Goal: Task Accomplishment & Management: Use online tool/utility

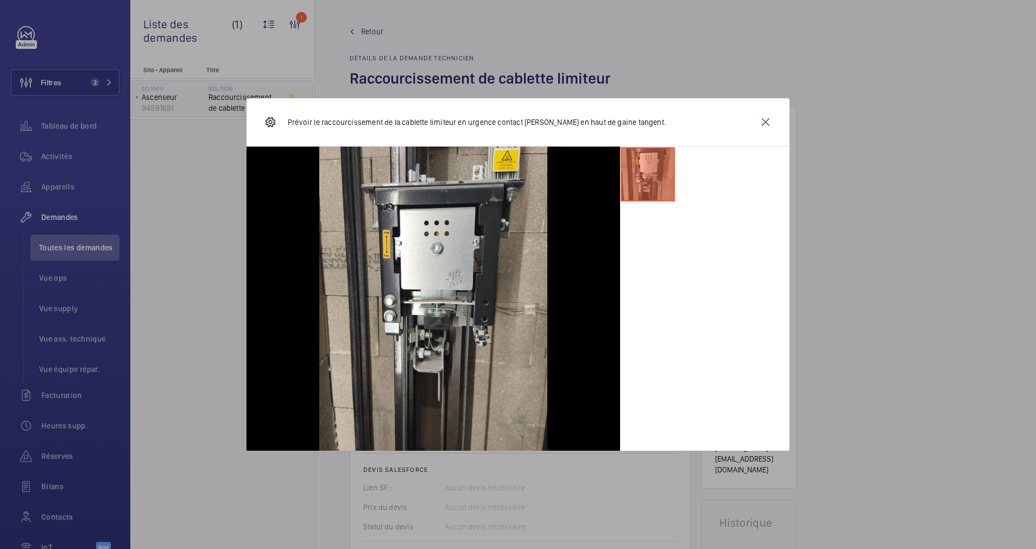
scroll to position [570, 0]
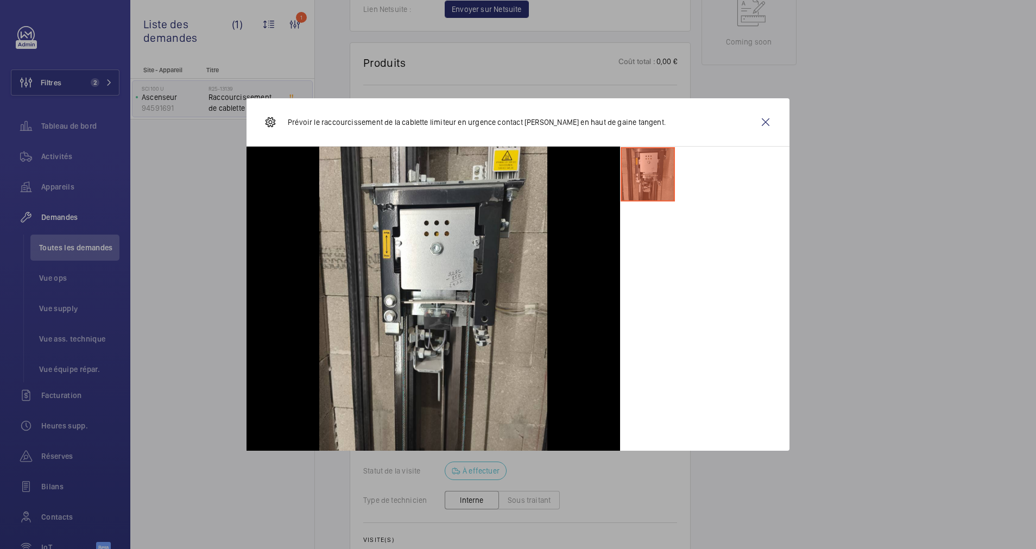
click at [764, 122] on wm-front-icon-button at bounding box center [766, 122] width 26 height 26
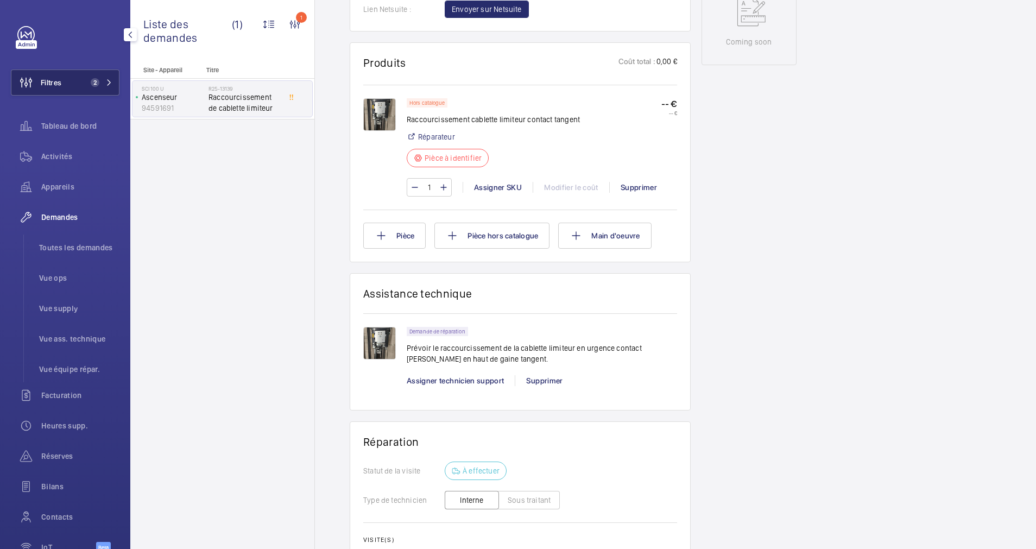
click at [89, 70] on button "Filtres 2" at bounding box center [65, 83] width 109 height 26
click at [92, 80] on button "Filtres 2" at bounding box center [65, 83] width 109 height 26
click at [108, 79] on span "2" at bounding box center [99, 82] width 26 height 9
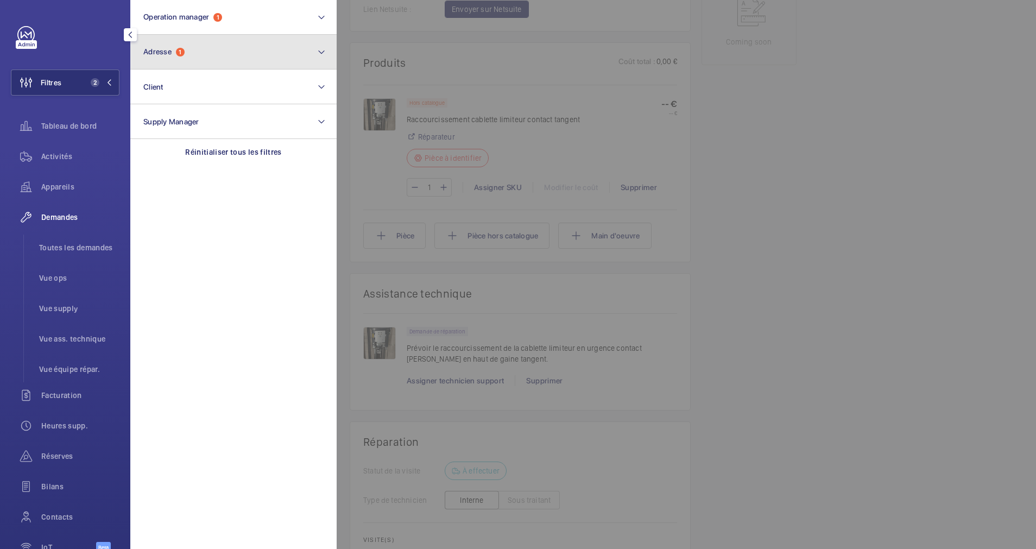
click at [154, 50] on span "Adresse" at bounding box center [157, 51] width 28 height 9
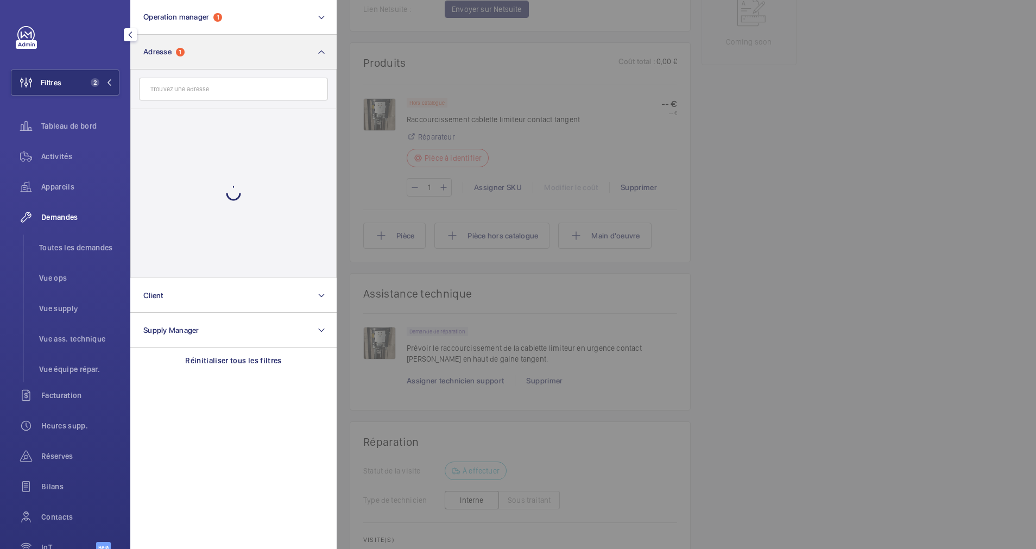
scroll to position [0, 0]
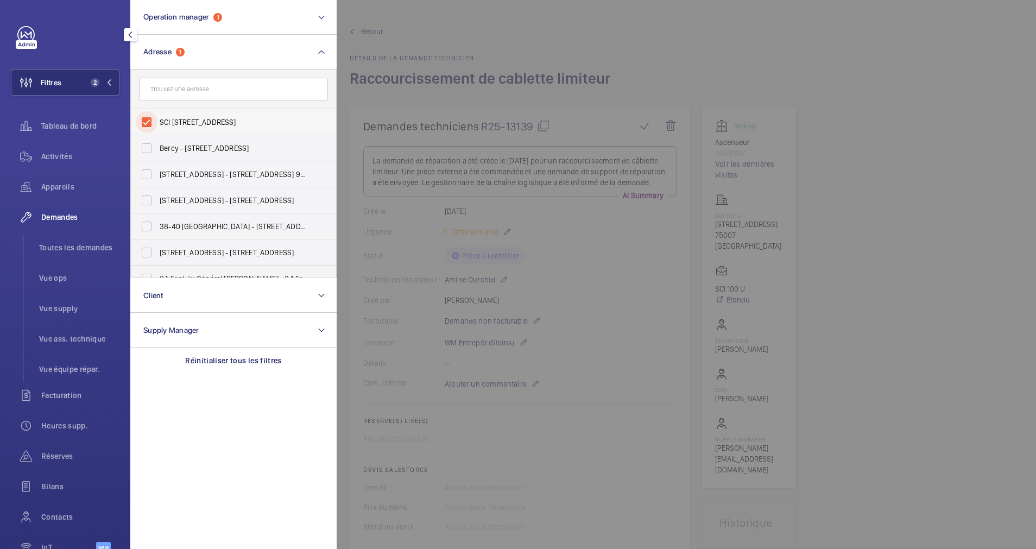
click at [151, 127] on input "SCI 100 U - 100 rue de l'université, PARIS 75007" at bounding box center [147, 122] width 22 height 22
checkbox input "false"
click at [249, 18] on button "Operation manager 1" at bounding box center [233, 17] width 206 height 35
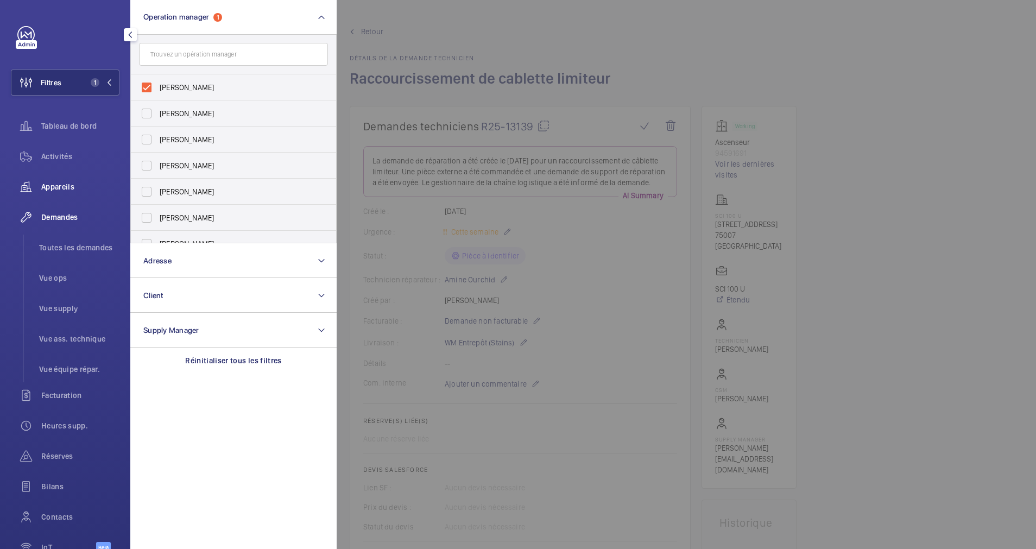
click at [57, 187] on span "Appareils" at bounding box center [80, 186] width 78 height 11
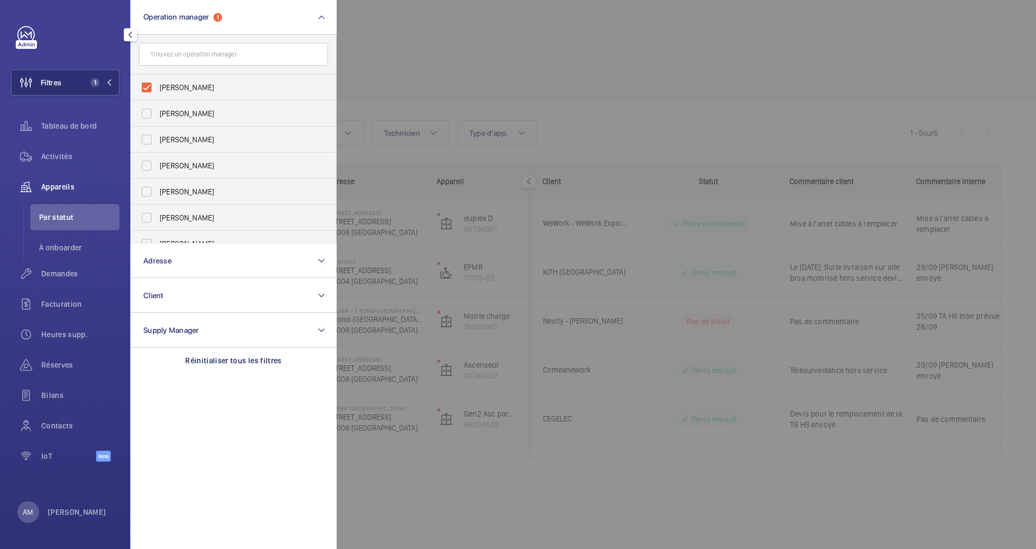
click at [527, 49] on div at bounding box center [855, 274] width 1036 height 549
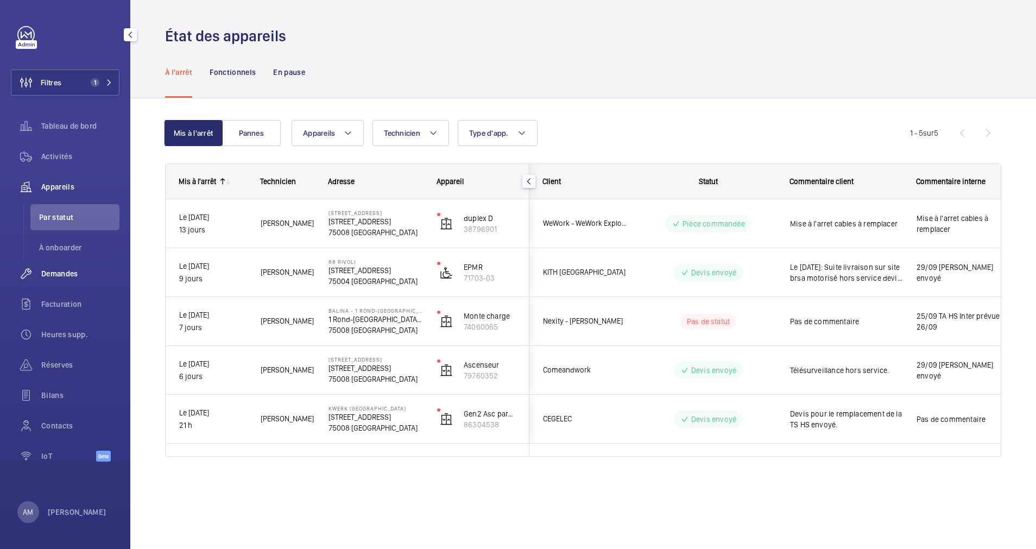
drag, startPoint x: 51, startPoint y: 270, endPoint x: 84, endPoint y: 265, distance: 33.5
click at [51, 270] on span "Demandes" at bounding box center [80, 273] width 78 height 11
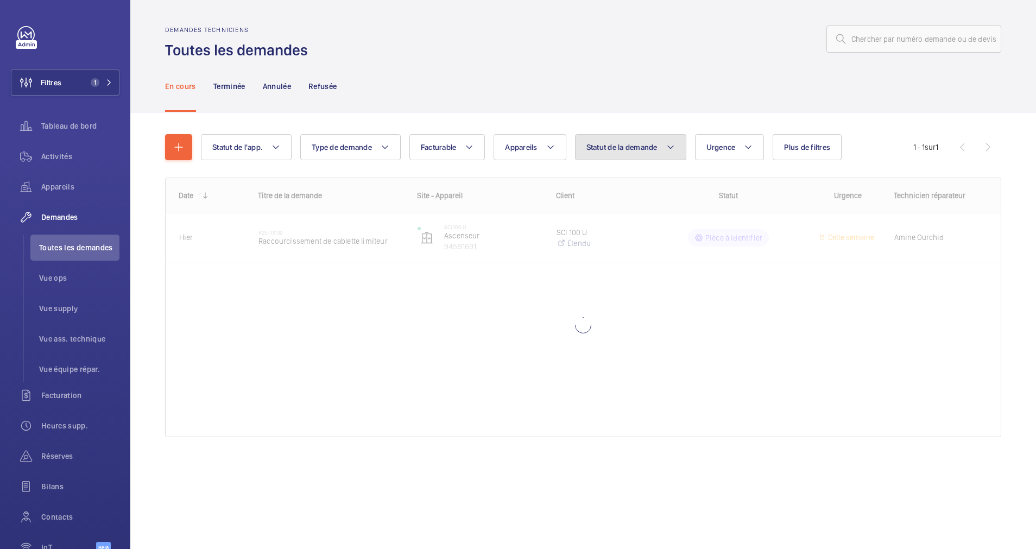
click at [658, 152] on button "Statut de la demande" at bounding box center [630, 147] width 111 height 26
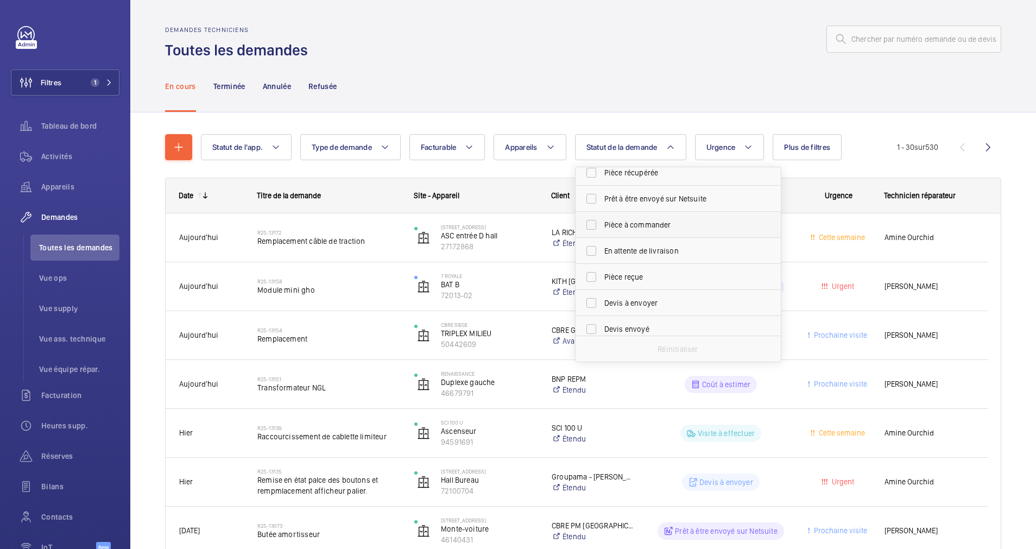
scroll to position [81, 0]
click at [595, 285] on input "Devis à envoyer" at bounding box center [592, 281] width 22 height 22
checkbox input "true"
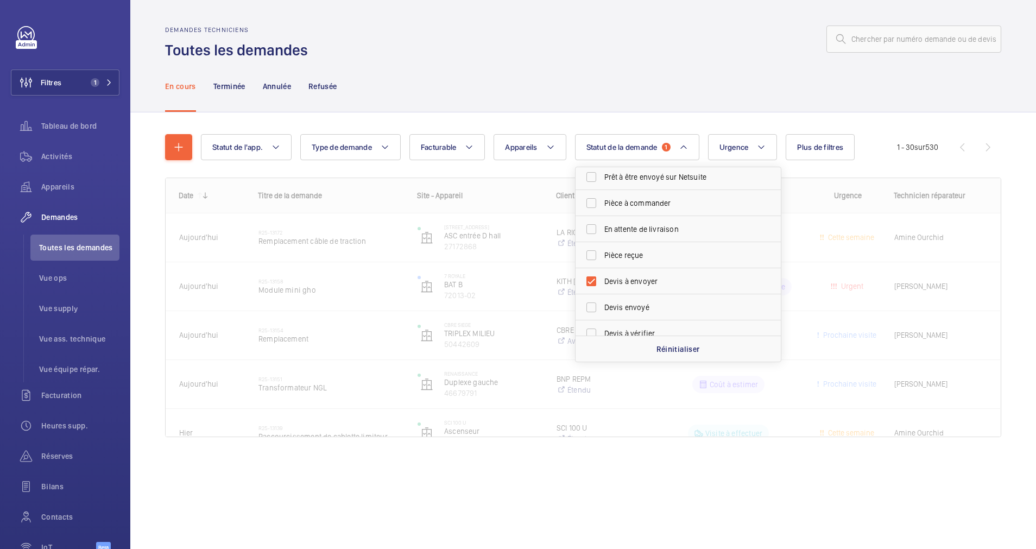
click at [619, 106] on div "En cours Terminée Annulée Refusée" at bounding box center [583, 86] width 836 height 52
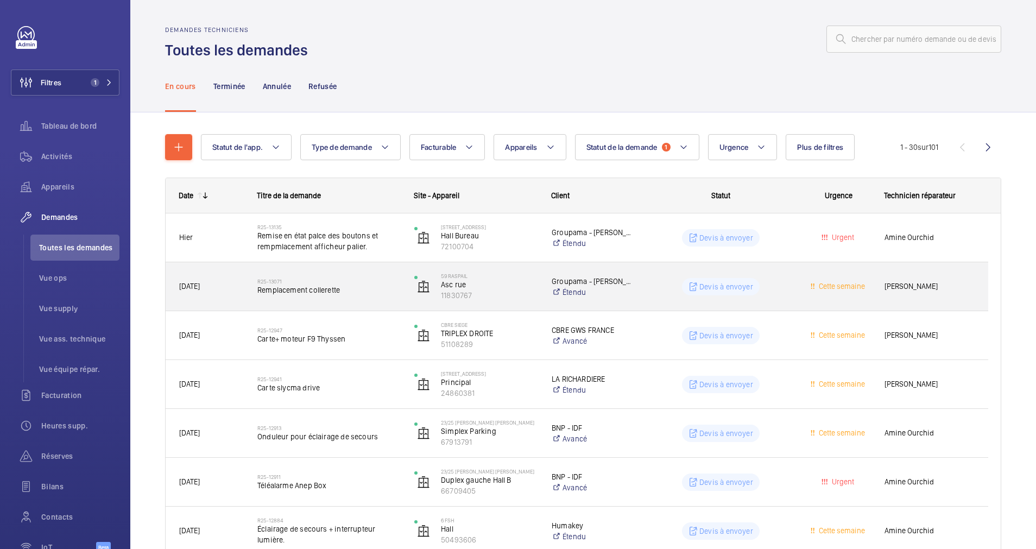
click at [381, 283] on h2 "R25-13071" at bounding box center [328, 281] width 143 height 7
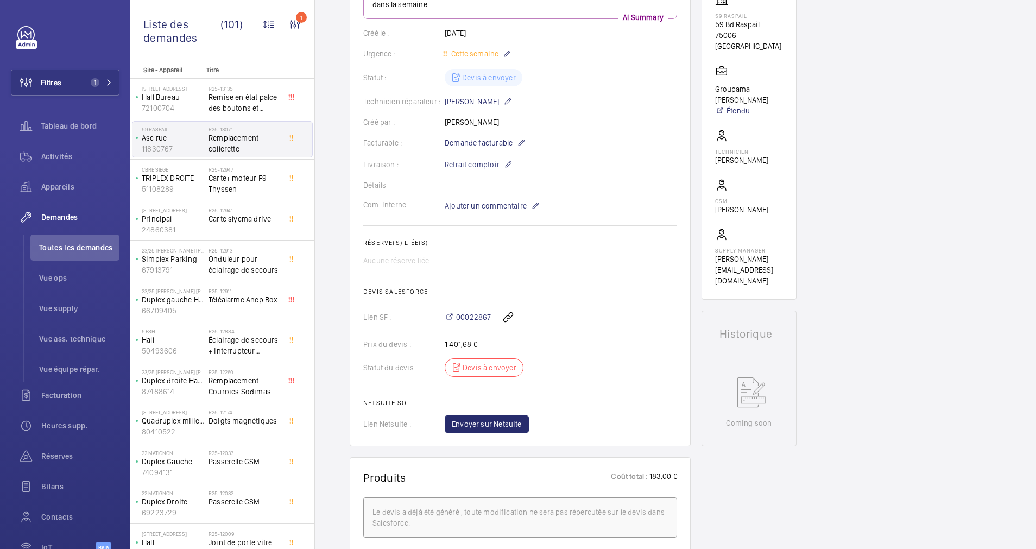
scroll to position [163, 0]
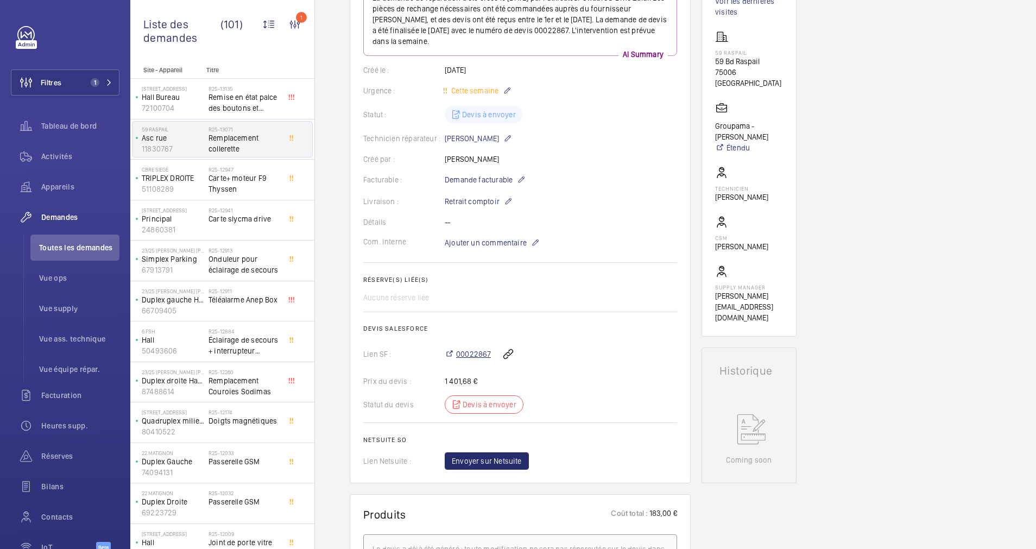
click at [468, 353] on span "00022867" at bounding box center [473, 354] width 35 height 11
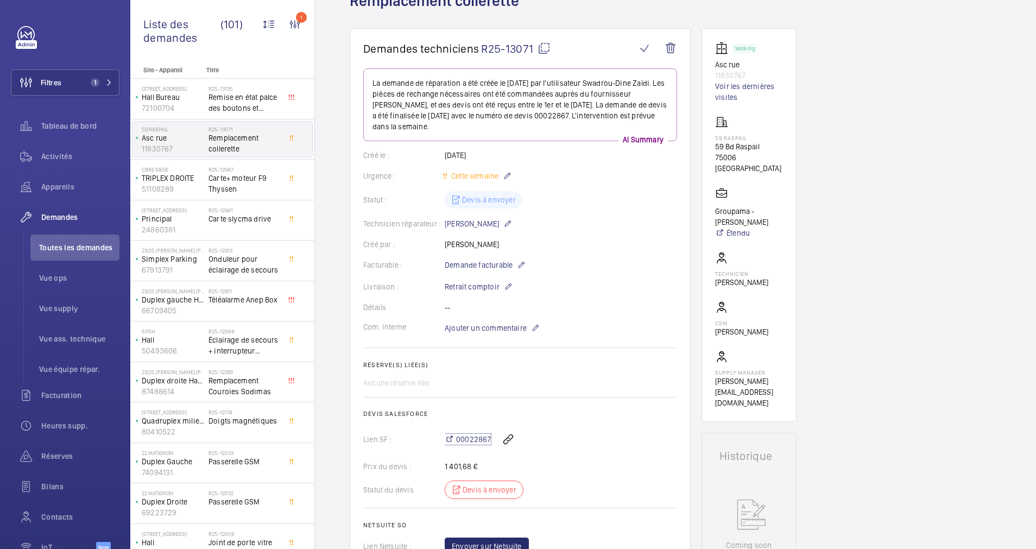
scroll to position [0, 0]
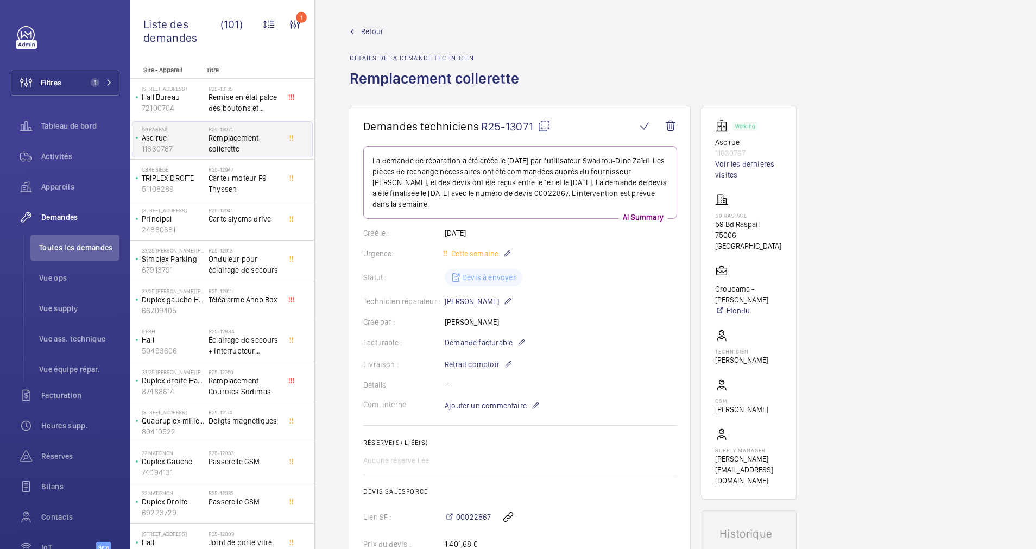
click at [366, 35] on span "Retour" at bounding box center [372, 31] width 22 height 11
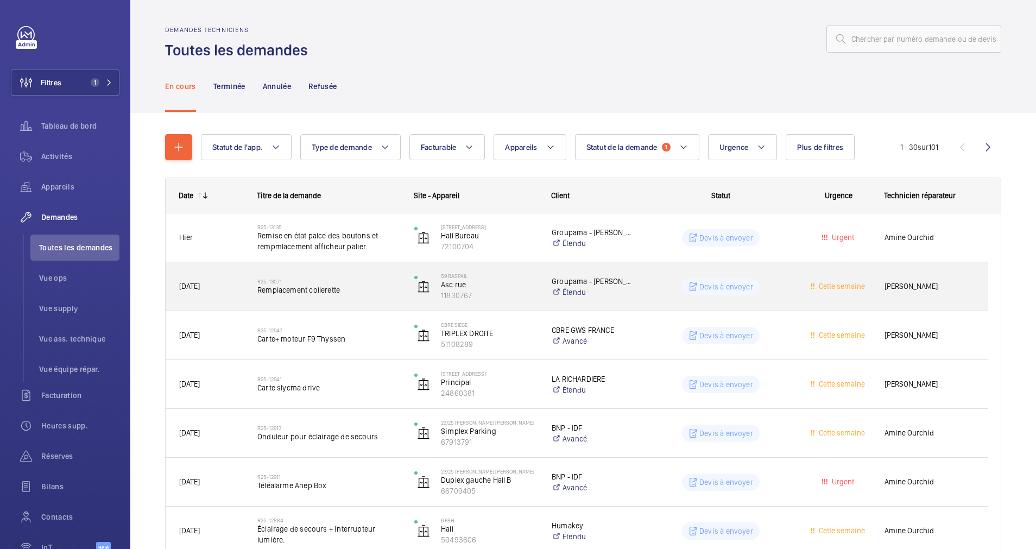
scroll to position [81, 0]
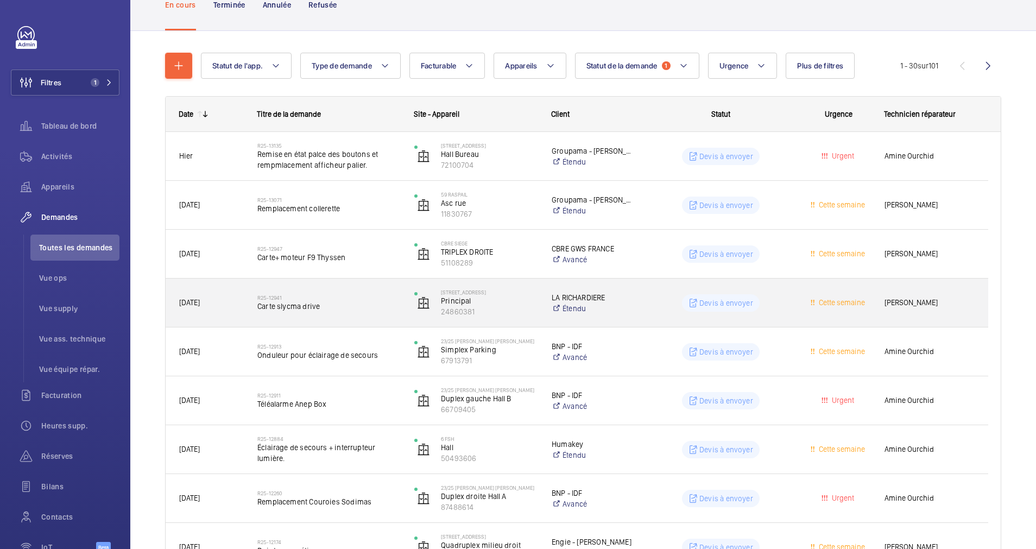
click at [362, 289] on div "R25-12941 Carte slycma drive" at bounding box center [328, 303] width 143 height 32
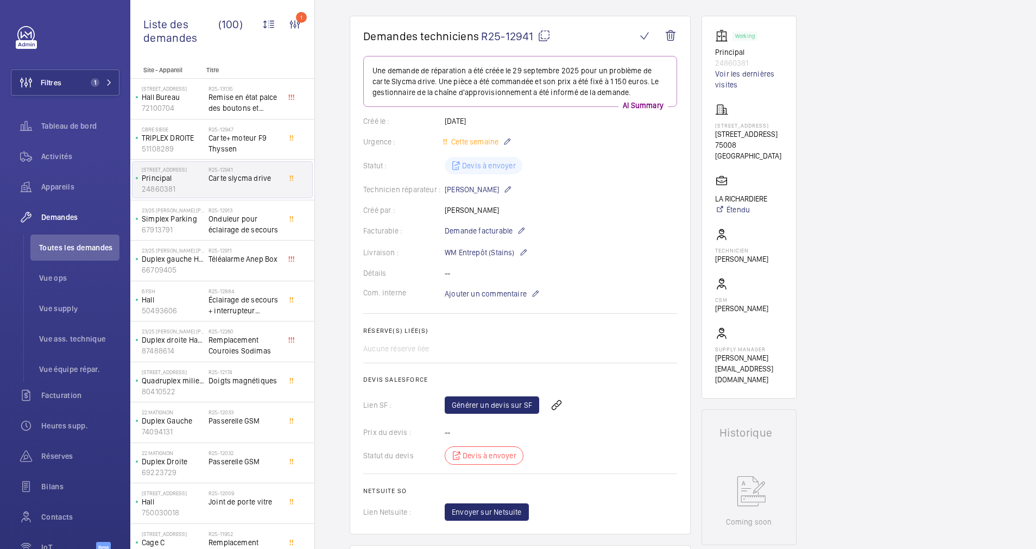
scroll to position [81, 0]
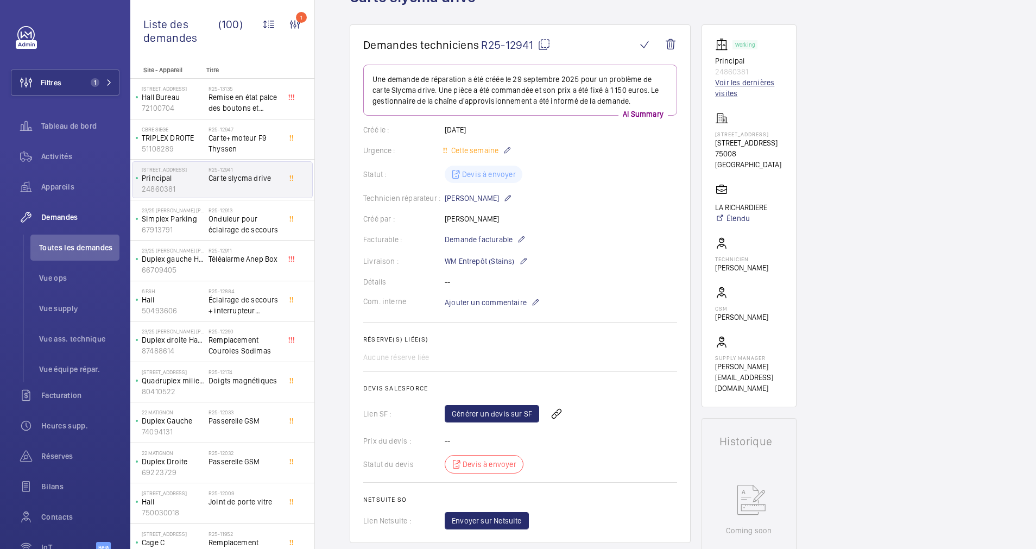
click at [723, 84] on link "Voir les dernières visites" at bounding box center [749, 88] width 68 height 22
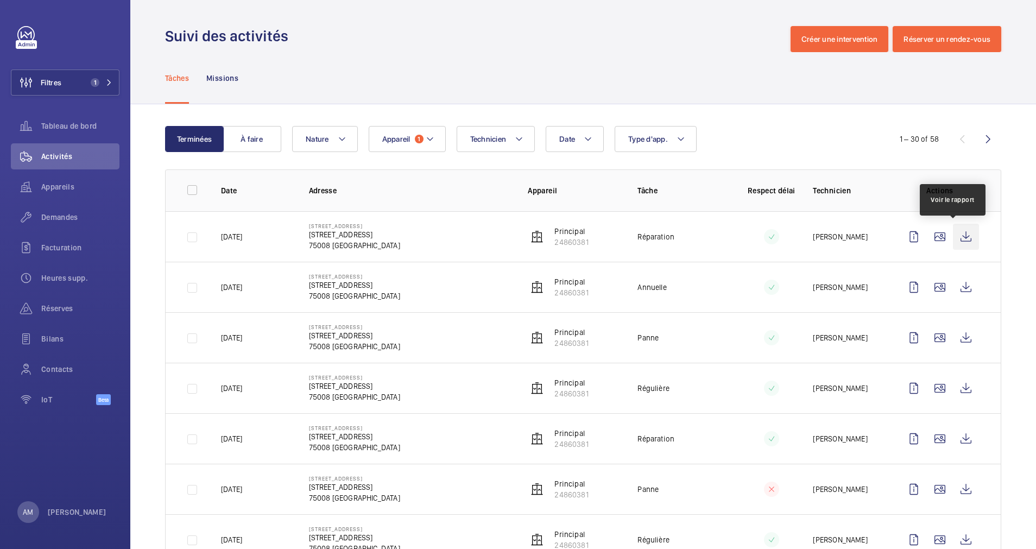
click at [955, 232] on wm-front-icon-button at bounding box center [966, 237] width 26 height 26
click at [927, 237] on wm-front-icon-button at bounding box center [940, 237] width 26 height 26
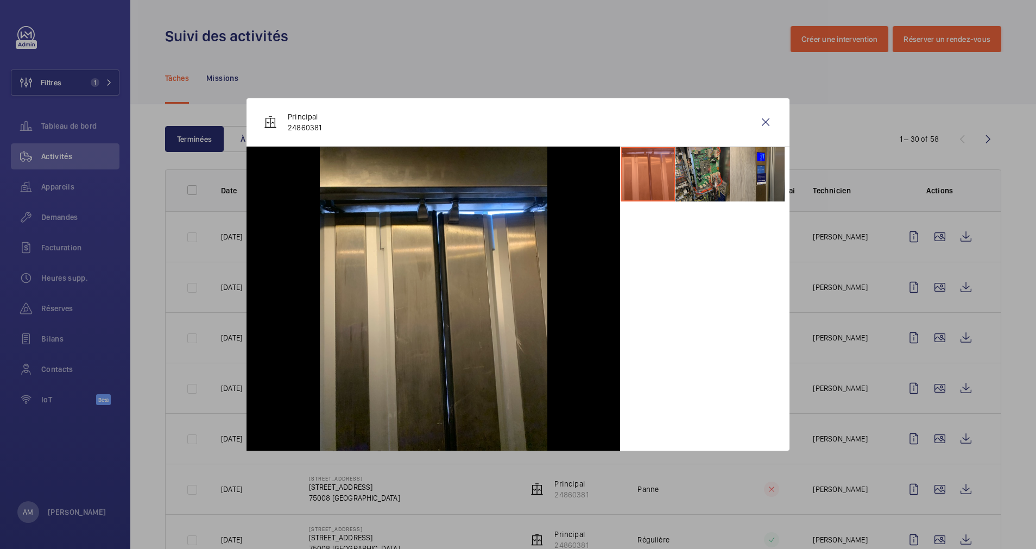
click at [705, 180] on li at bounding box center [703, 174] width 54 height 54
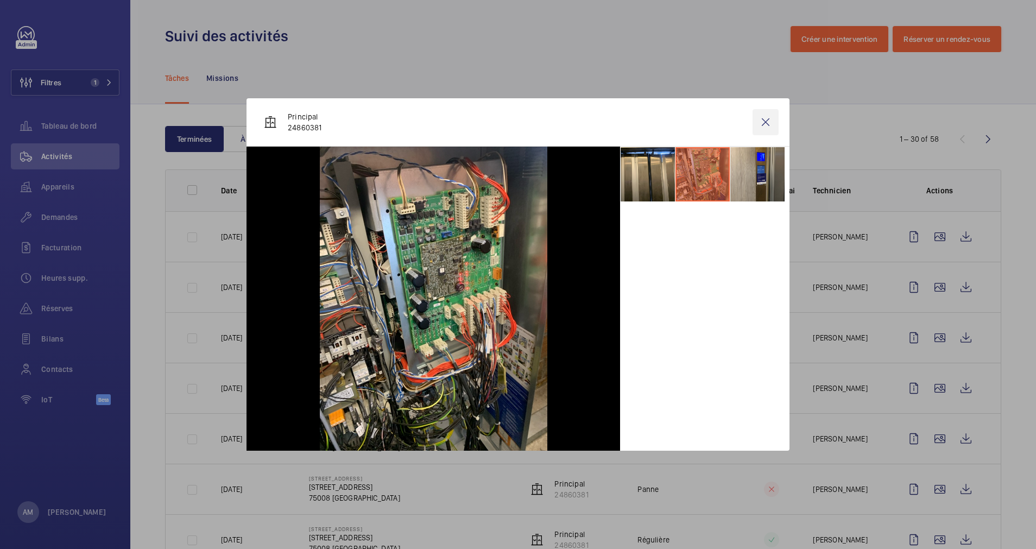
click at [766, 122] on wm-front-icon-button at bounding box center [766, 122] width 26 height 26
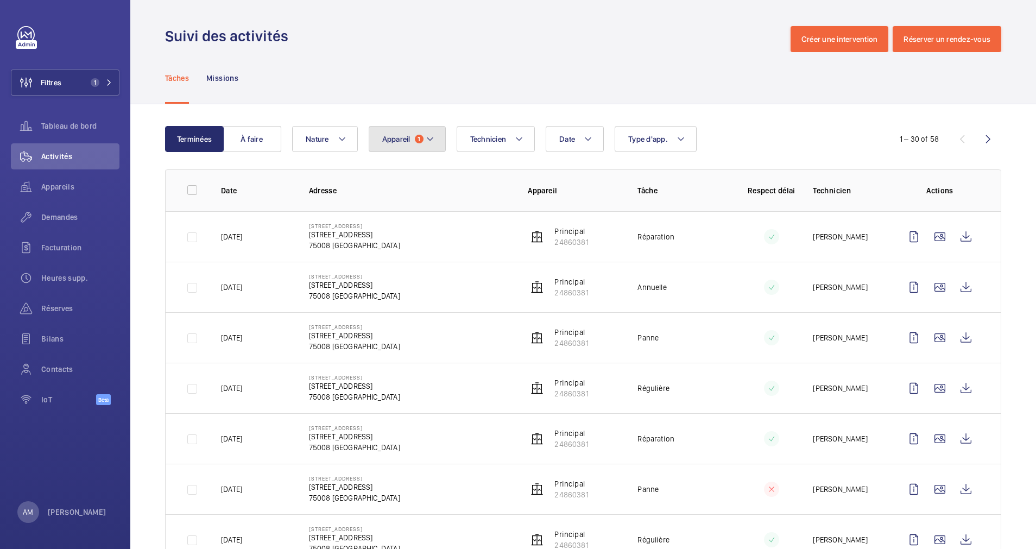
click at [431, 133] on mat-icon at bounding box center [430, 139] width 9 height 13
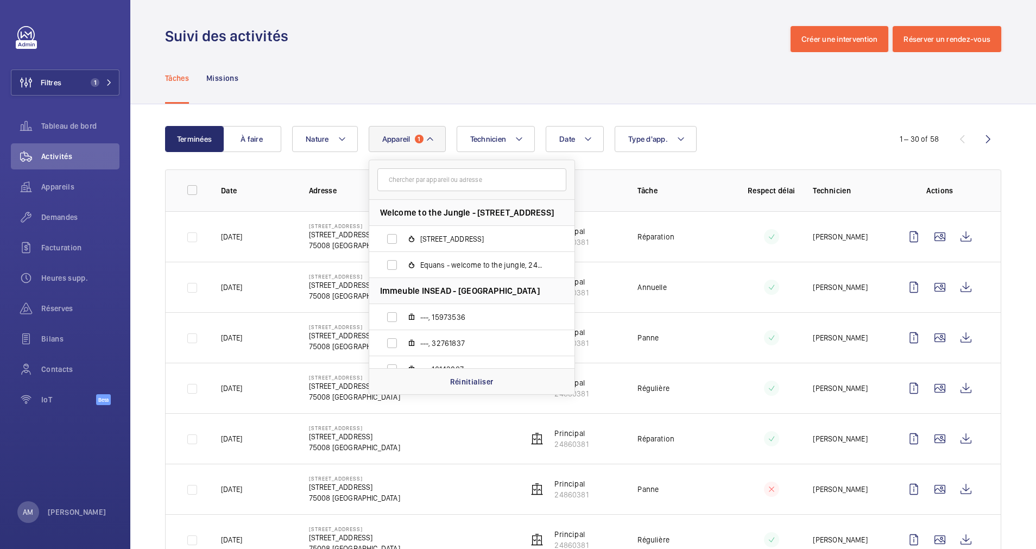
scroll to position [81, 0]
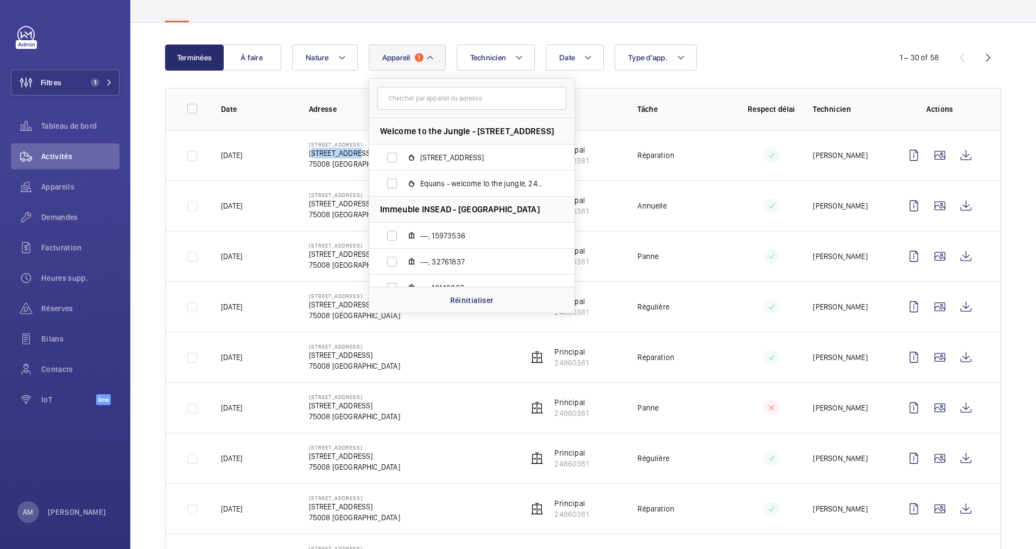
drag, startPoint x: 307, startPoint y: 150, endPoint x: 353, endPoint y: 151, distance: 46.2
click at [353, 151] on td "67 Rue de Courcelles 67 Rue de Courcelles, 75008 PARIS 75008 PARIS" at bounding box center [401, 155] width 219 height 51
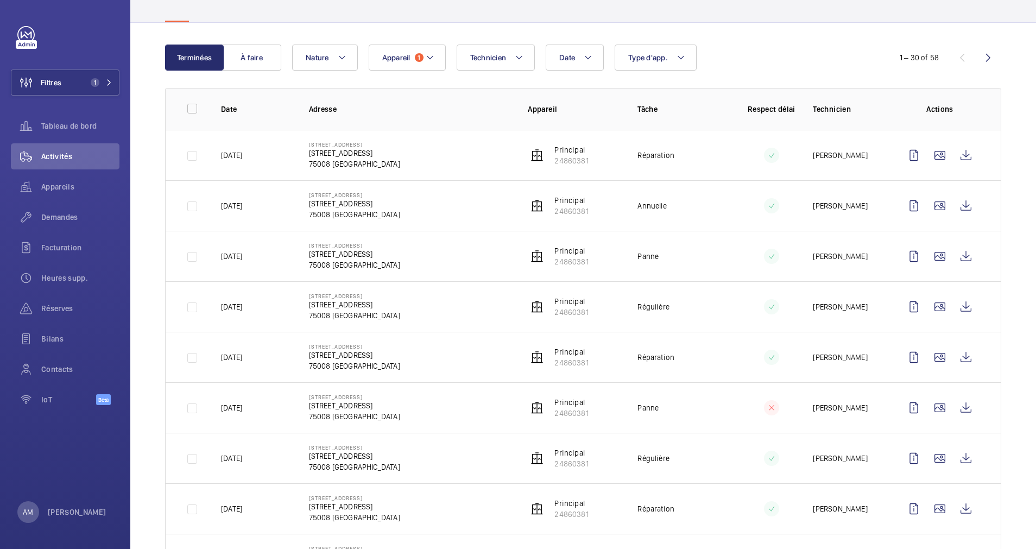
drag, startPoint x: 353, startPoint y: 151, endPoint x: 370, endPoint y: 166, distance: 22.3
click at [370, 166] on p "75008 [GEOGRAPHIC_DATA]" at bounding box center [354, 164] width 91 height 11
drag, startPoint x: 375, startPoint y: 150, endPoint x: 307, endPoint y: 151, distance: 68.4
click at [309, 151] on p "67 Rue de Courcelles, 75008 PARIS" at bounding box center [354, 153] width 91 height 11
copy p "[STREET_ADDRESS]"
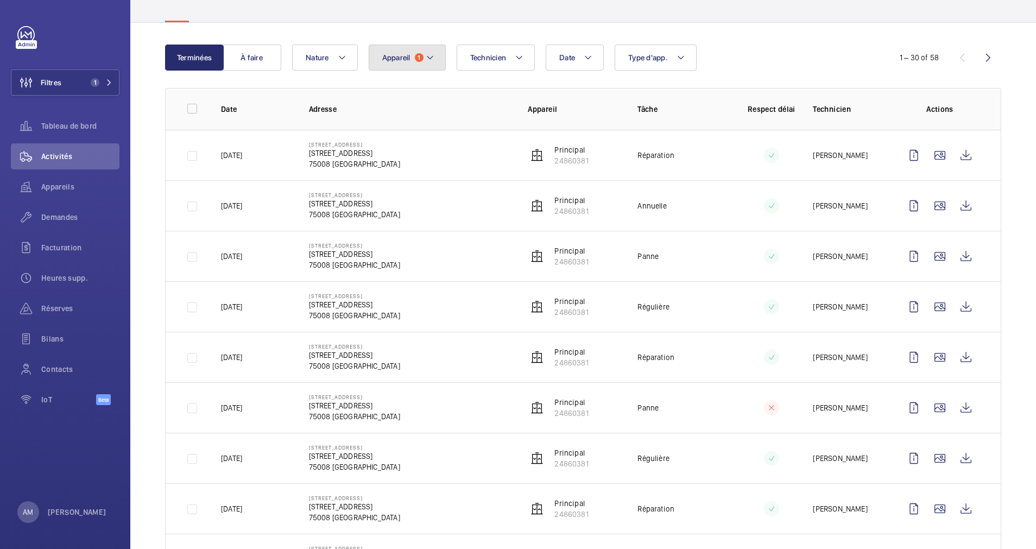
click at [406, 54] on span "Appareil" at bounding box center [396, 57] width 28 height 9
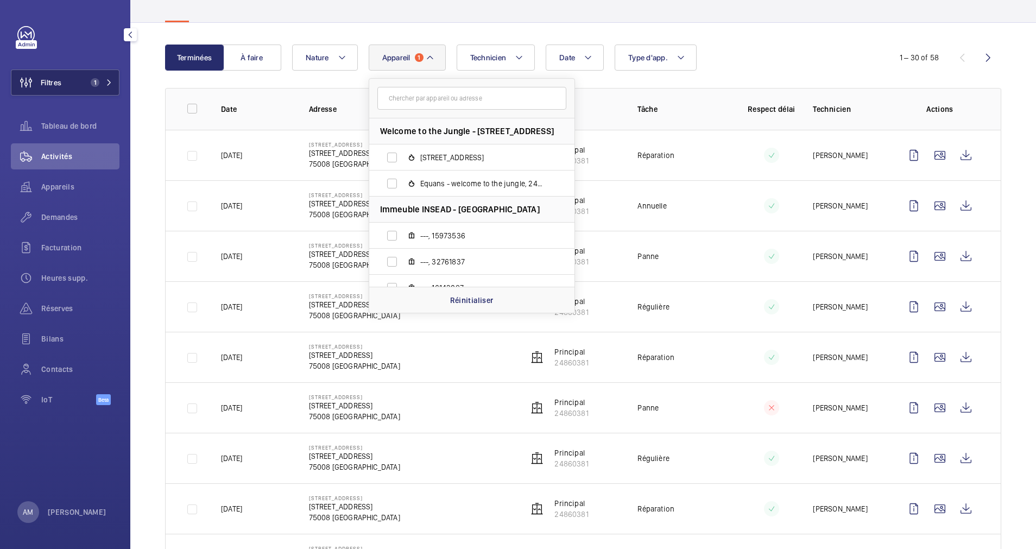
click at [117, 88] on button "Filtres 1" at bounding box center [65, 83] width 109 height 26
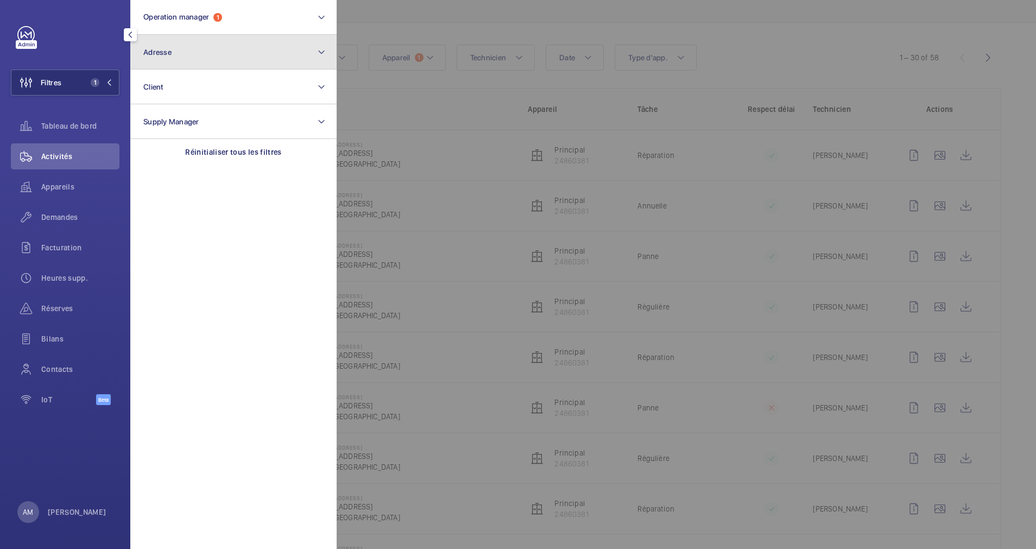
click at [184, 49] on button "Adresse" at bounding box center [233, 52] width 206 height 35
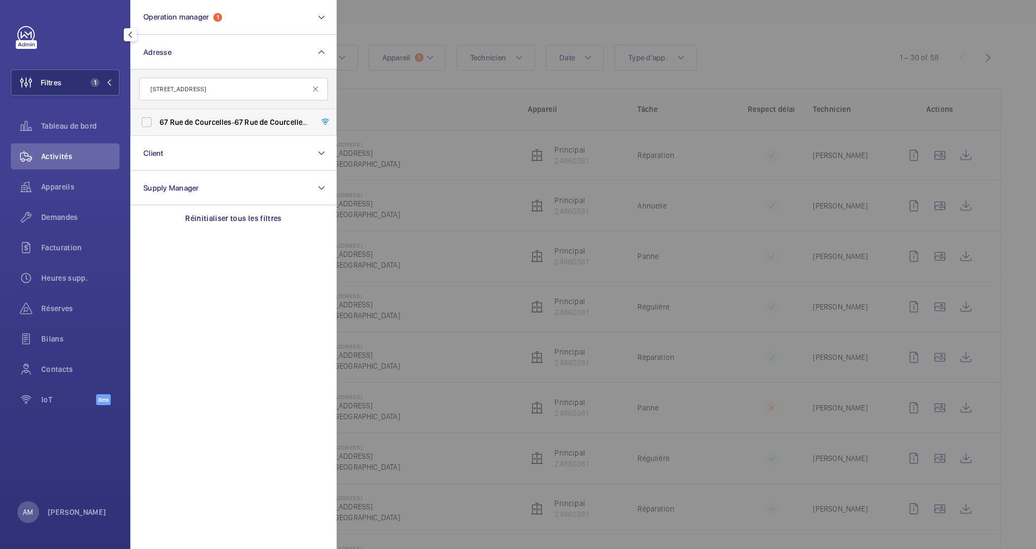
type input "[STREET_ADDRESS]"
click at [170, 124] on span "Rue" at bounding box center [177, 122] width 14 height 9
click at [158, 124] on input "67 Rue de Courcelles - 67 Rue de Courcelles , 75008 PARIS, PARIS 75008" at bounding box center [147, 122] width 22 height 22
checkbox input "true"
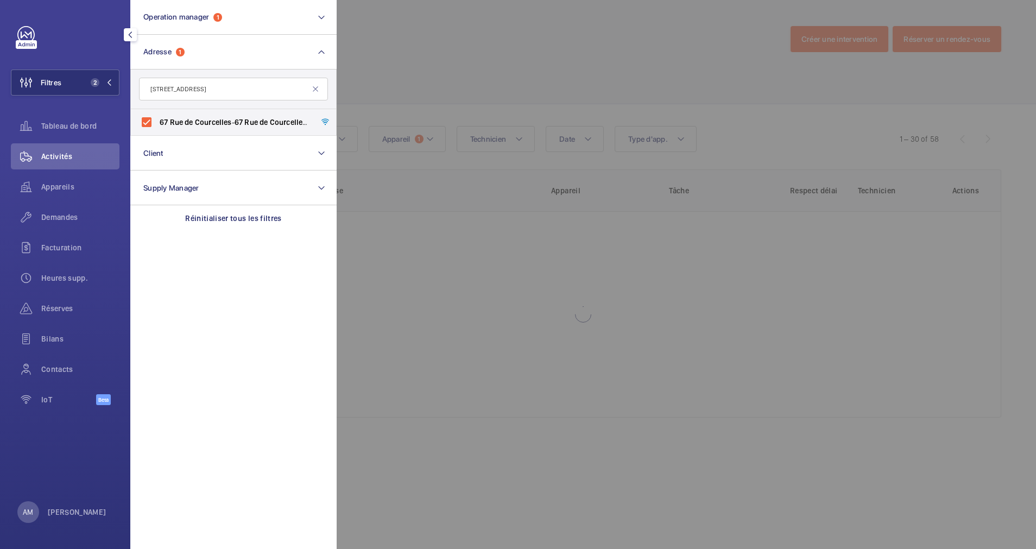
click at [383, 74] on div at bounding box center [855, 274] width 1036 height 549
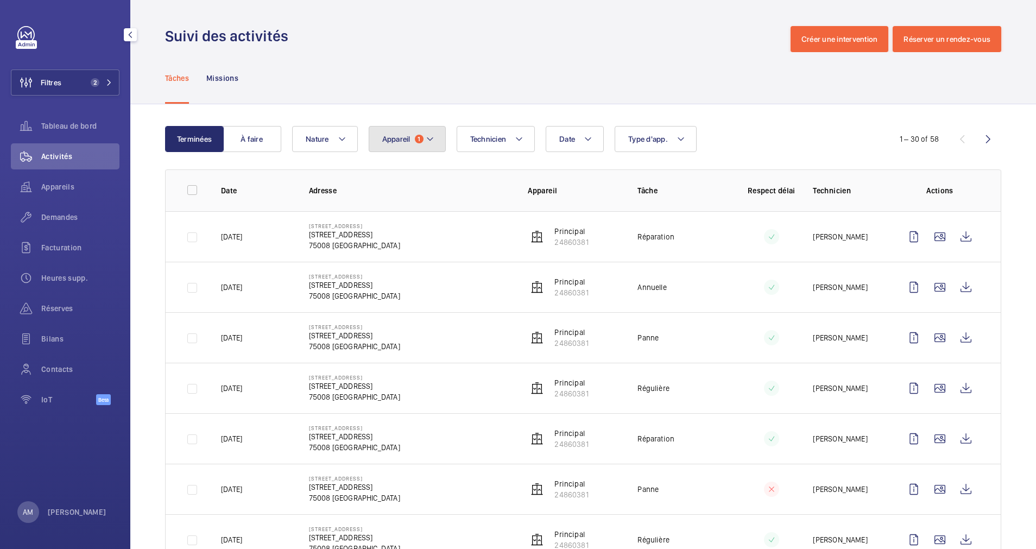
click at [427, 138] on mat-icon at bounding box center [430, 139] width 9 height 13
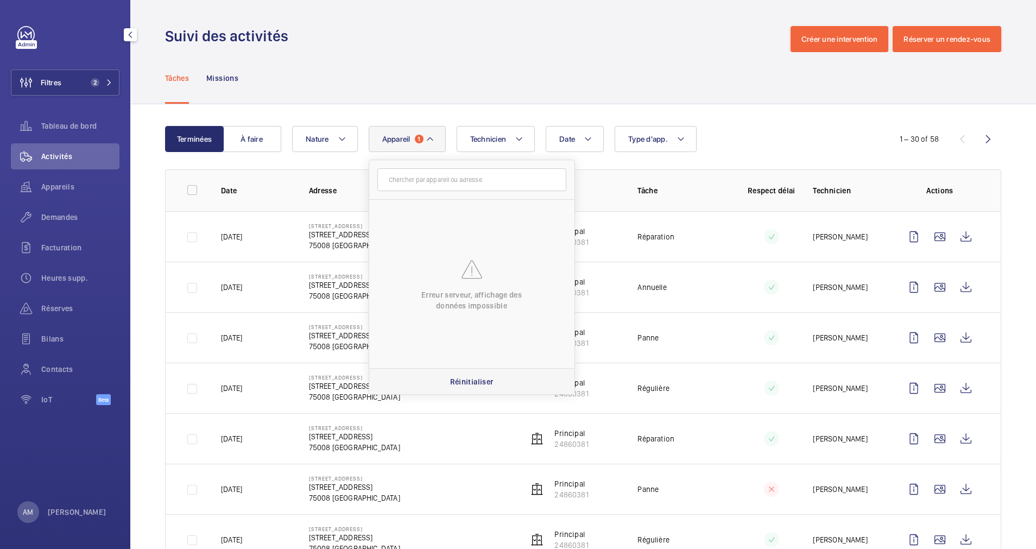
click at [473, 376] on p "Réinitialiser" at bounding box center [471, 381] width 43 height 11
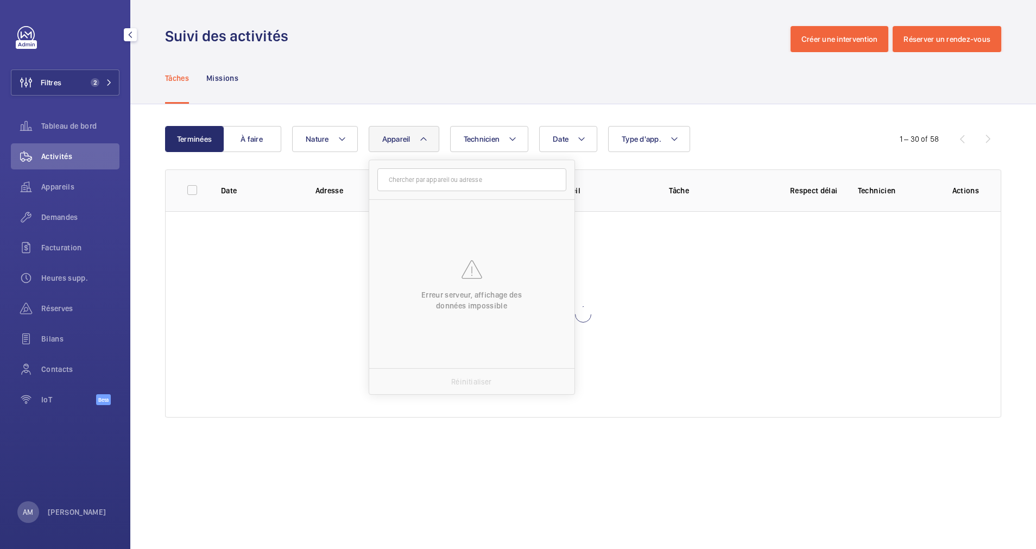
click at [467, 117] on div "Terminées À faire Date Technicien Appareil Erreur serveur, affichage des donnée…" at bounding box center [583, 273] width 906 height 339
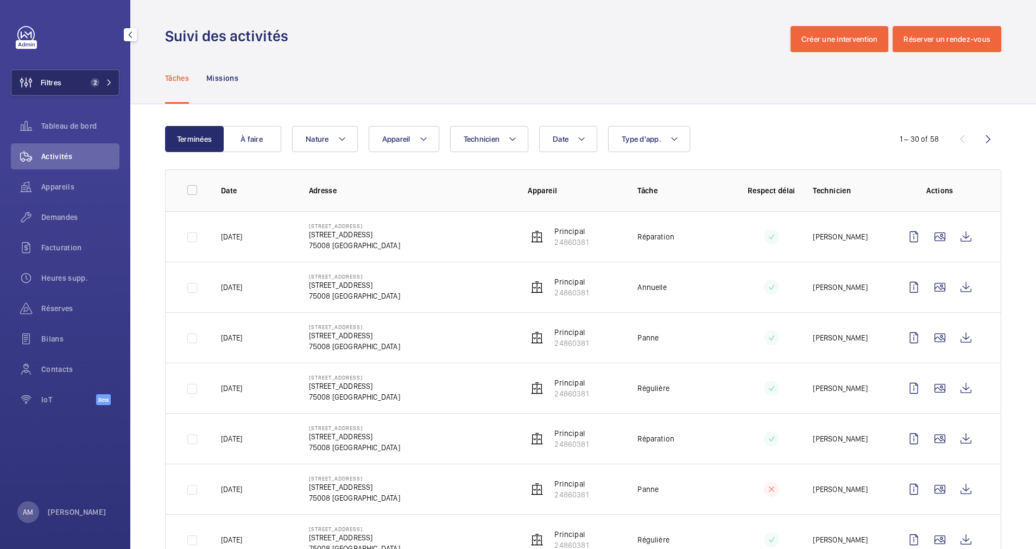
click at [103, 80] on span "2" at bounding box center [99, 82] width 26 height 9
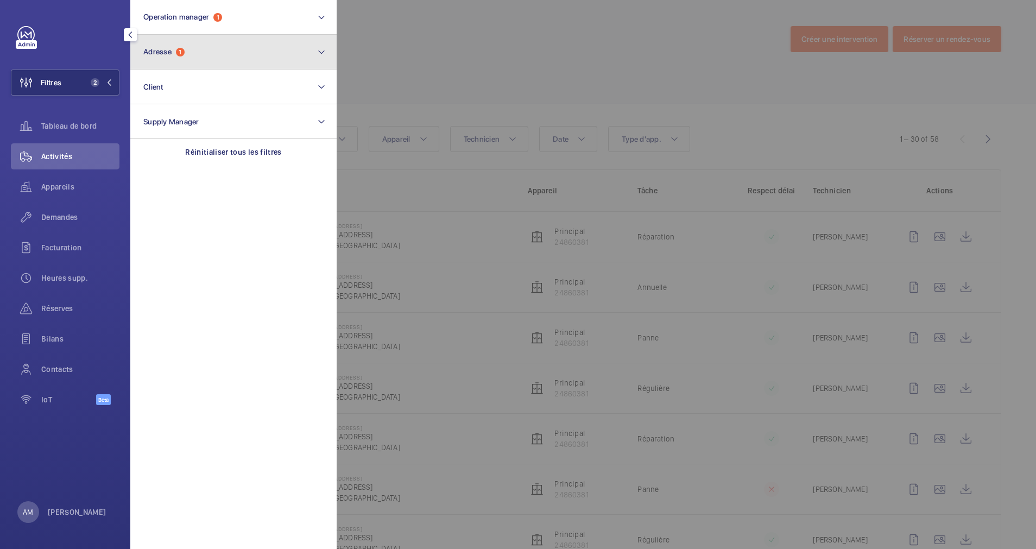
click at [253, 59] on button "Adresse 1" at bounding box center [233, 52] width 206 height 35
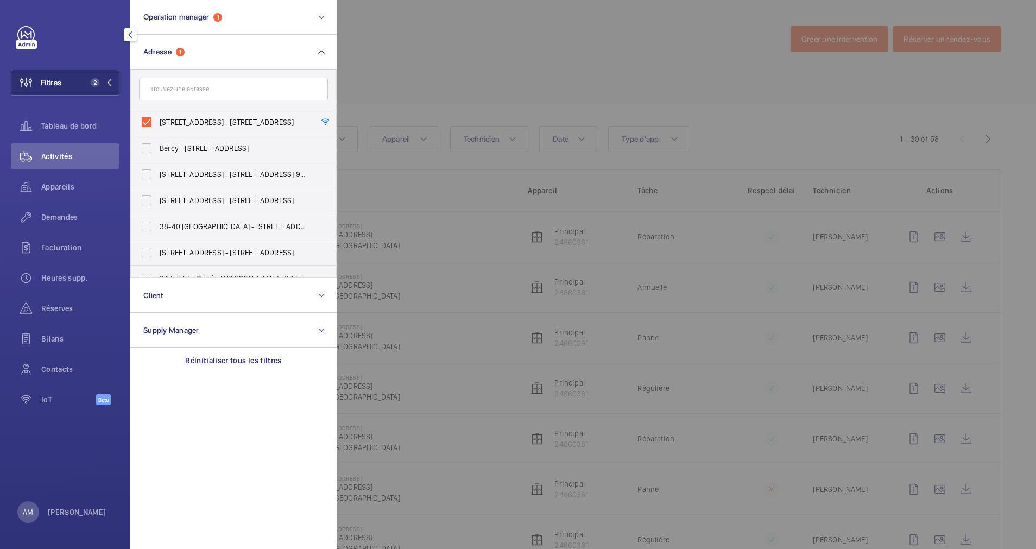
click at [376, 78] on div at bounding box center [855, 274] width 1036 height 549
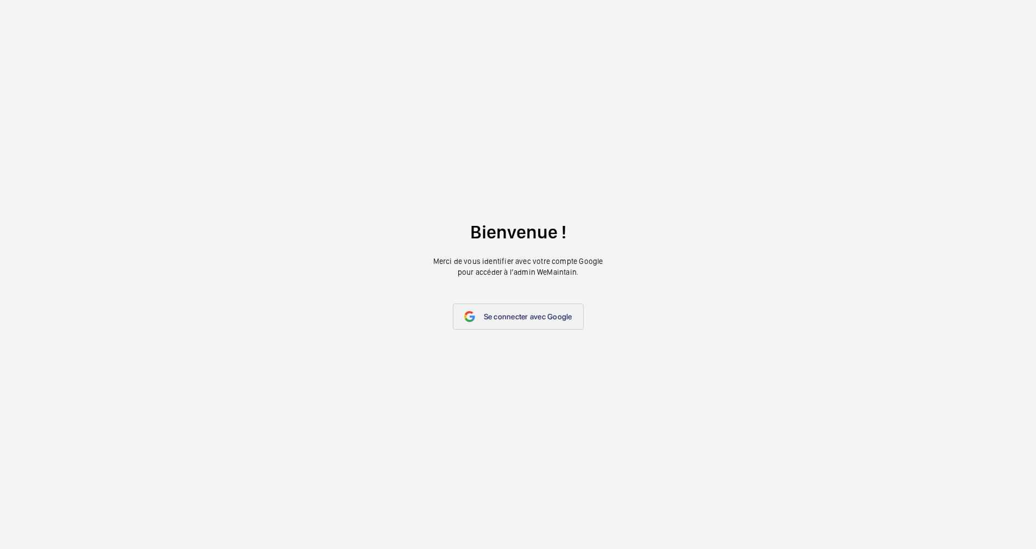
click at [508, 315] on span "Se connecter avec Google" at bounding box center [528, 316] width 89 height 9
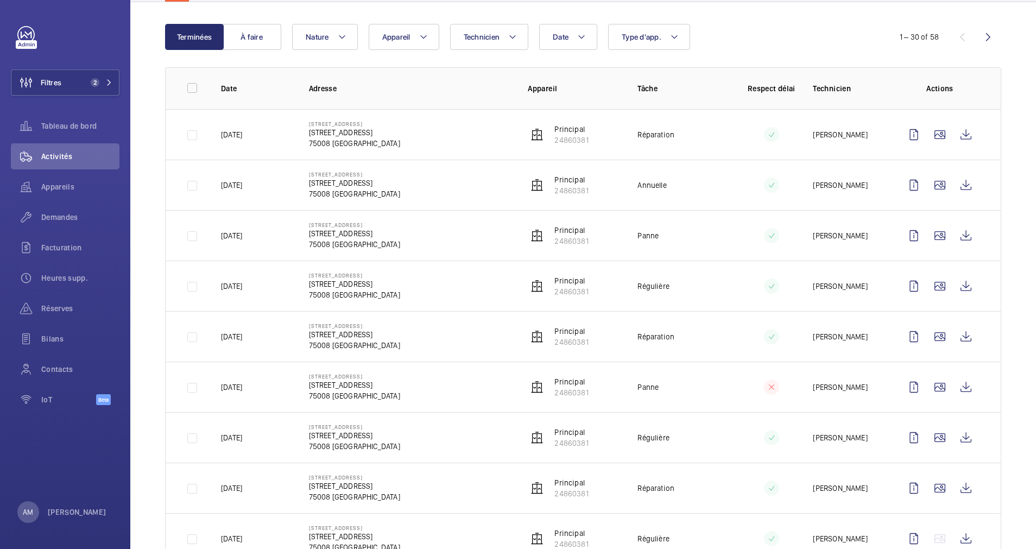
scroll to position [81, 0]
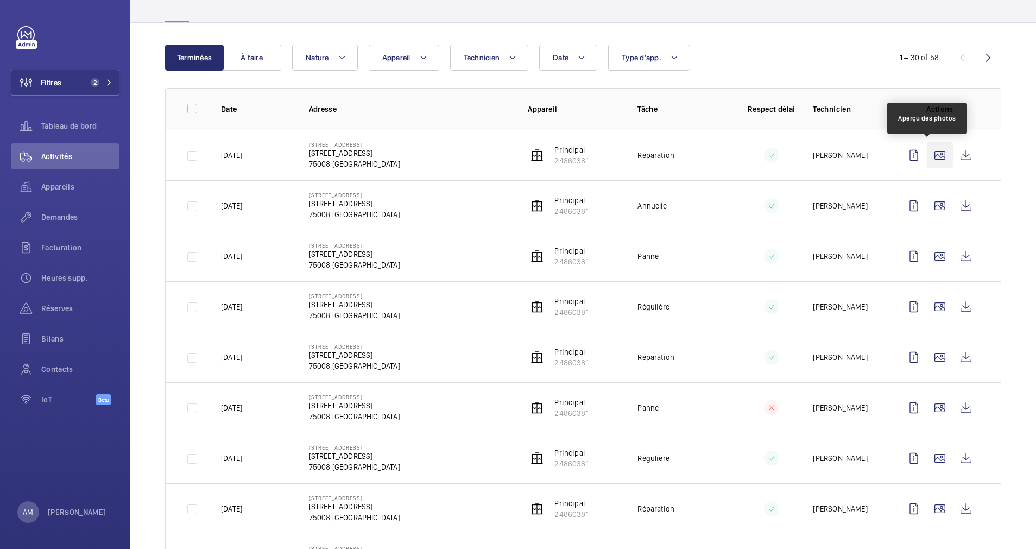
click at [929, 152] on wm-front-icon-button at bounding box center [940, 155] width 26 height 26
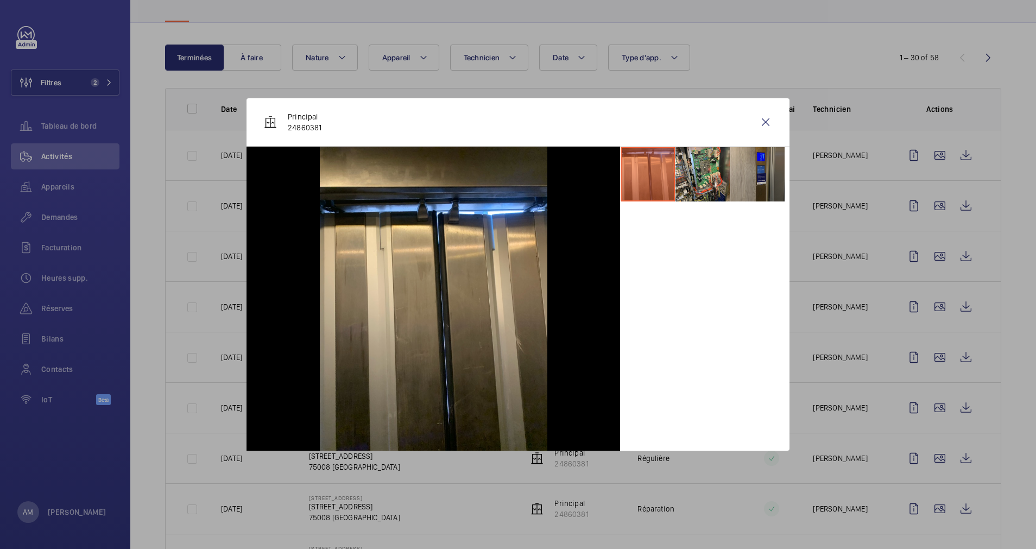
click at [744, 166] on li at bounding box center [758, 174] width 54 height 54
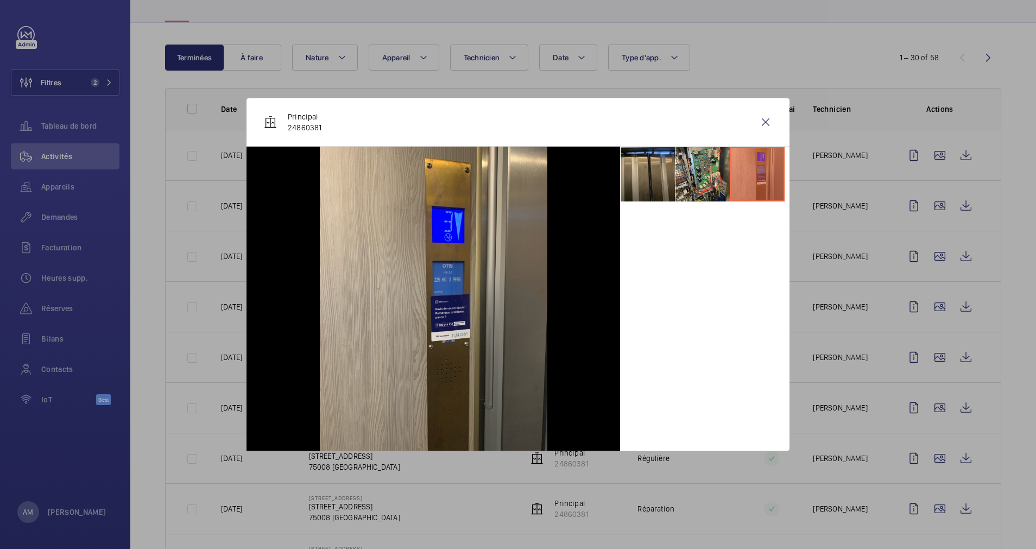
click at [637, 174] on li at bounding box center [648, 174] width 54 height 54
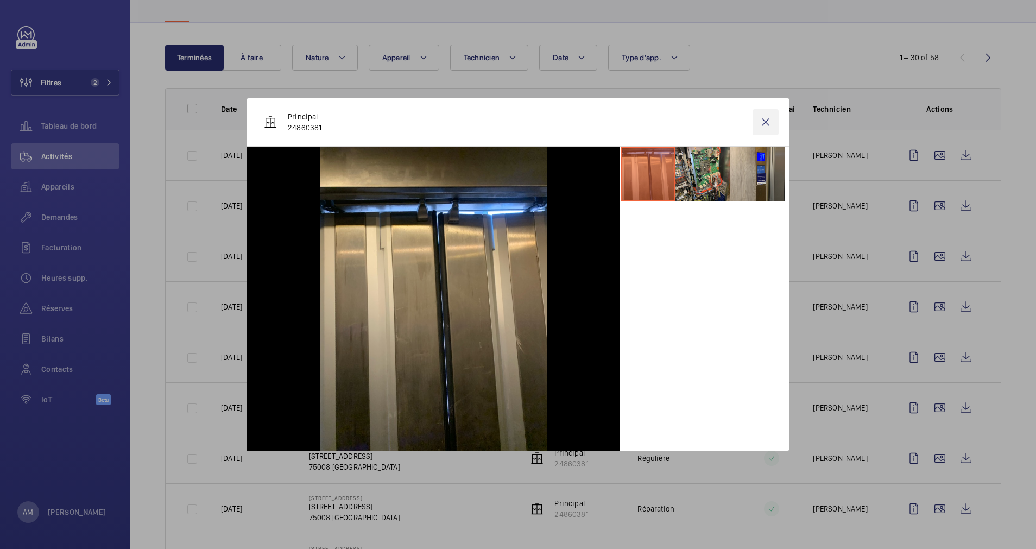
click at [769, 121] on wm-front-icon-button at bounding box center [766, 122] width 26 height 26
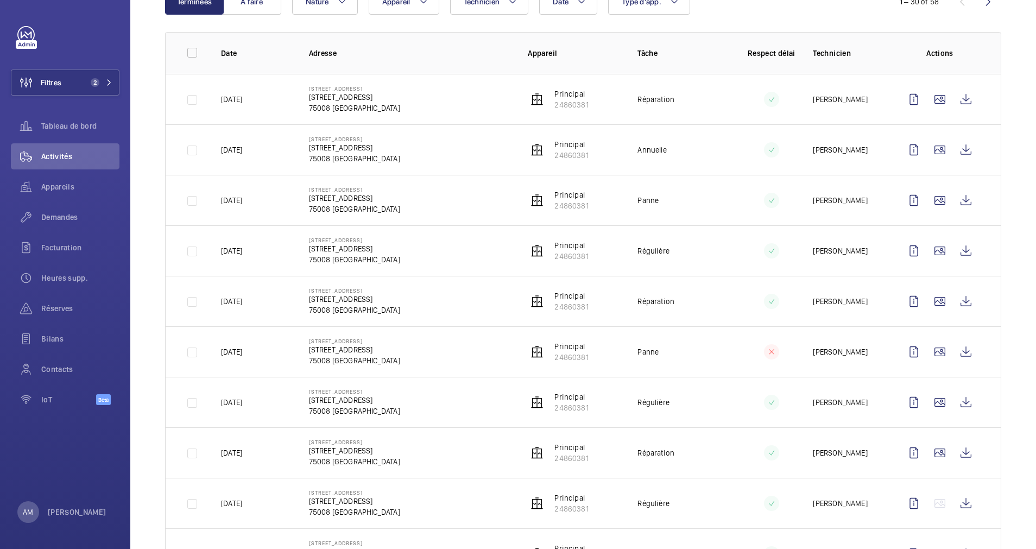
scroll to position [163, 0]
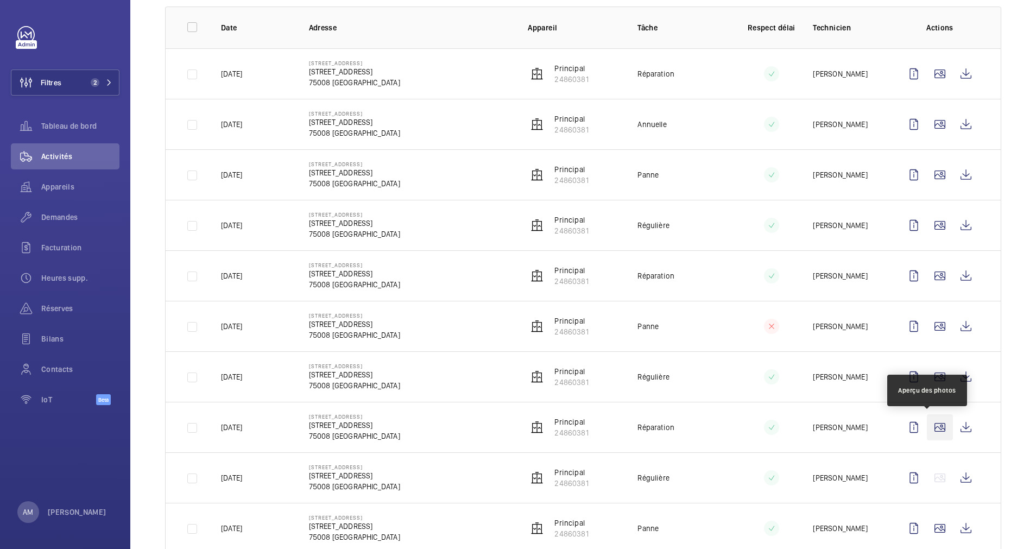
click at [930, 424] on wm-front-icon-button at bounding box center [940, 427] width 26 height 26
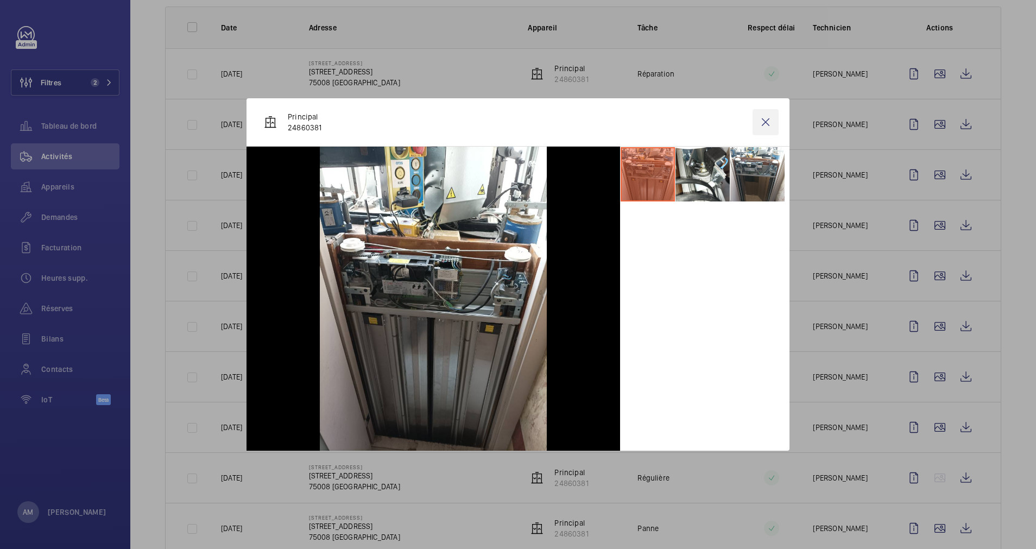
click at [766, 123] on wm-front-icon-button at bounding box center [766, 122] width 26 height 26
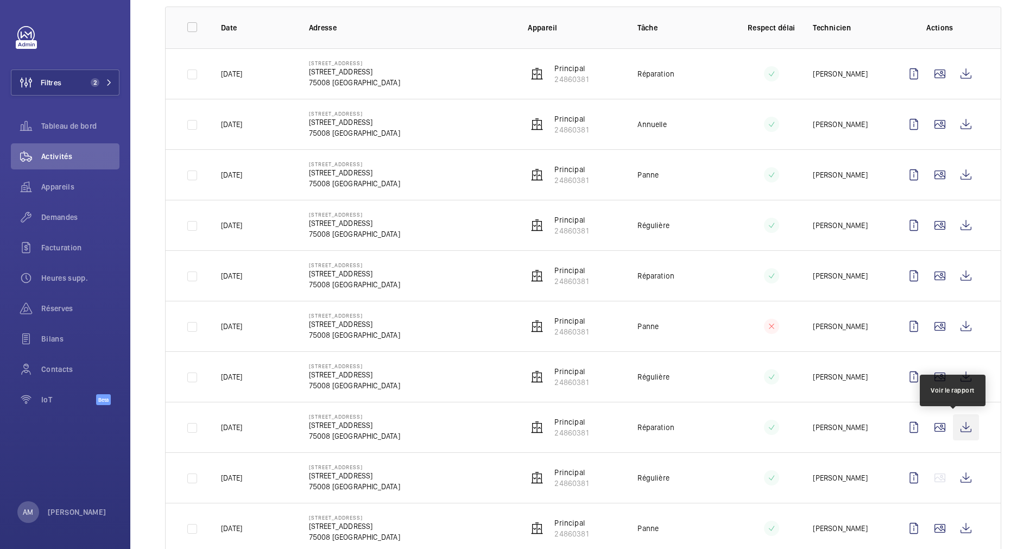
click at [954, 422] on wm-front-icon-button at bounding box center [966, 427] width 26 height 26
click at [71, 216] on span "Demandes" at bounding box center [80, 217] width 78 height 11
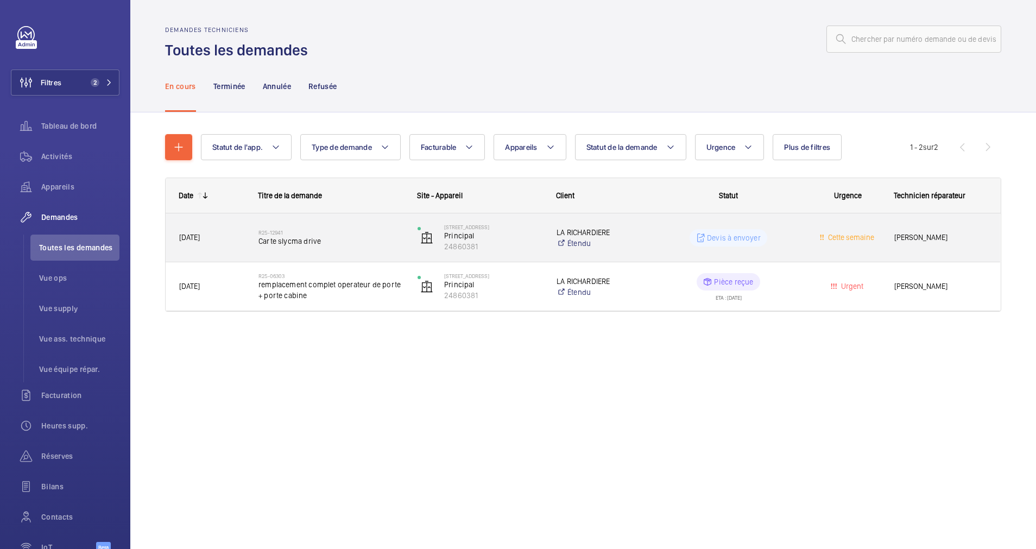
click at [380, 242] on span "Carte slycma drive" at bounding box center [331, 241] width 145 height 11
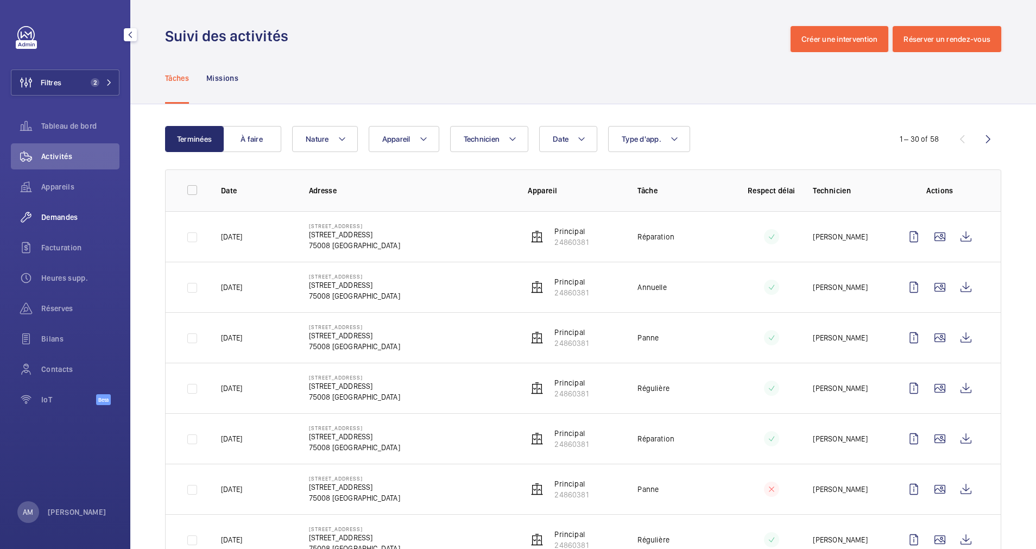
click at [61, 212] on span "Demandes" at bounding box center [80, 217] width 78 height 11
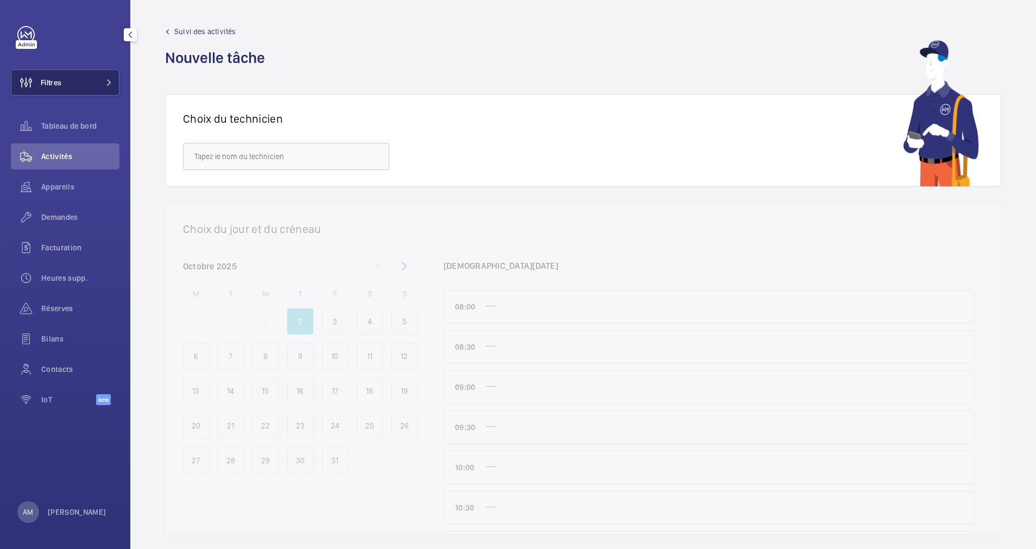
click at [55, 83] on span "Filtres" at bounding box center [51, 82] width 21 height 11
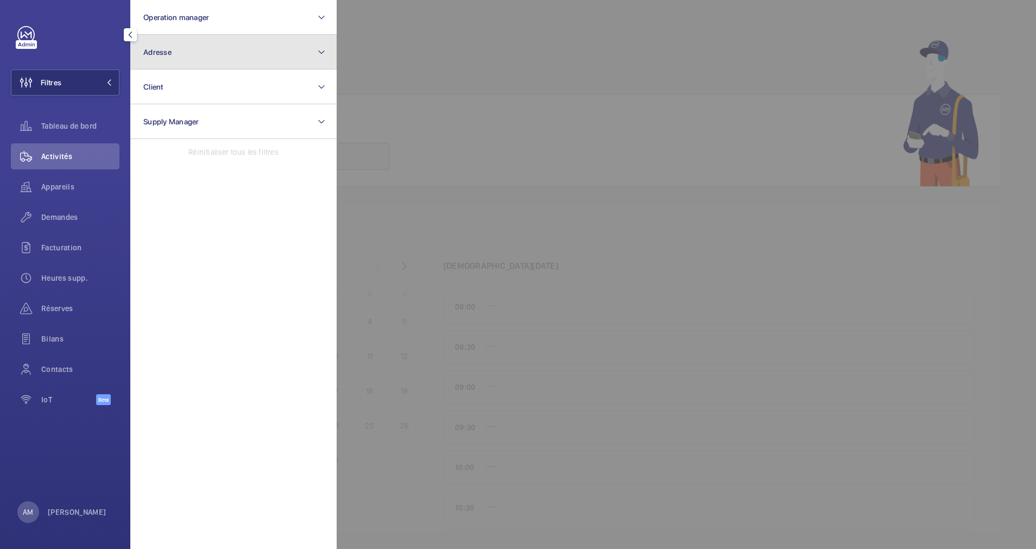
click at [221, 48] on button "Adresse" at bounding box center [233, 52] width 206 height 35
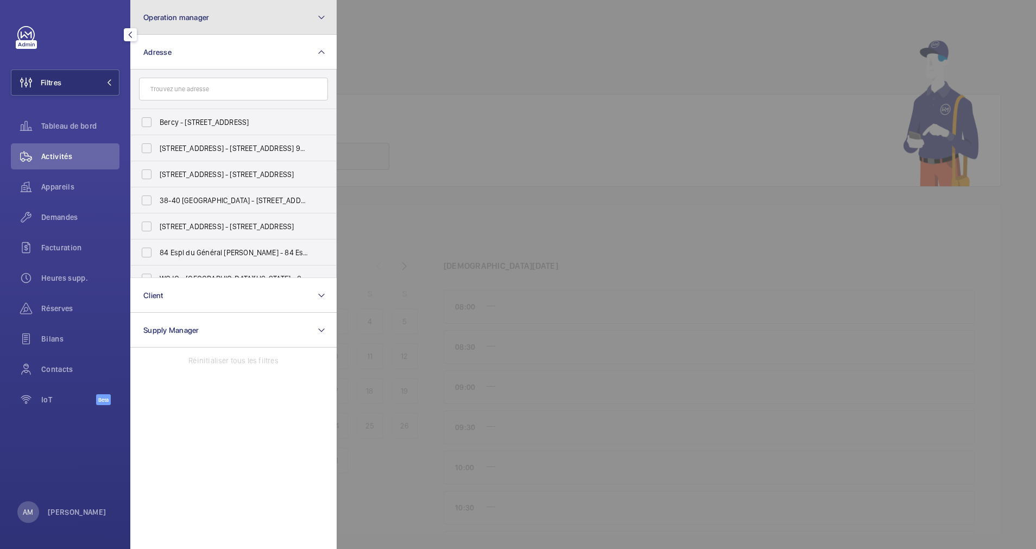
click at [226, 28] on button "Operation manager" at bounding box center [233, 17] width 206 height 35
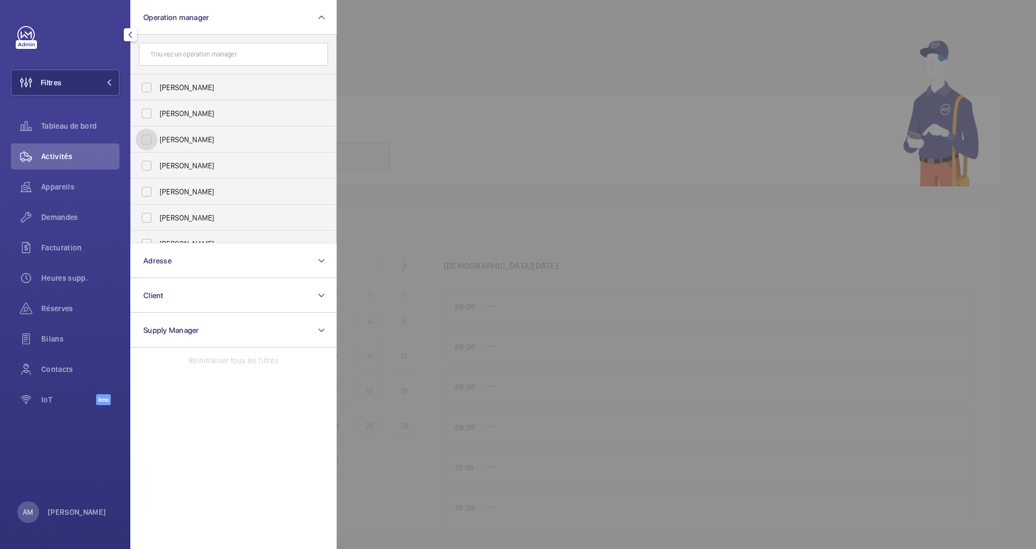
drag, startPoint x: 156, startPoint y: 135, endPoint x: 219, endPoint y: 52, distance: 104.3
click at [156, 136] on input "[PERSON_NAME]" at bounding box center [147, 140] width 22 height 22
checkbox input "true"
click at [63, 221] on span "Demandes" at bounding box center [80, 217] width 78 height 11
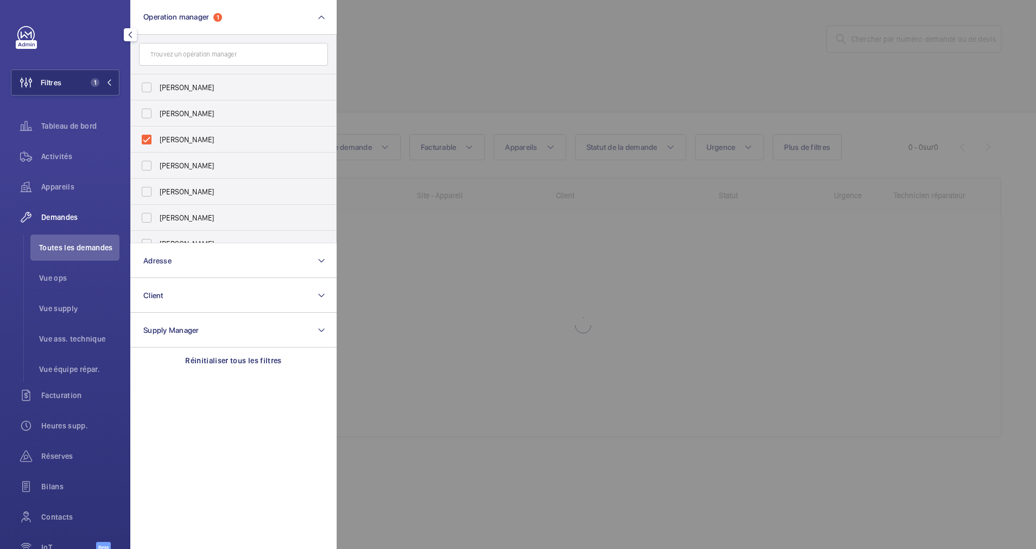
click at [400, 81] on div at bounding box center [855, 274] width 1036 height 549
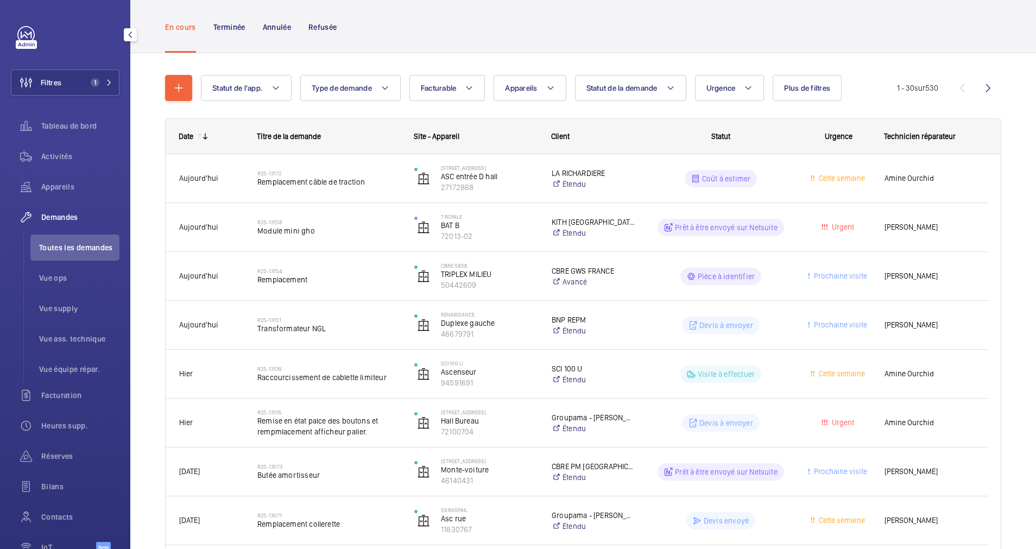
scroll to position [81, 0]
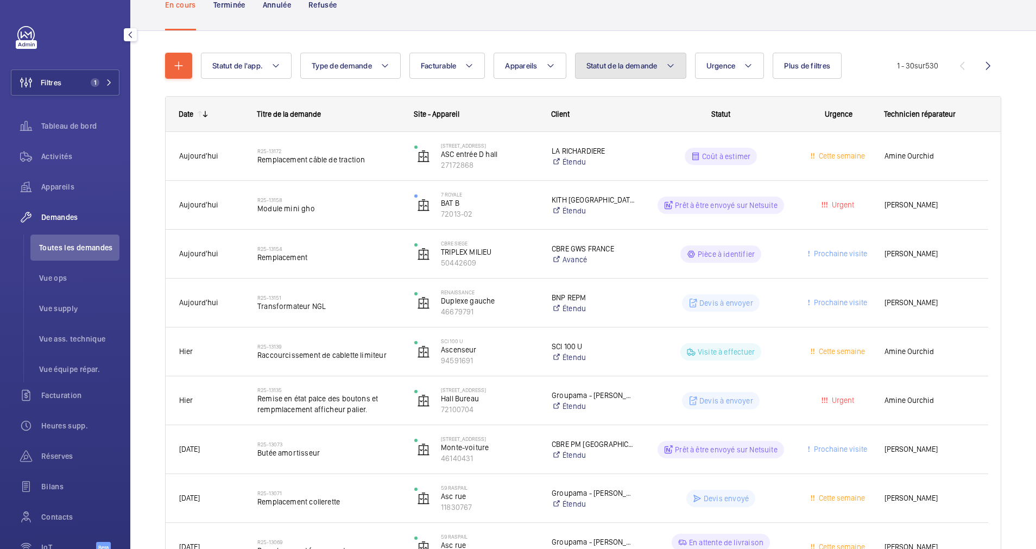
click at [622, 66] on span "Statut de la demande" at bounding box center [622, 65] width 71 height 9
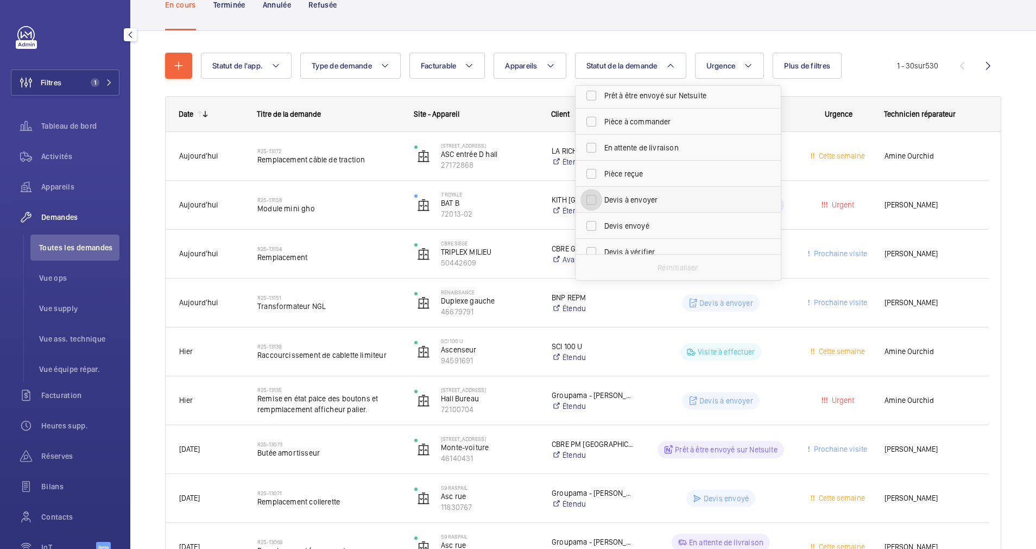
click at [595, 194] on input "Devis à envoyer" at bounding box center [592, 200] width 22 height 22
checkbox input "true"
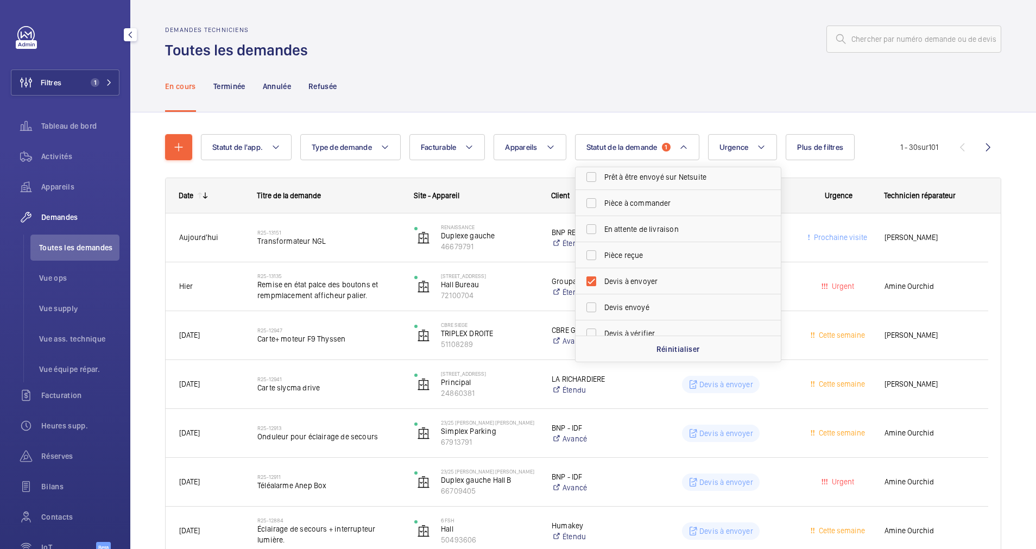
click at [568, 139] on div "Statut de l'app. Type de demande Facturable Appareils Statut de la demande 1 Co…" at bounding box center [551, 147] width 700 height 26
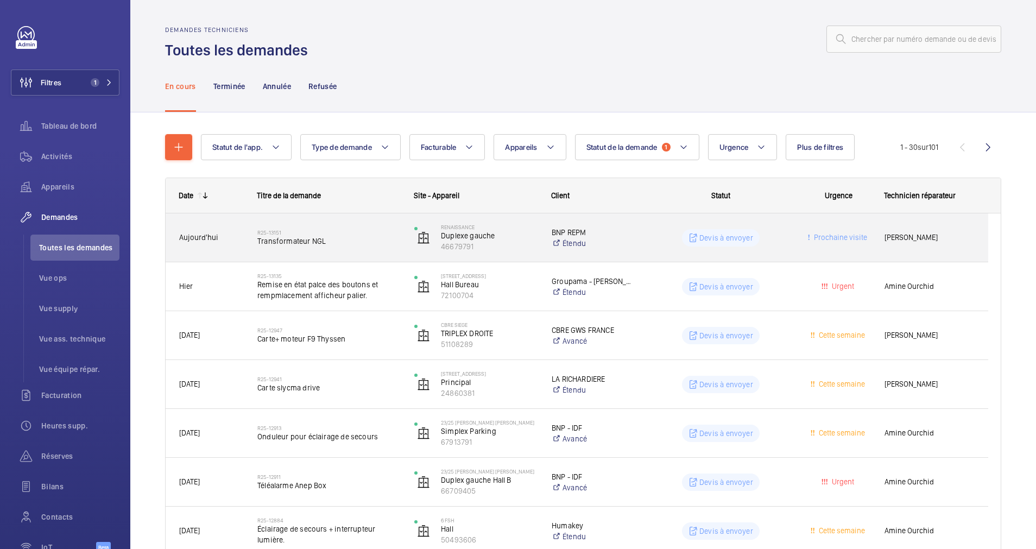
click at [367, 231] on h2 "R25-13151" at bounding box center [328, 232] width 143 height 7
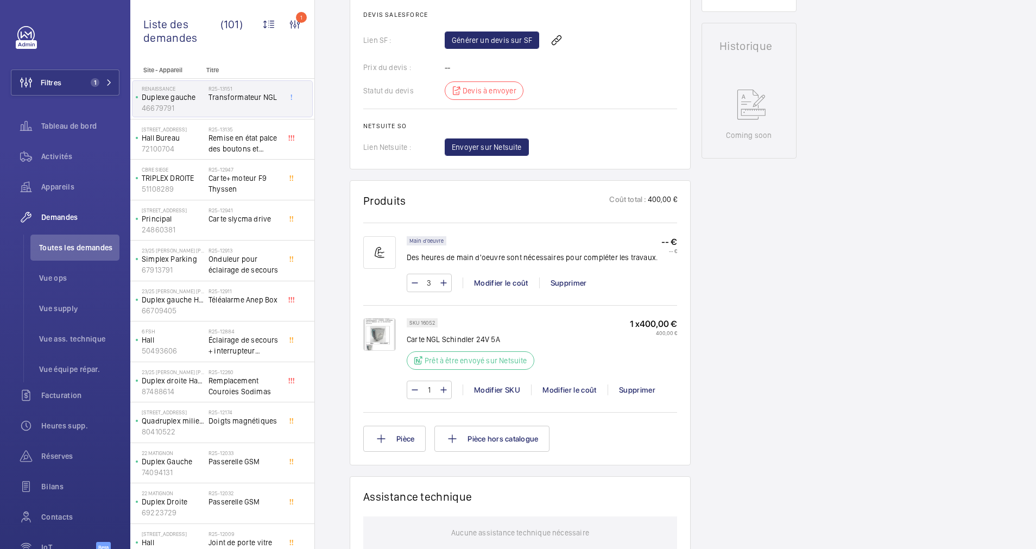
scroll to position [489, 0]
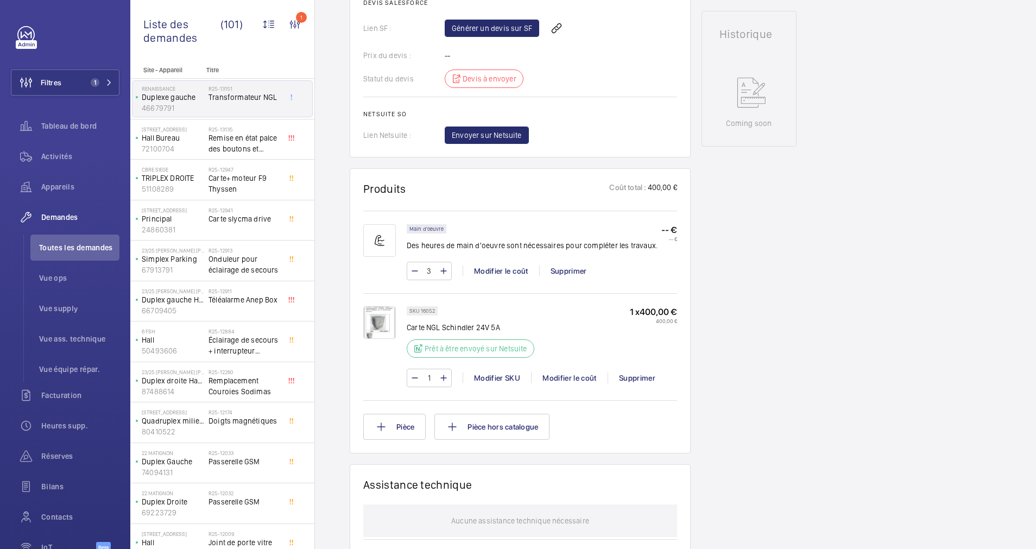
click at [382, 328] on img at bounding box center [379, 322] width 33 height 33
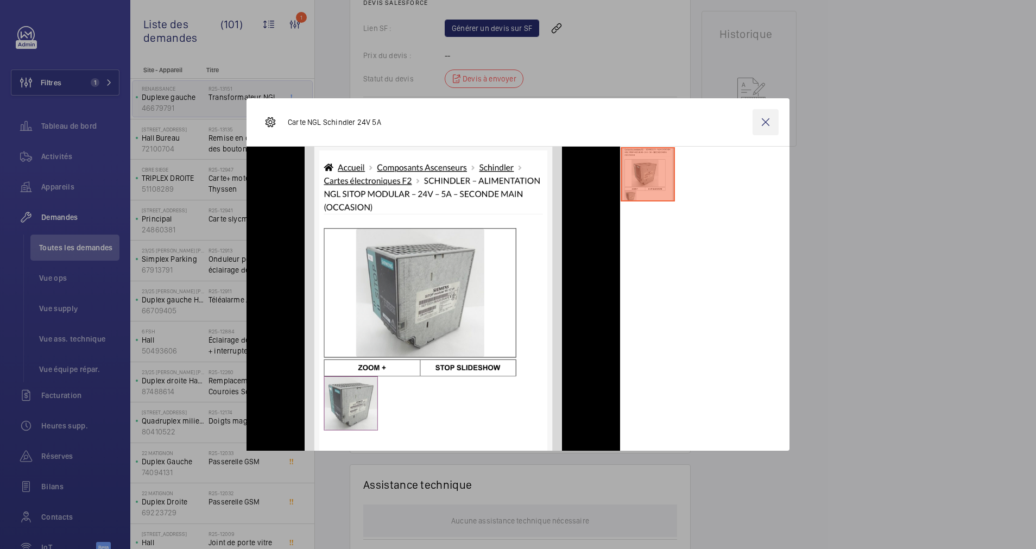
click at [768, 120] on wm-front-icon-button at bounding box center [766, 122] width 26 height 26
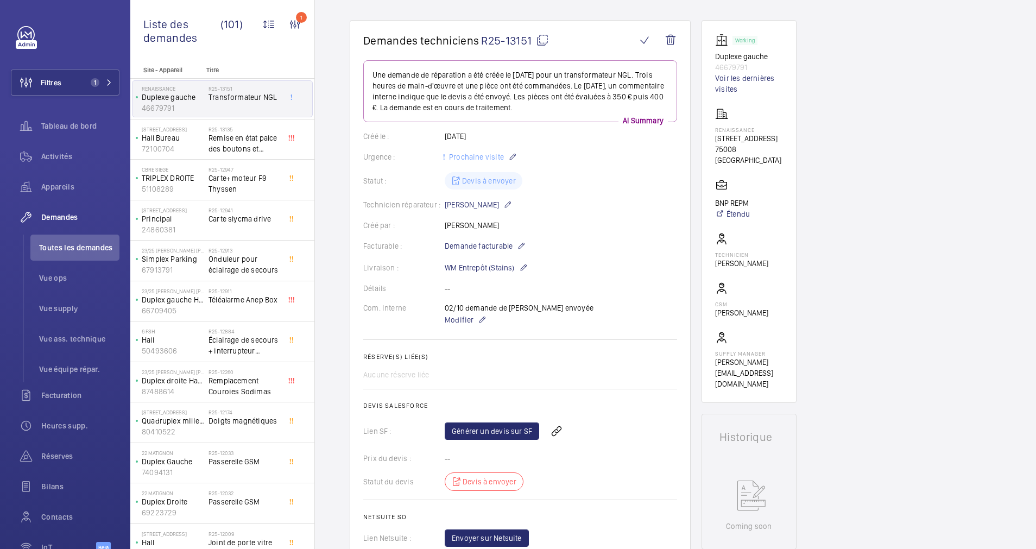
scroll to position [81, 0]
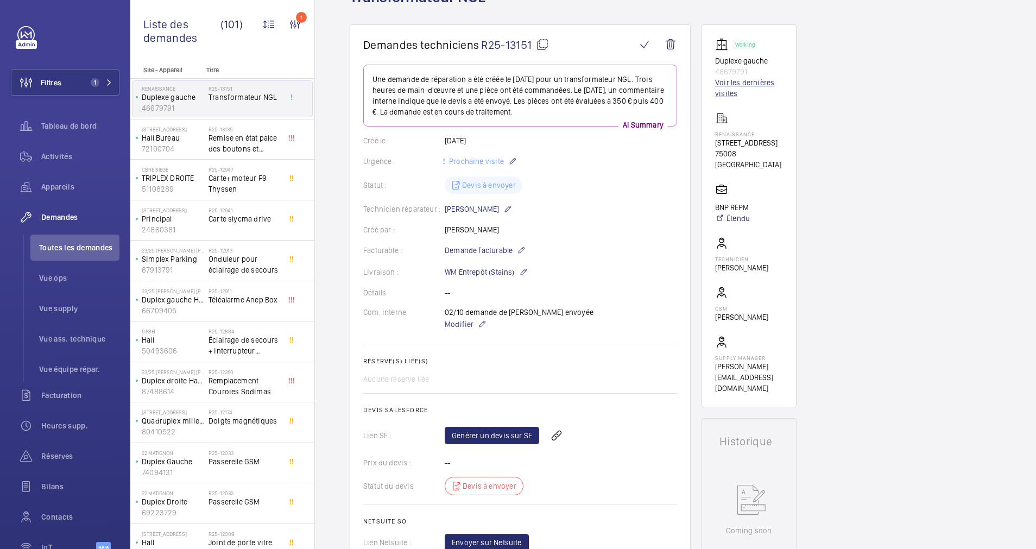
click at [746, 90] on link "Voir les dernières visites" at bounding box center [749, 88] width 68 height 22
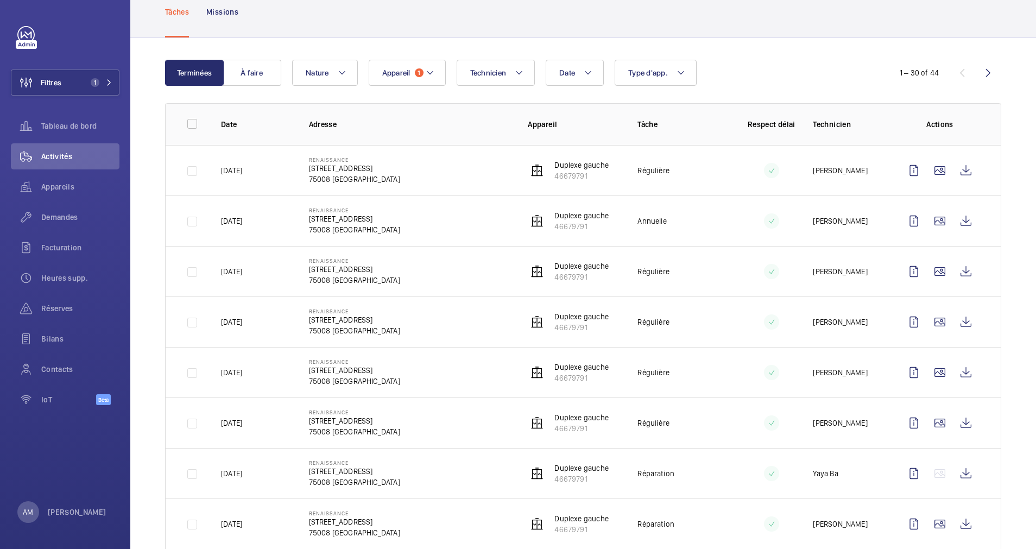
scroll to position [81, 0]
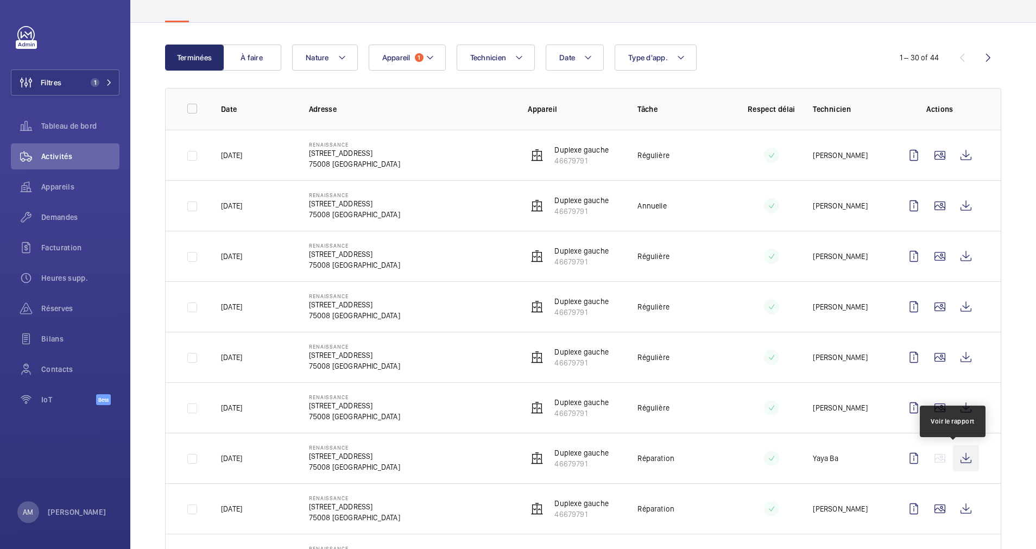
click at [953, 455] on wm-front-icon-button at bounding box center [966, 458] width 26 height 26
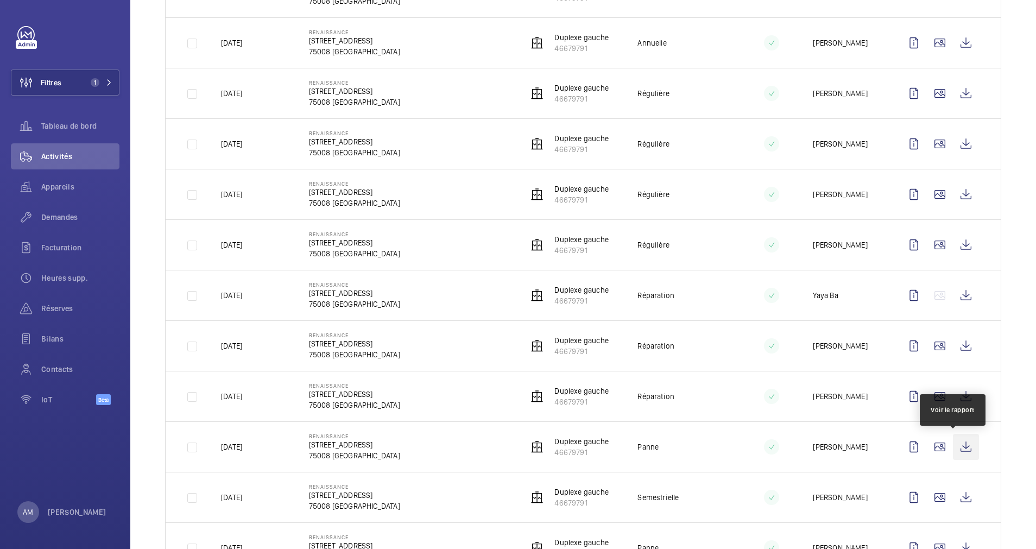
click at [953, 442] on wm-front-icon-button at bounding box center [966, 447] width 26 height 26
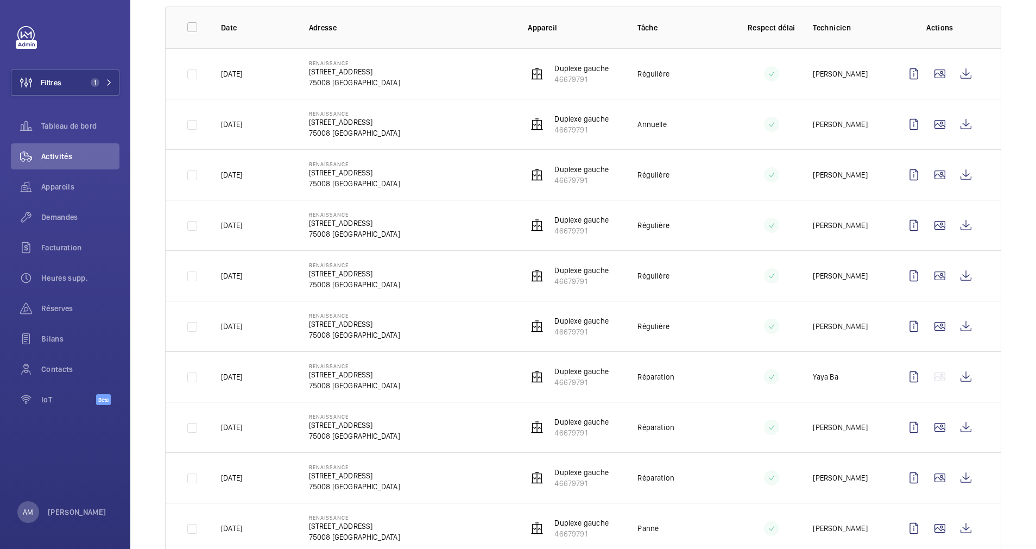
scroll to position [81, 0]
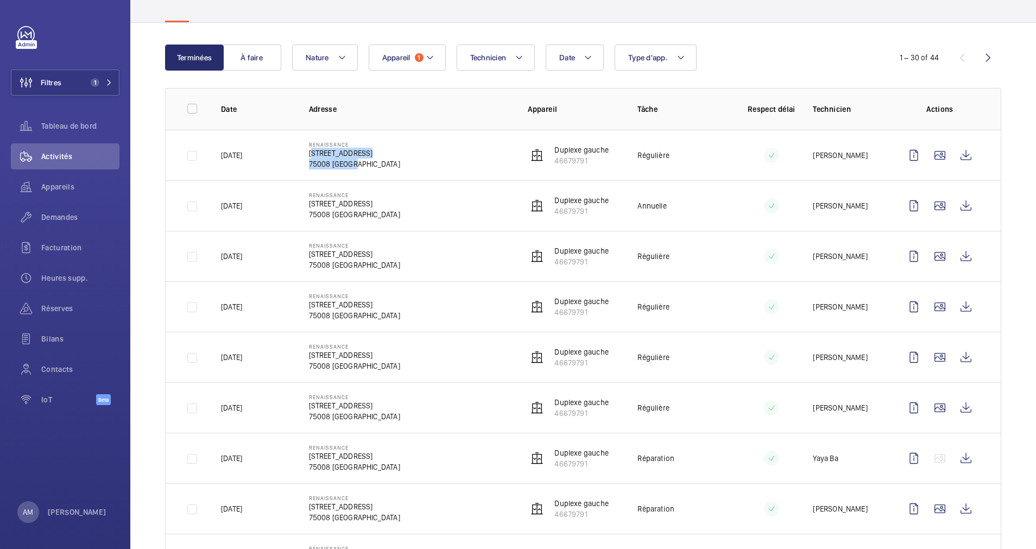
drag, startPoint x: 377, startPoint y: 158, endPoint x: 297, endPoint y: 152, distance: 80.1
click at [297, 152] on td "RENAISSANCE 17 rue François 1er 75008 PARIS" at bounding box center [401, 155] width 219 height 51
click at [294, 155] on td "RENAISSANCE 17 rue François 1er 75008 PARIS" at bounding box center [401, 155] width 219 height 51
click at [309, 150] on p "[STREET_ADDRESS]" at bounding box center [354, 153] width 91 height 11
drag, startPoint x: 308, startPoint y: 150, endPoint x: 367, endPoint y: 153, distance: 59.2
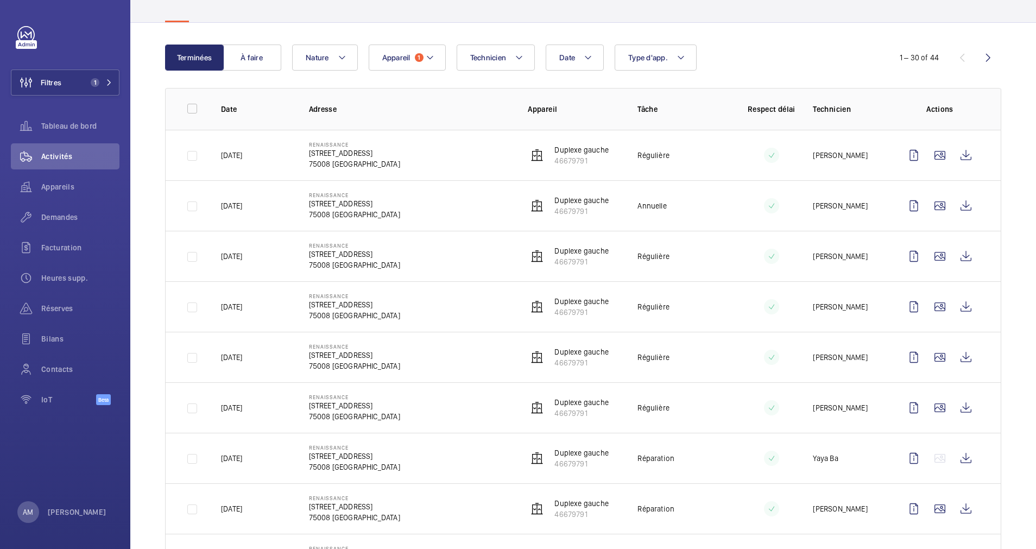
click at [367, 153] on p "[STREET_ADDRESS]" at bounding box center [354, 153] width 91 height 11
drag, startPoint x: 367, startPoint y: 153, endPoint x: 360, endPoint y: 153, distance: 7.6
copy p "[STREET_ADDRESS]"
click at [363, 163] on p "75008 [GEOGRAPHIC_DATA]" at bounding box center [354, 164] width 91 height 11
drag, startPoint x: 368, startPoint y: 153, endPoint x: 300, endPoint y: 154, distance: 68.4
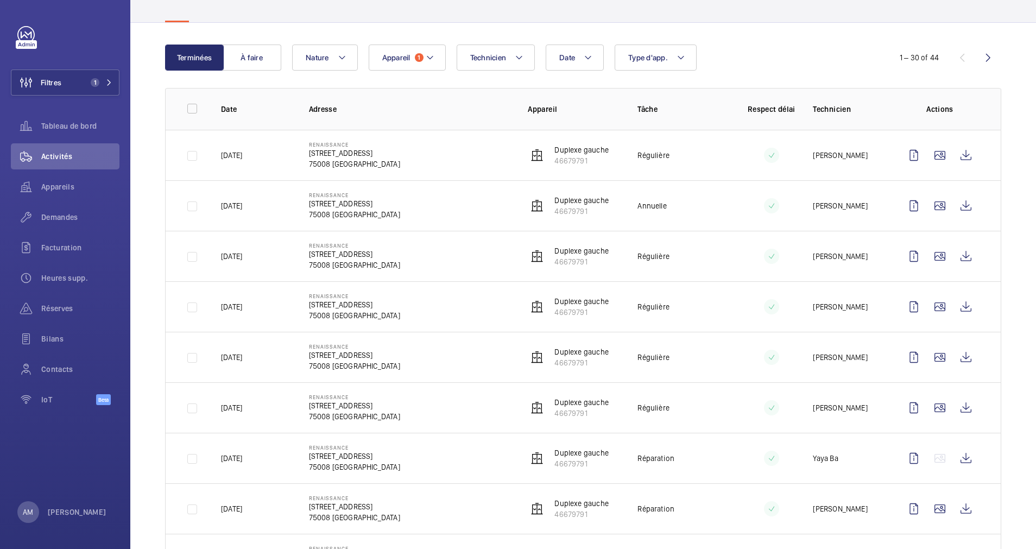
click at [300, 154] on td "RENAISSANCE 17 rue François 1er 75008 PARIS" at bounding box center [401, 155] width 219 height 51
drag, startPoint x: 300, startPoint y: 154, endPoint x: 306, endPoint y: 151, distance: 6.6
copy p "[STREET_ADDRESS]"
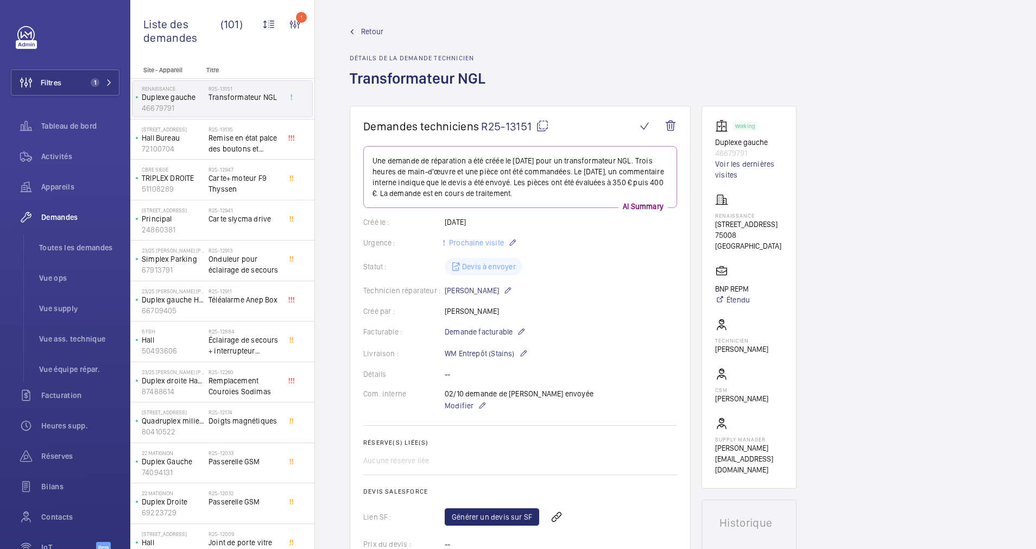
click at [542, 129] on mat-icon at bounding box center [542, 125] width 13 height 13
click at [542, 123] on mat-icon at bounding box center [542, 125] width 13 height 13
click at [367, 34] on span "Retour" at bounding box center [372, 31] width 22 height 11
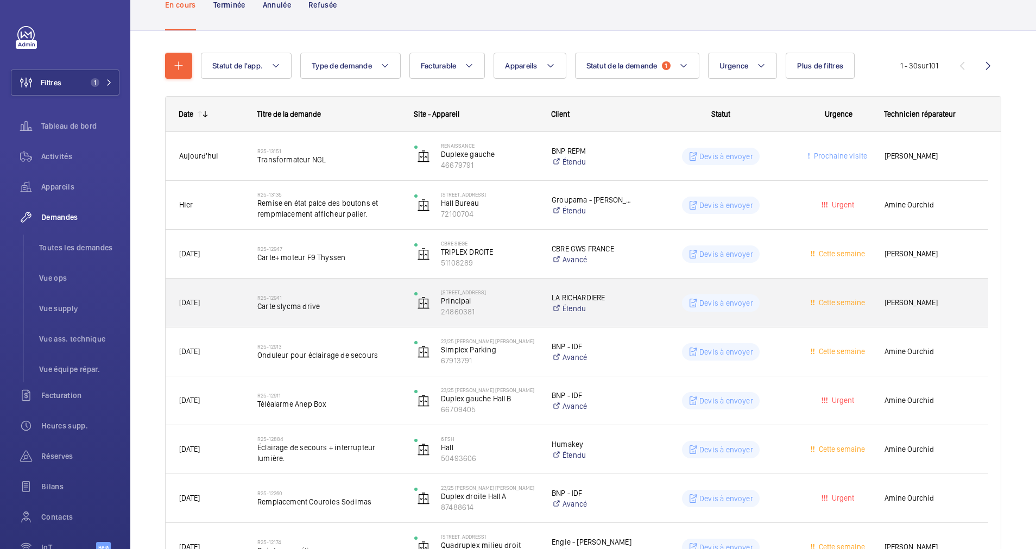
scroll to position [163, 0]
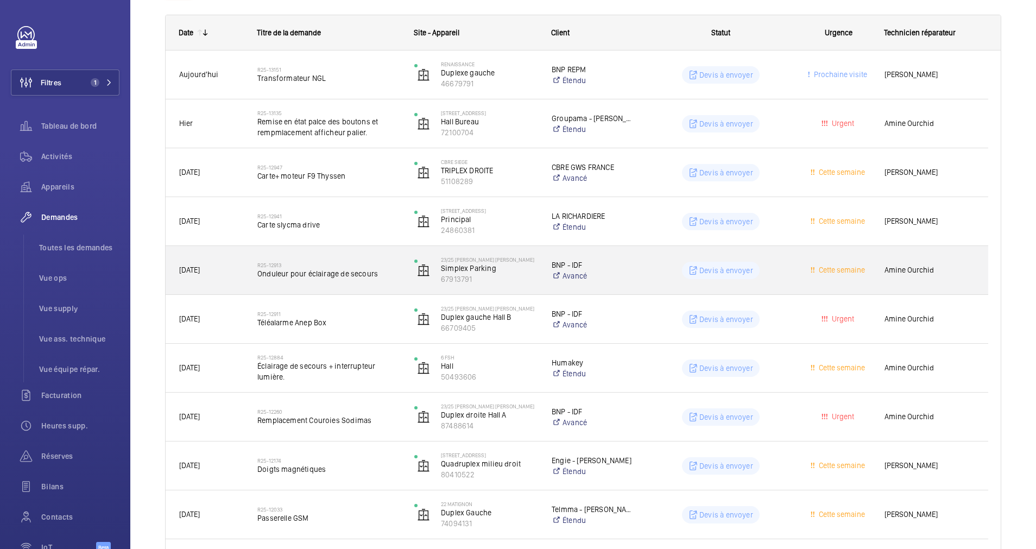
click at [361, 274] on span "Onduleur pour éclairage de secours" at bounding box center [328, 273] width 143 height 11
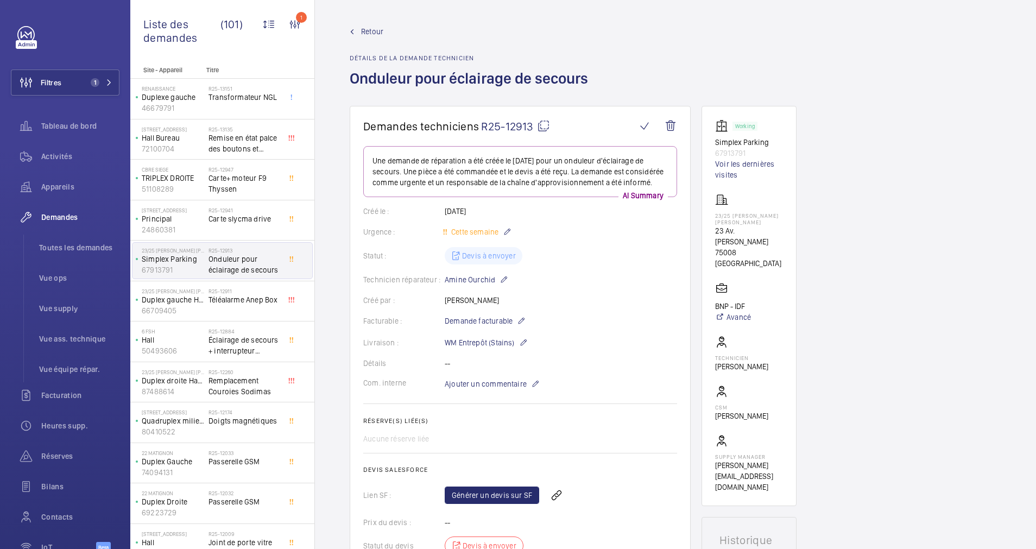
click at [364, 28] on span "Retour" at bounding box center [372, 31] width 22 height 11
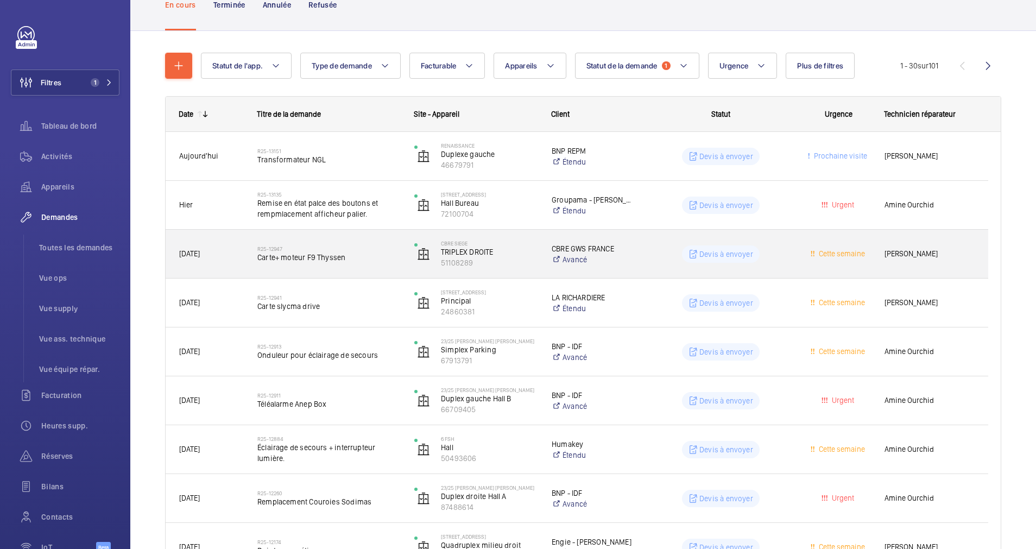
scroll to position [163, 0]
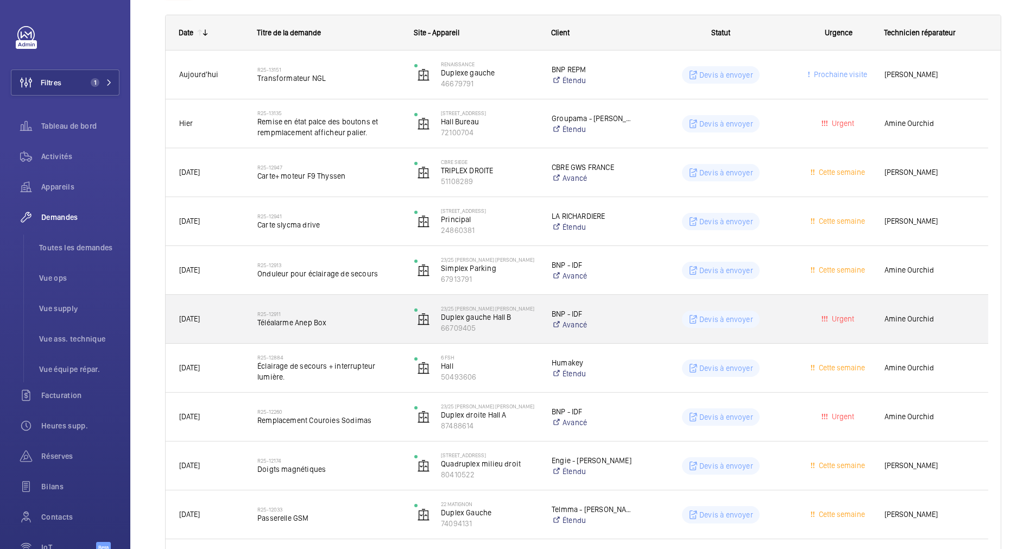
click at [386, 309] on div "R25-12911 Téléalarme Anep Box" at bounding box center [328, 320] width 143 height 32
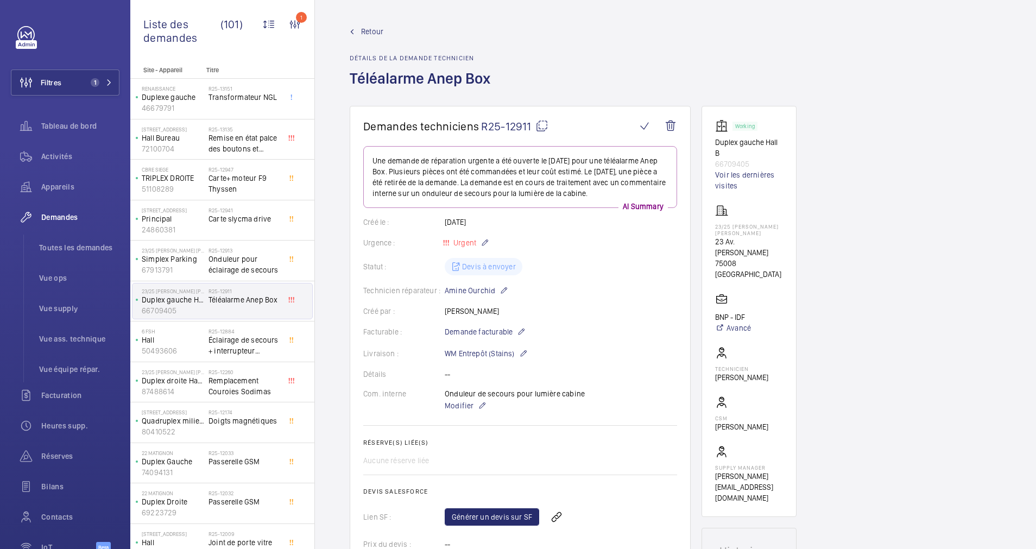
click at [365, 25] on wm-front-admin-header "Retour Détails de la demande technicien Téléalarme Anep Box" at bounding box center [675, 53] width 721 height 106
click at [371, 29] on span "Retour" at bounding box center [372, 31] width 22 height 11
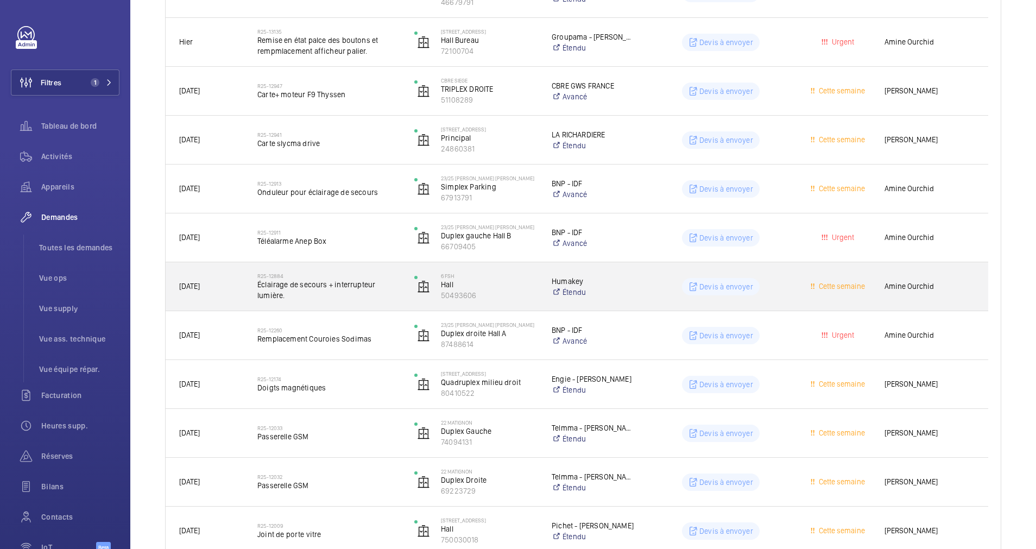
scroll to position [407, 0]
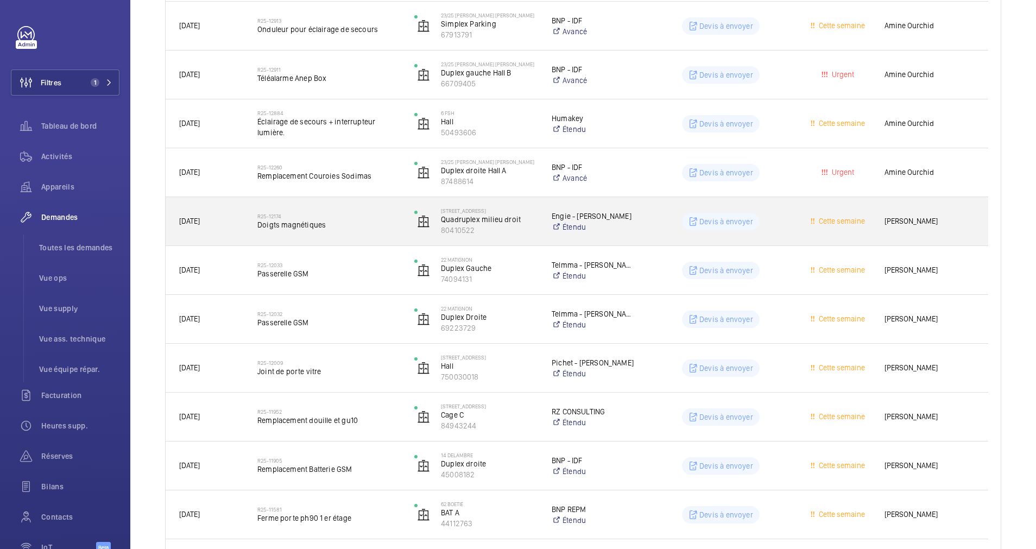
click at [386, 216] on h2 "R25-12174" at bounding box center [328, 216] width 143 height 7
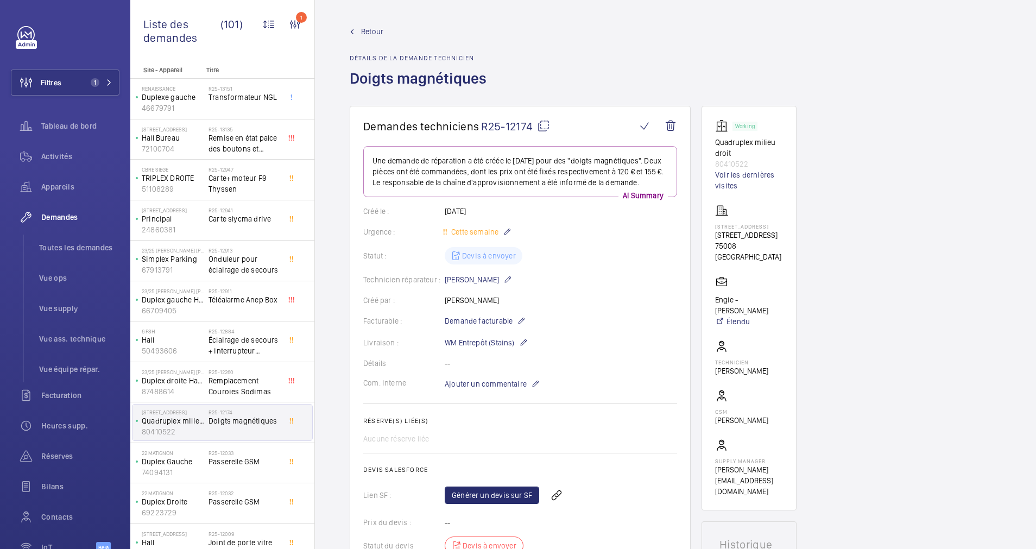
drag, startPoint x: 712, startPoint y: 244, endPoint x: 759, endPoint y: 252, distance: 47.4
click at [759, 252] on wm-front-card "Working Quadruplex milieu droit 80410522 Voir les dernières visites 68 Rue du F…" at bounding box center [749, 308] width 95 height 405
drag, startPoint x: 759, startPoint y: 252, endPoint x: 748, endPoint y: 250, distance: 10.4
copy p "[STREET_ADDRESS]"
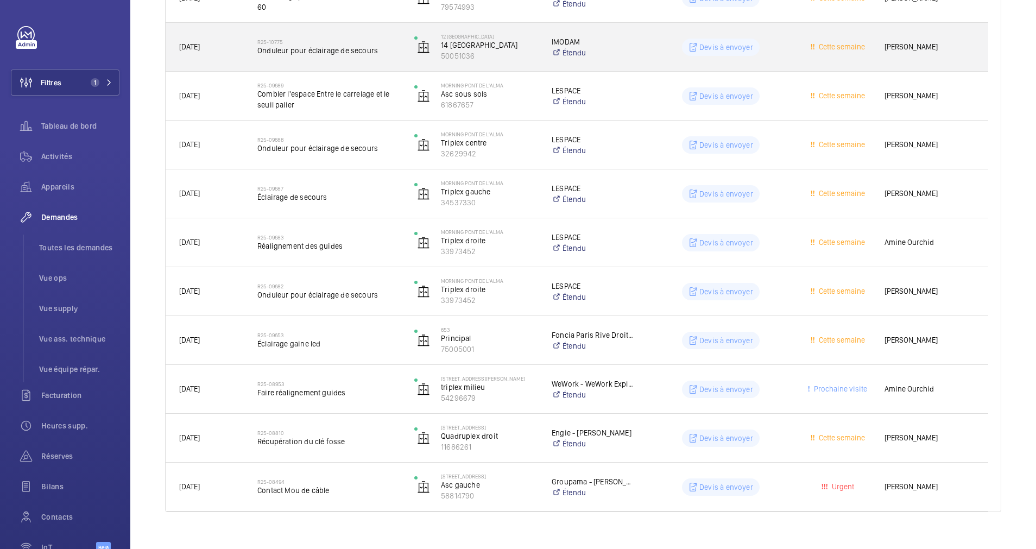
scroll to position [1184, 0]
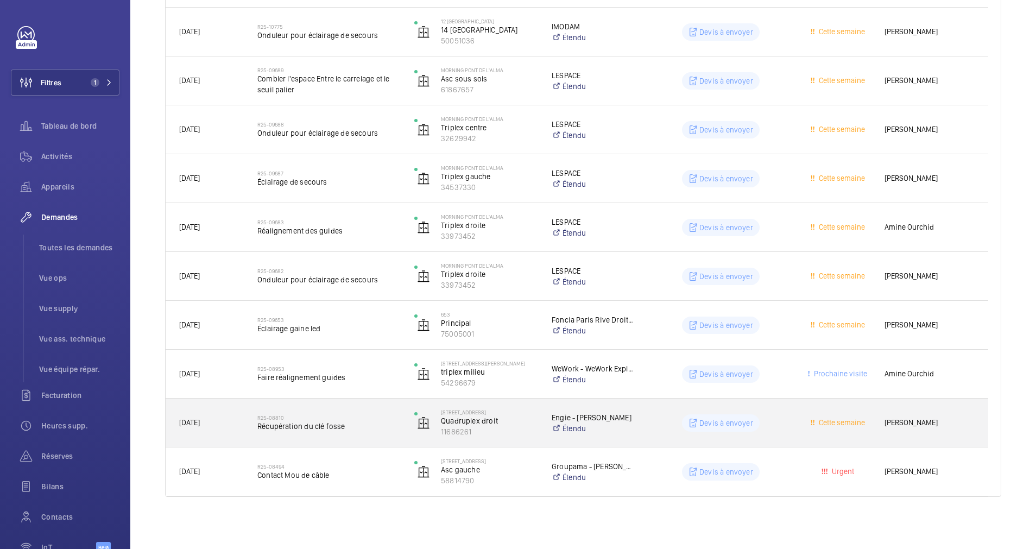
click at [374, 427] on span "Récupération du clé fosse" at bounding box center [328, 426] width 143 height 11
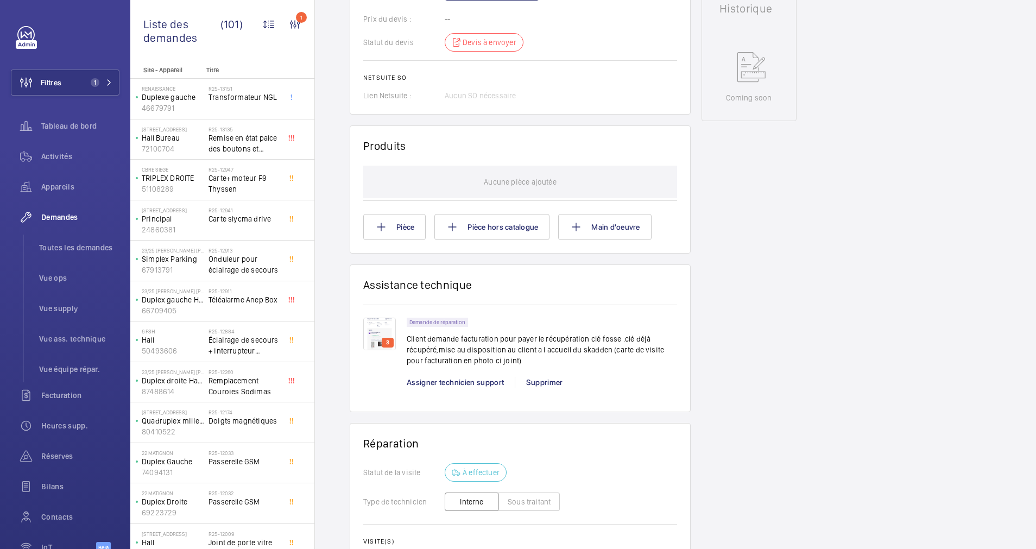
scroll to position [570, 0]
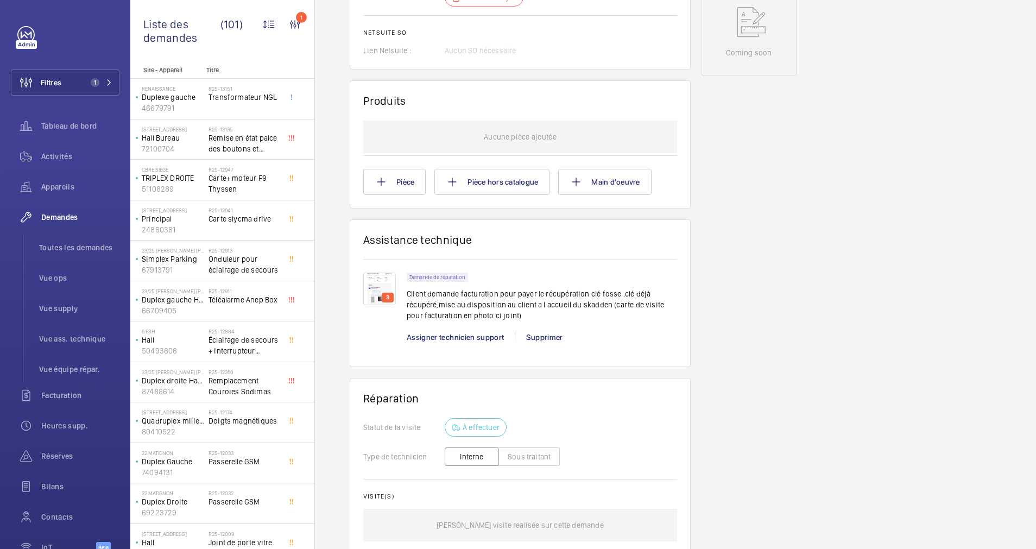
click at [383, 284] on img at bounding box center [379, 289] width 33 height 33
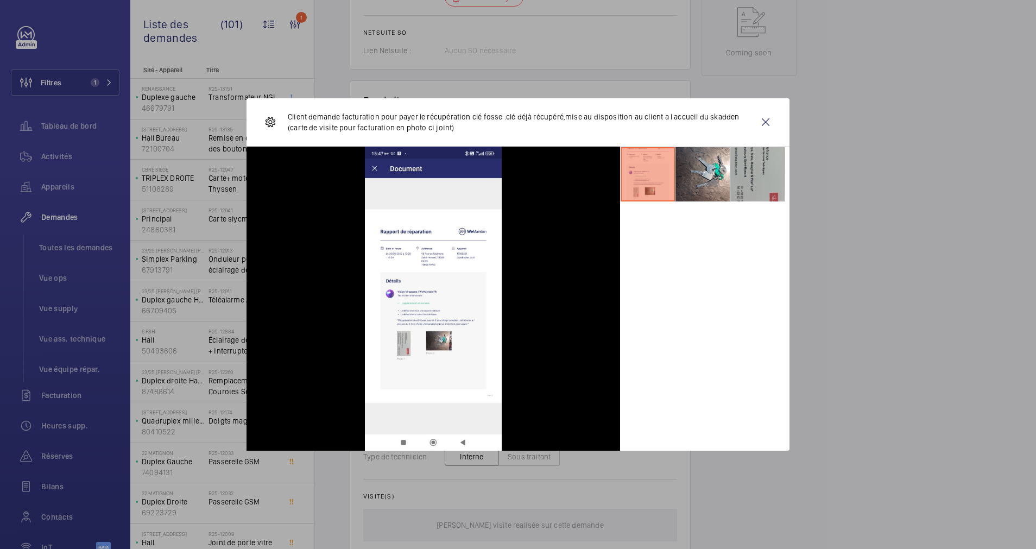
click at [733, 160] on li at bounding box center [758, 174] width 54 height 54
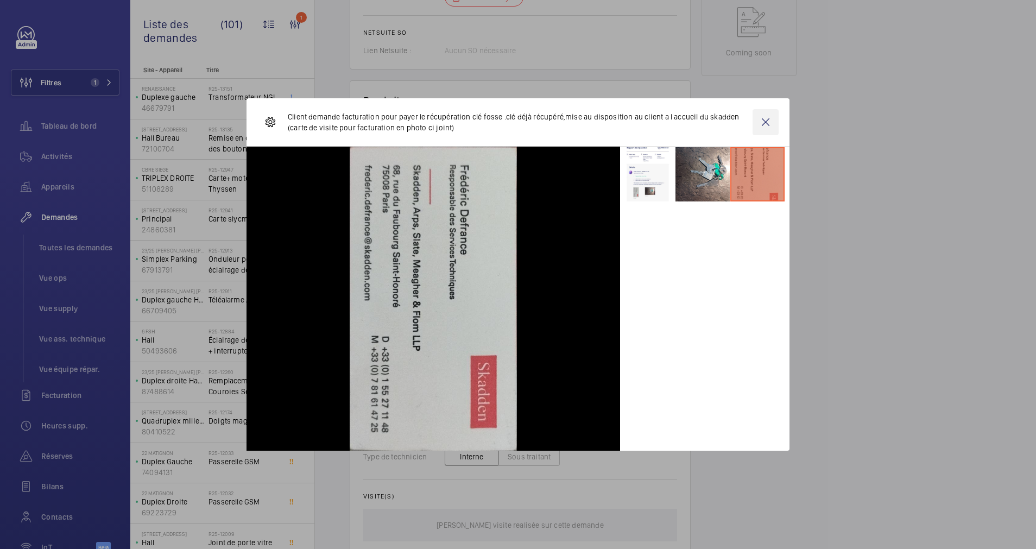
click at [770, 123] on wm-front-icon-button at bounding box center [766, 122] width 26 height 26
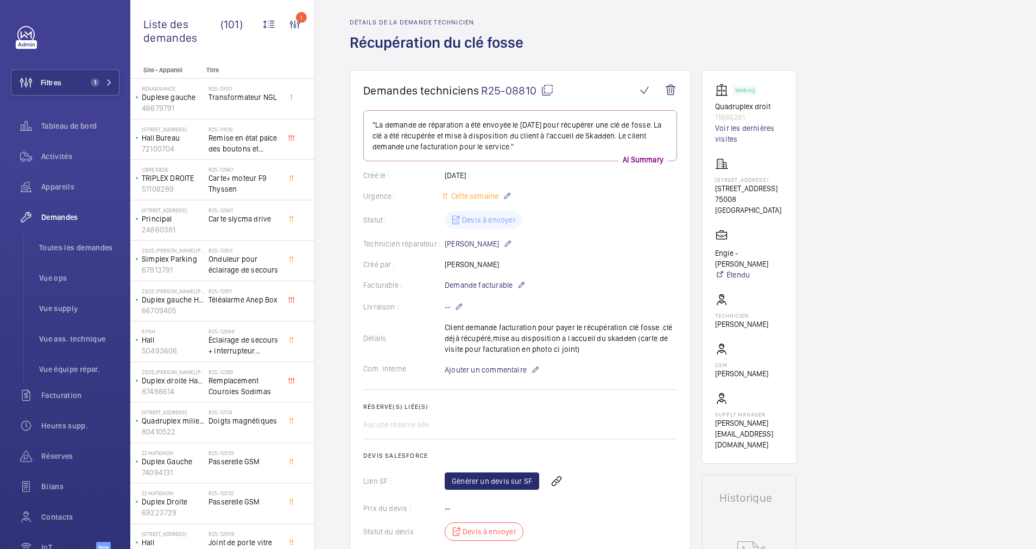
scroll to position [0, 0]
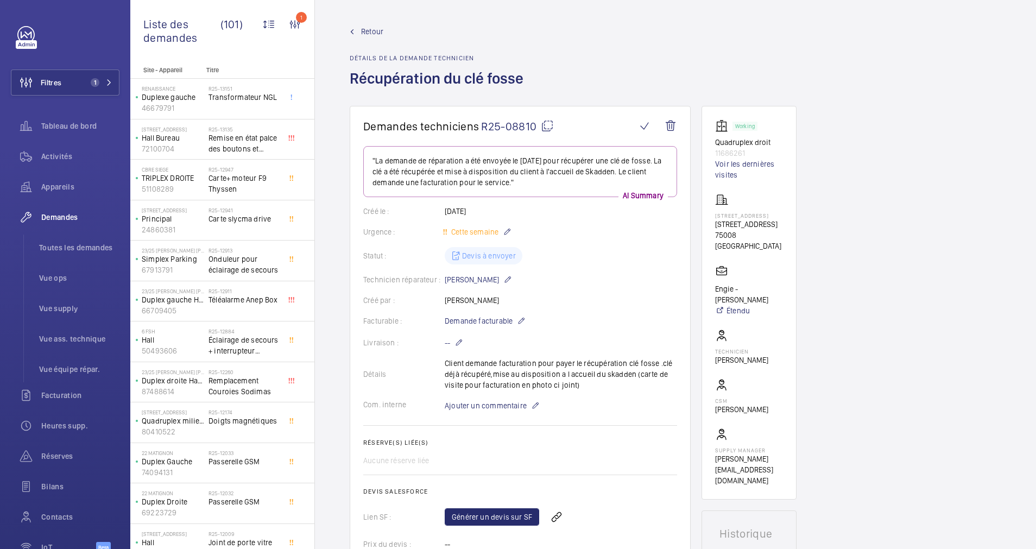
click at [359, 30] on link "Retour" at bounding box center [440, 31] width 180 height 11
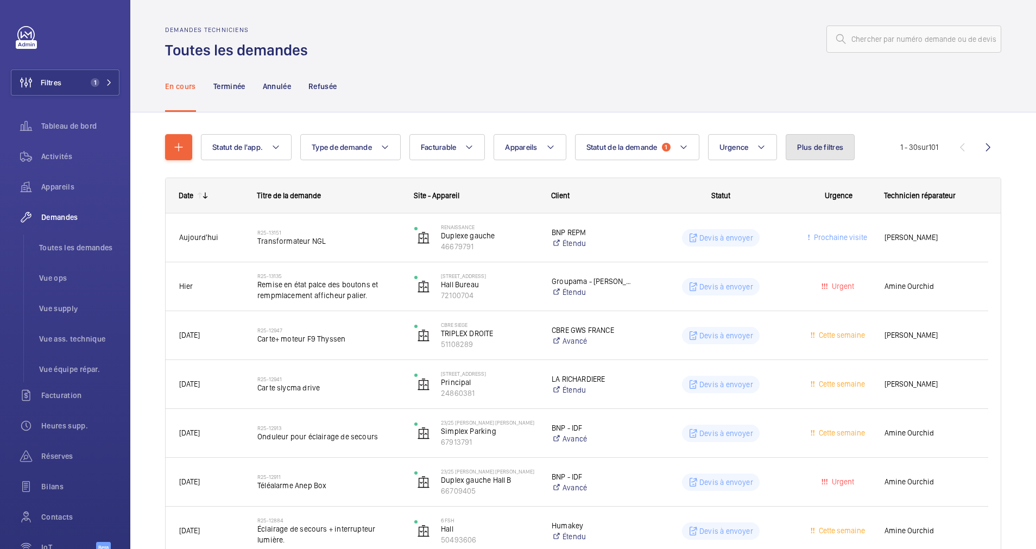
click at [823, 148] on span "Plus de filtres" at bounding box center [820, 147] width 46 height 9
click at [486, 111] on div "En cours Terminée Annulée Refusée" at bounding box center [583, 86] width 836 height 52
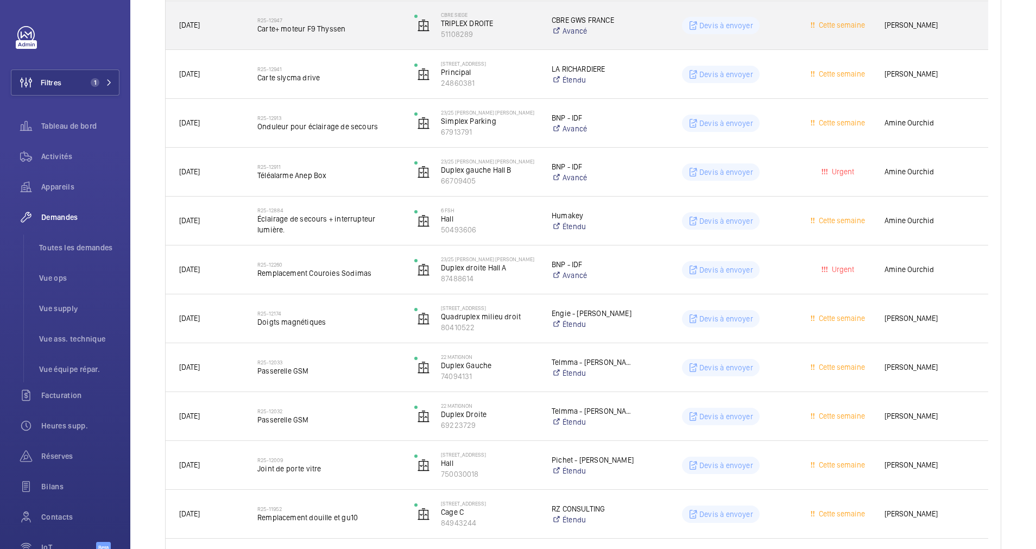
scroll to position [326, 0]
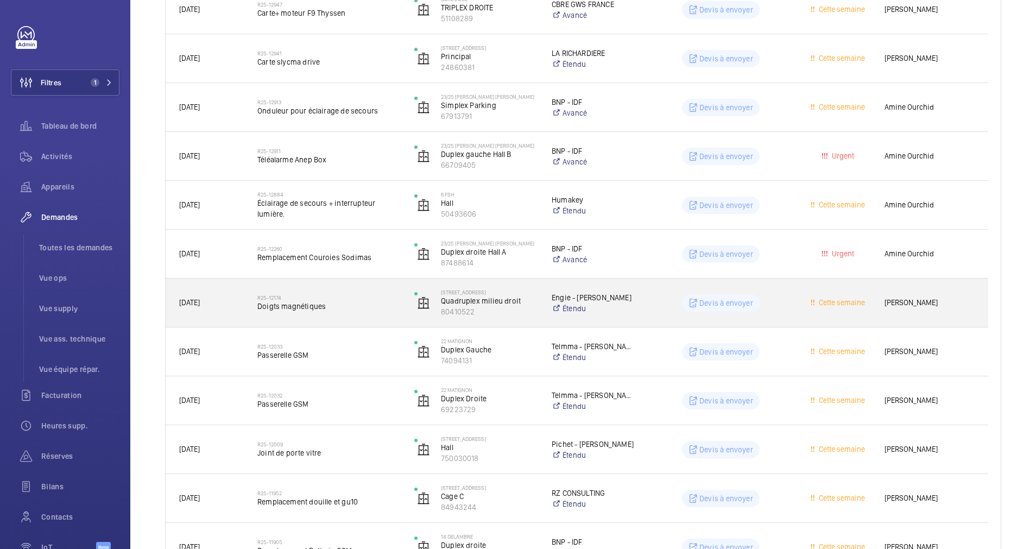
click at [385, 297] on h2 "R25-12174" at bounding box center [328, 297] width 143 height 7
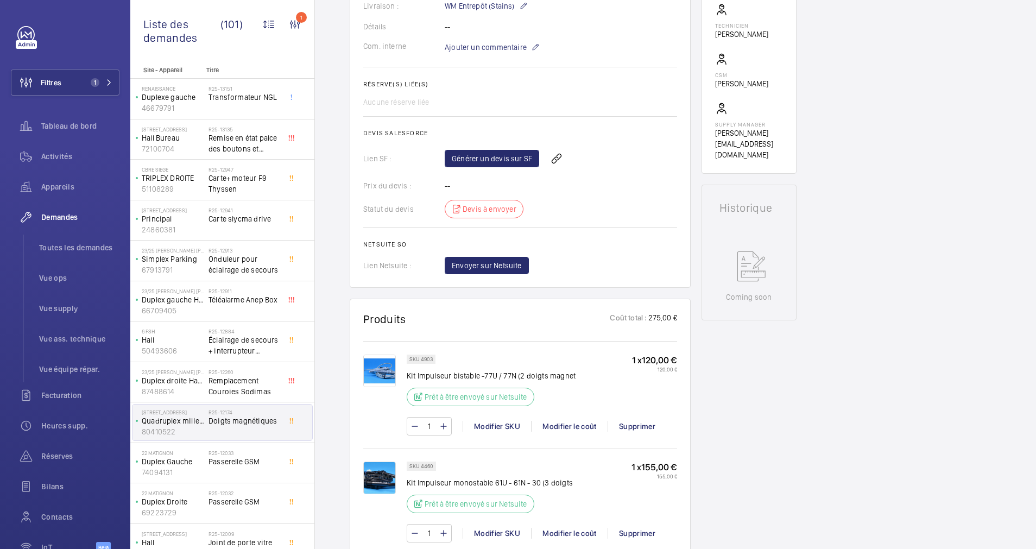
scroll to position [407, 0]
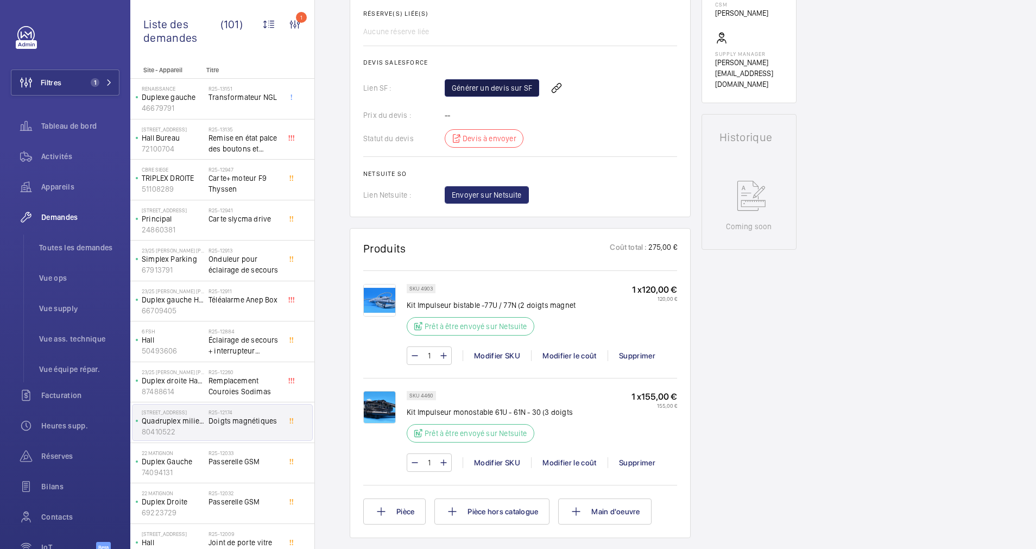
click at [507, 93] on link "Générer un devis sur SF" at bounding box center [492, 87] width 95 height 17
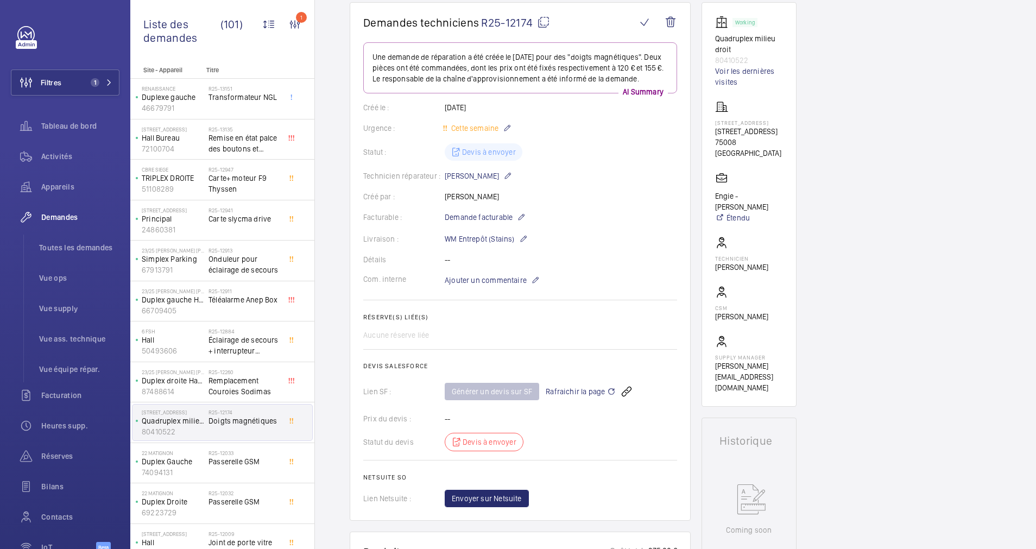
scroll to position [81, 0]
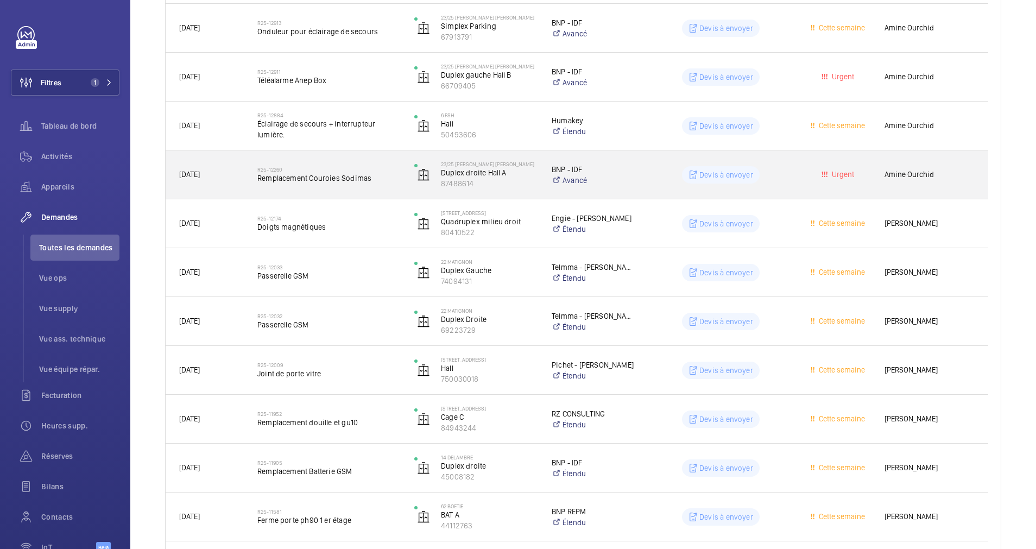
scroll to position [407, 0]
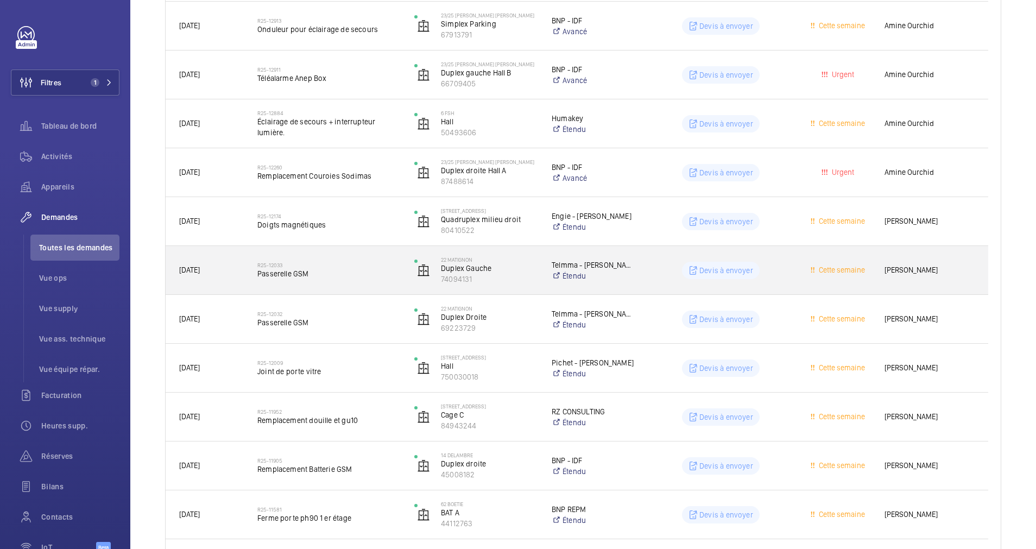
click at [393, 265] on h2 "R25-12033" at bounding box center [328, 265] width 143 height 7
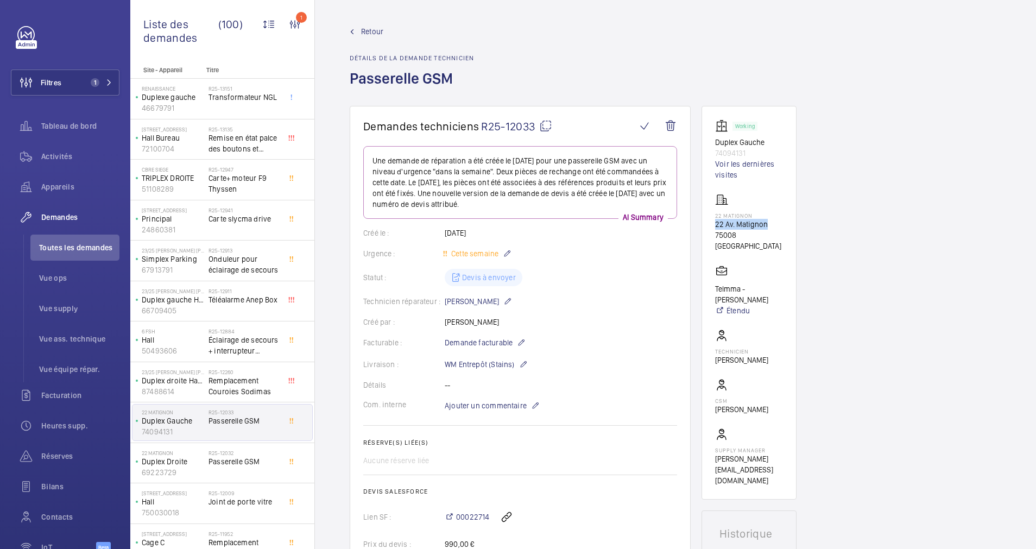
drag, startPoint x: 716, startPoint y: 221, endPoint x: 769, endPoint y: 221, distance: 52.7
click at [769, 221] on wm-front-card-body "Working Duplex Gauche 74094131 Voir les dernières visites 22 Matignon 22 Av. Ma…" at bounding box center [749, 302] width 68 height 367
drag, startPoint x: 769, startPoint y: 221, endPoint x: 752, endPoint y: 222, distance: 16.3
copy p "22 Av. Matignon"
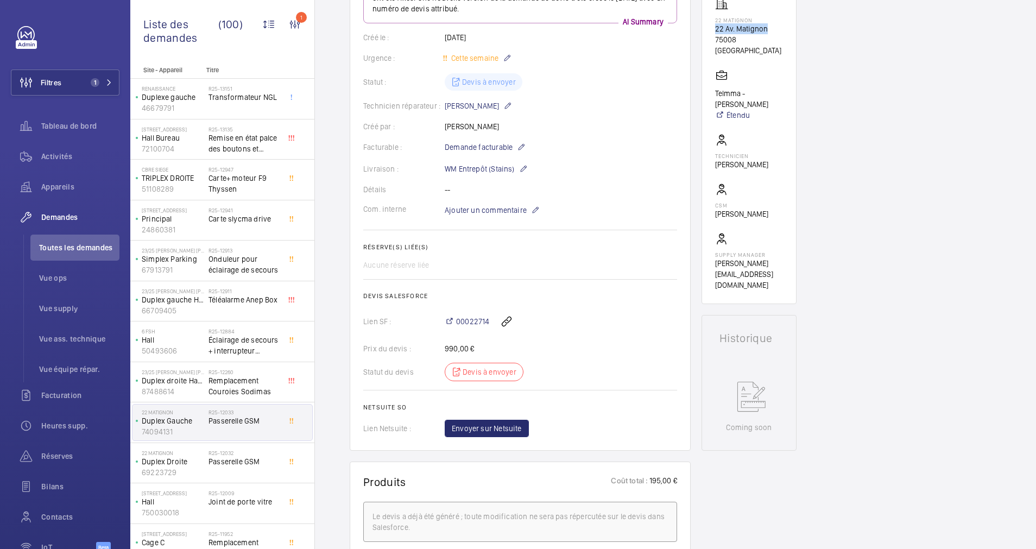
scroll to position [244, 0]
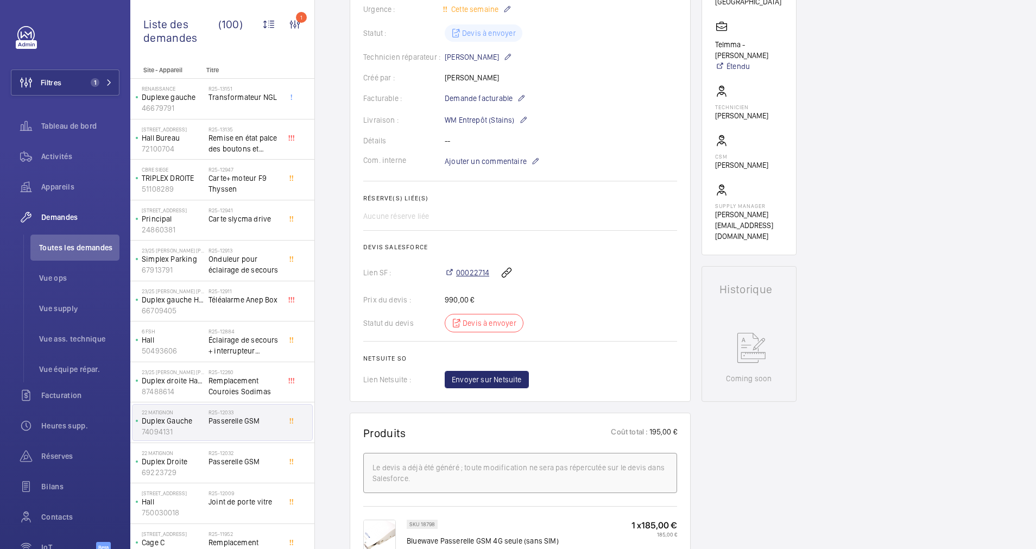
click at [469, 271] on span "00022714" at bounding box center [472, 272] width 33 height 11
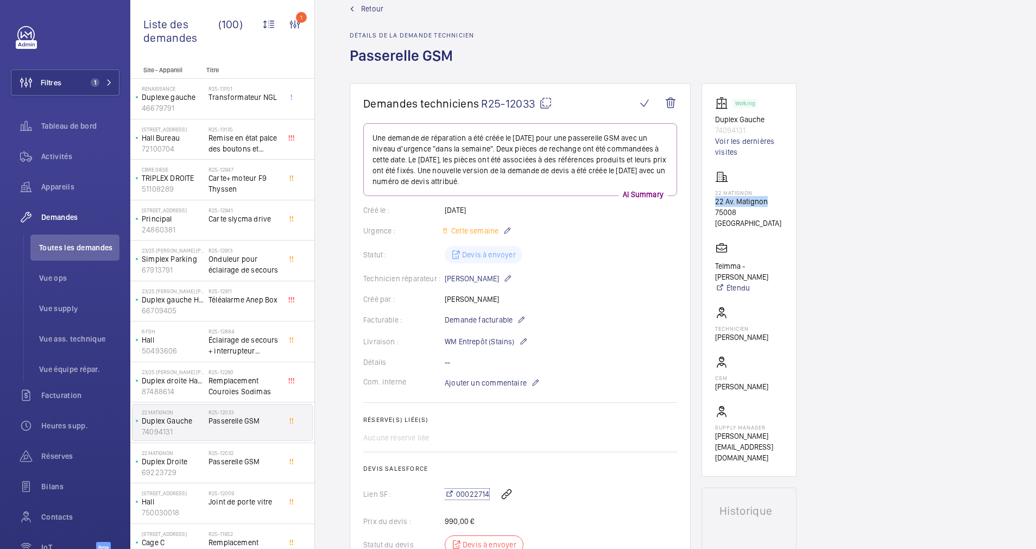
scroll to position [0, 0]
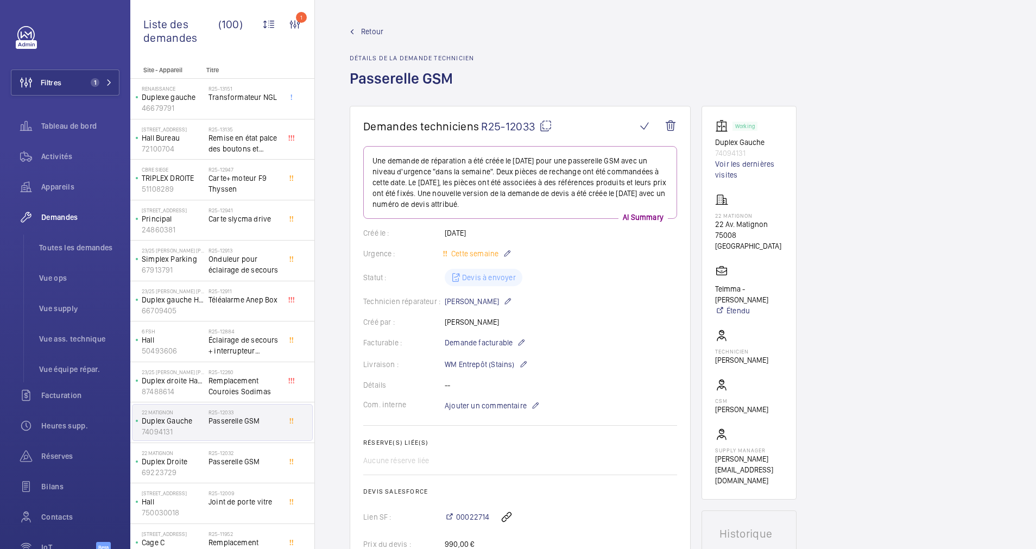
click at [372, 30] on span "Retour" at bounding box center [372, 31] width 22 height 11
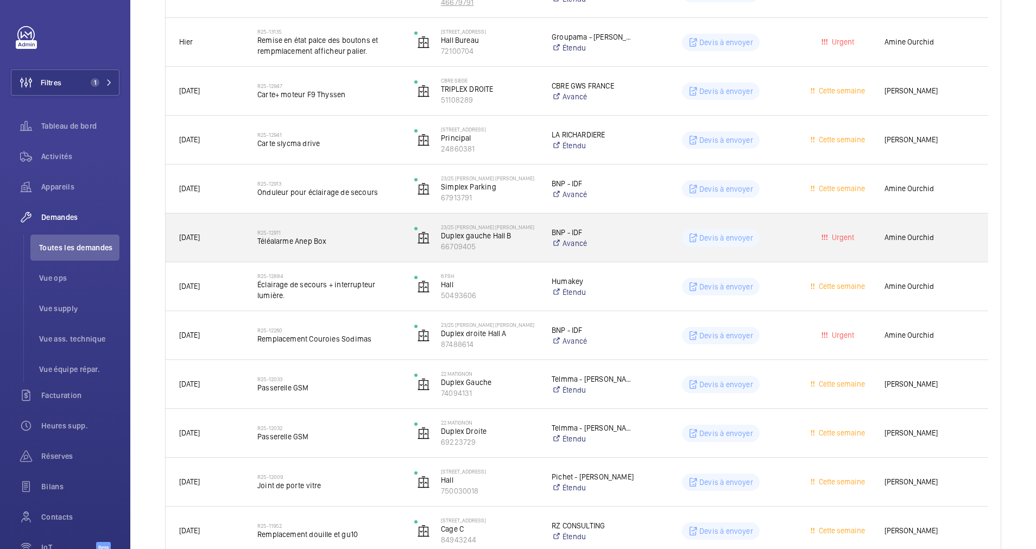
scroll to position [326, 0]
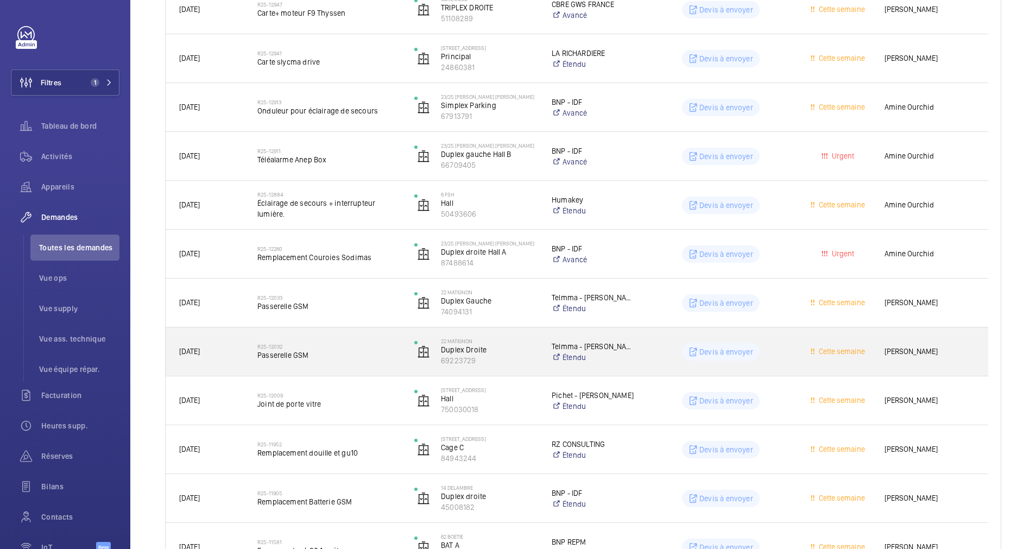
click at [368, 337] on div "R25-12032 Passerelle GSM" at bounding box center [328, 352] width 143 height 32
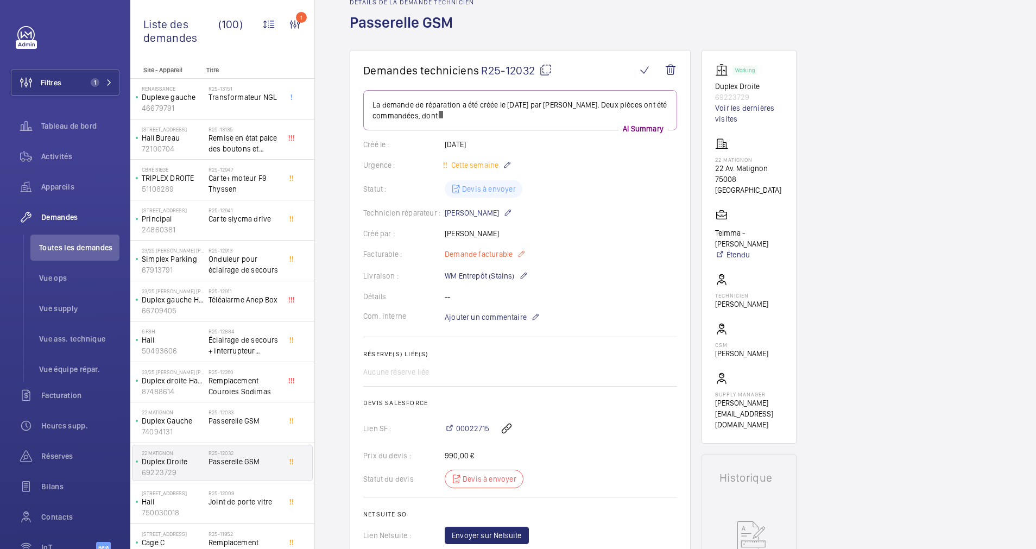
scroll to position [81, 0]
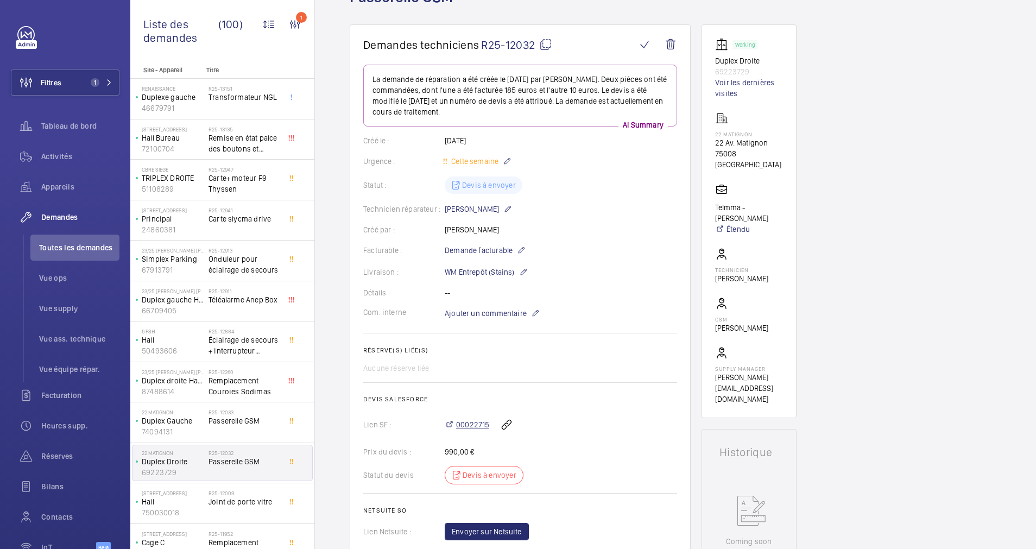
click at [475, 423] on span "00022715" at bounding box center [472, 424] width 33 height 11
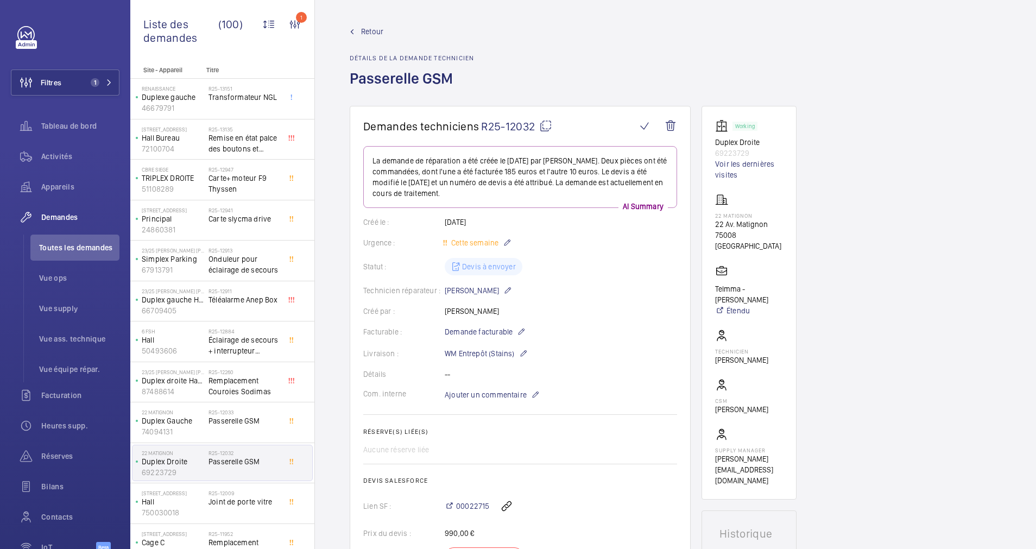
click at [372, 33] on span "Retour" at bounding box center [372, 31] width 22 height 11
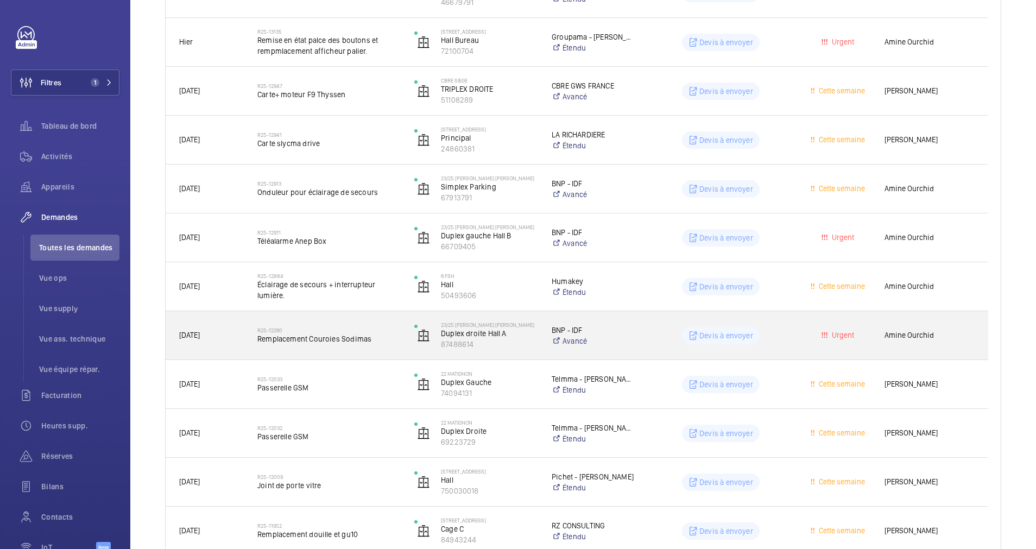
scroll to position [326, 0]
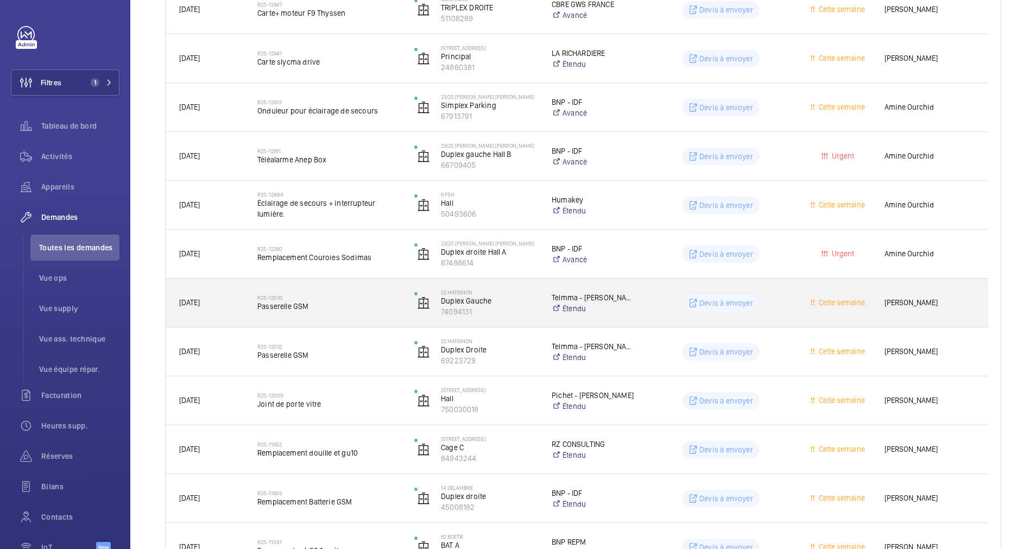
click at [382, 294] on h2 "R25-12033" at bounding box center [328, 297] width 143 height 7
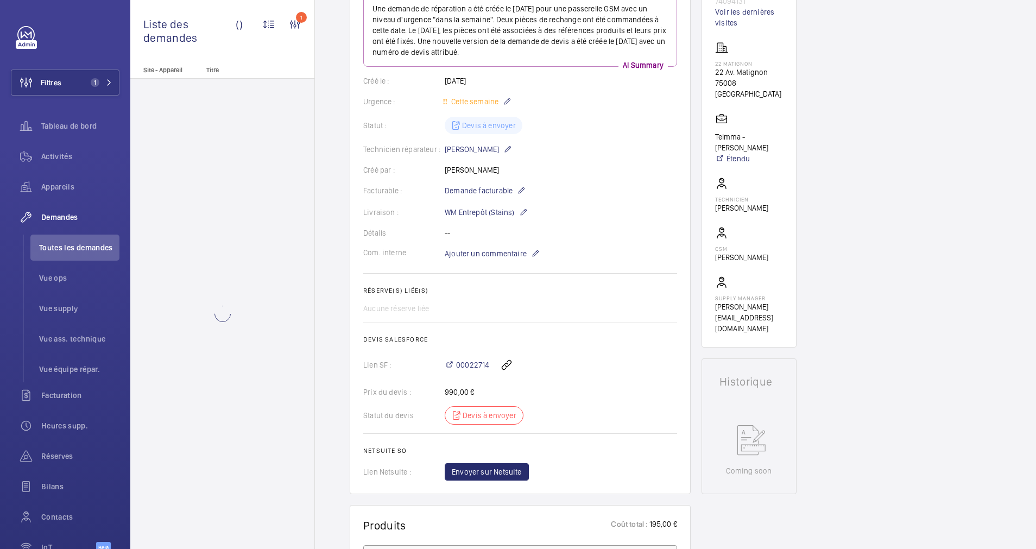
scroll to position [163, 0]
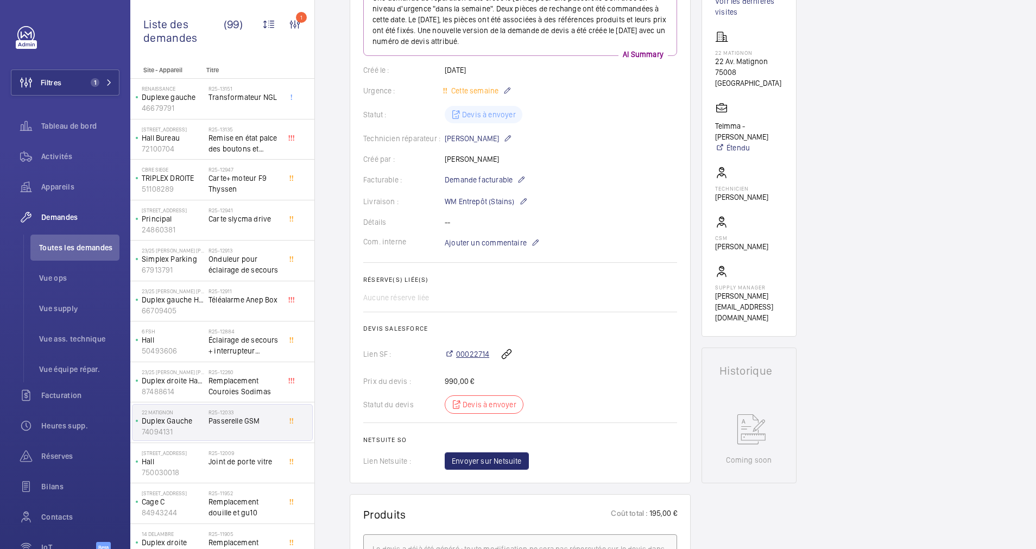
click at [470, 354] on span "00022714" at bounding box center [472, 354] width 33 height 11
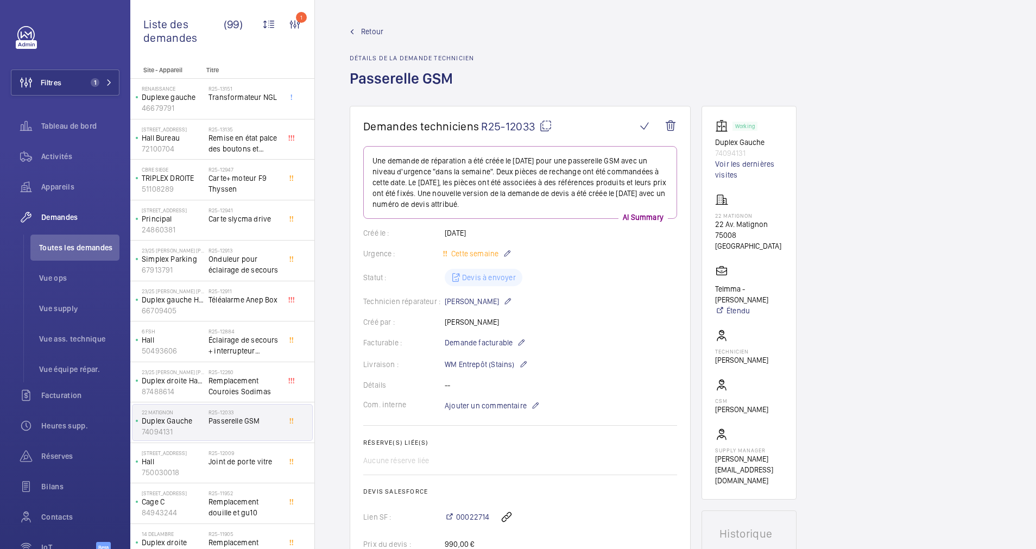
click at [371, 27] on span "Retour" at bounding box center [372, 31] width 22 height 11
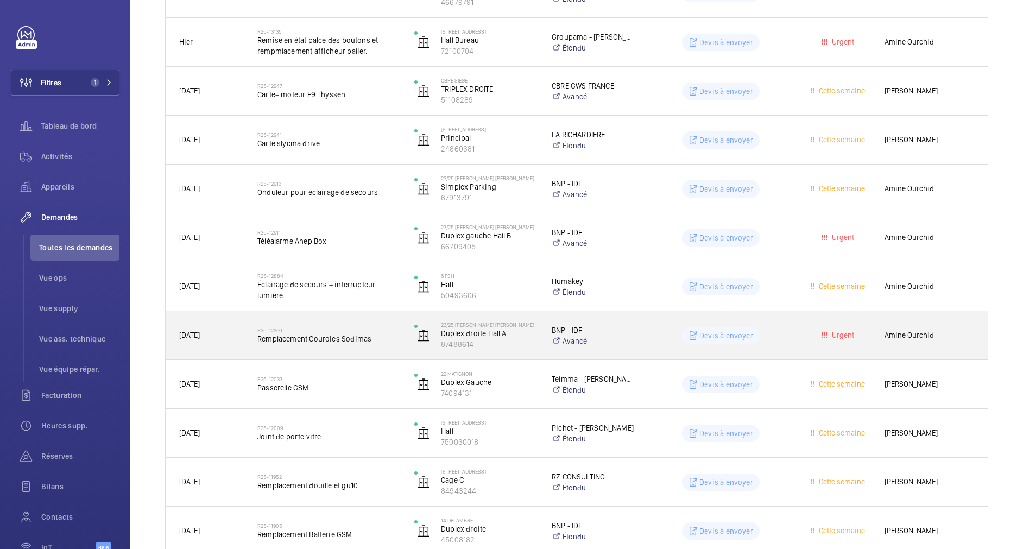
scroll to position [326, 0]
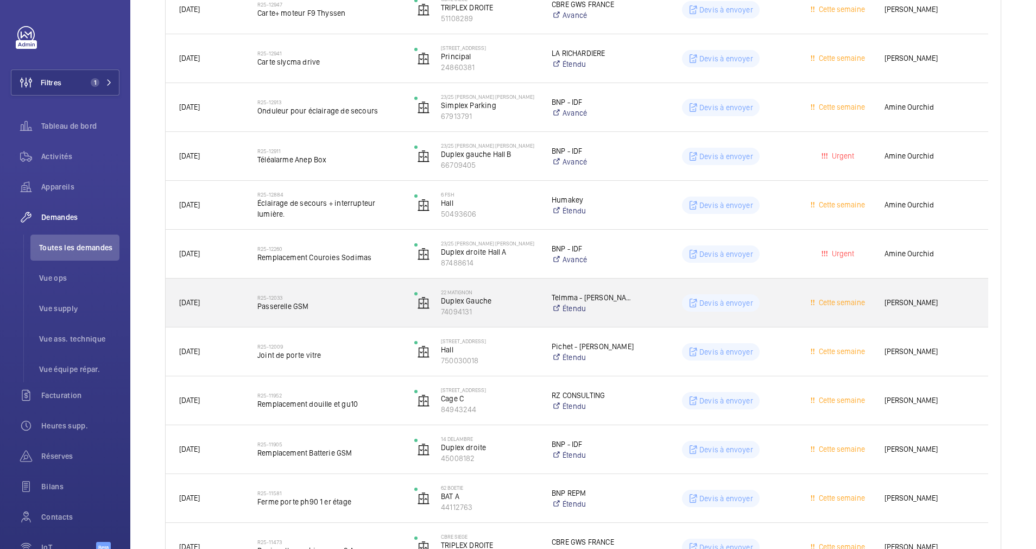
click at [387, 296] on h2 "R25-12033" at bounding box center [328, 297] width 143 height 7
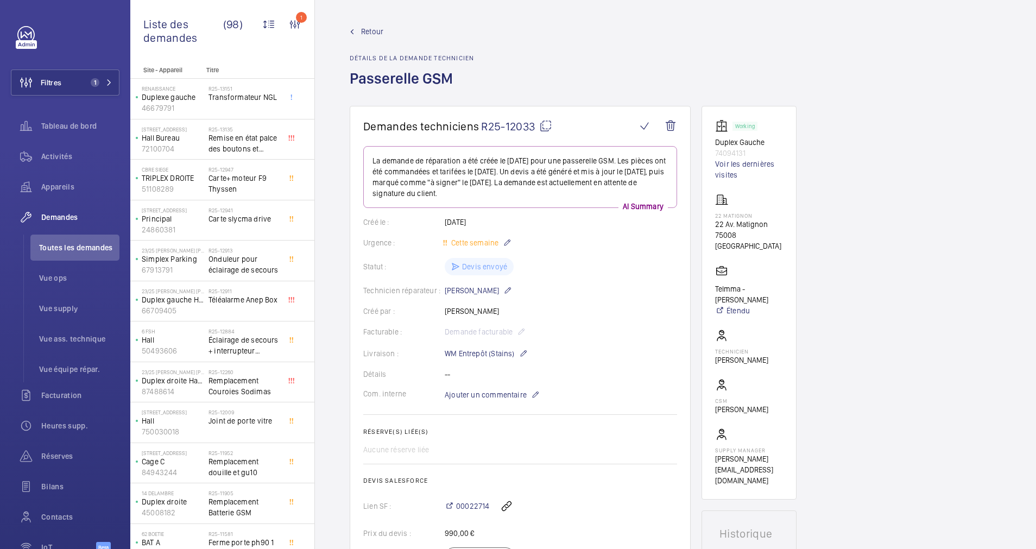
click at [367, 34] on span "Retour" at bounding box center [372, 31] width 22 height 11
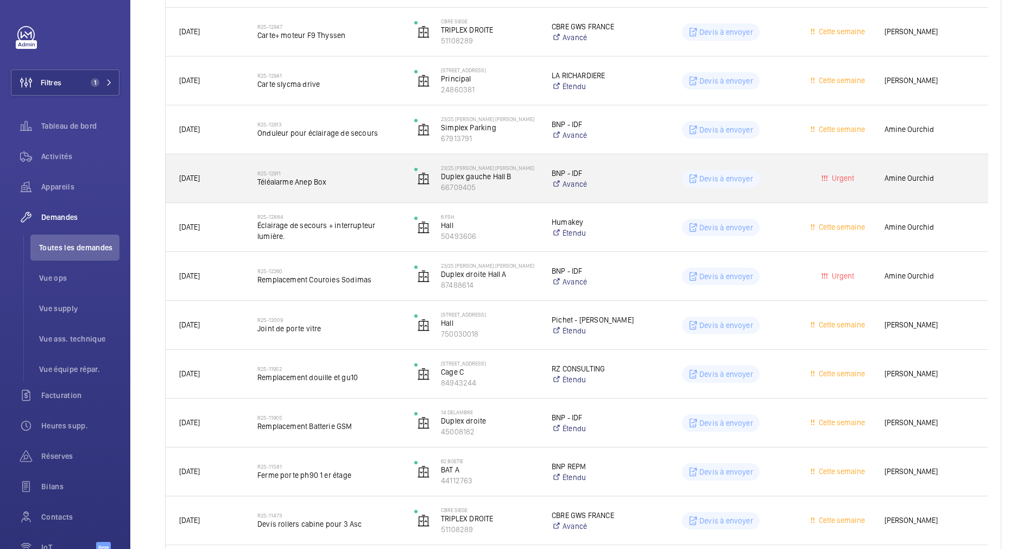
scroll to position [326, 0]
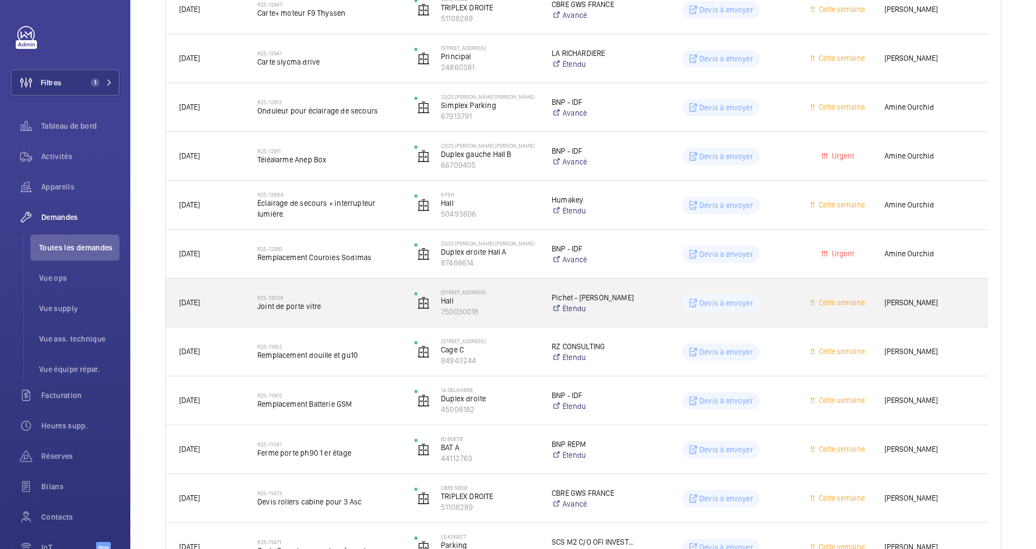
click at [379, 294] on h2 "R25-12009" at bounding box center [328, 297] width 143 height 7
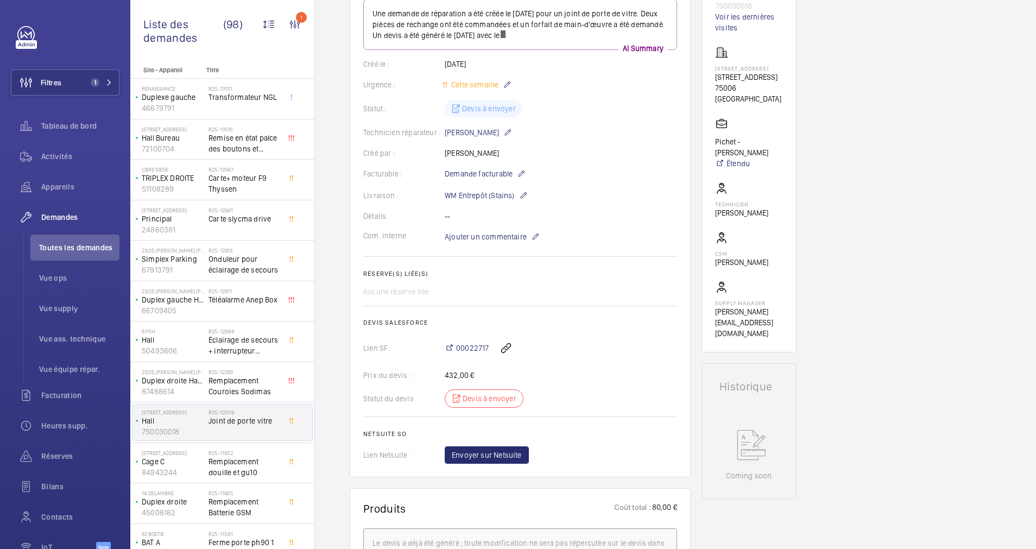
scroll to position [163, 0]
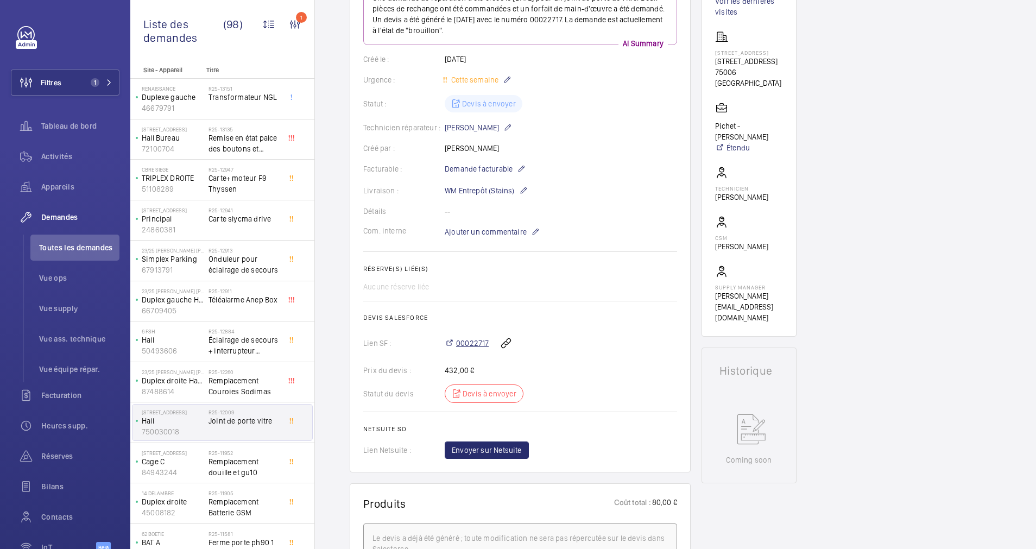
click at [471, 340] on span "00022717" at bounding box center [472, 343] width 33 height 11
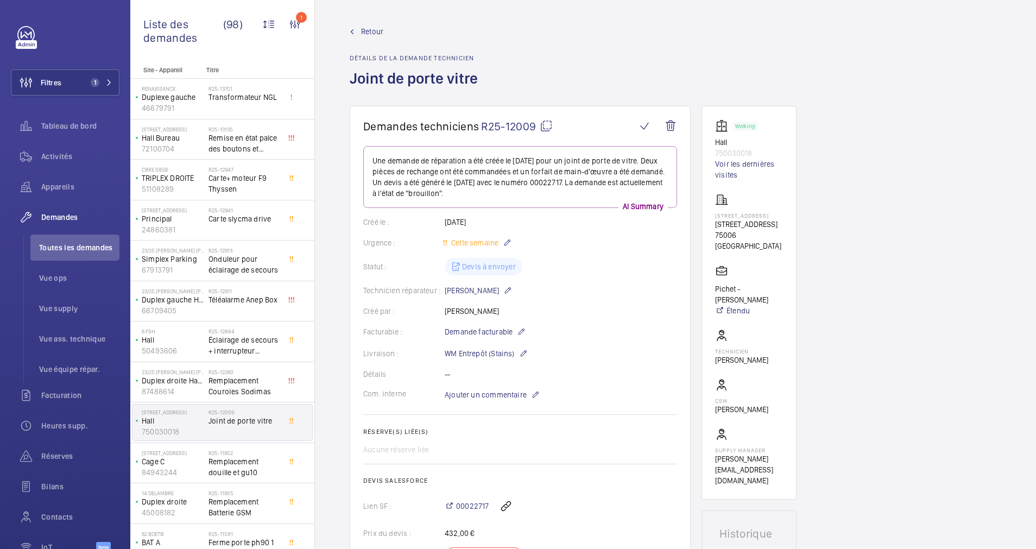
click at [361, 27] on link "Retour" at bounding box center [417, 31] width 135 height 11
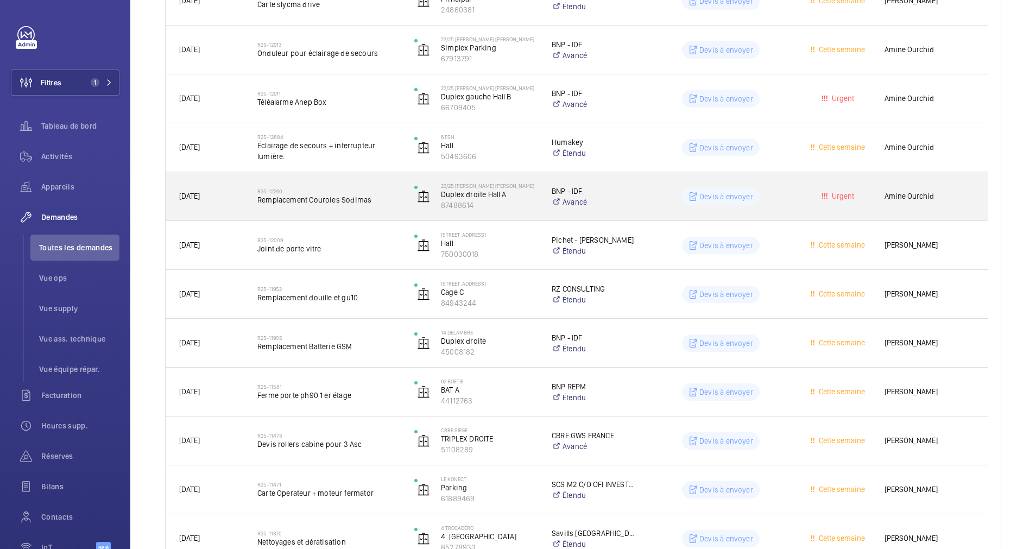
scroll to position [407, 0]
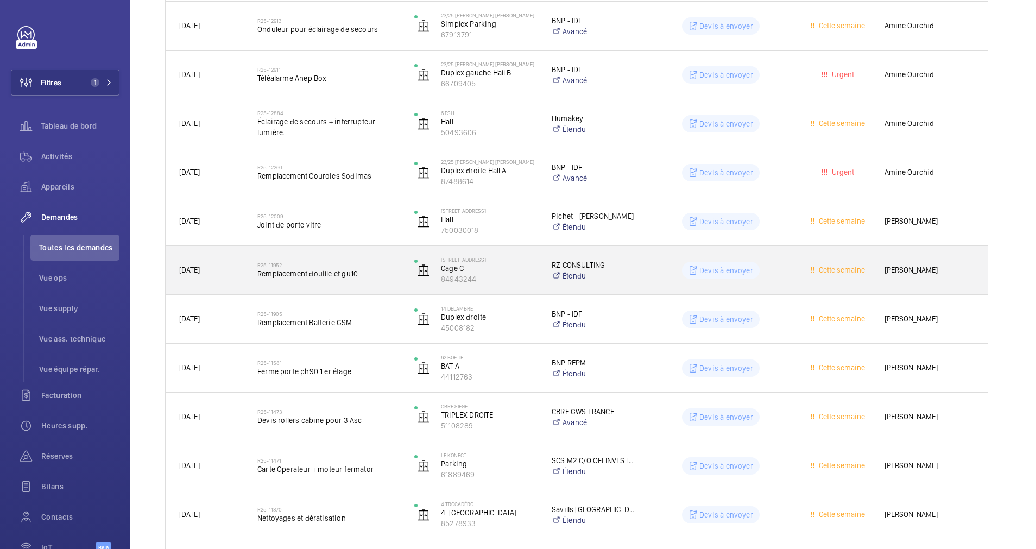
click at [384, 267] on h2 "R25-11952" at bounding box center [328, 265] width 143 height 7
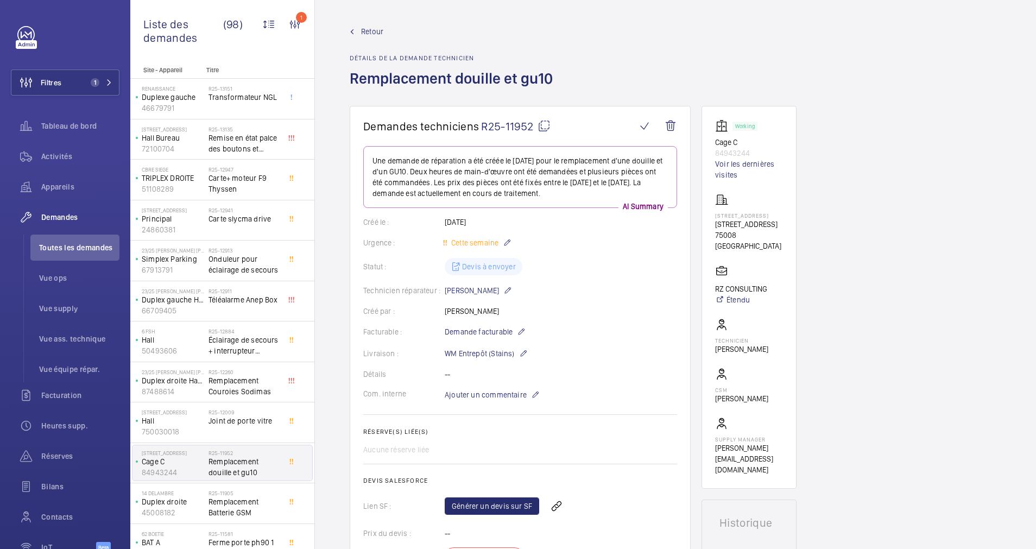
click at [546, 127] on mat-icon at bounding box center [544, 125] width 13 height 13
click at [362, 31] on span "Retour" at bounding box center [372, 31] width 22 height 11
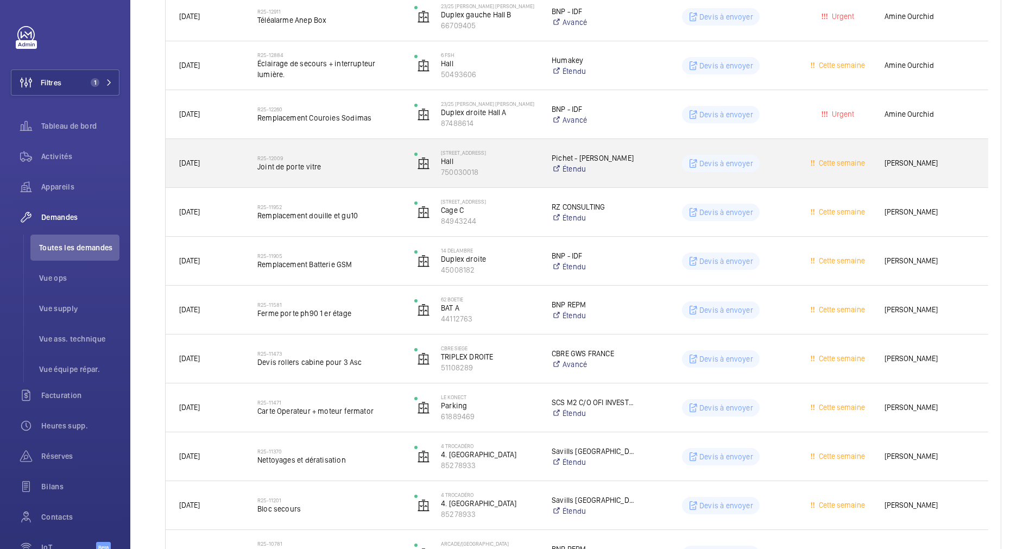
scroll to position [489, 0]
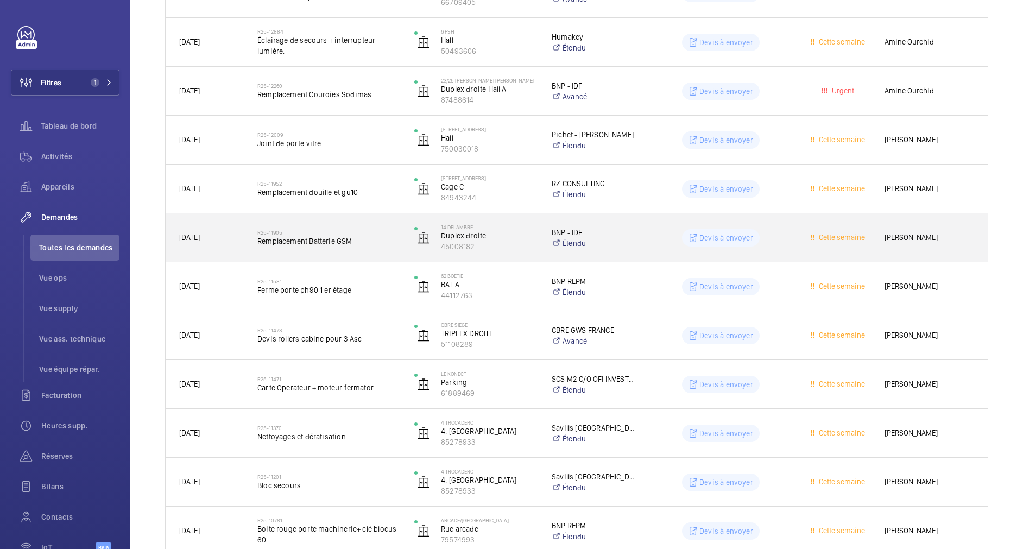
click at [381, 230] on h2 "R25-11905" at bounding box center [328, 232] width 143 height 7
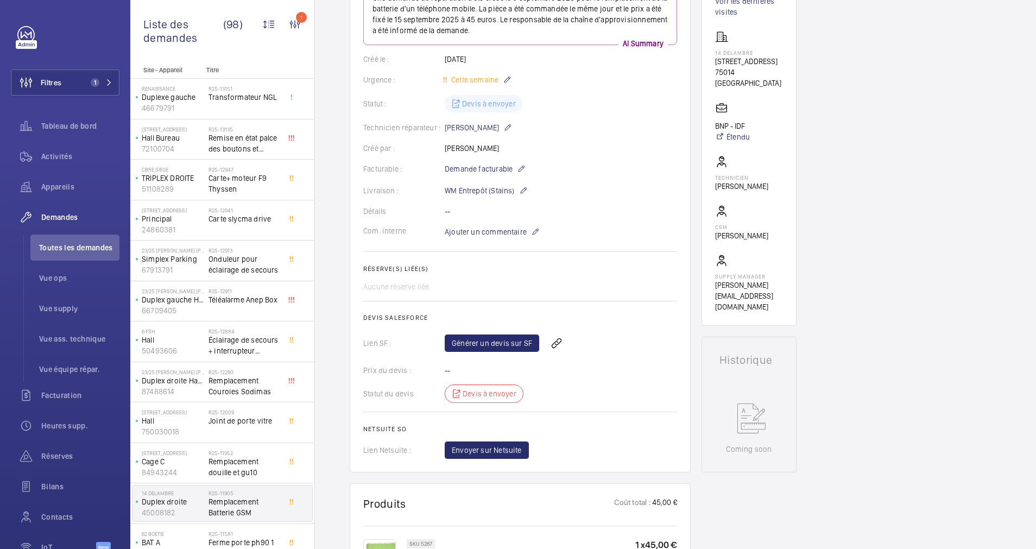
scroll to position [81, 0]
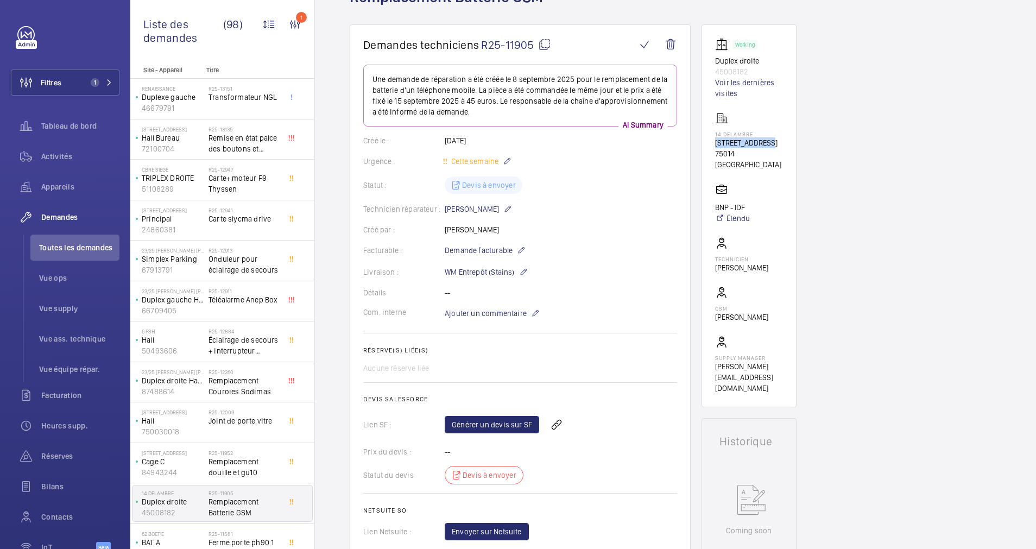
drag, startPoint x: 716, startPoint y: 141, endPoint x: 769, endPoint y: 141, distance: 52.1
click at [769, 141] on p "[STREET_ADDRESS]" at bounding box center [749, 142] width 68 height 11
copy p "14 Rue Delambre"
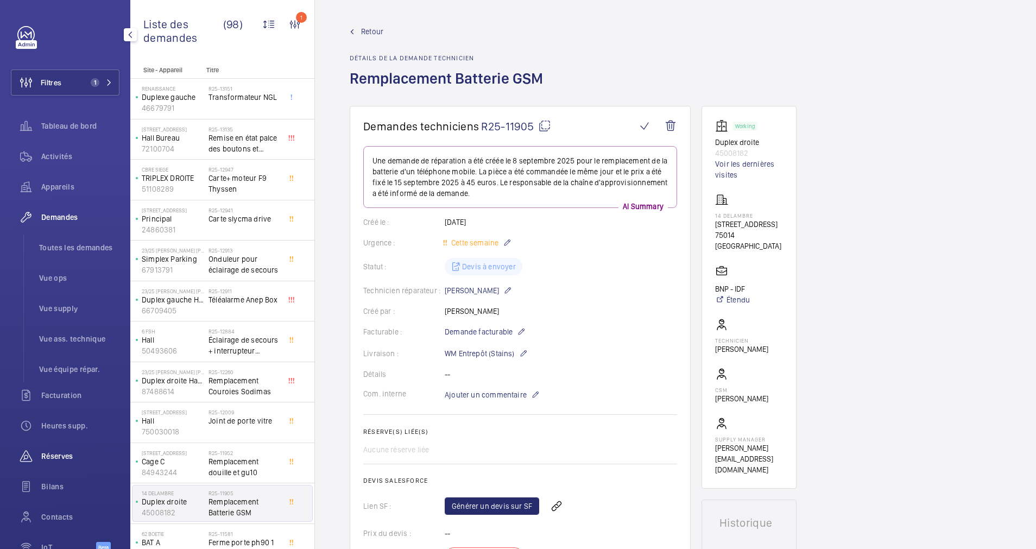
click at [56, 452] on span "Réserves" at bounding box center [80, 456] width 78 height 11
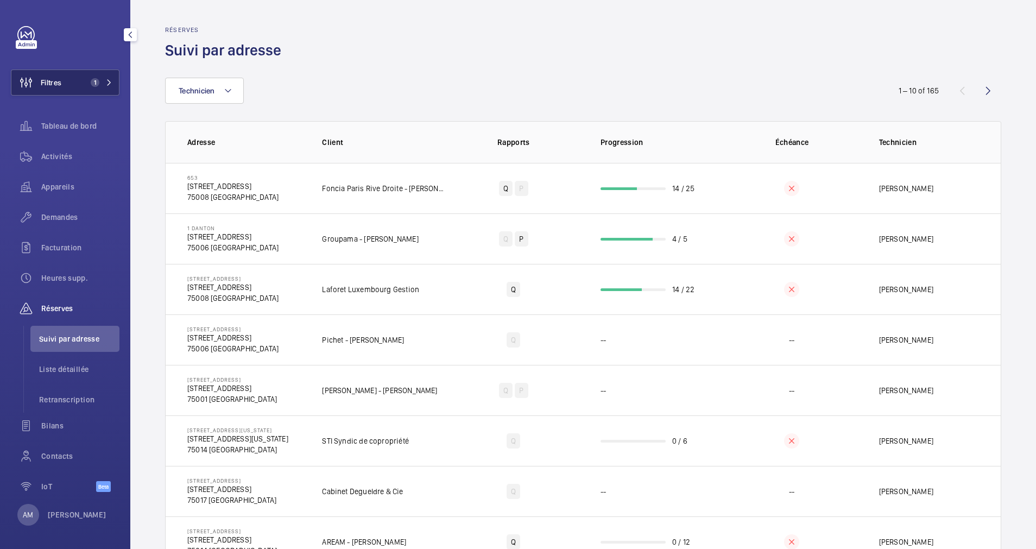
click at [79, 80] on button "Filtres 1" at bounding box center [65, 83] width 109 height 26
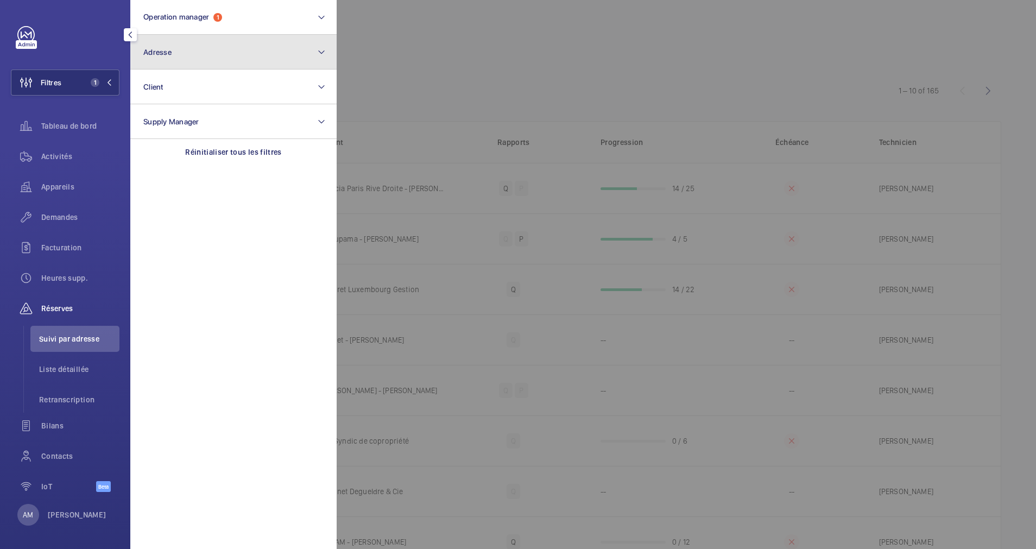
click at [205, 48] on button "Adresse" at bounding box center [233, 52] width 206 height 35
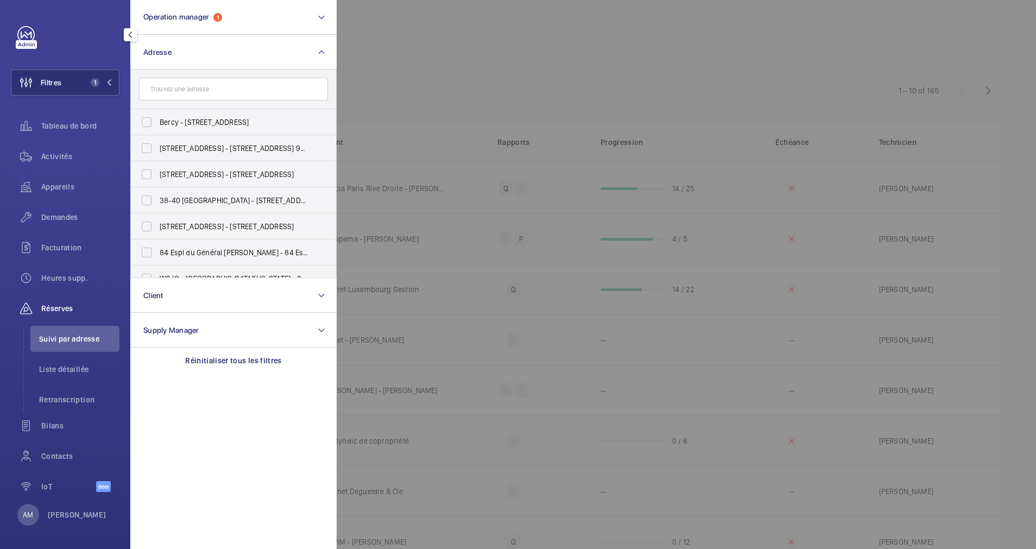
click at [184, 94] on input "text" at bounding box center [233, 89] width 189 height 23
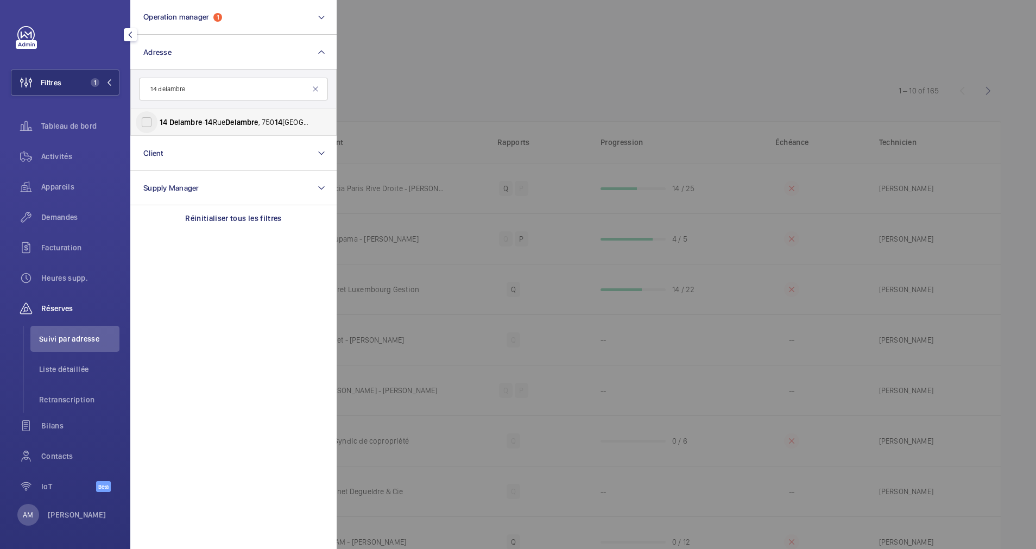
type input "14 delambre"
click at [146, 128] on input "14 Delambre - 14 Rue Delambre , 750 14 PARIS, PARIS 750 14" at bounding box center [147, 122] width 22 height 22
checkbox input "true"
click at [635, 197] on div at bounding box center [855, 274] width 1036 height 549
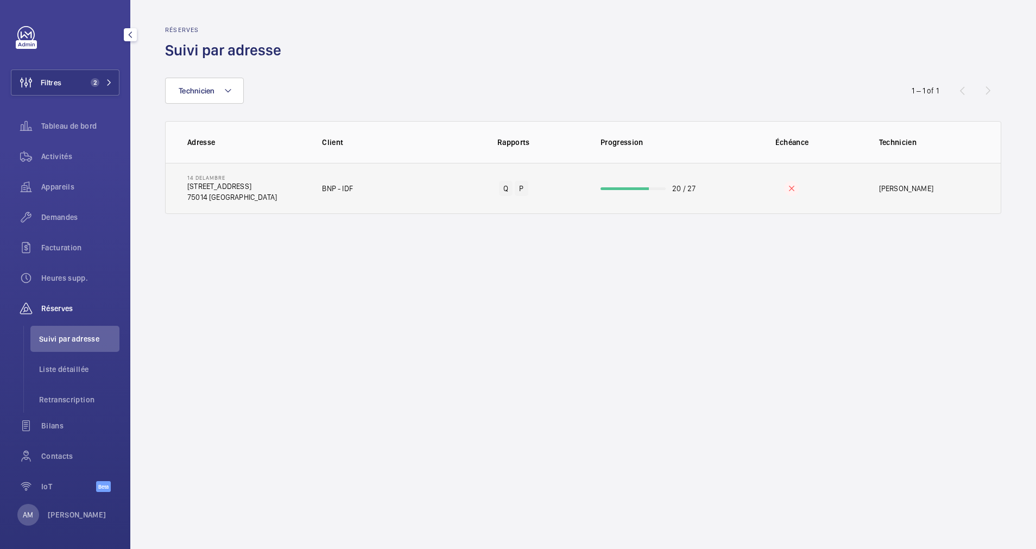
click at [642, 186] on td "20 / 27" at bounding box center [652, 188] width 139 height 51
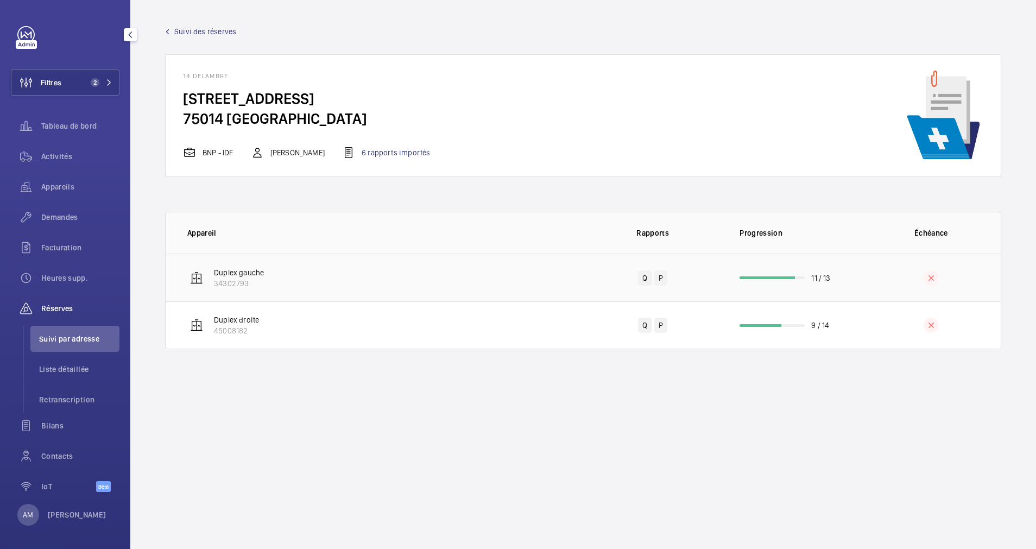
click at [778, 274] on td "11 / 13" at bounding box center [791, 278] width 139 height 48
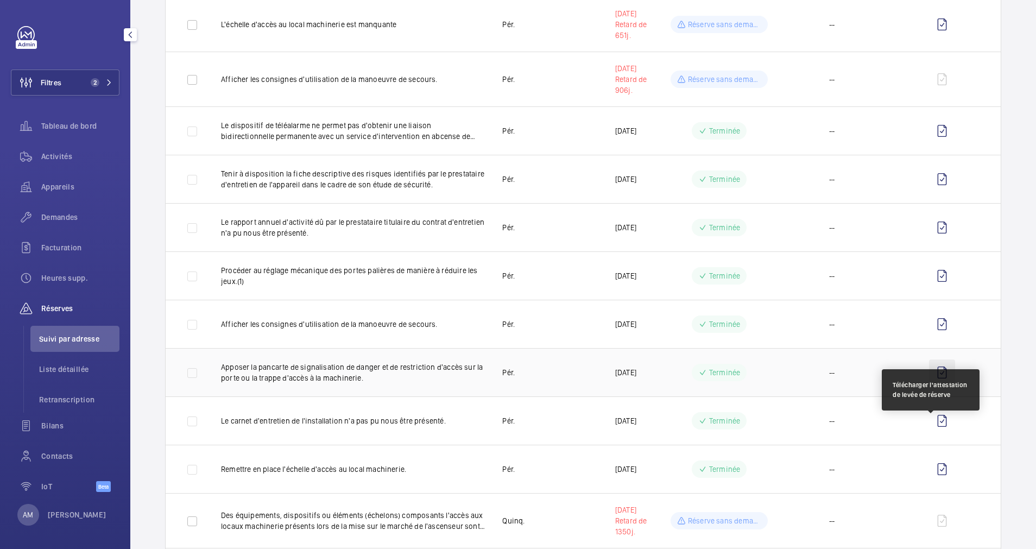
scroll to position [296, 0]
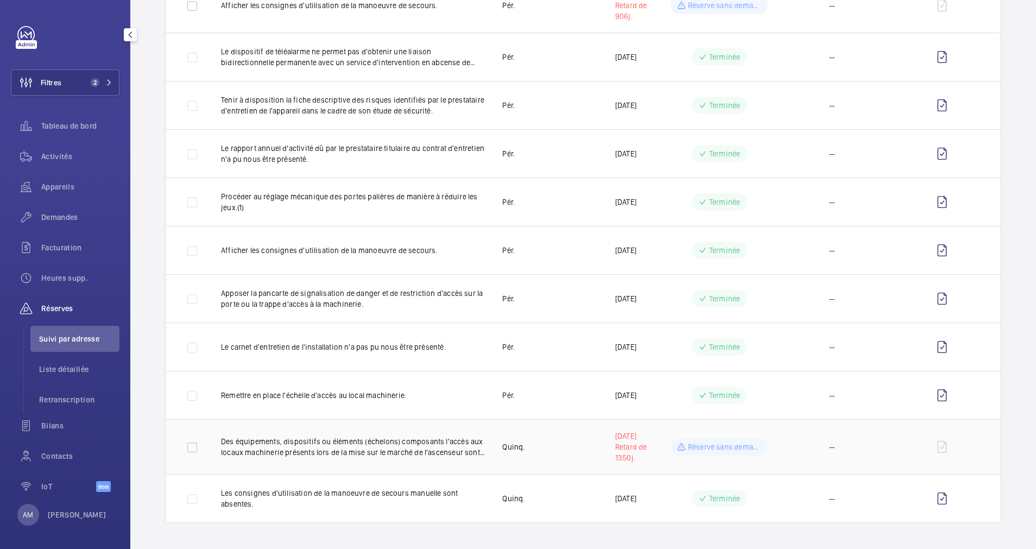
click at [407, 445] on p "Des équipements, dispositifs ou éléments (échelons) composants l'accès aux loca…" at bounding box center [353, 447] width 264 height 22
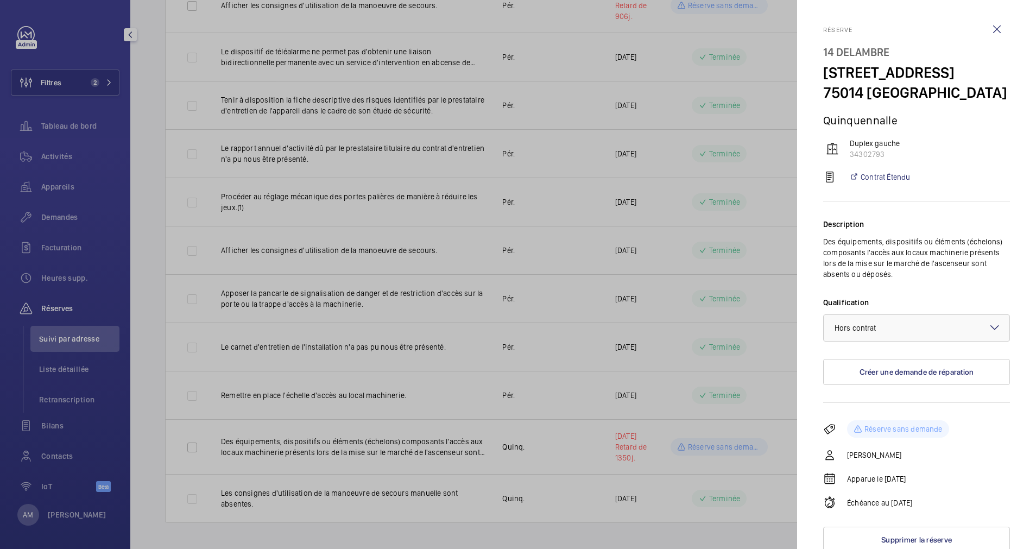
click at [409, 381] on div at bounding box center [518, 274] width 1036 height 549
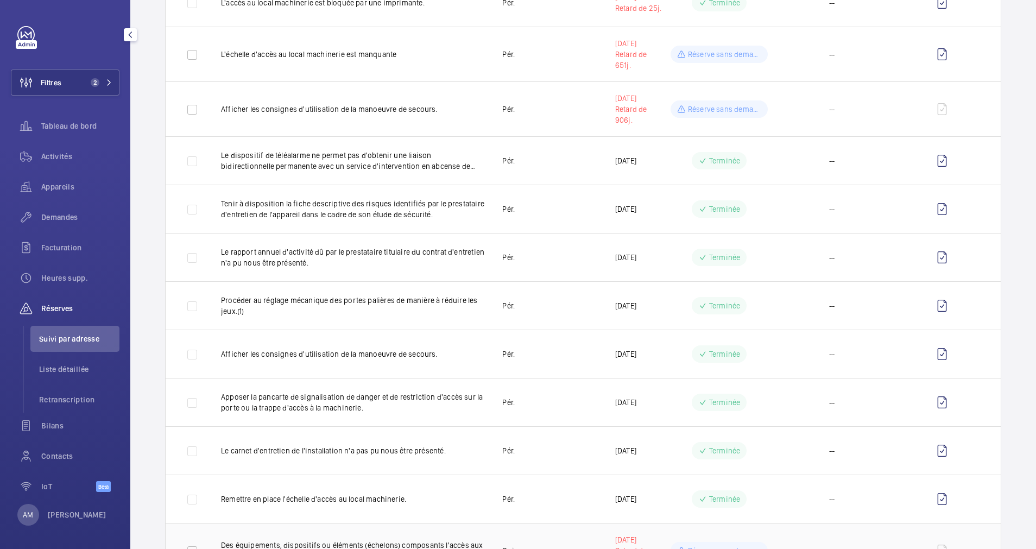
scroll to position [0, 0]
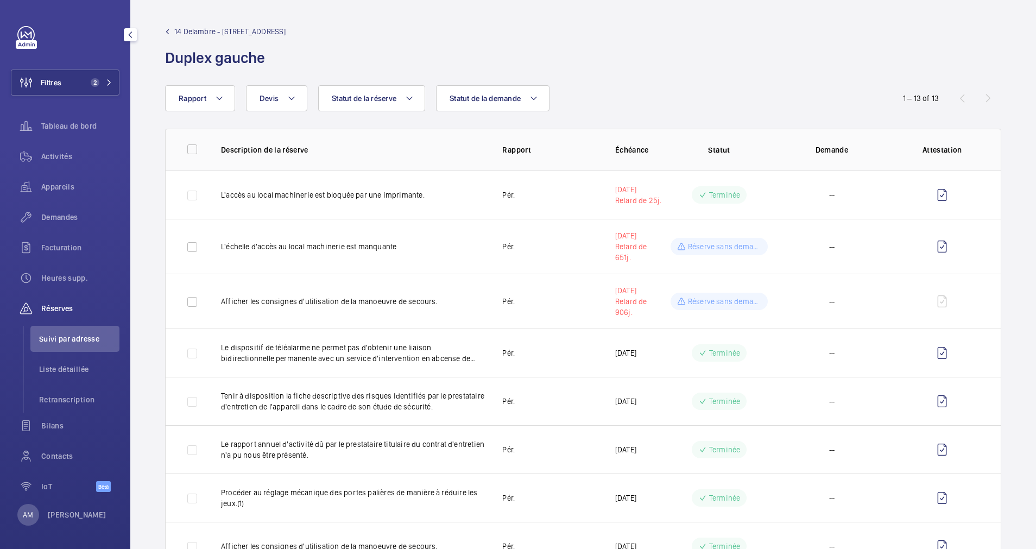
click at [172, 28] on link "14 Delambre - 14 Rue Delambre, 75014 PARIS" at bounding box center [225, 31] width 121 height 11
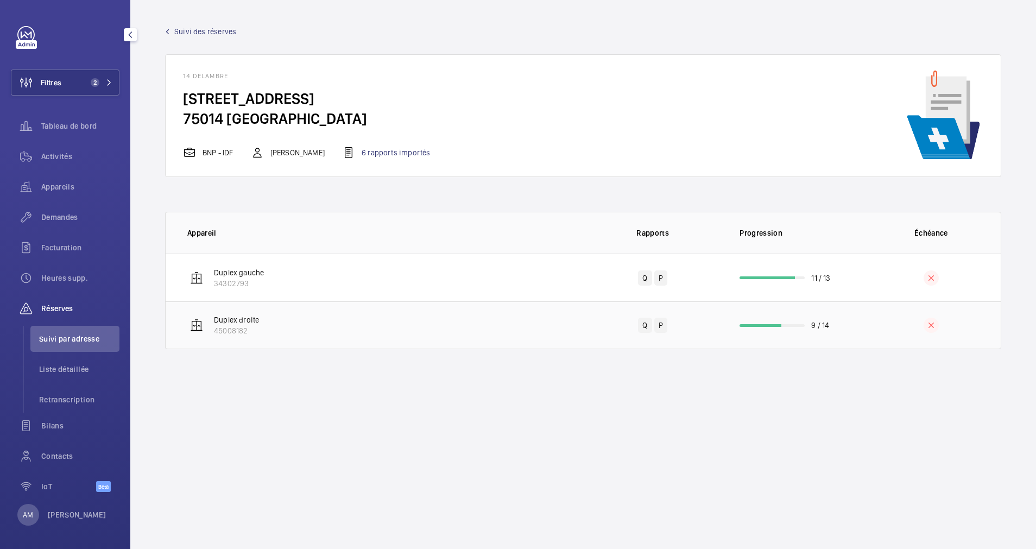
drag, startPoint x: 762, startPoint y: 318, endPoint x: 763, endPoint y: 325, distance: 6.5
click at [763, 325] on td "9 / 14" at bounding box center [791, 325] width 139 height 48
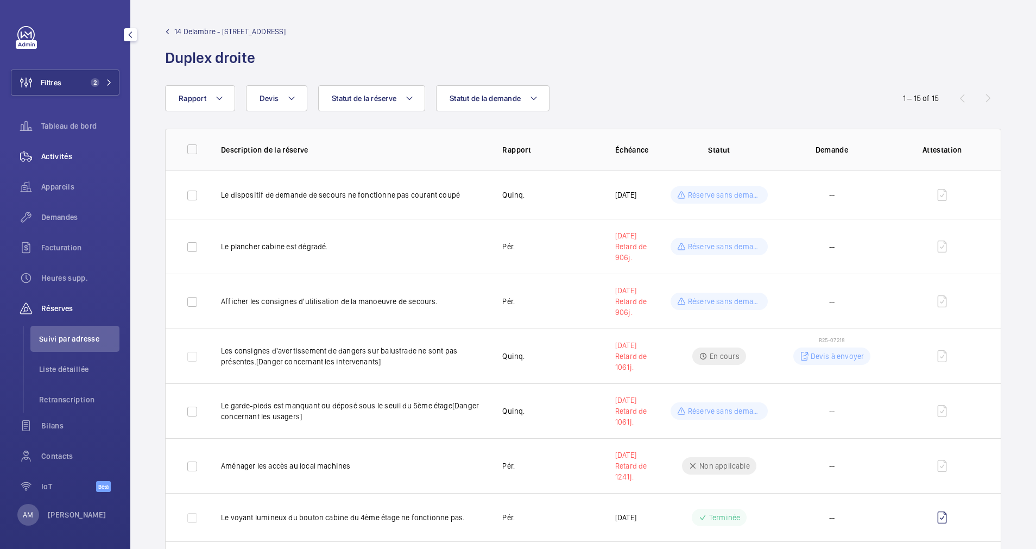
click at [60, 156] on span "Activités" at bounding box center [80, 156] width 78 height 11
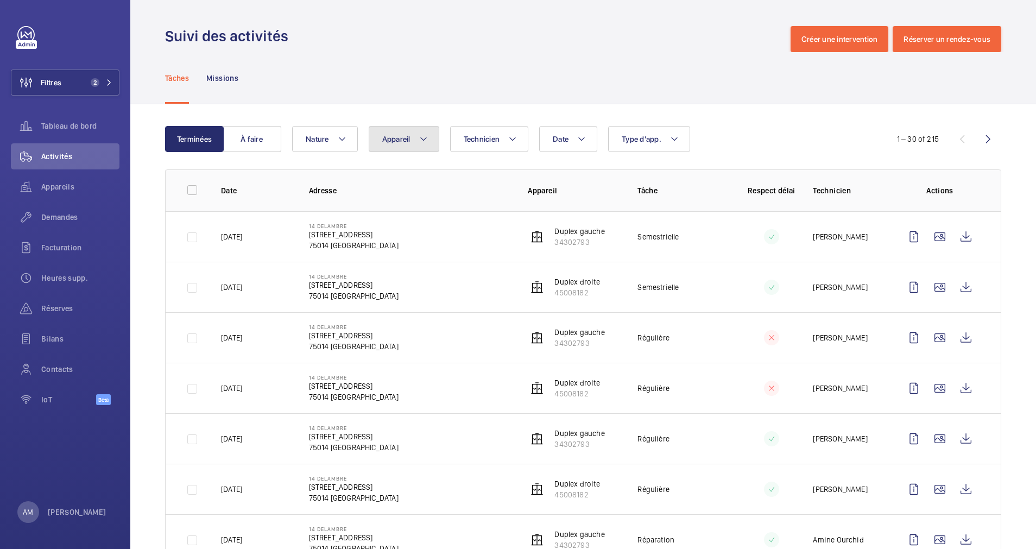
click at [430, 137] on button "Appareil" at bounding box center [404, 139] width 71 height 26
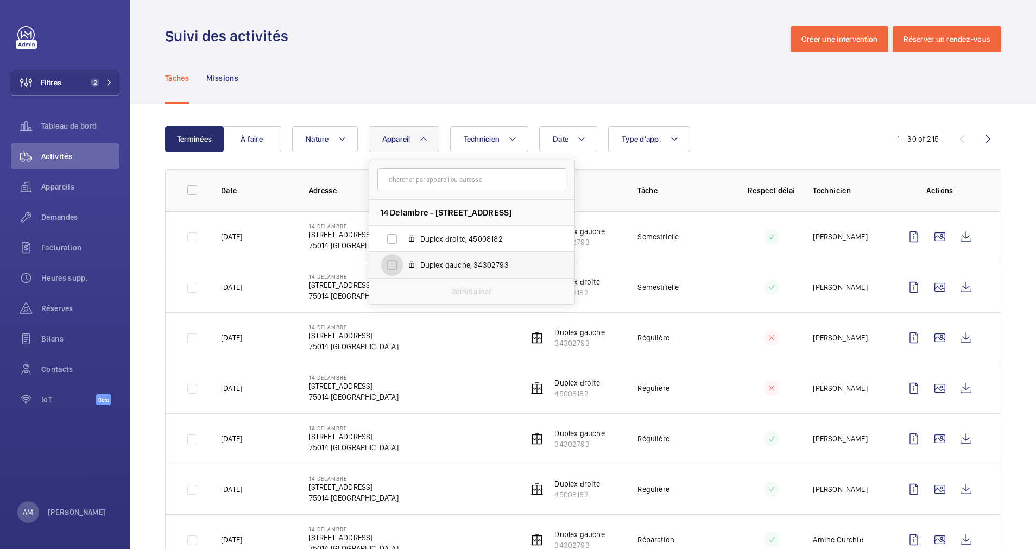
click at [398, 266] on input "Duplex gauche, 34302793" at bounding box center [392, 265] width 22 height 22
checkbox input "true"
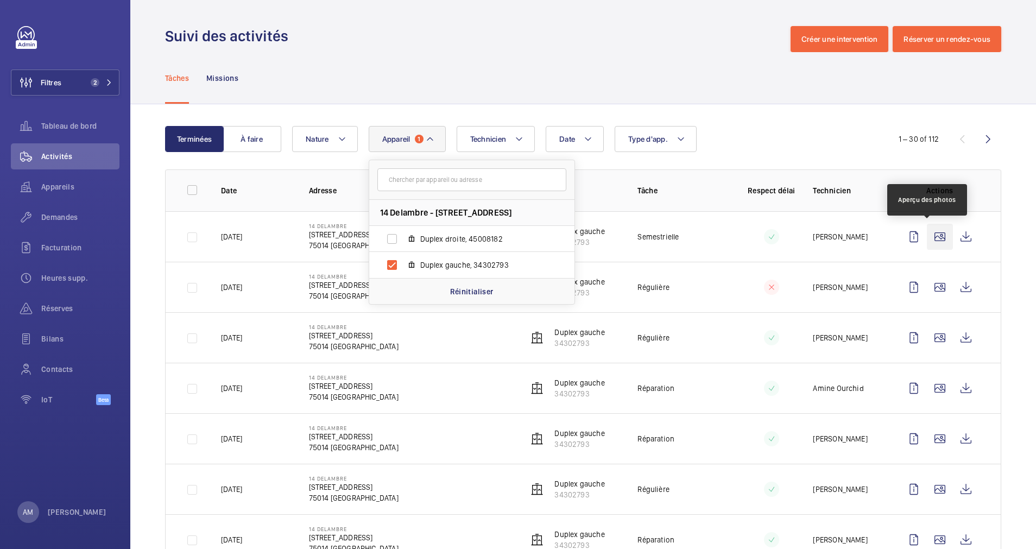
click at [927, 236] on wm-front-icon-button at bounding box center [940, 237] width 26 height 26
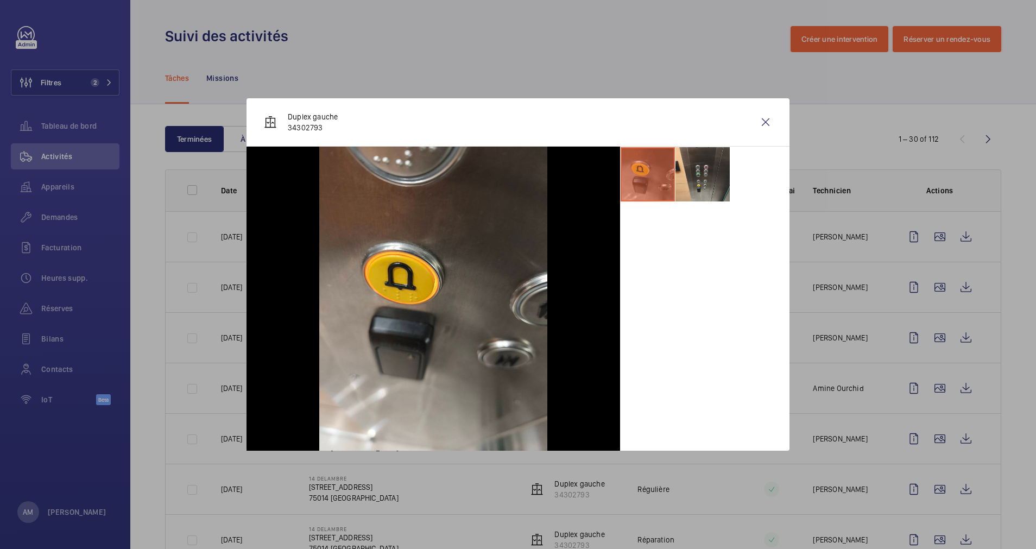
click at [930, 274] on div at bounding box center [518, 274] width 1036 height 549
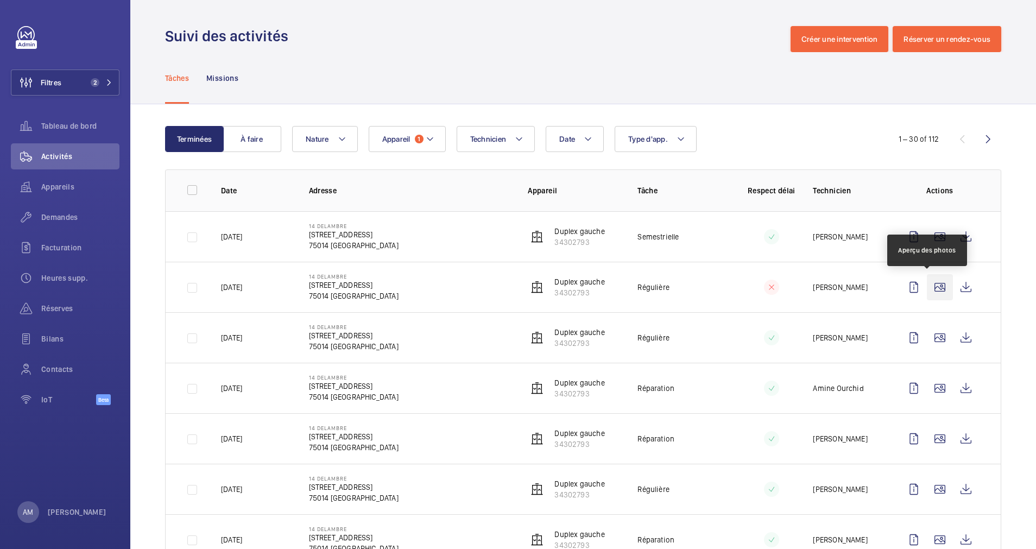
click at [928, 295] on wm-front-icon-button at bounding box center [940, 287] width 26 height 26
click at [926, 284] on div at bounding box center [518, 274] width 1036 height 549
click at [927, 284] on wm-front-icon-button at bounding box center [940, 287] width 26 height 26
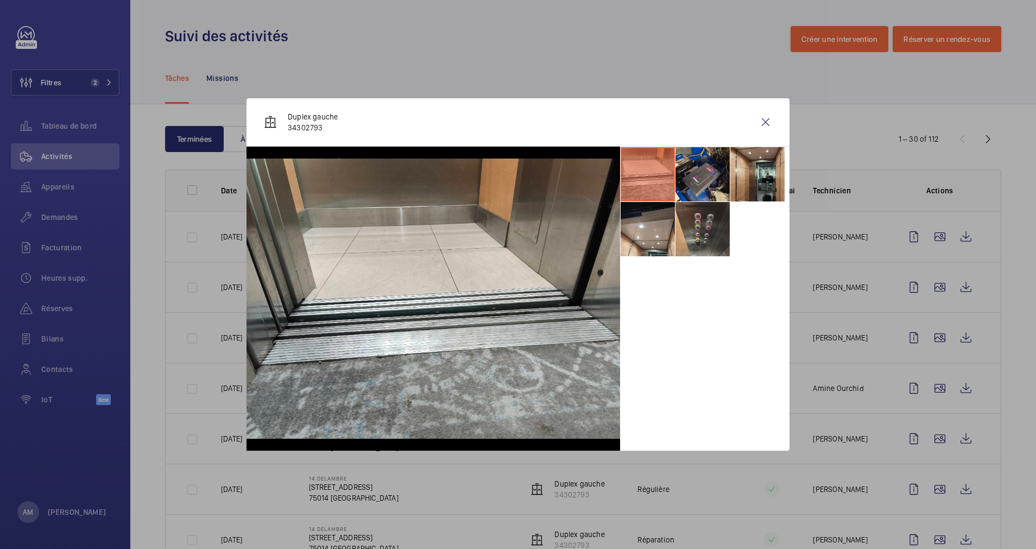
click at [932, 332] on div at bounding box center [518, 274] width 1036 height 549
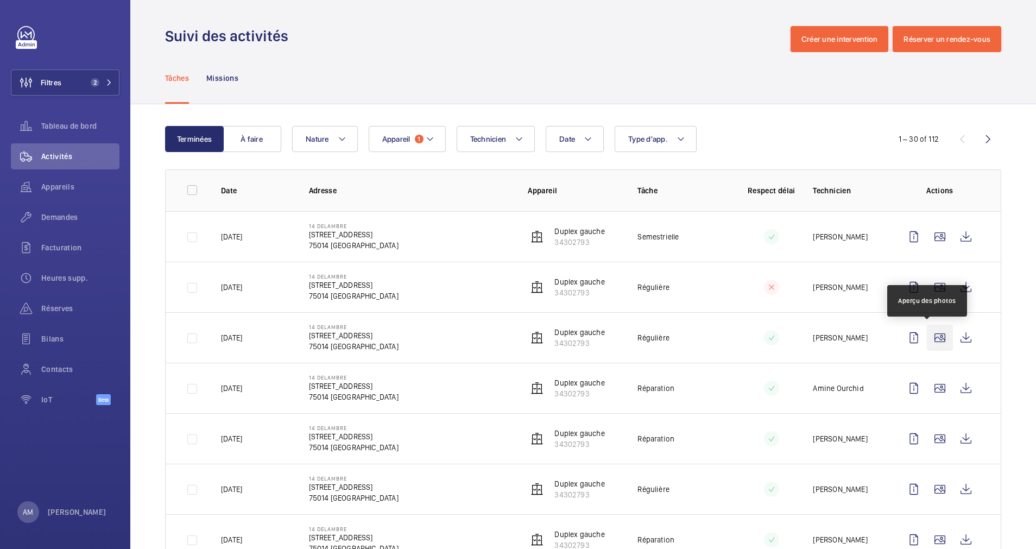
click at [928, 341] on wm-front-icon-button at bounding box center [940, 338] width 26 height 26
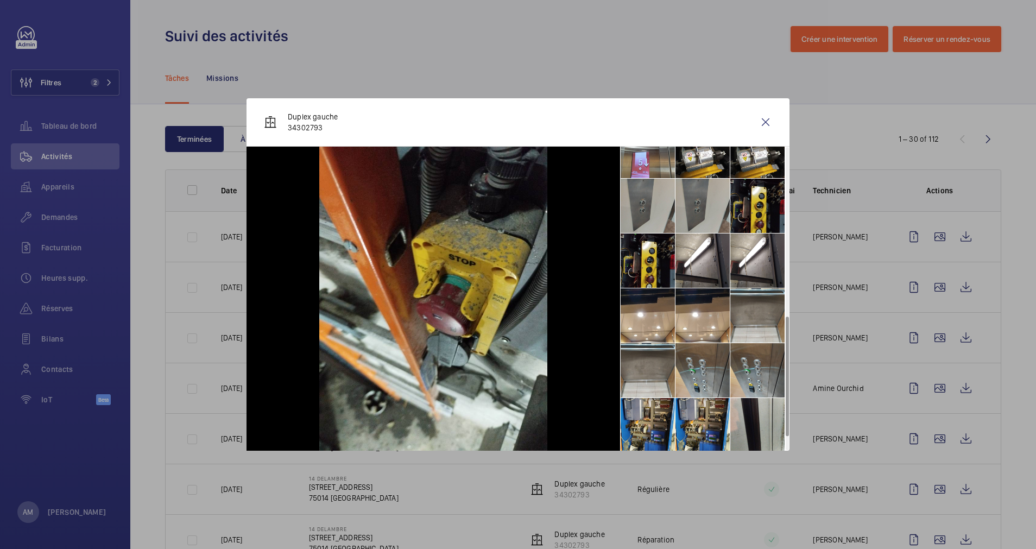
scroll to position [464, 0]
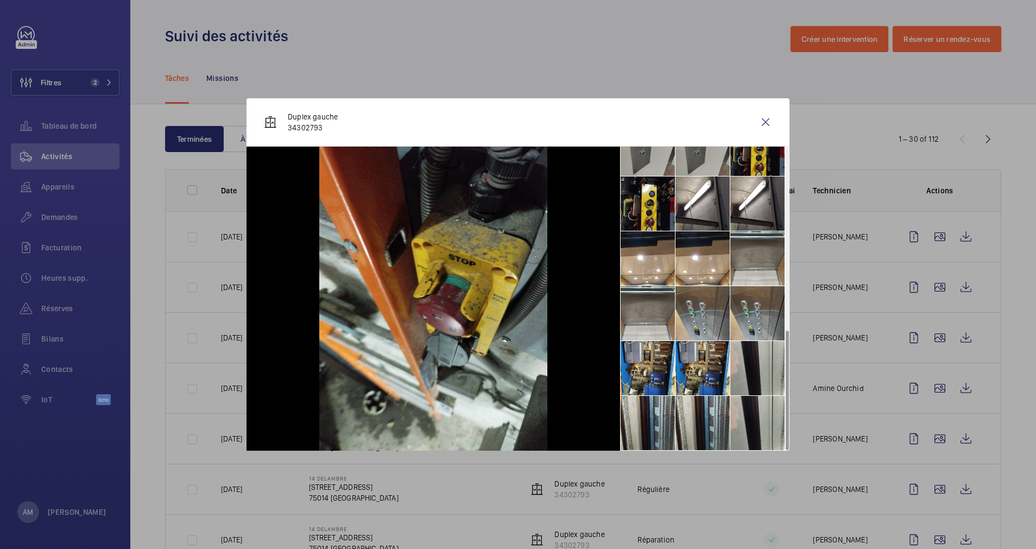
click at [885, 379] on div at bounding box center [518, 274] width 1036 height 549
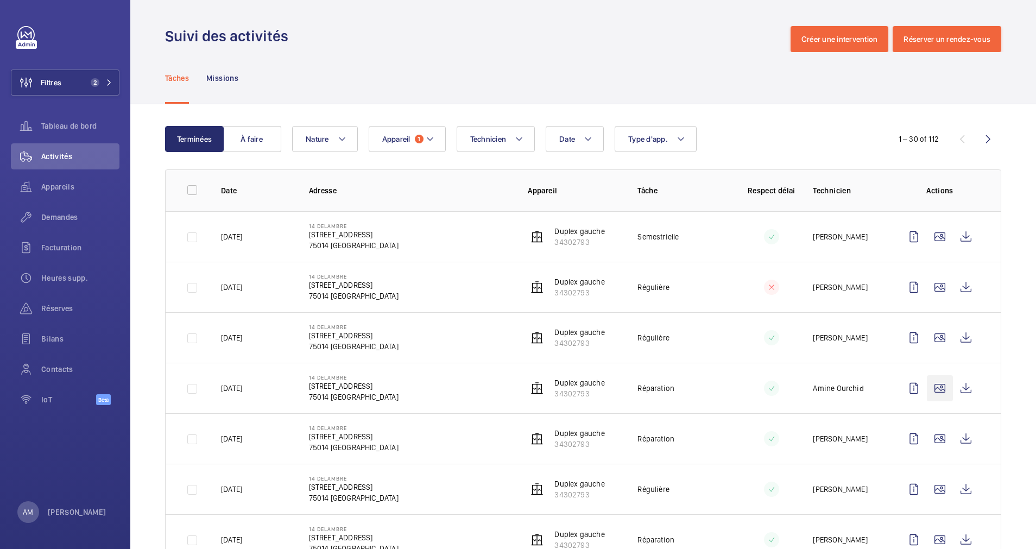
click at [927, 387] on wm-front-icon-button at bounding box center [940, 388] width 26 height 26
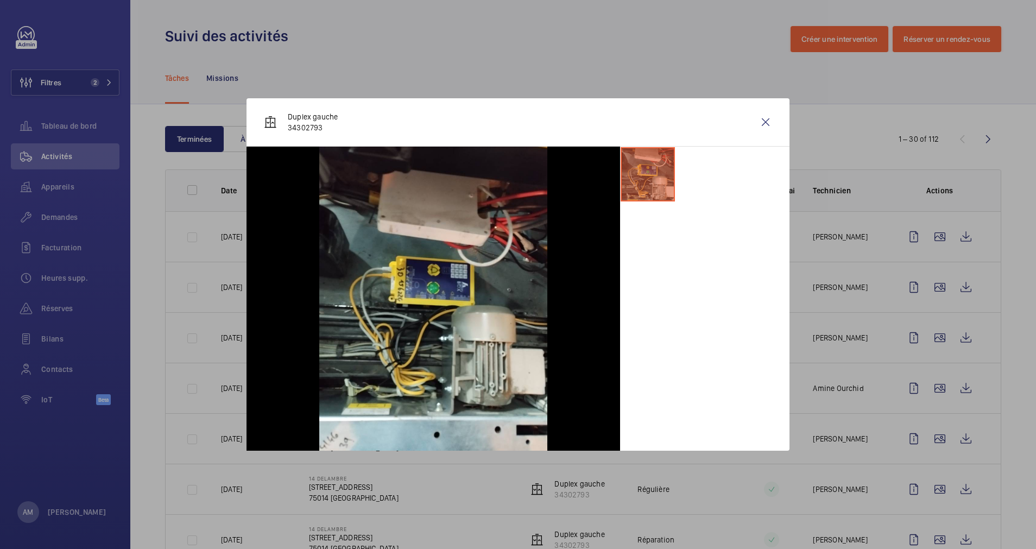
click at [928, 434] on div at bounding box center [518, 274] width 1036 height 549
click at [928, 434] on wm-front-icon-button at bounding box center [940, 439] width 26 height 26
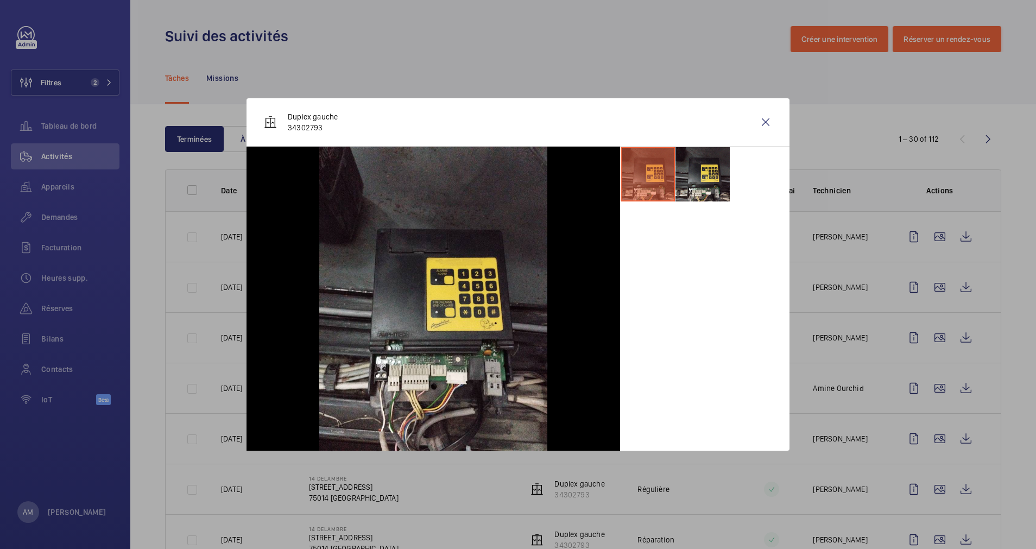
click at [929, 471] on div at bounding box center [518, 274] width 1036 height 549
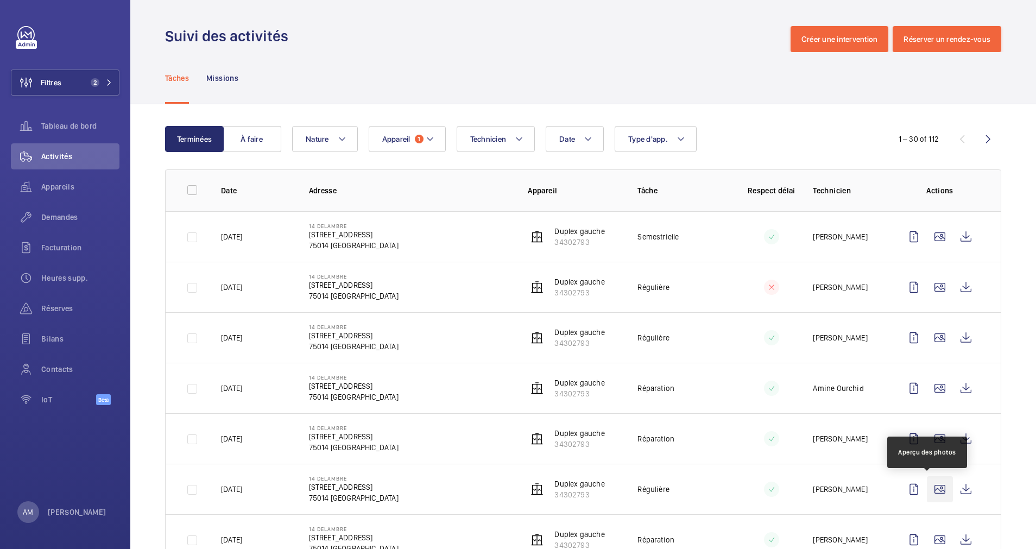
click at [928, 486] on wm-front-icon-button at bounding box center [940, 489] width 26 height 26
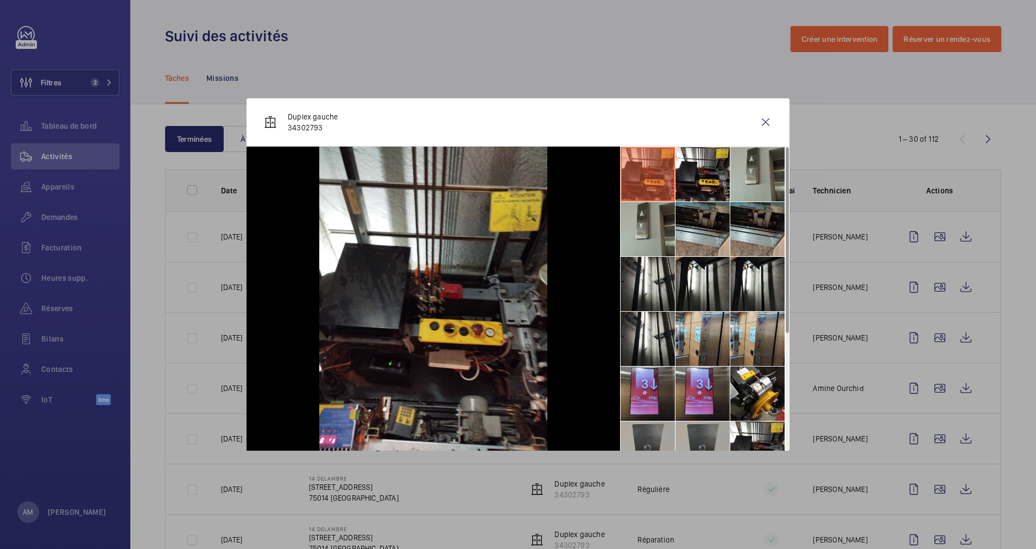
click at [918, 400] on div at bounding box center [518, 274] width 1036 height 549
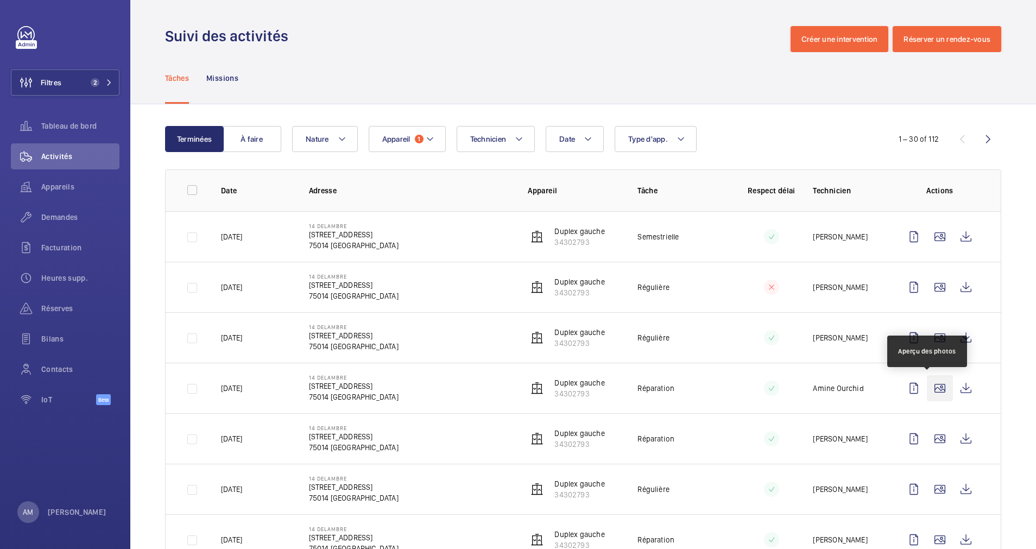
click at [929, 385] on wm-front-icon-button at bounding box center [940, 388] width 26 height 26
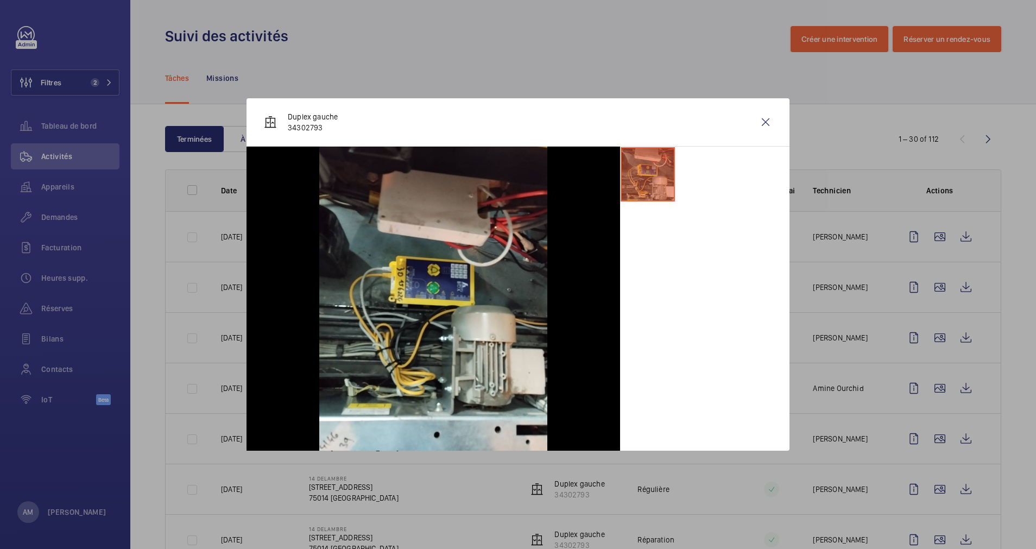
click at [931, 401] on div at bounding box center [518, 274] width 1036 height 549
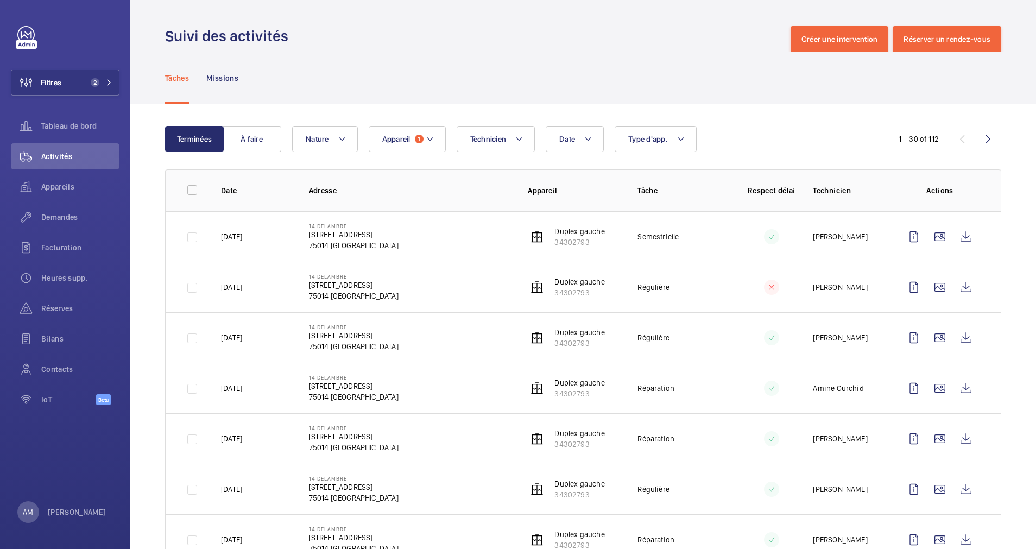
scroll to position [81, 0]
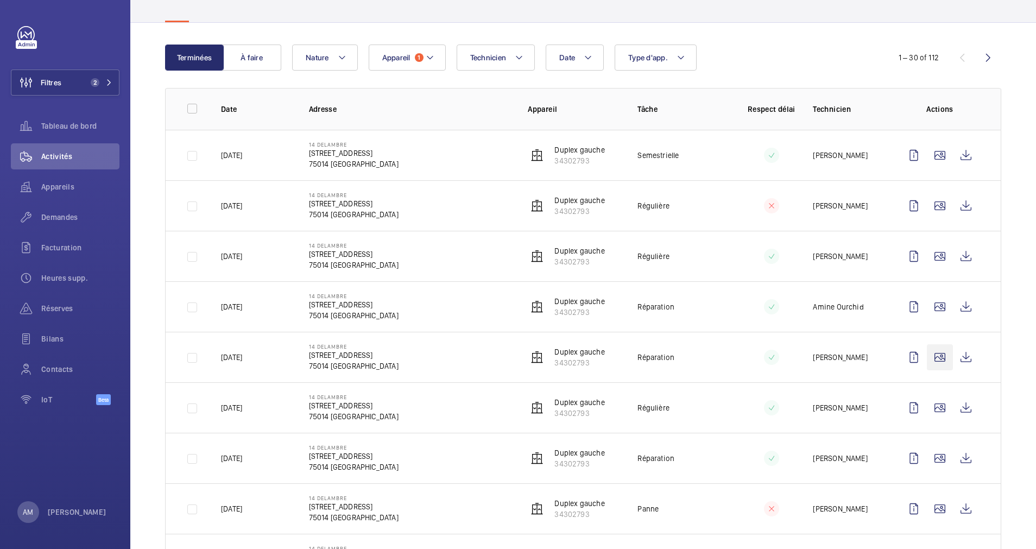
click at [927, 358] on wm-front-icon-button at bounding box center [940, 357] width 26 height 26
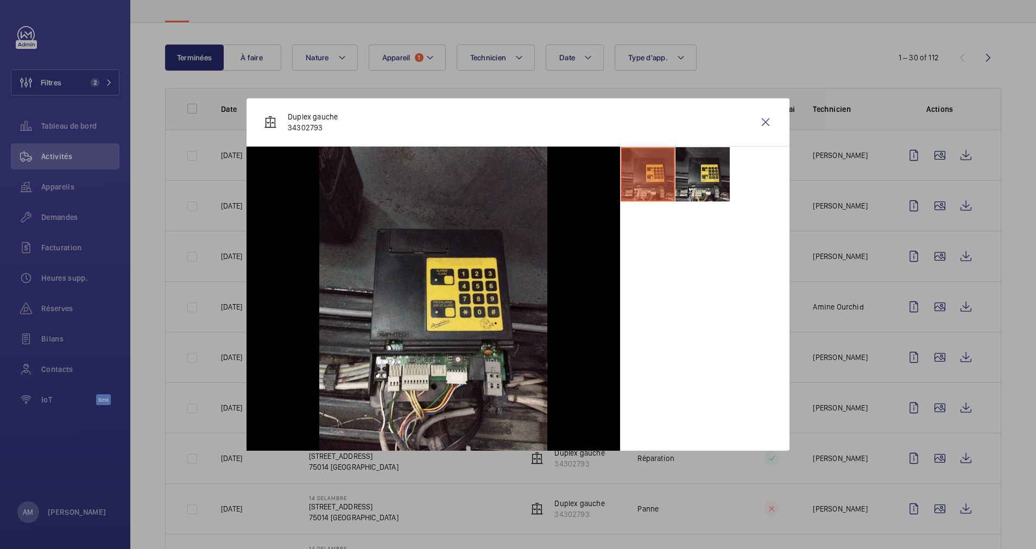
click at [927, 405] on div at bounding box center [518, 274] width 1036 height 549
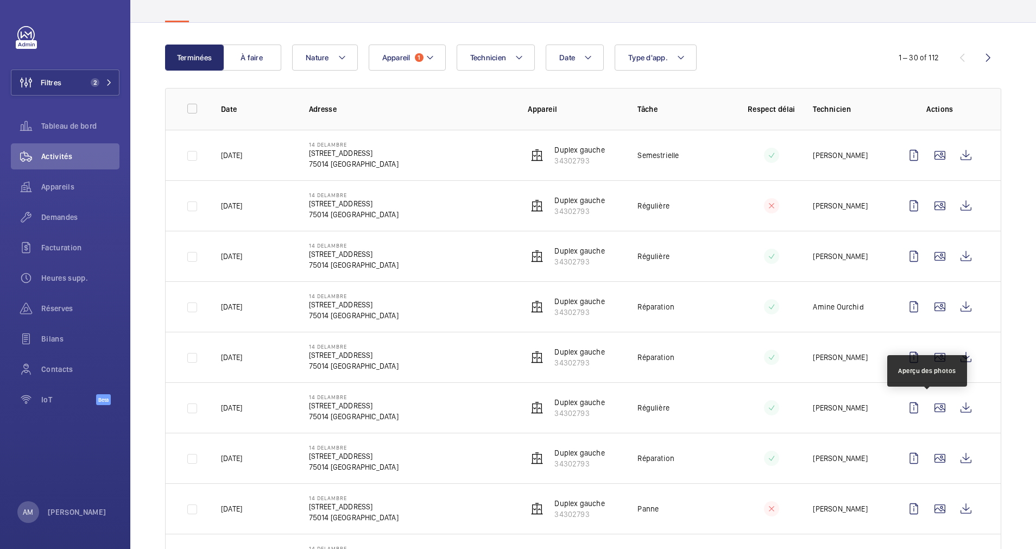
click at [927, 405] on wm-front-icon-button at bounding box center [940, 408] width 26 height 26
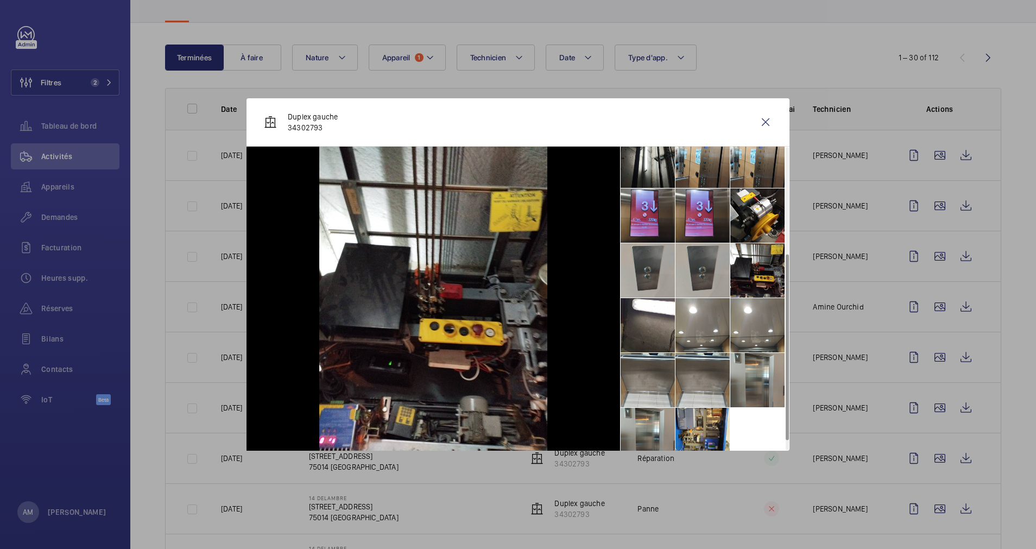
scroll to position [190, 0]
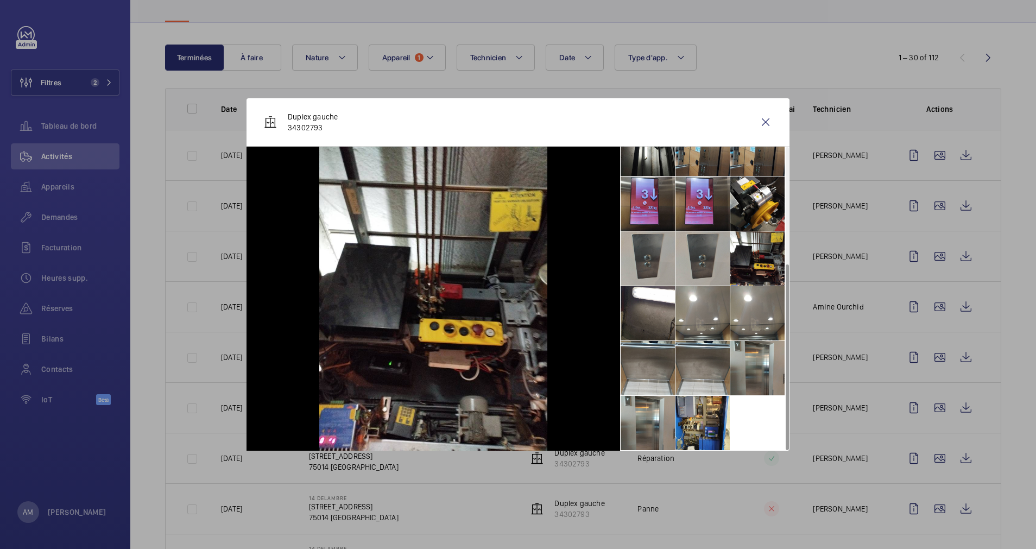
click at [920, 462] on div at bounding box center [518, 274] width 1036 height 549
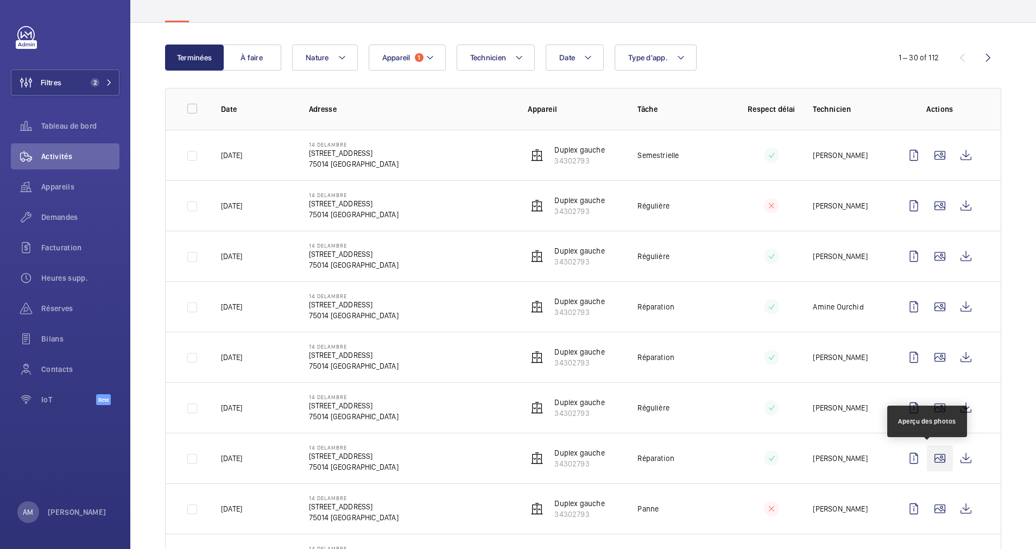
click at [927, 455] on wm-front-icon-button at bounding box center [940, 458] width 26 height 26
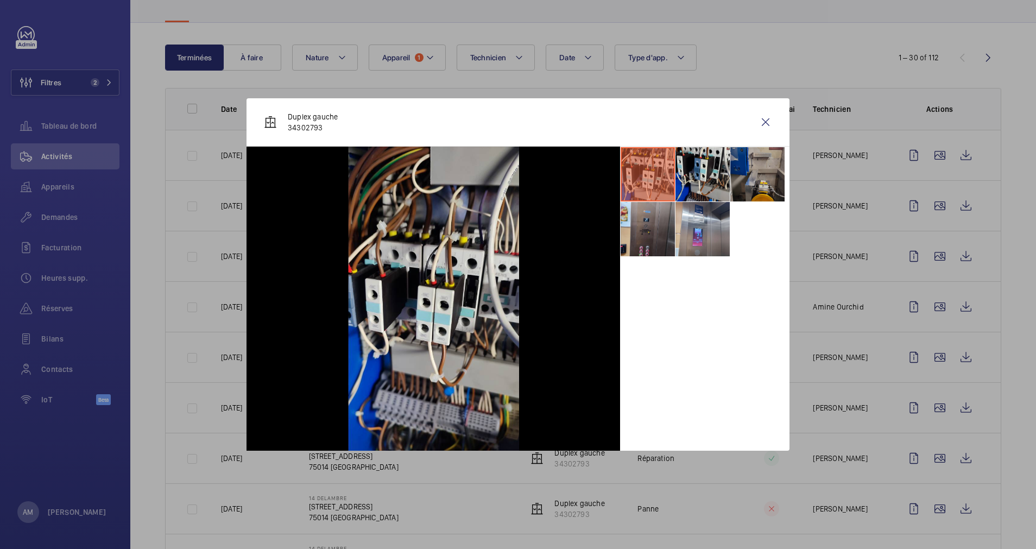
click at [759, 191] on li at bounding box center [758, 174] width 54 height 54
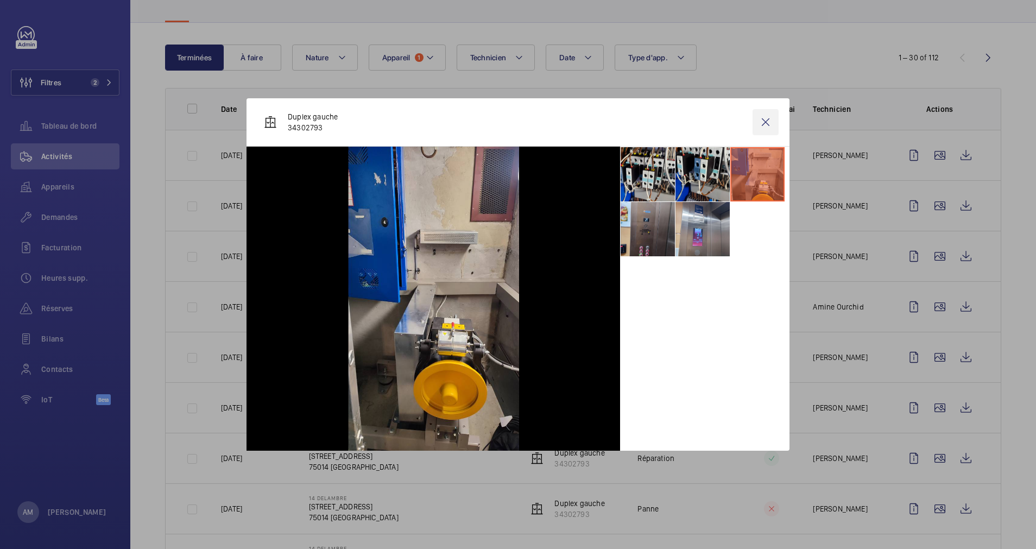
click at [767, 124] on wm-front-icon-button at bounding box center [766, 122] width 26 height 26
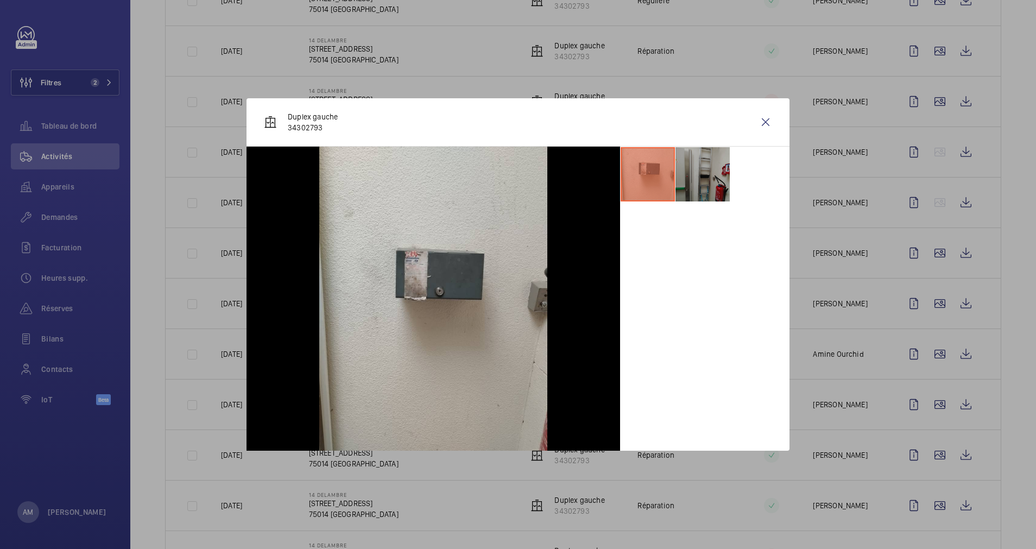
click at [700, 189] on li at bounding box center [703, 174] width 54 height 54
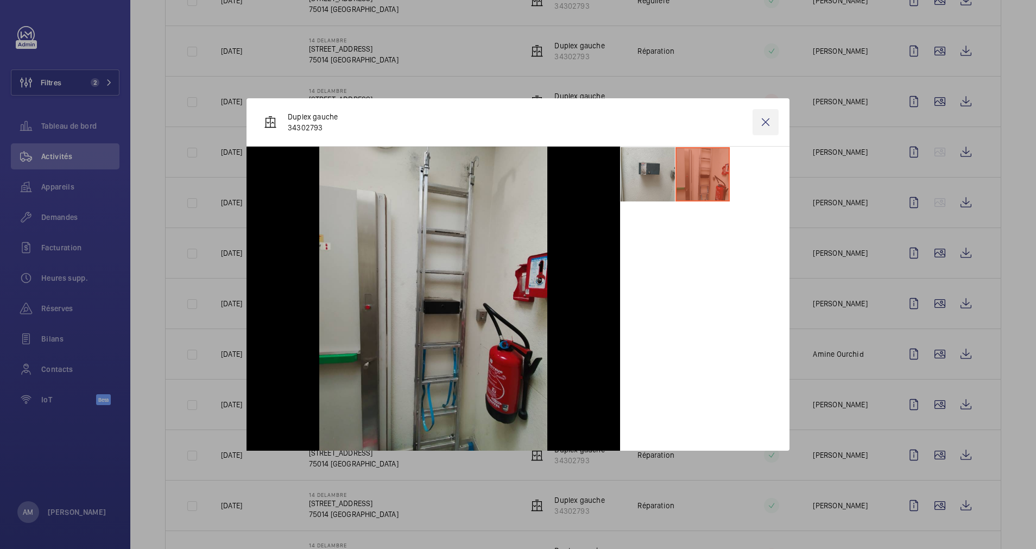
click at [768, 123] on wm-front-icon-button at bounding box center [766, 122] width 26 height 26
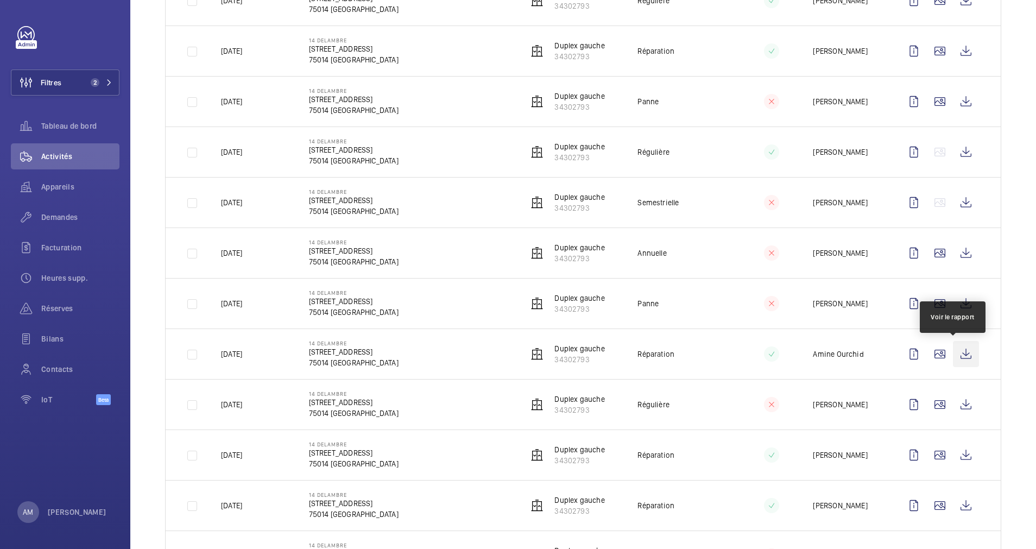
click at [954, 352] on wm-front-icon-button at bounding box center [966, 354] width 26 height 26
click at [55, 311] on span "Réserves" at bounding box center [80, 308] width 78 height 11
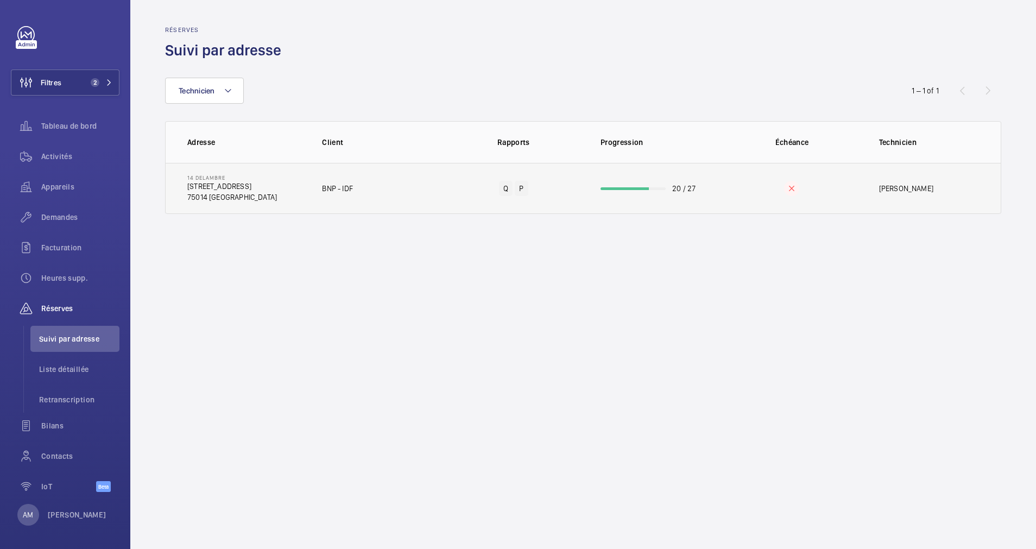
click at [647, 191] on td "20 / 27" at bounding box center [652, 188] width 139 height 51
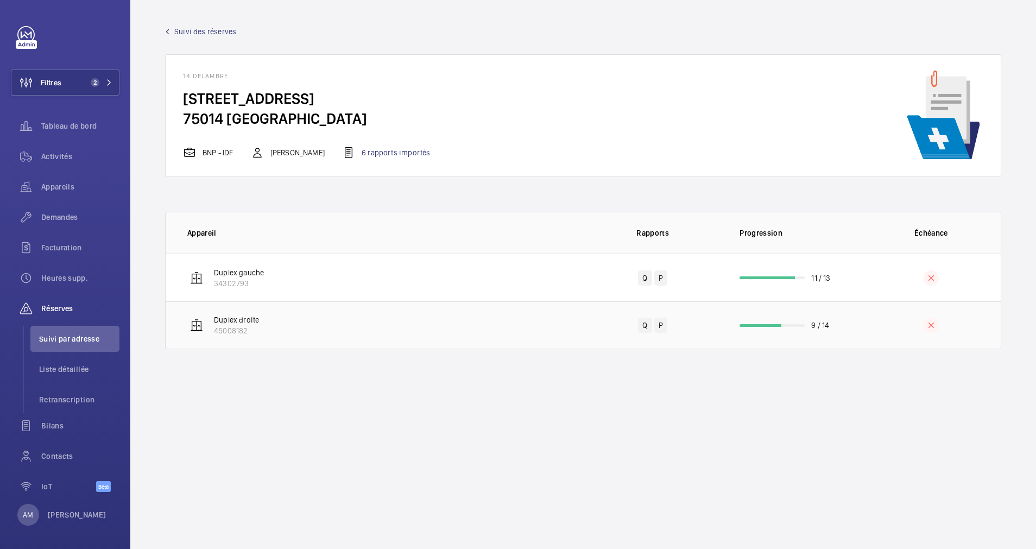
click at [556, 348] on td "Duplex droite 45008182" at bounding box center [375, 325] width 418 height 48
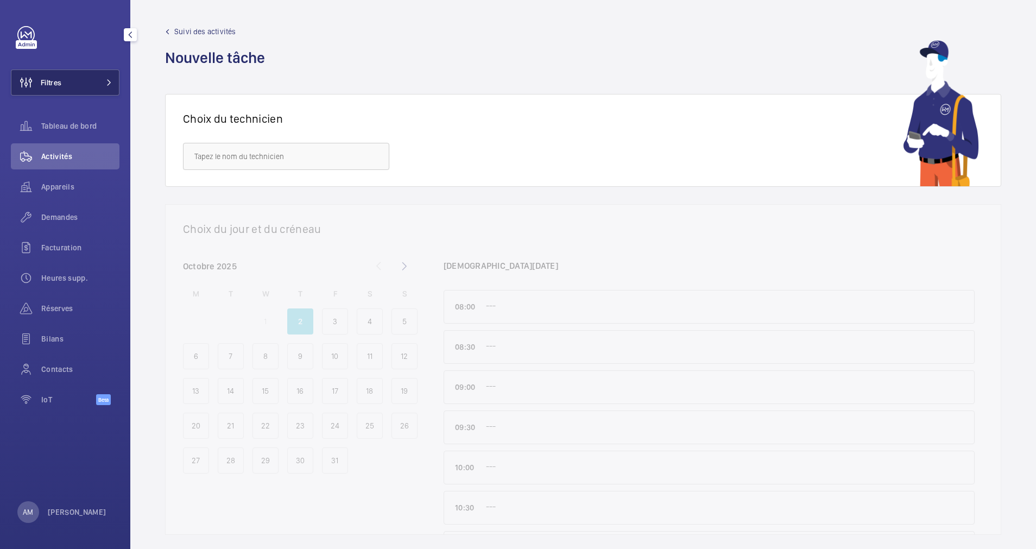
drag, startPoint x: 94, startPoint y: 77, endPoint x: 118, endPoint y: 71, distance: 24.6
click at [94, 78] on button "Filtres" at bounding box center [65, 83] width 109 height 26
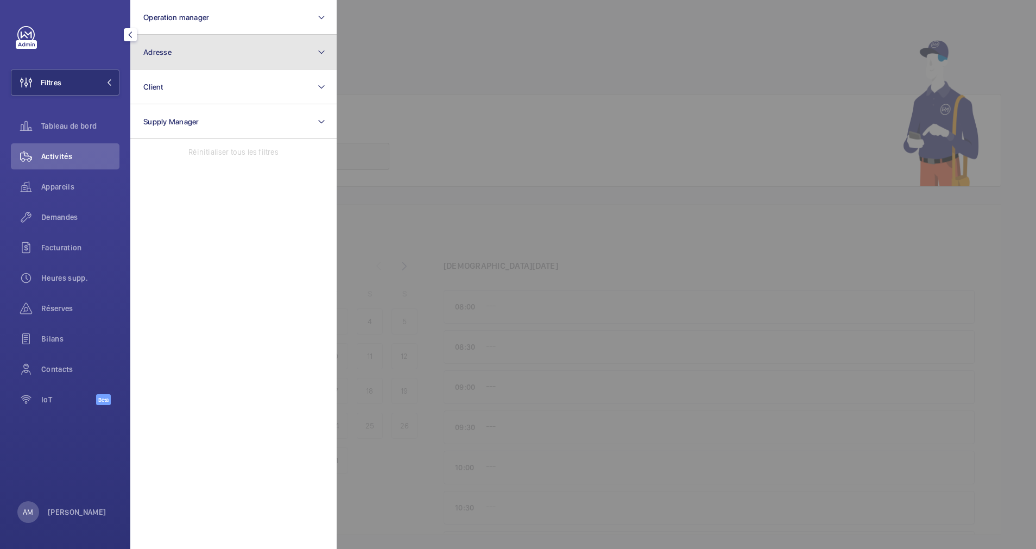
click at [203, 52] on button "Adresse" at bounding box center [233, 52] width 206 height 35
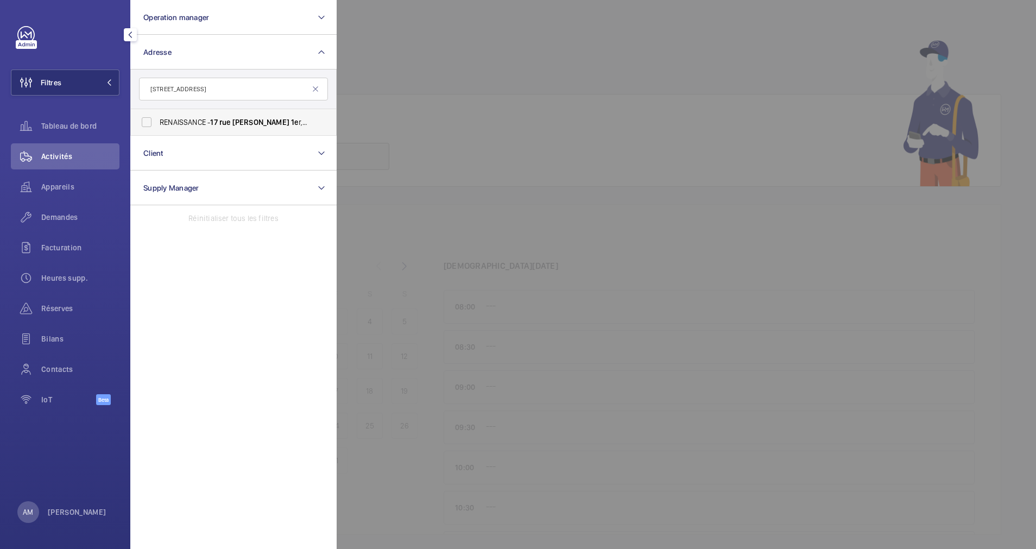
type input "[STREET_ADDRESS]"
click at [216, 113] on label "RENAISSANCE - [STREET_ADDRESS]" at bounding box center [225, 122] width 189 height 26
click at [158, 113] on input "RENAISSANCE - [STREET_ADDRESS]" at bounding box center [147, 122] width 22 height 22
checkbox input "true"
click at [96, 35] on div at bounding box center [68, 34] width 102 height 17
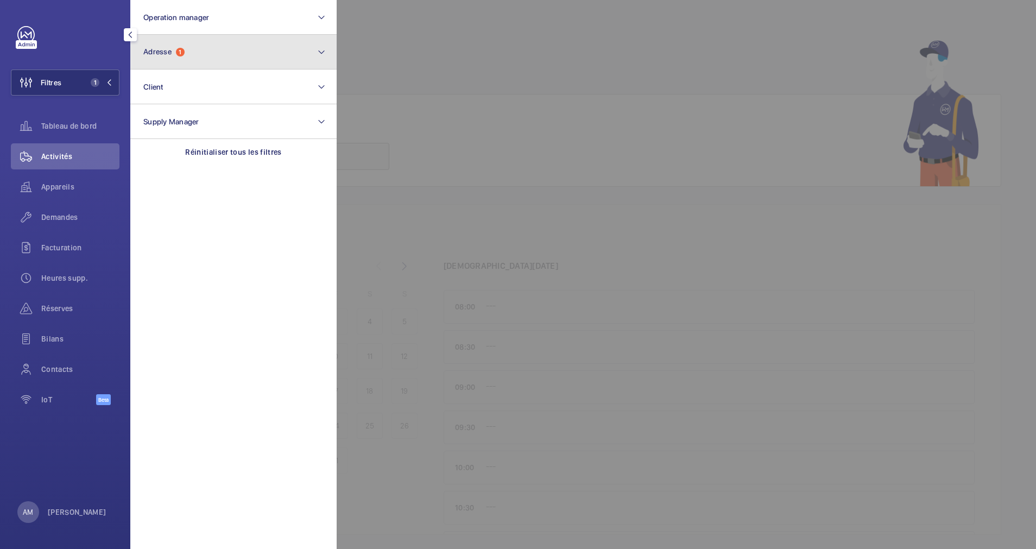
click at [310, 58] on button "Adresse 1" at bounding box center [233, 52] width 206 height 35
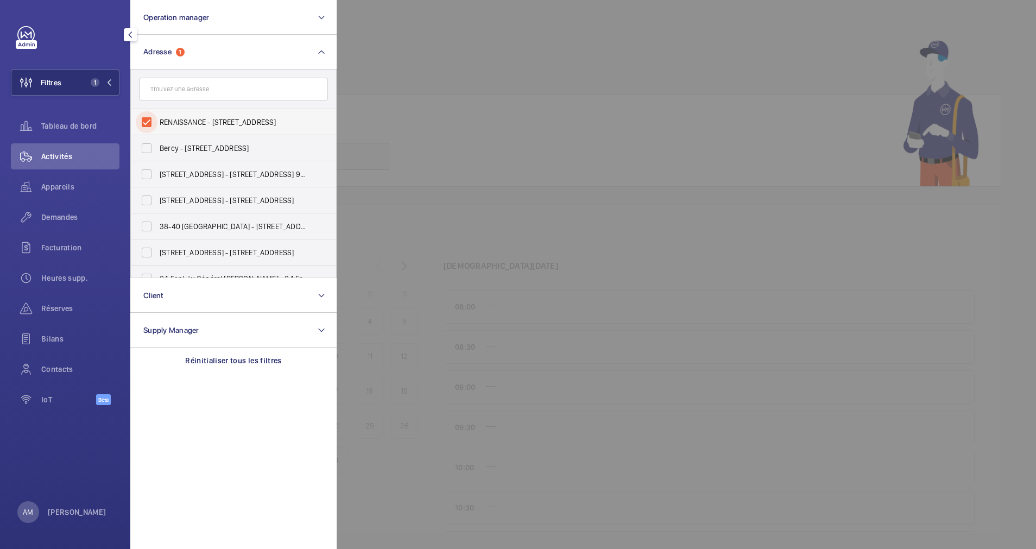
drag, startPoint x: 149, startPoint y: 120, endPoint x: 173, endPoint y: 110, distance: 25.3
click at [149, 120] on input "RENAISSANCE - [STREET_ADDRESS]" at bounding box center [147, 122] width 22 height 22
checkbox input "false"
click at [204, 90] on input "text" at bounding box center [233, 89] width 189 height 23
paste input "[STREET_ADDRESS]"
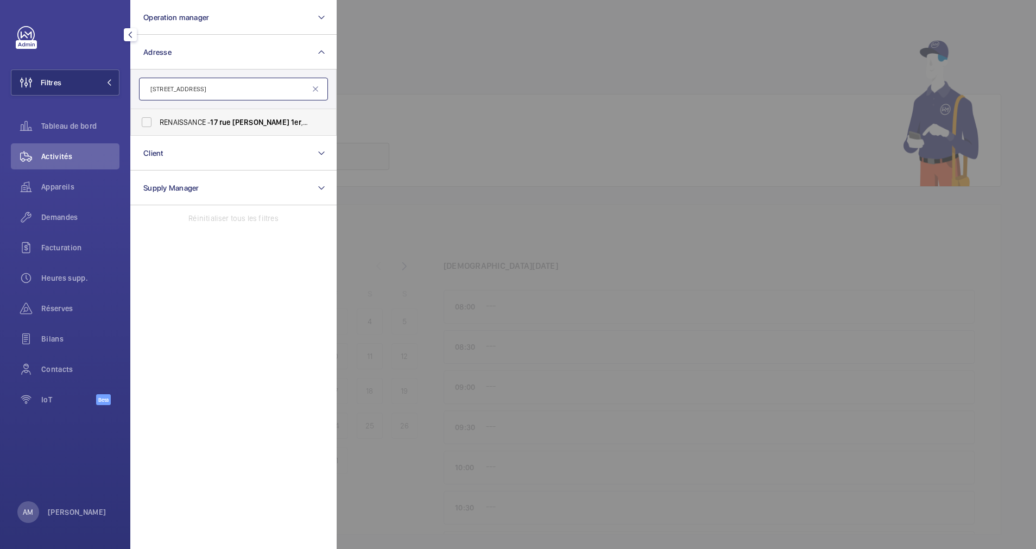
type input "[STREET_ADDRESS]"
click at [216, 120] on span "17" at bounding box center [213, 122] width 7 height 9
click at [158, 120] on input "RENAISSANCE - [STREET_ADDRESS]" at bounding box center [147, 122] width 22 height 22
checkbox input "true"
click at [71, 186] on span "Appareils" at bounding box center [80, 186] width 78 height 11
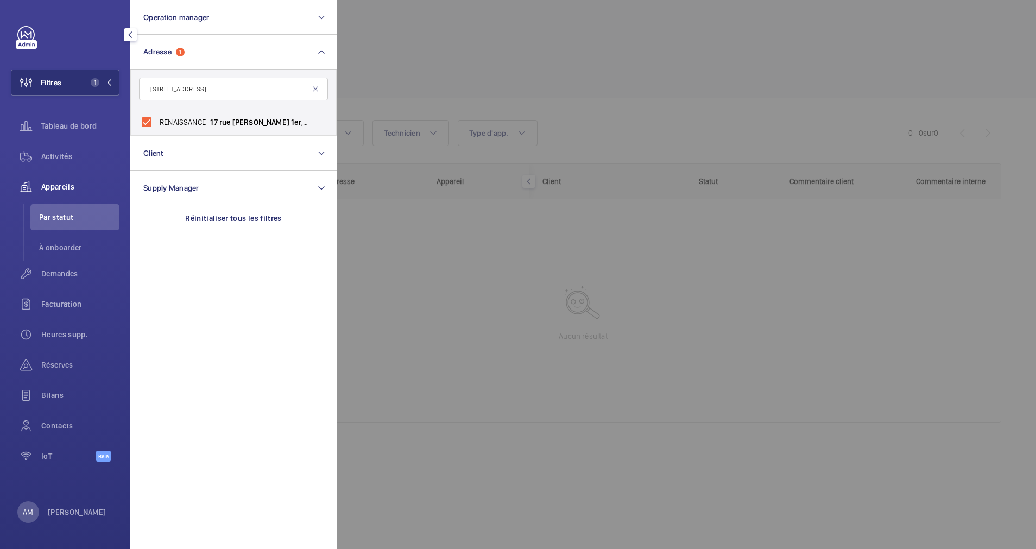
click at [367, 98] on div at bounding box center [855, 274] width 1036 height 549
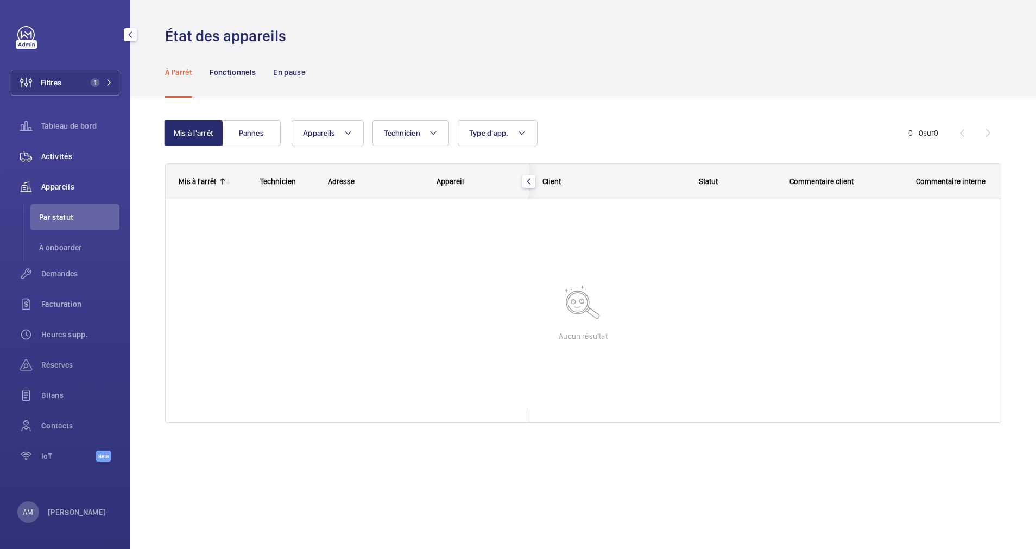
click at [56, 156] on span "Activités" at bounding box center [80, 156] width 78 height 11
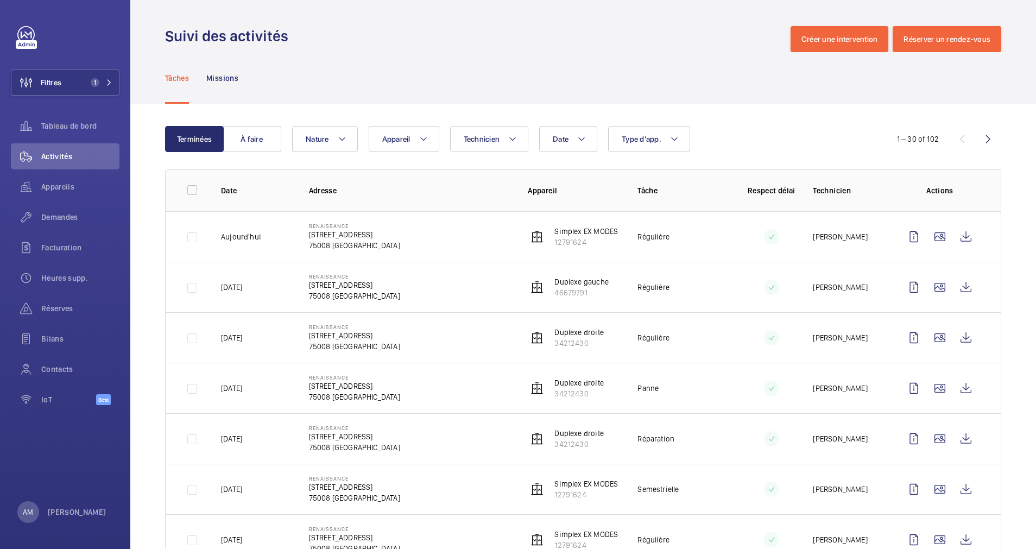
scroll to position [81, 0]
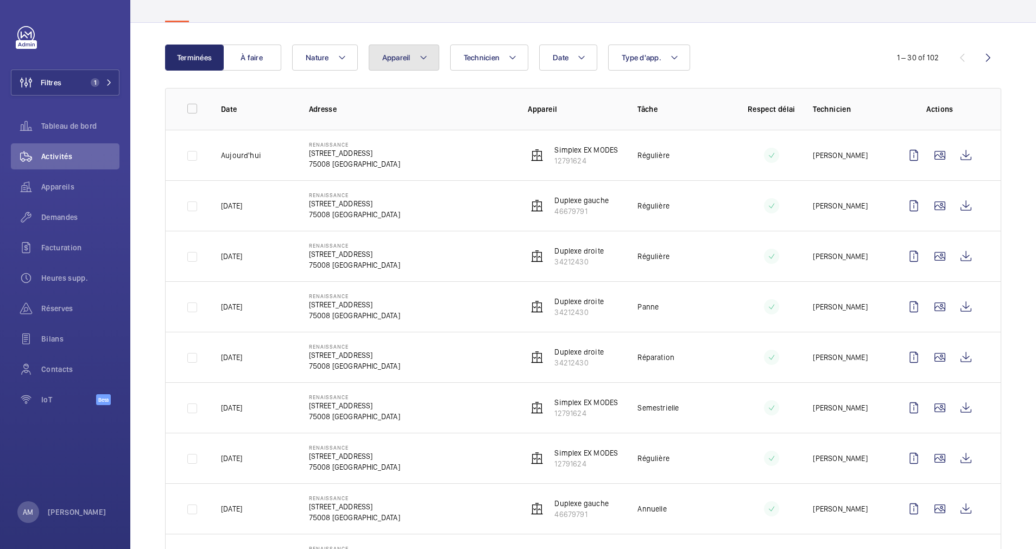
click at [414, 59] on button "Appareil" at bounding box center [404, 58] width 71 height 26
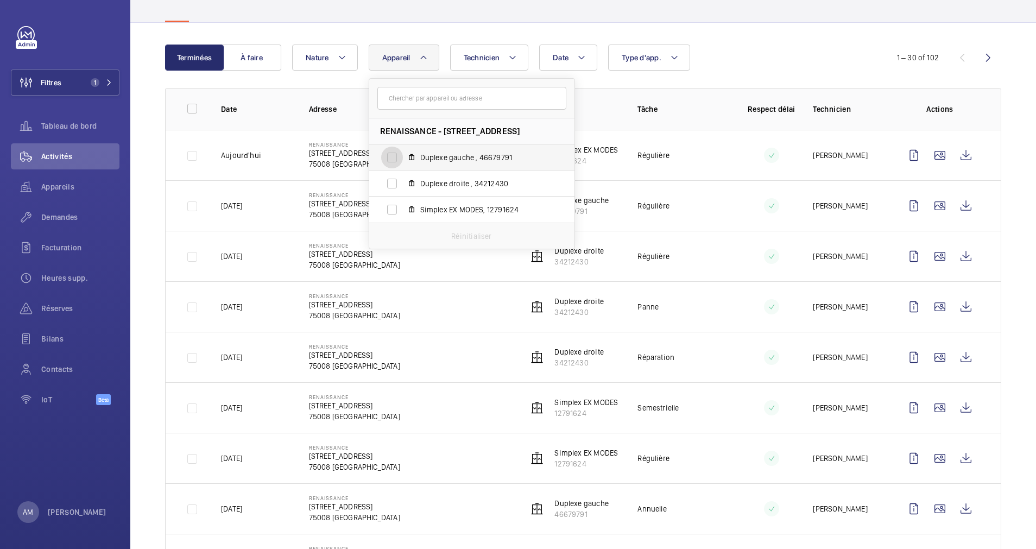
click at [393, 160] on input "Duplexe gauche , 46679791" at bounding box center [392, 158] width 22 height 22
checkbox input "true"
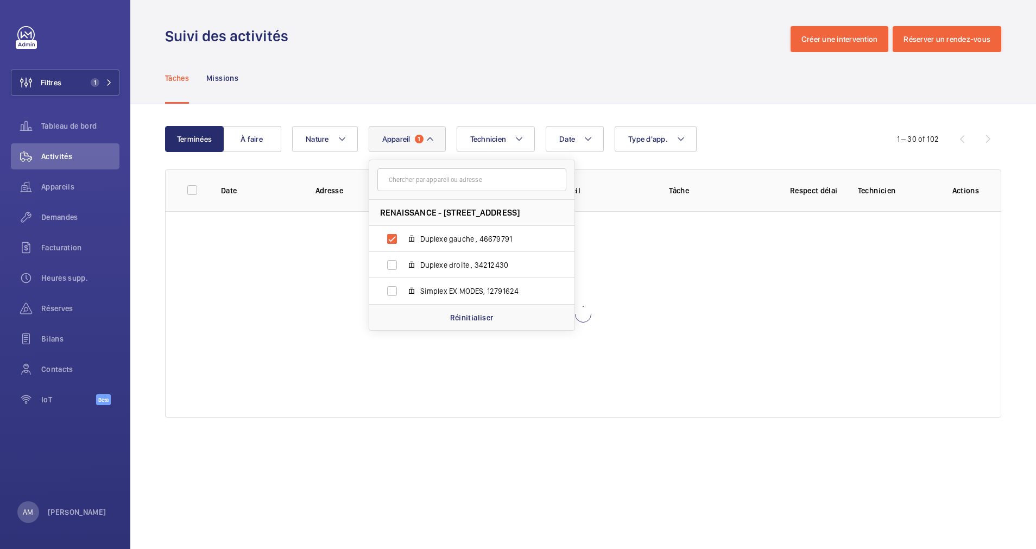
click at [676, 100] on div "Tâches Missions" at bounding box center [583, 78] width 836 height 52
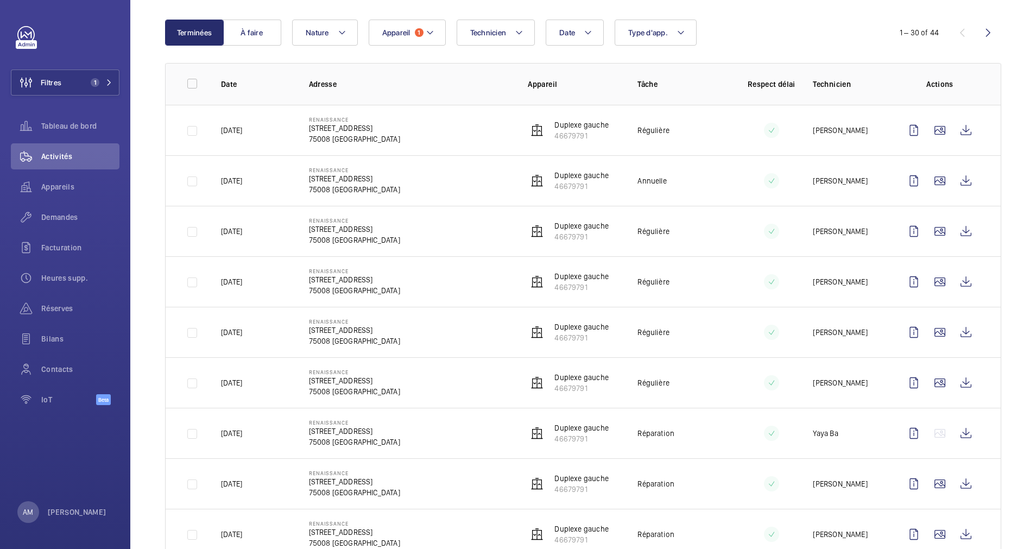
scroll to position [81, 0]
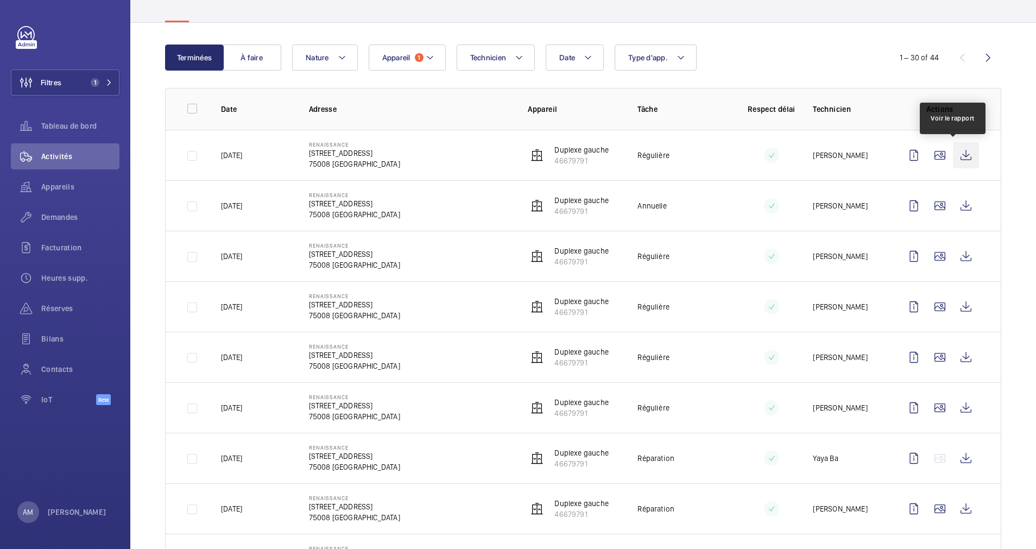
click at [953, 147] on wm-front-icon-button at bounding box center [966, 155] width 26 height 26
click at [953, 201] on wm-front-icon-button at bounding box center [966, 206] width 26 height 26
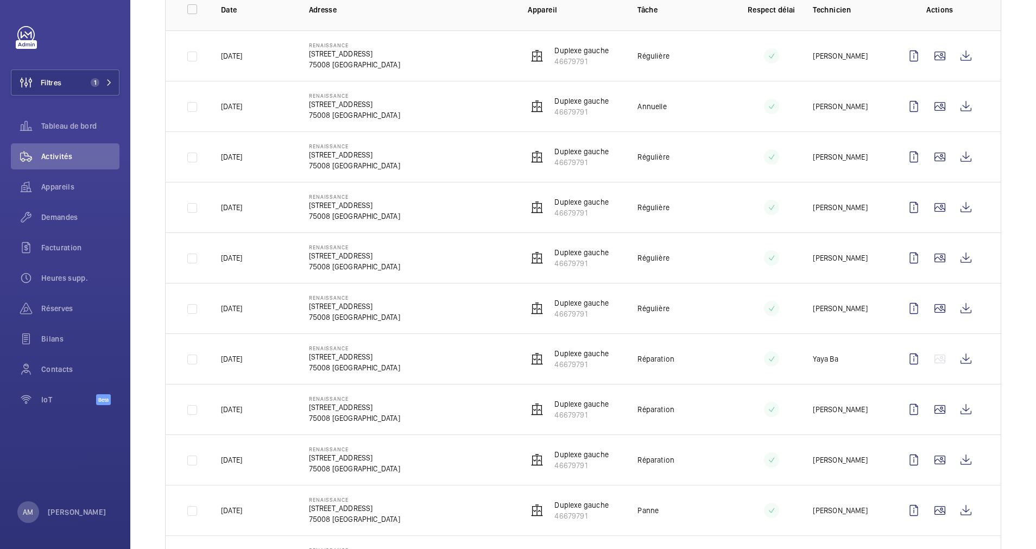
scroll to position [0, 0]
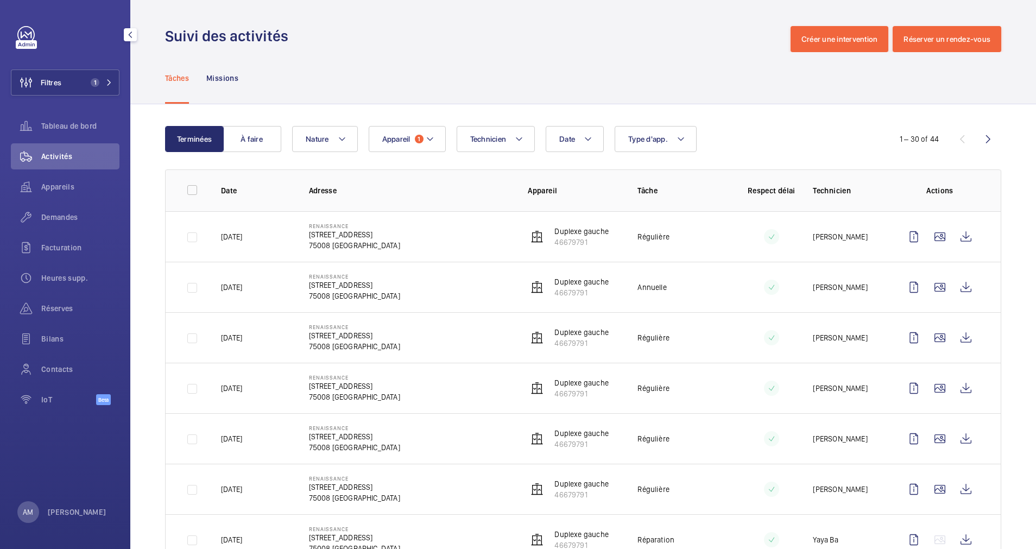
click at [94, 62] on div "Filtres 1 Tableau de bord Activités Appareils Demandes Facturation Heures supp.…" at bounding box center [65, 221] width 109 height 391
click at [95, 79] on span "1" at bounding box center [95, 82] width 9 height 9
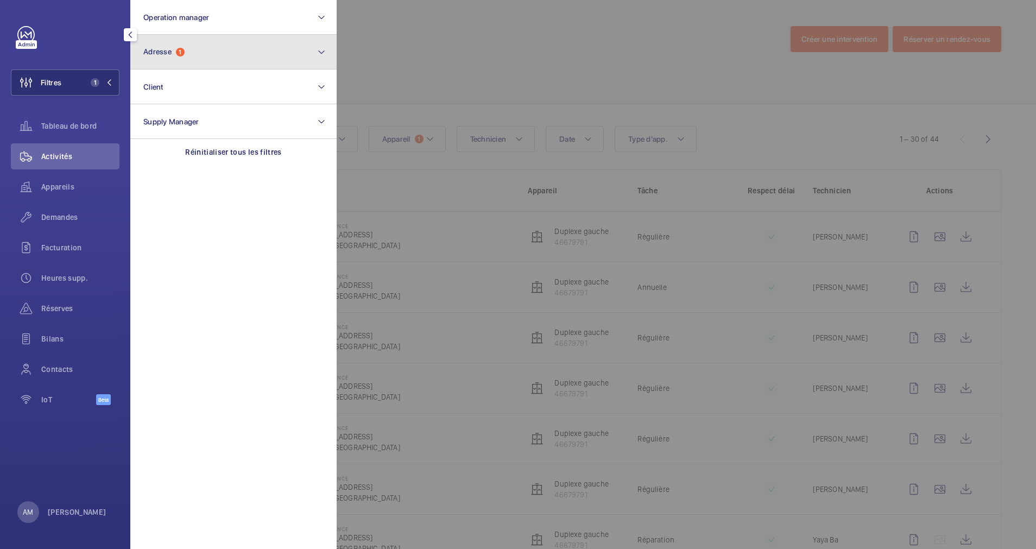
click at [163, 63] on button "Adresse 1" at bounding box center [233, 52] width 206 height 35
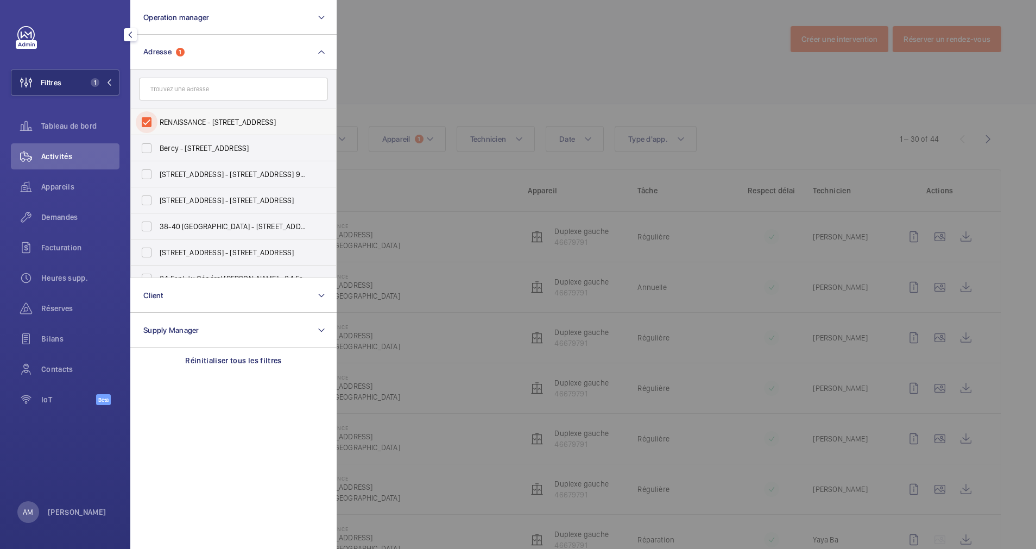
click at [145, 122] on input "RENAISSANCE - [STREET_ADDRESS]" at bounding box center [147, 122] width 22 height 22
checkbox input "false"
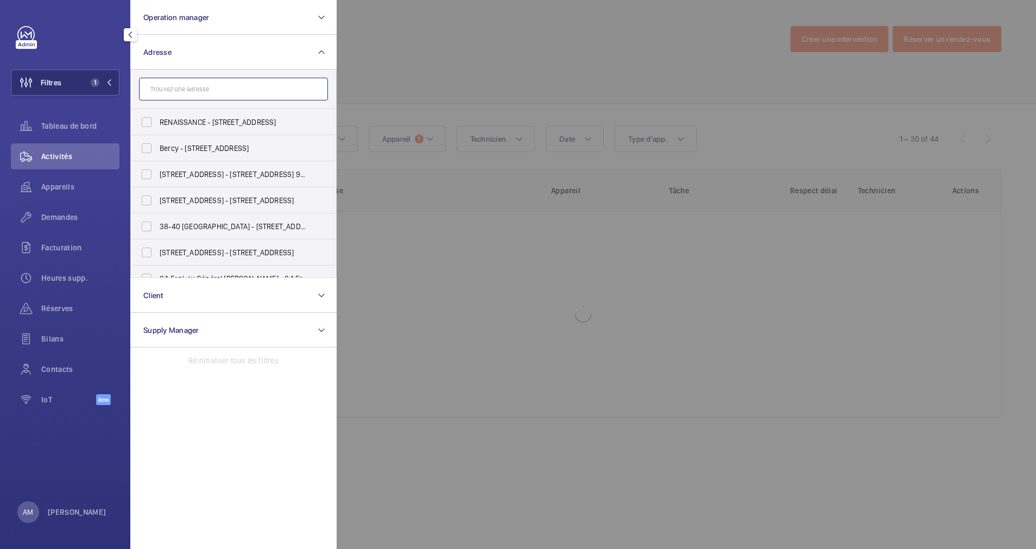
click at [198, 85] on input "text" at bounding box center [233, 89] width 189 height 23
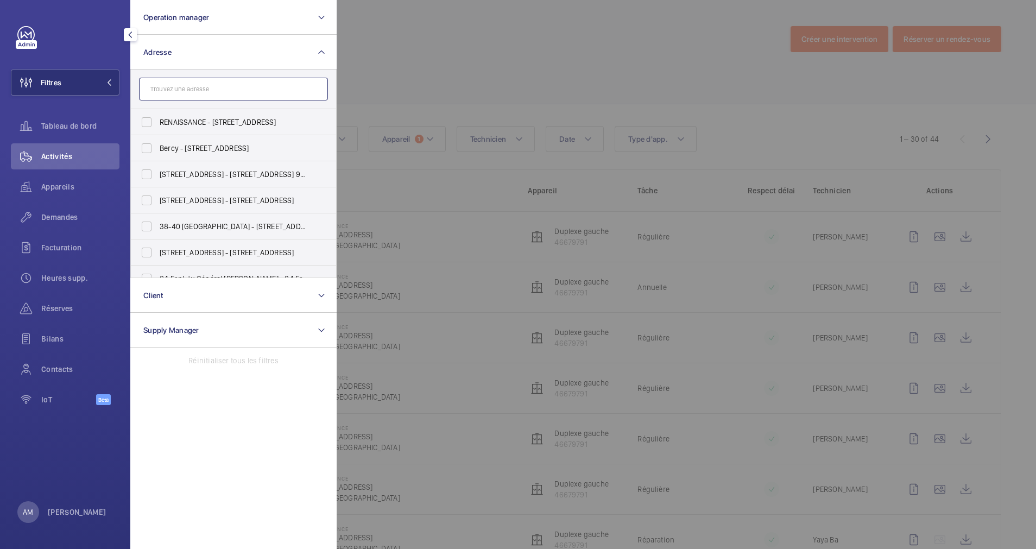
paste input "[STREET_ADDRESS]"
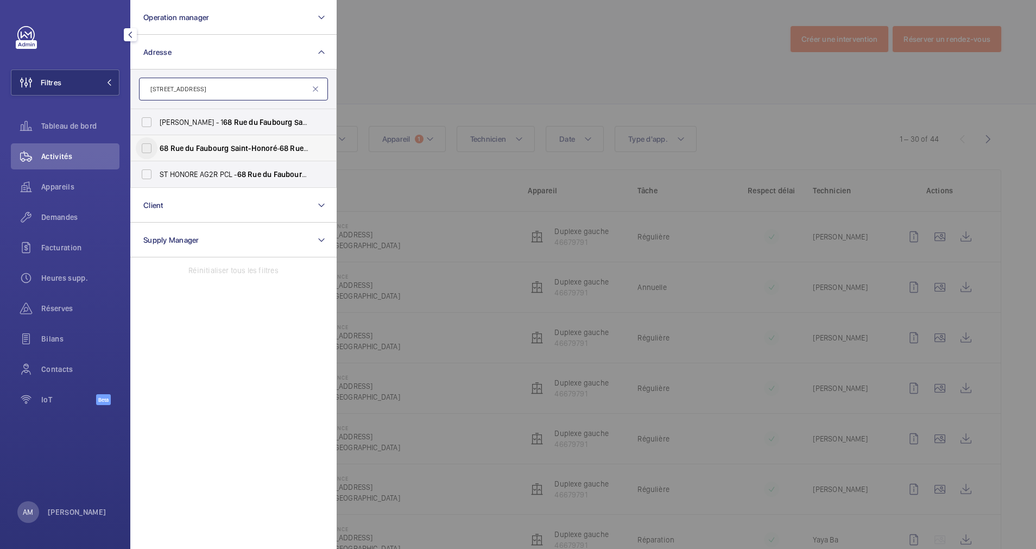
type input "[STREET_ADDRESS]"
click at [147, 148] on input "68 Rue du Faubourg Saint-Honoré - 68 Rue du Faubourg Saint-Honoré , 75008 PARIS…" at bounding box center [147, 148] width 22 height 22
checkbox input "true"
click at [395, 79] on div at bounding box center [855, 274] width 1036 height 549
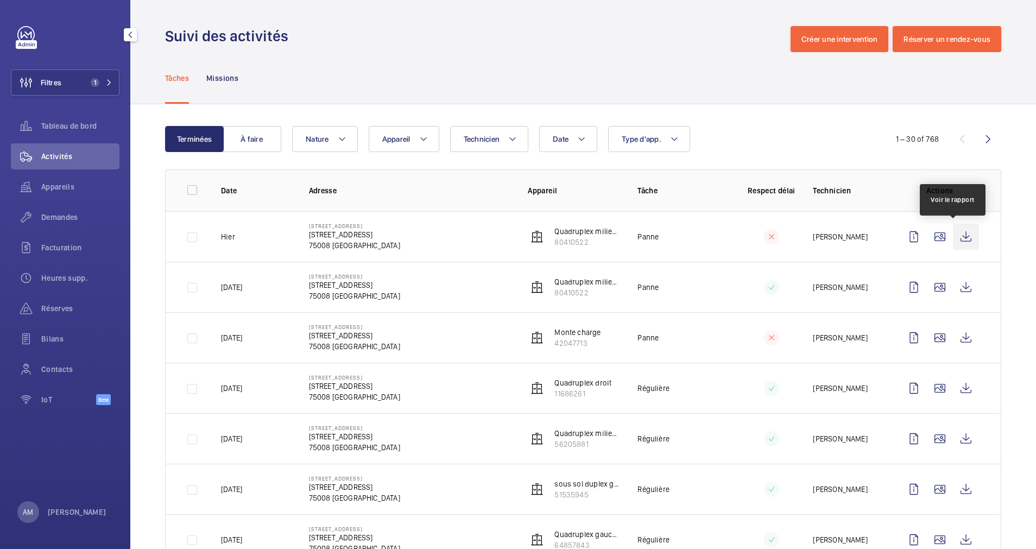
click at [953, 234] on wm-front-icon-button at bounding box center [966, 237] width 26 height 26
click at [443, 140] on div "Date Technicien Appareil Type d'app. Nature" at bounding box center [581, 139] width 579 height 26
click at [422, 140] on mat-icon at bounding box center [423, 139] width 9 height 13
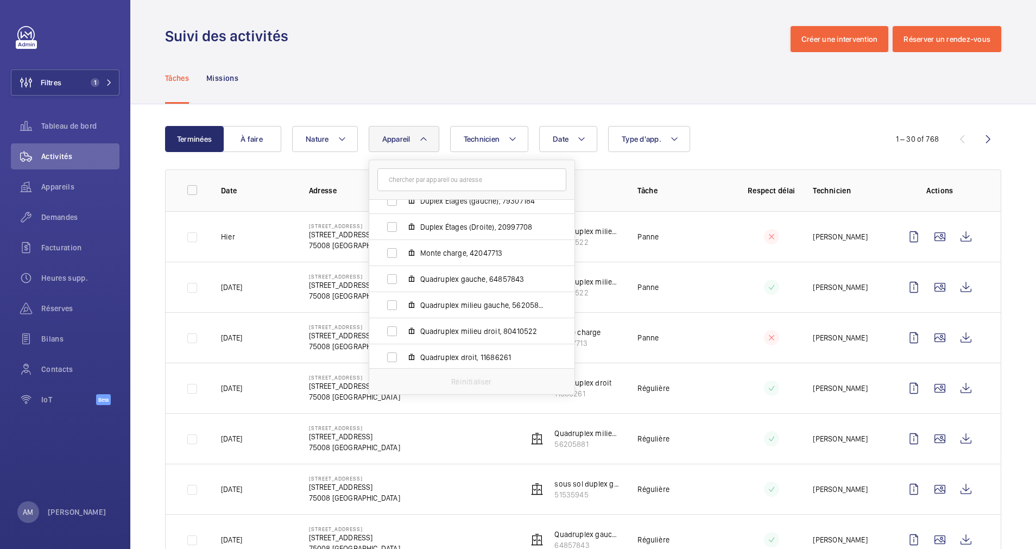
scroll to position [92, 0]
click at [389, 333] on input "Quadruplex milieu droit, 80410522" at bounding box center [392, 329] width 22 height 22
checkbox input "true"
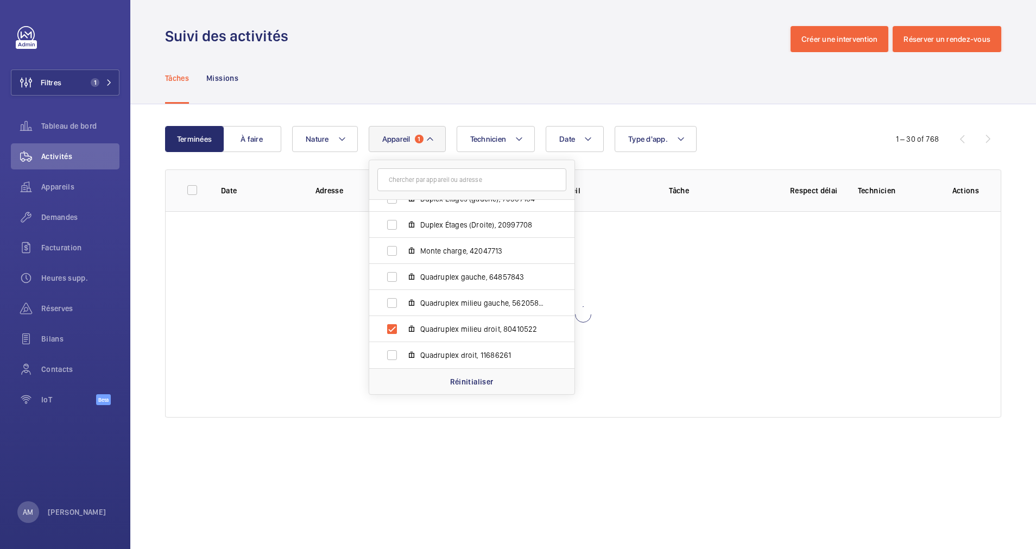
click at [719, 82] on div "Tâches Missions" at bounding box center [583, 78] width 836 height 52
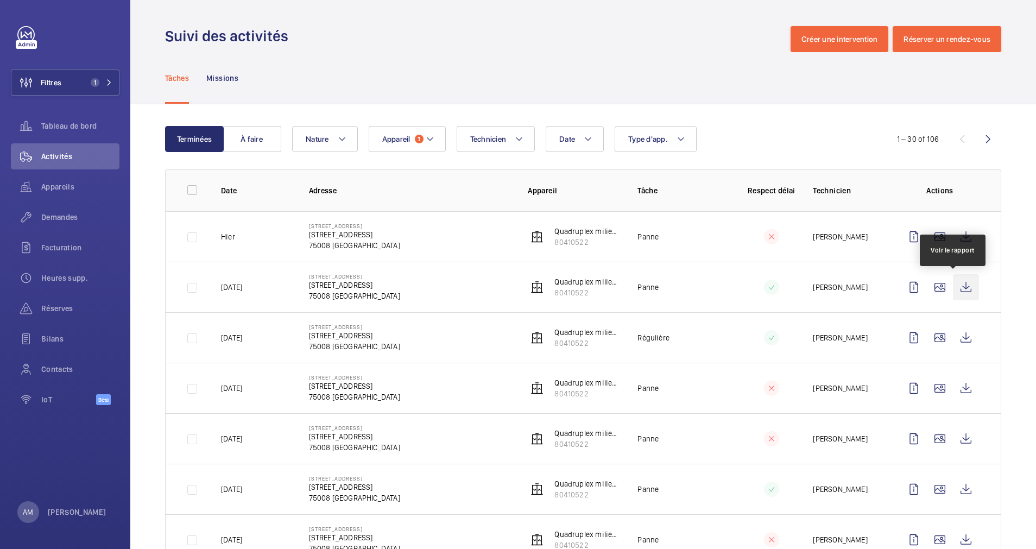
click at [955, 291] on wm-front-icon-button at bounding box center [966, 287] width 26 height 26
click at [954, 334] on wm-front-icon-button at bounding box center [966, 338] width 26 height 26
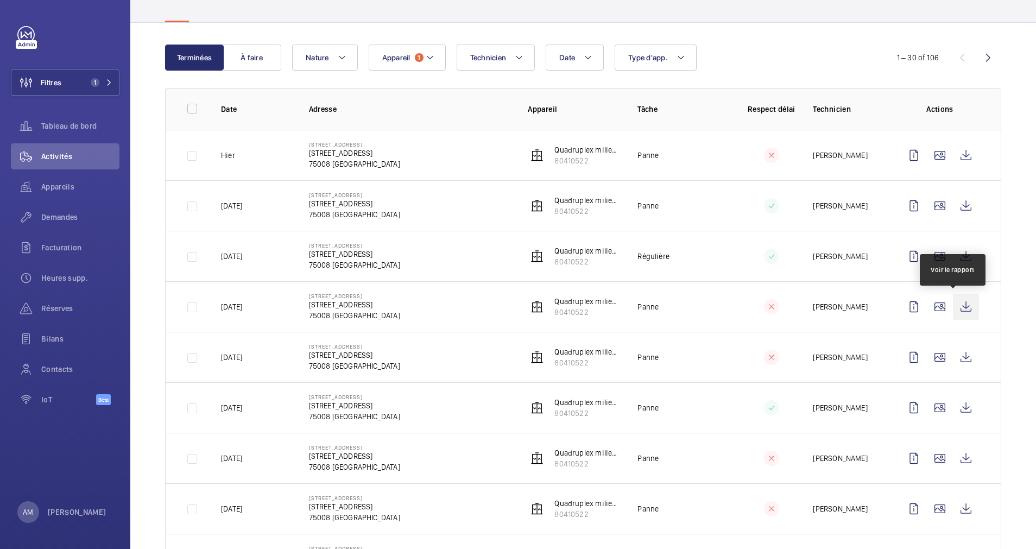
click at [953, 305] on wm-front-icon-button at bounding box center [966, 307] width 26 height 26
click at [953, 355] on wm-front-icon-button at bounding box center [966, 357] width 26 height 26
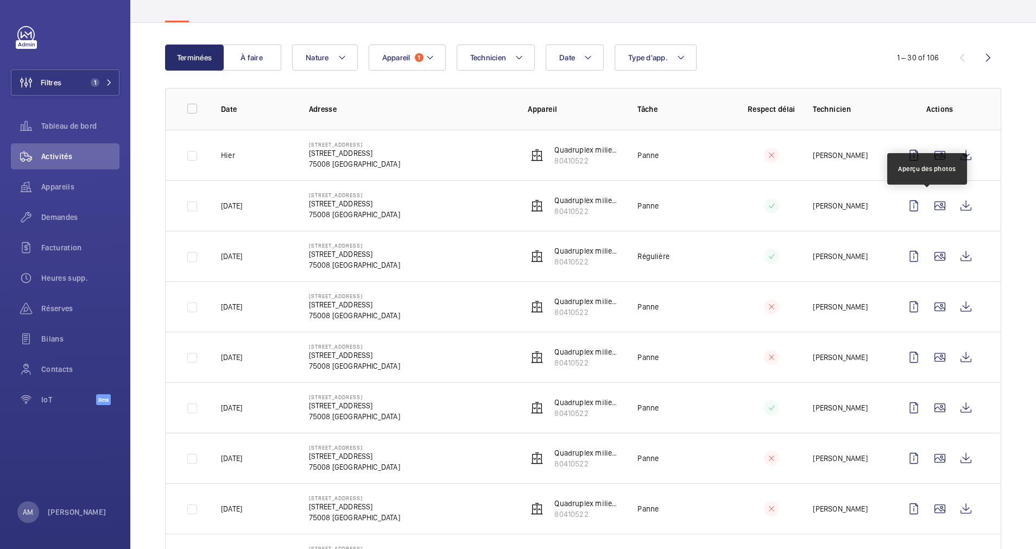
scroll to position [163, 0]
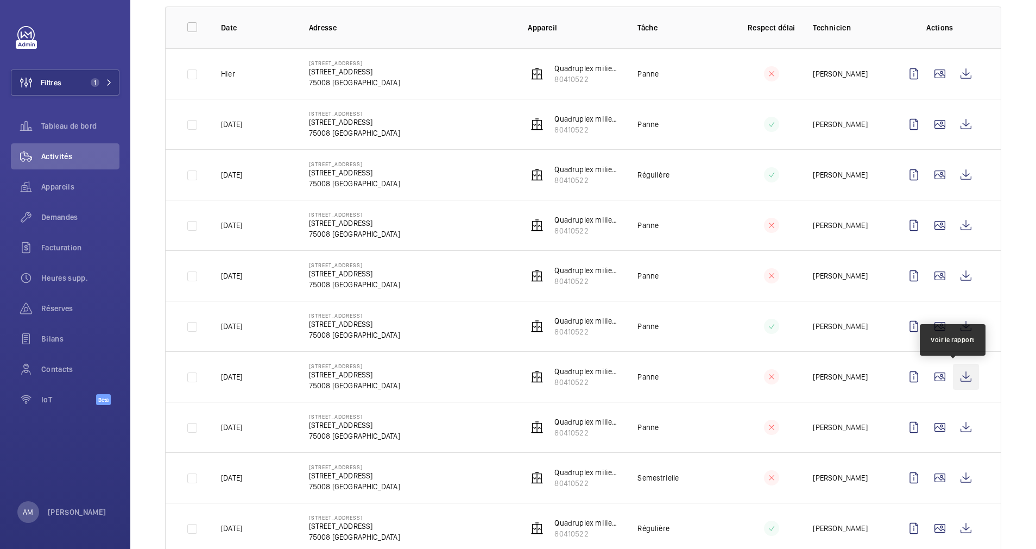
click at [955, 379] on wm-front-icon-button at bounding box center [966, 377] width 26 height 26
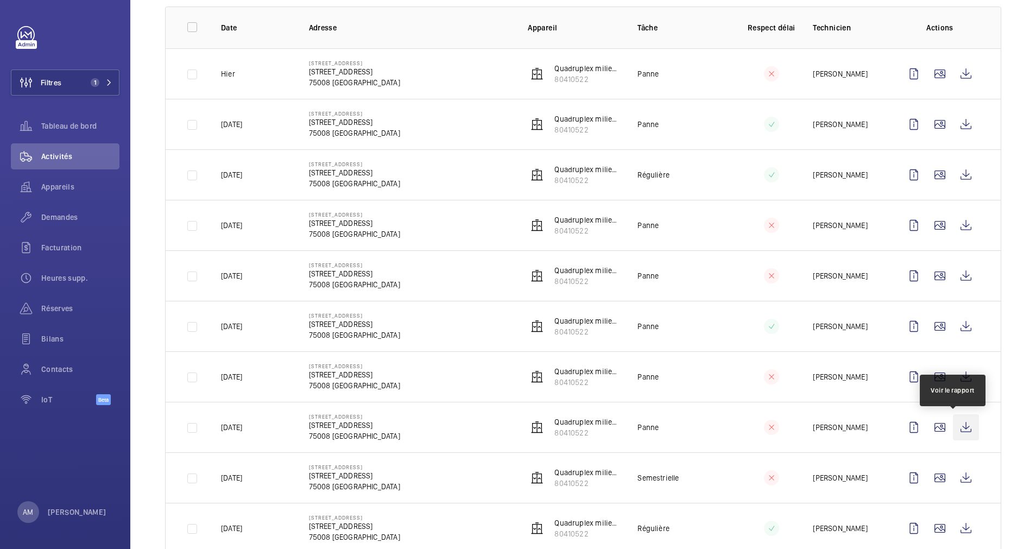
click at [956, 428] on wm-front-icon-button at bounding box center [966, 427] width 26 height 26
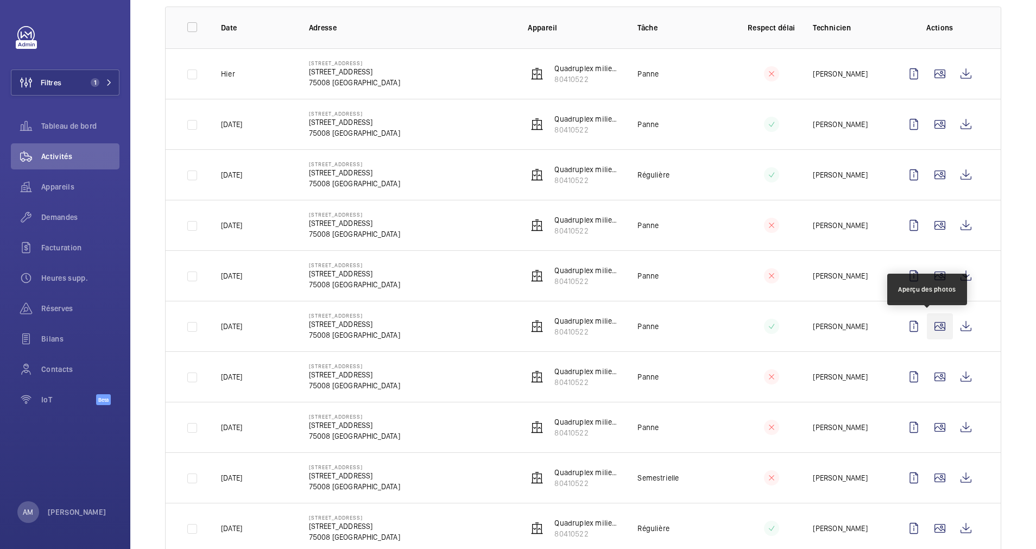
scroll to position [244, 0]
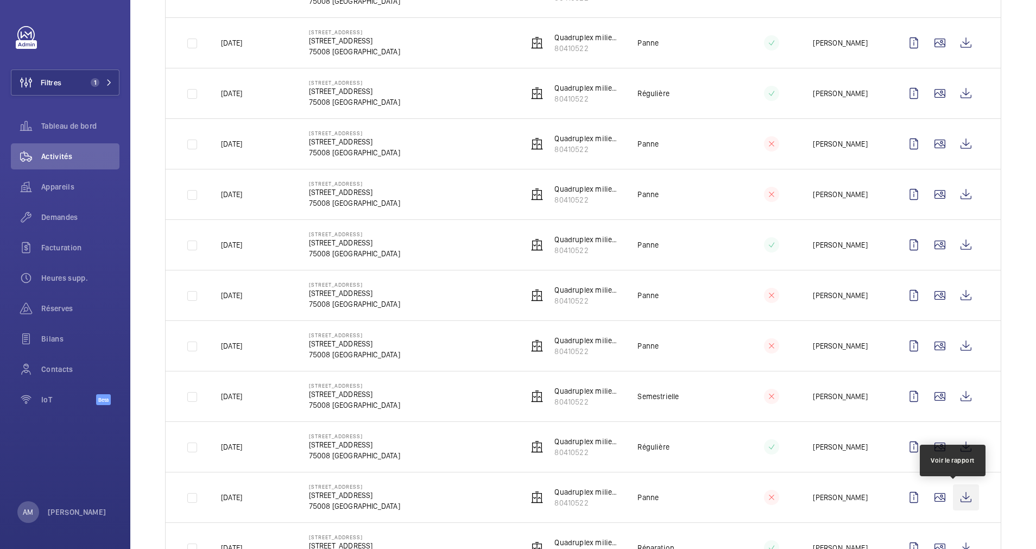
click at [953, 488] on wm-front-icon-button at bounding box center [966, 497] width 26 height 26
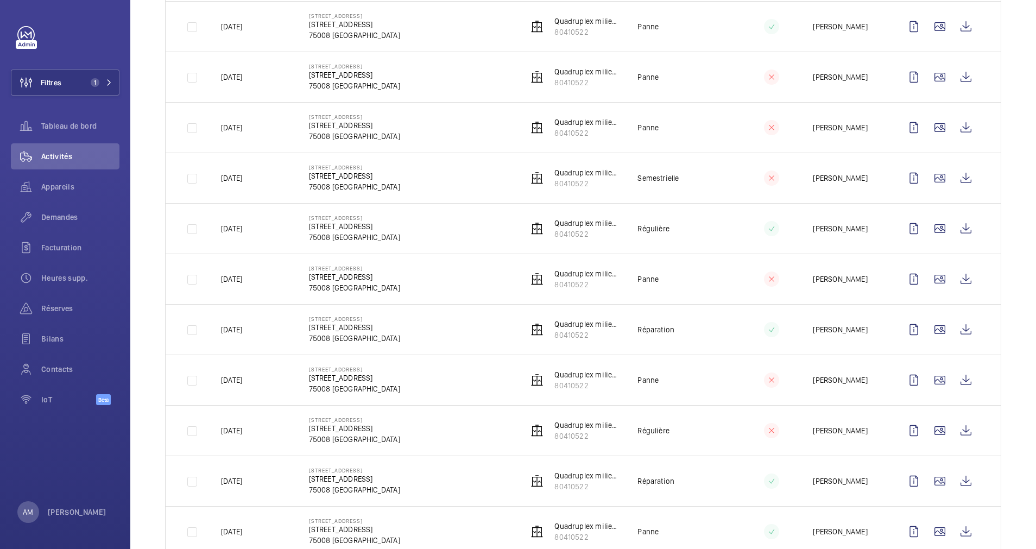
scroll to position [489, 0]
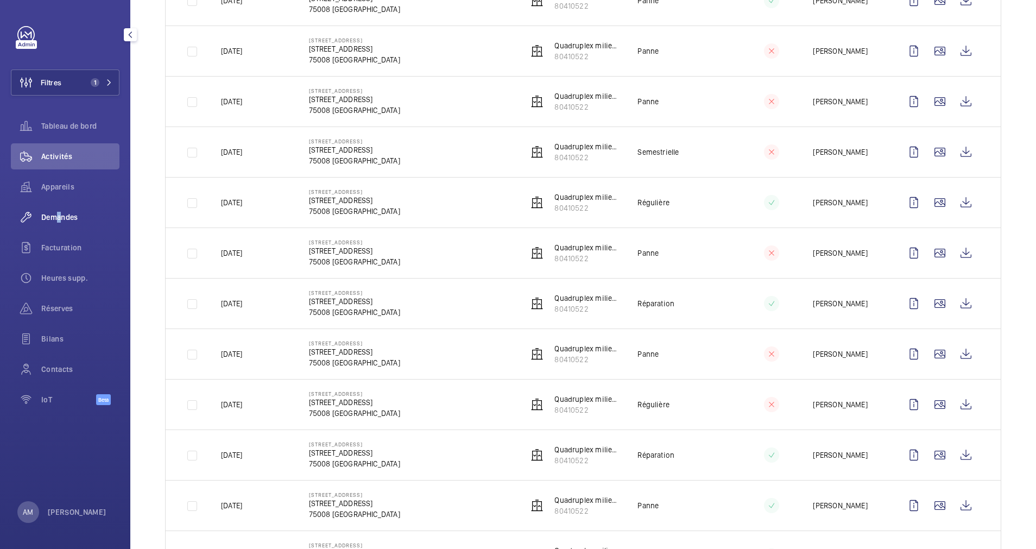
click at [53, 216] on span "Demandes" at bounding box center [80, 217] width 78 height 11
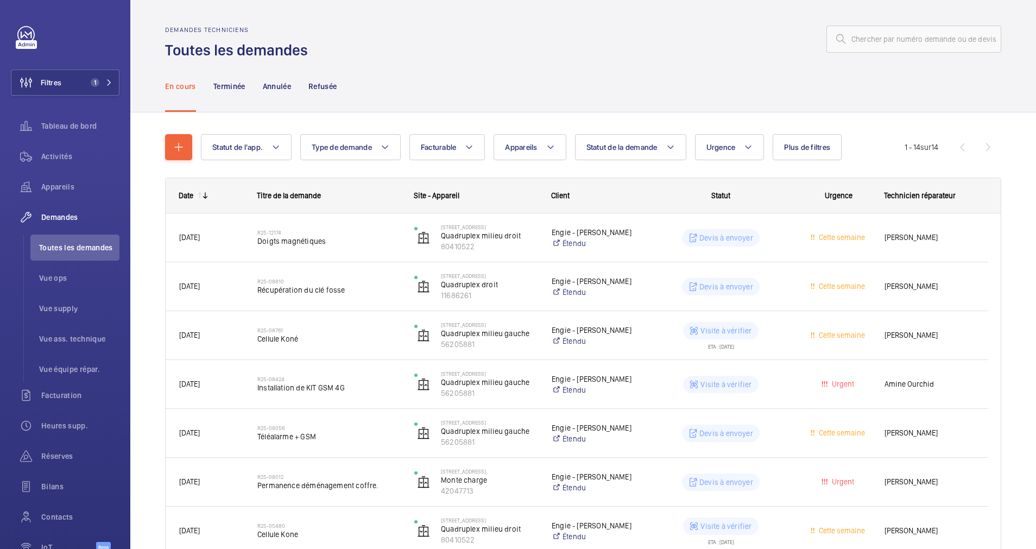
click at [144, 142] on div "Statut de l'app. Type de demande Facturable Appareils Statut de la demande Urge…" at bounding box center [583, 531] width 906 height 838
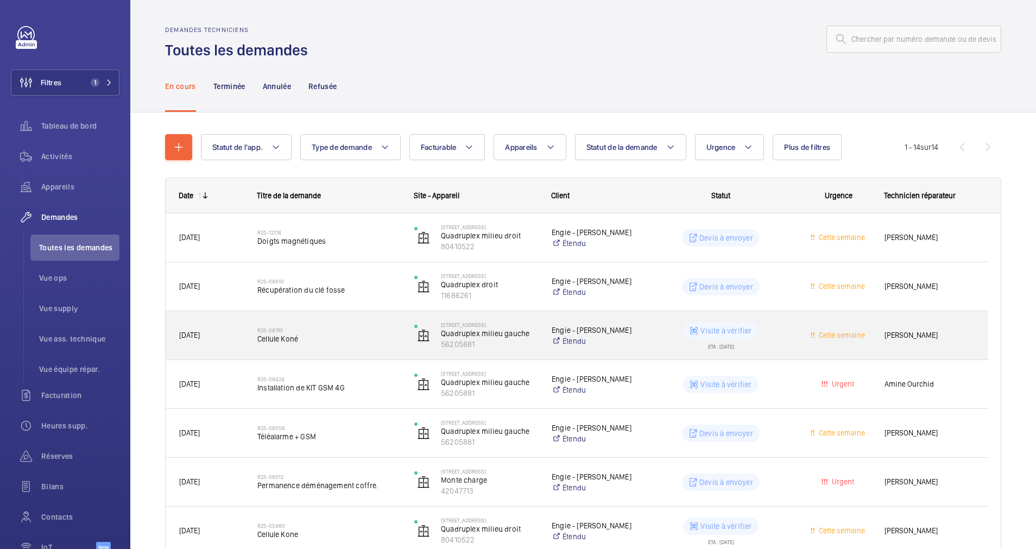
click at [361, 331] on h2 "R25-08761" at bounding box center [328, 330] width 143 height 7
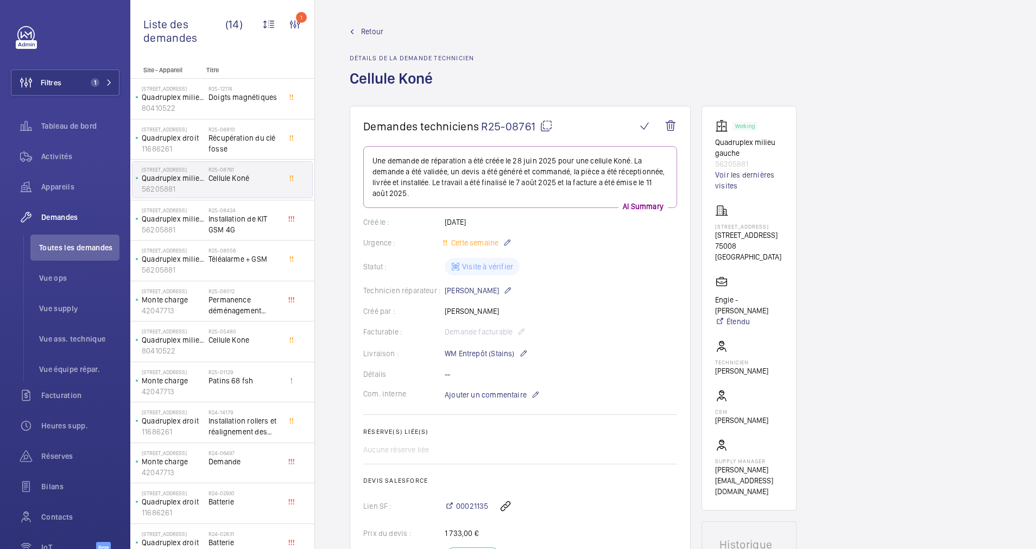
click at [369, 29] on span "Retour" at bounding box center [372, 31] width 22 height 11
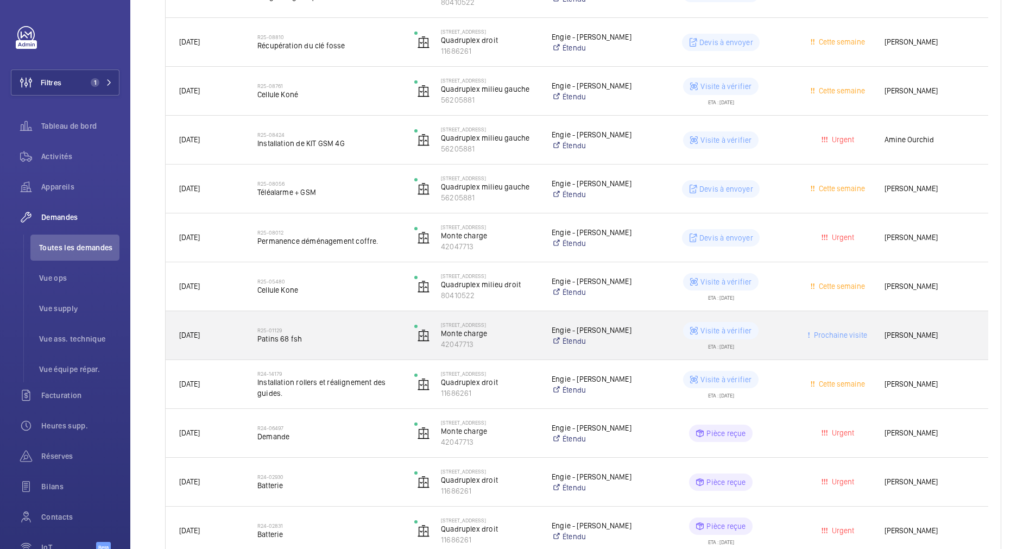
scroll to position [81, 0]
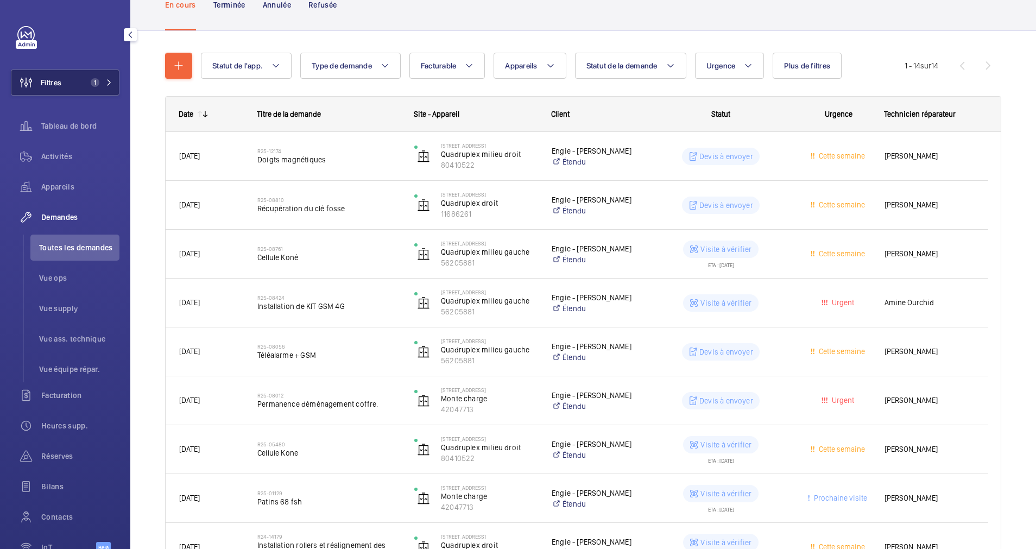
drag, startPoint x: 82, startPoint y: 80, endPoint x: 114, endPoint y: 80, distance: 32.0
click at [82, 81] on button "Filtres 1" at bounding box center [65, 83] width 109 height 26
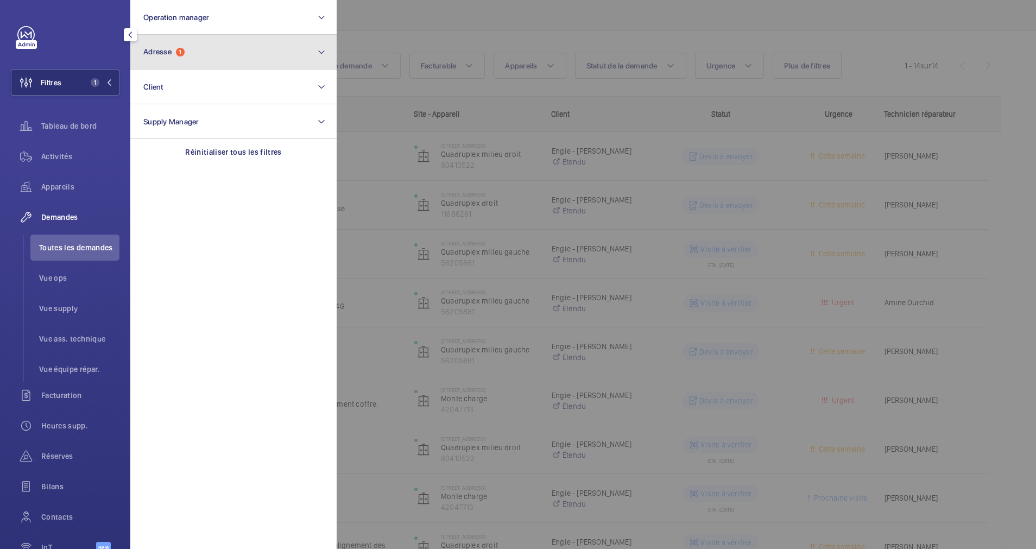
click at [204, 56] on button "Adresse 1" at bounding box center [233, 52] width 206 height 35
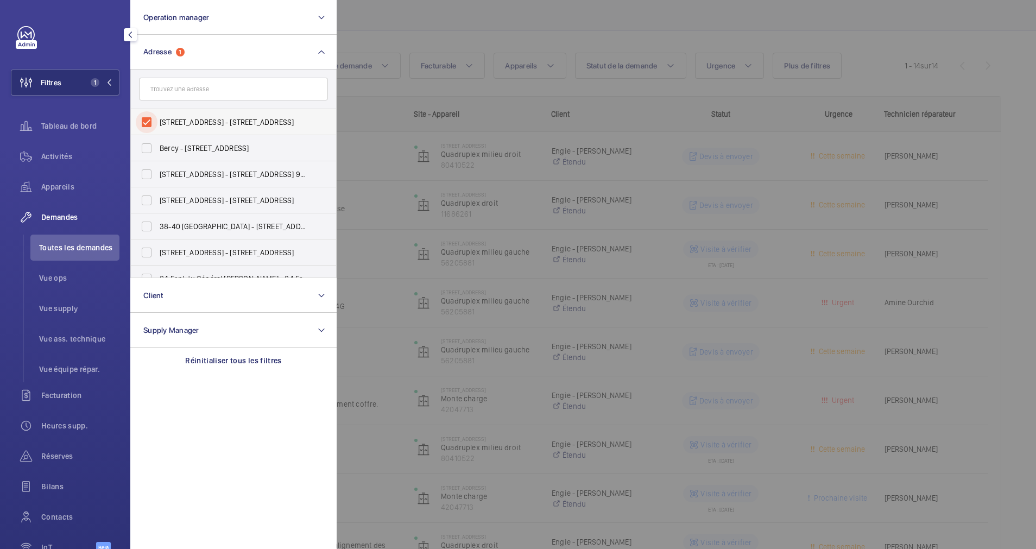
click at [147, 119] on input "68 Rue du Faubourg Saint-Honoré - 68 Rue du Faubourg Saint-Honoré, 75008 PARIS,…" at bounding box center [147, 122] width 22 height 22
checkbox input "false"
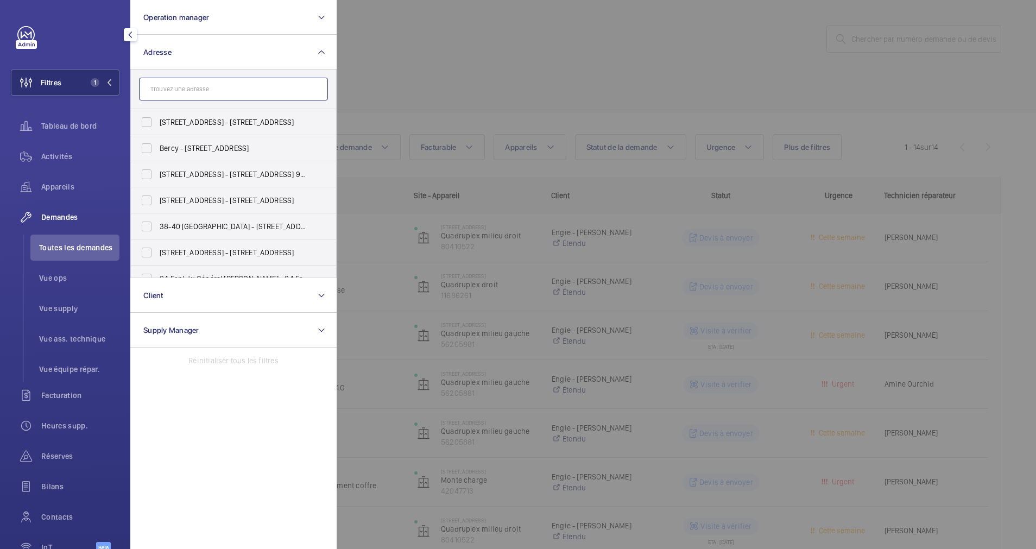
click at [181, 89] on input "text" at bounding box center [233, 89] width 189 height 23
paste input "14 Rue Delambre"
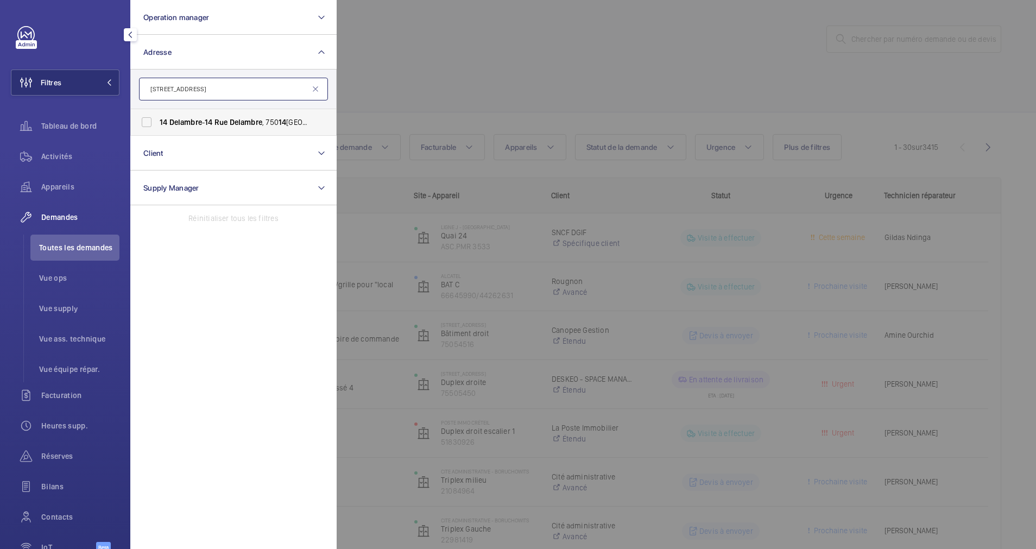
type input "14 Rue Delambre"
click at [158, 121] on label "14 Delambre - 14 Rue Delambre , 750 14 PARIS, PARIS 750 14" at bounding box center [225, 122] width 189 height 26
click at [158, 121] on input "14 Delambre - 14 Rue Delambre , 750 14 PARIS, PARIS 750 14" at bounding box center [147, 122] width 22 height 22
checkbox input "true"
click at [364, 72] on div at bounding box center [855, 274] width 1036 height 549
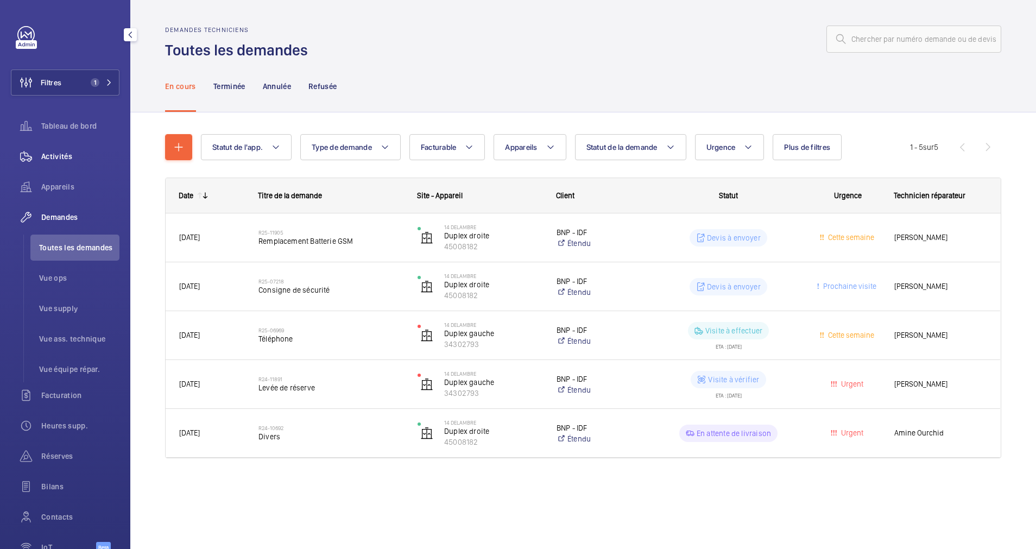
click at [46, 159] on span "Activités" at bounding box center [80, 156] width 78 height 11
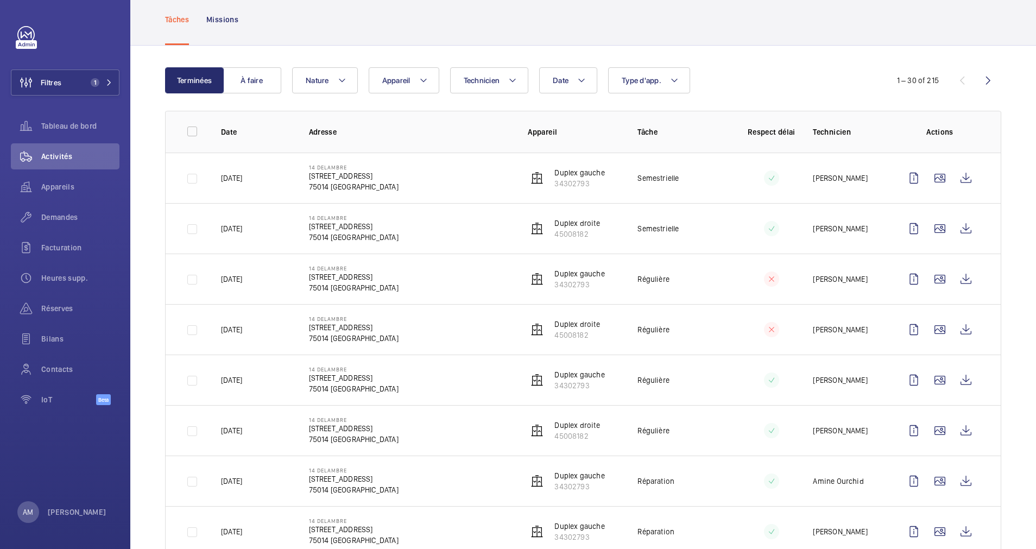
scroll to position [81, 0]
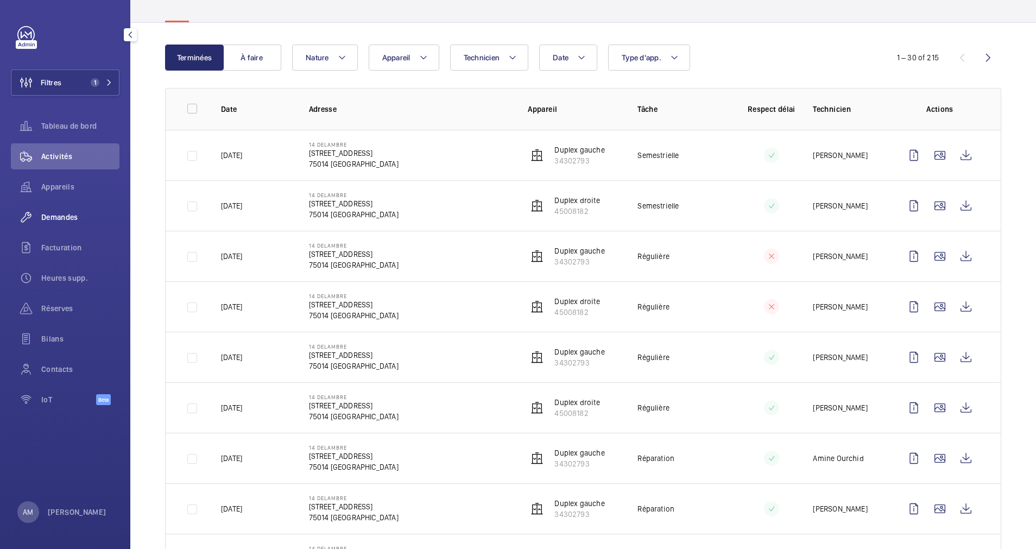
click at [52, 218] on span "Demandes" at bounding box center [80, 217] width 78 height 11
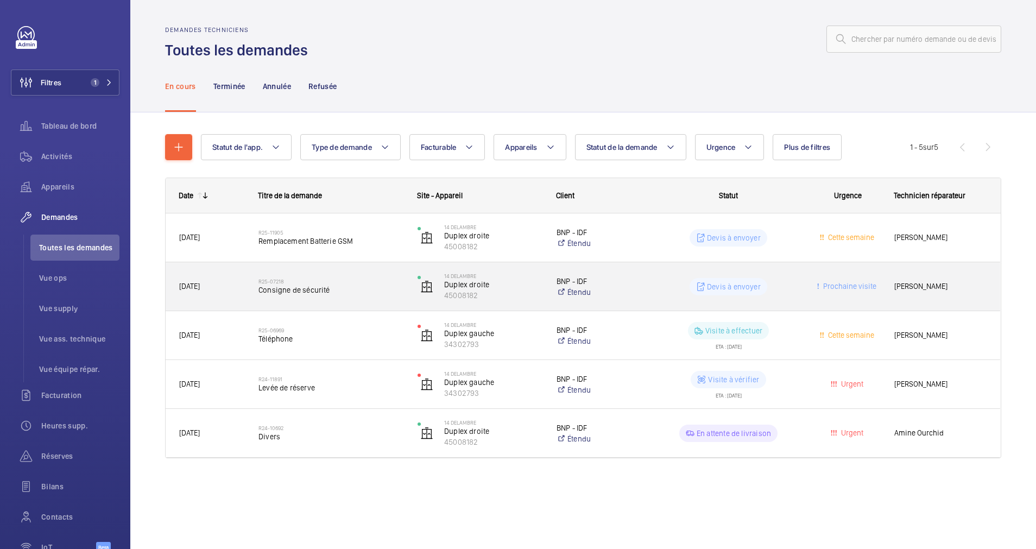
click at [358, 276] on div "R25-07218 Consigne de sécurité" at bounding box center [331, 287] width 145 height 32
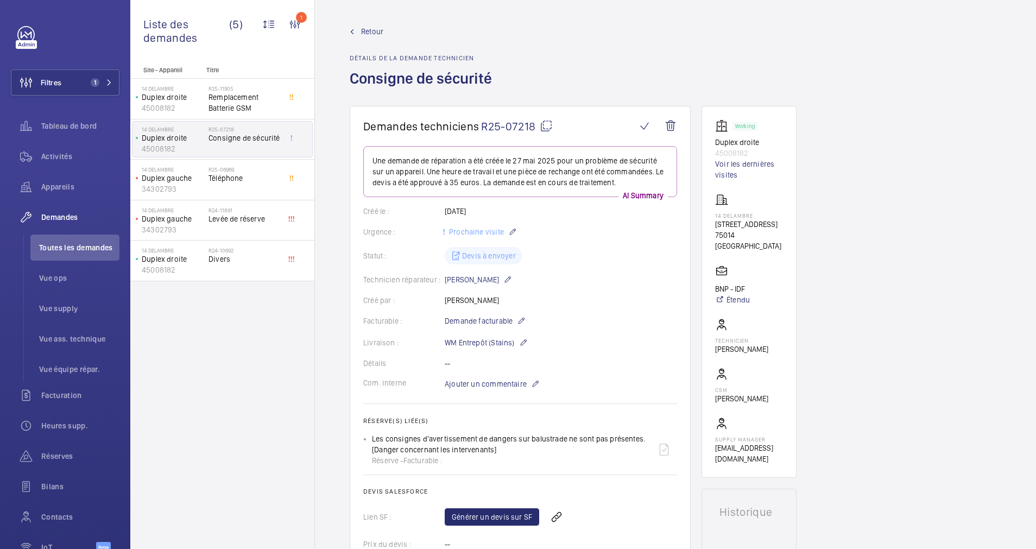
click at [363, 30] on span "Retour" at bounding box center [372, 31] width 22 height 11
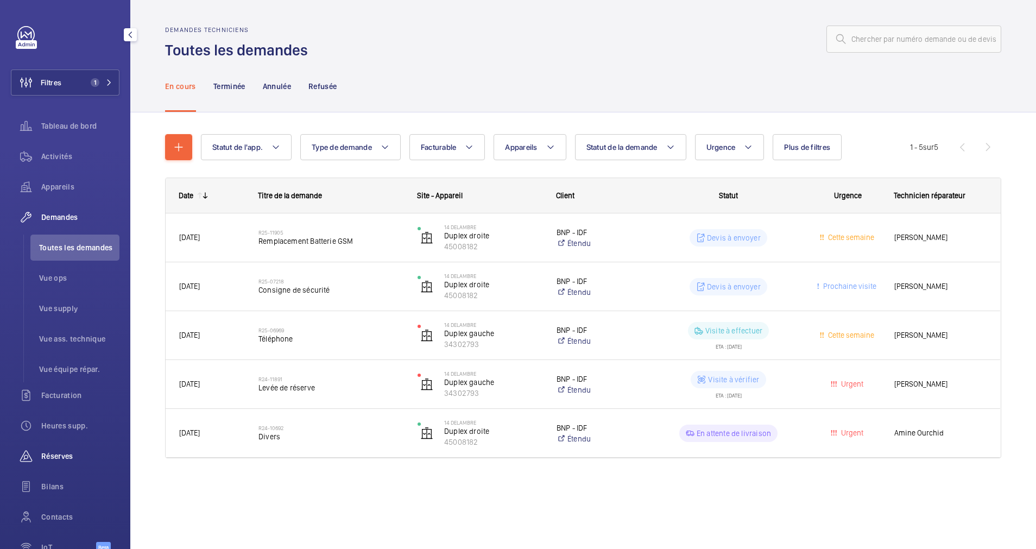
click at [69, 451] on span "Réserves" at bounding box center [80, 456] width 78 height 11
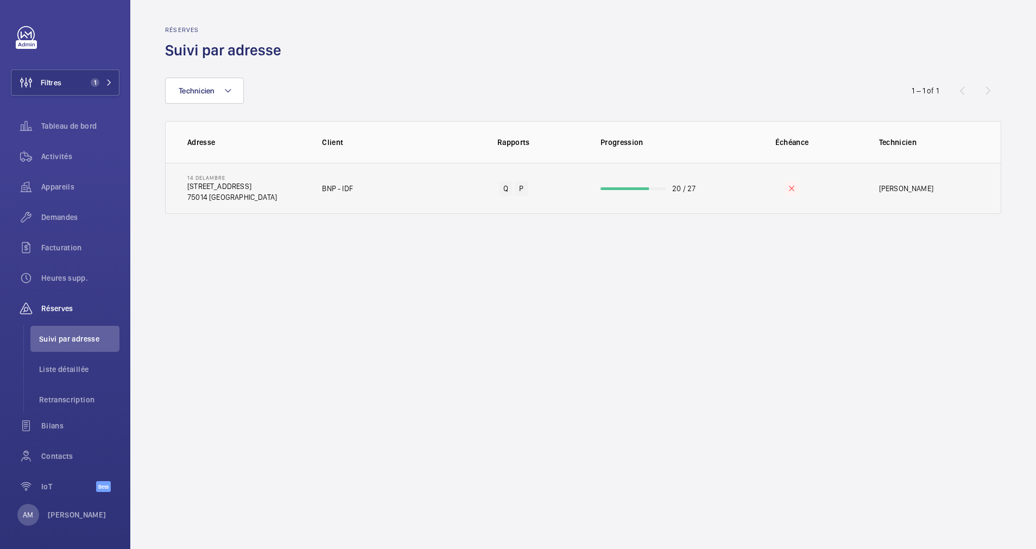
click at [637, 183] on td "20 / 27" at bounding box center [652, 188] width 139 height 51
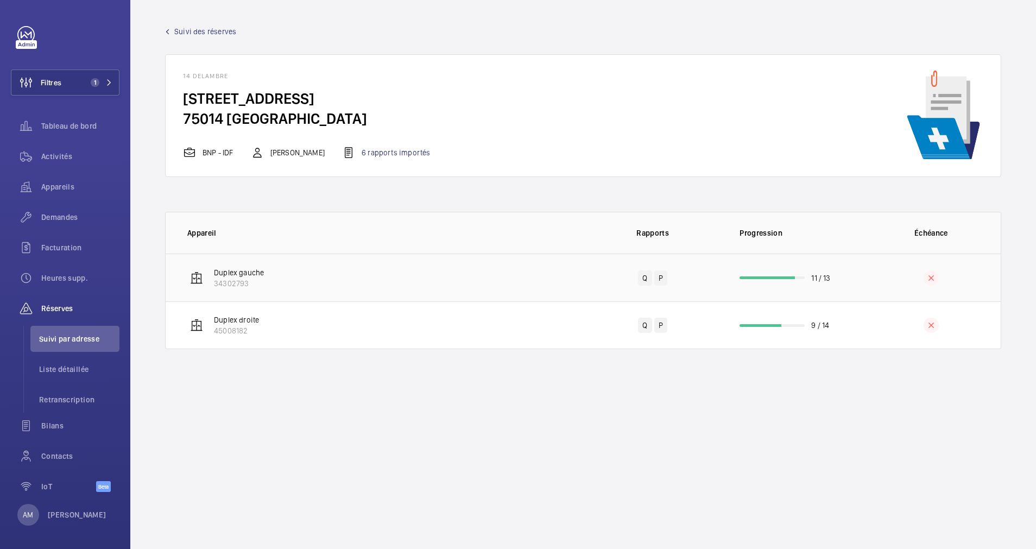
click at [792, 265] on td "11 / 13" at bounding box center [791, 278] width 139 height 48
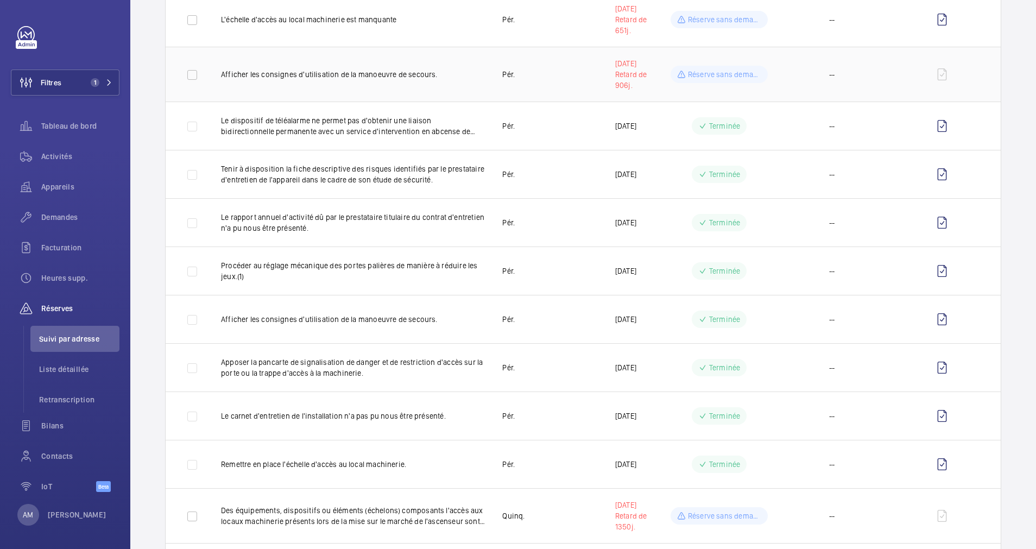
scroll to position [296, 0]
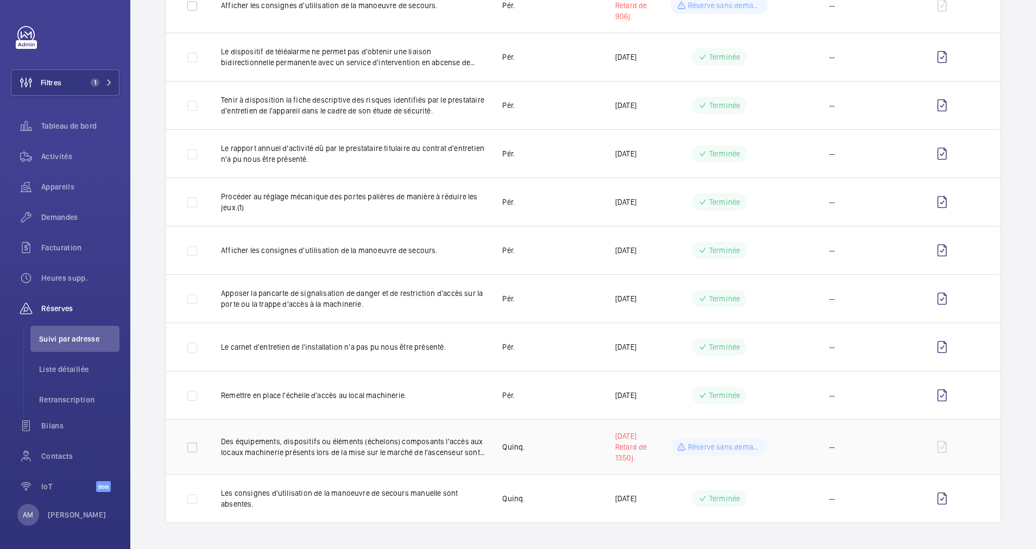
click at [325, 445] on p "Des équipements, dispositifs ou éléments (échelons) composants l'accès aux loca…" at bounding box center [353, 447] width 264 height 22
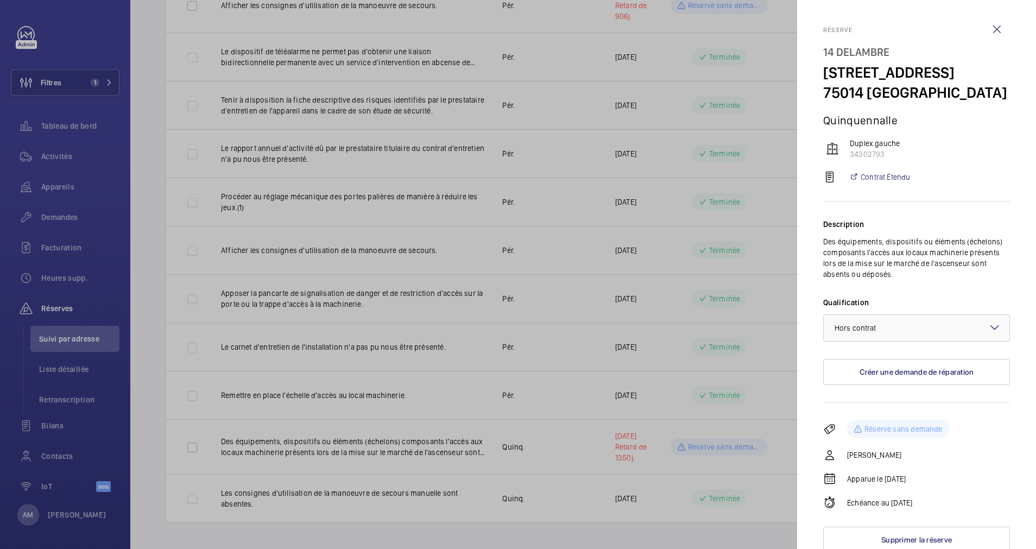
click at [770, 249] on div at bounding box center [518, 274] width 1036 height 549
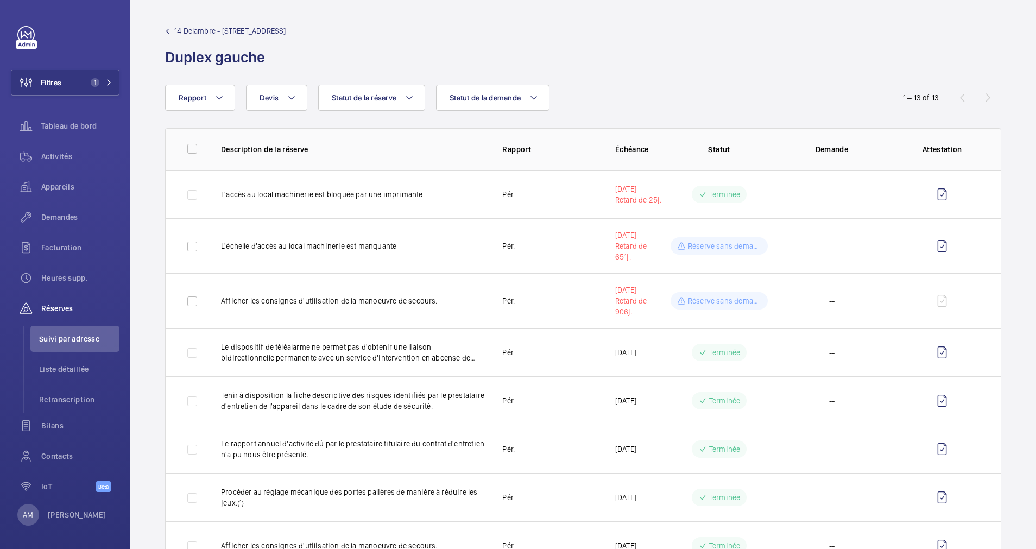
scroll to position [0, 0]
click at [193, 27] on span "14 Delambre - [STREET_ADDRESS]" at bounding box center [229, 31] width 111 height 11
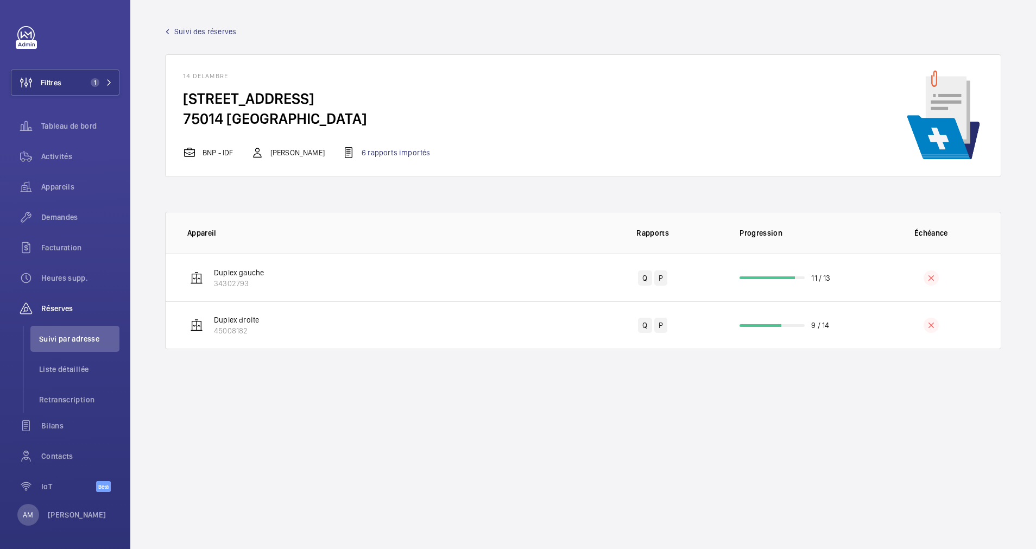
click at [180, 30] on span "Suivi des réserves" at bounding box center [205, 31] width 62 height 11
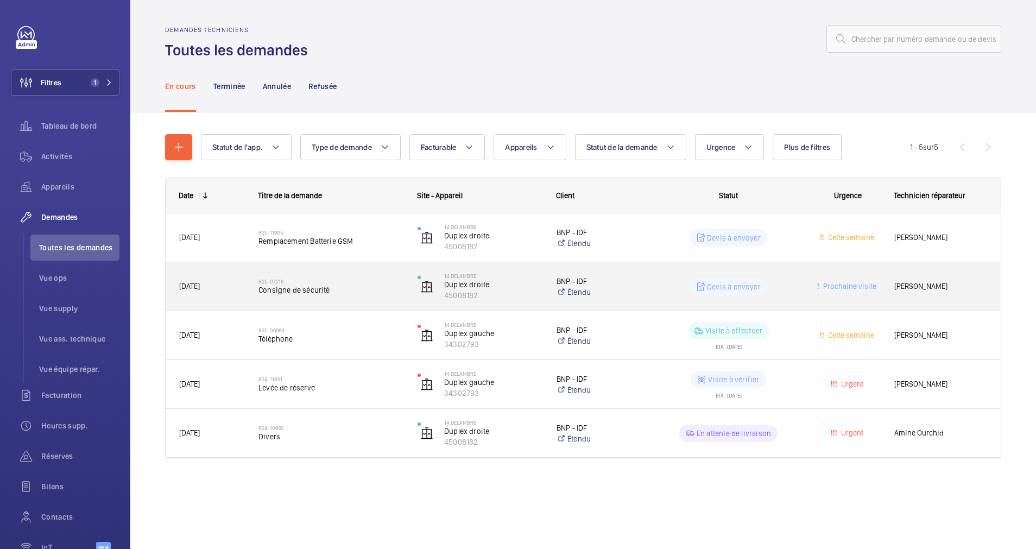
click at [635, 282] on p "BNP - IDF" at bounding box center [599, 281] width 85 height 11
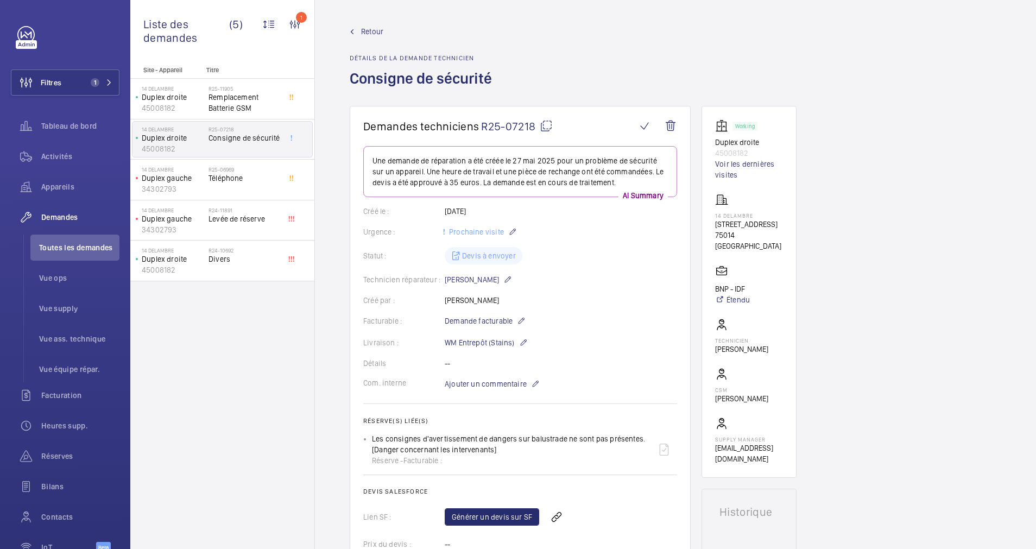
click at [372, 31] on span "Retour" at bounding box center [372, 31] width 22 height 11
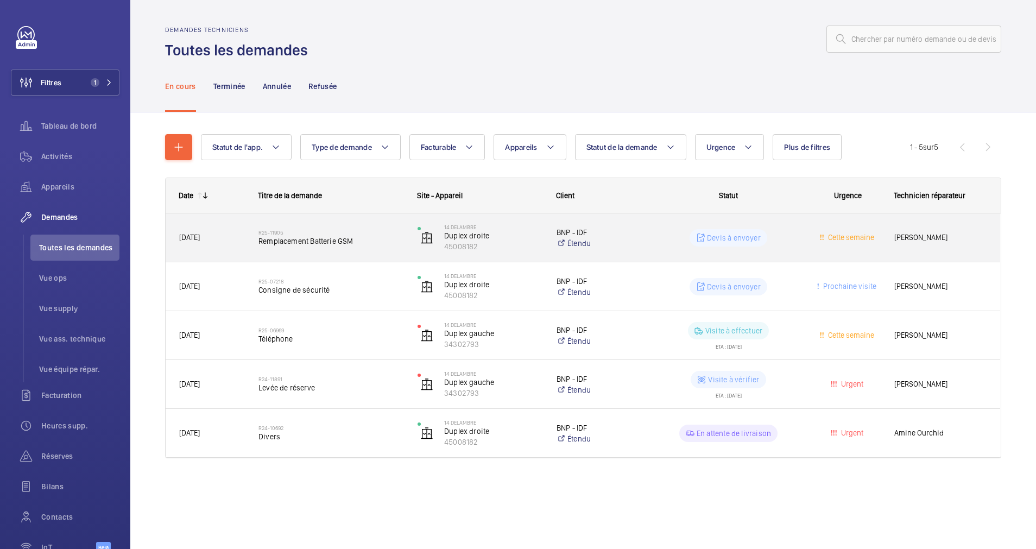
click at [367, 237] on span "Remplacement Batterie GSM" at bounding box center [331, 241] width 145 height 11
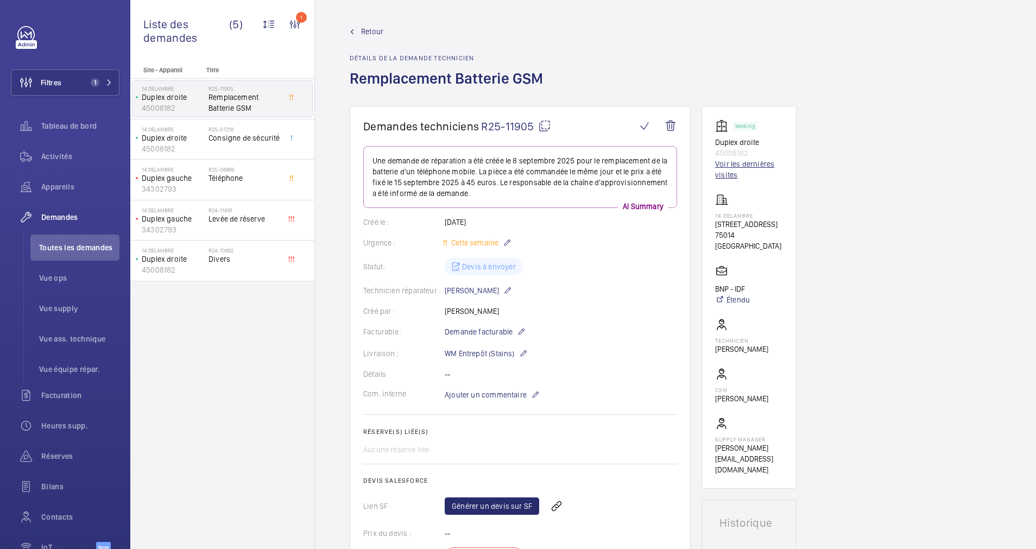
click at [727, 165] on link "Voir les dernières visites" at bounding box center [749, 170] width 68 height 22
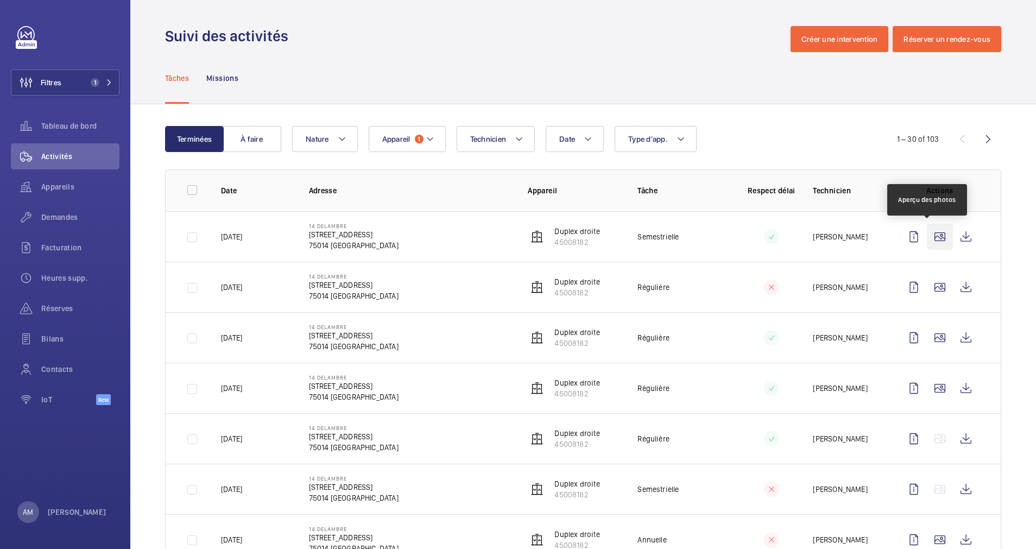
click at [927, 237] on wm-front-icon-button at bounding box center [940, 237] width 26 height 26
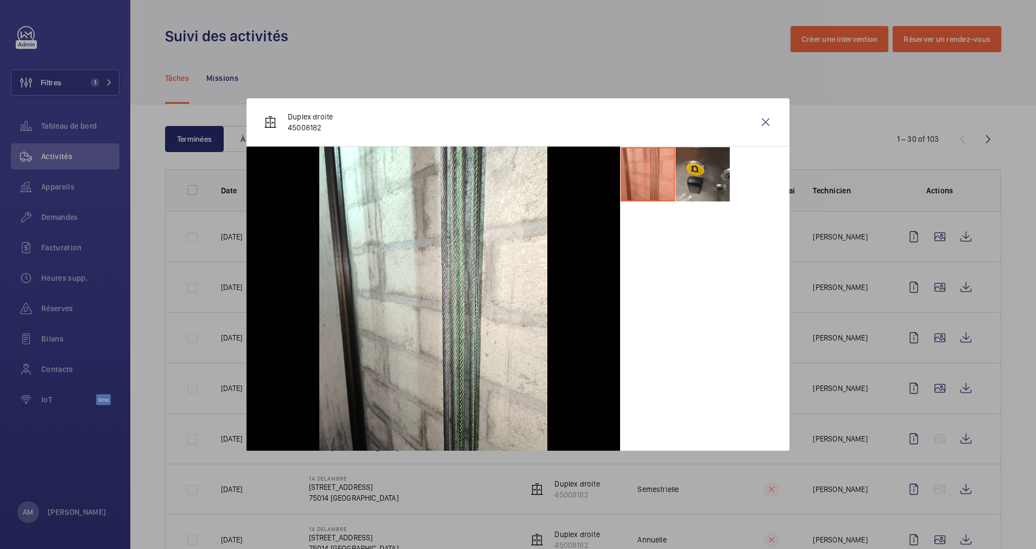
click at [929, 287] on div at bounding box center [518, 274] width 1036 height 549
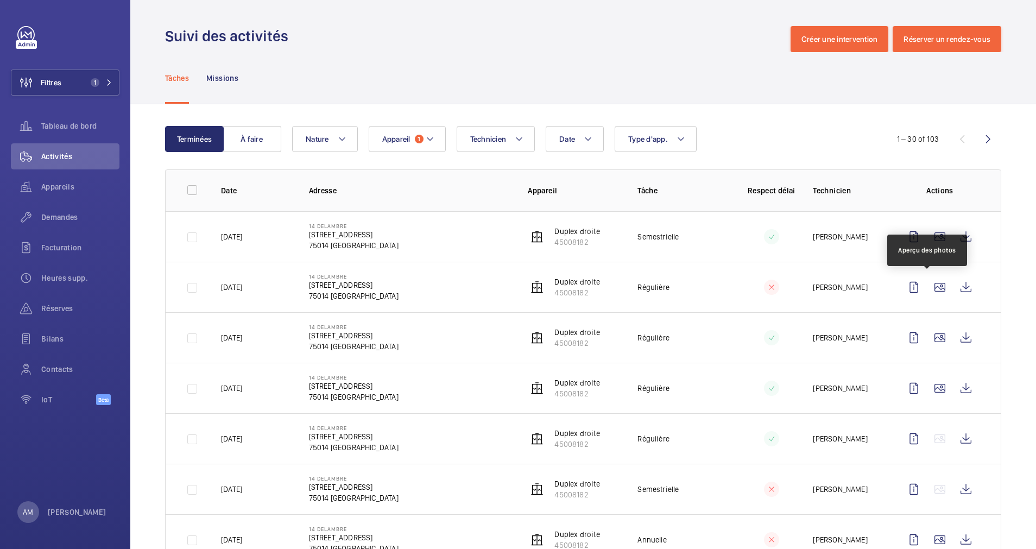
click at [929, 287] on wm-front-icon-button at bounding box center [940, 287] width 26 height 26
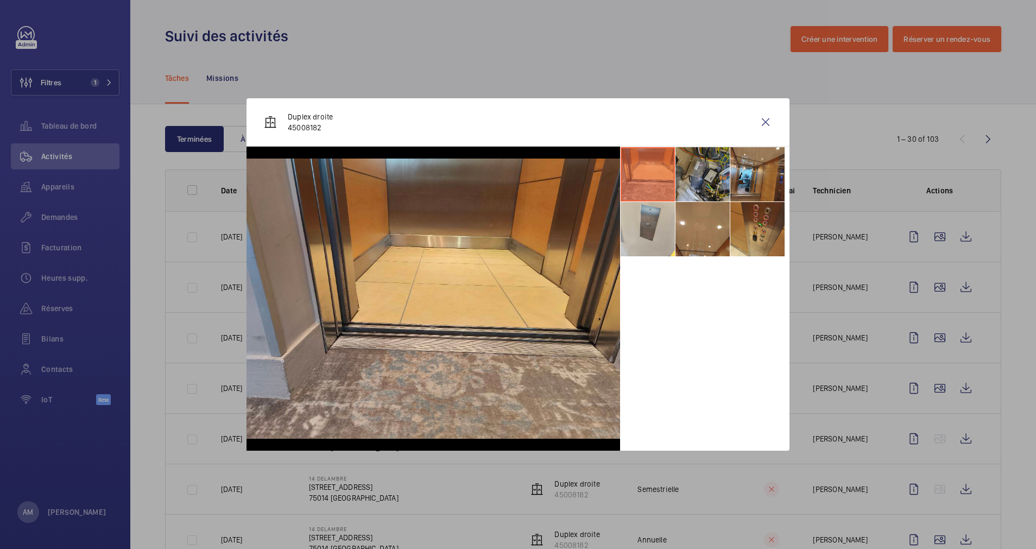
click at [707, 177] on li at bounding box center [703, 174] width 54 height 54
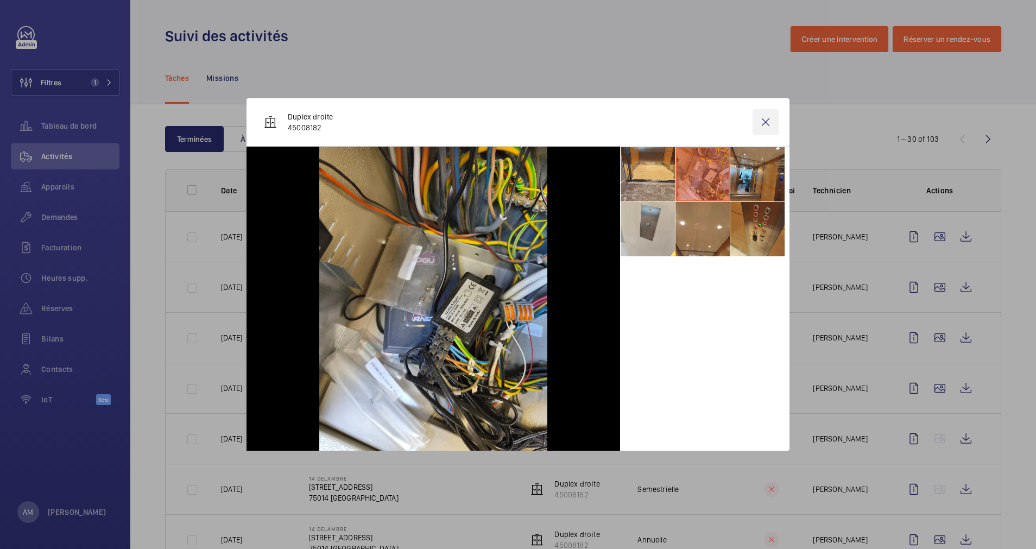
click at [760, 120] on wm-front-icon-button at bounding box center [766, 122] width 26 height 26
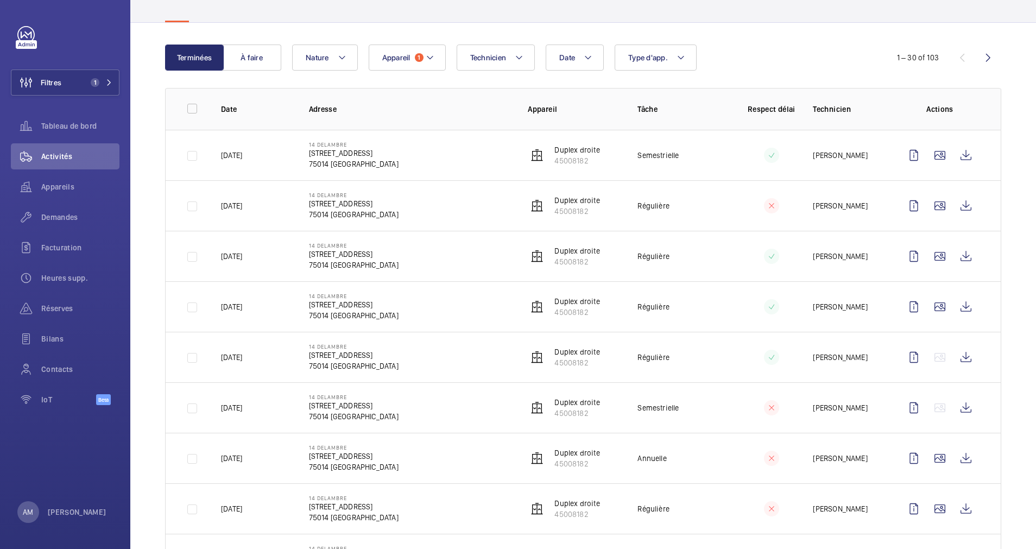
scroll to position [163, 0]
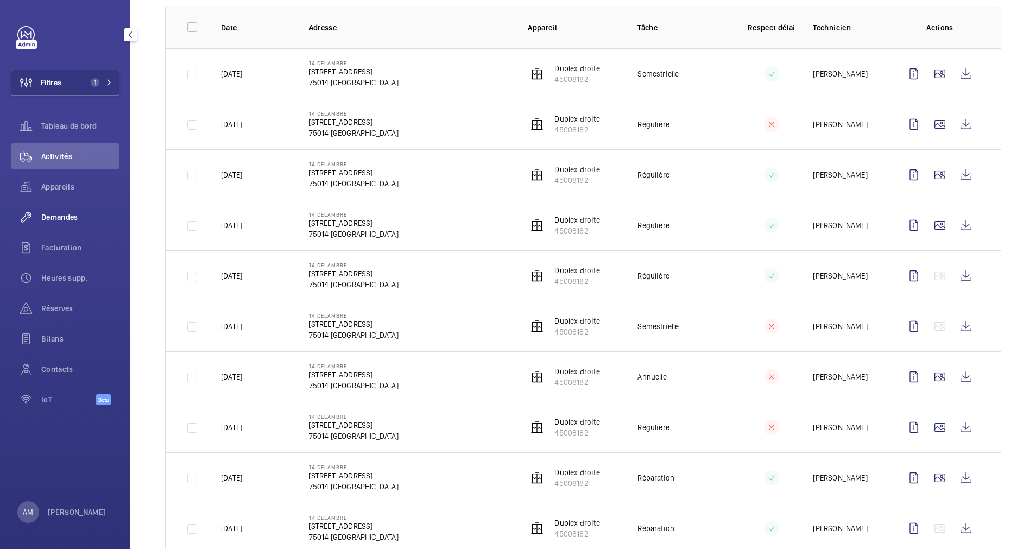
click at [72, 217] on span "Demandes" at bounding box center [80, 217] width 78 height 11
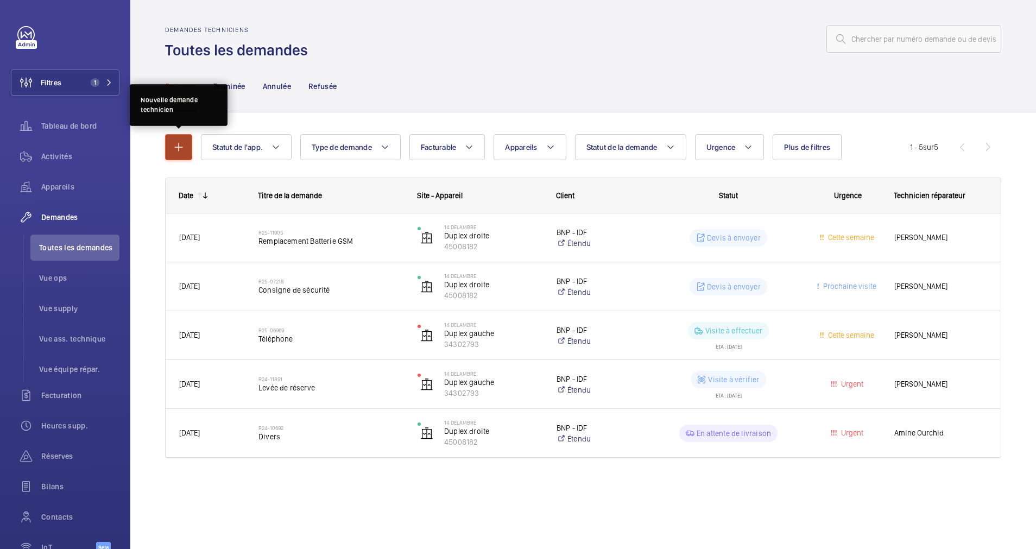
click at [174, 146] on mat-icon "button" at bounding box center [178, 147] width 13 height 13
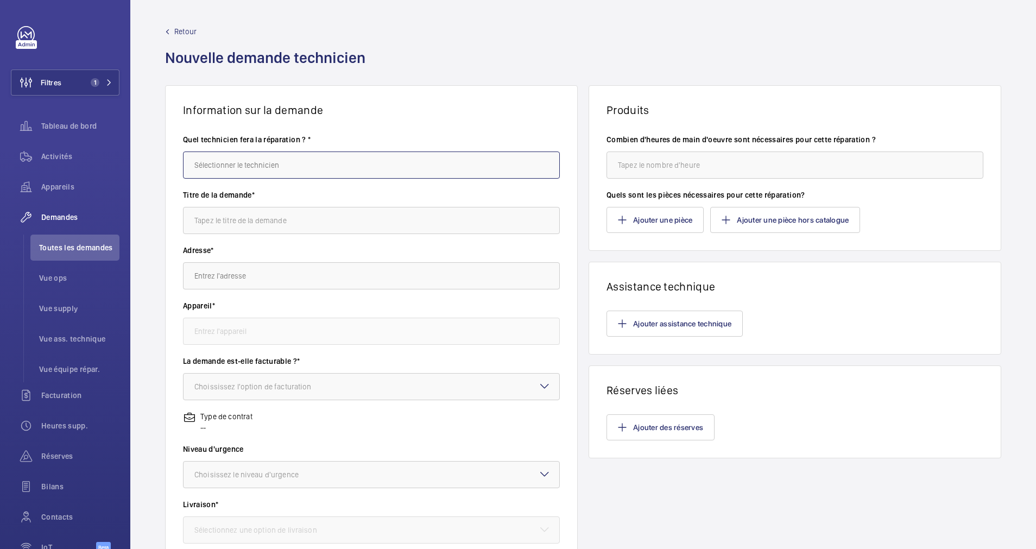
click at [305, 163] on input "text" at bounding box center [371, 165] width 377 height 27
type input "Delambre"
drag, startPoint x: 305, startPoint y: 163, endPoint x: 183, endPoint y: 159, distance: 122.3
click at [183, 159] on input "Delambre" at bounding box center [371, 165] width 377 height 27
type input "r"
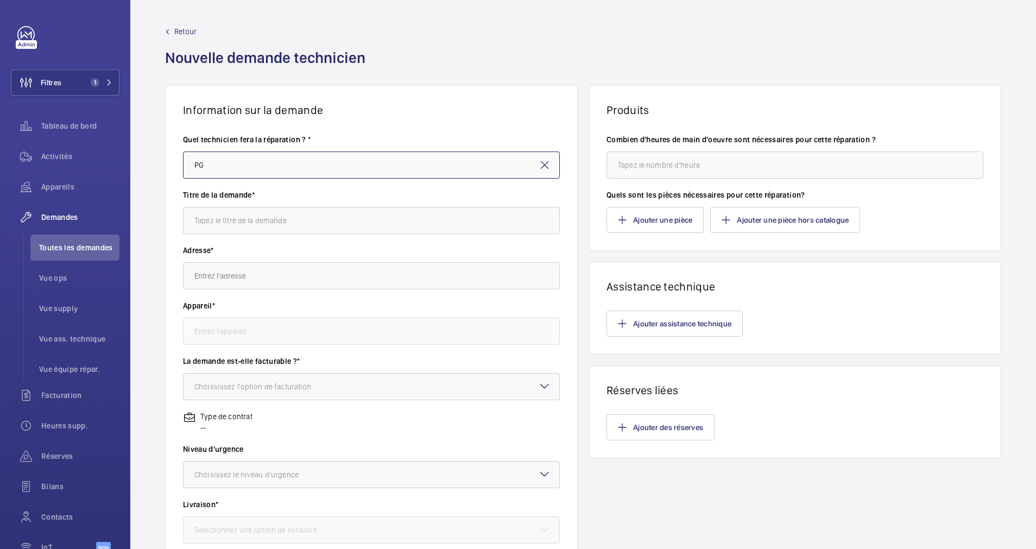
type input "P"
type input "KIT GSM 4G"
click at [278, 223] on input "text" at bounding box center [371, 220] width 377 height 27
type input "Remplacement de kit GSM 4G"
click at [276, 277] on input "text" at bounding box center [371, 275] width 377 height 27
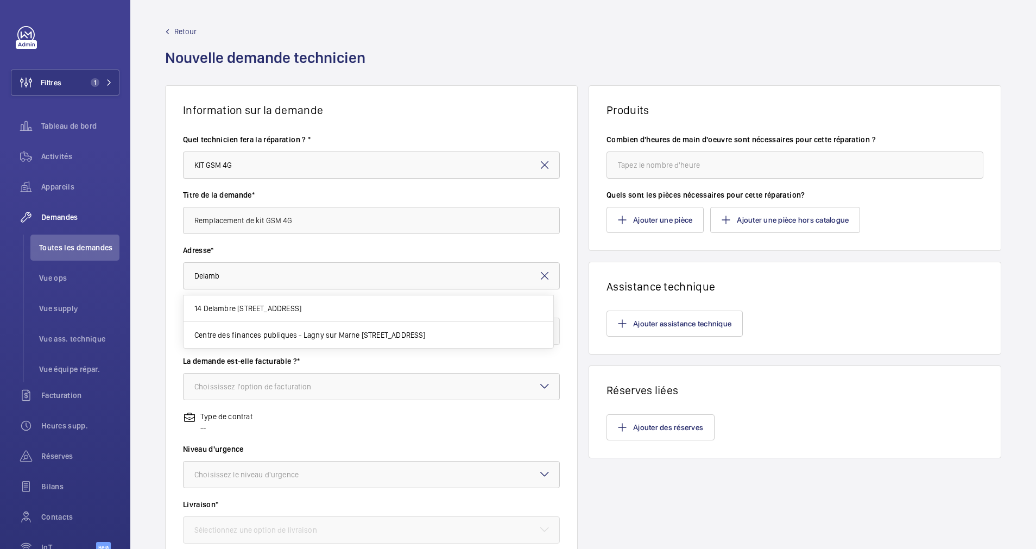
click at [293, 301] on mat-option "14 Delambre 14 Rue Delambre, 75014 PARIS, 75014 PARIS" at bounding box center [369, 308] width 370 height 27
type input "14 Delambre 14 Rue Delambre, 75014 PARIS, 75014 PARIS"
click at [353, 338] on input "text" at bounding box center [371, 331] width 377 height 27
click at [332, 361] on mat-option "34302793 - Duplex gauche" at bounding box center [369, 364] width 370 height 27
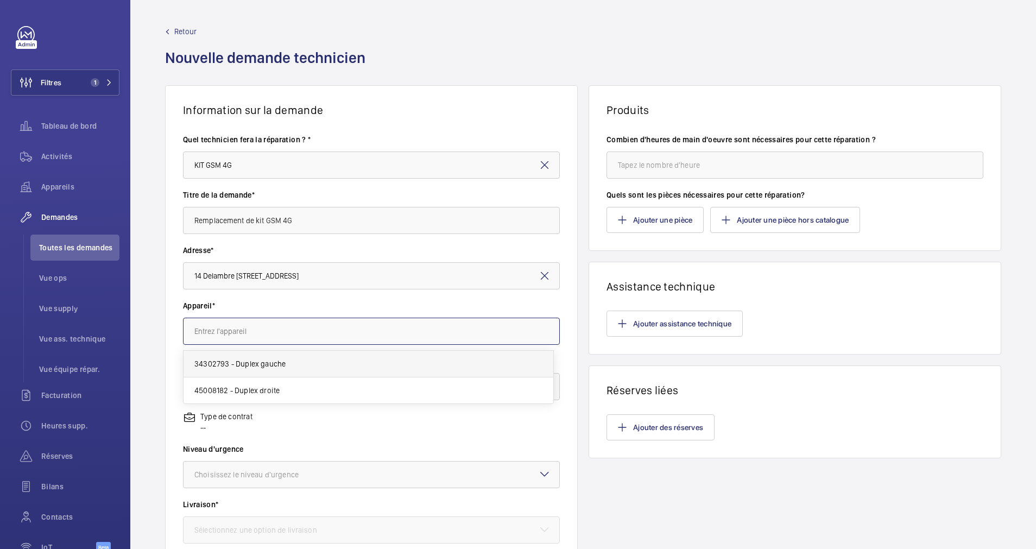
type input "34302793 - Duplex gauche"
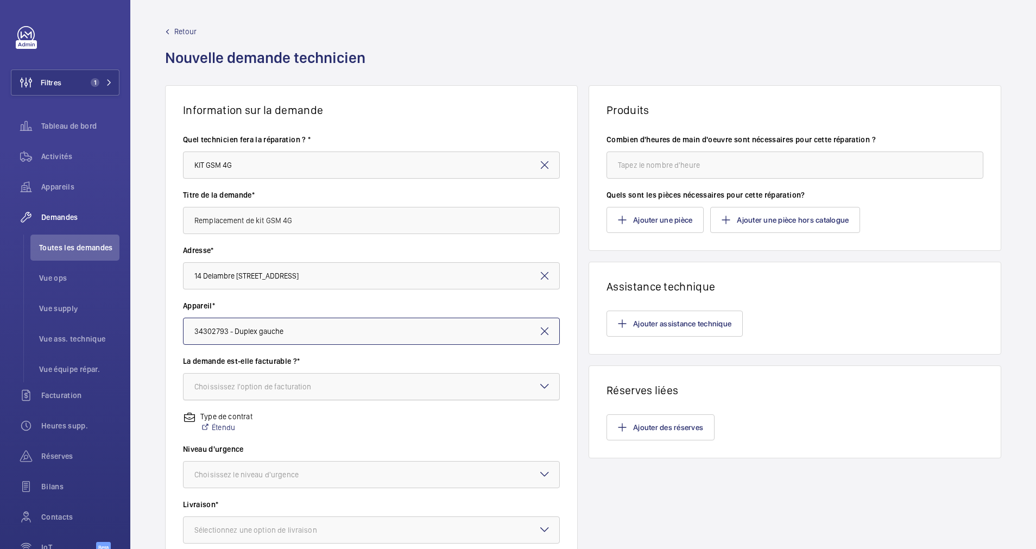
click at [329, 378] on div at bounding box center [372, 387] width 376 height 26
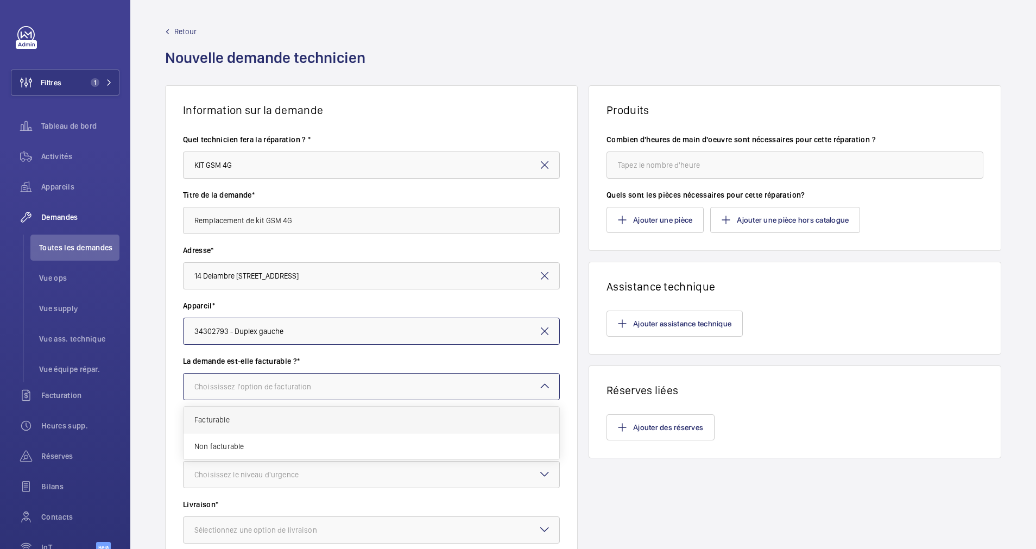
click at [301, 417] on span "Facturable" at bounding box center [371, 419] width 354 height 11
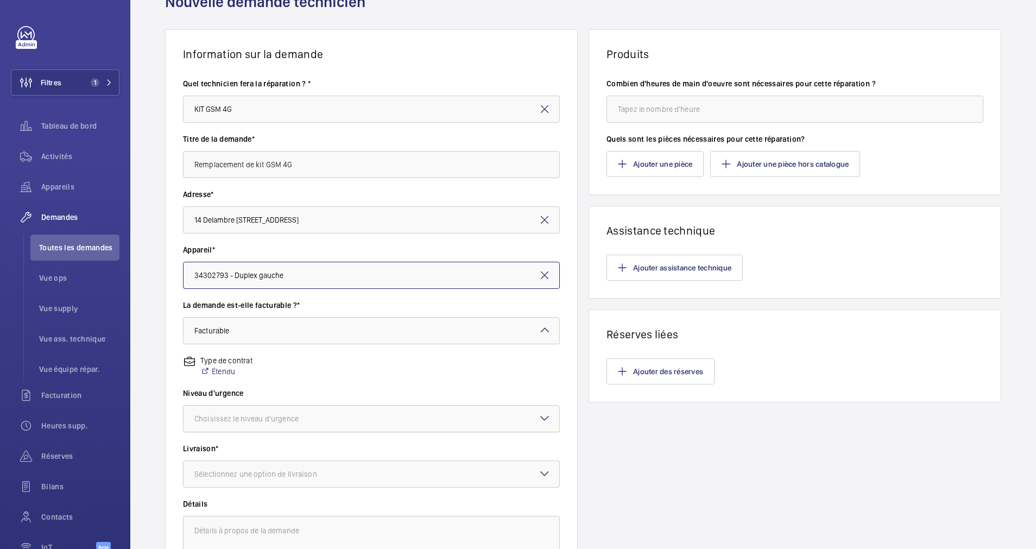
scroll to position [81, 0]
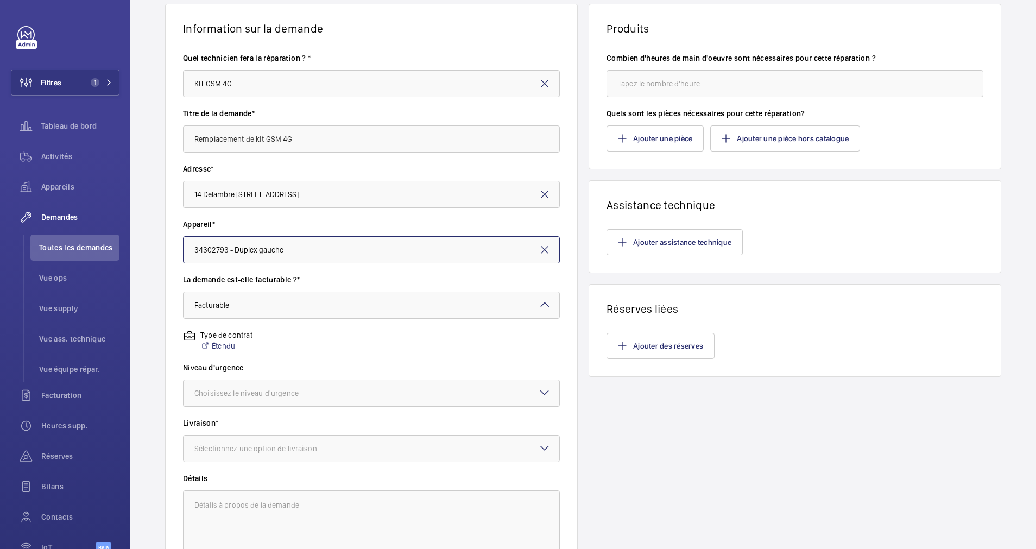
click at [318, 386] on div at bounding box center [372, 393] width 376 height 26
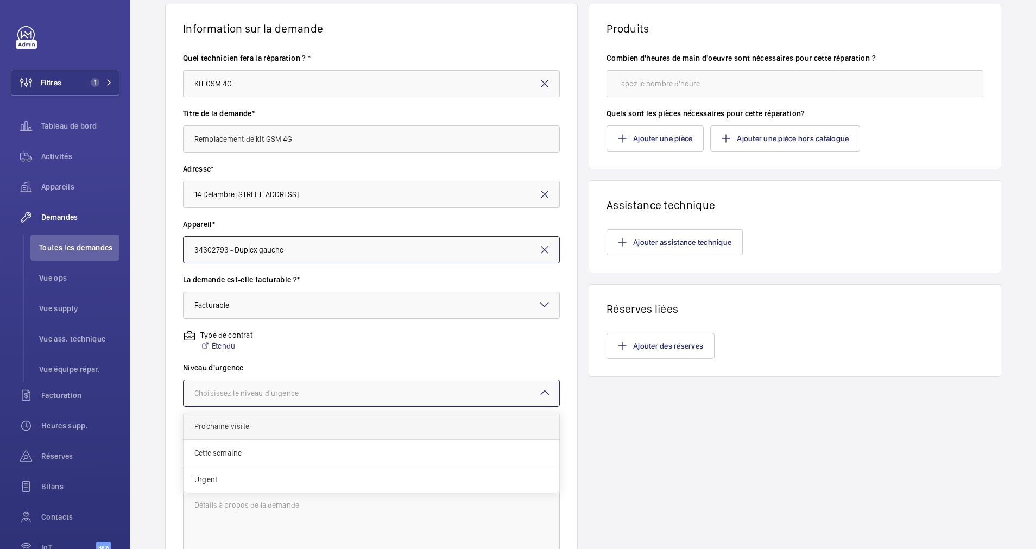
click at [295, 426] on span "Prochaine visite" at bounding box center [371, 426] width 354 height 11
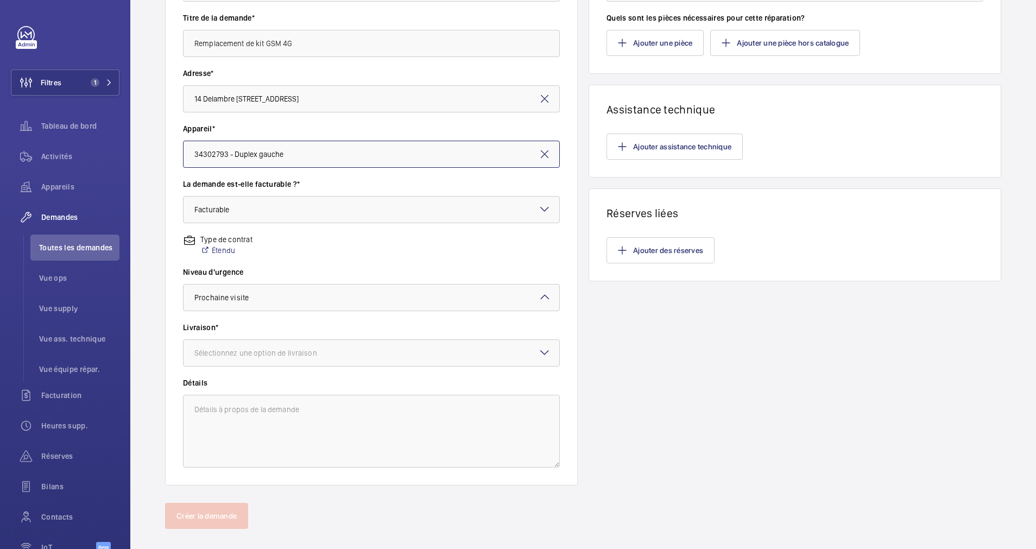
scroll to position [192, 0]
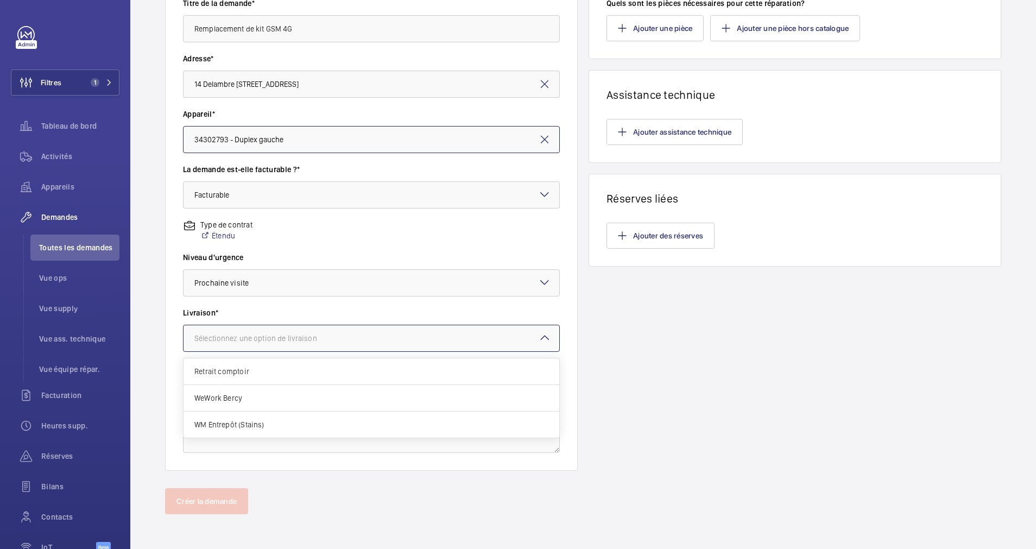
click at [348, 338] on div at bounding box center [372, 338] width 376 height 26
click at [315, 420] on span "WM Entrepôt (Stains)" at bounding box center [371, 424] width 354 height 11
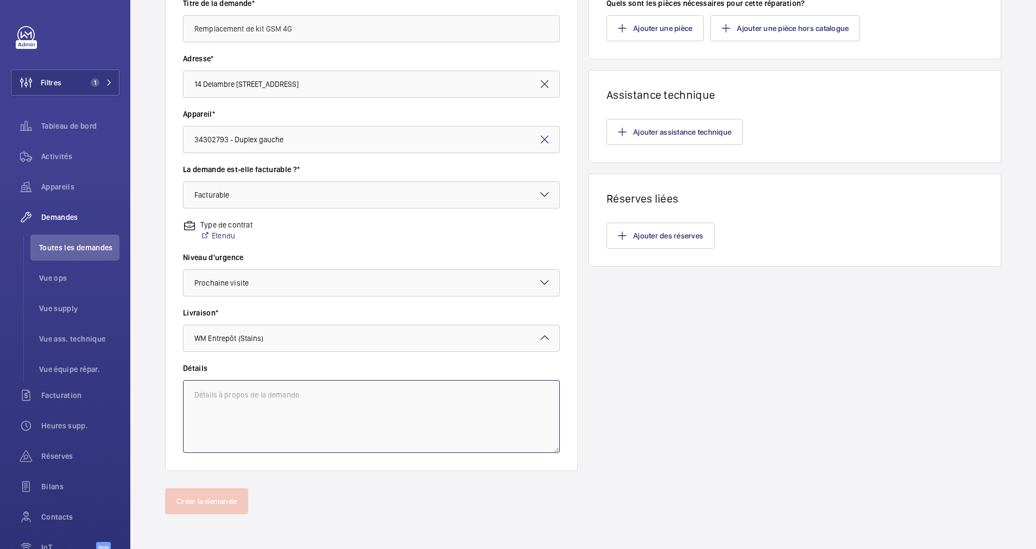
click at [328, 391] on textarea at bounding box center [371, 416] width 377 height 73
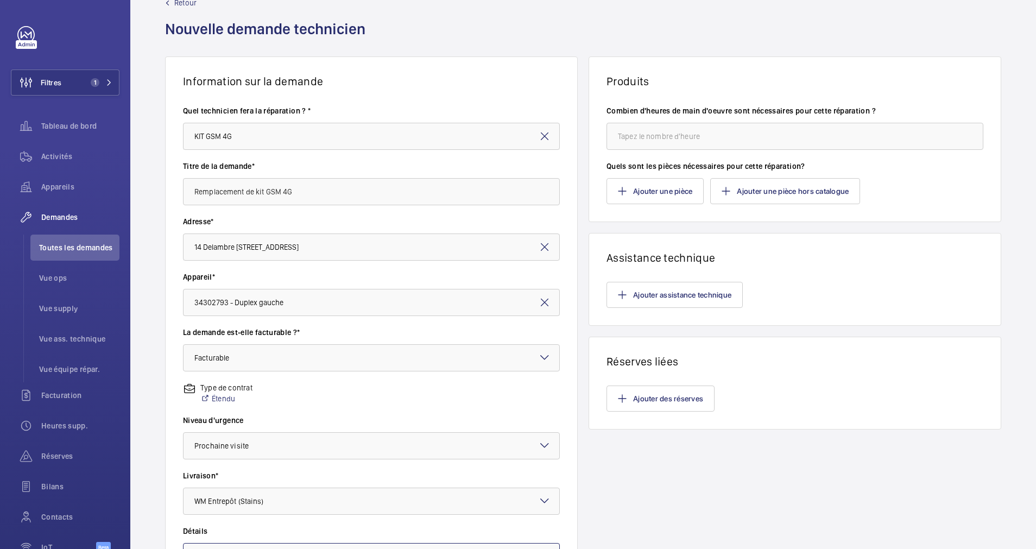
scroll to position [42, 0]
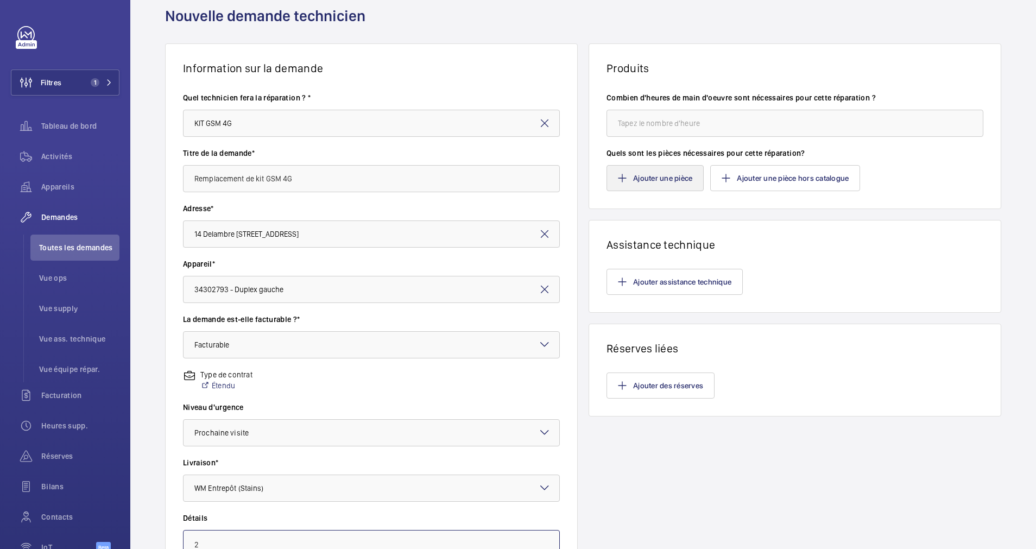
type textarea "2"
click at [662, 178] on button "Ajouter une pièce" at bounding box center [655, 178] width 97 height 26
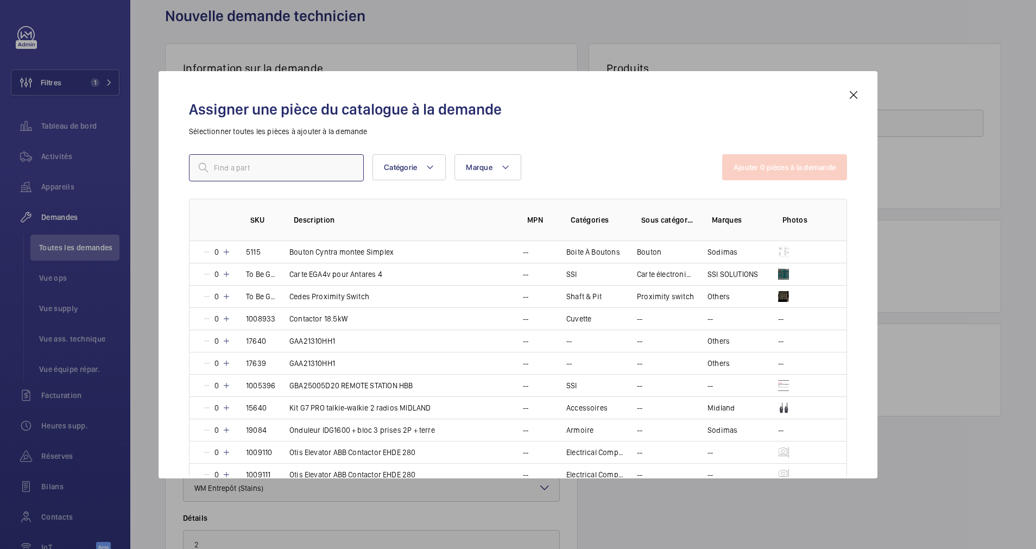
click at [259, 178] on input "text" at bounding box center [276, 167] width 175 height 27
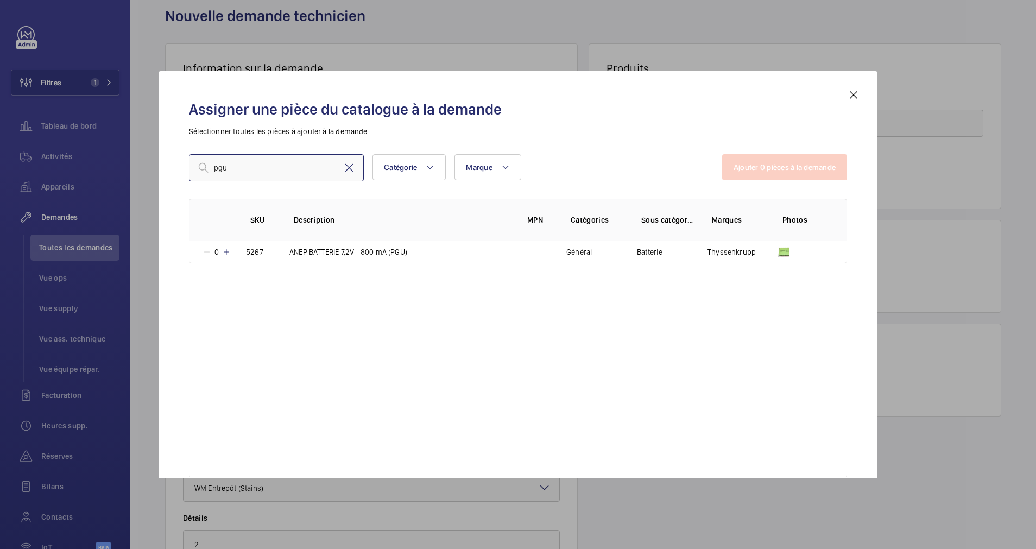
type input "pgu"
click at [348, 166] on mat-icon at bounding box center [349, 167] width 13 height 13
click at [328, 166] on input "text" at bounding box center [276, 167] width 175 height 27
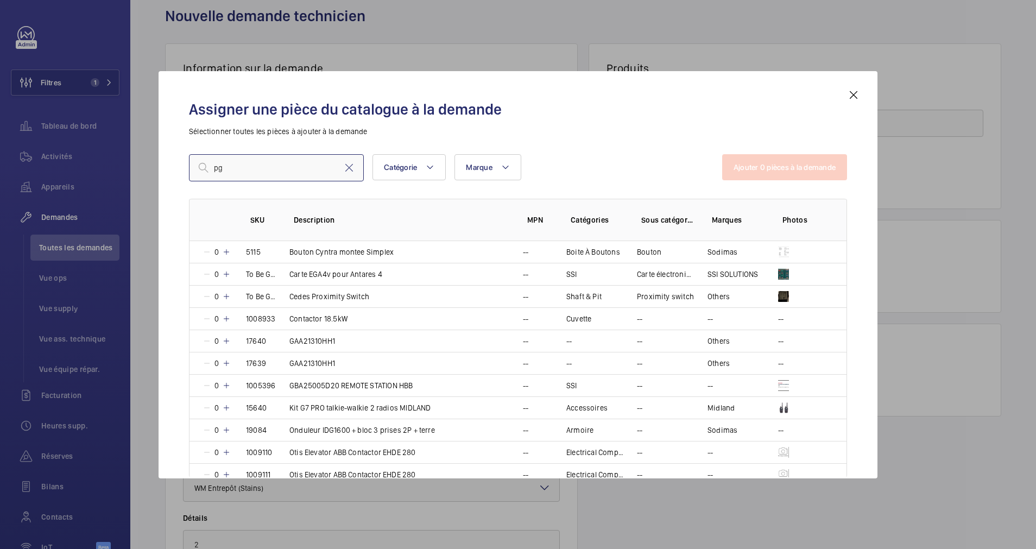
type input "p"
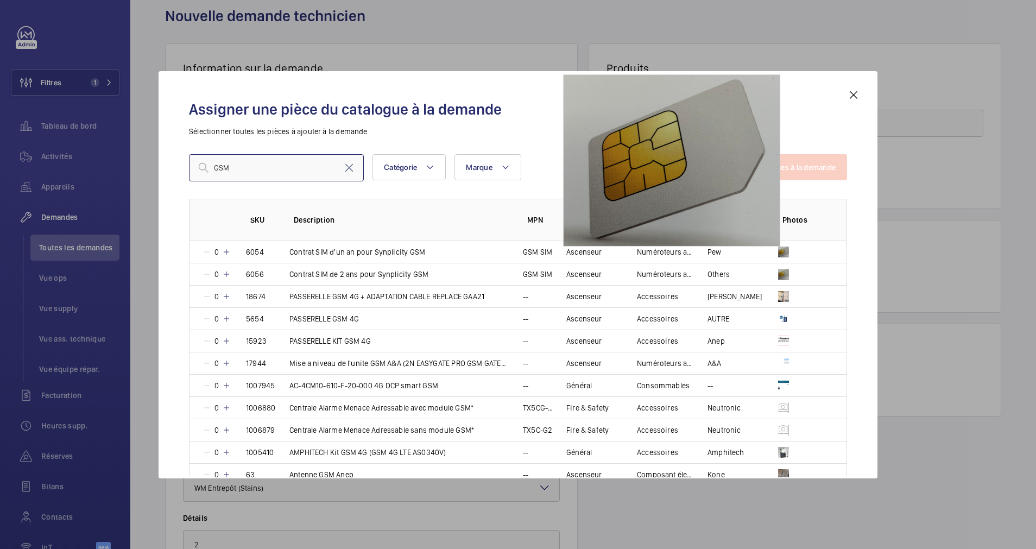
type input "GSM"
click at [854, 125] on div "Assigner une pièce du catalogue à la demande Sélectionner toutes les pièces à a…" at bounding box center [518, 284] width 684 height 390
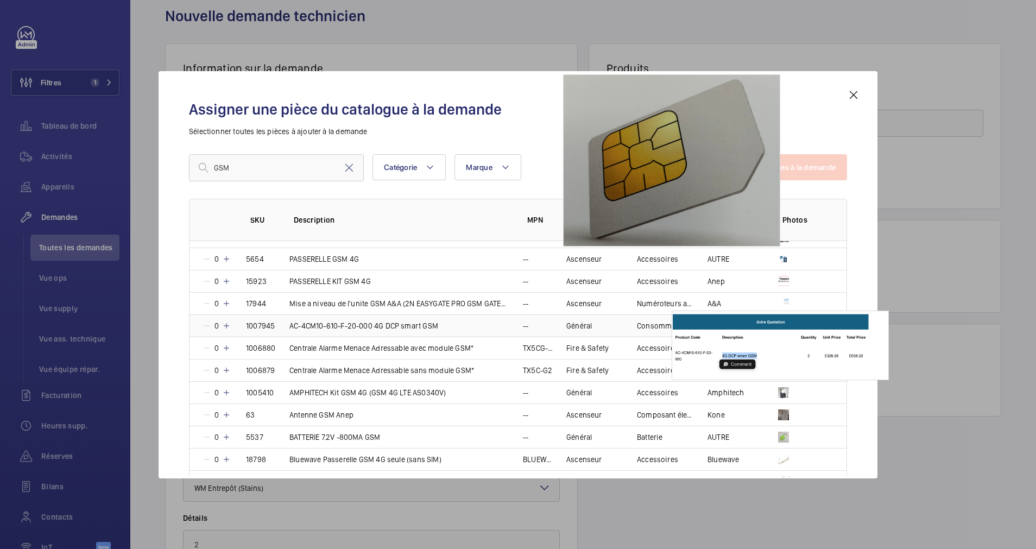
scroll to position [81, 0]
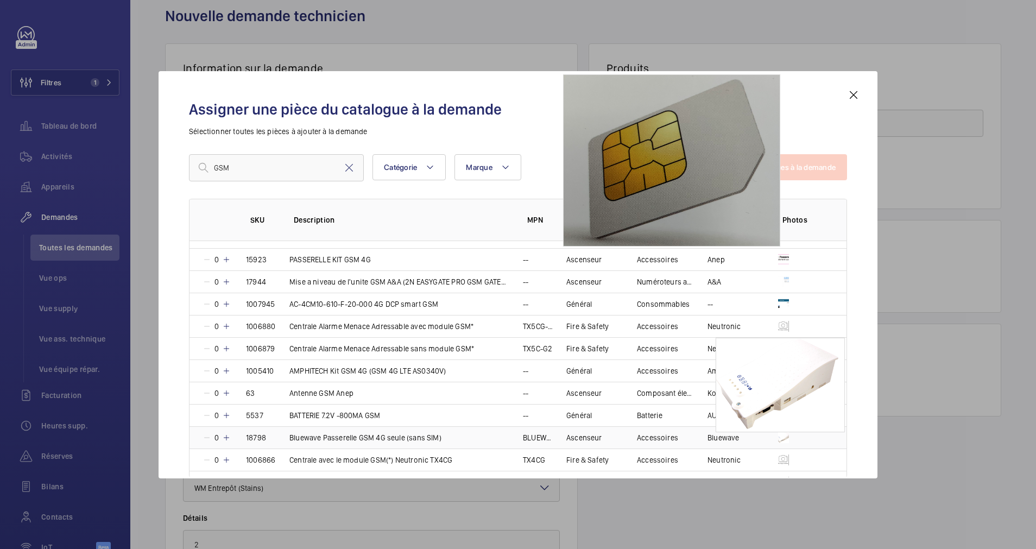
click at [781, 436] on img at bounding box center [783, 437] width 11 height 11
click at [225, 437] on mat-icon at bounding box center [225, 437] width 9 height 9
click at [850, 96] on mat-icon at bounding box center [853, 95] width 13 height 13
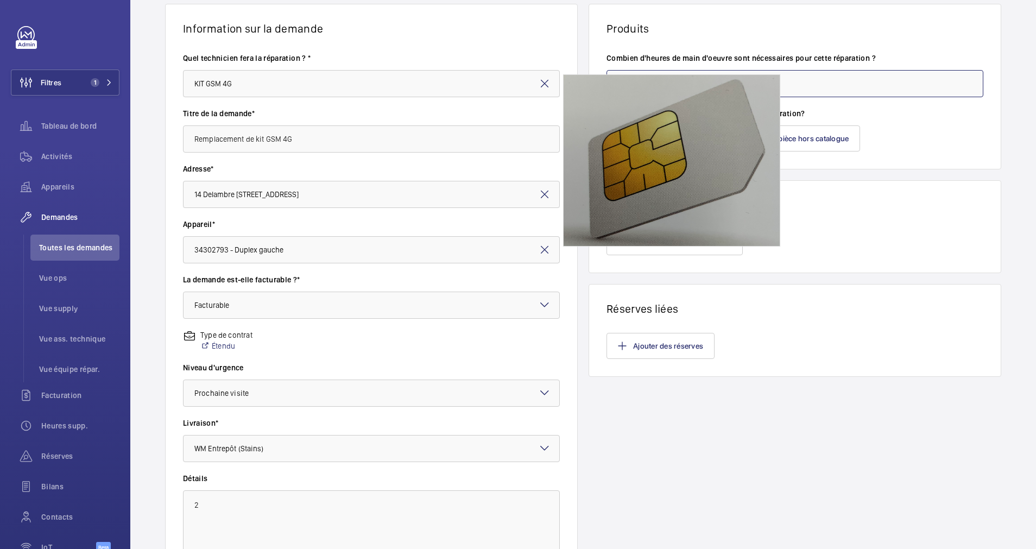
click at [742, 90] on input "number" at bounding box center [795, 83] width 377 height 27
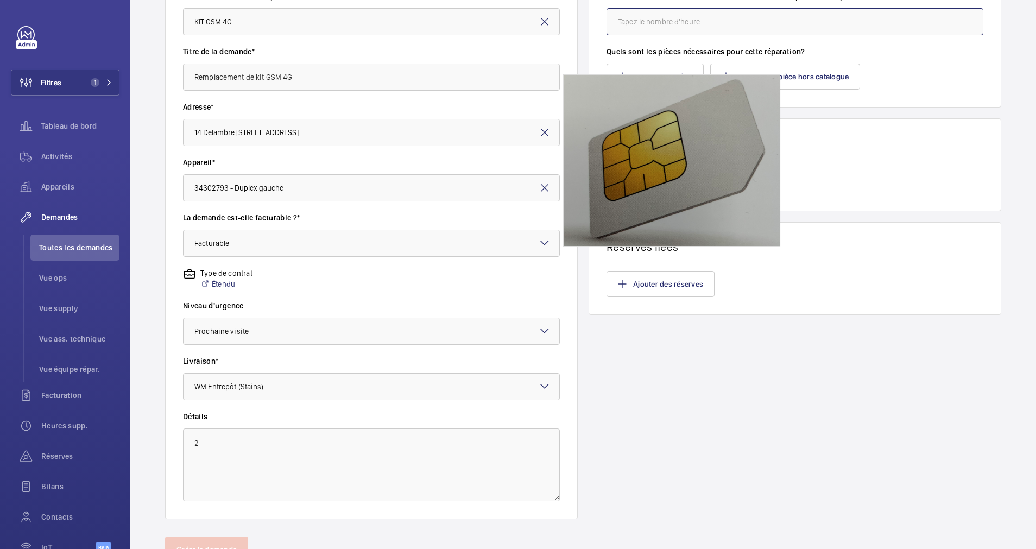
scroll to position [192, 0]
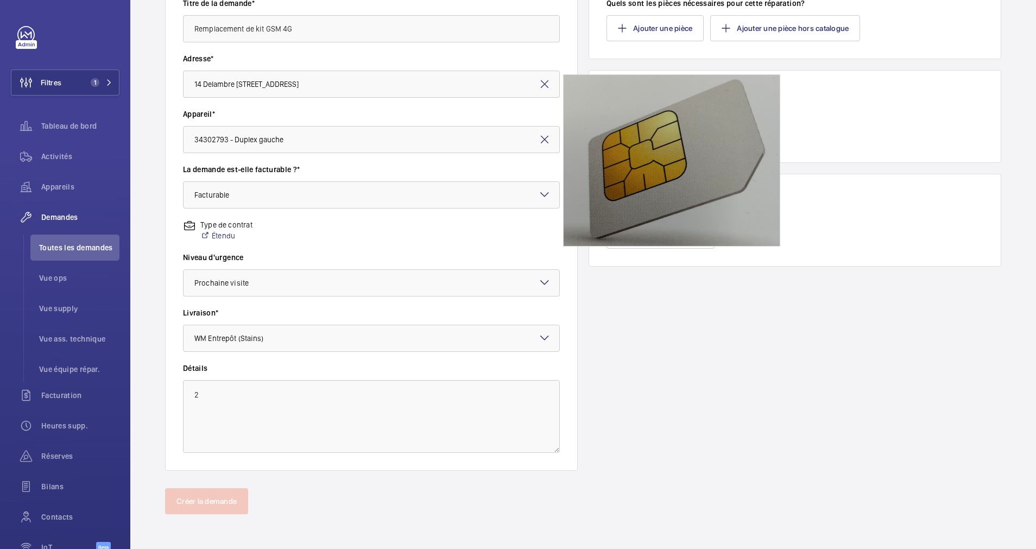
click at [793, 342] on div "Produits Combien d'heures de main d'oeuvre sont nécessaires pour cette réparati…" at bounding box center [795, 182] width 413 height 577
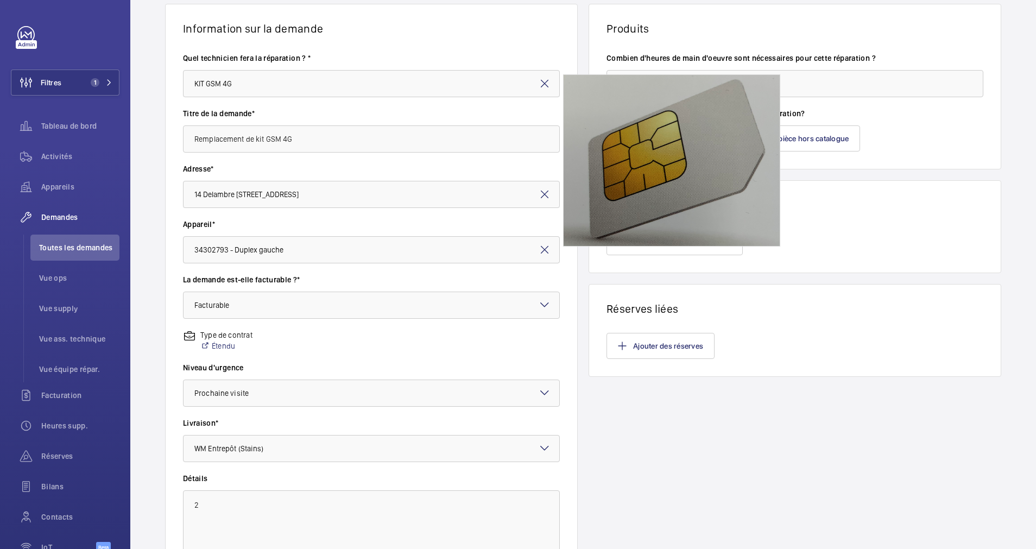
scroll to position [163, 0]
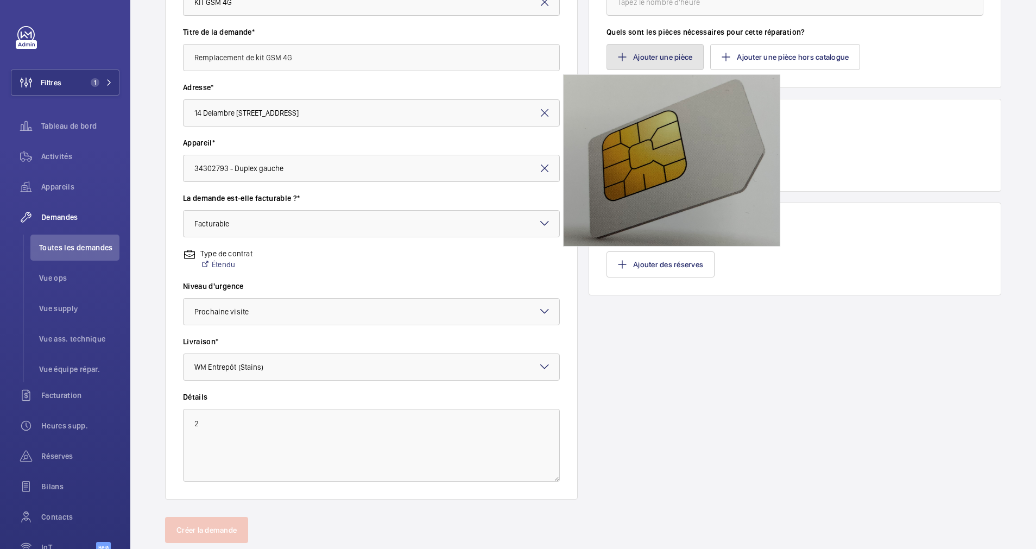
click at [654, 62] on button "Ajouter une pièce" at bounding box center [655, 57] width 97 height 26
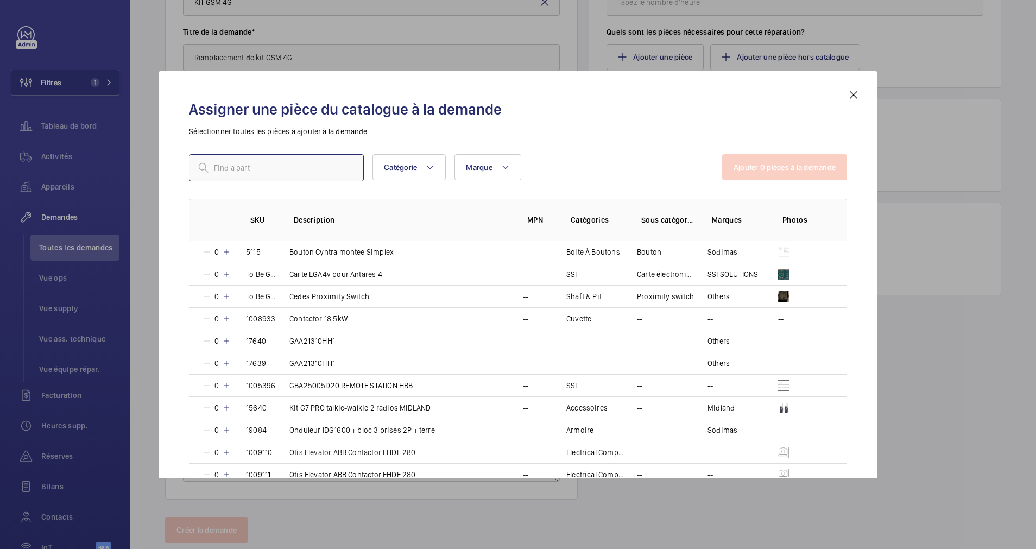
click at [285, 162] on input "text" at bounding box center [276, 167] width 175 height 27
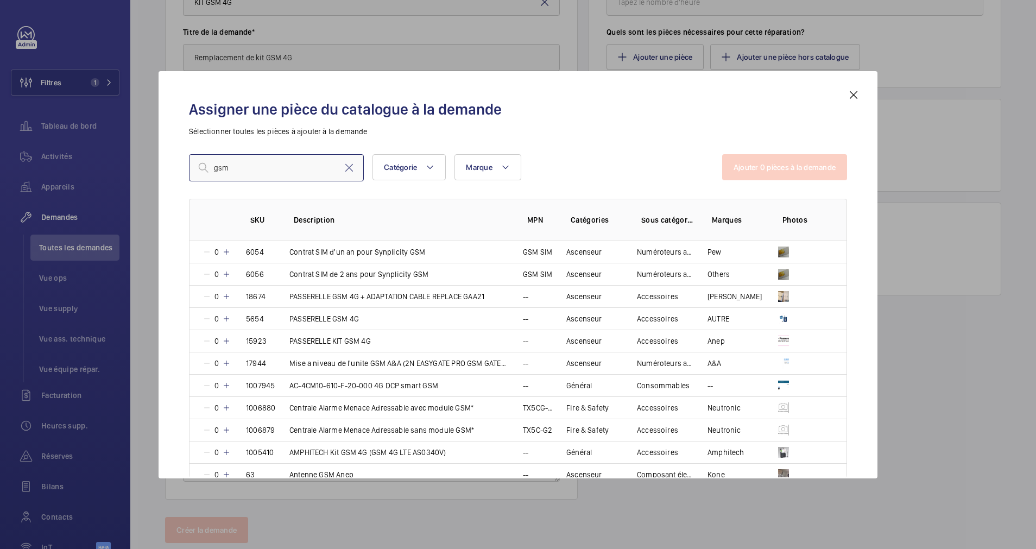
type input "gsm"
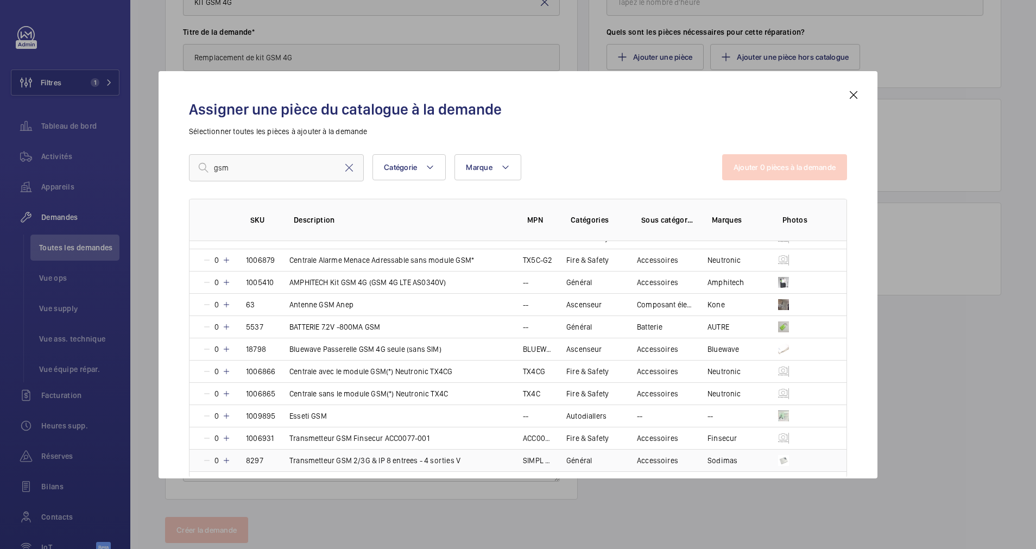
scroll to position [196, 0]
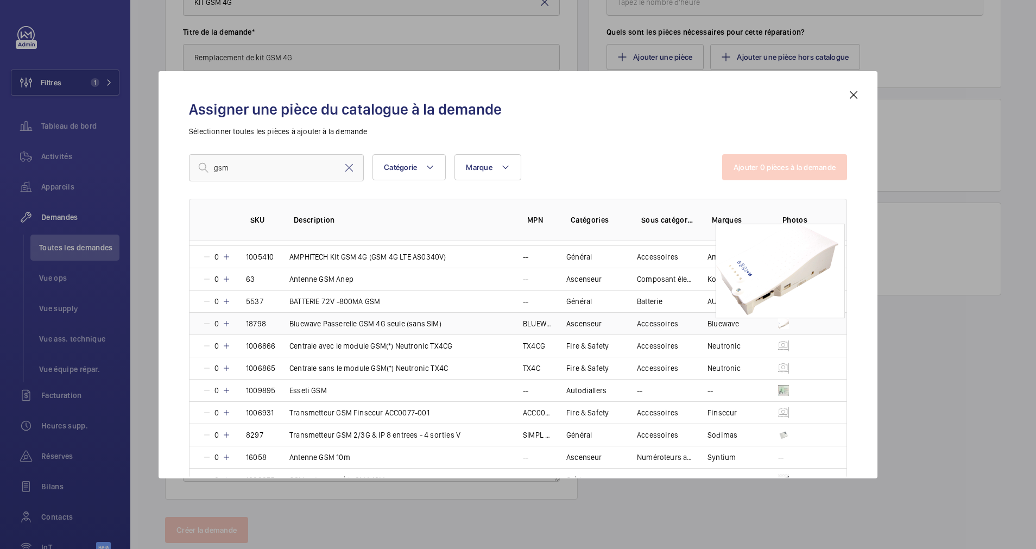
click at [780, 319] on img at bounding box center [783, 323] width 11 height 11
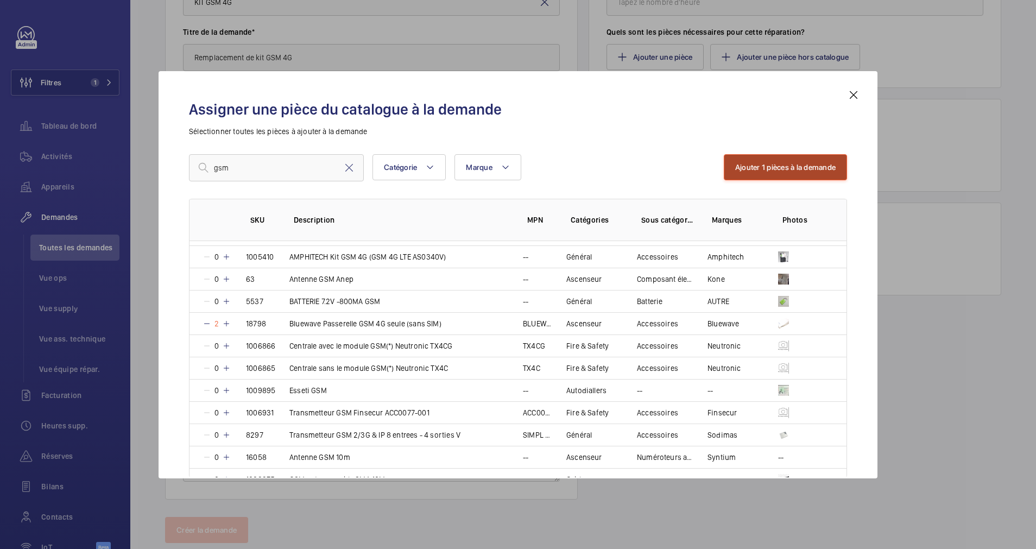
click at [796, 168] on button "Ajouter 1 pièces à la demande" at bounding box center [785, 167] width 123 height 26
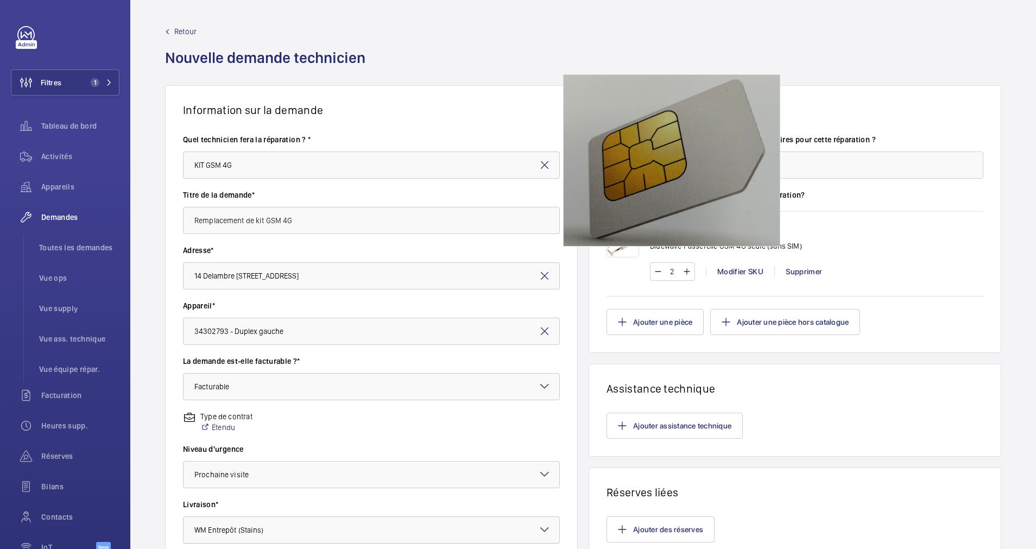
scroll to position [192, 0]
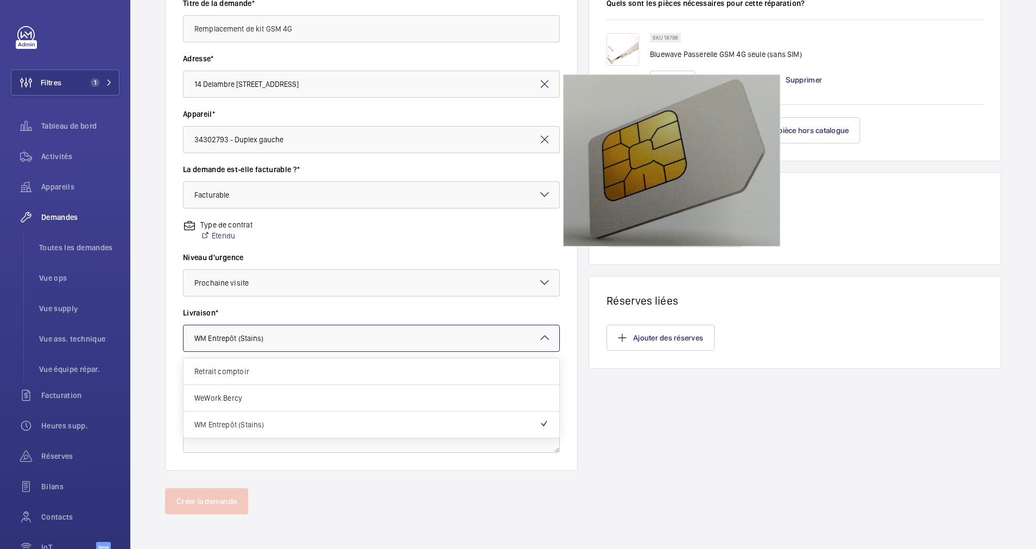
click at [298, 336] on div at bounding box center [372, 338] width 376 height 26
click at [256, 421] on span "WM Entrepôt (Stains)" at bounding box center [366, 424] width 345 height 11
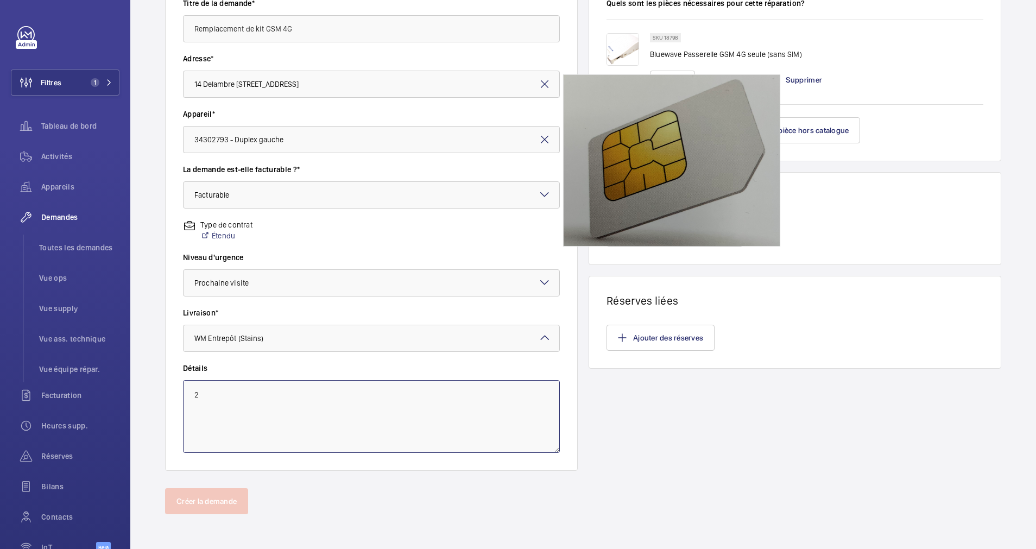
click at [249, 400] on textarea "2" at bounding box center [371, 416] width 377 height 73
click at [249, 400] on textarea at bounding box center [371, 416] width 377 height 73
type textarea "Duplex gauche et droite."
click at [345, 486] on div "Information sur la demande Quel technicien fera la réparation ? * KIT GSM 4G Ti…" at bounding box center [583, 191] width 906 height 595
click at [310, 366] on label "Détails" at bounding box center [371, 368] width 377 height 11
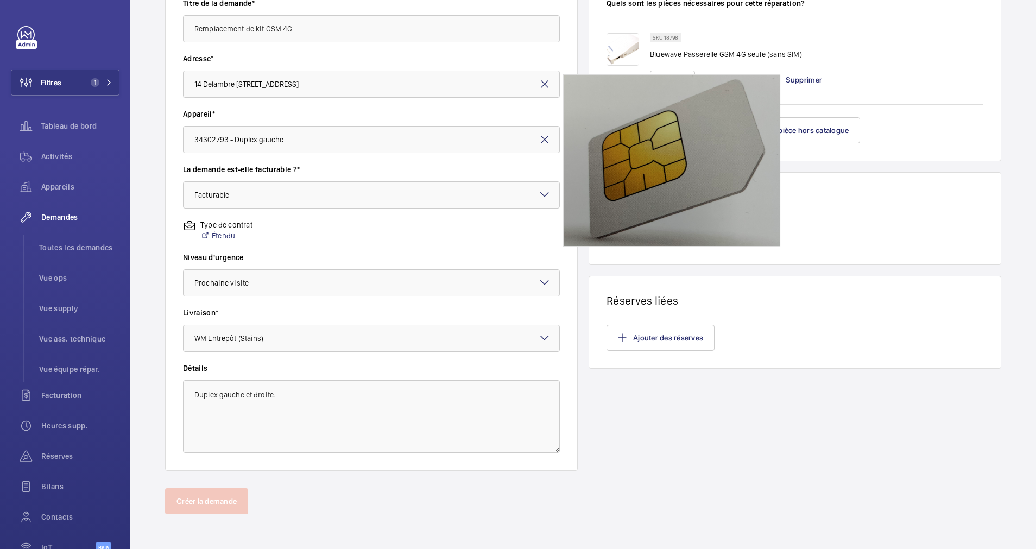
click at [339, 307] on div "Niveau d'urgence Choisissez le niveau d'urgence × Prochaine visite ×" at bounding box center [371, 279] width 377 height 55
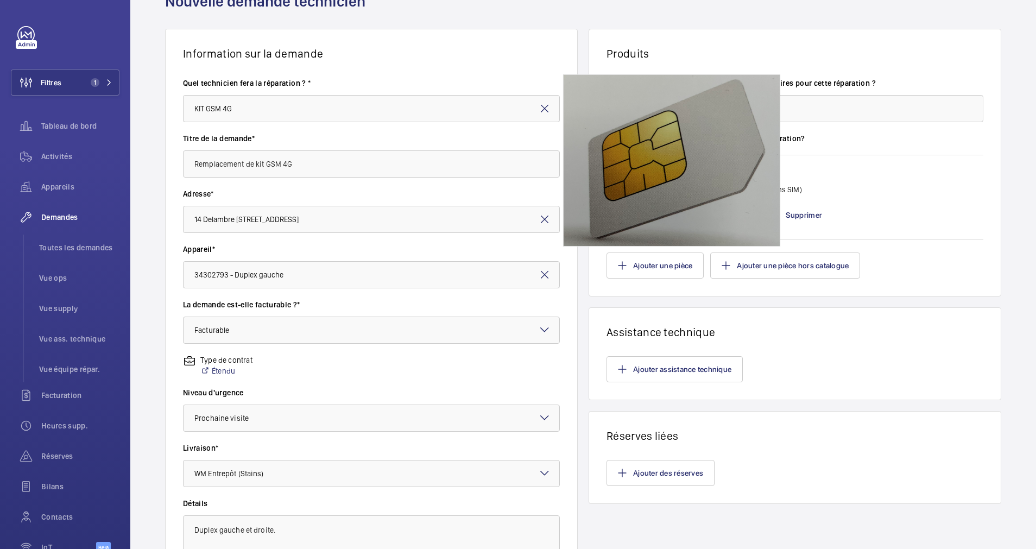
scroll to position [81, 0]
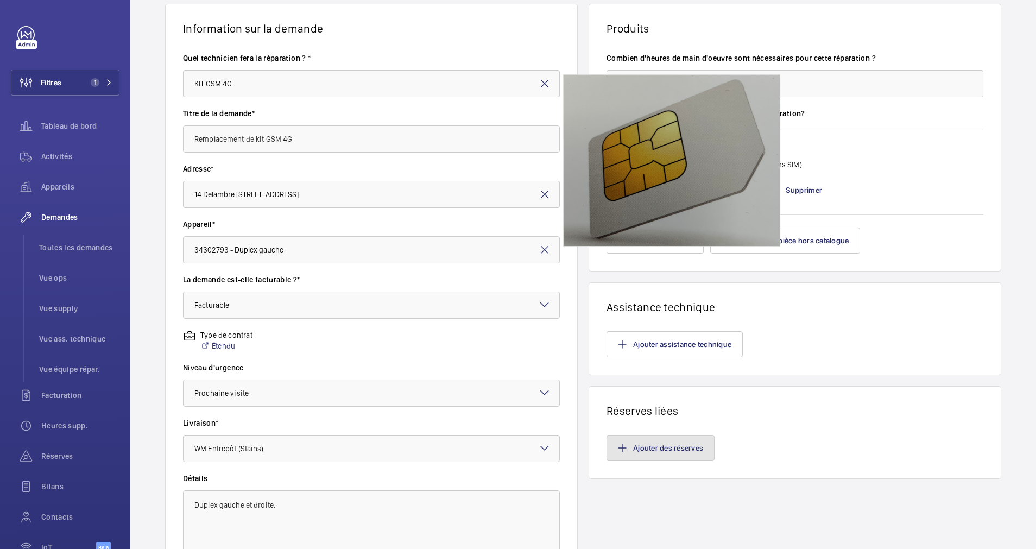
click at [682, 450] on button "Ajouter des réserves" at bounding box center [661, 448] width 108 height 26
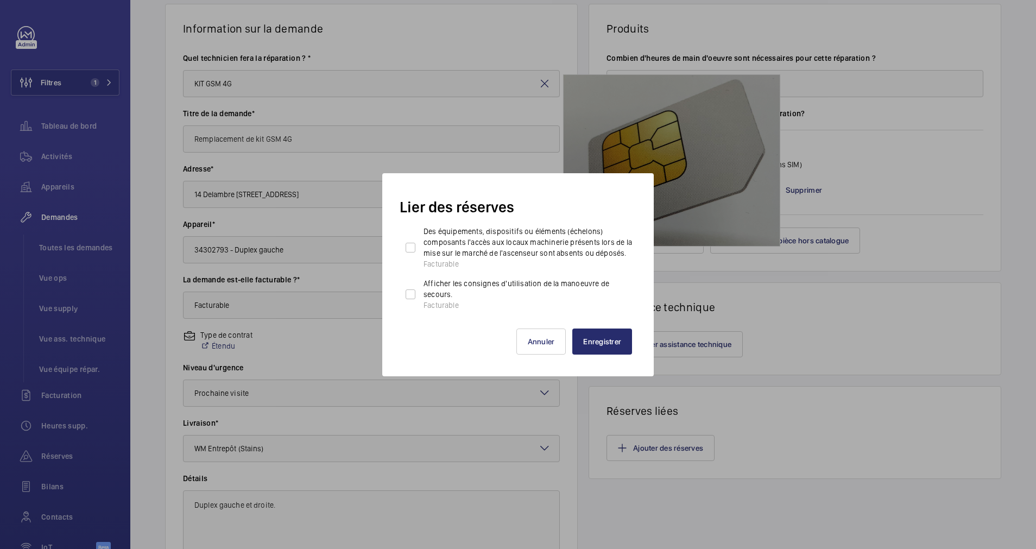
click at [833, 354] on div at bounding box center [518, 274] width 1036 height 549
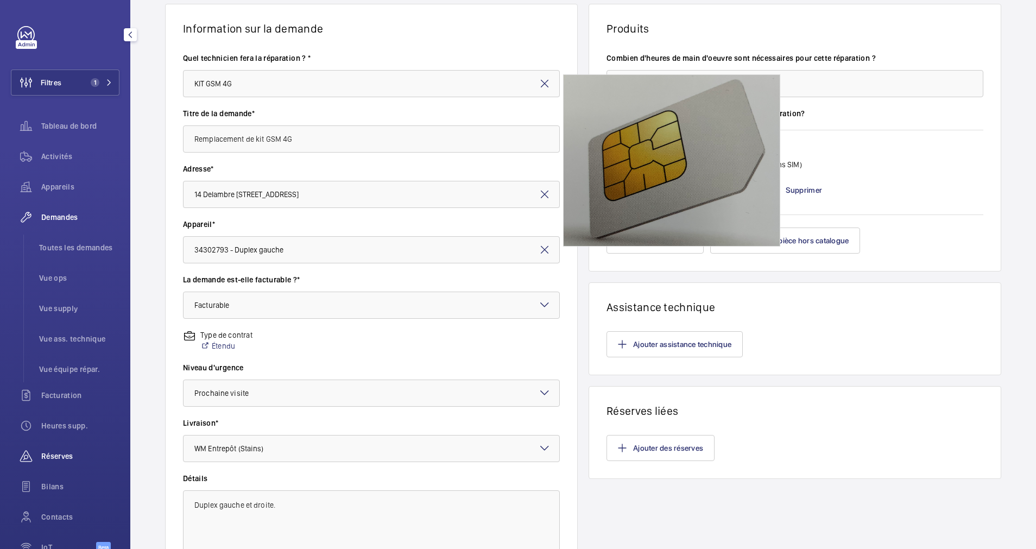
click at [63, 447] on div "Réserves" at bounding box center [65, 456] width 109 height 26
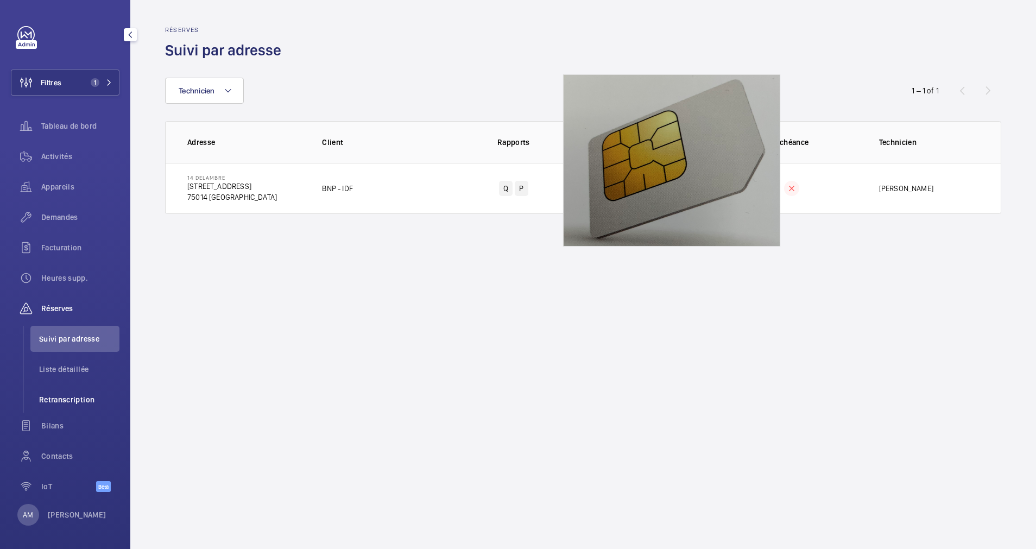
click at [76, 398] on span "Retranscription" at bounding box center [79, 399] width 80 height 11
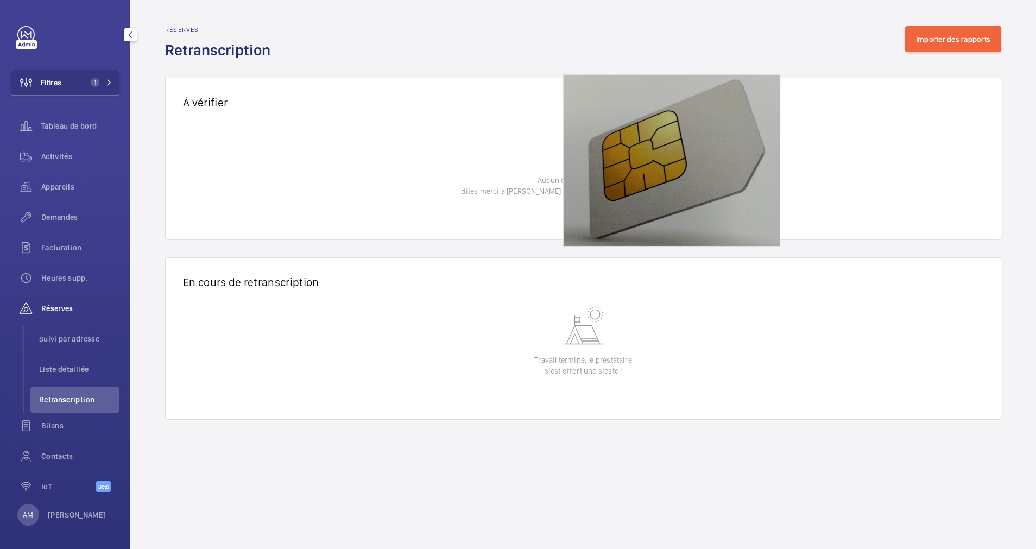
click at [63, 298] on div "Réserves" at bounding box center [65, 308] width 109 height 26
click at [66, 278] on span "Heures supp." at bounding box center [80, 278] width 78 height 11
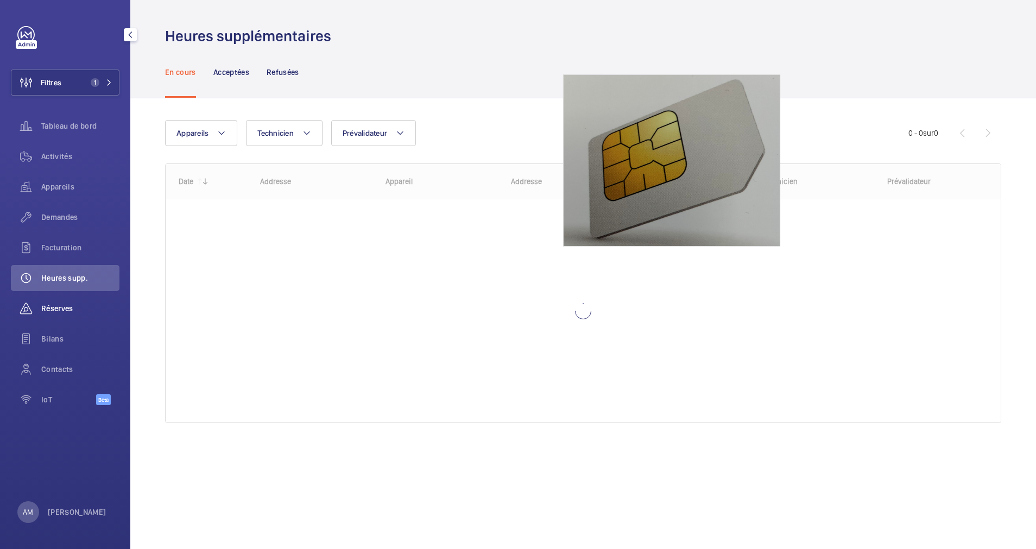
click at [54, 307] on span "Réserves" at bounding box center [80, 308] width 78 height 11
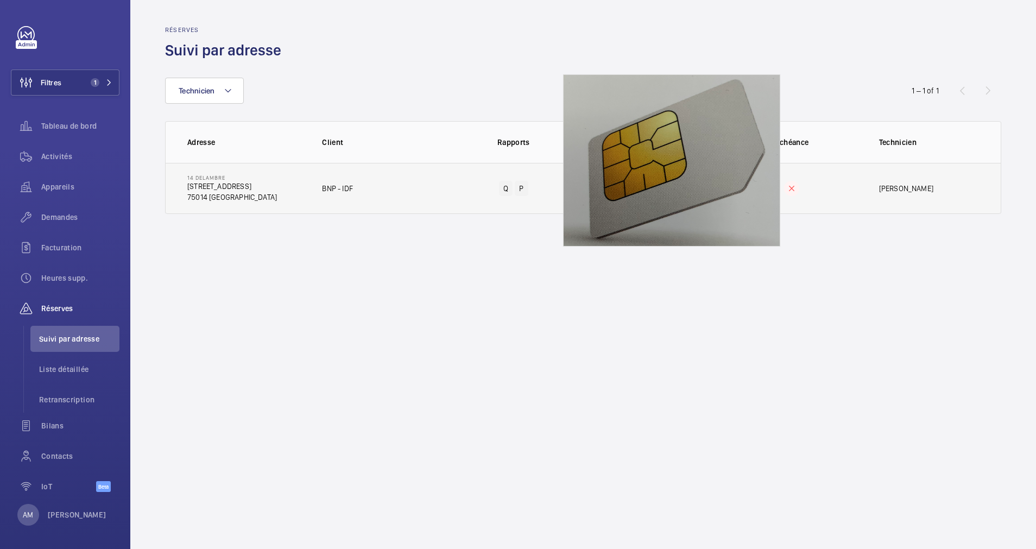
click at [509, 179] on td "Q P" at bounding box center [513, 188] width 139 height 51
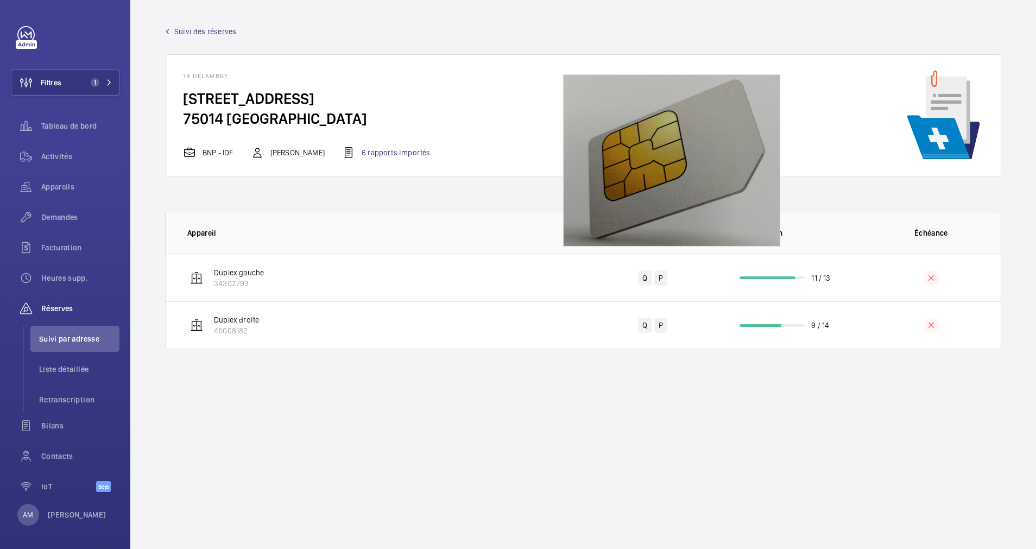
click at [398, 143] on div "14 Delambre 14 Rue Delambre, 75014 PARIS 75014 PARIS BNP - IDF Swadrou-Dine Zaï…" at bounding box center [315, 115] width 265 height 87
click at [398, 145] on div "14 Delambre 14 Rue Delambre, 75014 PARIS 75014 PARIS BNP - IDF Swadrou-Dine Zaï…" at bounding box center [315, 115] width 265 height 87
click at [398, 150] on div "6 rapports importés" at bounding box center [386, 152] width 88 height 13
click at [67, 214] on span "Demandes" at bounding box center [80, 217] width 78 height 11
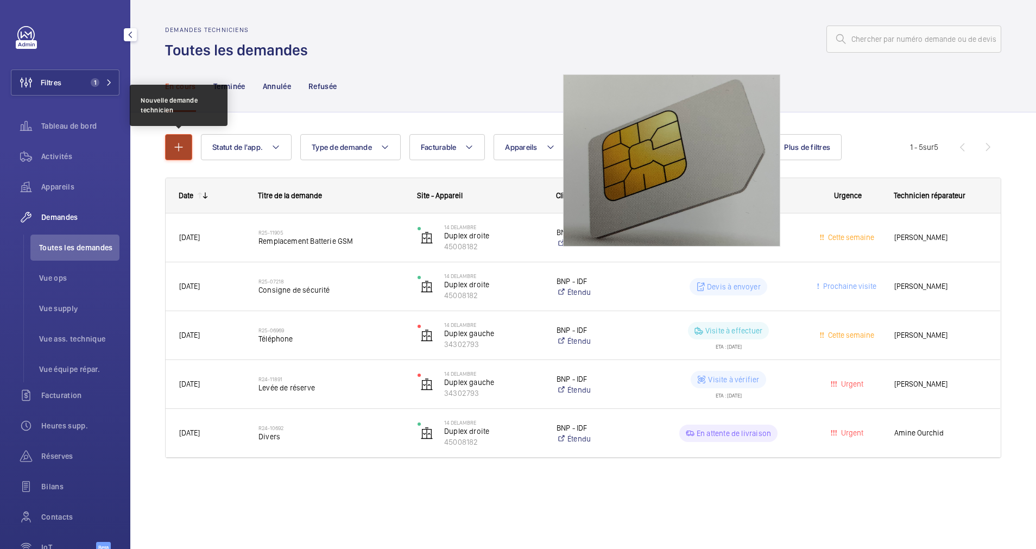
click at [189, 135] on button "button" at bounding box center [178, 147] width 27 height 26
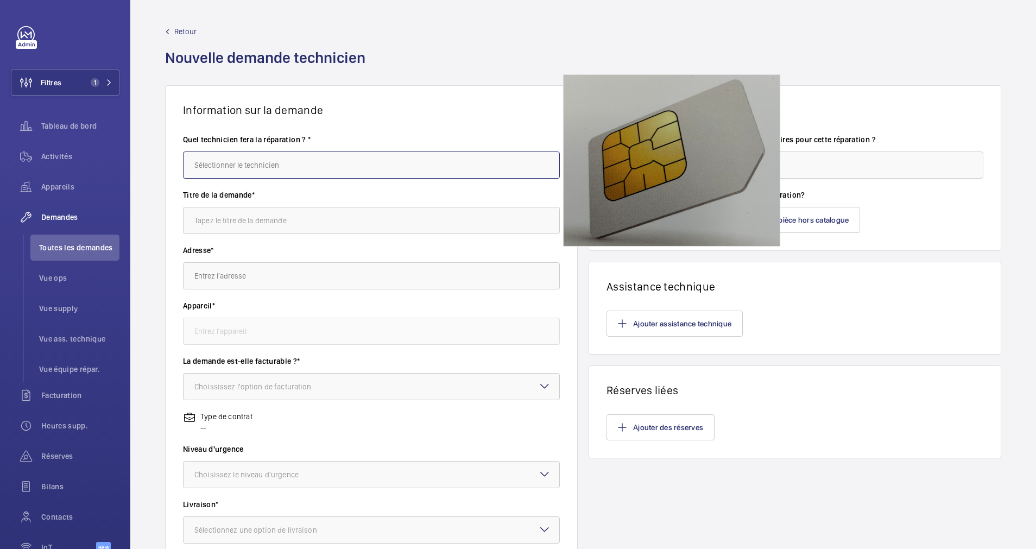
click at [265, 163] on input "text" at bounding box center [371, 165] width 377 height 27
click at [295, 165] on input "text" at bounding box center [371, 165] width 377 height 27
click at [282, 198] on mat-option "Amine Ourchid" at bounding box center [369, 198] width 370 height 27
type input "Amine Ourchid"
click at [256, 216] on input "text" at bounding box center [371, 220] width 377 height 27
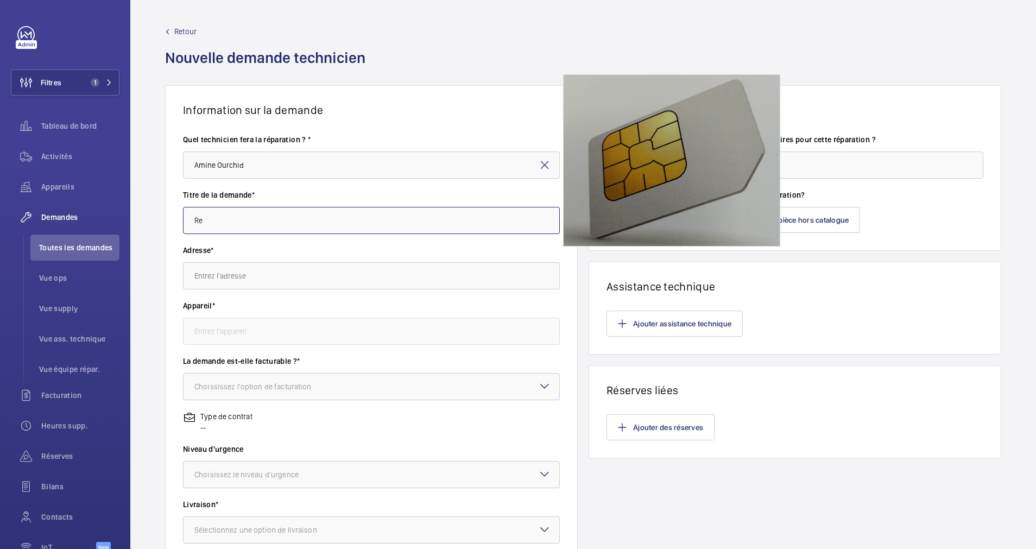
type input "R"
type input "KIT GSM 4G"
click at [234, 281] on input "text" at bounding box center [371, 275] width 377 height 27
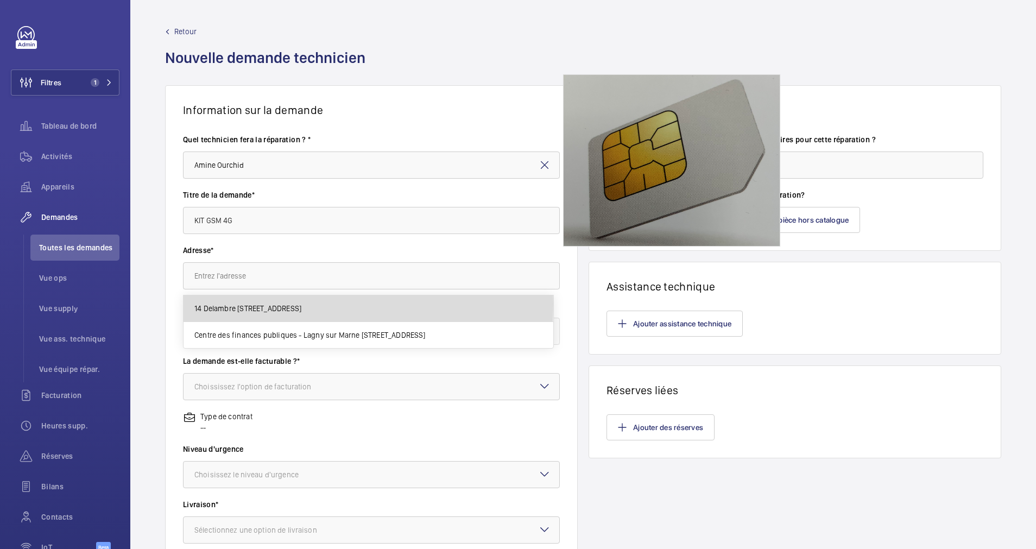
click at [244, 304] on span "14 Delambre 14 Rue Delambre, 75014 PARIS, 75014 PARIS" at bounding box center [247, 308] width 107 height 11
type input "14 Delambre 14 Rue Delambre, 75014 PARIS, 75014 PARIS"
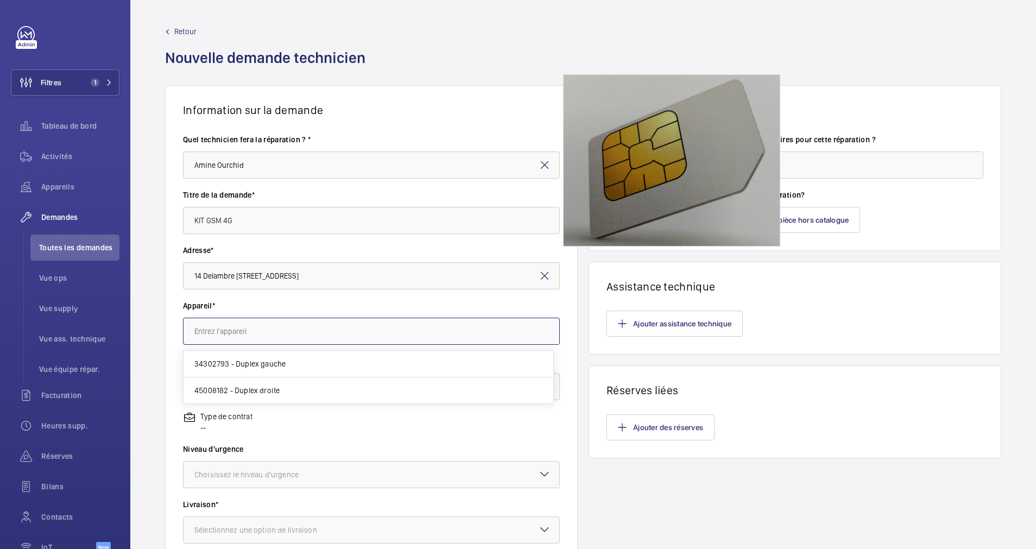
click at [250, 335] on input "text" at bounding box center [371, 331] width 377 height 27
click at [251, 363] on span "34302793 - Duplex gauche" at bounding box center [239, 363] width 91 height 11
click at [298, 380] on div at bounding box center [372, 387] width 376 height 26
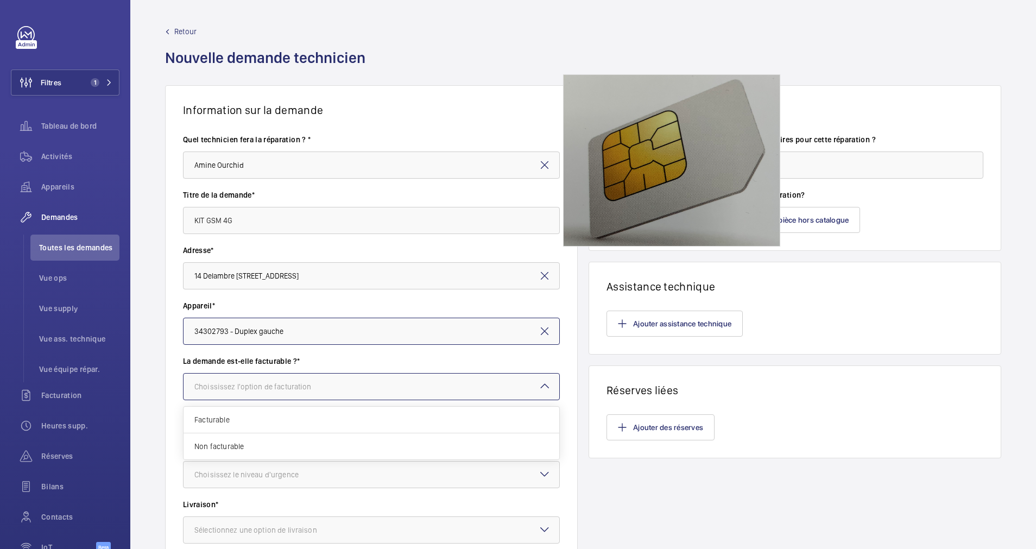
click at [361, 337] on input "34302793 - Duplex gauche" at bounding box center [371, 331] width 377 height 27
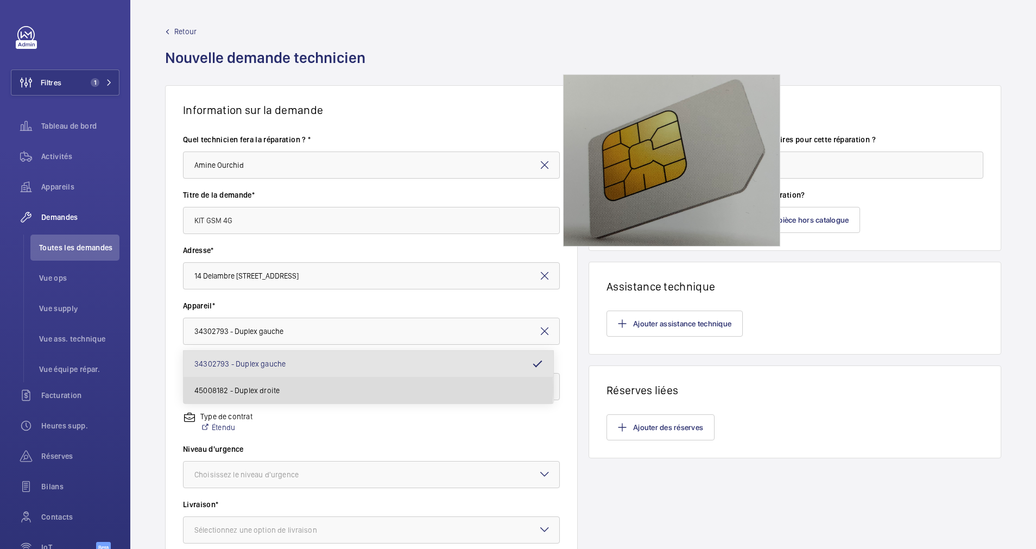
click at [286, 387] on mat-option "45008182 - Duplex droite" at bounding box center [369, 390] width 370 height 26
type input "45008182 - Duplex droite"
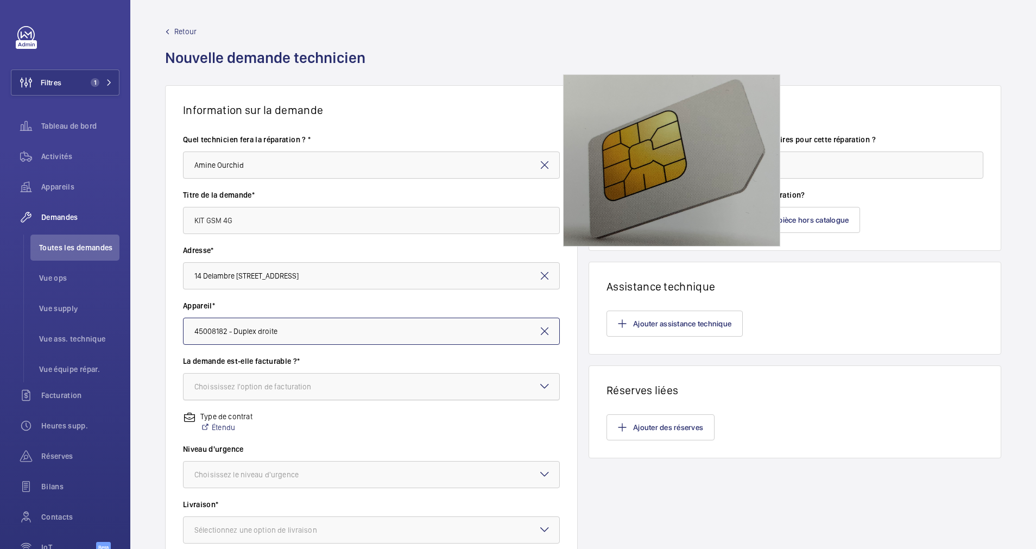
click at [299, 383] on div "Choississez l'option de facturation" at bounding box center [266, 386] width 144 height 11
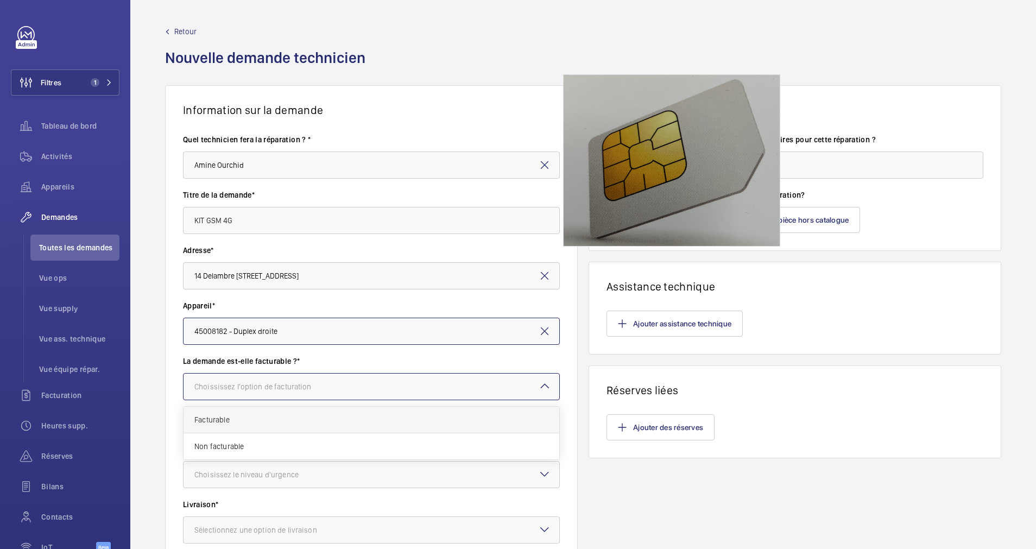
click at [243, 417] on span "Facturable" at bounding box center [371, 419] width 354 height 11
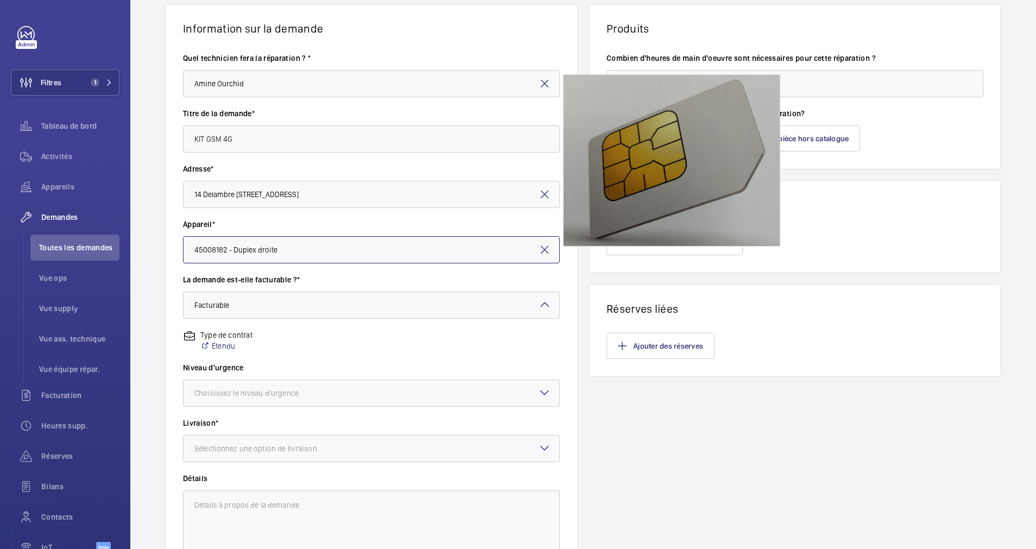
scroll to position [163, 0]
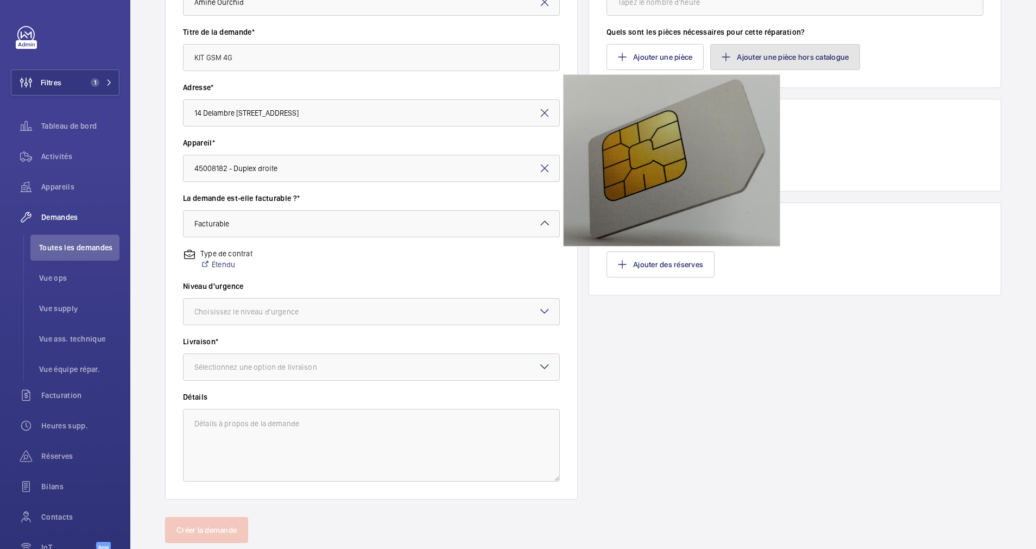
click at [741, 54] on button "Ajouter une pièce hors catalogue" at bounding box center [785, 57] width 150 height 26
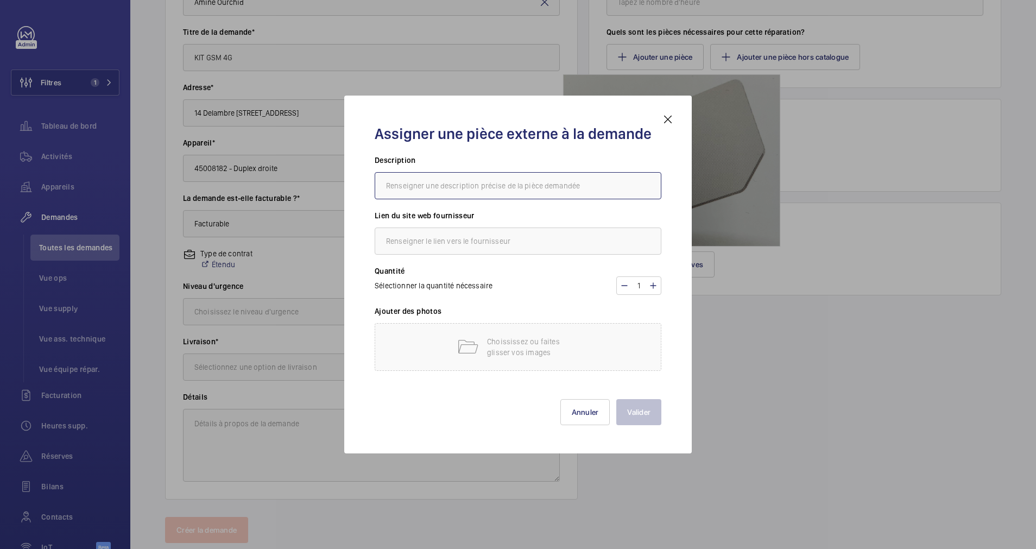
click at [606, 188] on input "text" at bounding box center [518, 185] width 287 height 27
type input "sodimas"
click at [505, 237] on input "text" at bounding box center [518, 241] width 287 height 27
drag, startPoint x: 441, startPoint y: 186, endPoint x: 387, endPoint y: 184, distance: 54.4
click at [387, 184] on input "sodimas" at bounding box center [518, 185] width 287 height 27
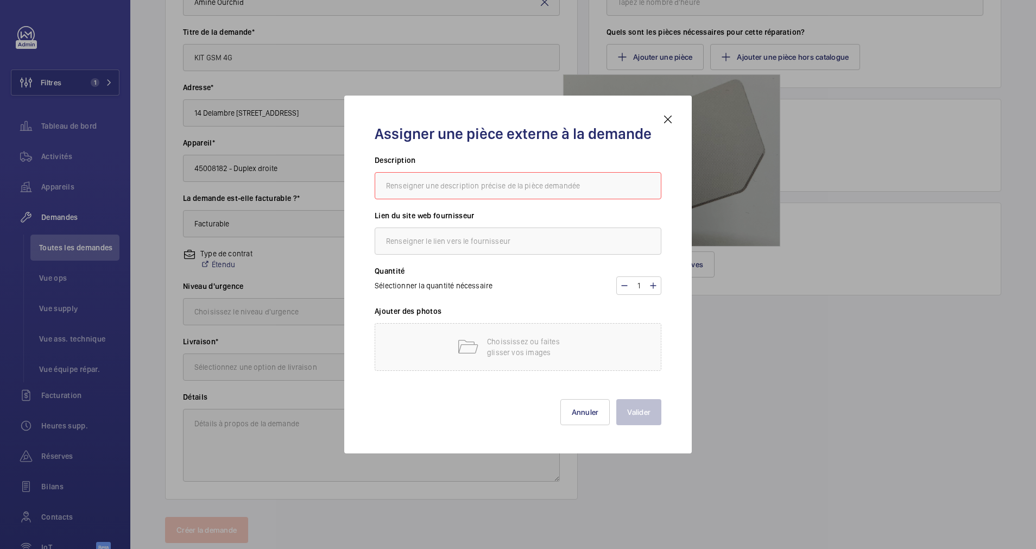
click at [674, 113] on mat-icon at bounding box center [668, 119] width 13 height 13
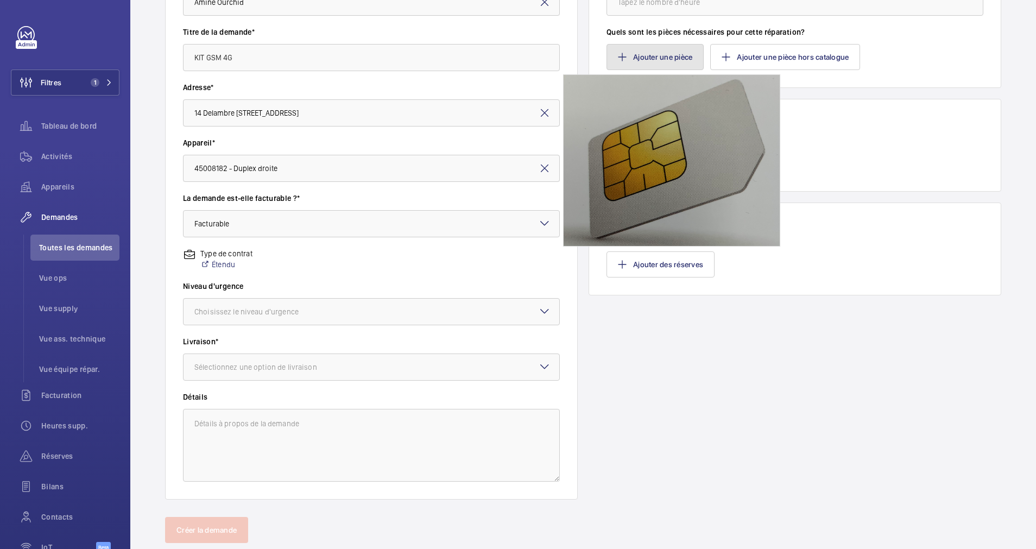
click at [667, 61] on button "Ajouter une pièce" at bounding box center [655, 57] width 97 height 26
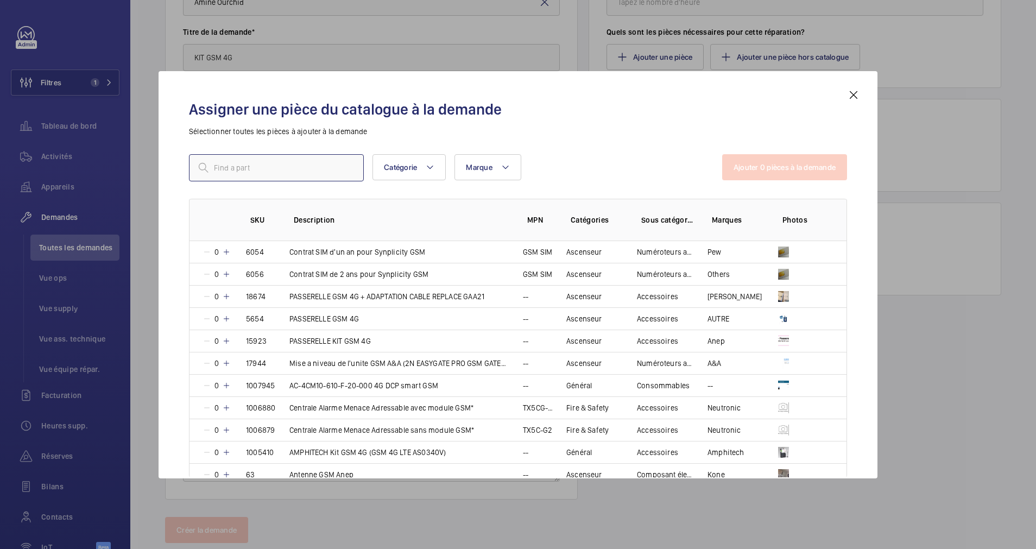
click at [315, 163] on input "text" at bounding box center [276, 167] width 175 height 27
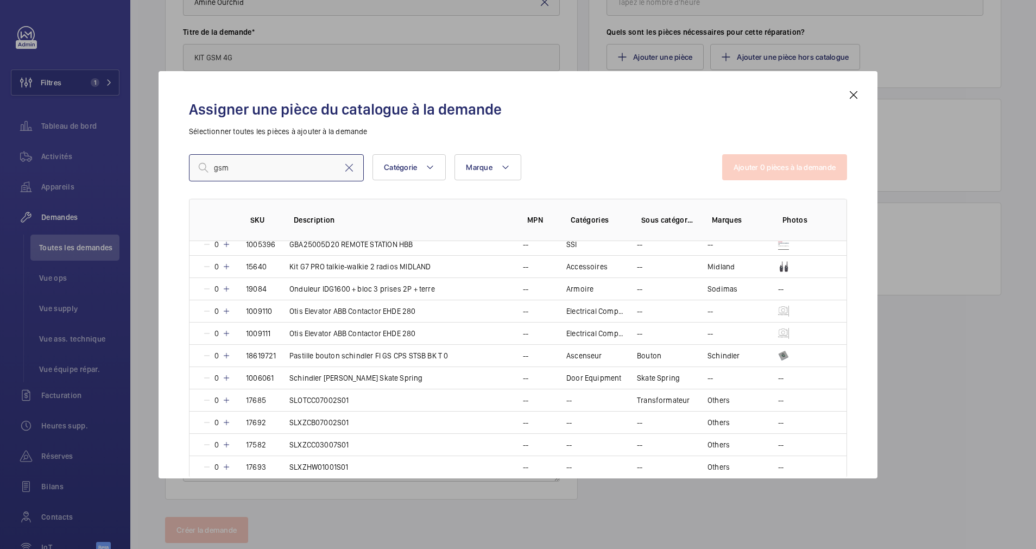
scroll to position [163, 0]
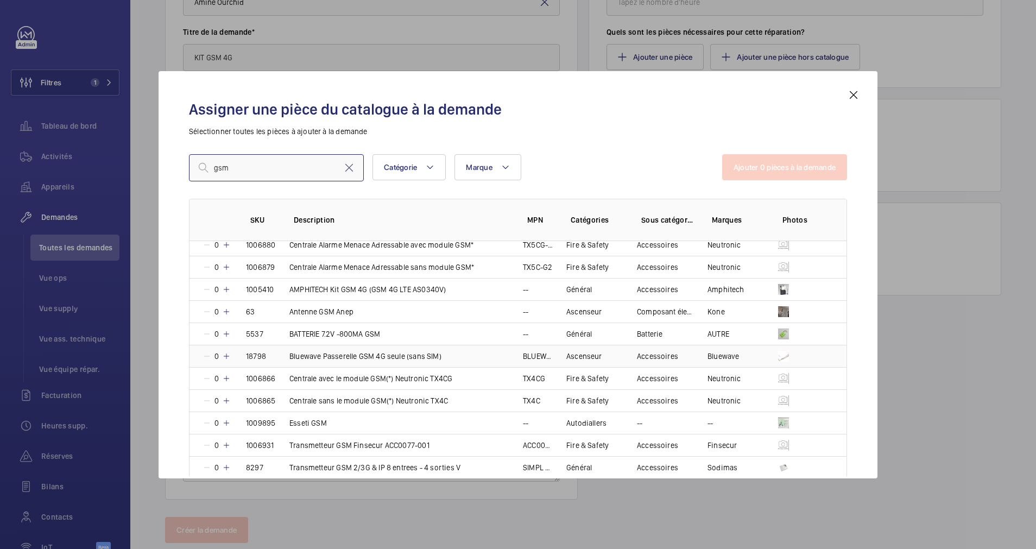
type input "gsm"
click at [229, 356] on mat-icon at bounding box center [226, 356] width 9 height 9
click at [229, 356] on mat-icon at bounding box center [225, 356] width 9 height 9
click at [772, 165] on button "Ajouter 1 pièces à la demande" at bounding box center [785, 167] width 123 height 26
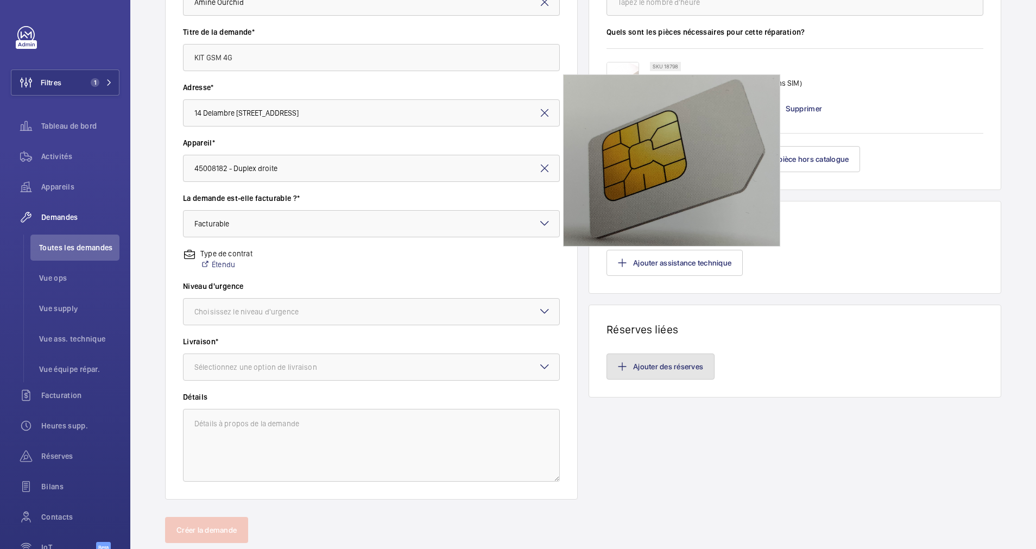
click at [674, 371] on button "Ajouter des réserves" at bounding box center [661, 367] width 108 height 26
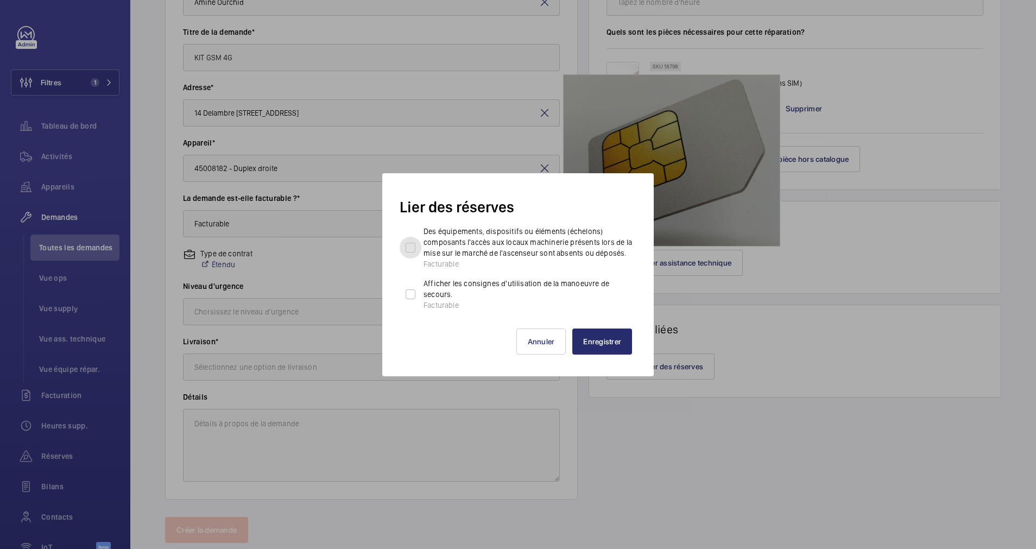
click at [411, 244] on input "Des équipements, dispositifs ou éléments (échelons) composants l'accès aux loca…" at bounding box center [411, 248] width 22 height 22
checkbox input "true"
click at [413, 301] on input "Afficher les consignes d'utilisation de la manoeuvre de secours. Facturable" at bounding box center [411, 295] width 22 height 22
checkbox input "true"
click at [586, 341] on button "Enregistrer" at bounding box center [602, 342] width 60 height 26
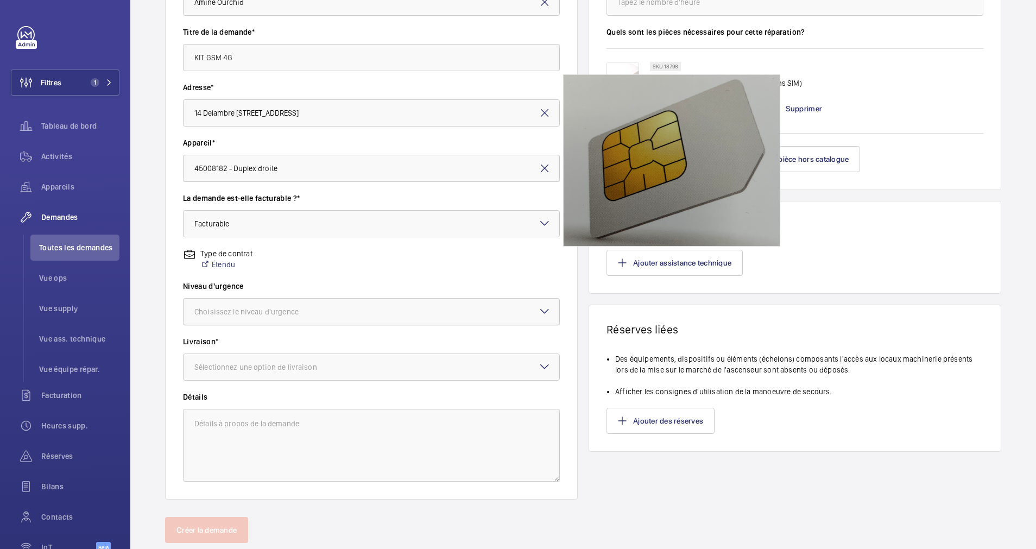
click at [476, 312] on div at bounding box center [372, 312] width 376 height 26
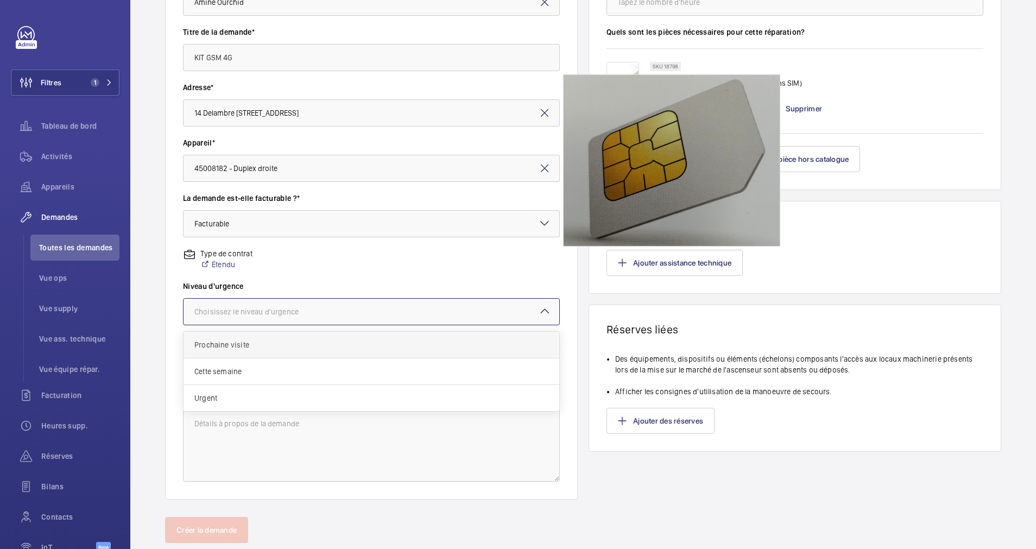
click at [278, 340] on span "Prochaine visite" at bounding box center [371, 344] width 354 height 11
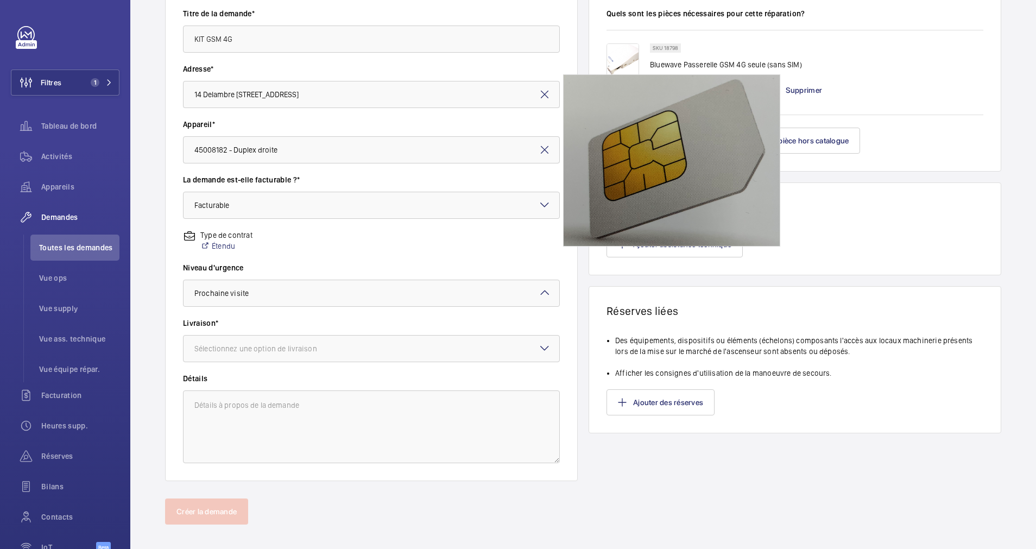
scroll to position [192, 0]
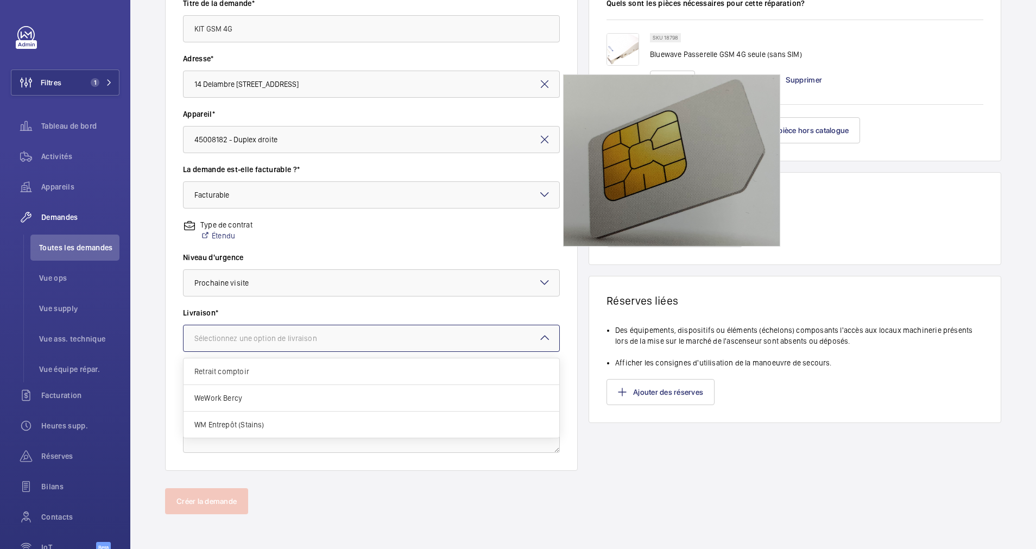
click at [319, 332] on div at bounding box center [372, 338] width 376 height 26
click at [257, 423] on span "WM Entrepôt (Stains)" at bounding box center [371, 424] width 354 height 11
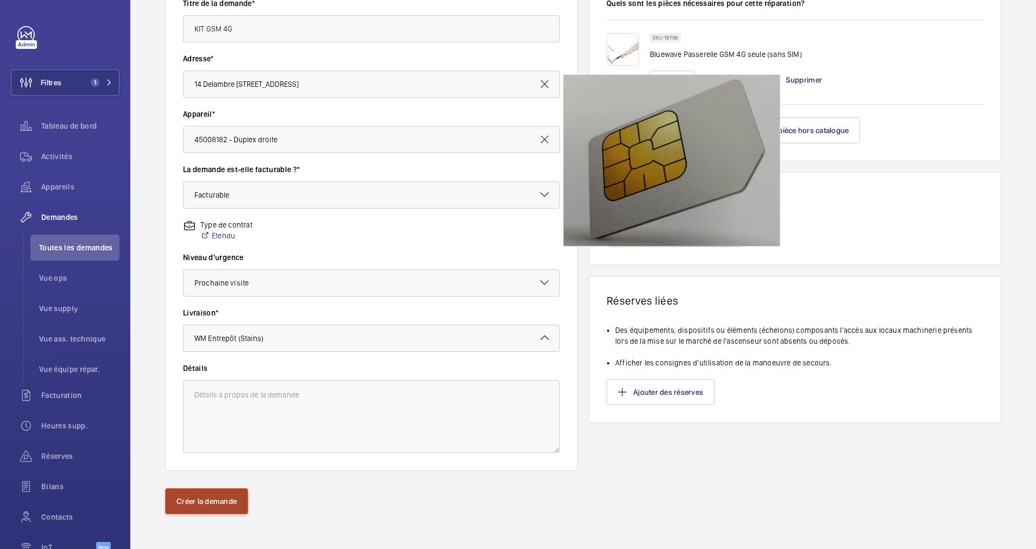
click at [216, 496] on button "Créer la demande" at bounding box center [206, 501] width 83 height 26
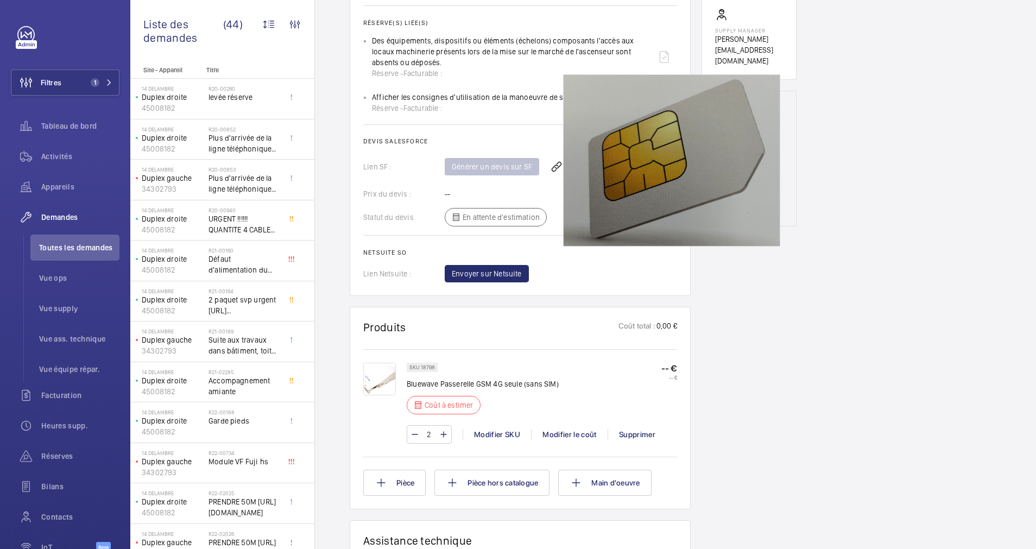
scroll to position [489, 0]
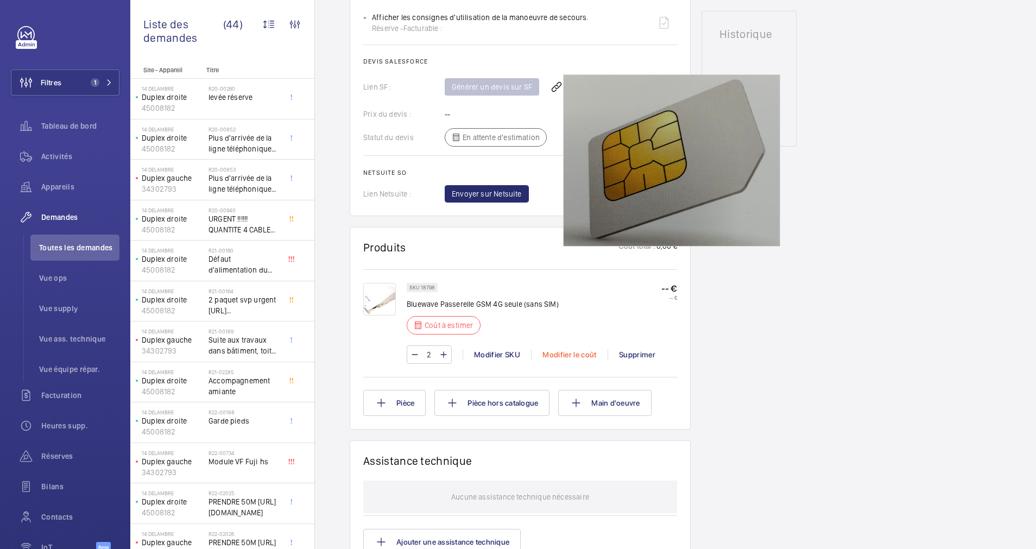
click at [550, 353] on div "Modifier le coût" at bounding box center [569, 354] width 77 height 11
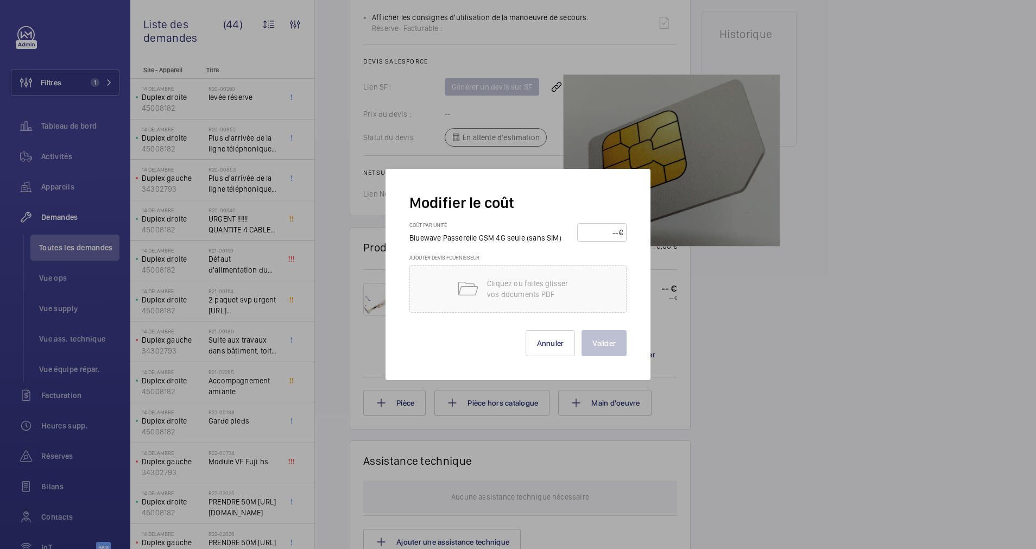
click at [597, 235] on input "number" at bounding box center [600, 232] width 38 height 17
type input "1"
click at [600, 337] on button "Valider" at bounding box center [604, 343] width 45 height 26
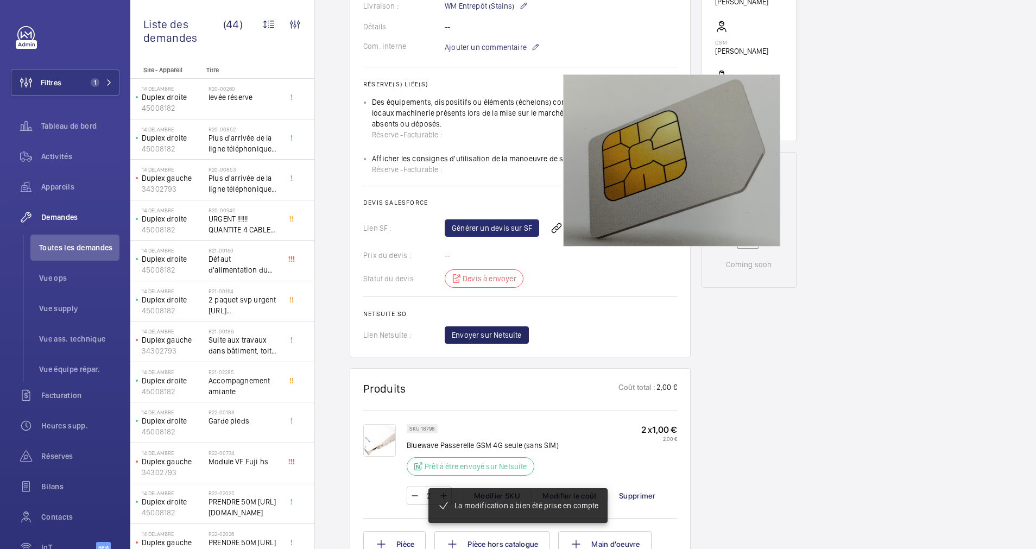
scroll to position [348, 0]
click at [481, 232] on link "Générer un devis sur SF" at bounding box center [492, 227] width 95 height 17
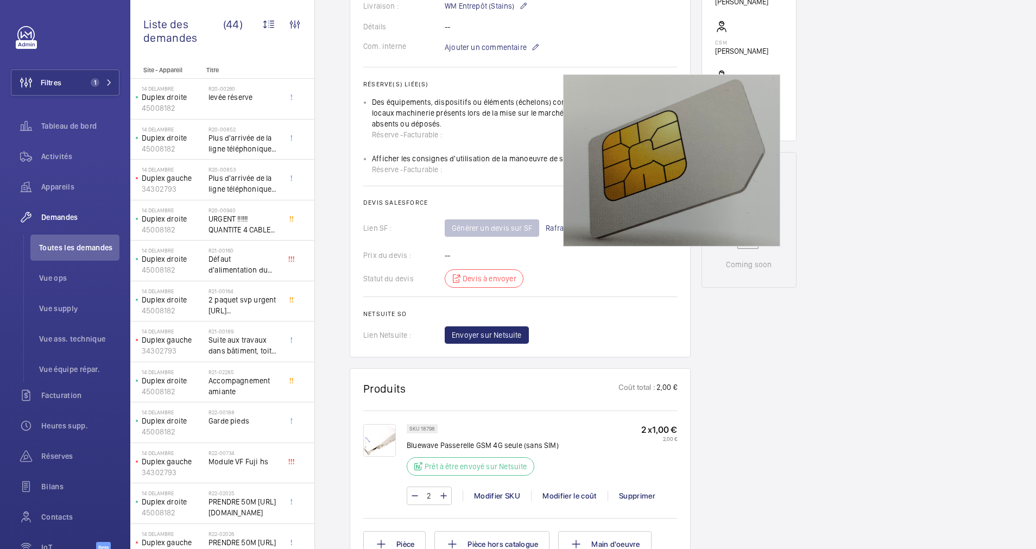
click at [487, 195] on wm-front-card-body "Une demande de réparation a été créée le 2 octobre 2025 pour un "KIT GSM 4G", a…" at bounding box center [520, 70] width 314 height 545
click at [418, 84] on h2 "Réserve(s) liée(s)" at bounding box center [520, 84] width 314 height 8
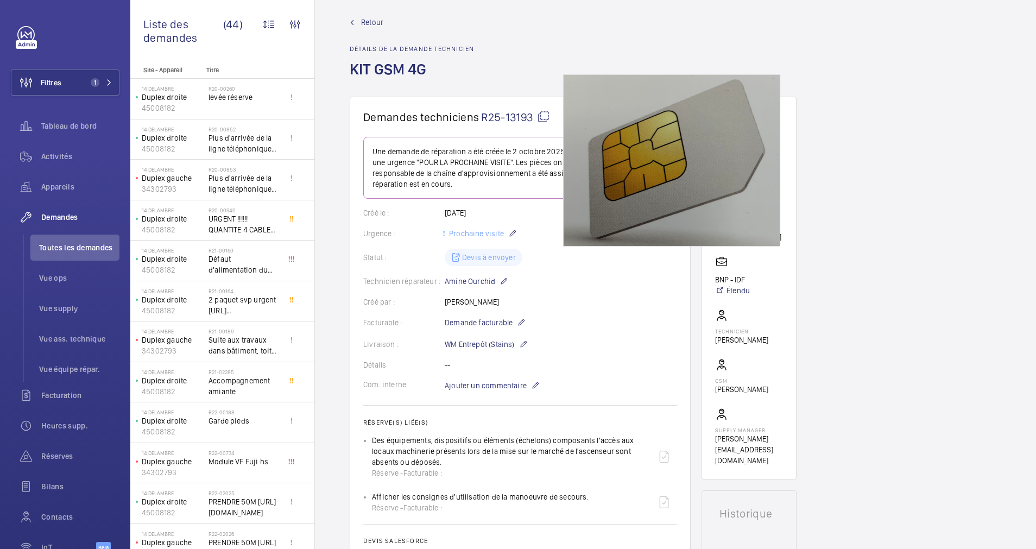
scroll to position [0, 0]
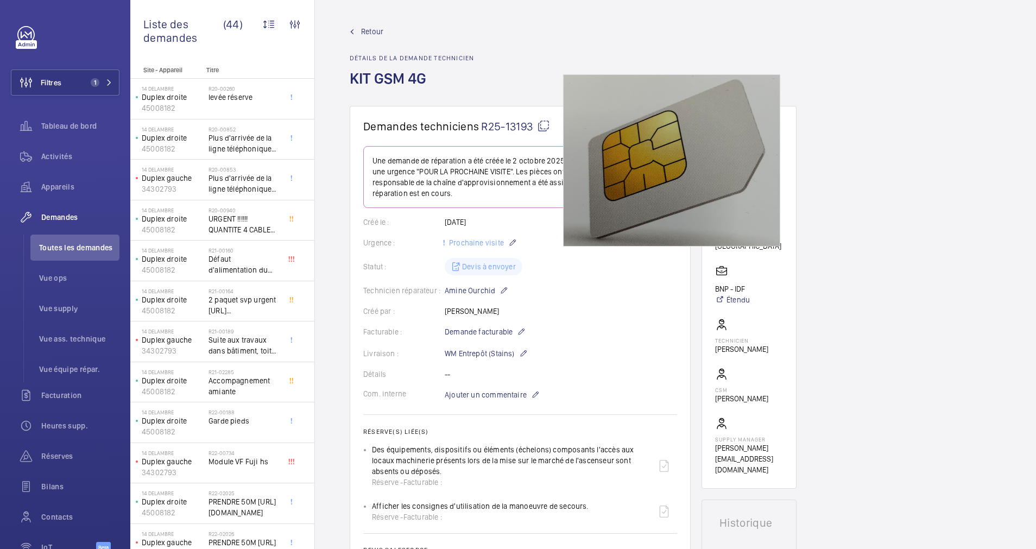
click at [363, 29] on span "Retour" at bounding box center [372, 31] width 22 height 11
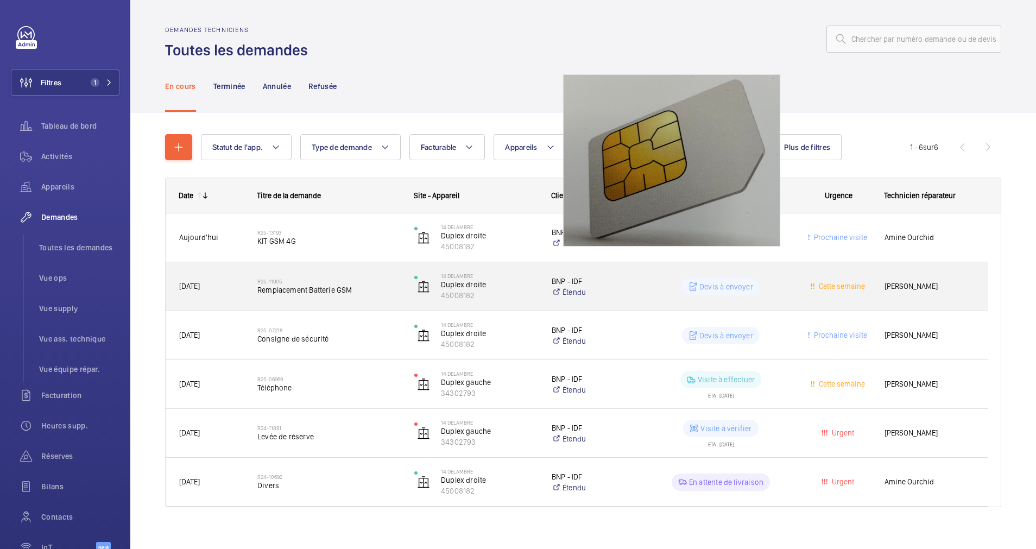
click at [362, 280] on h2 "R25-11905" at bounding box center [328, 281] width 143 height 7
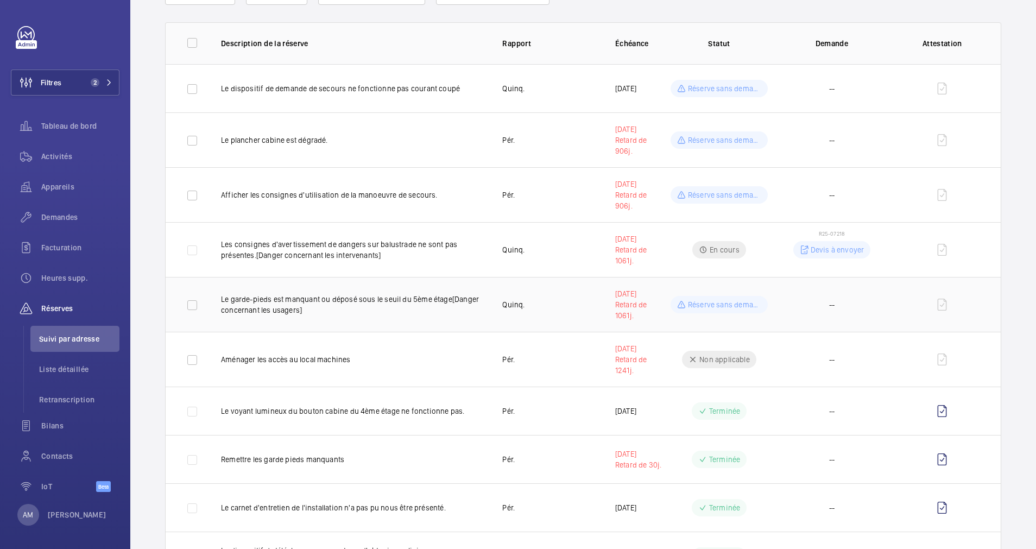
scroll to position [81, 0]
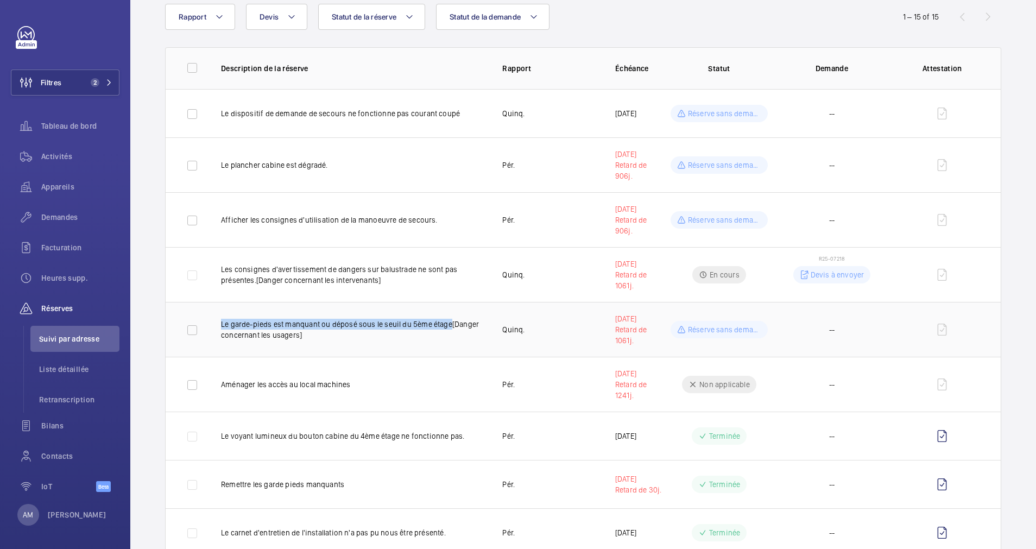
drag, startPoint x: 221, startPoint y: 322, endPoint x: 449, endPoint y: 324, distance: 228.1
click at [449, 324] on p "Le garde-pieds est manquant ou déposé sous le seuil du 5ème étage[Danger concer…" at bounding box center [353, 330] width 264 height 22
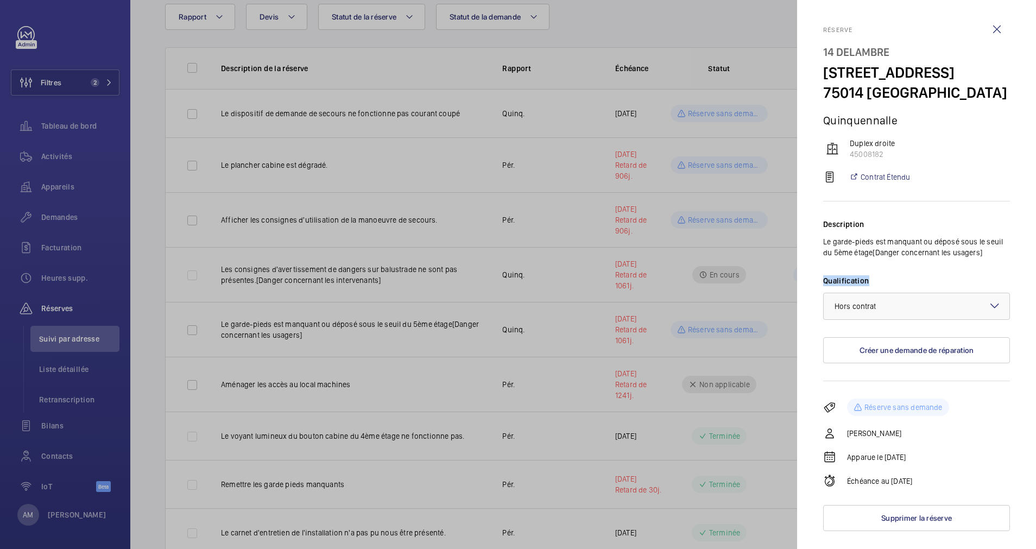
drag, startPoint x: 445, startPoint y: 325, endPoint x: 876, endPoint y: 290, distance: 432.7
click at [876, 290] on div "Description Le garde-pieds est manquant ou déposé sous le seuil du 5ème étage[D…" at bounding box center [916, 292] width 187 height 180
drag, startPoint x: 876, startPoint y: 290, endPoint x: 882, endPoint y: 279, distance: 11.7
click at [882, 279] on mat-sidenav "Réserve 14 Delambre [STREET_ADDRESS][GEOGRAPHIC_DATA] droite 45008182 Contrat É…" at bounding box center [916, 274] width 239 height 549
drag, startPoint x: 882, startPoint y: 279, endPoint x: 836, endPoint y: 266, distance: 47.1
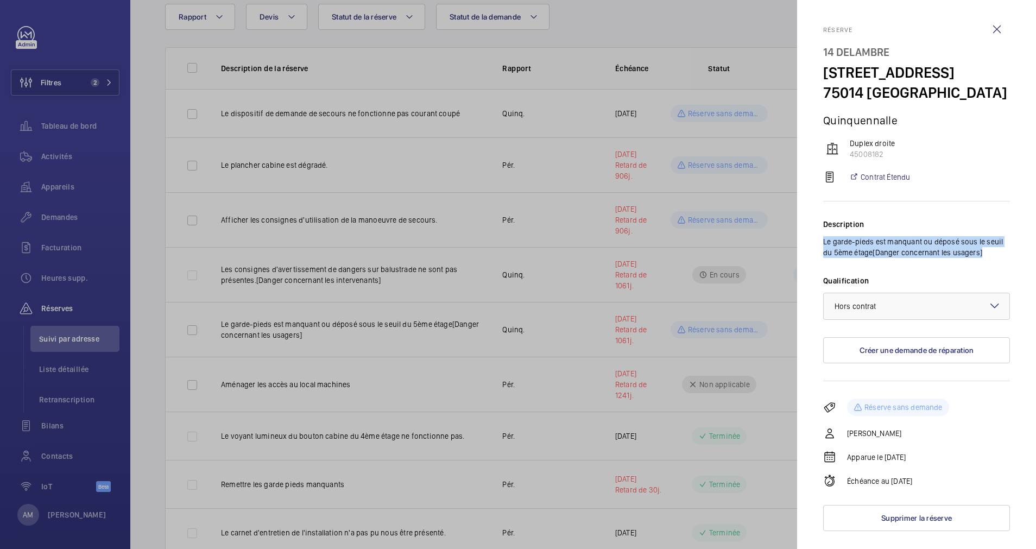
copy p "Le garde-pieds est manquant ou déposé sous le seuil du 5ème étage[Danger concer…"
click at [421, 291] on div at bounding box center [518, 274] width 1036 height 549
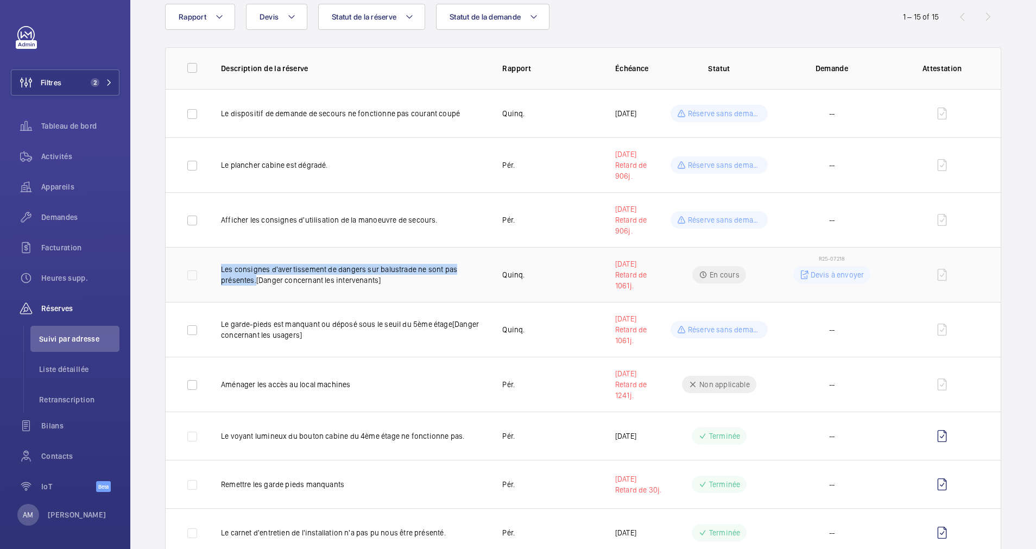
drag, startPoint x: 221, startPoint y: 266, endPoint x: 256, endPoint y: 284, distance: 40.1
click at [256, 284] on td "Les consignes d'avertissement de dangers sur balustrade ne sont pas présentes.[…" at bounding box center [344, 274] width 281 height 55
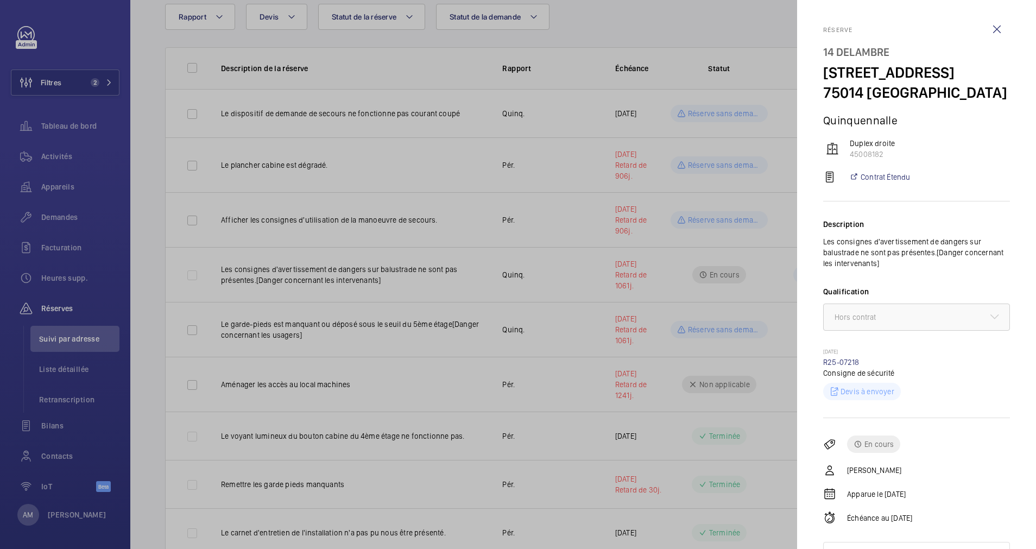
drag, startPoint x: 256, startPoint y: 284, endPoint x: 240, endPoint y: 275, distance: 18.7
drag, startPoint x: 240, startPoint y: 275, endPoint x: 921, endPoint y: 284, distance: 680.6
click at [921, 284] on mat-sidenav "Réserve 14 Delambre [STREET_ADDRESS][GEOGRAPHIC_DATA] droite 45008182 Contrat É…" at bounding box center [916, 274] width 239 height 549
drag, startPoint x: 921, startPoint y: 284, endPoint x: 899, endPoint y: 277, distance: 22.8
copy p "Les consignes d'avertissement de dangers sur balustrade ne sont pas présentes.[…"
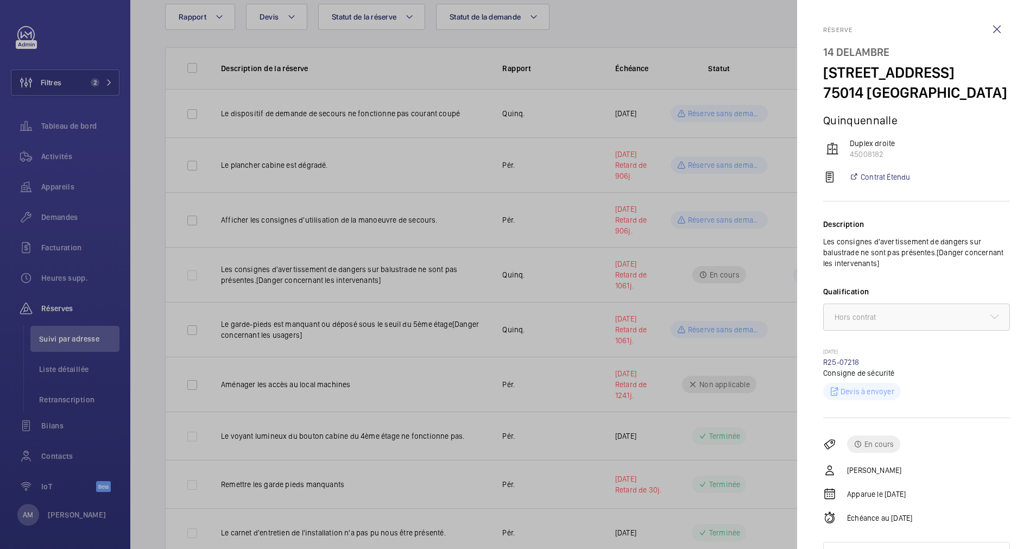
click at [142, 262] on div at bounding box center [518, 274] width 1036 height 549
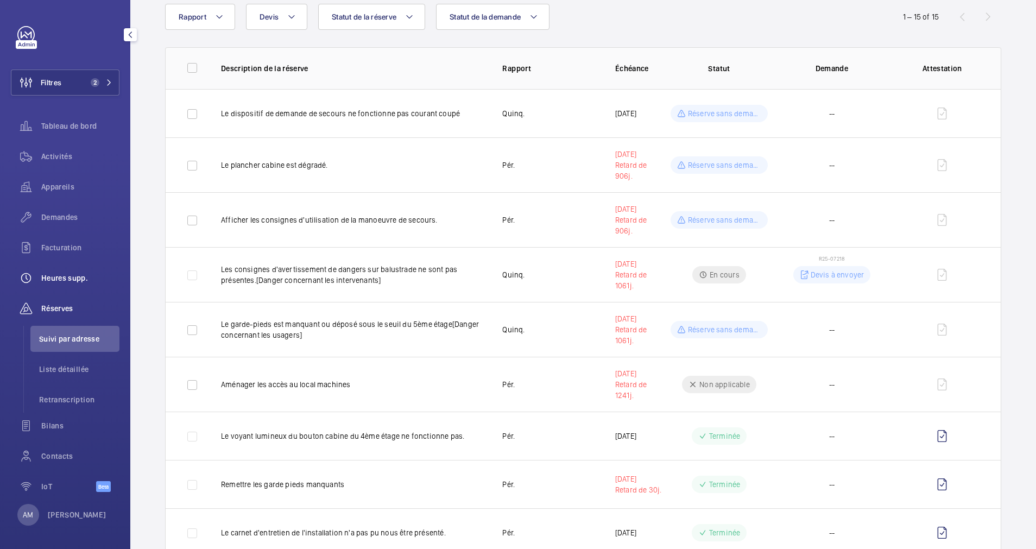
click at [59, 272] on div "Heures supp." at bounding box center [65, 278] width 109 height 26
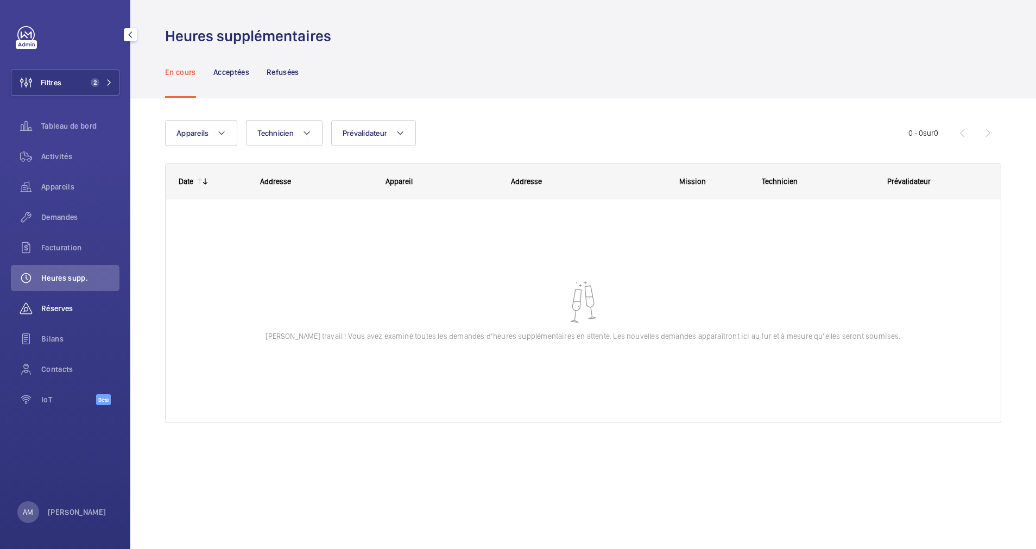
click at [59, 301] on div "Réserves" at bounding box center [65, 308] width 109 height 26
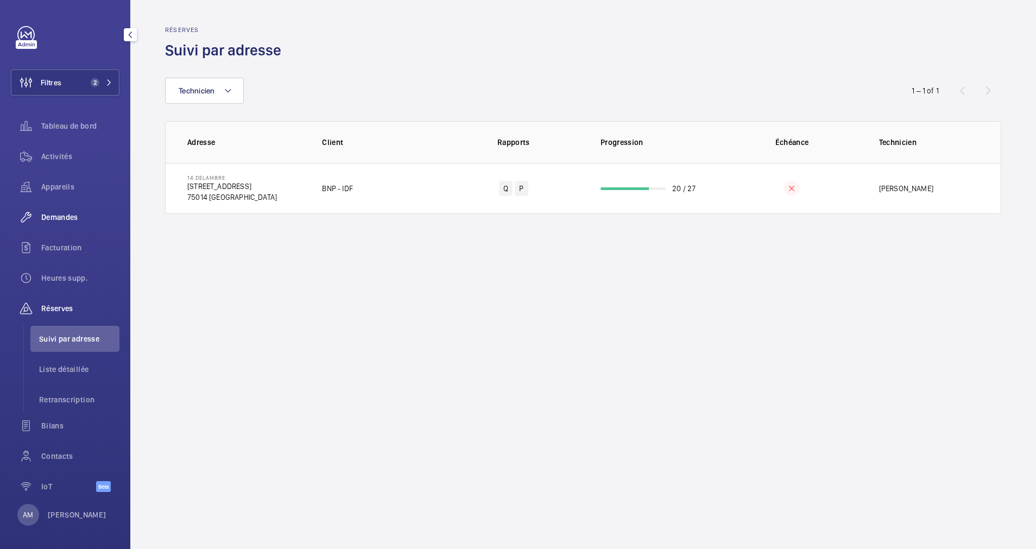
drag, startPoint x: 47, startPoint y: 211, endPoint x: 99, endPoint y: 210, distance: 51.6
click at [47, 212] on div "Demandes" at bounding box center [65, 217] width 109 height 26
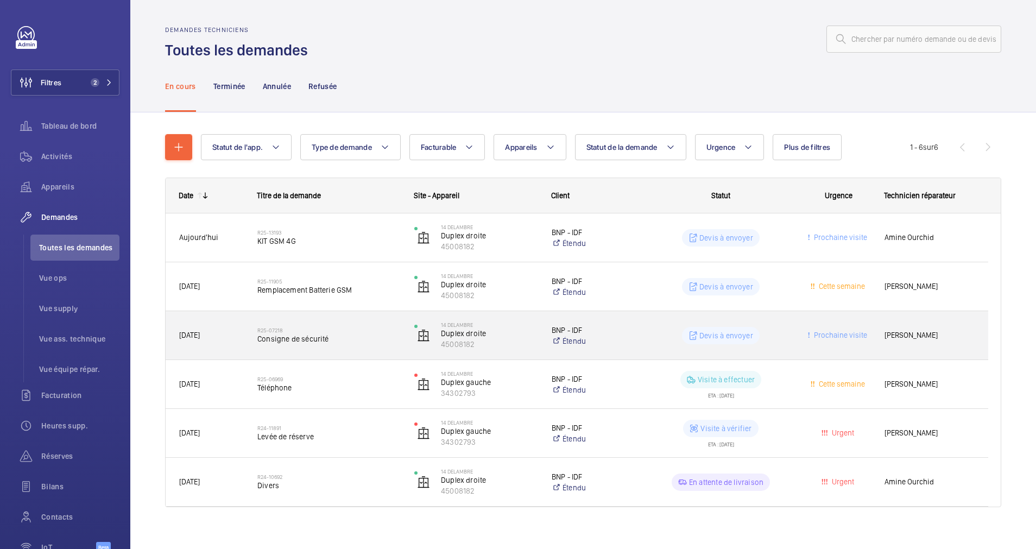
click at [338, 338] on span "Consigne de sécurité" at bounding box center [328, 338] width 143 height 11
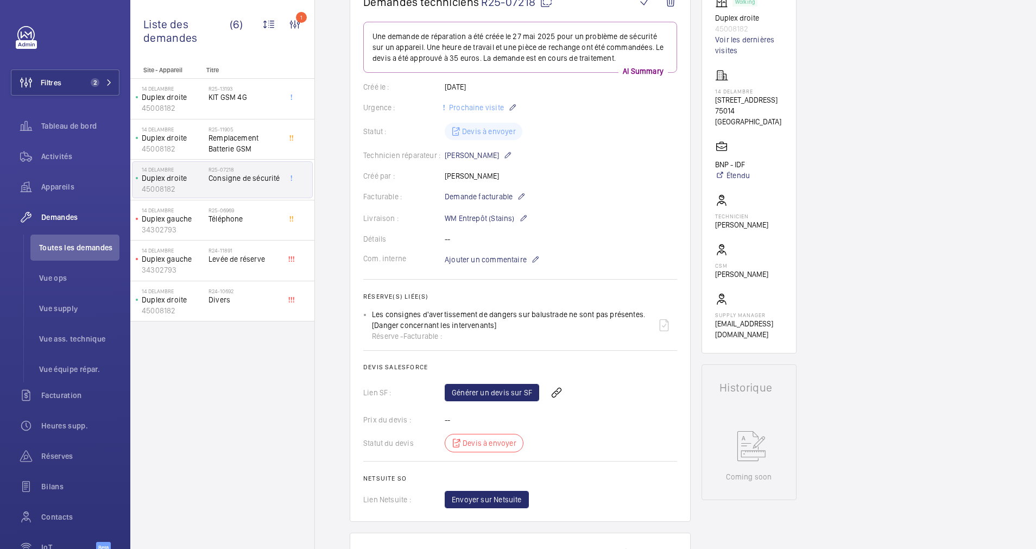
scroll to position [163, 0]
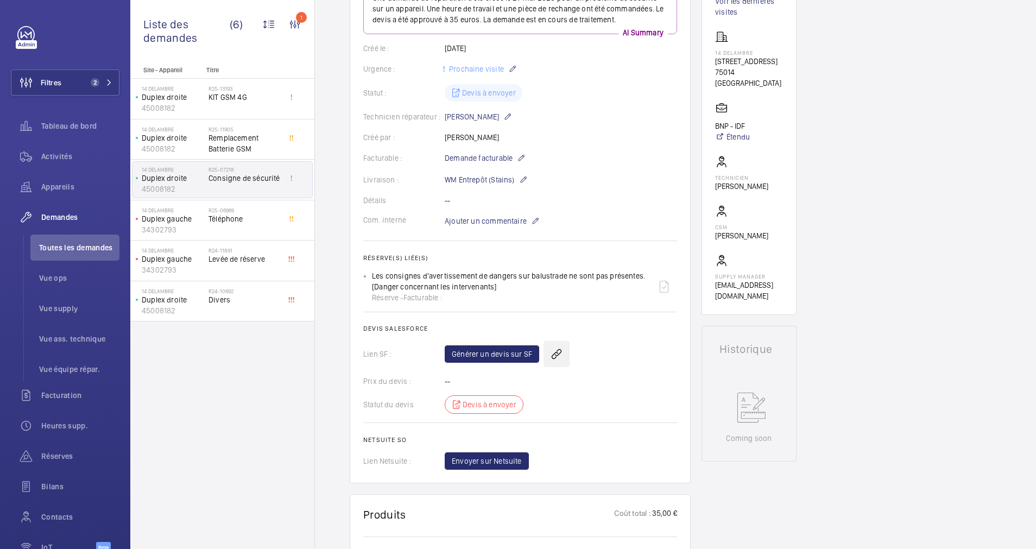
click at [558, 354] on wm-front-icon-button at bounding box center [557, 354] width 26 height 26
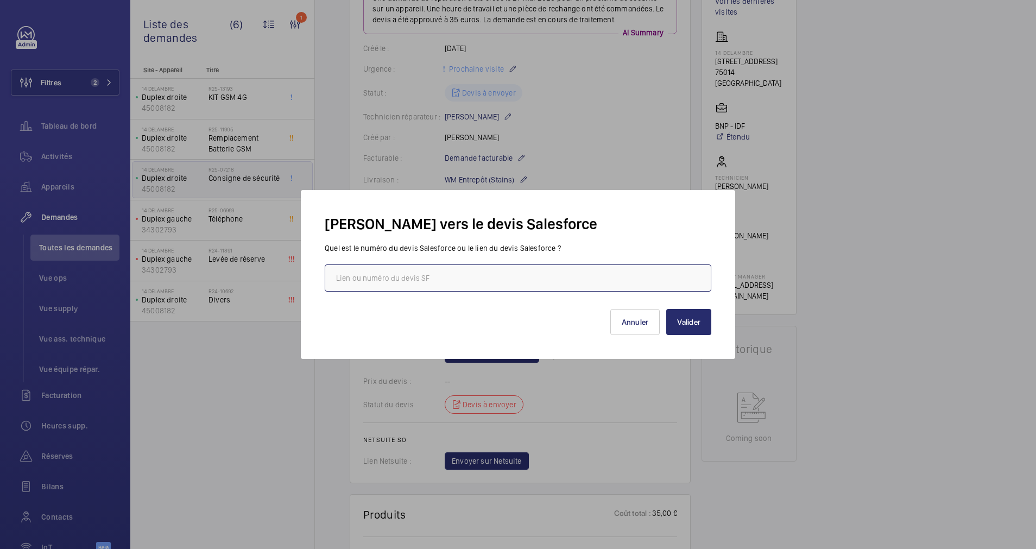
paste input "[URL][DOMAIN_NAME]"
type input "[URL][DOMAIN_NAME]"
click at [682, 324] on button "Valider" at bounding box center [688, 322] width 45 height 26
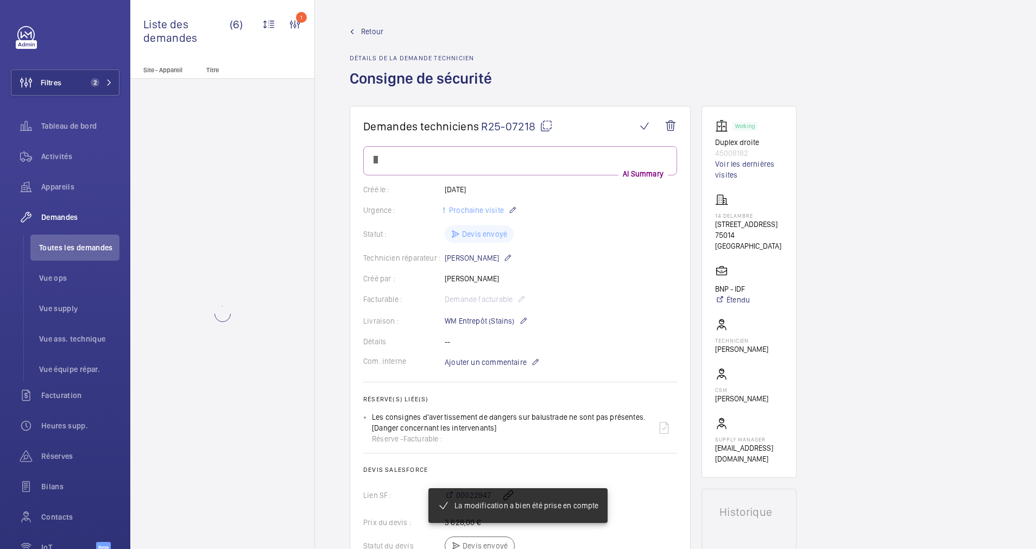
click at [364, 33] on span "Retour" at bounding box center [372, 31] width 22 height 11
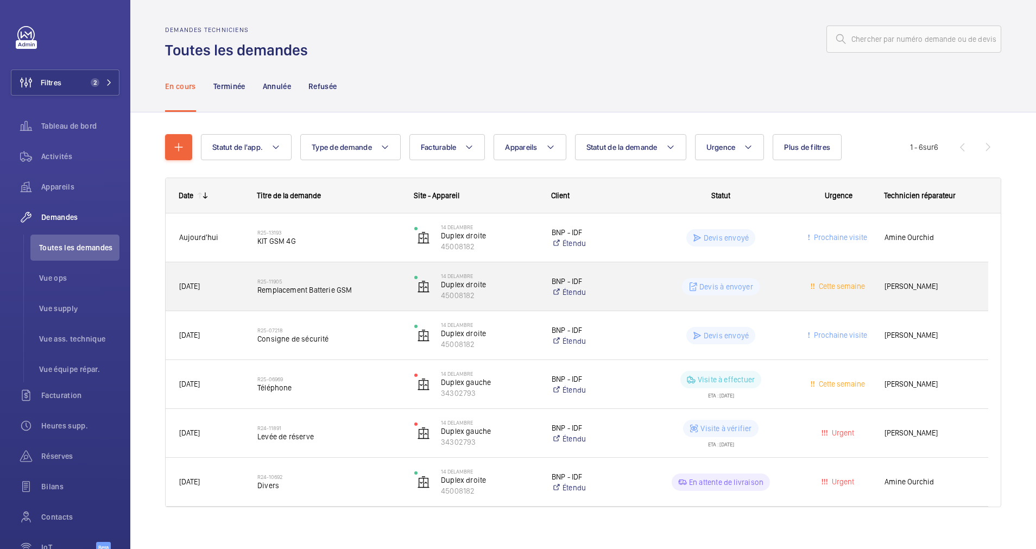
click at [392, 279] on h2 "R25-11905" at bounding box center [328, 281] width 143 height 7
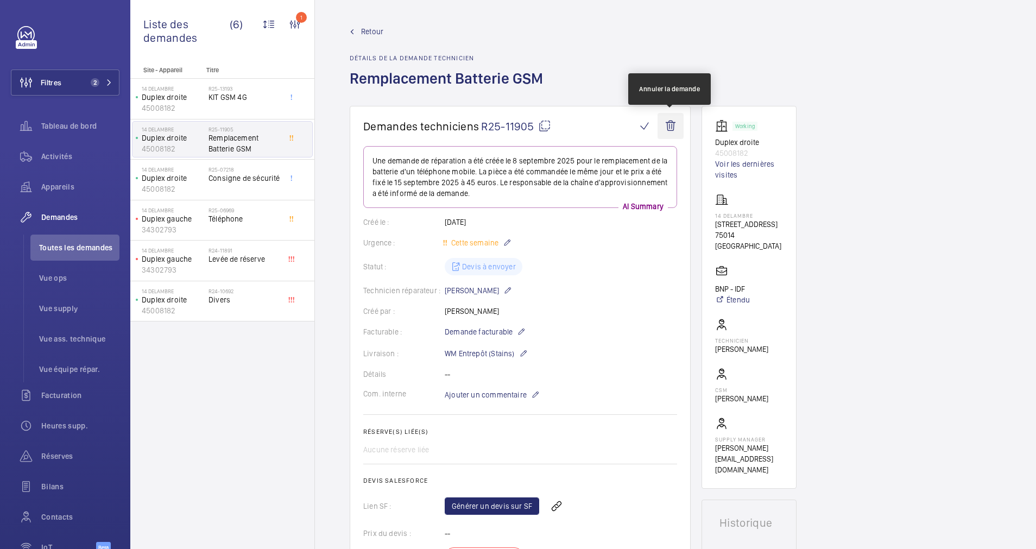
click at [670, 128] on wm-front-icon-button at bounding box center [671, 126] width 26 height 26
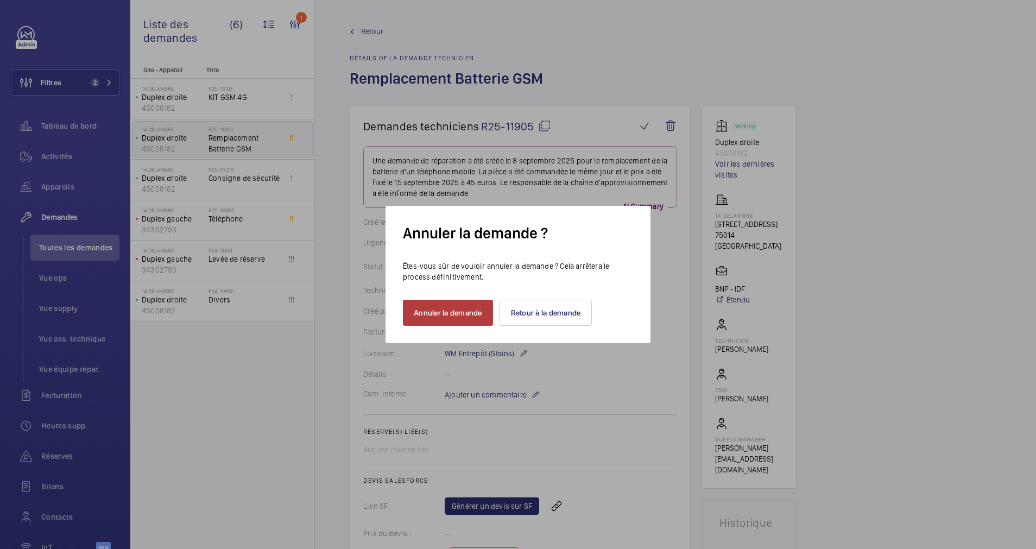
click at [470, 311] on button "Annuler la demande" at bounding box center [448, 313] width 90 height 26
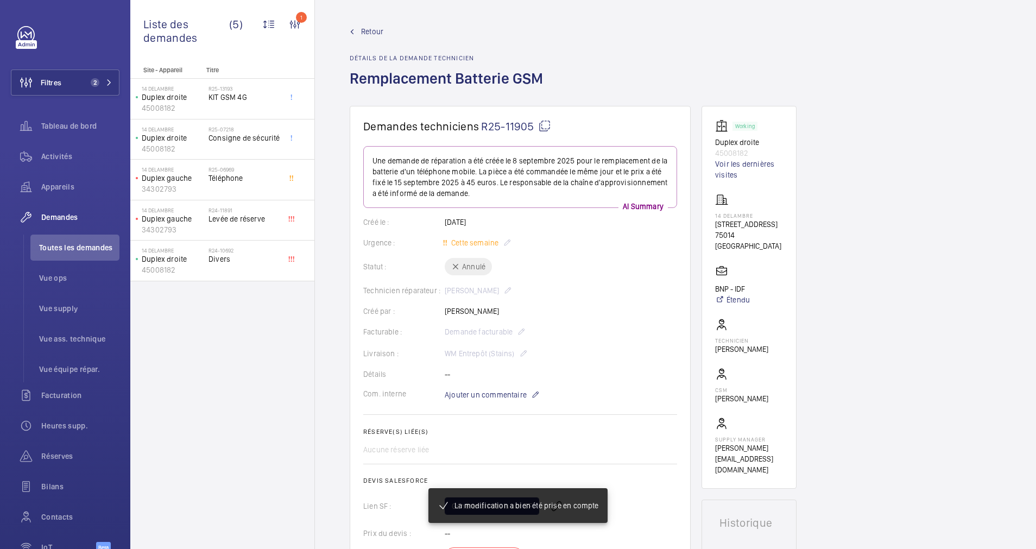
click at [373, 30] on span "Retour" at bounding box center [372, 31] width 22 height 11
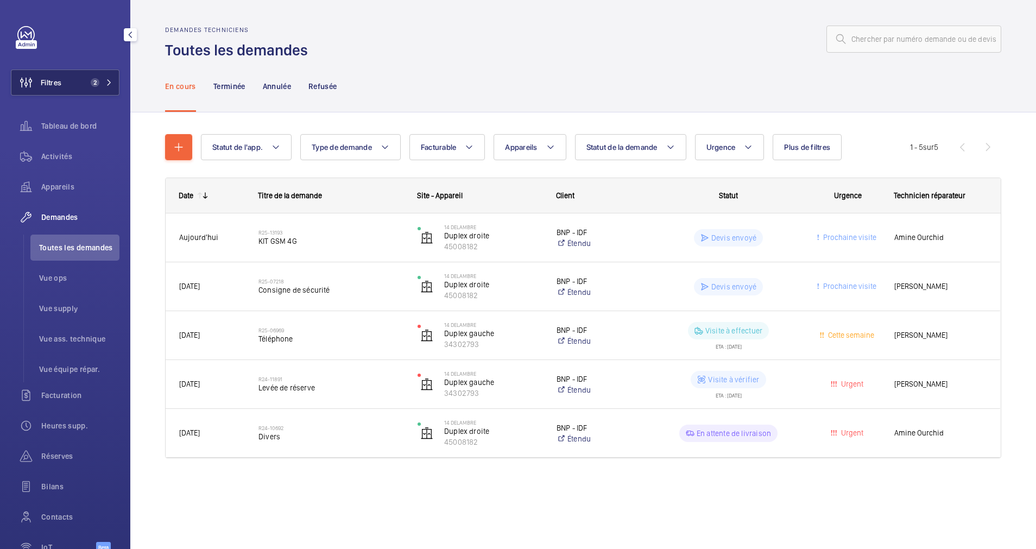
drag, startPoint x: 100, startPoint y: 79, endPoint x: 115, endPoint y: 78, distance: 14.2
click at [100, 79] on span "2" at bounding box center [99, 82] width 26 height 9
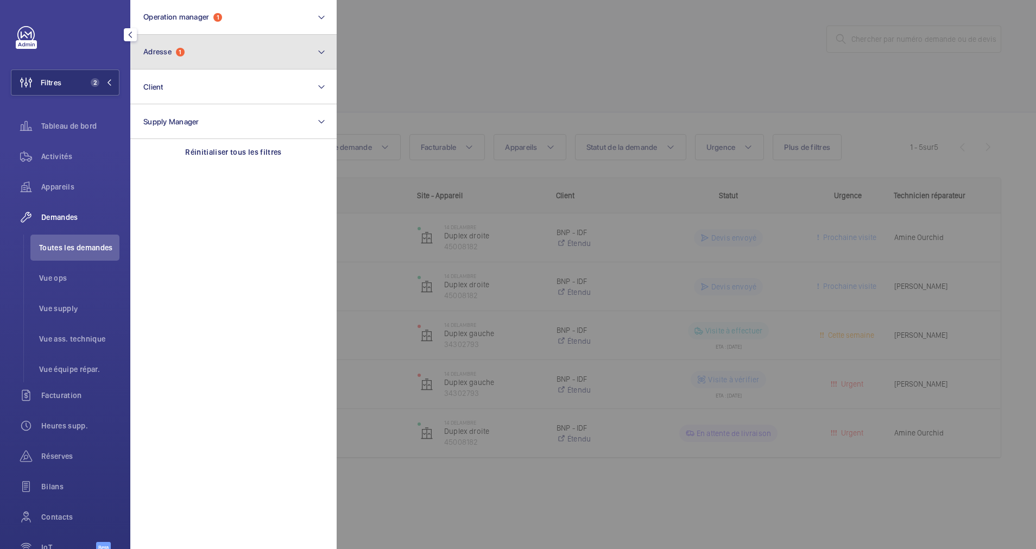
click at [184, 58] on button "Adresse 1" at bounding box center [233, 52] width 206 height 35
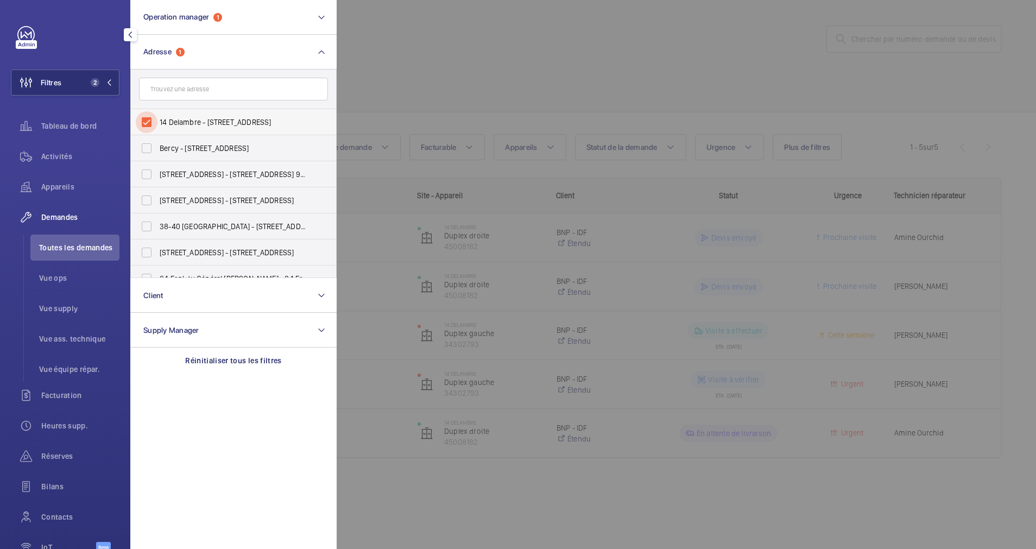
click at [150, 118] on input "14 Delambre - [STREET_ADDRESS]" at bounding box center [147, 122] width 22 height 22
checkbox input "false"
click at [683, 48] on div at bounding box center [855, 274] width 1036 height 549
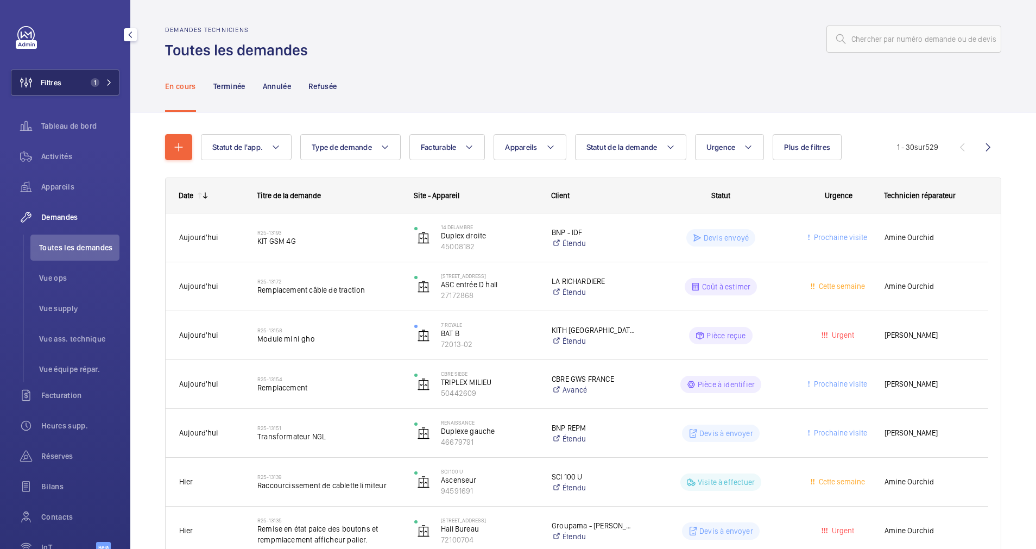
click at [96, 79] on span "1" at bounding box center [99, 82] width 26 height 9
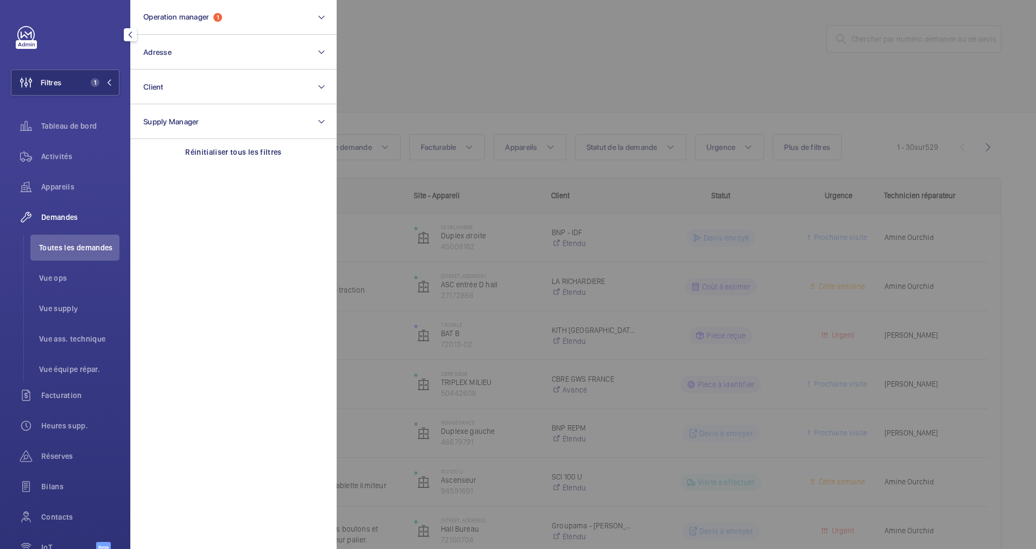
drag, startPoint x: 533, startPoint y: 66, endPoint x: 542, endPoint y: 102, distance: 37.4
click at [534, 66] on div at bounding box center [855, 274] width 1036 height 549
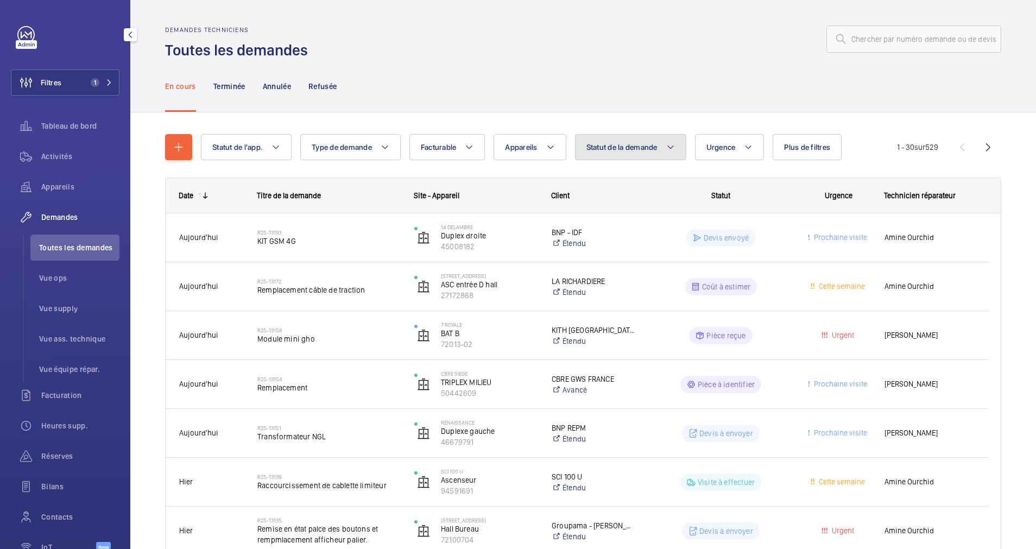
click at [634, 147] on span "Statut de la demande" at bounding box center [622, 147] width 71 height 9
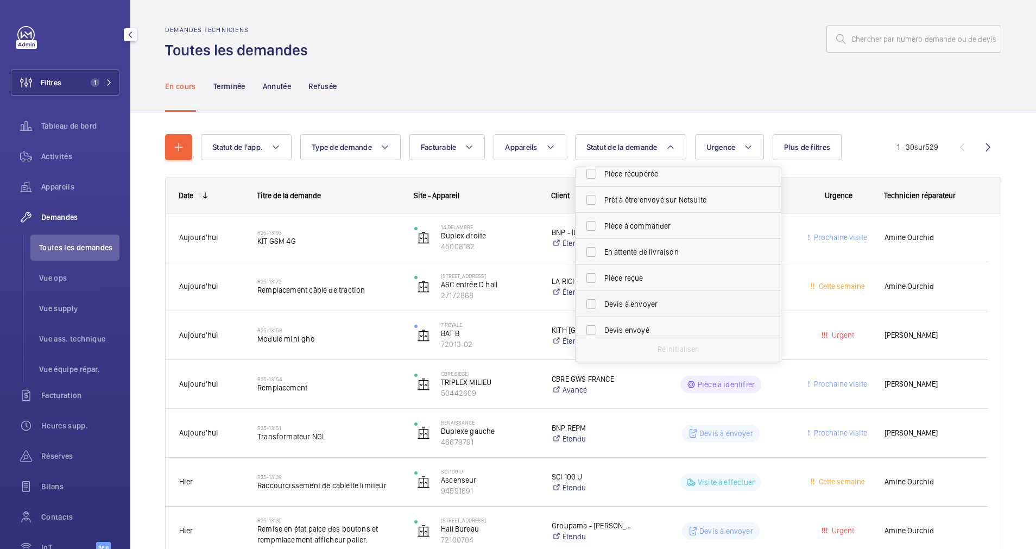
scroll to position [81, 0]
click at [598, 282] on input "Devis à envoyer" at bounding box center [592, 281] width 22 height 22
checkbox input "true"
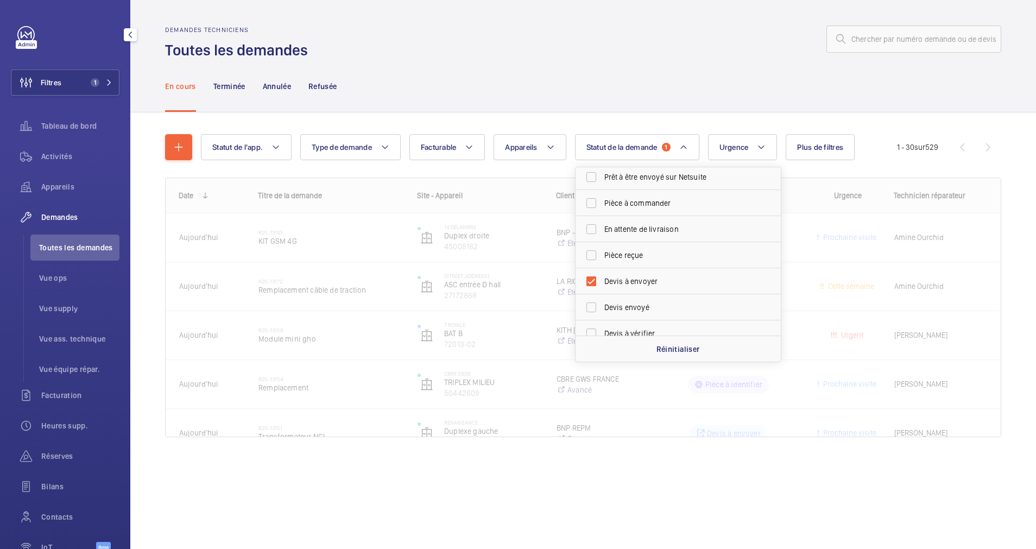
click at [664, 117] on div "Statut de l'app. Type de demande Facturable Appareils Statut de la demande 1 Co…" at bounding box center [583, 290] width 836 height 347
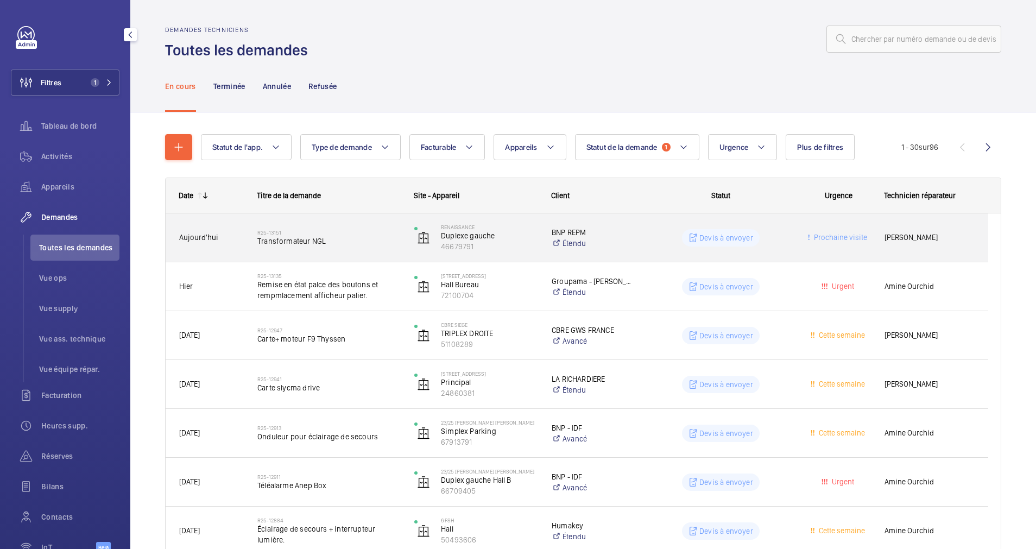
click at [385, 234] on h2 "R25-13151" at bounding box center [328, 232] width 143 height 7
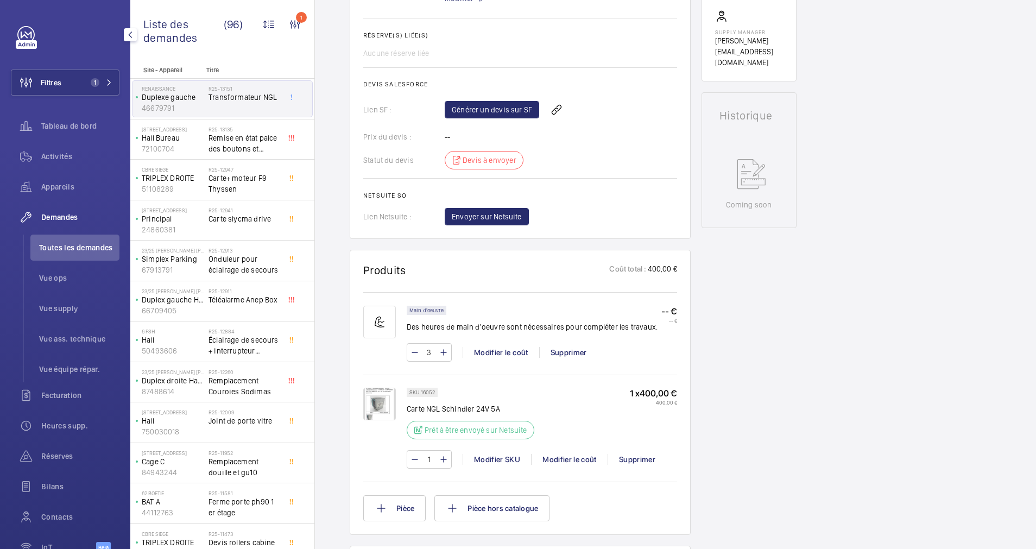
scroll to position [326, 0]
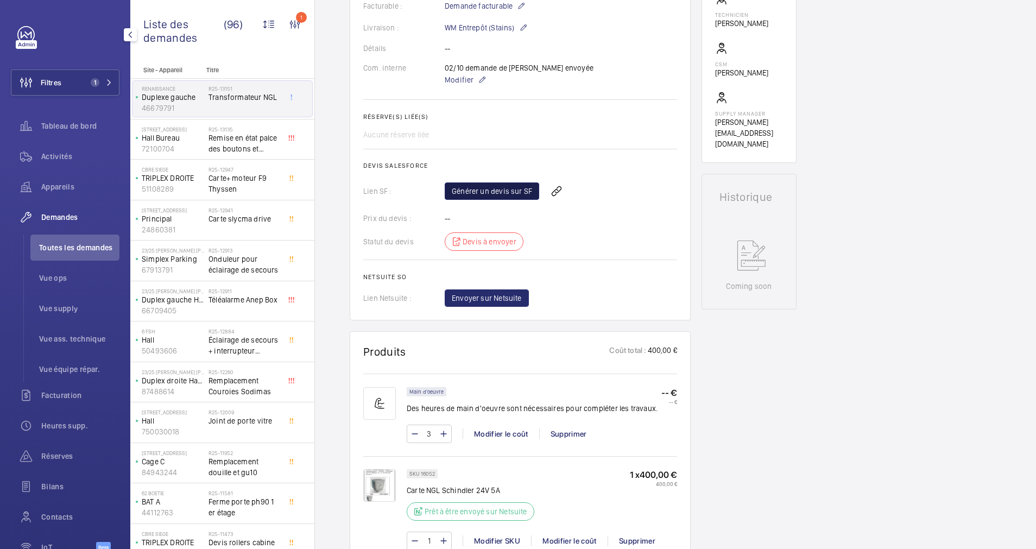
click at [500, 193] on link "Générer un devis sur SF" at bounding box center [492, 190] width 95 height 17
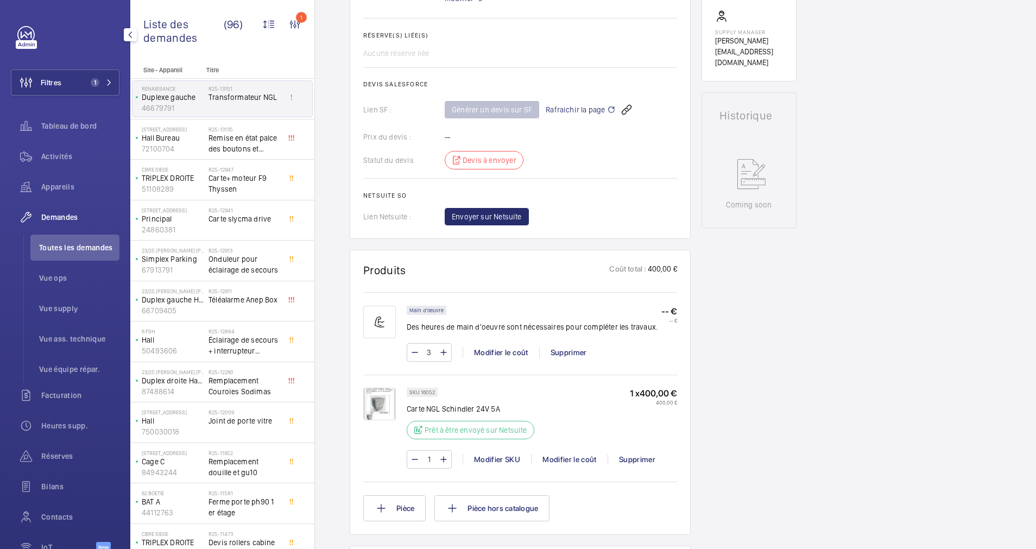
click at [380, 400] on img at bounding box center [379, 404] width 33 height 33
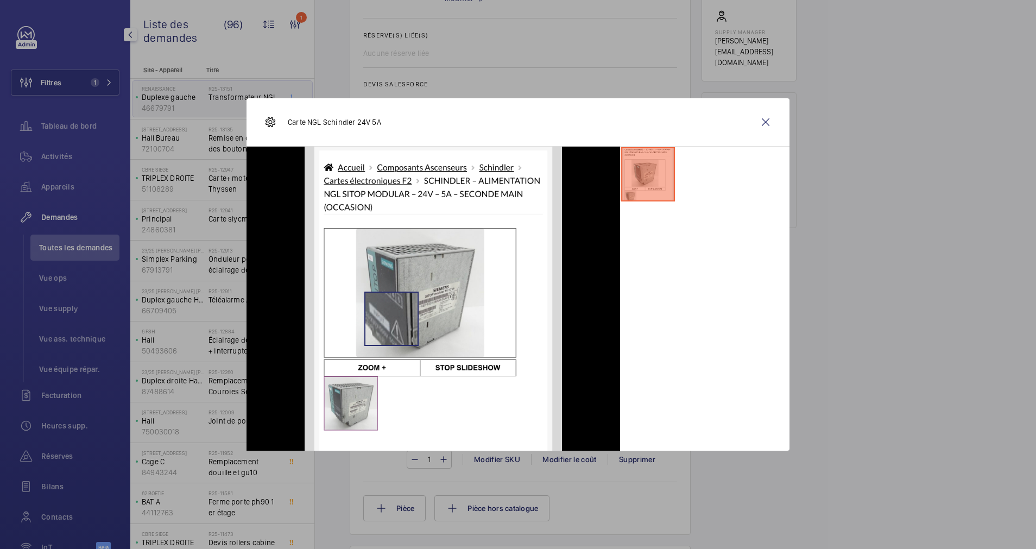
click at [392, 319] on img at bounding box center [434, 299] width 258 height 304
click at [764, 116] on wm-front-icon-button at bounding box center [766, 122] width 26 height 26
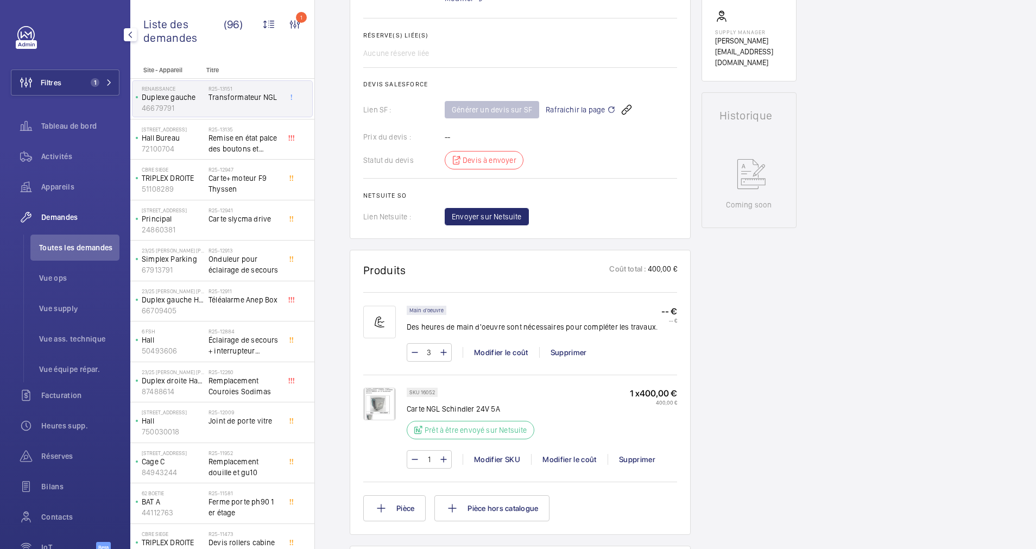
scroll to position [81, 0]
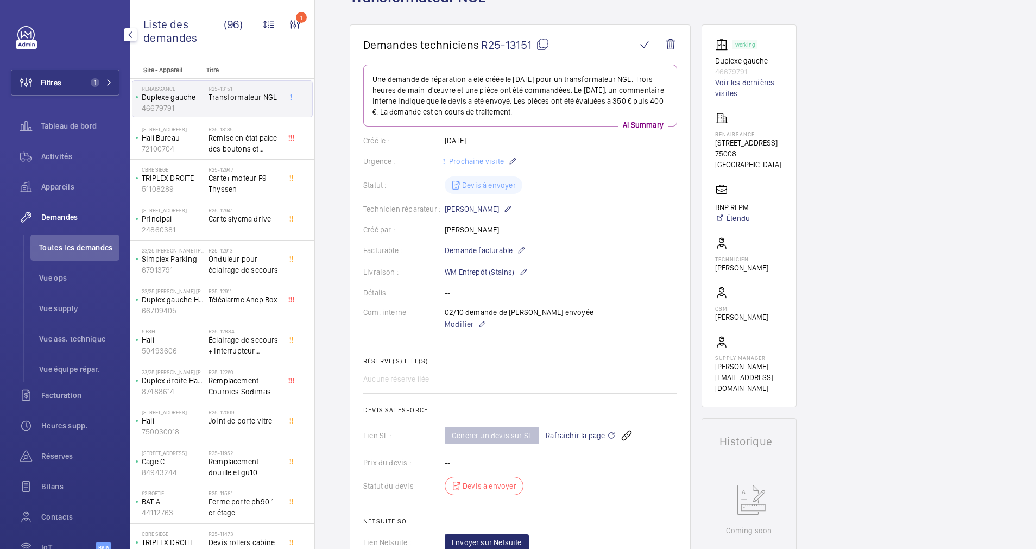
drag, startPoint x: 708, startPoint y: 136, endPoint x: 733, endPoint y: 146, distance: 26.3
click at [764, 138] on wm-front-card "Working Duplexe gauche 46679791 Voir les dernières visites RENAISSANCE 17 rue F…" at bounding box center [749, 215] width 95 height 383
drag, startPoint x: 733, startPoint y: 146, endPoint x: 722, endPoint y: 143, distance: 11.2
click at [723, 143] on p "[STREET_ADDRESS]" at bounding box center [749, 142] width 68 height 11
click at [714, 156] on wm-front-card "Working Duplexe gauche 46679791 Voir les dernières visites RENAISSANCE 17 rue F…" at bounding box center [749, 215] width 95 height 383
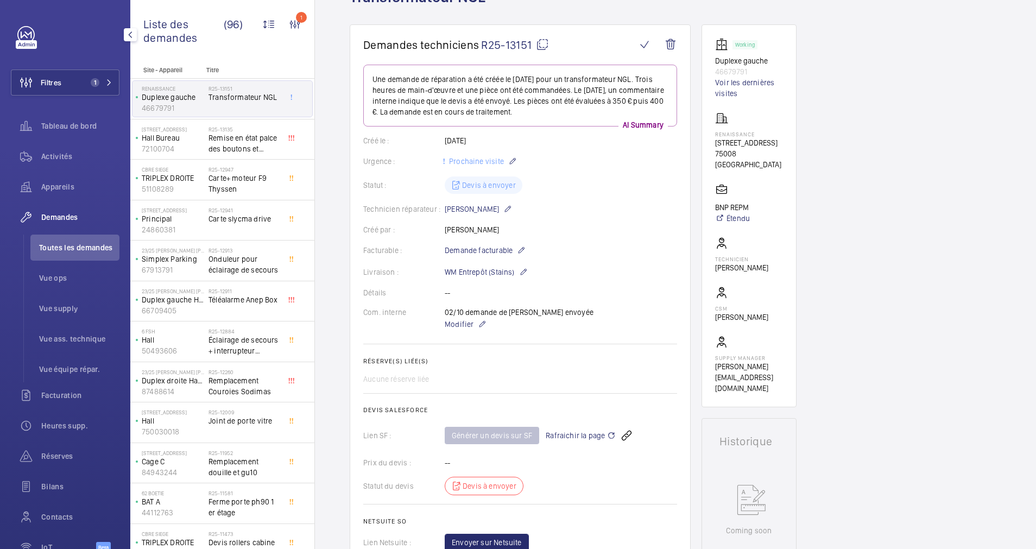
drag, startPoint x: 715, startPoint y: 144, endPoint x: 774, endPoint y: 144, distance: 58.7
click at [774, 144] on p "[STREET_ADDRESS]" at bounding box center [749, 142] width 68 height 11
copy p "[STREET_ADDRESS]"
drag, startPoint x: 95, startPoint y: 84, endPoint x: 120, endPoint y: 75, distance: 27.1
click at [97, 84] on span "1" at bounding box center [99, 82] width 26 height 9
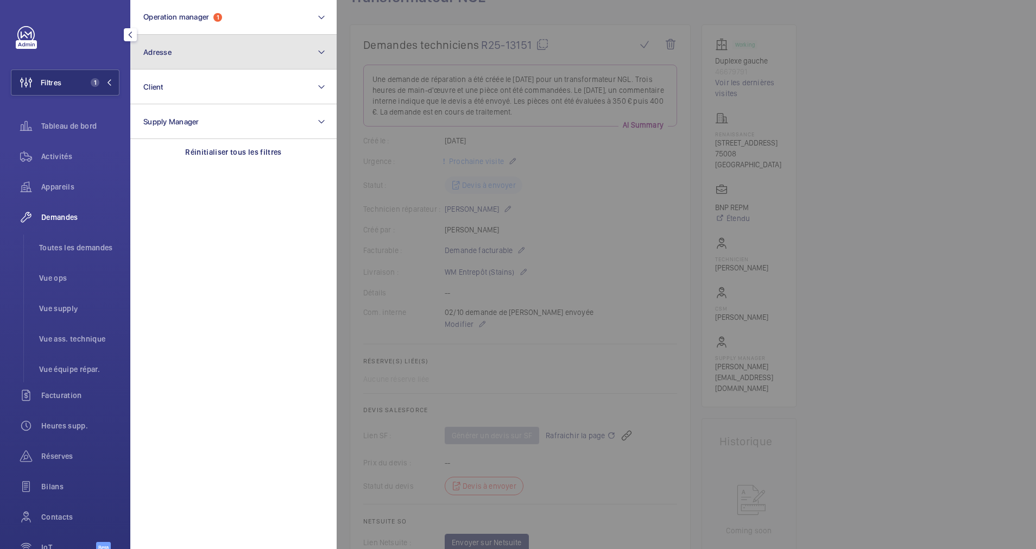
click at [182, 57] on button "Adresse" at bounding box center [233, 52] width 206 height 35
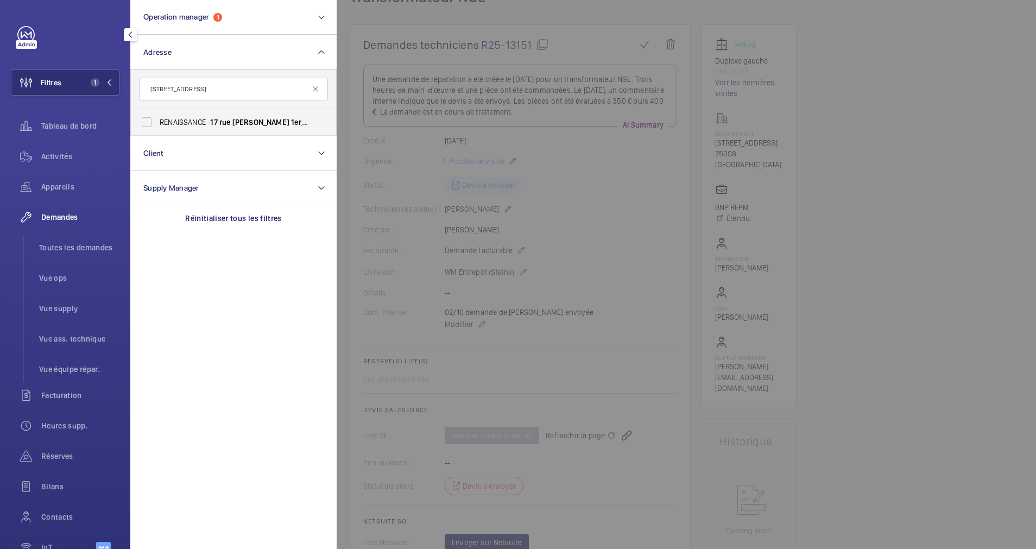
type input "[STREET_ADDRESS]"
click at [191, 123] on span "RENAISSANCE - 17 rue François 1er , PARIS 75008" at bounding box center [234, 122] width 149 height 11
click at [158, 123] on input "RENAISSANCE - 17 rue François 1er , PARIS 75008" at bounding box center [147, 122] width 22 height 22
checkbox input "true"
click at [66, 190] on span "Appareils" at bounding box center [80, 186] width 78 height 11
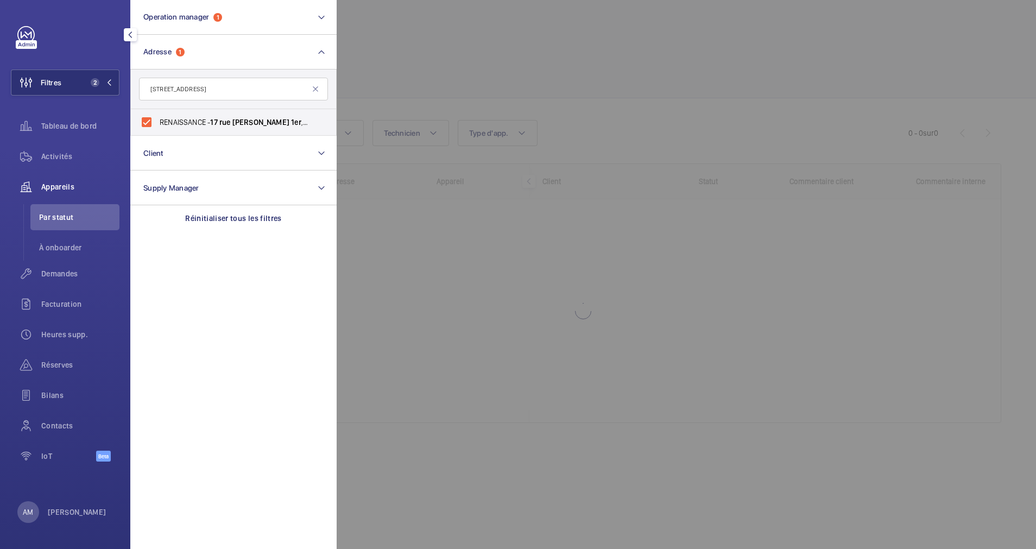
drag, startPoint x: 58, startPoint y: 267, endPoint x: 388, endPoint y: 124, distance: 359.6
click at [58, 267] on div "Demandes" at bounding box center [65, 274] width 109 height 26
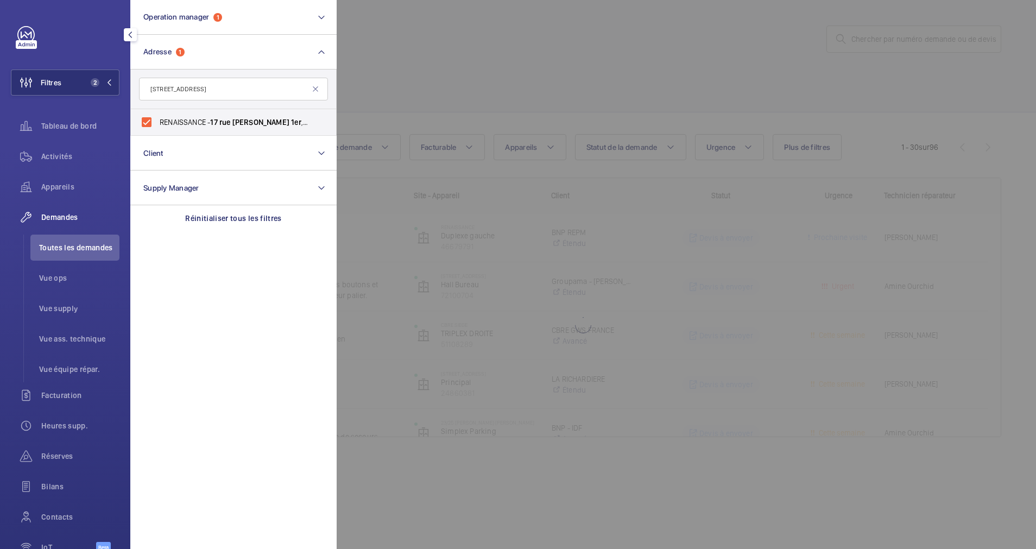
click at [480, 84] on div at bounding box center [855, 274] width 1036 height 549
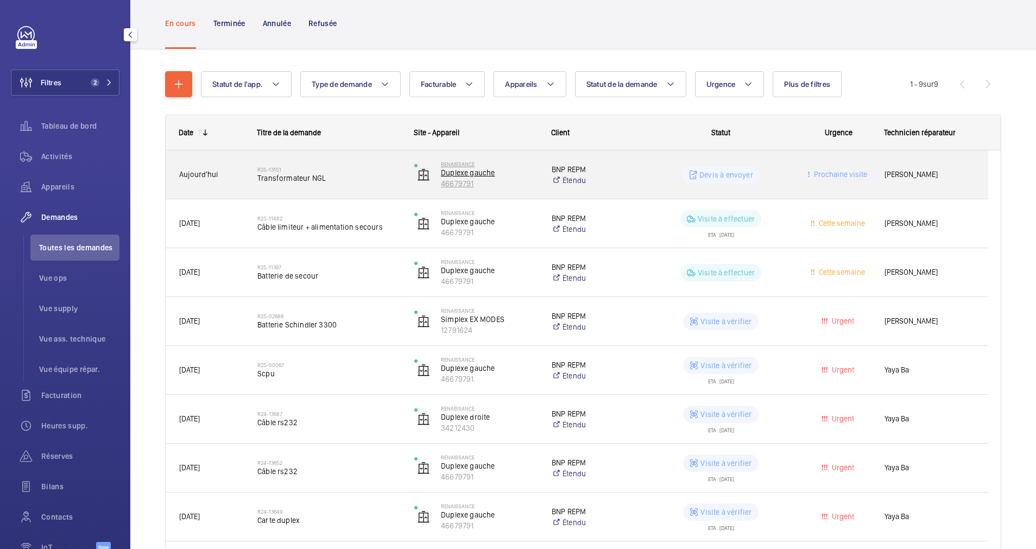
scroll to position [81, 0]
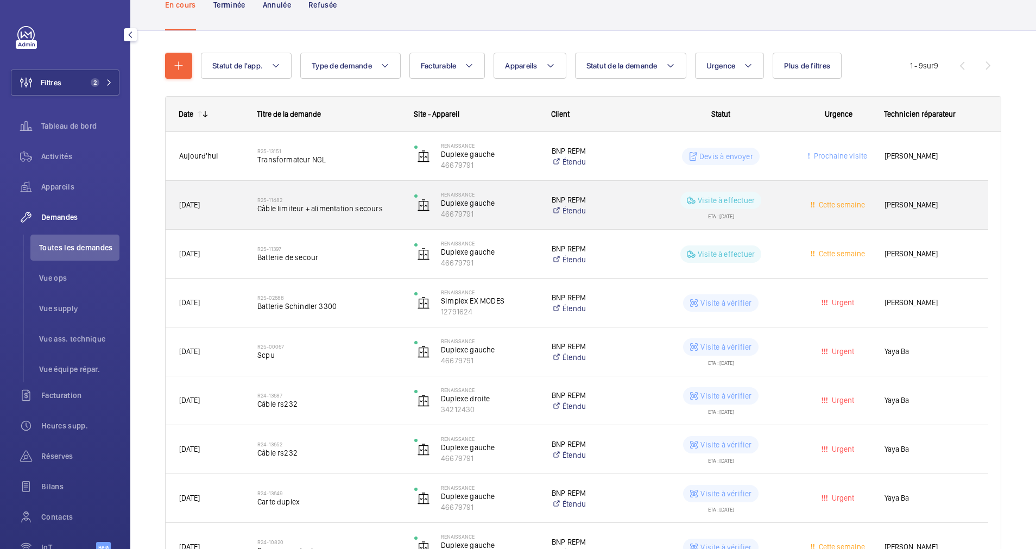
click at [354, 215] on div "R25-11482 Câble limiteur + alimentation secours" at bounding box center [328, 206] width 143 height 32
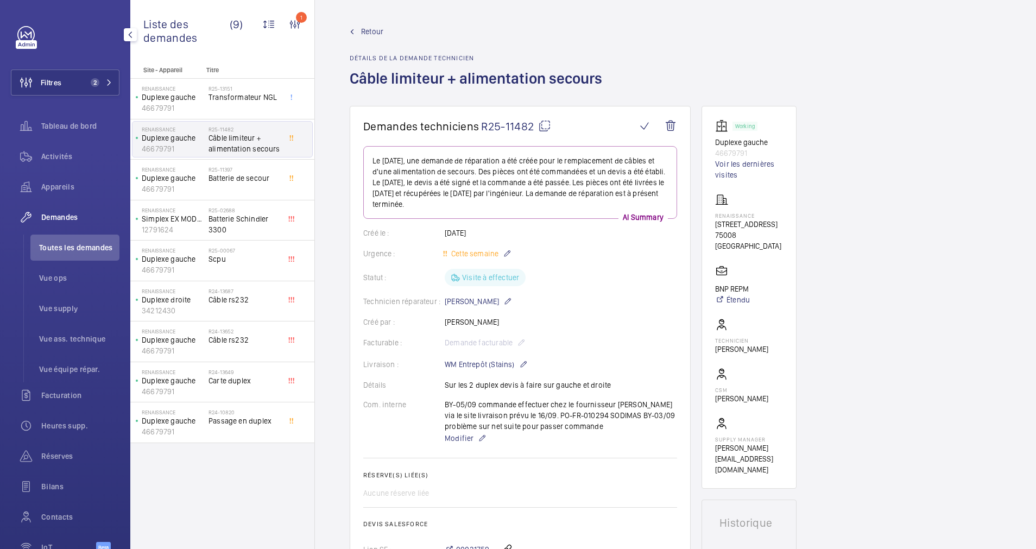
click at [375, 30] on span "Retour" at bounding box center [372, 31] width 22 height 11
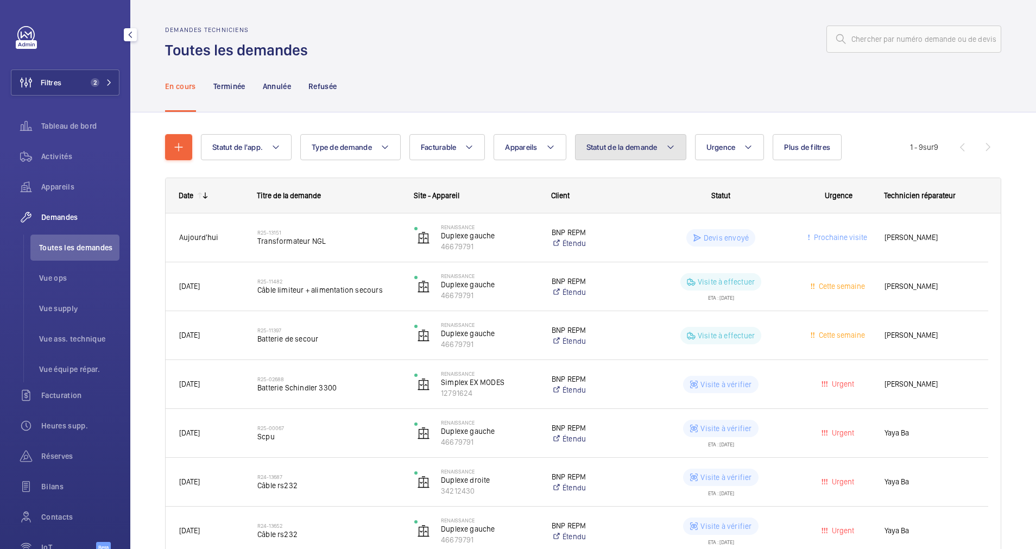
click at [632, 147] on span "Statut de la demande" at bounding box center [622, 147] width 71 height 9
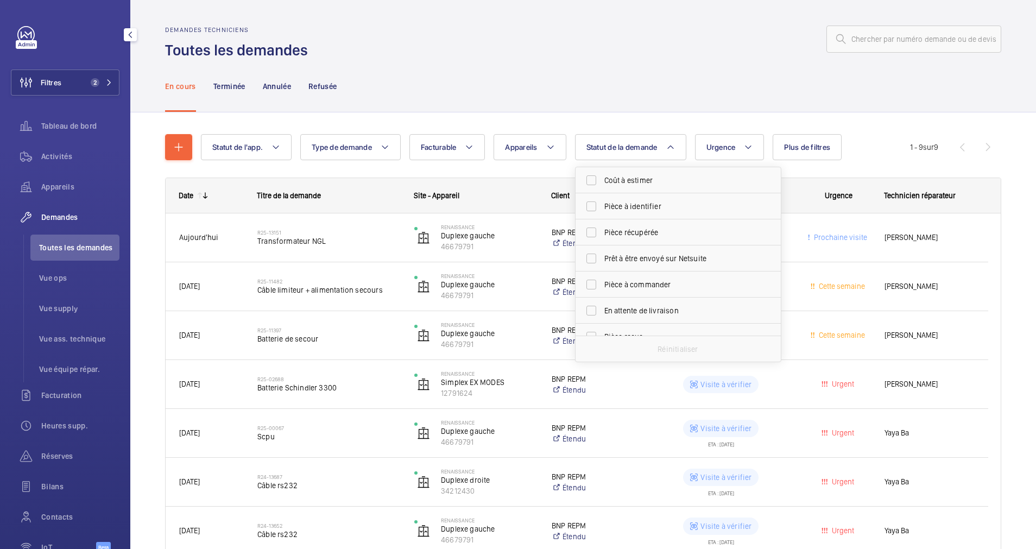
scroll to position [144, 0]
click at [588, 210] on input "Devis à envoyer" at bounding box center [592, 218] width 22 height 22
checkbox input "true"
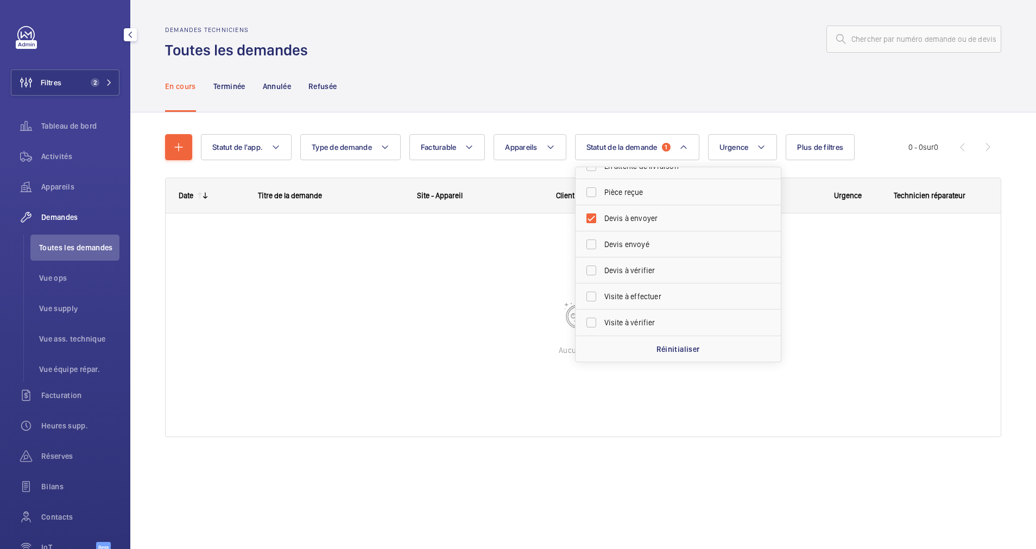
click at [675, 115] on div "Statut de l'app. Type de demande Facturable Appareils Statut de la demande 1 Co…" at bounding box center [583, 300] width 906 height 377
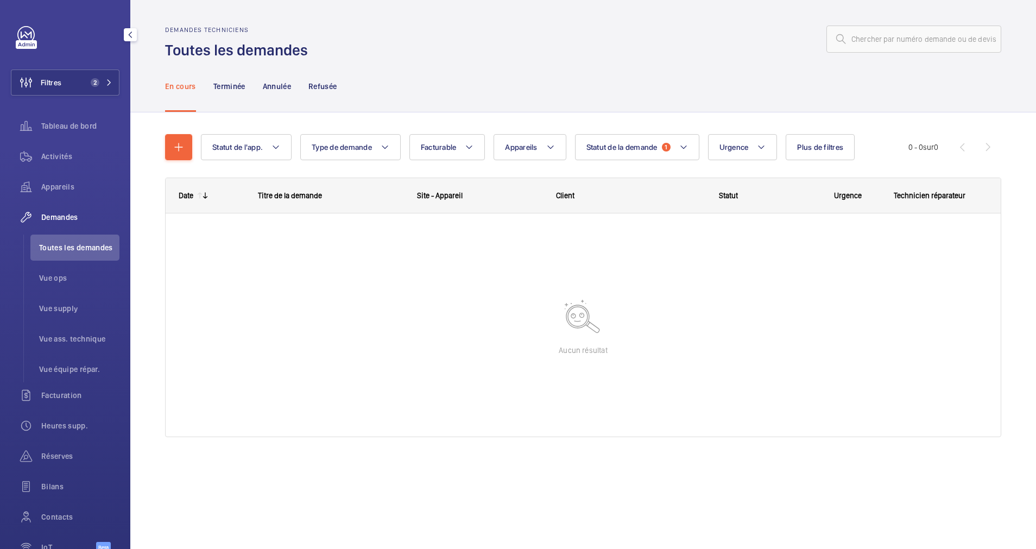
drag, startPoint x: 75, startPoint y: 80, endPoint x: 130, endPoint y: 77, distance: 55.0
click at [80, 79] on button "Filtres 2" at bounding box center [65, 83] width 109 height 26
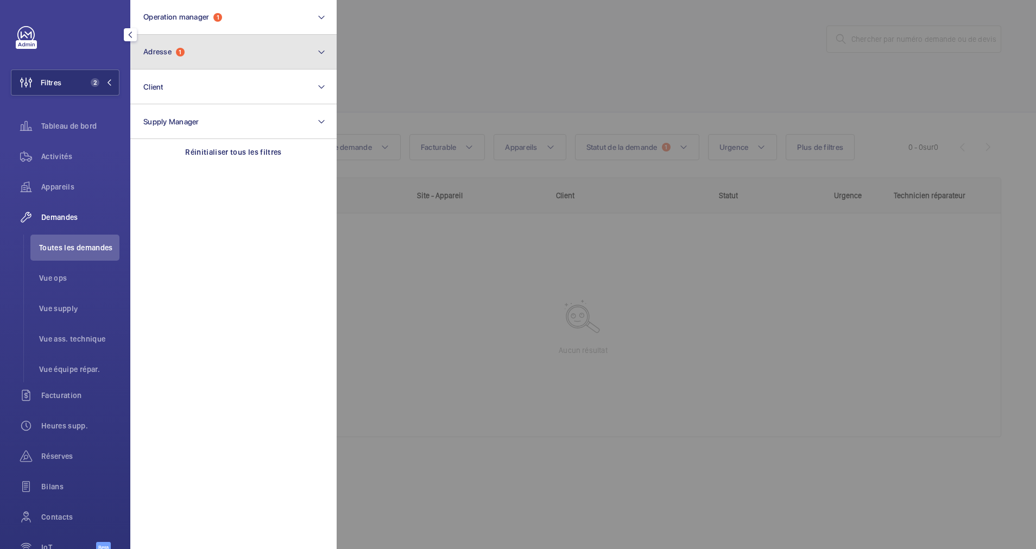
click at [237, 61] on button "Adresse 1" at bounding box center [233, 52] width 206 height 35
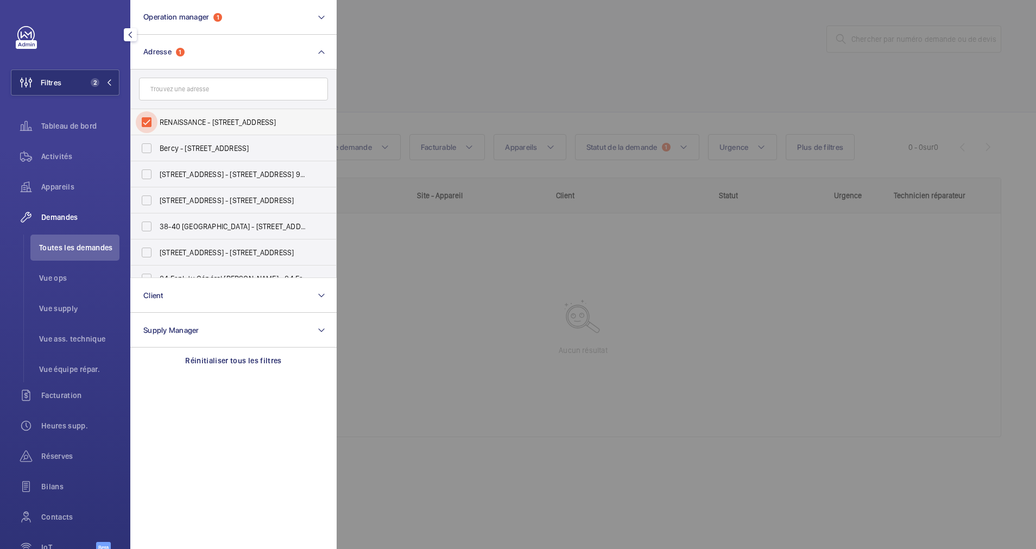
click at [154, 118] on input "RENAISSANCE - 17 rue François 1er, PARIS 75008" at bounding box center [147, 122] width 22 height 22
checkbox input "false"
click at [491, 76] on div at bounding box center [855, 274] width 1036 height 549
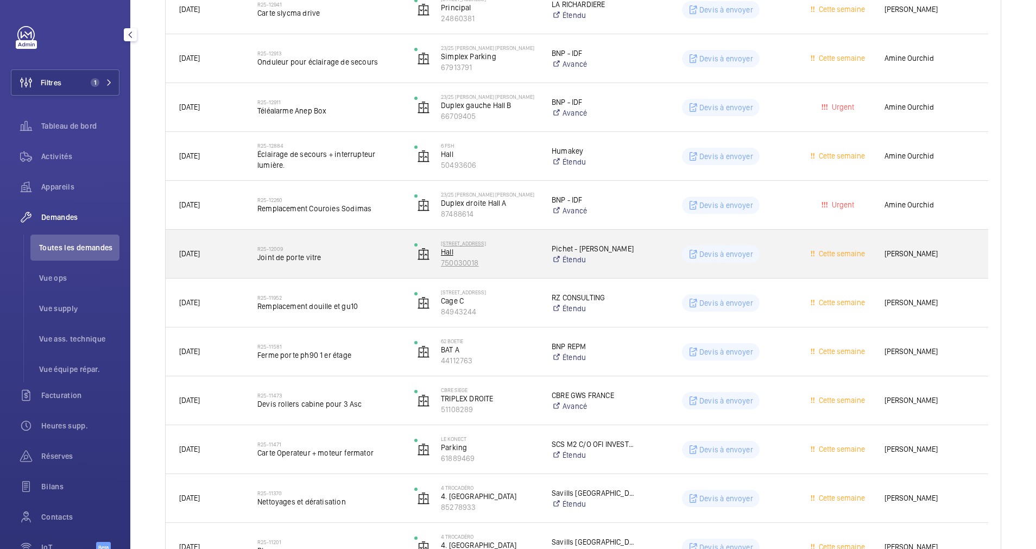
scroll to position [407, 0]
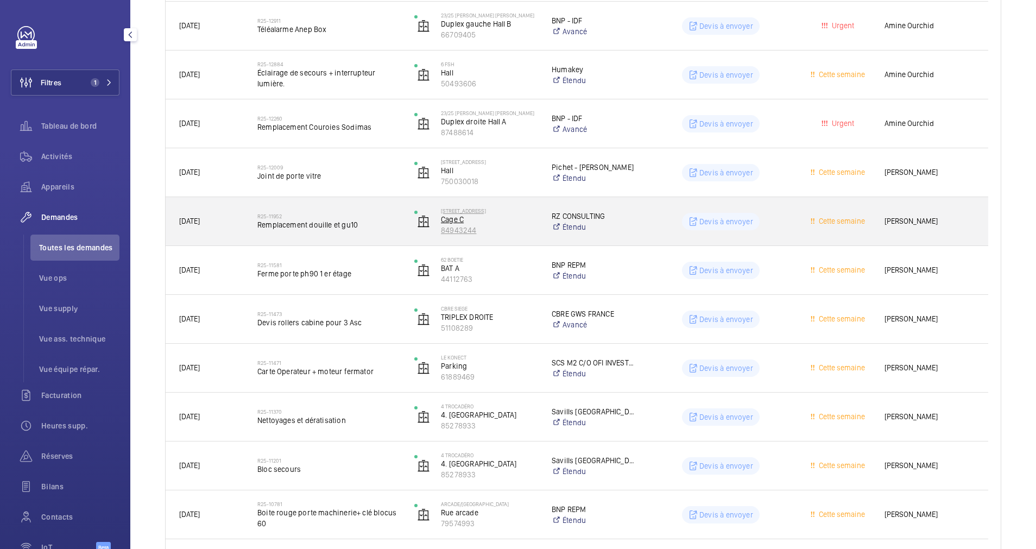
click at [525, 225] on p "84943244" at bounding box center [489, 230] width 97 height 11
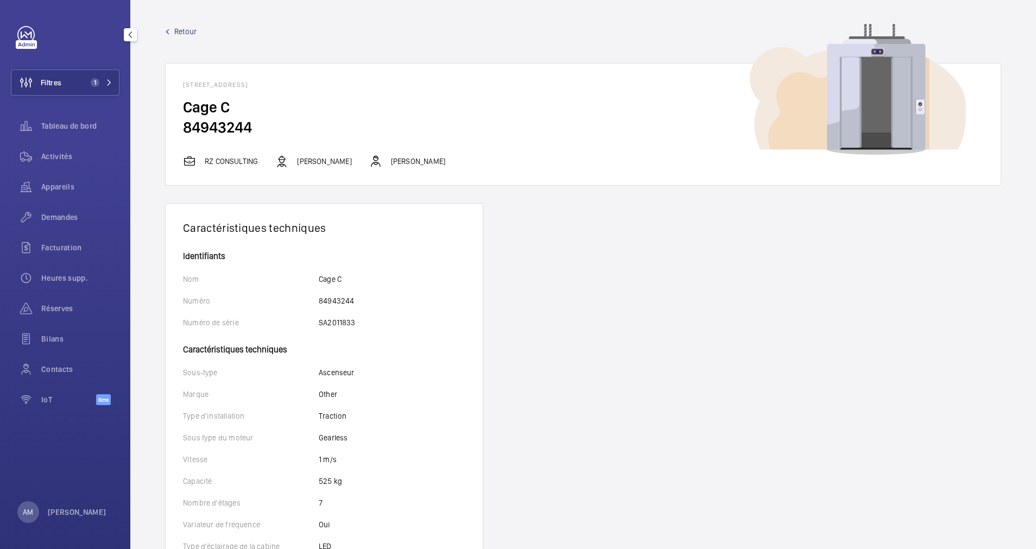
click at [184, 32] on span "Retour" at bounding box center [185, 31] width 22 height 11
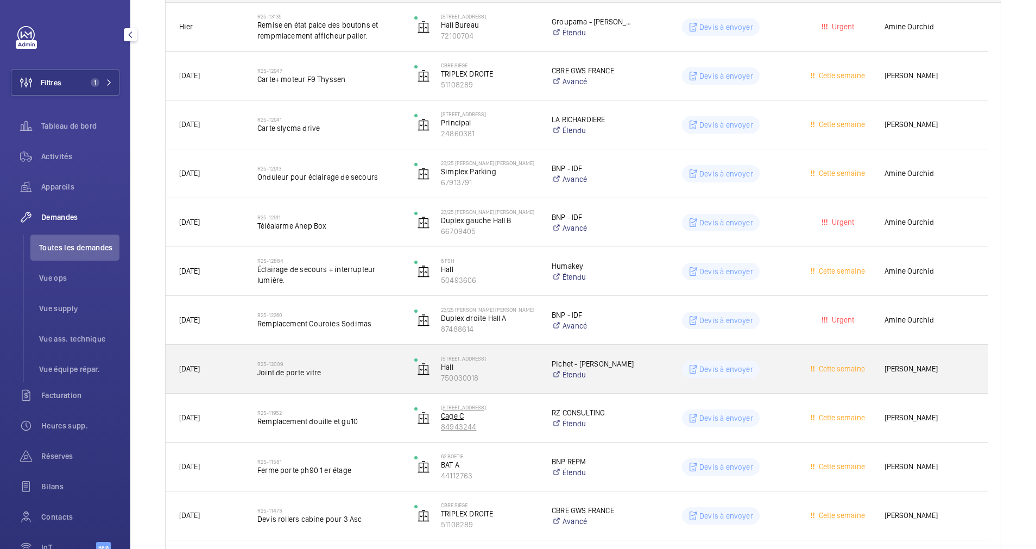
scroll to position [244, 0]
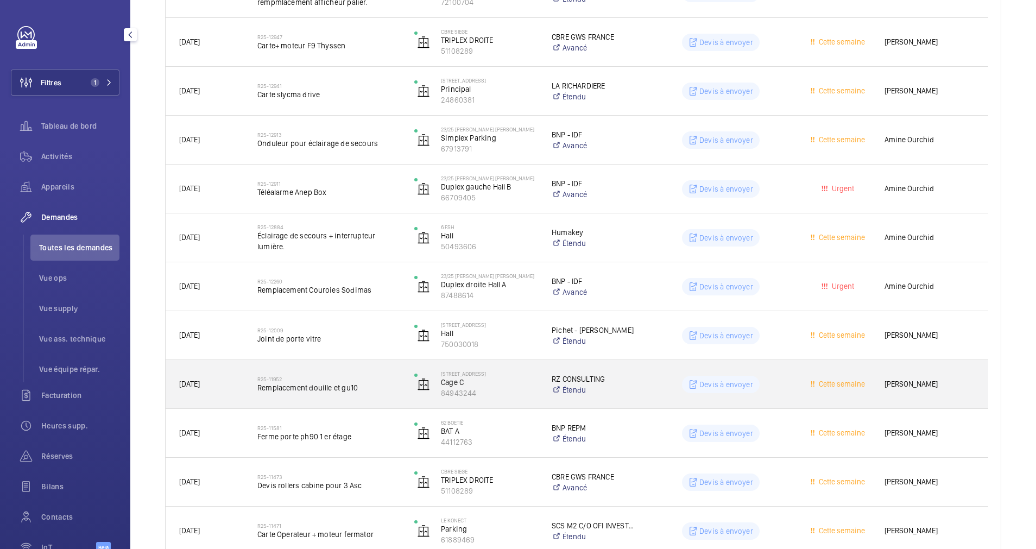
click at [378, 383] on span "Remplacement douille et gu10" at bounding box center [328, 387] width 143 height 11
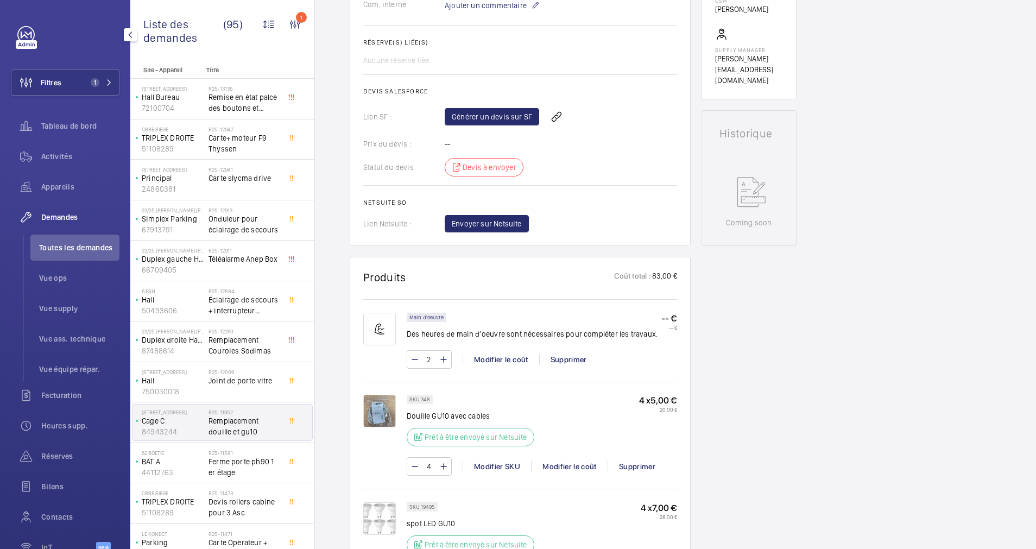
scroll to position [407, 0]
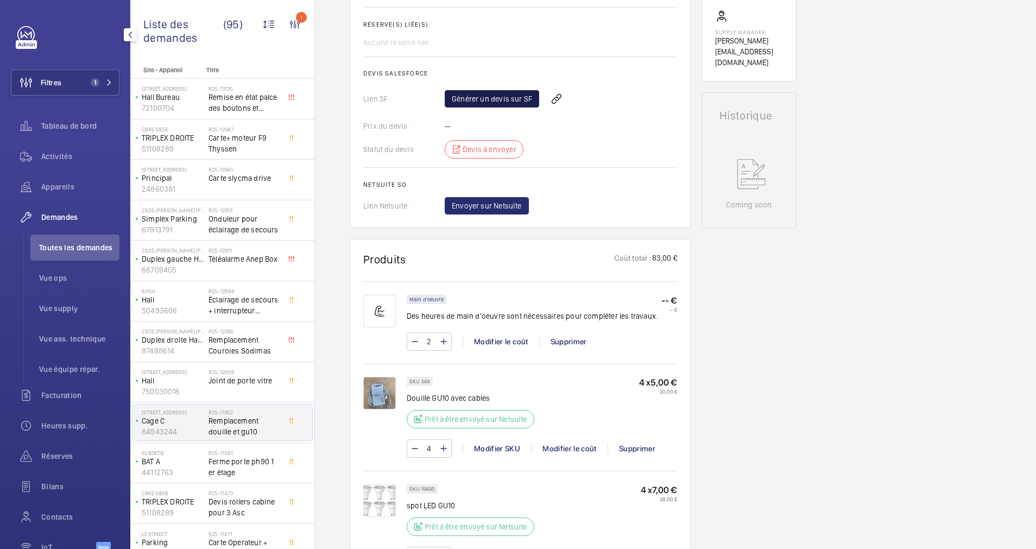
click at [487, 108] on link "Générer un devis sur SF" at bounding box center [492, 98] width 95 height 17
click at [576, 105] on span "Rafraichir la page" at bounding box center [581, 98] width 70 height 13
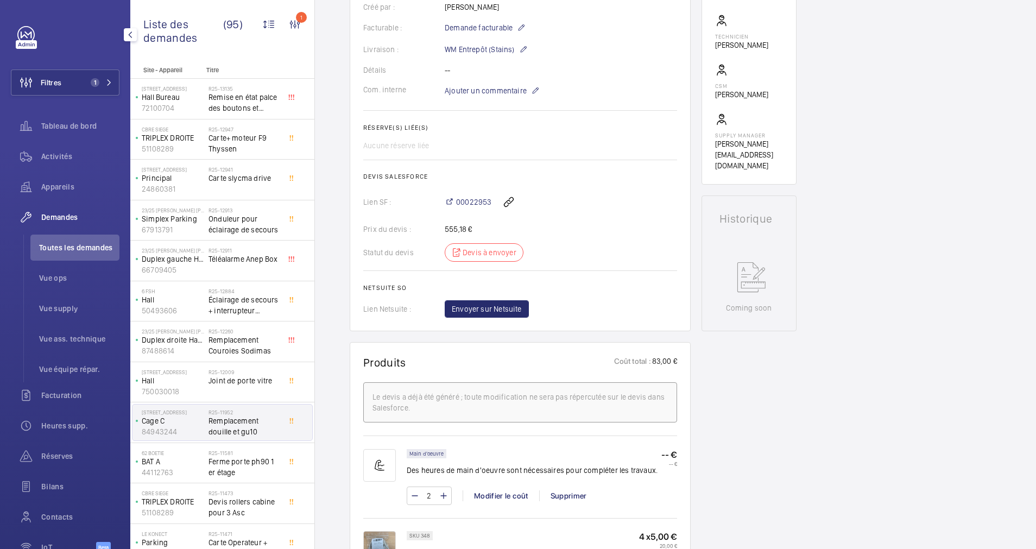
scroll to position [244, 0]
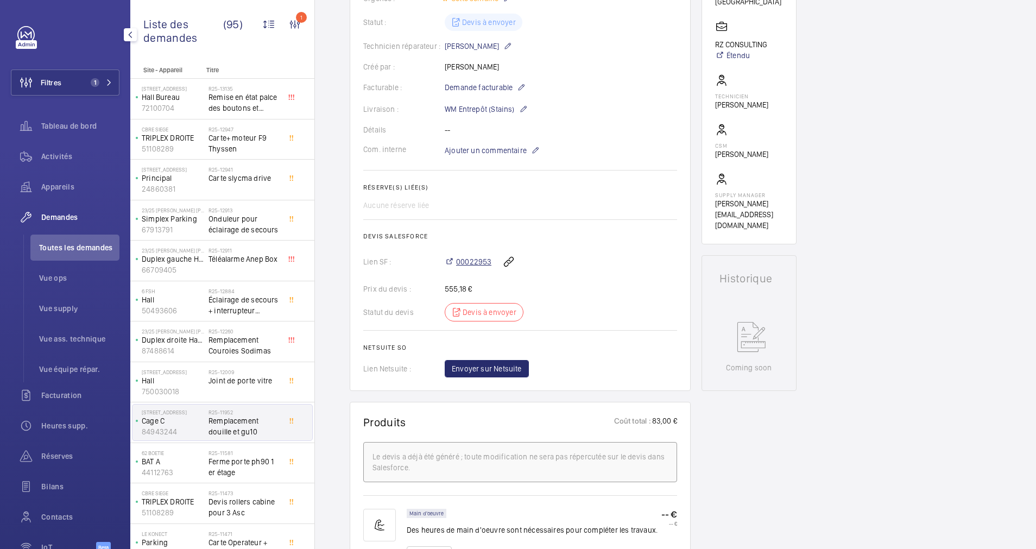
click at [474, 259] on span "00022953" at bounding box center [473, 261] width 35 height 11
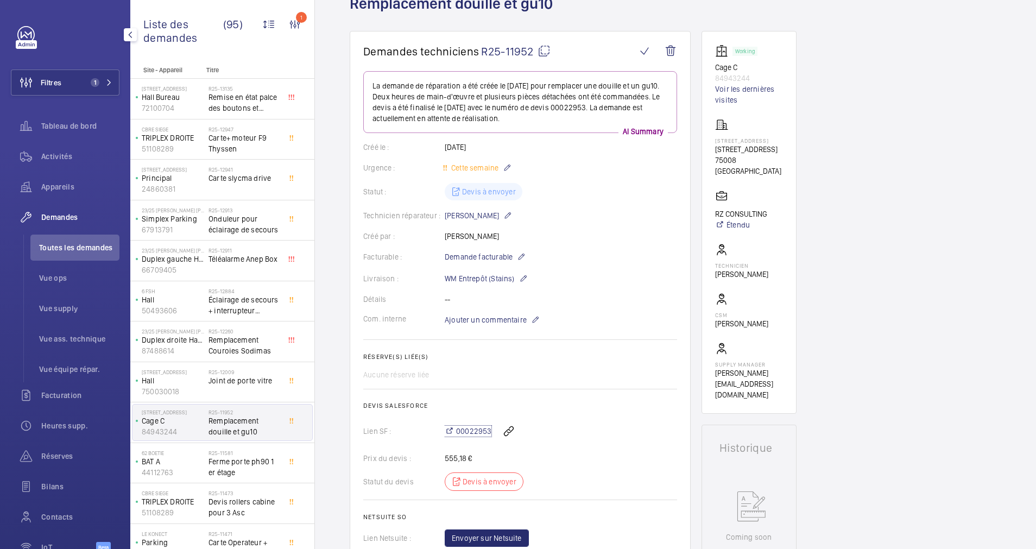
scroll to position [0, 0]
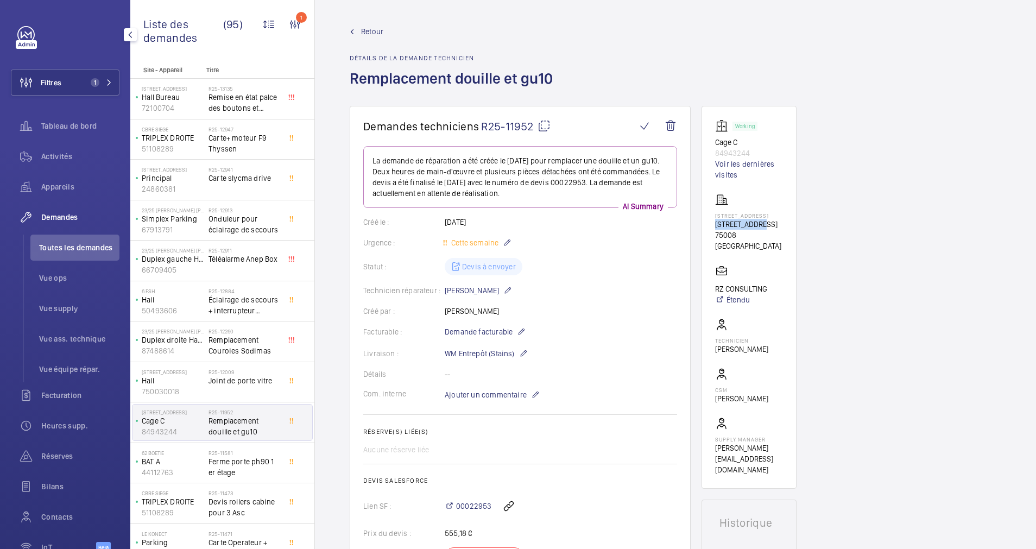
drag, startPoint x: 713, startPoint y: 226, endPoint x: 763, endPoint y: 226, distance: 50.0
click at [763, 226] on wm-front-card "Working Cage C 84943244 Voir les dernières visites 11 rue Marbeuf 11 Rue Marbeu…" at bounding box center [749, 297] width 95 height 383
drag, startPoint x: 763, startPoint y: 226, endPoint x: 756, endPoint y: 226, distance: 6.5
copy p "11 Rue Marbeu"
click at [728, 245] on wm-front-card-body "Working Cage C 84943244 Voir les dernières visites 11 rue Marbeuf 11 Rue Marbeu…" at bounding box center [749, 297] width 68 height 356
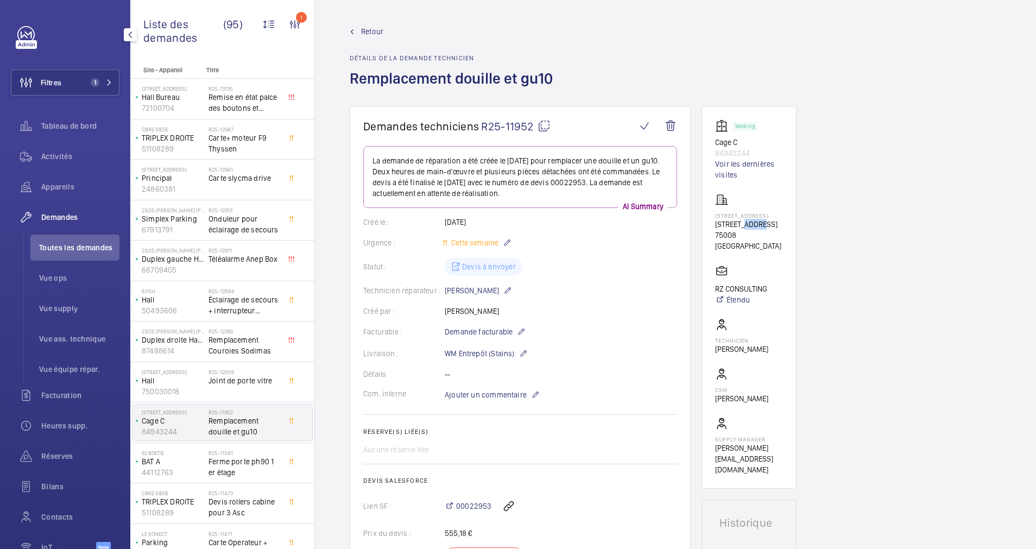
drag, startPoint x: 762, startPoint y: 225, endPoint x: 742, endPoint y: 225, distance: 19.6
click at [742, 225] on p "11 Rue Marbeuf" at bounding box center [749, 224] width 68 height 11
click at [372, 28] on span "Retour" at bounding box center [372, 31] width 22 height 11
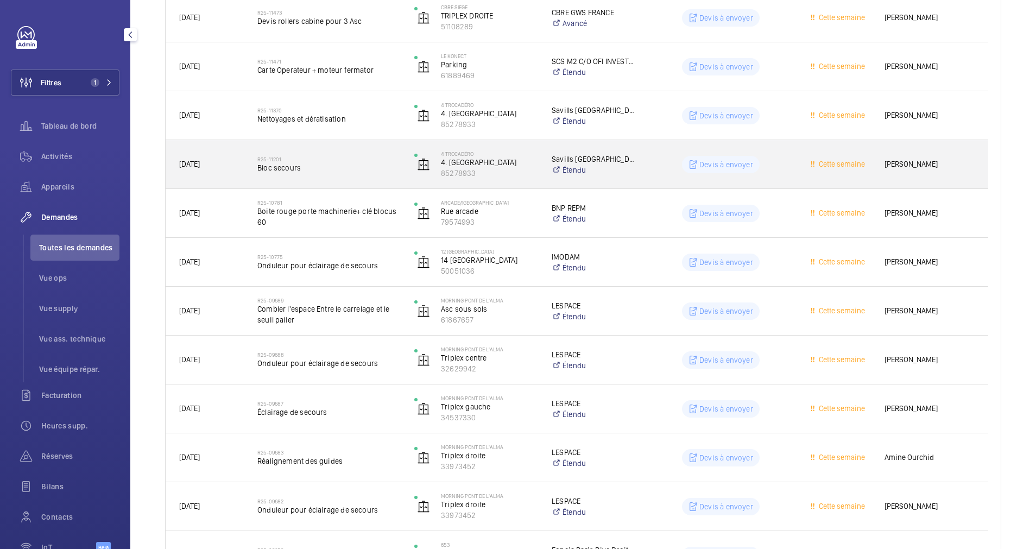
scroll to position [733, 0]
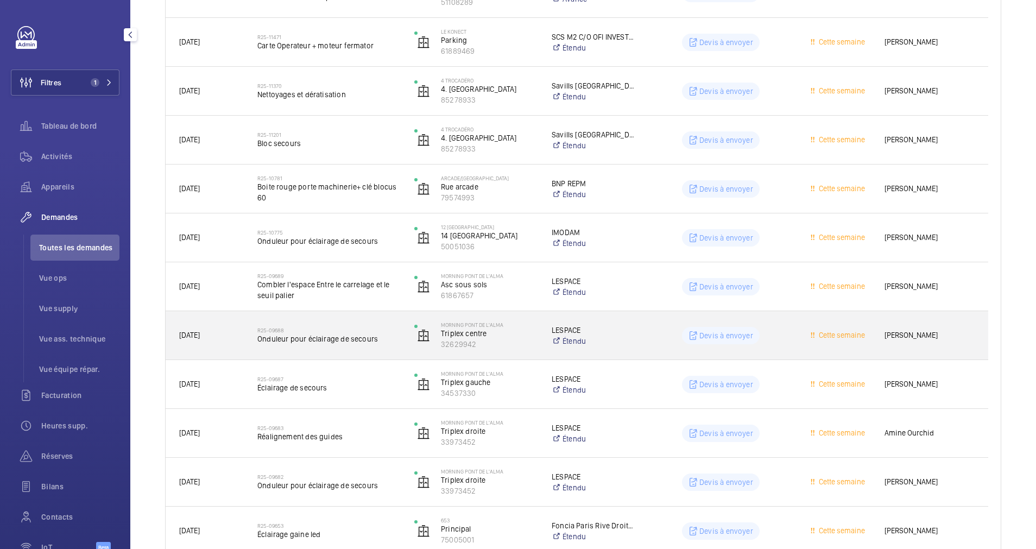
click at [377, 330] on h2 "R25-09688" at bounding box center [328, 330] width 143 height 7
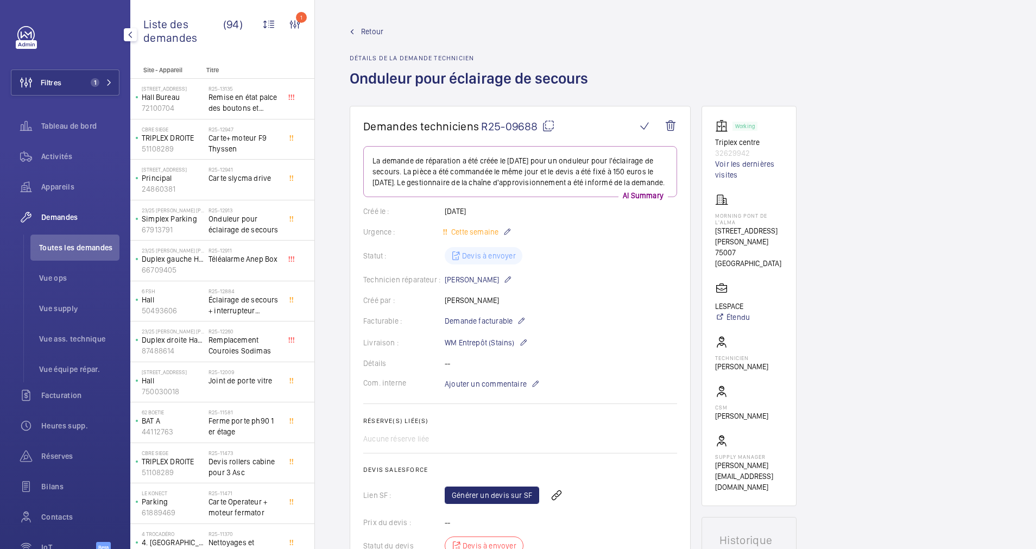
click at [375, 30] on span "Retour" at bounding box center [372, 31] width 22 height 11
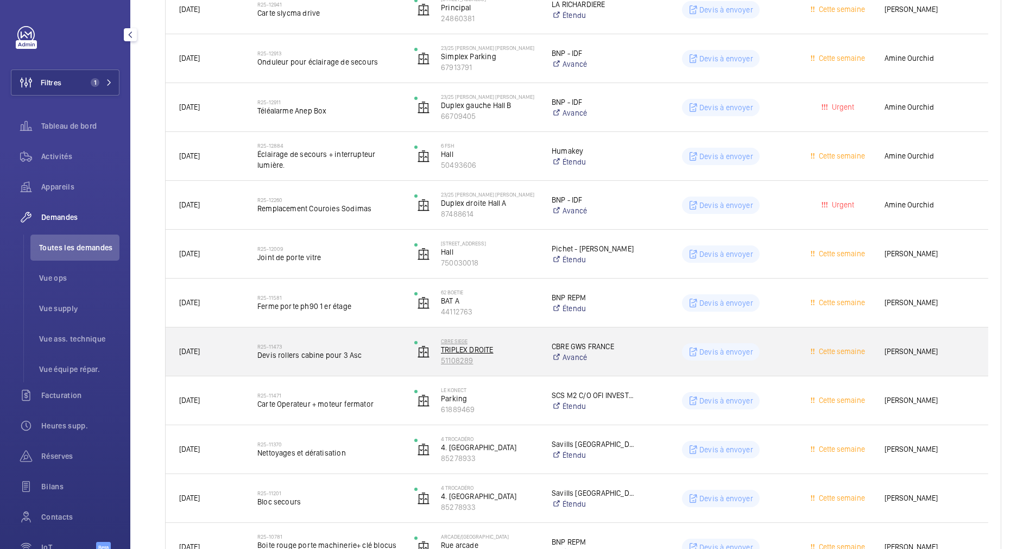
scroll to position [407, 0]
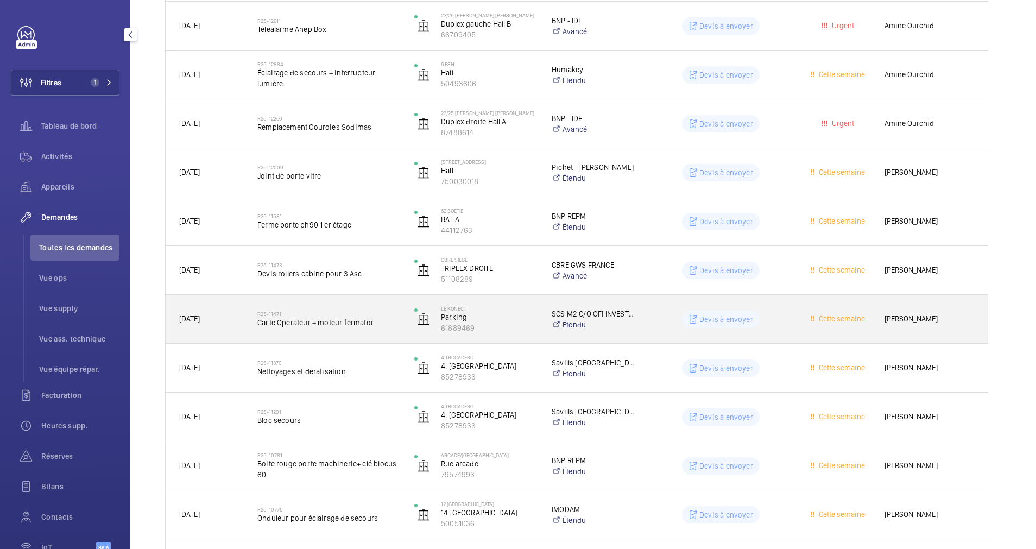
click at [377, 315] on h2 "R25-11471" at bounding box center [328, 314] width 143 height 7
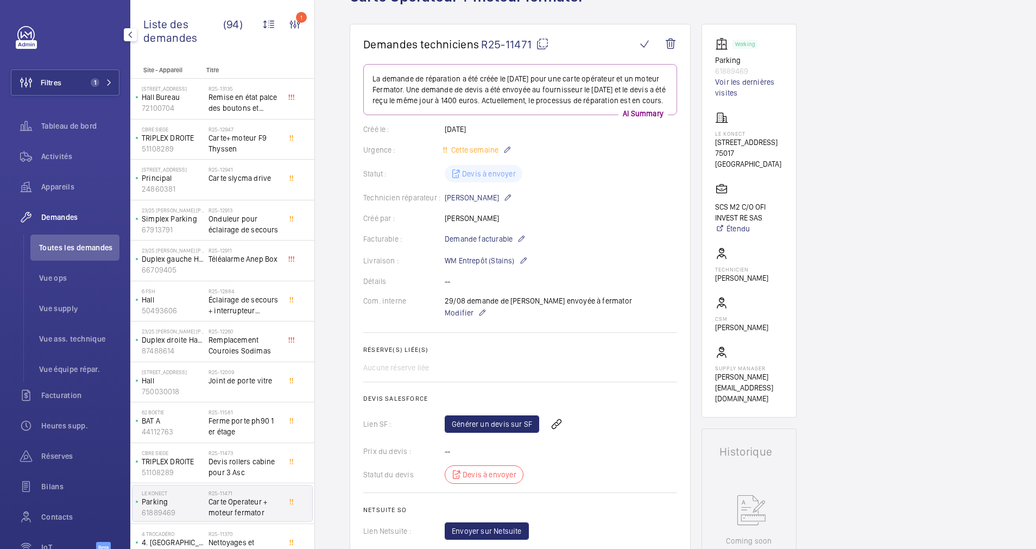
scroll to position [81, 0]
drag, startPoint x: 714, startPoint y: 142, endPoint x: 760, endPoint y: 149, distance: 46.7
click at [760, 149] on wm-front-card "Working Parking 61889469 Voir les dernières visites Le Konect 24 Rue Toulouse L…" at bounding box center [749, 221] width 95 height 394
drag, startPoint x: 760, startPoint y: 149, endPoint x: 728, endPoint y: 150, distance: 32.6
copy p "24 Rue Toulouse Lautrec"
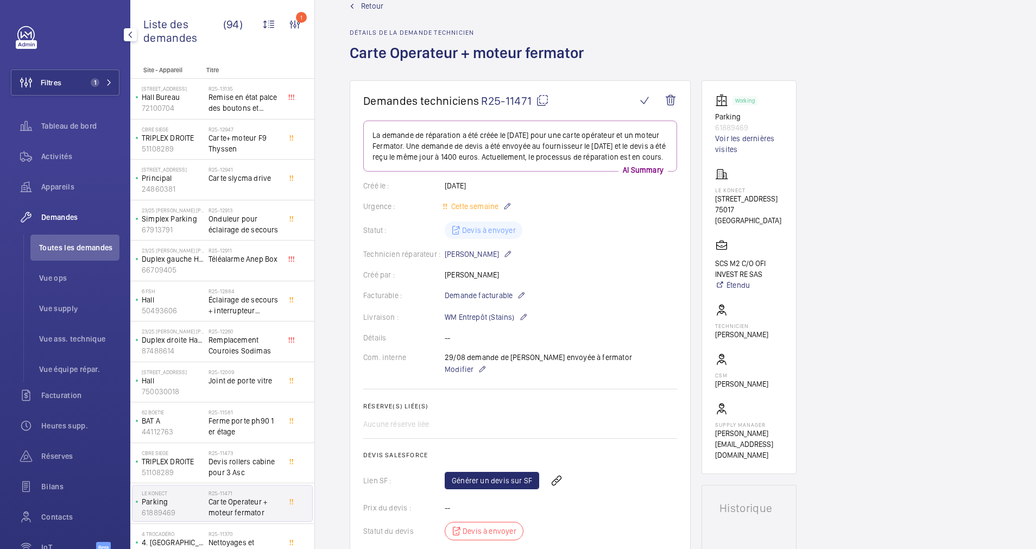
scroll to position [0, 0]
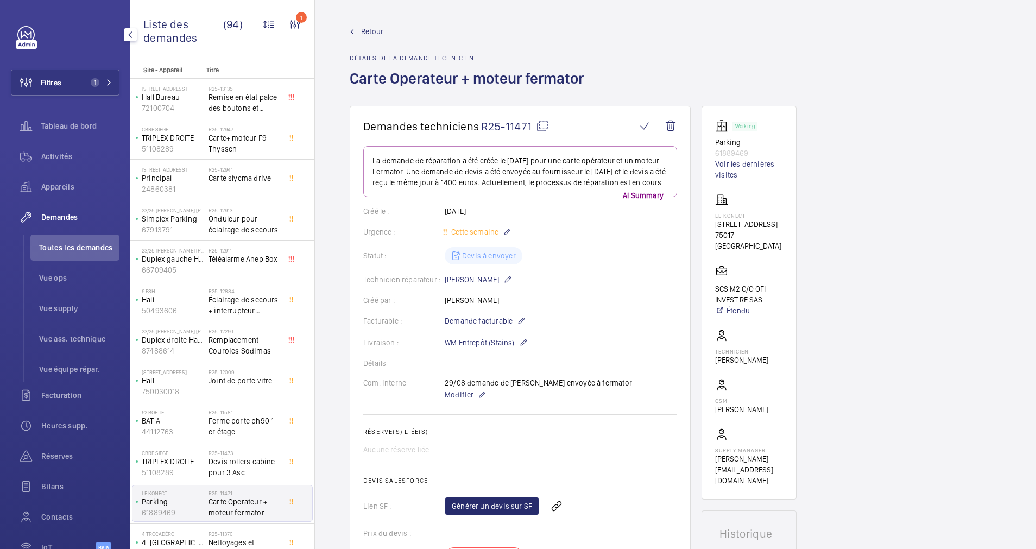
click at [372, 32] on span "Retour" at bounding box center [372, 31] width 22 height 11
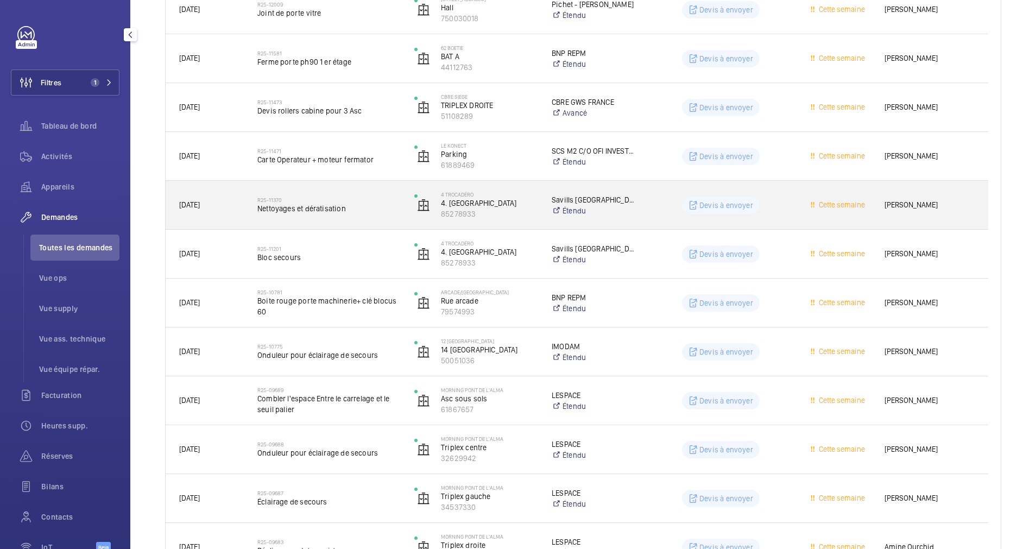
scroll to position [652, 0]
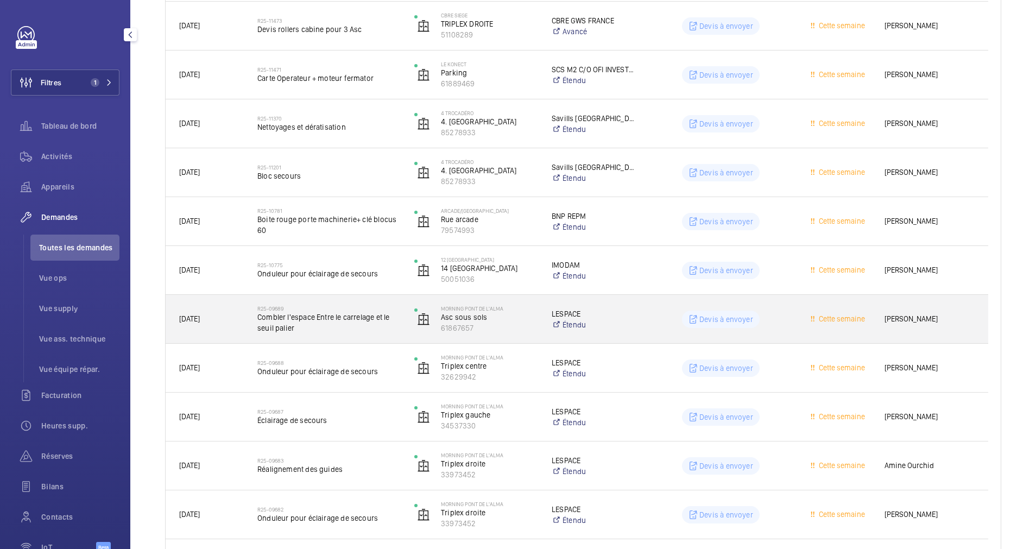
click at [350, 325] on span "Combler l'espace Entre le carrelage et le seuil palier" at bounding box center [328, 323] width 143 height 22
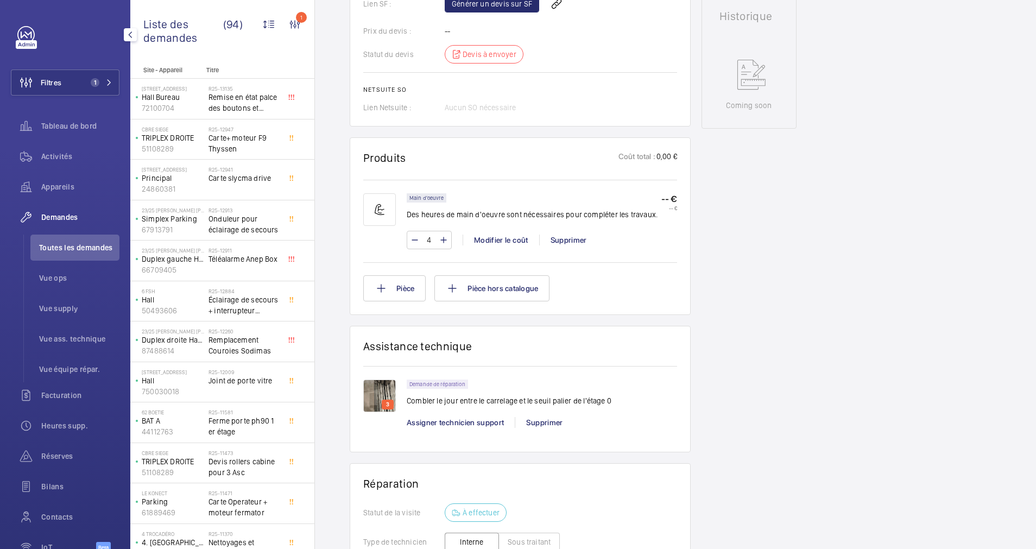
scroll to position [570, 0]
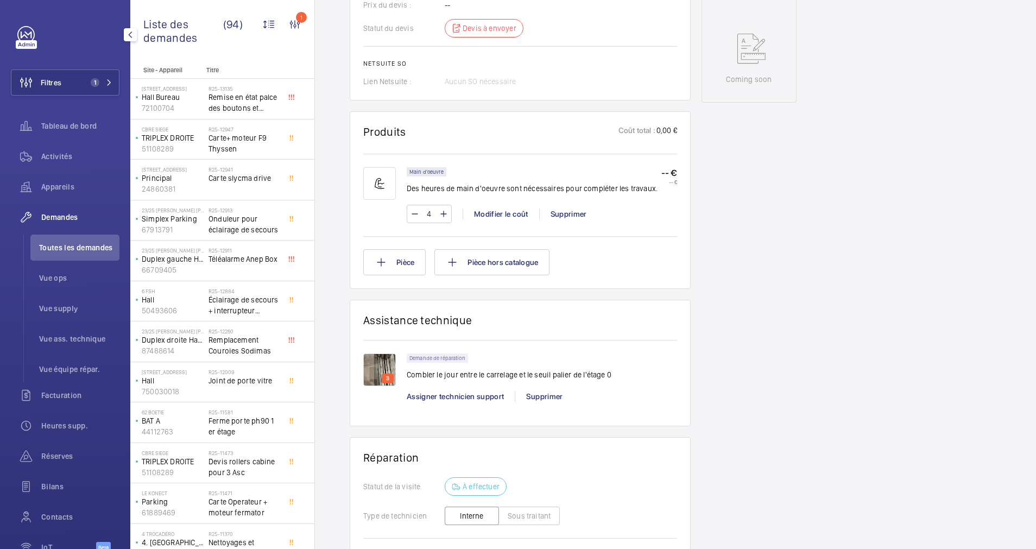
click at [383, 365] on img at bounding box center [379, 370] width 33 height 33
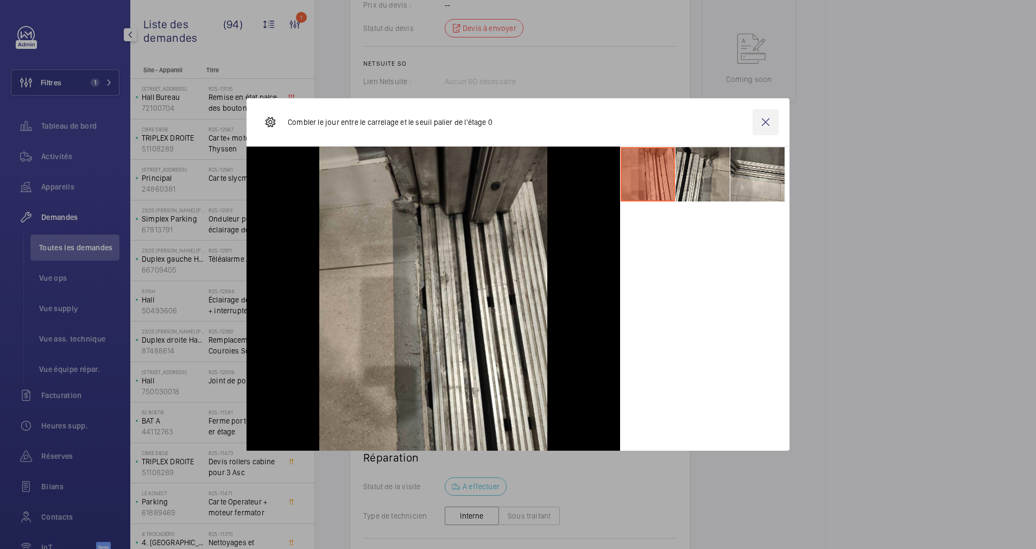
click at [765, 123] on wm-front-icon-button at bounding box center [766, 122] width 26 height 26
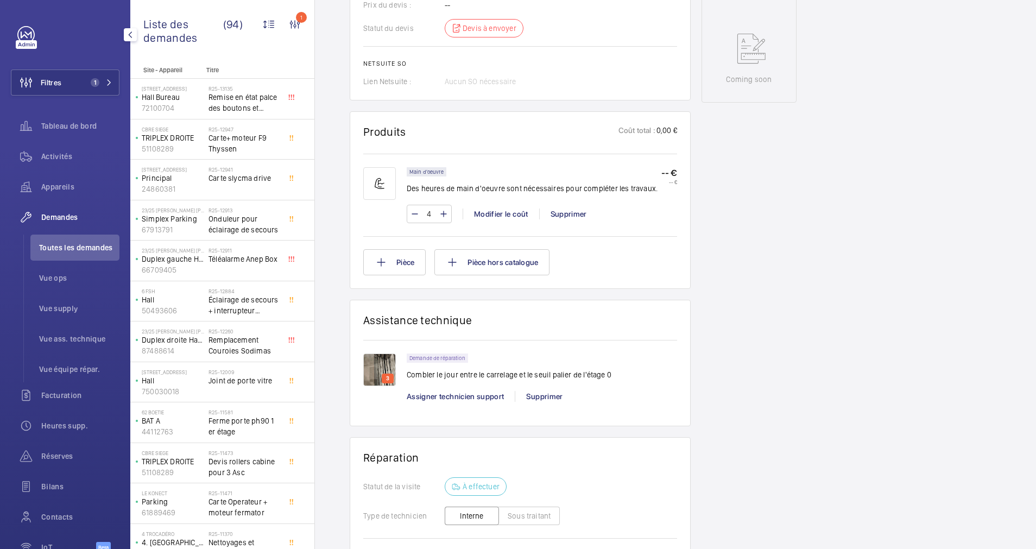
scroll to position [407, 0]
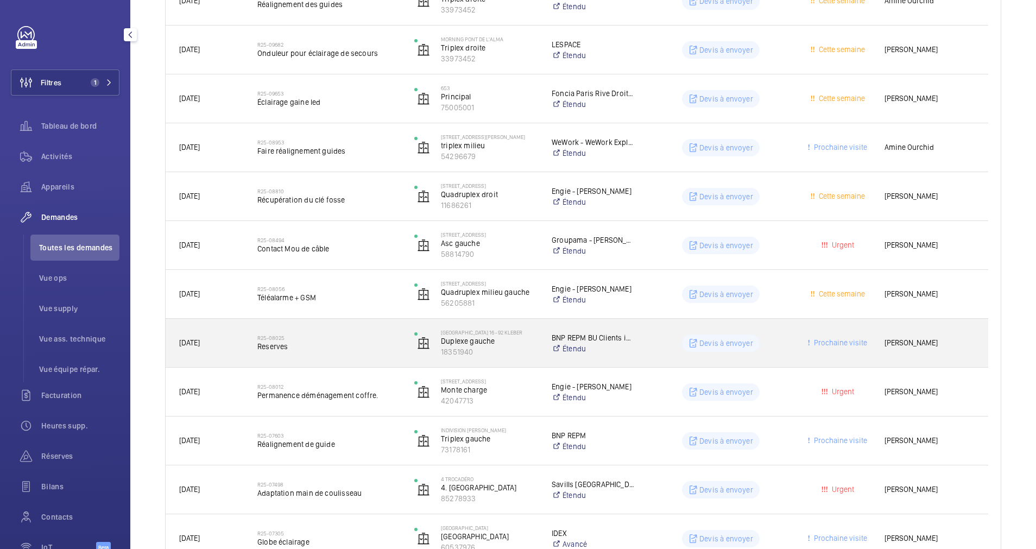
scroll to position [1141, 0]
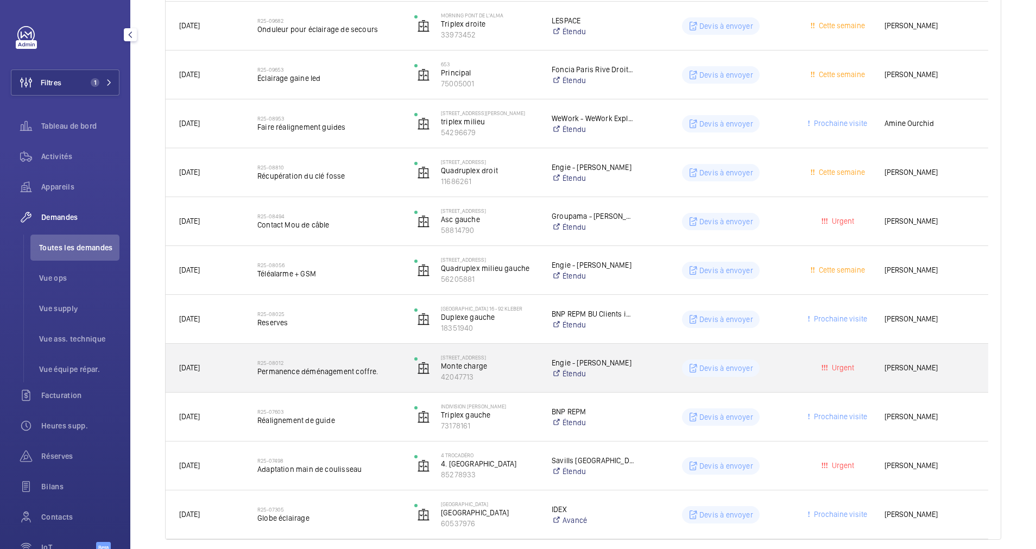
click at [383, 367] on span "Permanence déménagement coffre." at bounding box center [328, 371] width 143 height 11
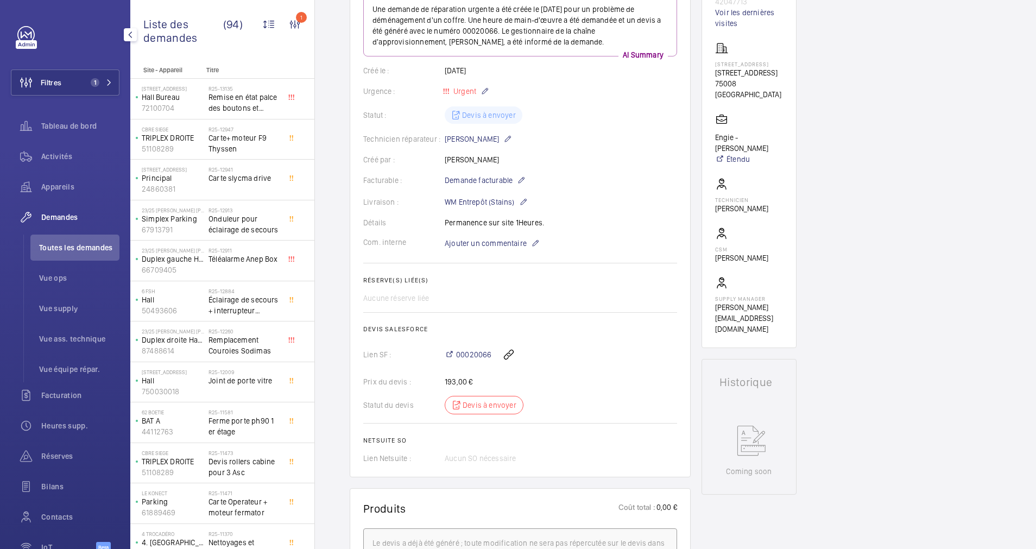
scroll to position [163, 0]
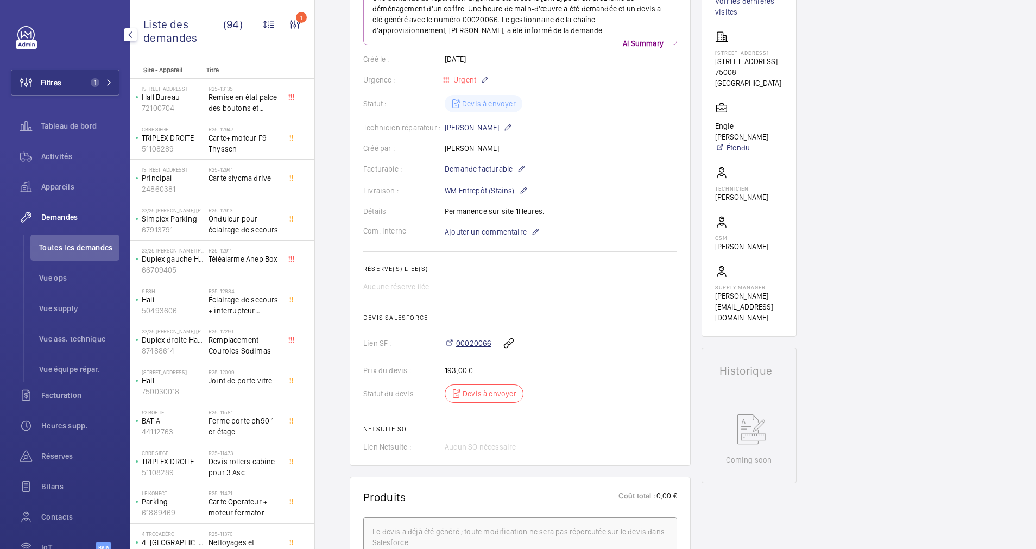
click at [476, 344] on span "00020066" at bounding box center [473, 343] width 35 height 11
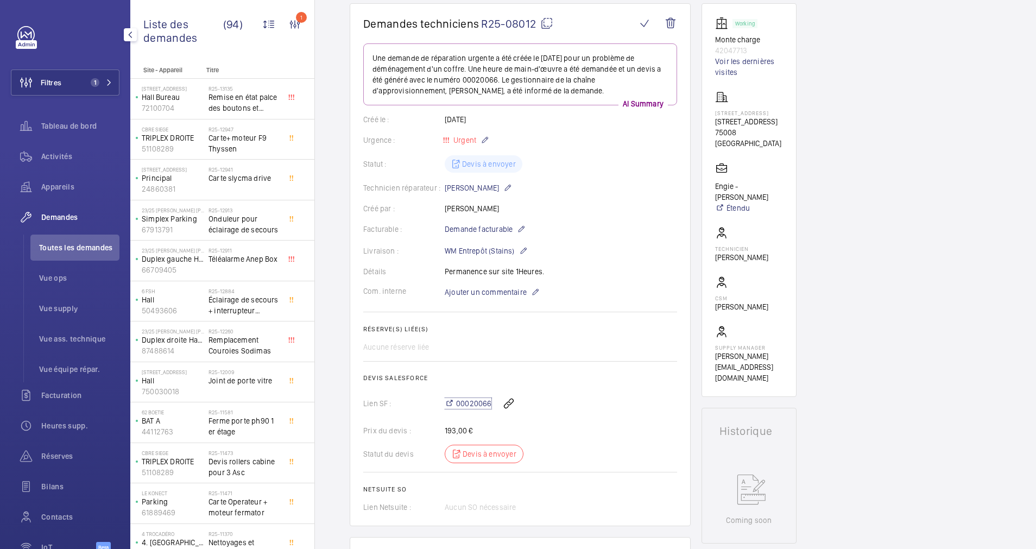
scroll to position [0, 0]
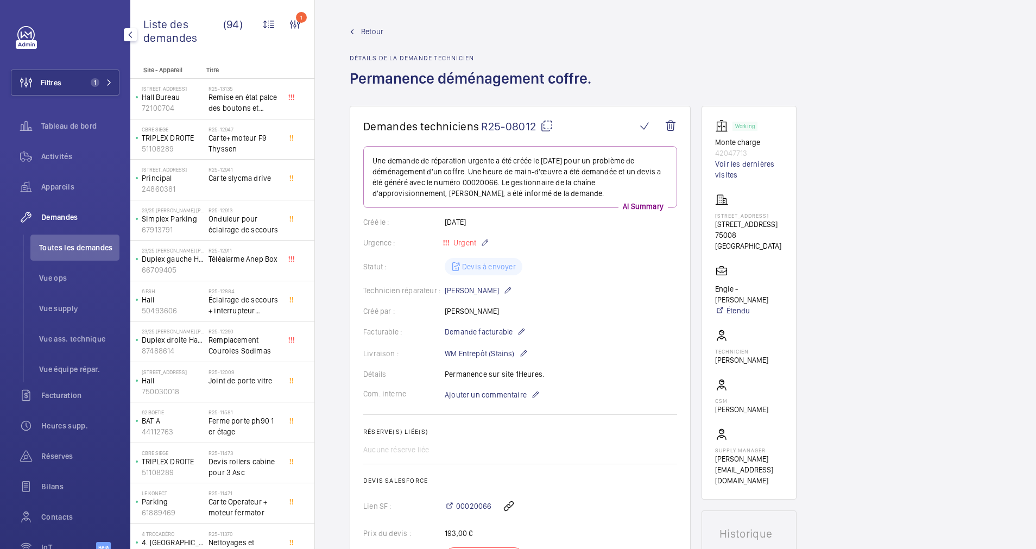
click at [375, 29] on span "Retour" at bounding box center [372, 31] width 22 height 11
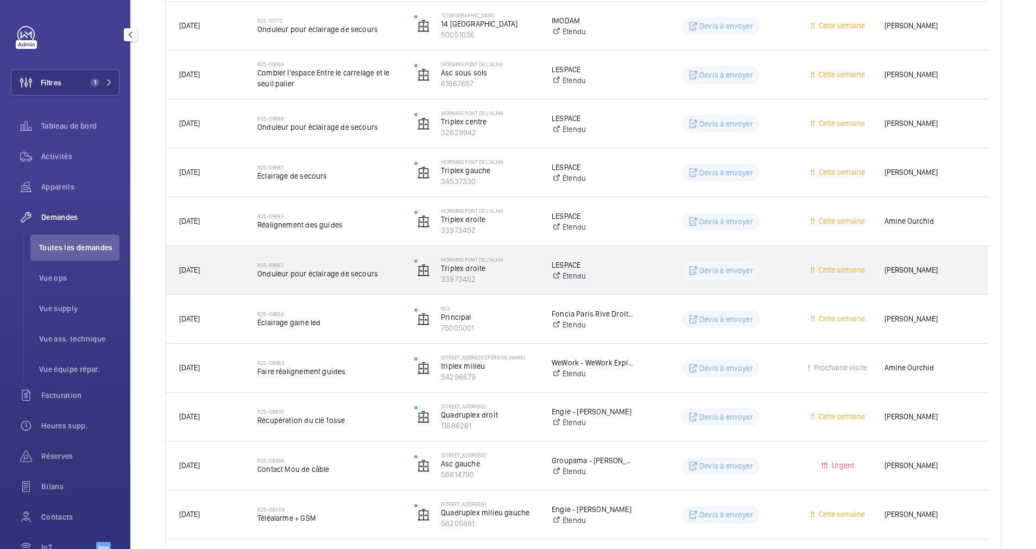
scroll to position [978, 0]
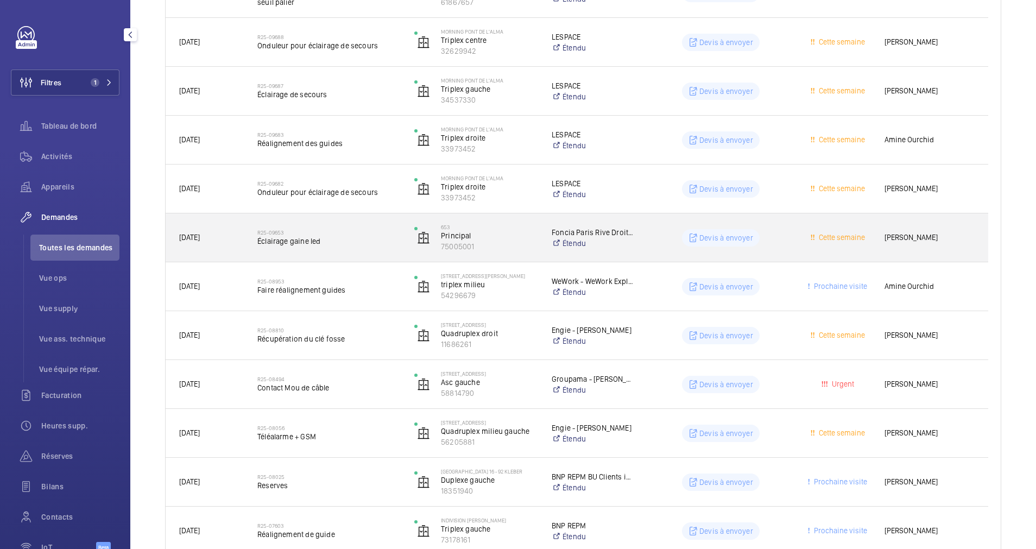
click at [387, 238] on span "Éclairage gaine led" at bounding box center [328, 241] width 143 height 11
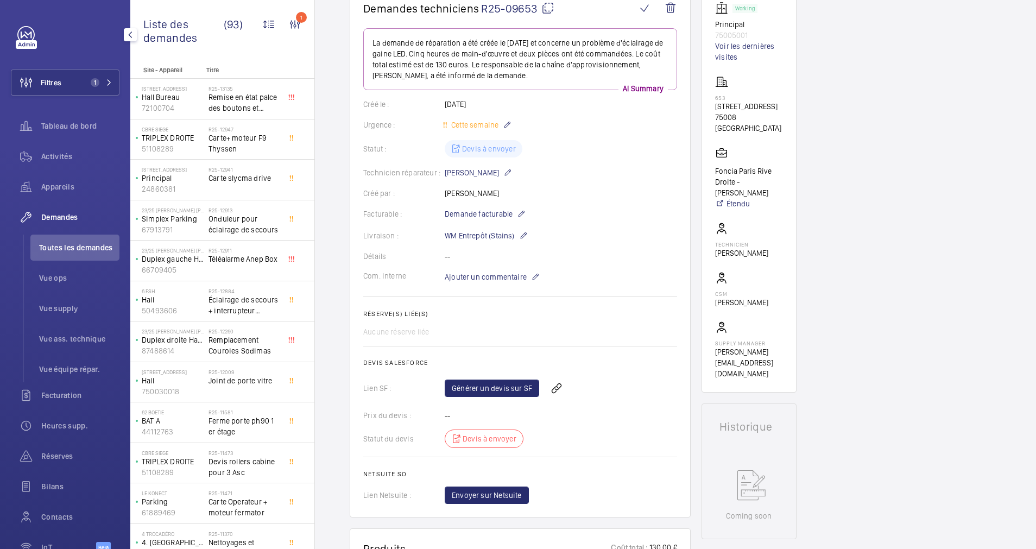
scroll to position [92, 0]
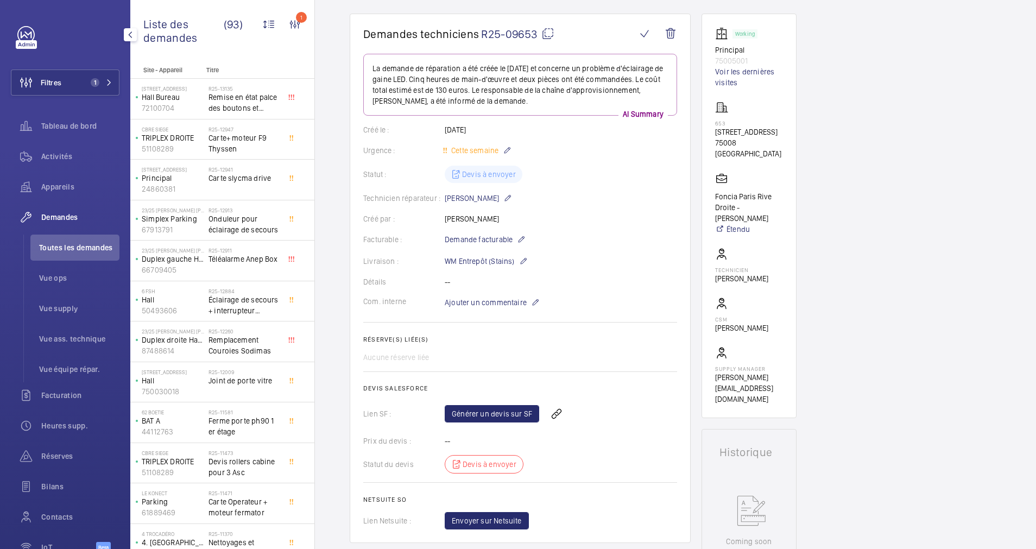
drag, startPoint x: 713, startPoint y: 132, endPoint x: 741, endPoint y: 143, distance: 31.0
click at [741, 143] on wm-front-card "Working Principal 75005001 Voir les dernières visites 653 39 rue Boissy D'angla…" at bounding box center [749, 216] width 95 height 405
drag, startPoint x: 741, startPoint y: 143, endPoint x: 734, endPoint y: 141, distance: 7.4
copy p "39 rue Boissy D'anglas"
click at [722, 74] on link "Voir les dernières visites" at bounding box center [749, 77] width 68 height 22
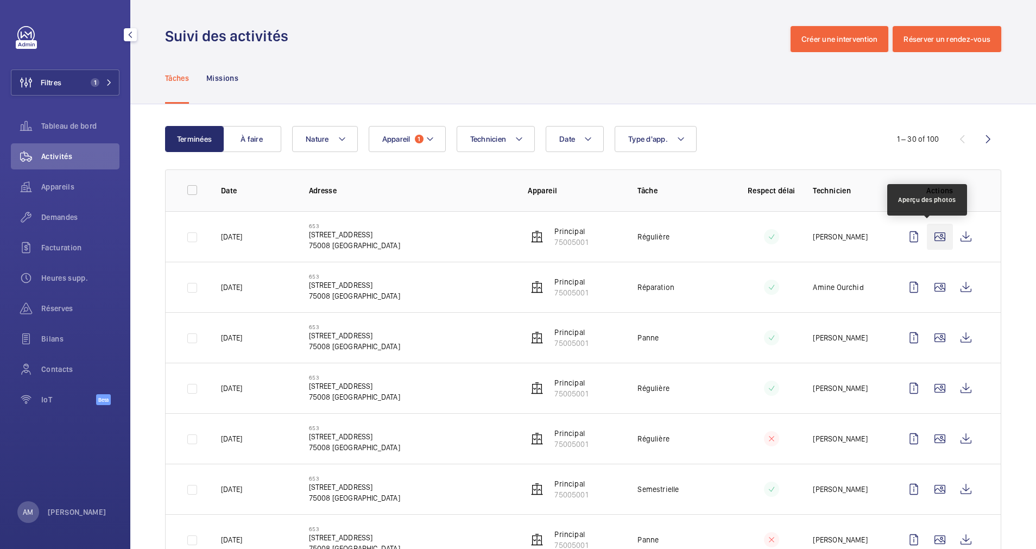
click at [927, 231] on wm-front-icon-button at bounding box center [940, 237] width 26 height 26
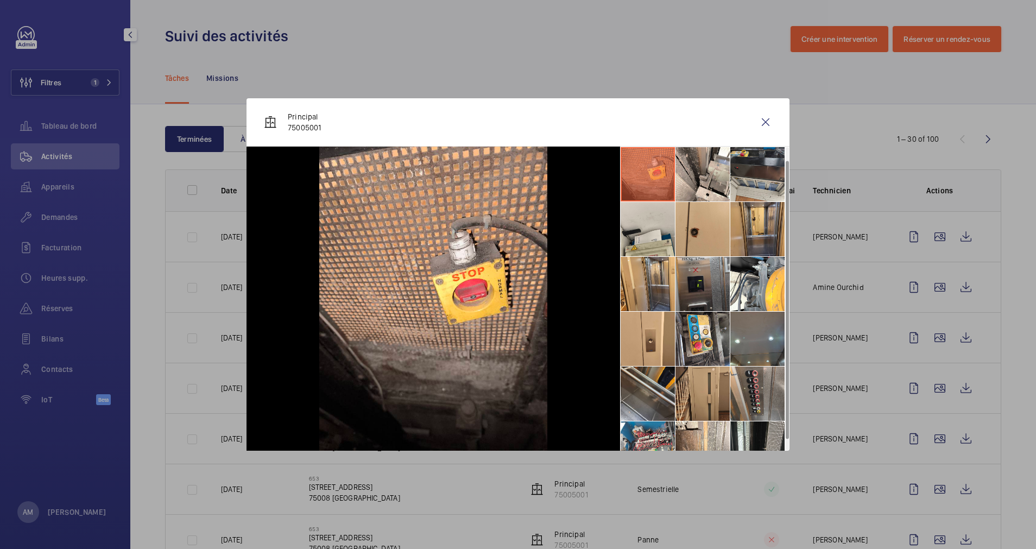
scroll to position [26, 0]
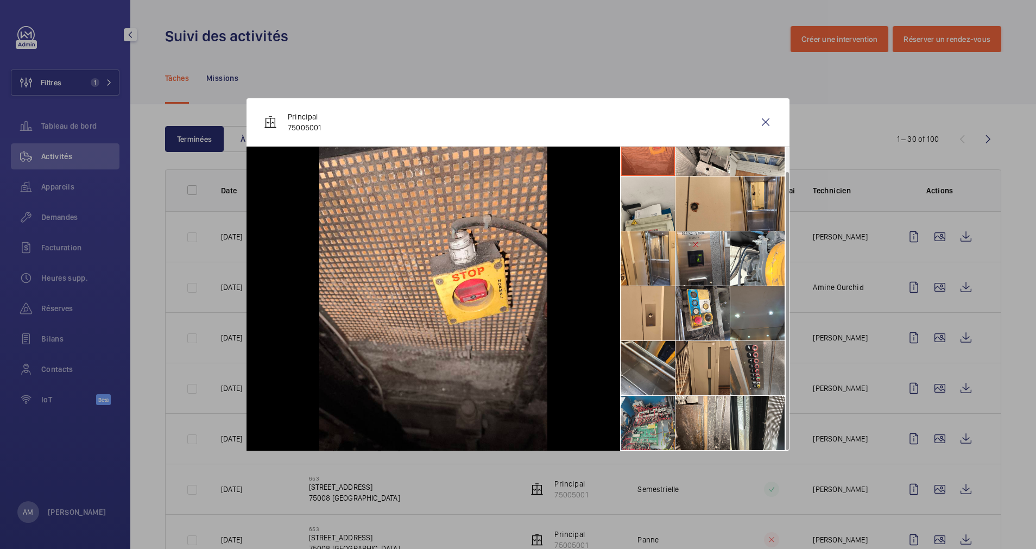
click at [656, 424] on li at bounding box center [648, 423] width 54 height 54
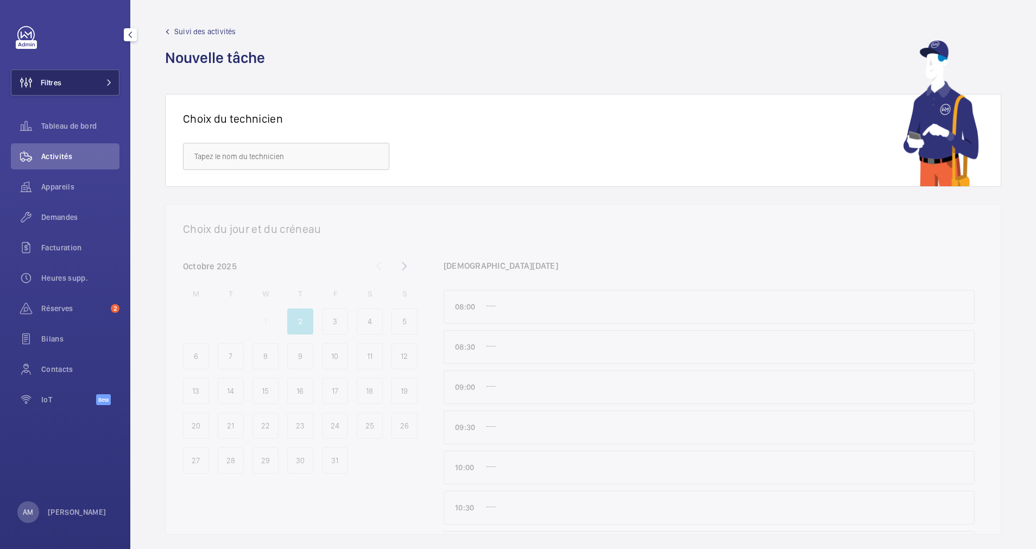
click at [78, 81] on button "Filtres" at bounding box center [65, 83] width 109 height 26
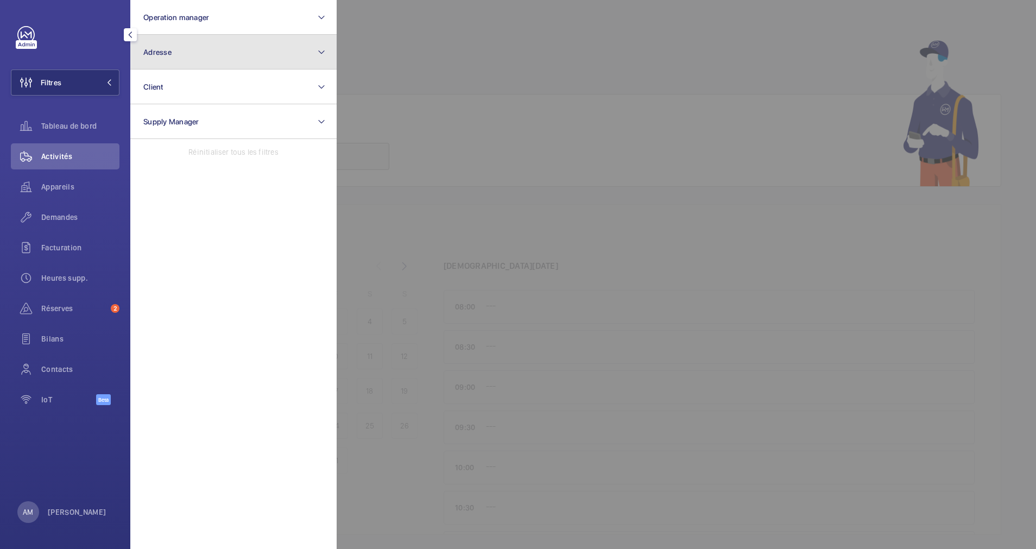
click at [230, 61] on button "Adresse" at bounding box center [233, 52] width 206 height 35
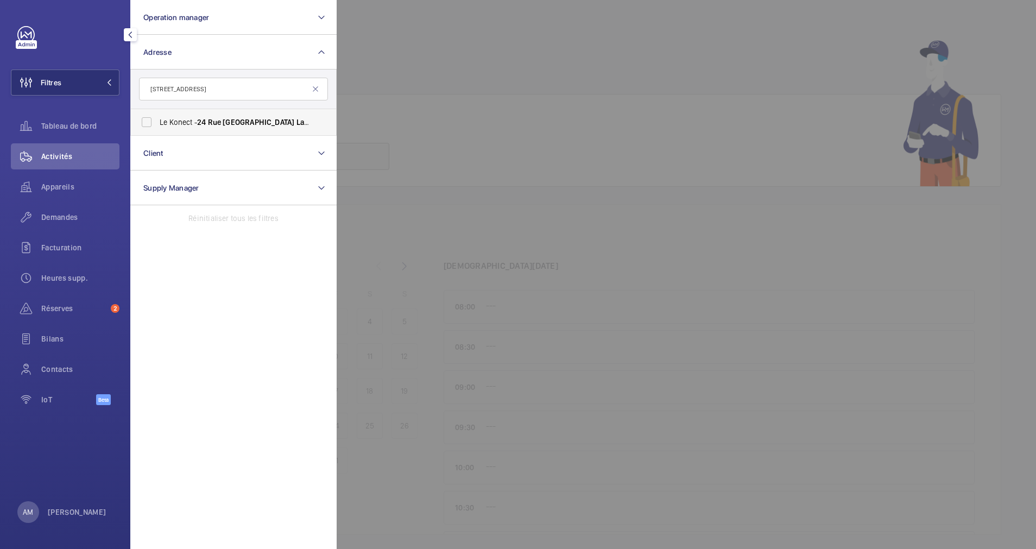
type input "[STREET_ADDRESS]"
click at [181, 118] on span "Le Konect - [STREET_ADDRESS]" at bounding box center [234, 122] width 149 height 11
click at [158, 118] on input "Le Konect - [STREET_ADDRESS]" at bounding box center [147, 122] width 22 height 22
checkbox input "true"
click at [73, 188] on span "Appareils" at bounding box center [80, 186] width 78 height 11
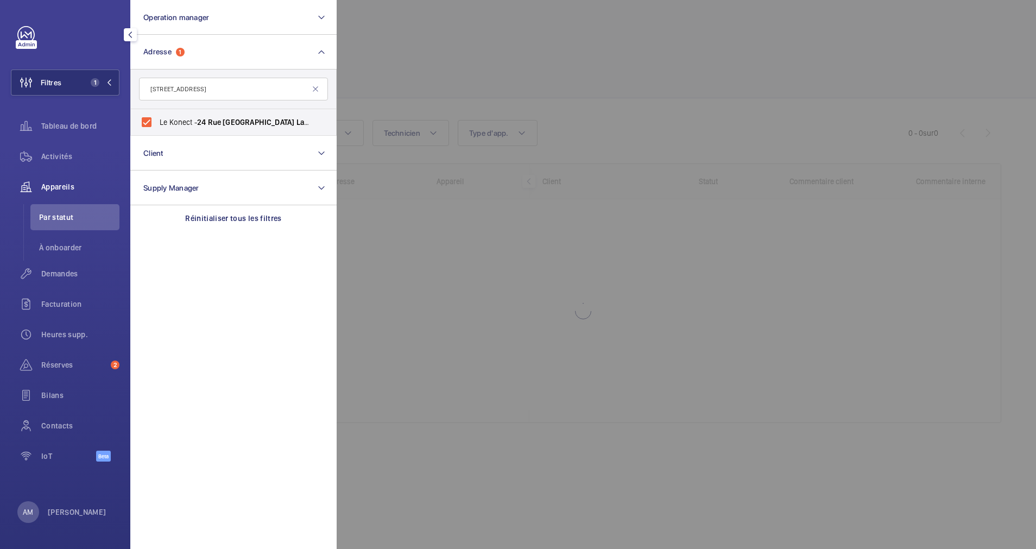
click at [463, 75] on div at bounding box center [855, 274] width 1036 height 549
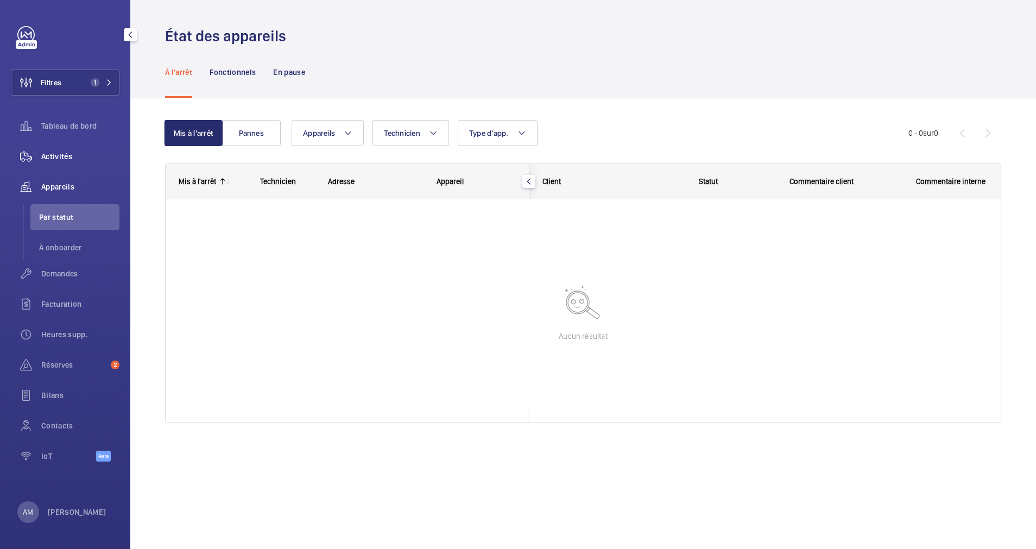
click at [60, 159] on span "Activités" at bounding box center [80, 156] width 78 height 11
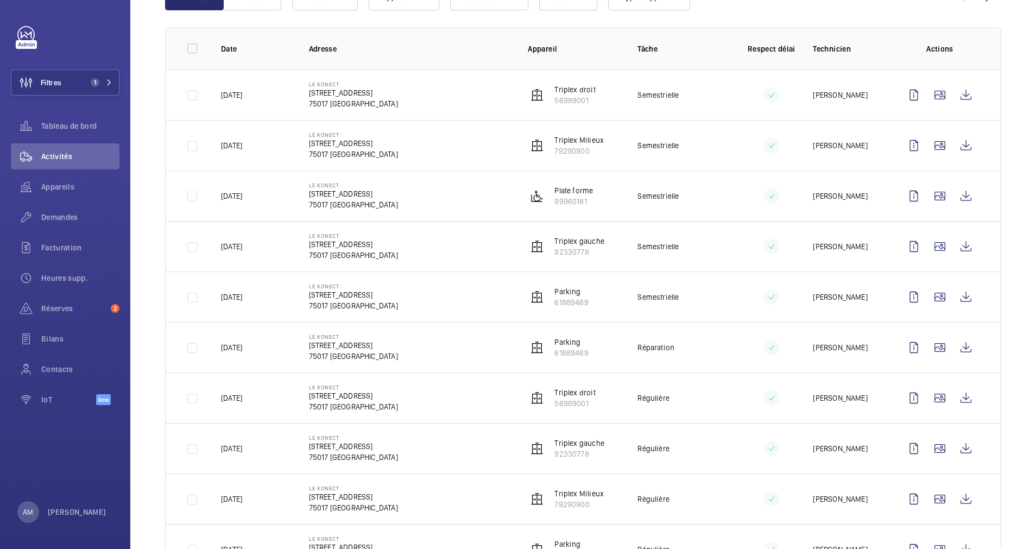
scroll to position [163, 0]
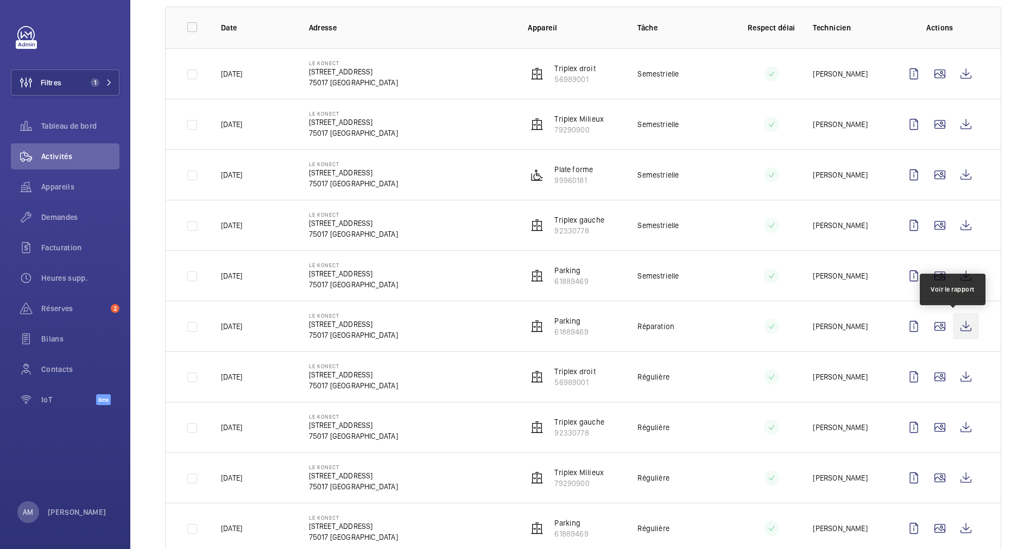
click at [953, 325] on wm-front-icon-button at bounding box center [966, 326] width 26 height 26
click at [85, 77] on button "Filtres 1" at bounding box center [65, 83] width 109 height 26
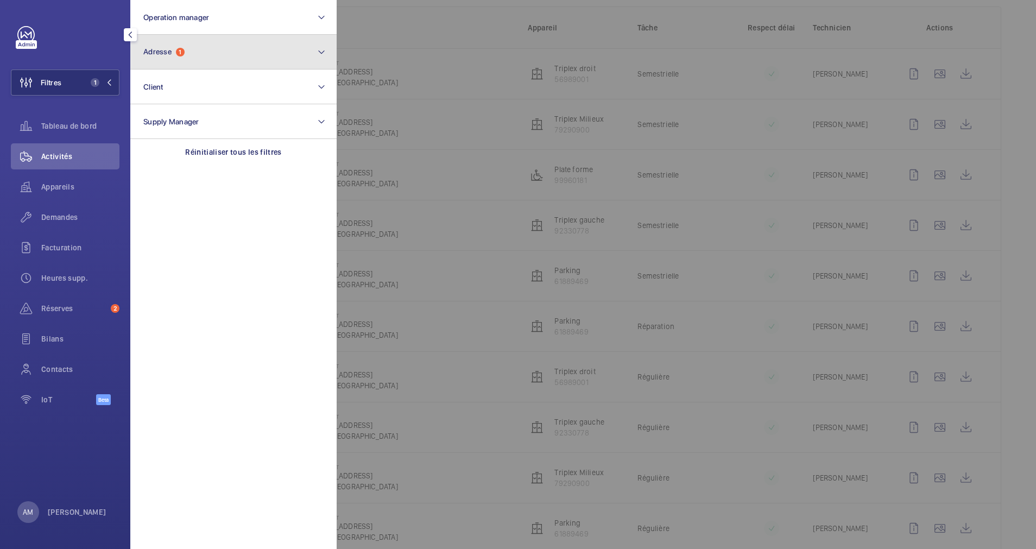
drag, startPoint x: 246, startPoint y: 50, endPoint x: 221, endPoint y: 65, distance: 29.0
click at [246, 51] on button "Adresse 1" at bounding box center [233, 52] width 206 height 35
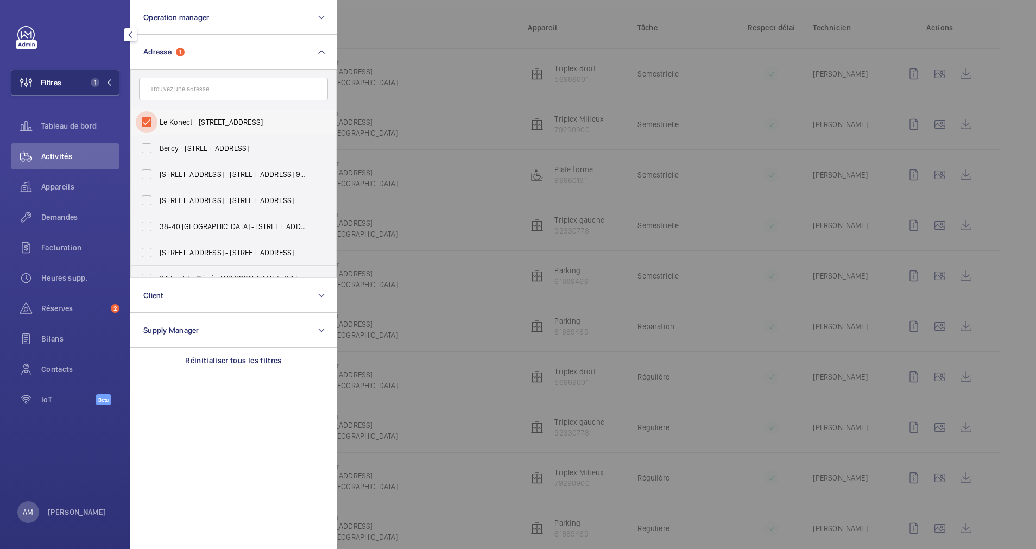
click at [149, 124] on input "Le Konect - [STREET_ADDRESS]" at bounding box center [147, 122] width 22 height 22
checkbox input "false"
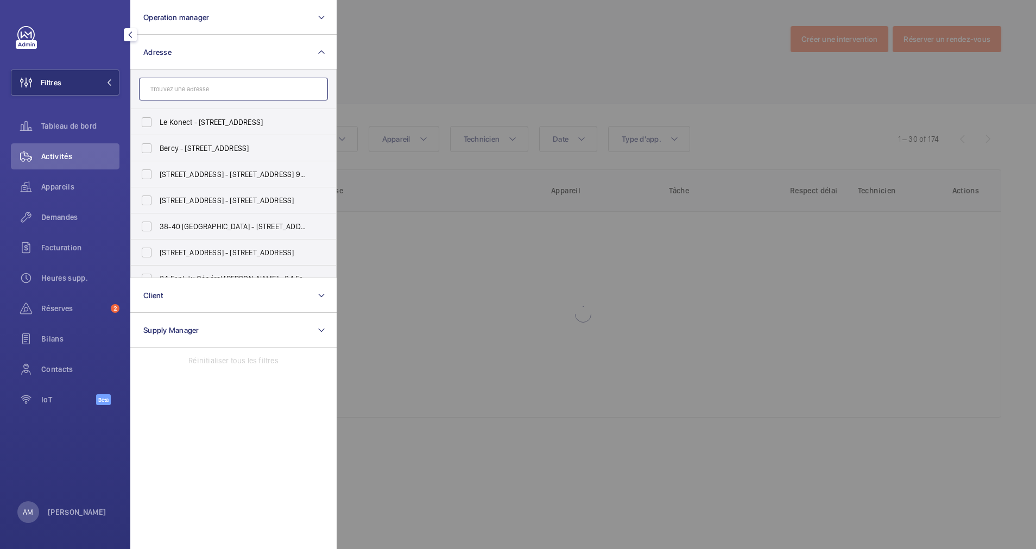
click at [198, 91] on input "text" at bounding box center [233, 89] width 189 height 23
paste input "[STREET_ADDRESS]"
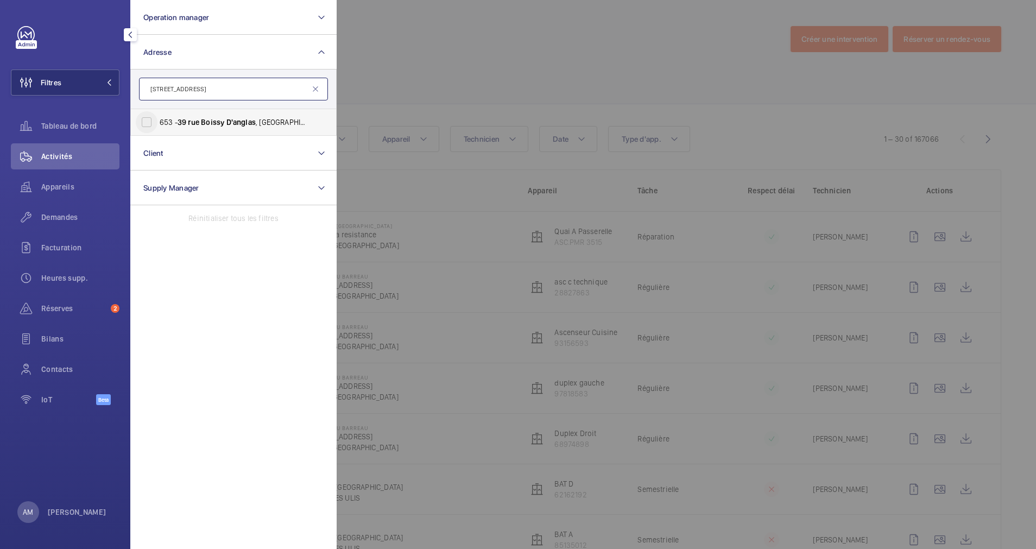
type input "[STREET_ADDRESS]"
drag, startPoint x: 148, startPoint y: 121, endPoint x: 94, endPoint y: 177, distance: 77.6
click at [148, 121] on input "[STREET_ADDRESS]" at bounding box center [147, 122] width 22 height 22
checkbox input "true"
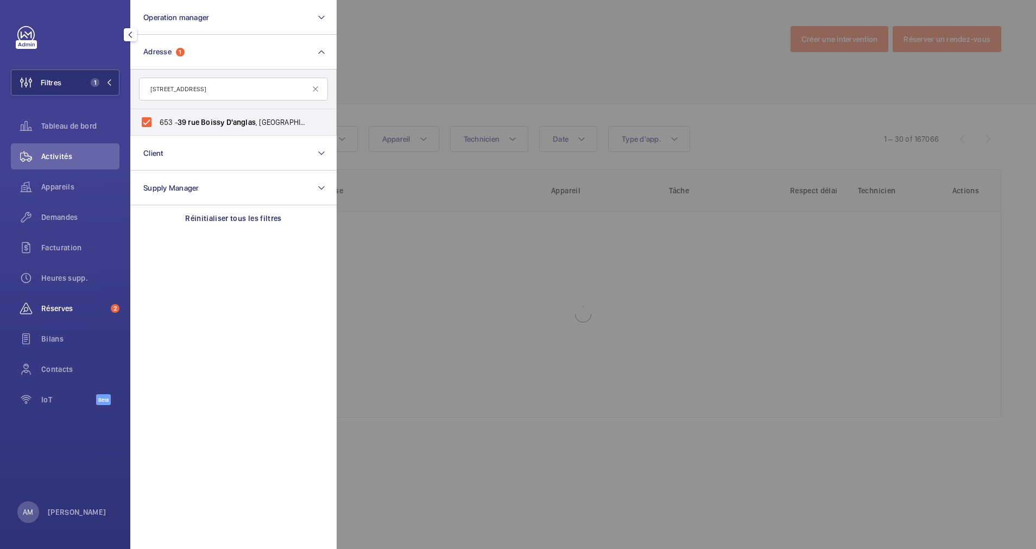
click at [61, 305] on span "Réserves" at bounding box center [73, 308] width 65 height 11
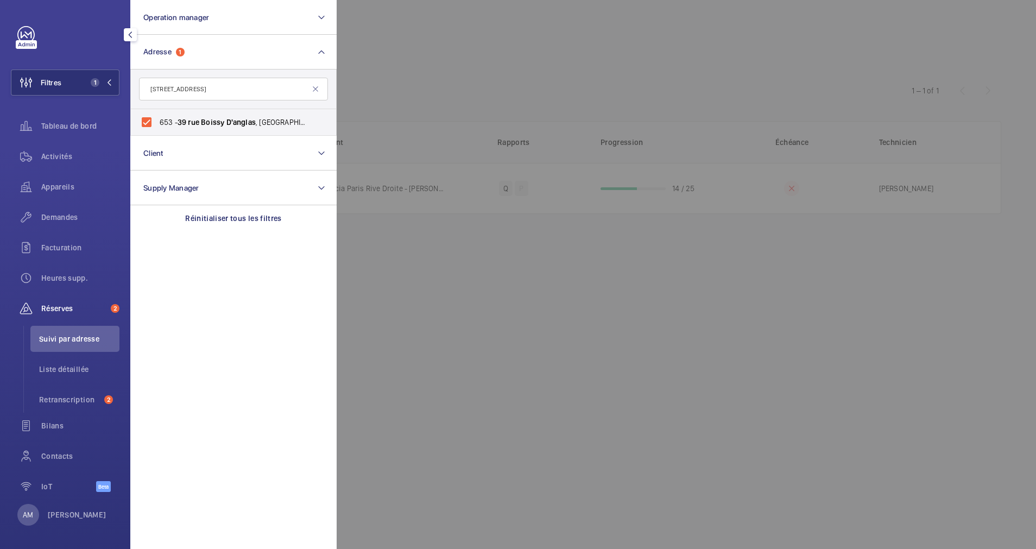
click at [530, 75] on div at bounding box center [855, 274] width 1036 height 549
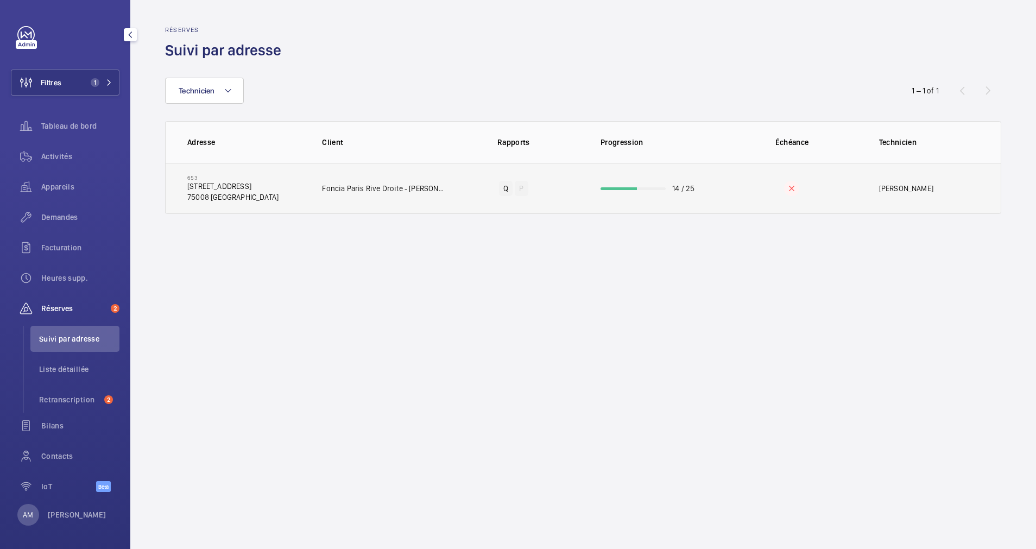
click at [633, 187] on div at bounding box center [619, 188] width 36 height 3
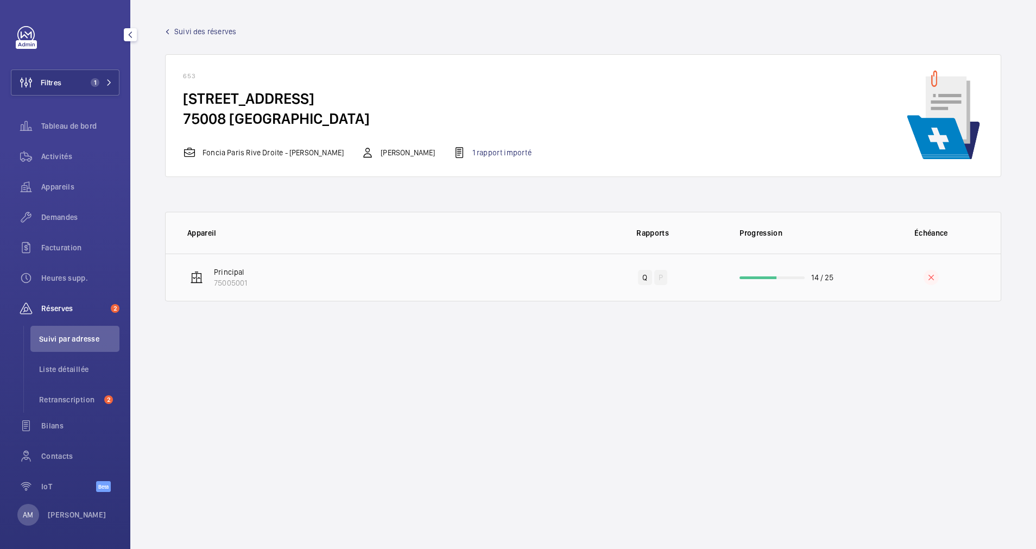
click at [787, 276] on wm-front-progress-bar at bounding box center [772, 277] width 65 height 3
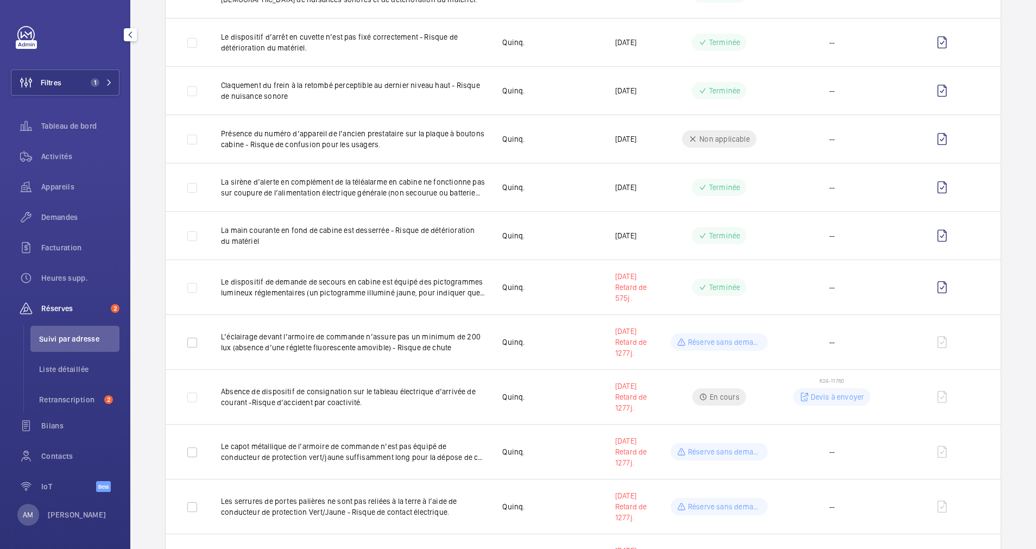
scroll to position [489, 0]
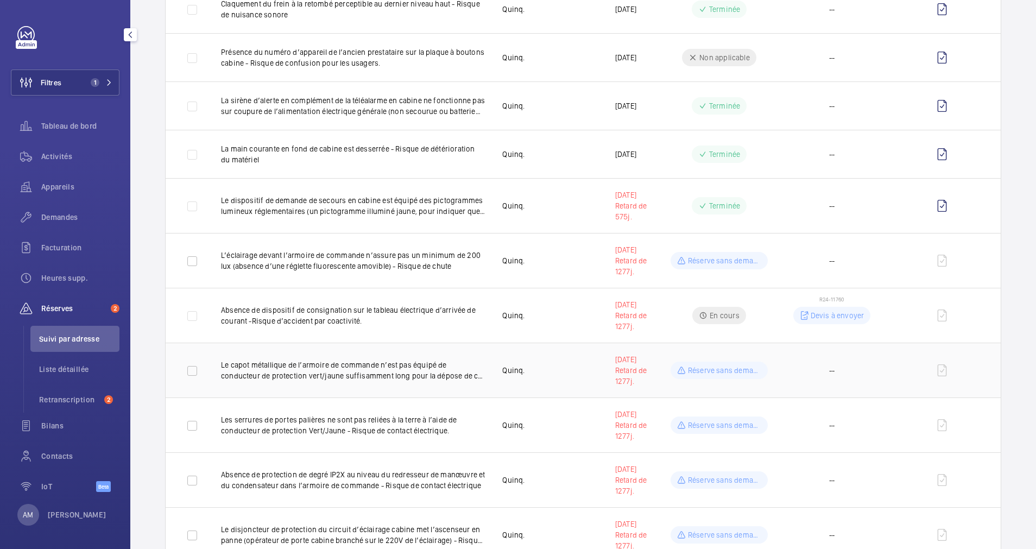
click at [540, 370] on td "Quinq." at bounding box center [541, 370] width 112 height 55
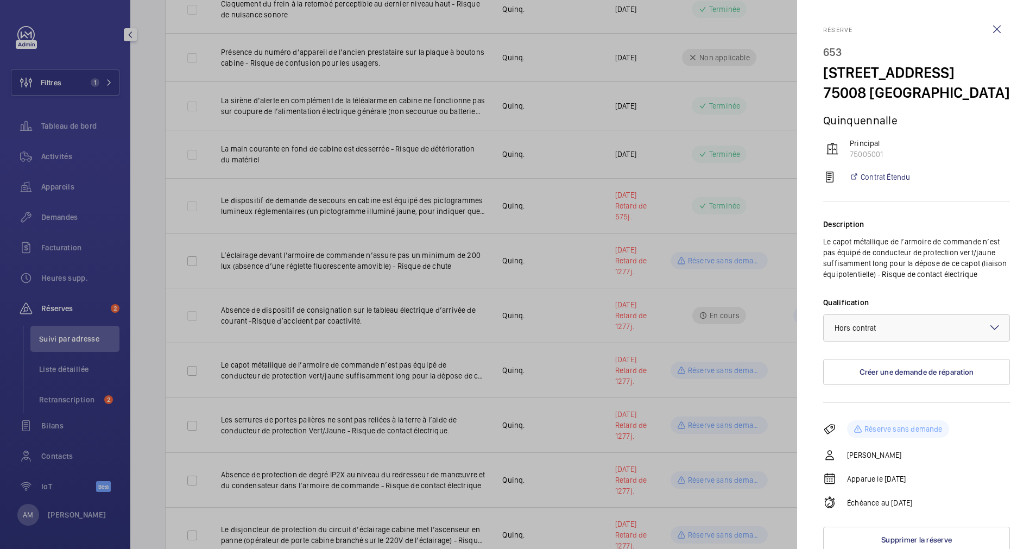
click at [547, 412] on div at bounding box center [518, 274] width 1036 height 549
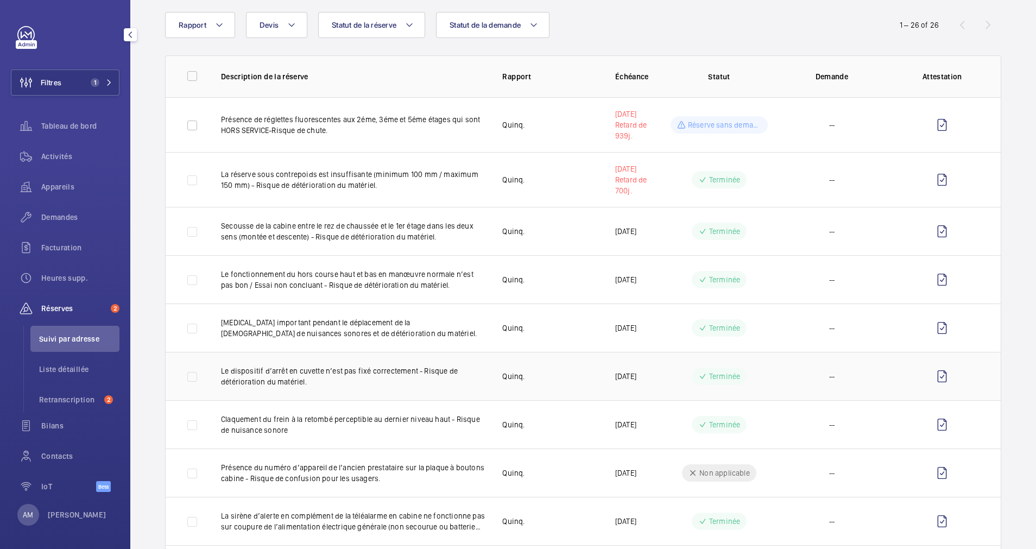
scroll to position [0, 0]
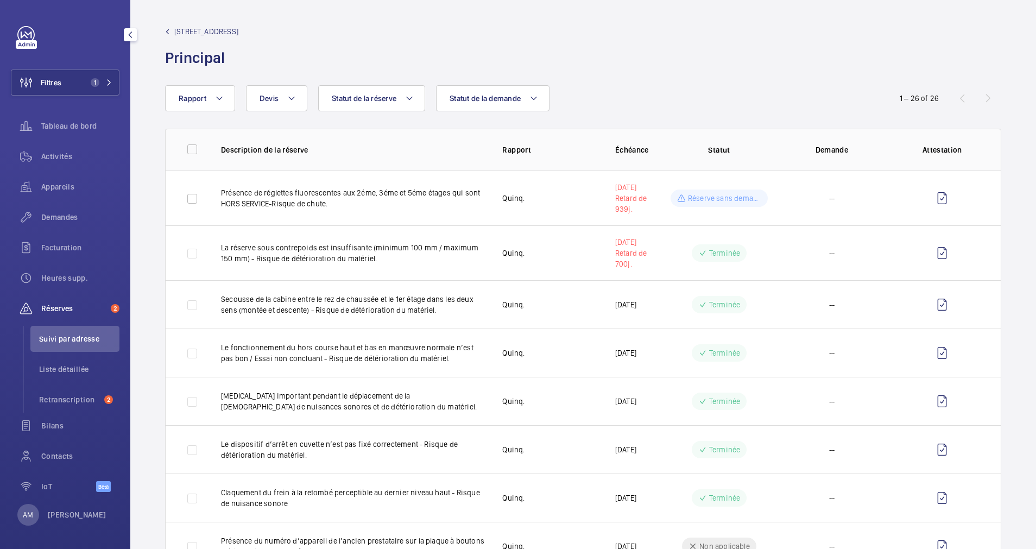
drag, startPoint x: 196, startPoint y: 28, endPoint x: 240, endPoint y: 30, distance: 44.0
click at [238, 30] on span "[STREET_ADDRESS]" at bounding box center [206, 31] width 64 height 11
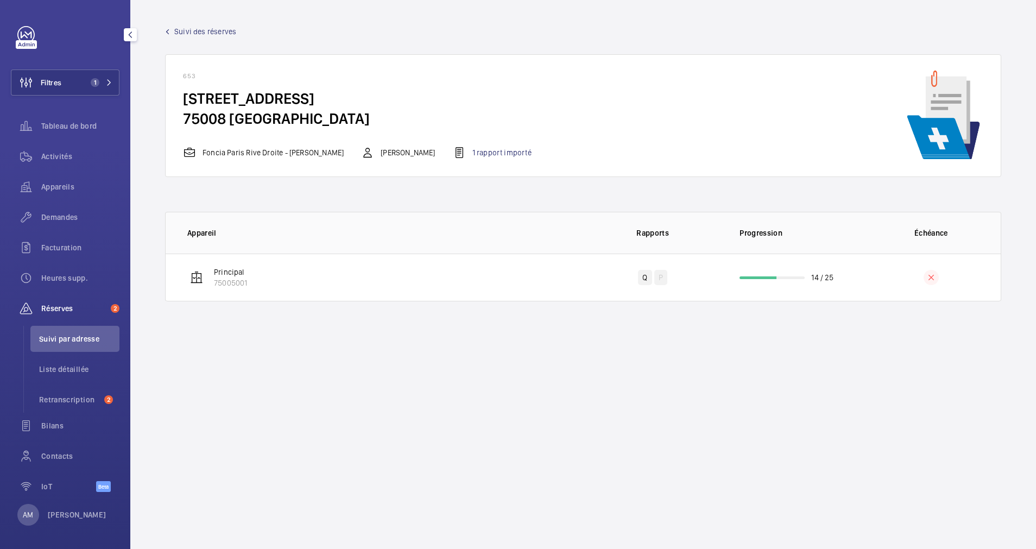
drag, startPoint x: 240, startPoint y: 30, endPoint x: 331, endPoint y: 97, distance: 113.4
click at [331, 97] on h4 "[STREET_ADDRESS]" at bounding box center [366, 109] width 366 height 40
drag, startPoint x: 331, startPoint y: 97, endPoint x: 318, endPoint y: 99, distance: 13.8
copy h4 "[STREET_ADDRESS]"
click at [777, 272] on td "14 / 25" at bounding box center [791, 278] width 139 height 48
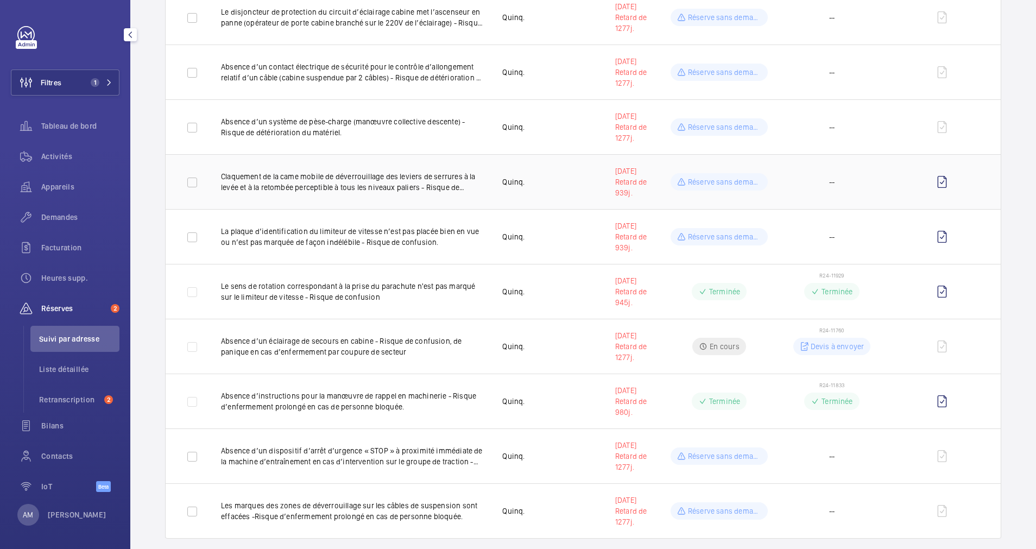
scroll to position [1022, 0]
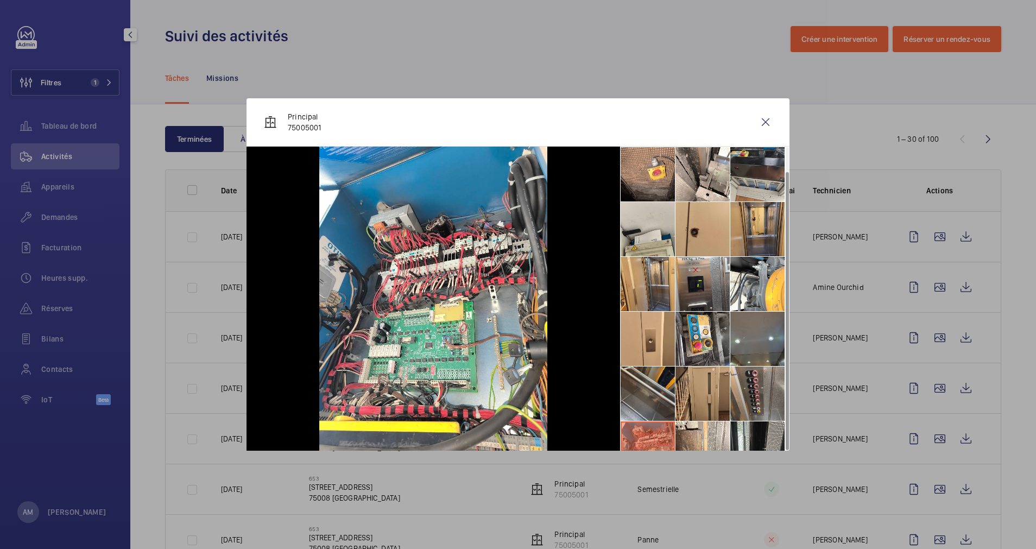
scroll to position [26, 0]
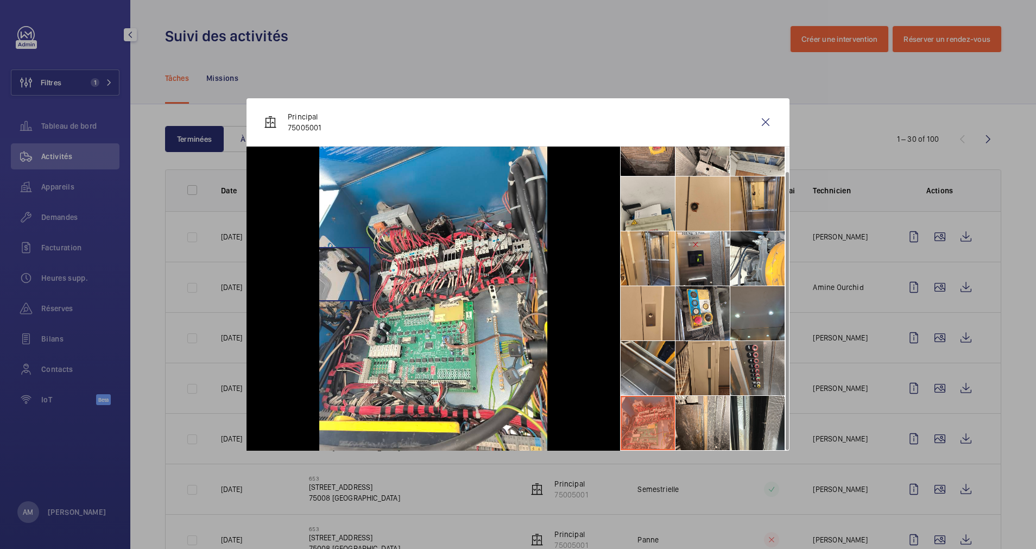
click at [343, 274] on img at bounding box center [433, 299] width 228 height 304
click at [331, 248] on img at bounding box center [433, 299] width 228 height 304
click at [765, 122] on wm-front-icon-button at bounding box center [766, 122] width 26 height 26
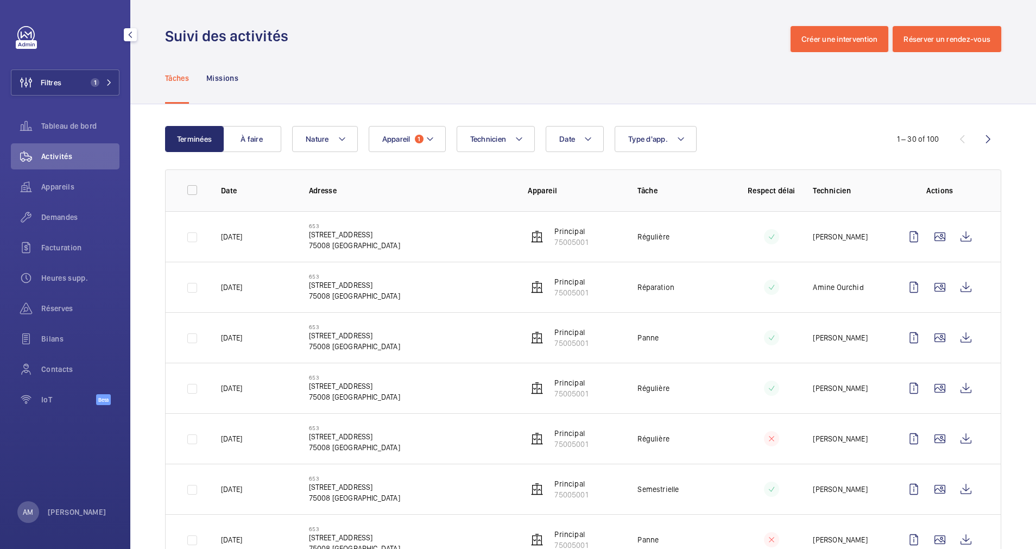
click at [926, 363] on td at bounding box center [942, 388] width 117 height 51
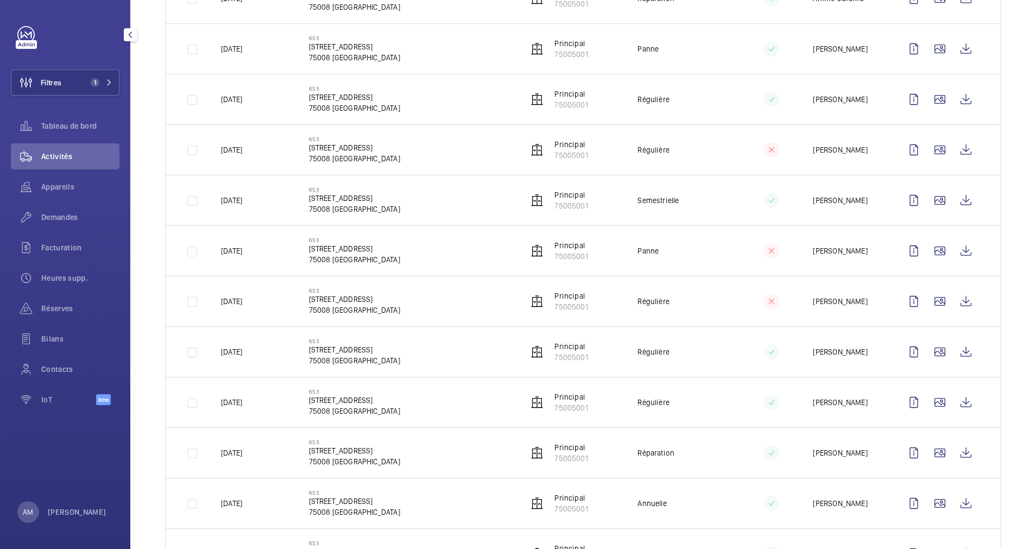
scroll to position [300, 0]
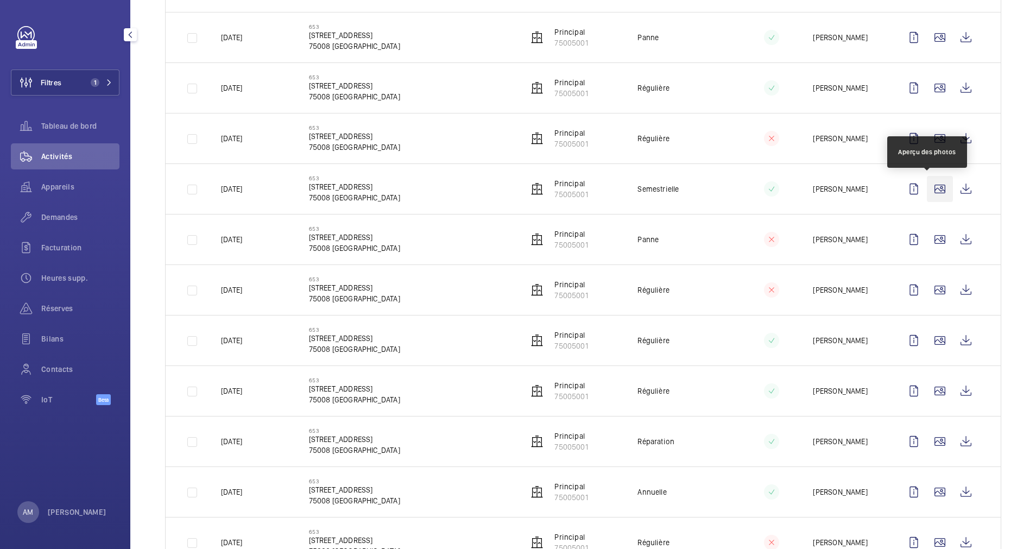
click at [927, 192] on wm-front-icon-button at bounding box center [940, 189] width 26 height 26
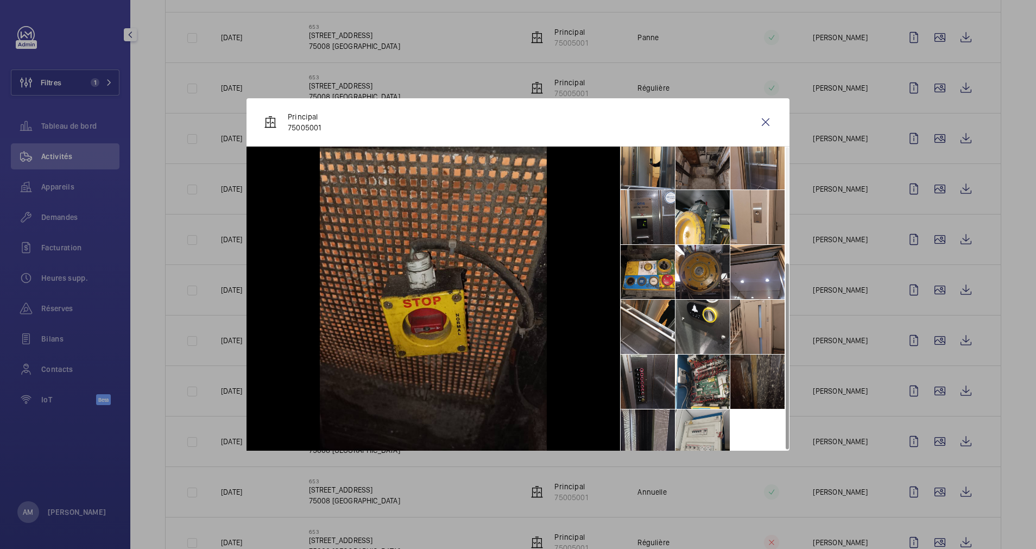
scroll to position [190, 0]
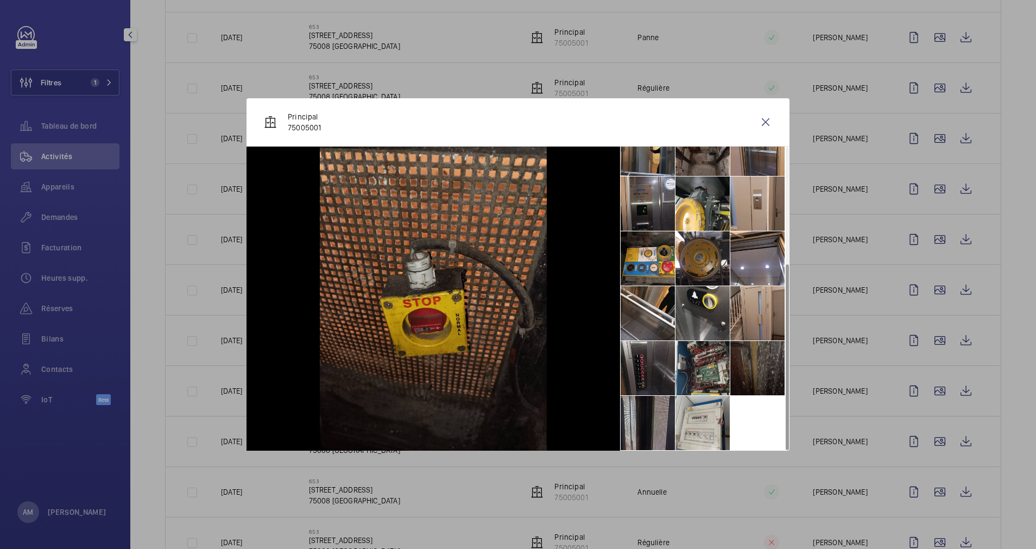
click at [702, 354] on li at bounding box center [703, 368] width 54 height 54
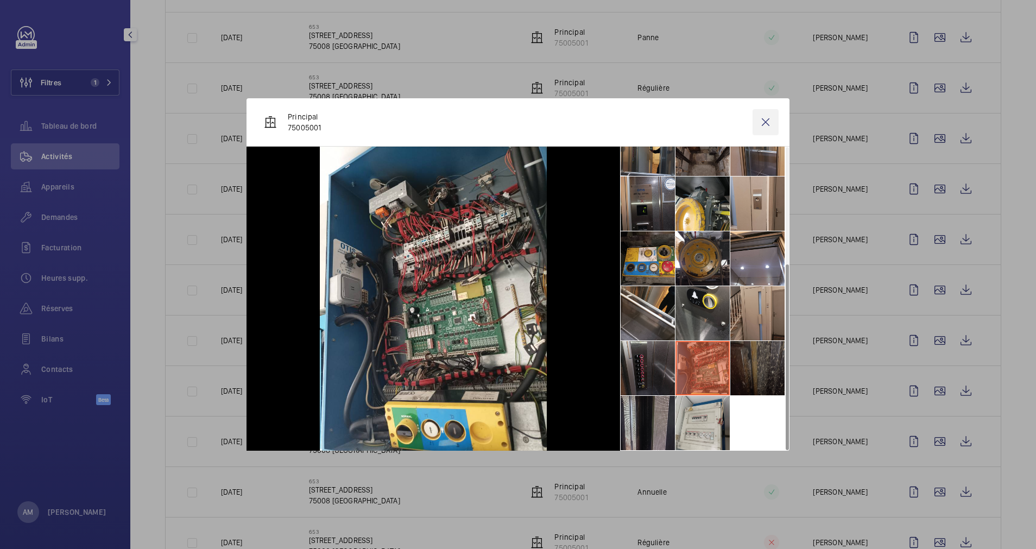
click at [770, 122] on wm-front-icon-button at bounding box center [766, 122] width 26 height 26
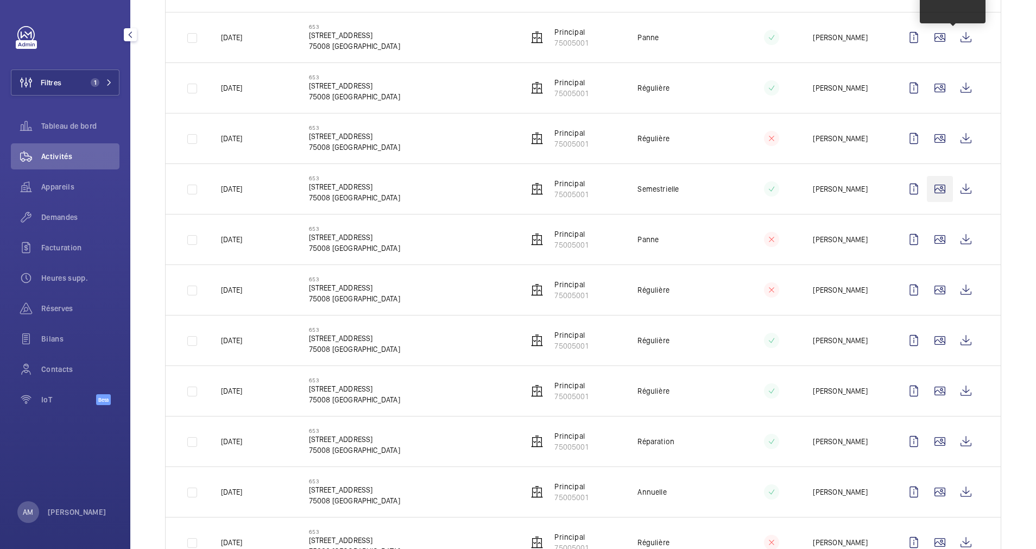
click at [930, 32] on wm-front-icon-button at bounding box center [940, 37] width 26 height 26
click at [927, 191] on wm-front-icon-button at bounding box center [940, 189] width 26 height 26
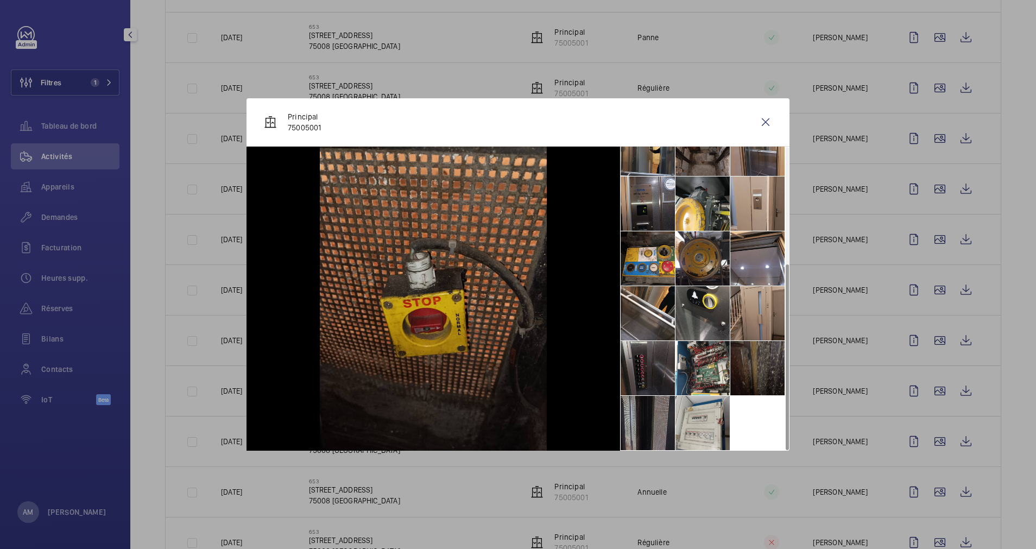
click at [656, 424] on li at bounding box center [648, 423] width 54 height 54
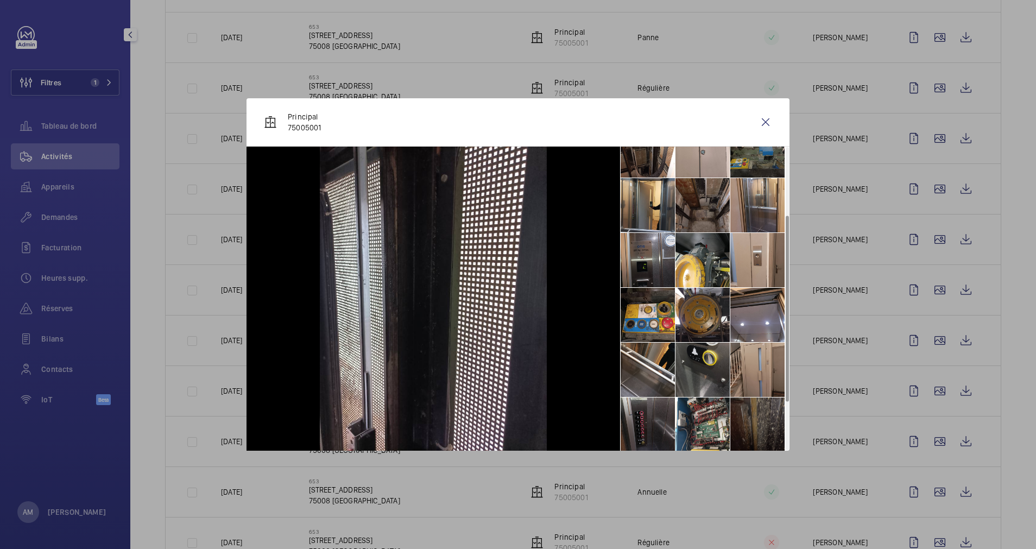
scroll to position [109, 0]
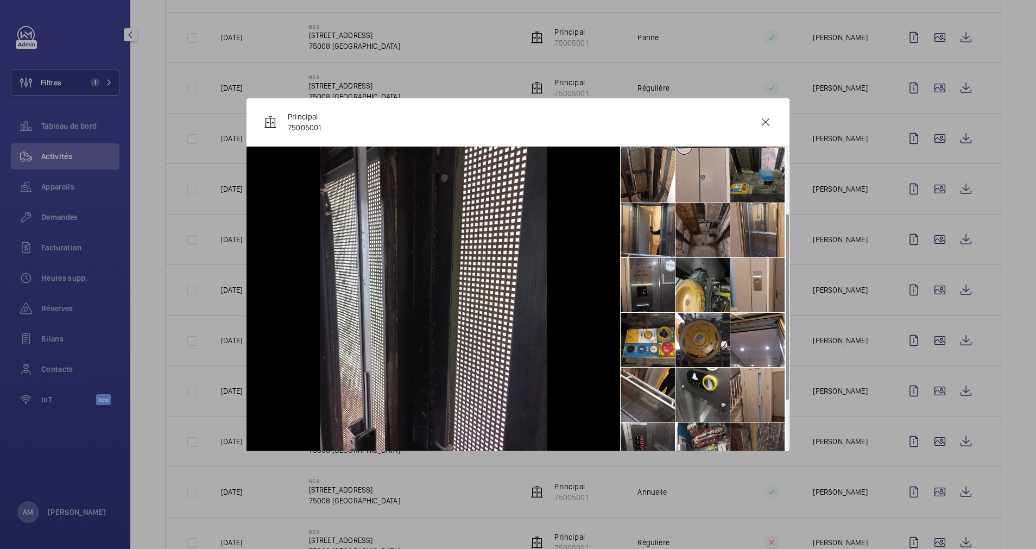
click at [702, 298] on li at bounding box center [703, 285] width 54 height 54
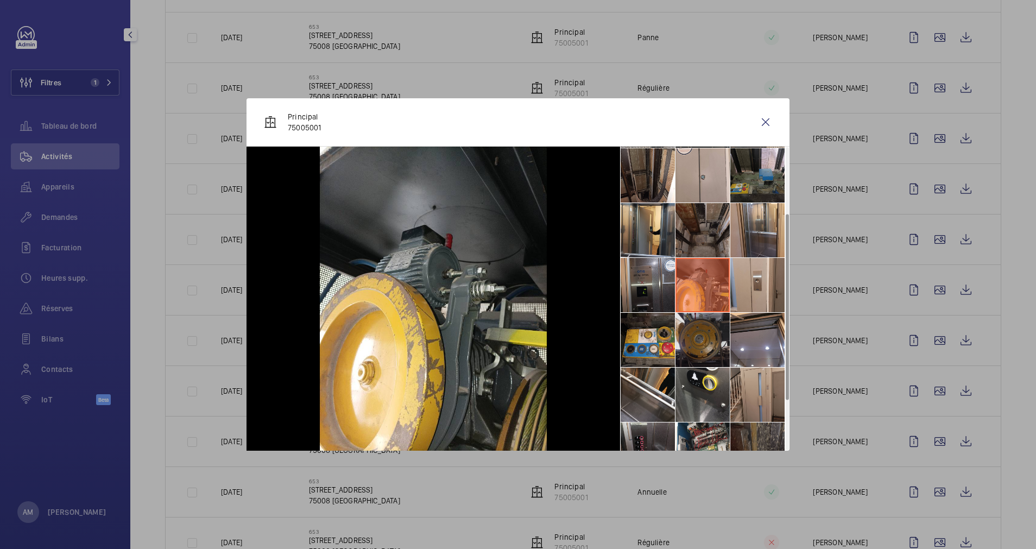
click at [703, 335] on li at bounding box center [703, 340] width 54 height 54
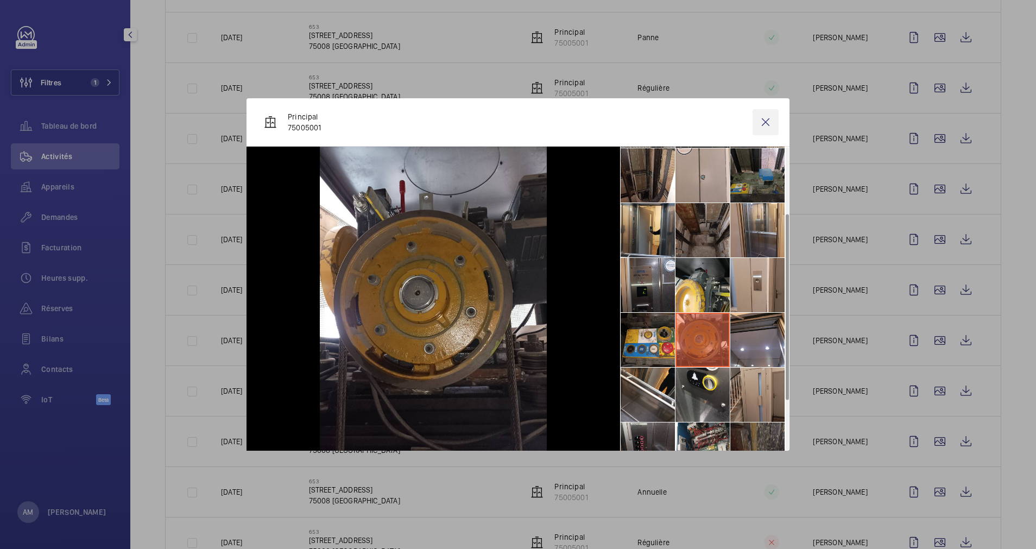
click at [761, 118] on wm-front-icon-button at bounding box center [766, 122] width 26 height 26
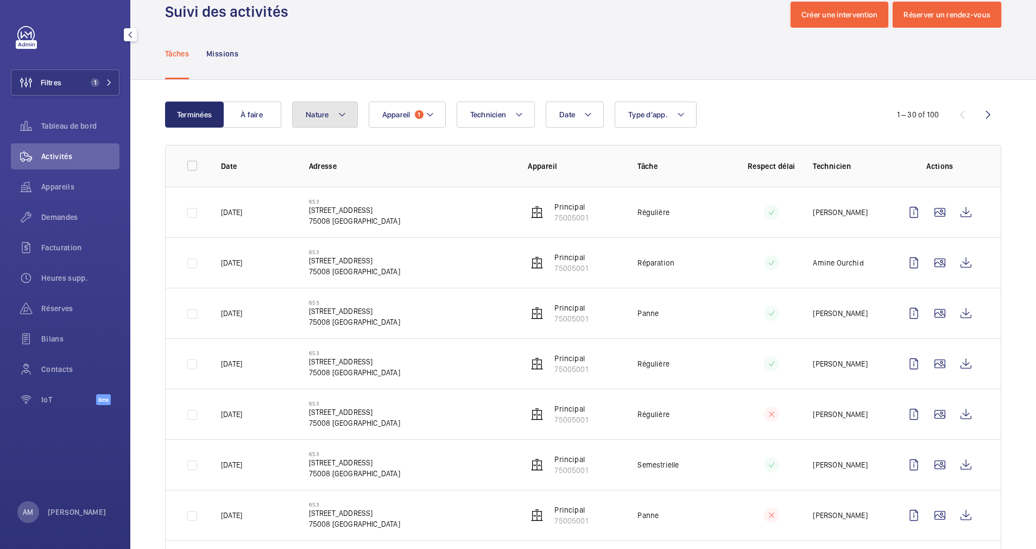
click at [339, 115] on mat-icon at bounding box center [342, 114] width 9 height 13
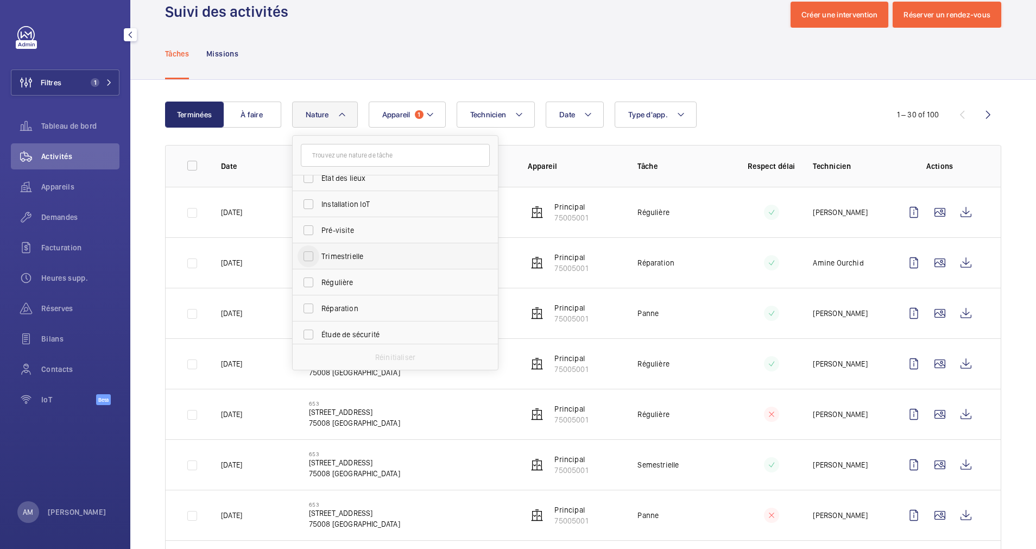
scroll to position [89, 0]
click at [306, 206] on input "État des lieux" at bounding box center [309, 204] width 22 height 22
checkbox input "true"
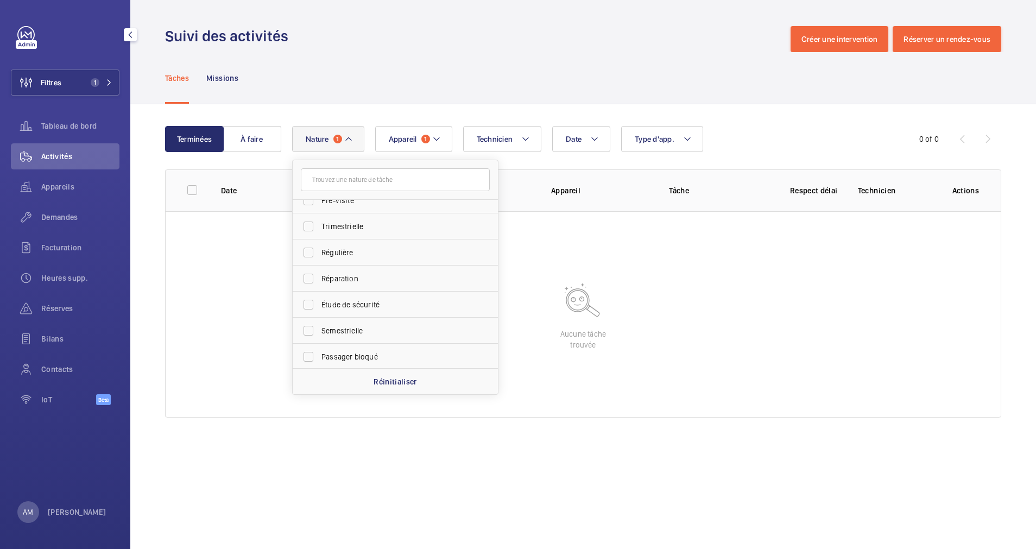
scroll to position [171, 0]
click at [484, 81] on div "Tâches Missions" at bounding box center [583, 78] width 836 height 52
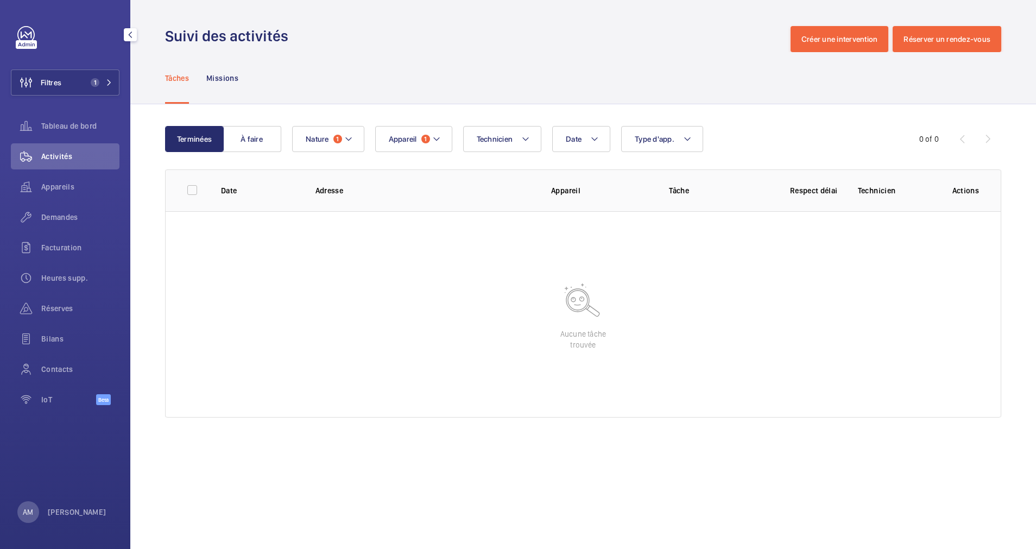
drag, startPoint x: 62, startPoint y: 186, endPoint x: 79, endPoint y: 155, distance: 35.2
click at [62, 187] on span "Appareils" at bounding box center [80, 186] width 78 height 11
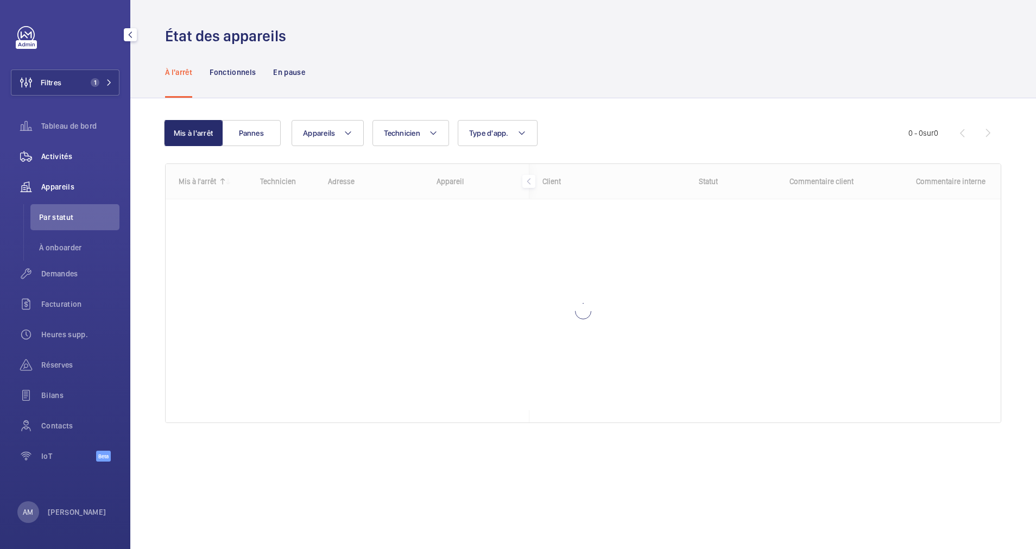
click at [72, 154] on span "Activités" at bounding box center [80, 156] width 78 height 11
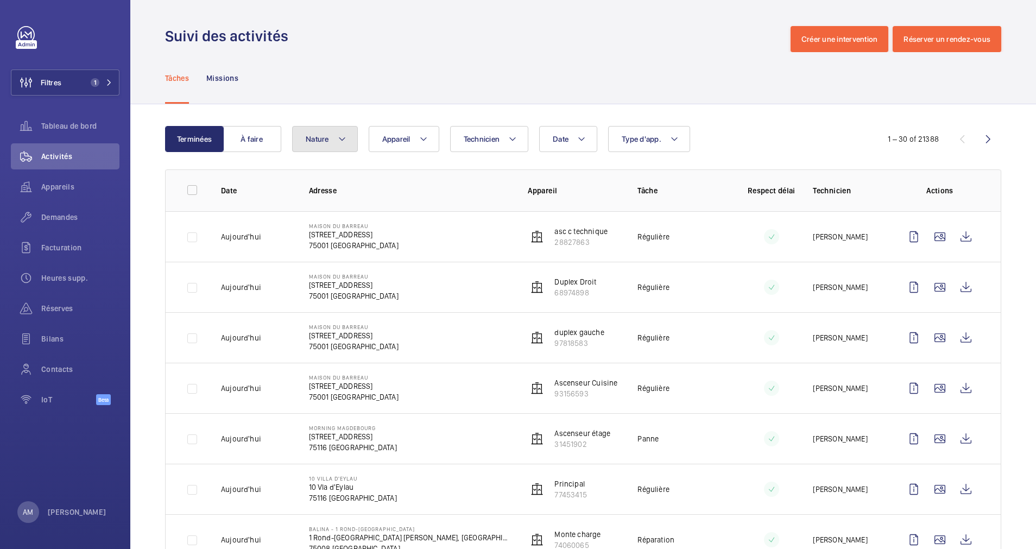
click at [339, 137] on mat-icon at bounding box center [342, 139] width 9 height 13
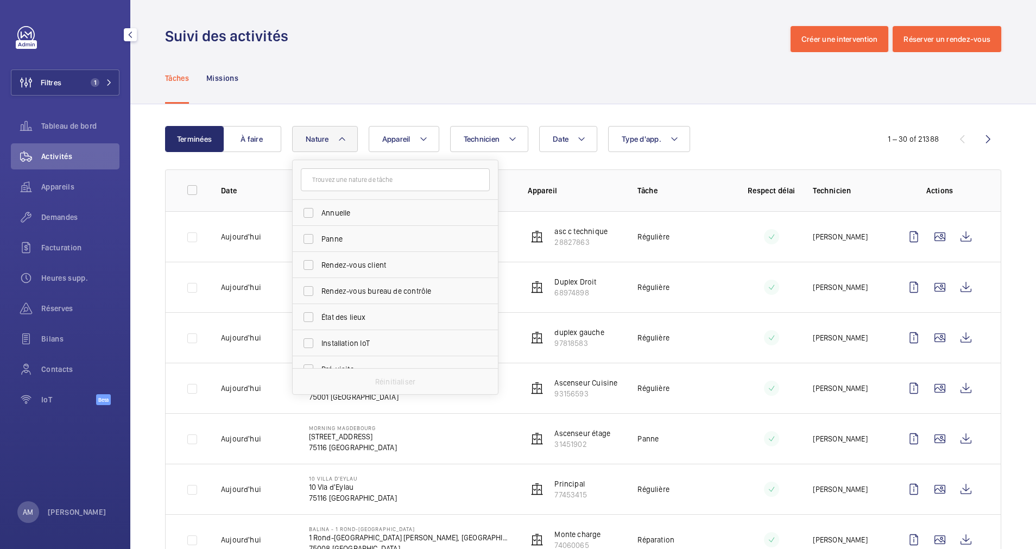
click at [85, 68] on div "Filtres 1 Tableau de bord Activités Appareils Demandes Facturation Heures supp.…" at bounding box center [65, 221] width 109 height 391
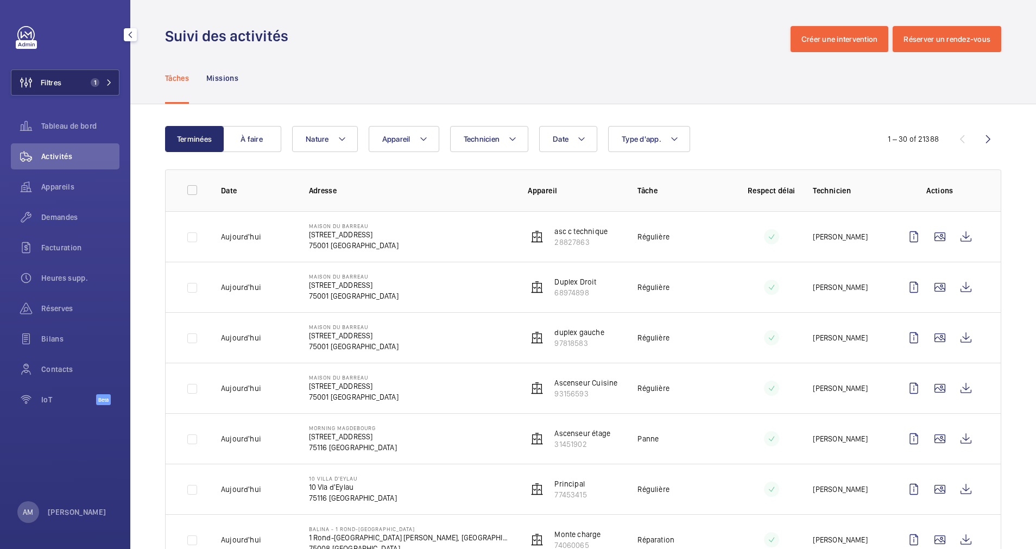
click at [100, 80] on span "1" at bounding box center [99, 82] width 26 height 9
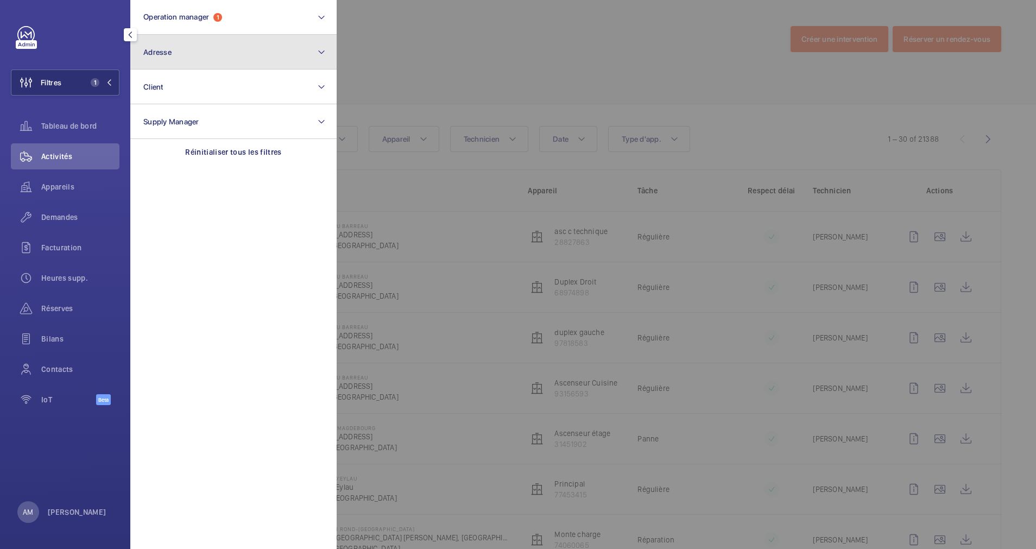
drag, startPoint x: 184, startPoint y: 40, endPoint x: 188, endPoint y: 56, distance: 17.0
click at [184, 42] on button "Adresse" at bounding box center [233, 52] width 206 height 35
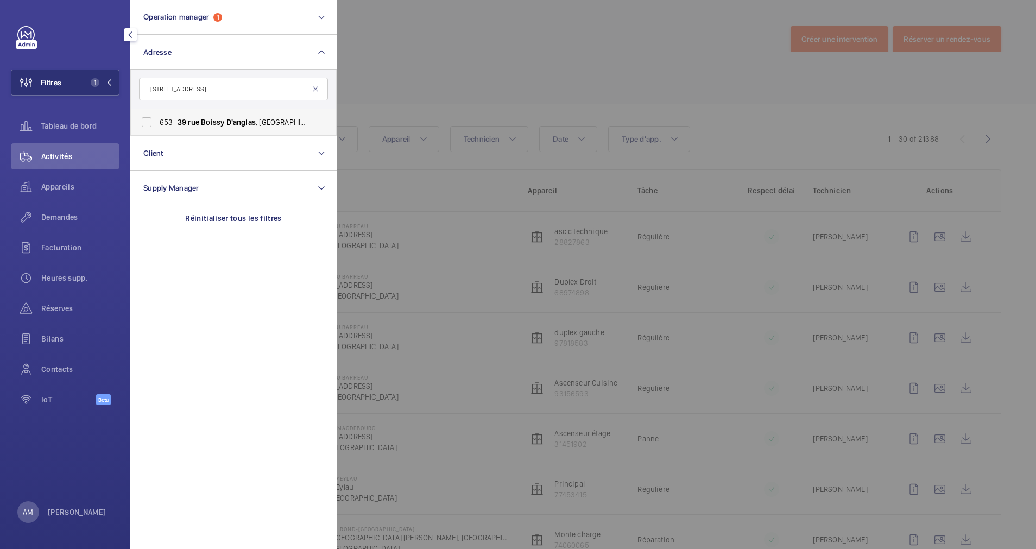
type input "39 rue Boissy D'anglas"
drag, startPoint x: 203, startPoint y: 122, endPoint x: 256, endPoint y: 106, distance: 55.5
click at [202, 122] on span "Boissy" at bounding box center [212, 122] width 23 height 9
click at [158, 122] on input "653 - 39 rue Boissy D'anglas , 75008 PARIS, PARIS 75008" at bounding box center [147, 122] width 22 height 22
checkbox input "true"
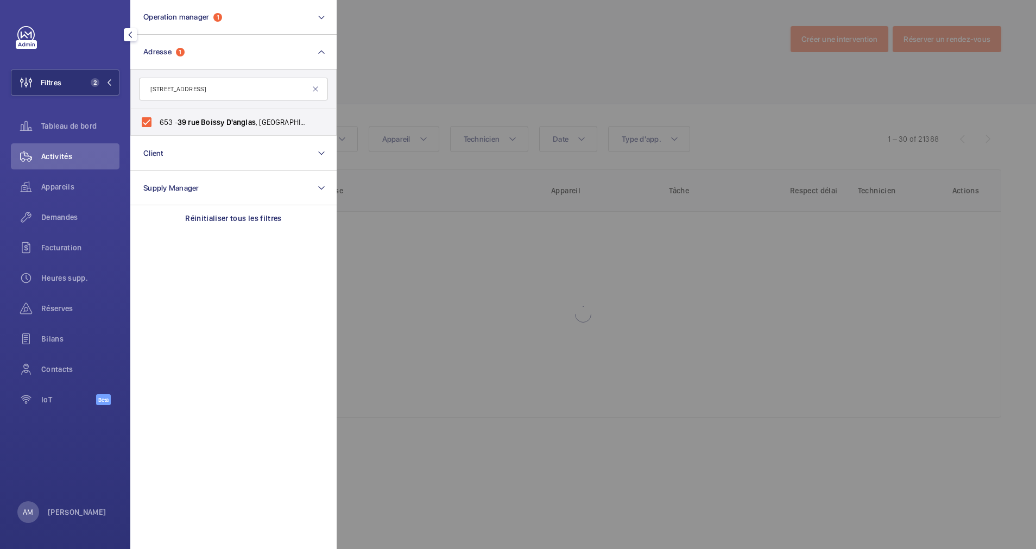
click at [473, 73] on div at bounding box center [855, 274] width 1036 height 549
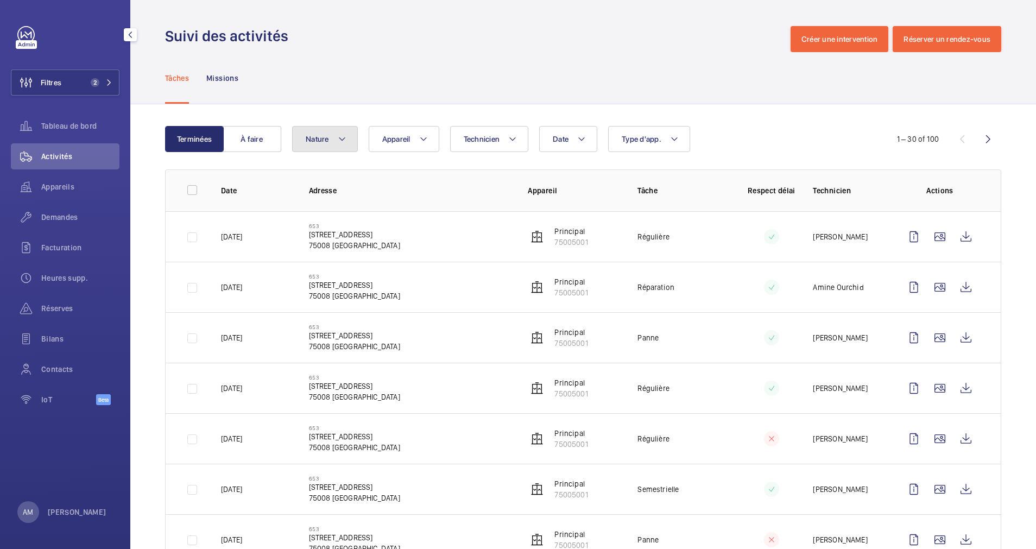
click at [344, 140] on mat-icon at bounding box center [342, 139] width 9 height 13
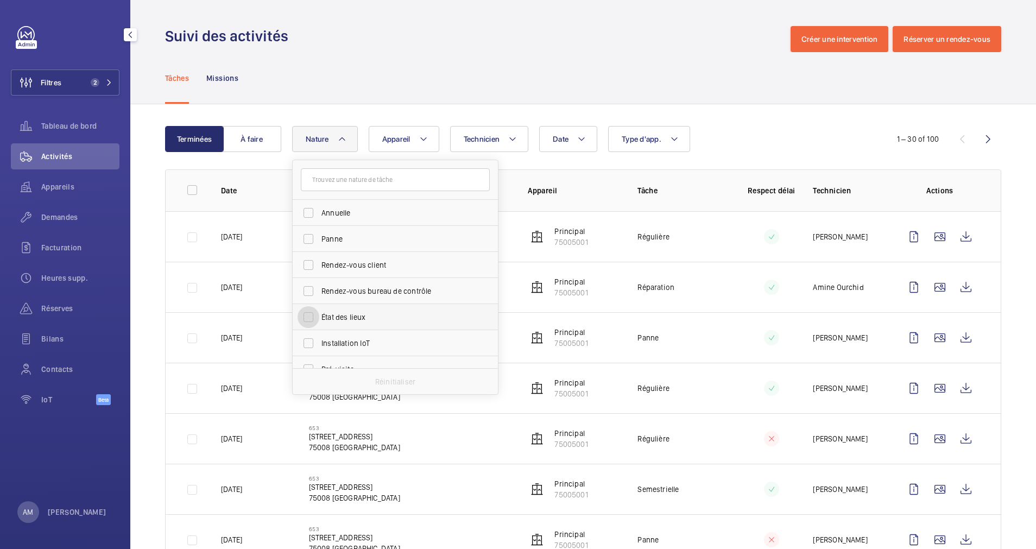
click at [313, 320] on input "État des lieux" at bounding box center [309, 317] width 22 height 22
checkbox input "true"
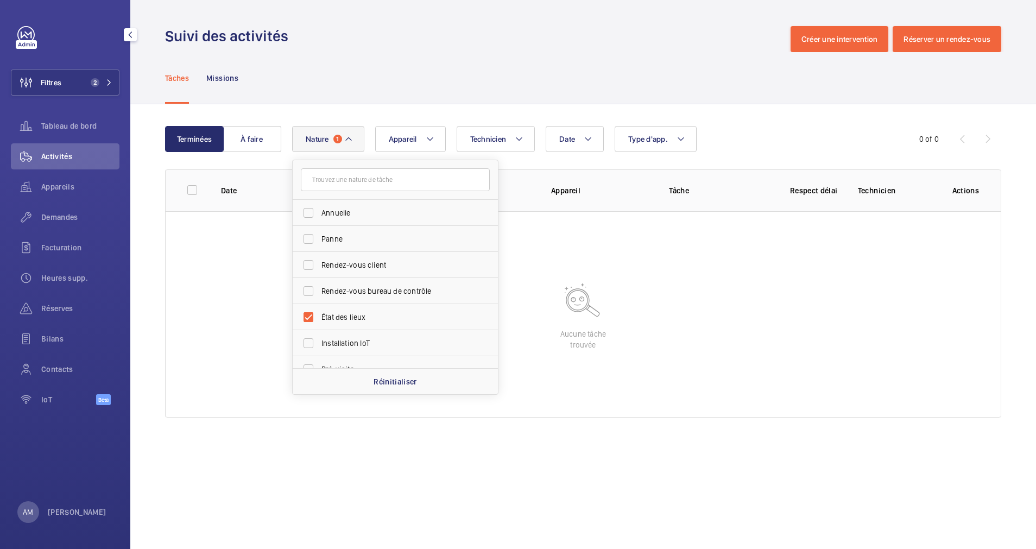
drag, startPoint x: 97, startPoint y: 79, endPoint x: 127, endPoint y: 66, distance: 33.1
click at [96, 79] on span "2" at bounding box center [95, 82] width 9 height 9
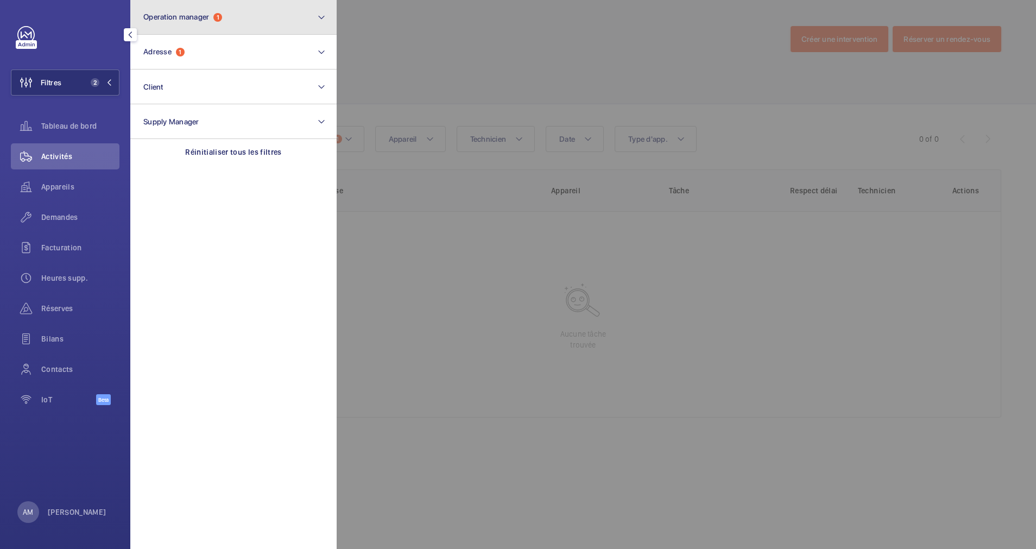
click at [235, 17] on button "Operation manager 1" at bounding box center [233, 17] width 206 height 35
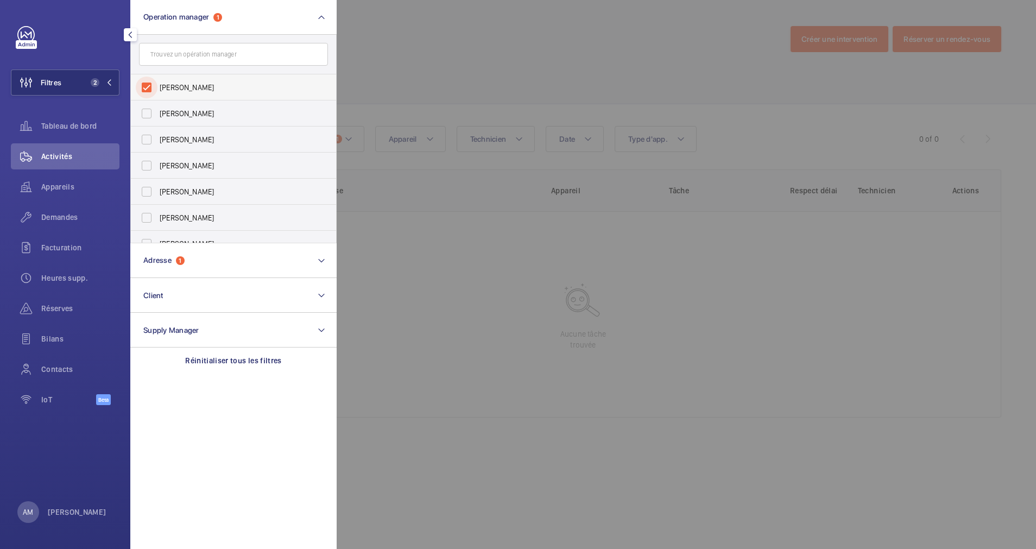
click at [153, 78] on input "[PERSON_NAME]" at bounding box center [147, 88] width 22 height 22
checkbox input "false"
click at [488, 60] on div at bounding box center [855, 274] width 1036 height 549
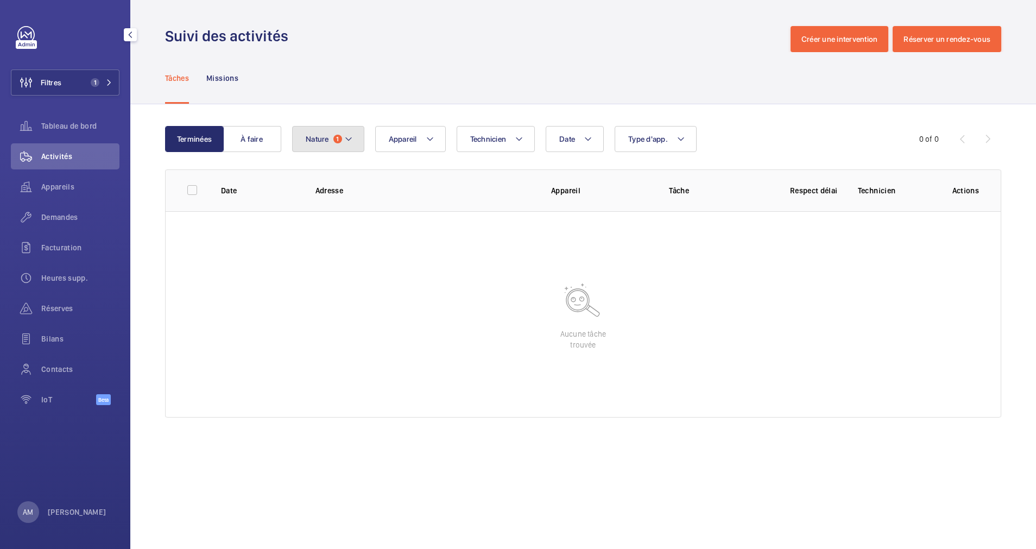
click at [344, 131] on button "Nature 1" at bounding box center [328, 139] width 72 height 26
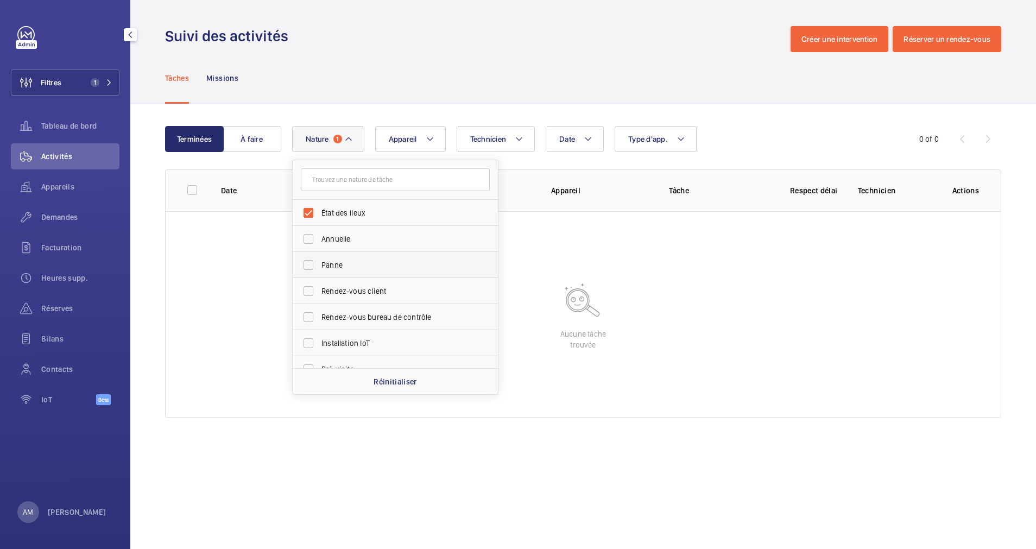
scroll to position [81, 0]
click at [314, 286] on input "Pré-visite" at bounding box center [309, 288] width 22 height 22
checkbox input "true"
click at [54, 186] on span "Appareils" at bounding box center [80, 186] width 78 height 11
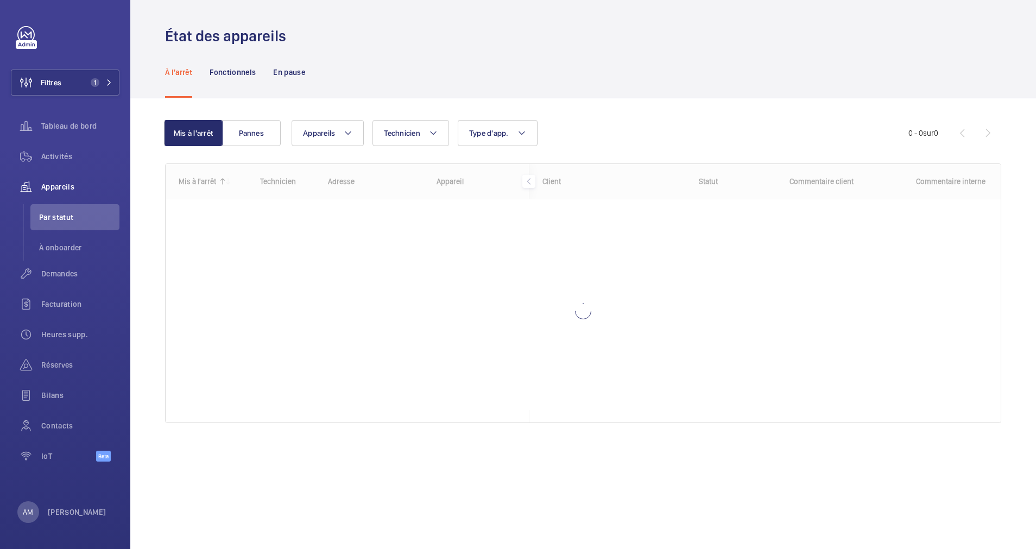
click at [440, 107] on div "Mis à l'arrêt Pannes Appareils Technicien Type d'app. Plus de filtres Réinitial…" at bounding box center [583, 276] width 836 height 347
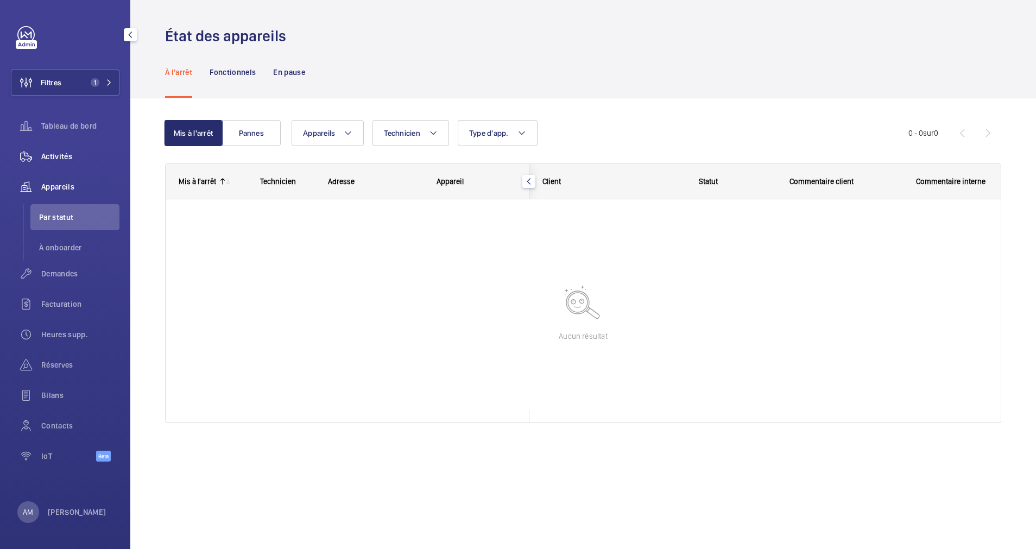
drag, startPoint x: 67, startPoint y: 151, endPoint x: 90, endPoint y: 149, distance: 23.4
click at [67, 152] on span "Activités" at bounding box center [80, 156] width 78 height 11
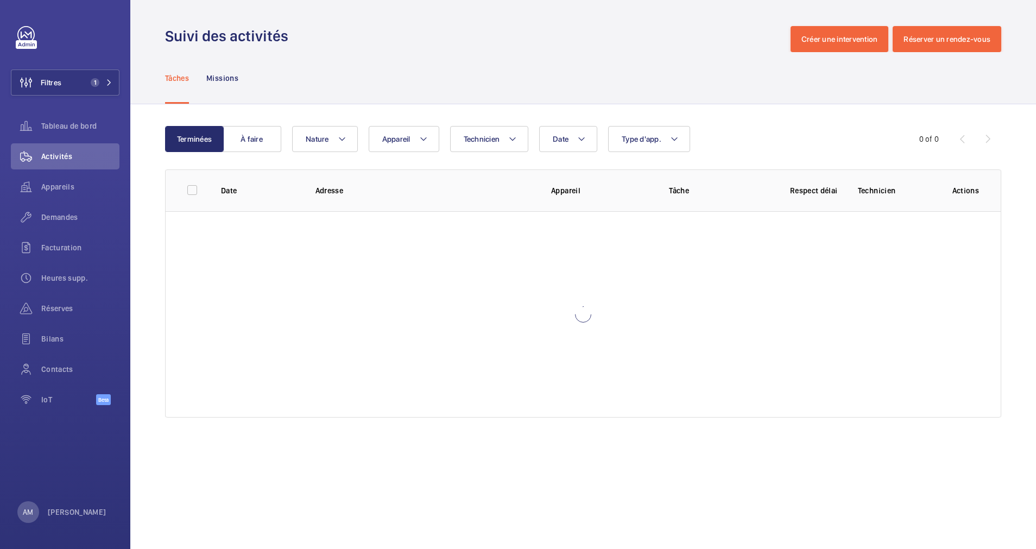
click at [734, 126] on div "Date Technicien Appareil Type d'app. Nature" at bounding box center [581, 139] width 579 height 26
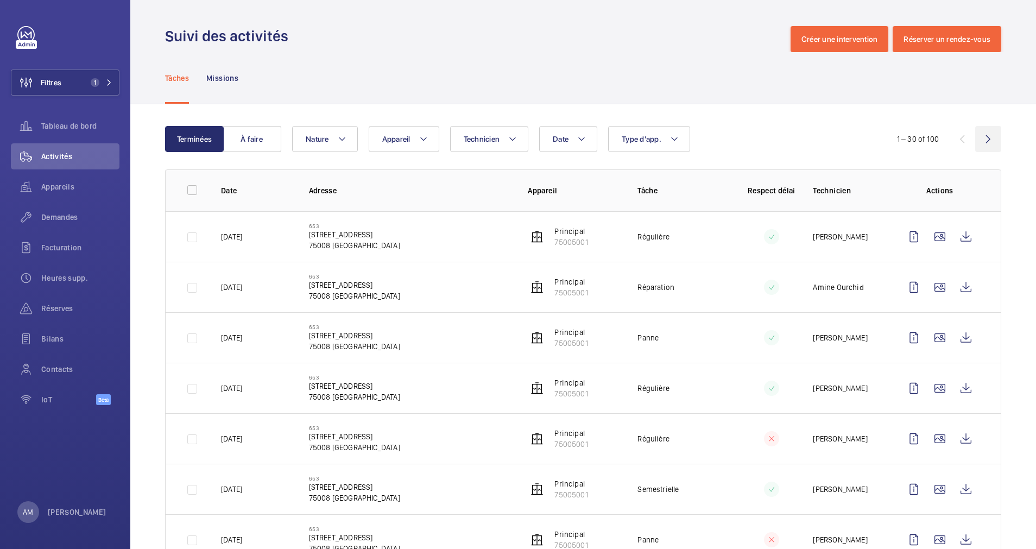
click at [980, 136] on wm-front-icon-button at bounding box center [989, 139] width 26 height 26
click at [983, 136] on wm-front-icon-button at bounding box center [989, 139] width 26 height 26
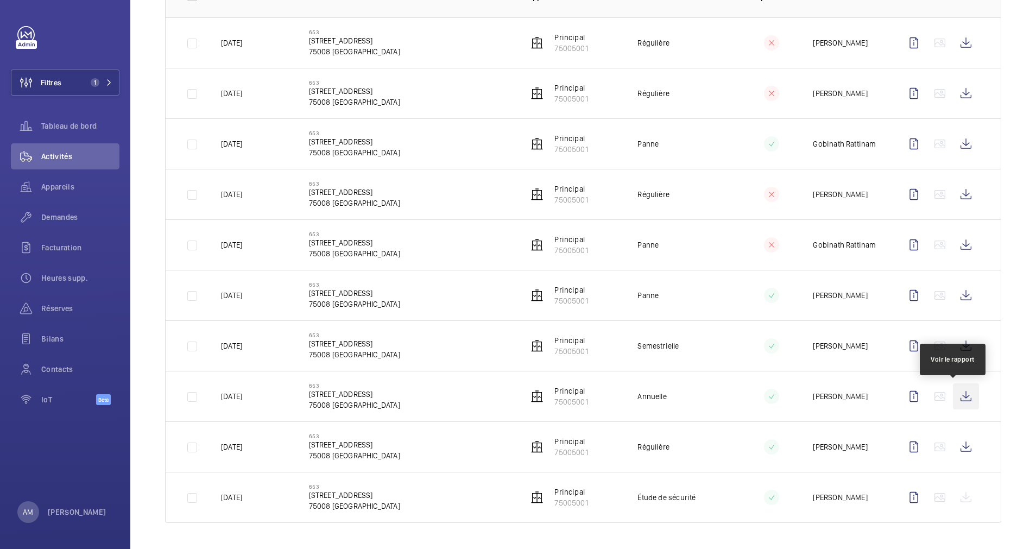
click at [953, 399] on wm-front-icon-button at bounding box center [966, 396] width 26 height 26
click at [953, 342] on wm-front-icon-button at bounding box center [966, 346] width 26 height 26
click at [953, 394] on wm-front-icon-button at bounding box center [966, 396] width 26 height 26
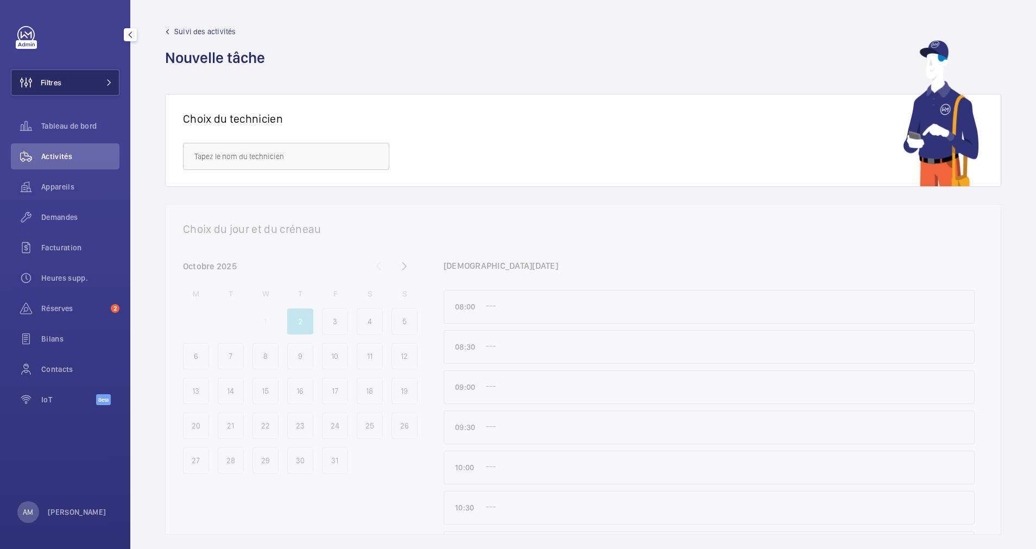
drag, startPoint x: 90, startPoint y: 80, endPoint x: 111, endPoint y: 79, distance: 20.7
click at [103, 80] on button "Filtres" at bounding box center [65, 83] width 109 height 26
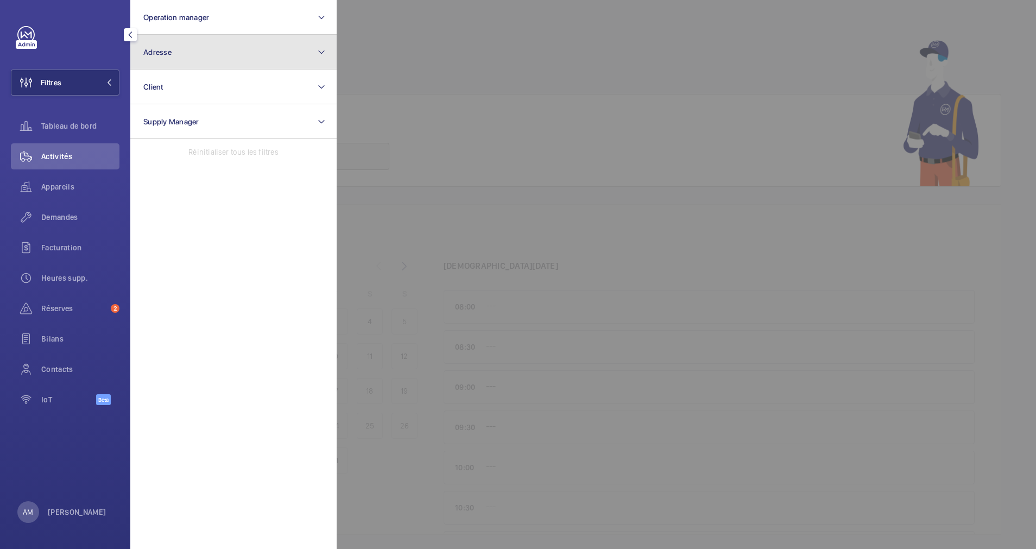
click at [248, 55] on button "Adresse" at bounding box center [233, 52] width 206 height 35
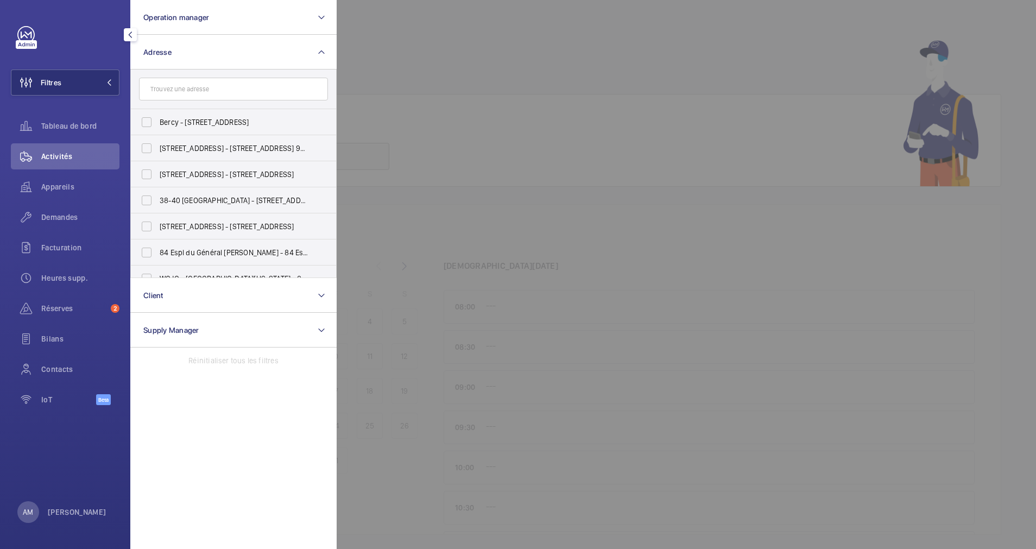
click at [198, 95] on input "text" at bounding box center [233, 89] width 189 height 23
click at [212, 91] on input "text" at bounding box center [233, 89] width 189 height 23
type input "9 malesherbe"
click at [161, 244] on label "9 Malesherbe s - [STREET_ADDRESS]" at bounding box center [225, 253] width 189 height 26
click at [158, 244] on input "9 Malesherbe s - [STREET_ADDRESS]" at bounding box center [147, 253] width 22 height 22
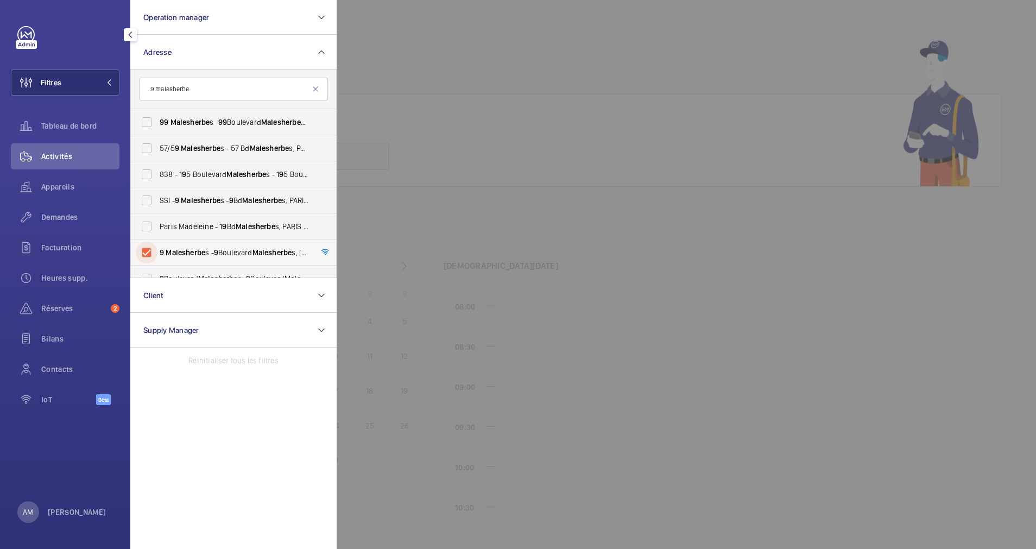
checkbox input "true"
click at [535, 46] on div at bounding box center [855, 274] width 1036 height 549
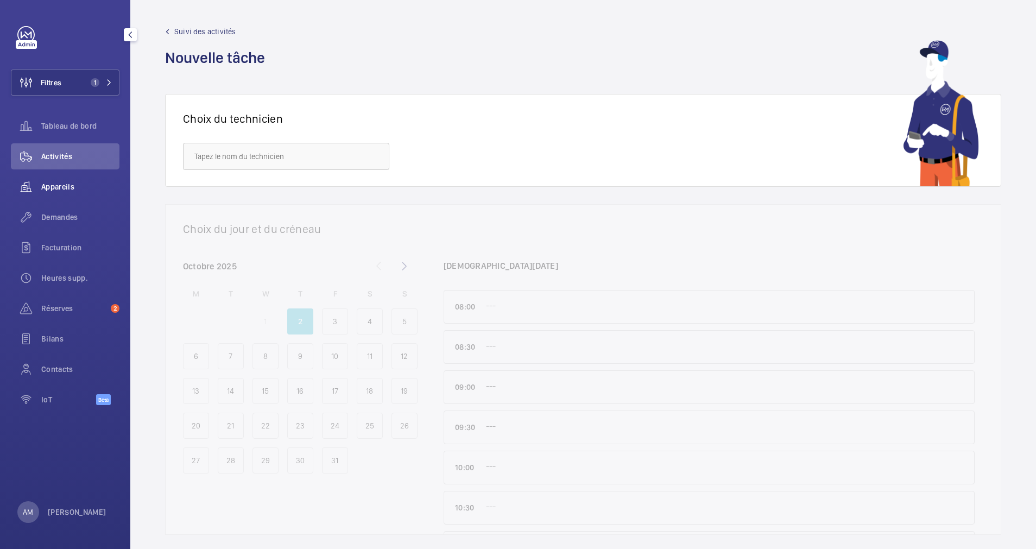
click at [80, 181] on span "Appareils" at bounding box center [80, 186] width 78 height 11
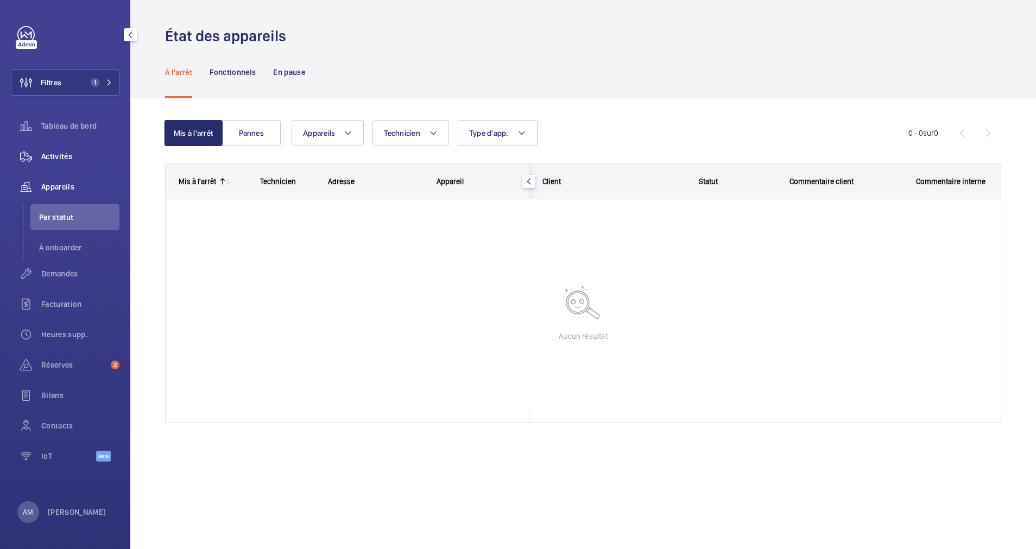
click at [66, 152] on span "Activités" at bounding box center [80, 156] width 78 height 11
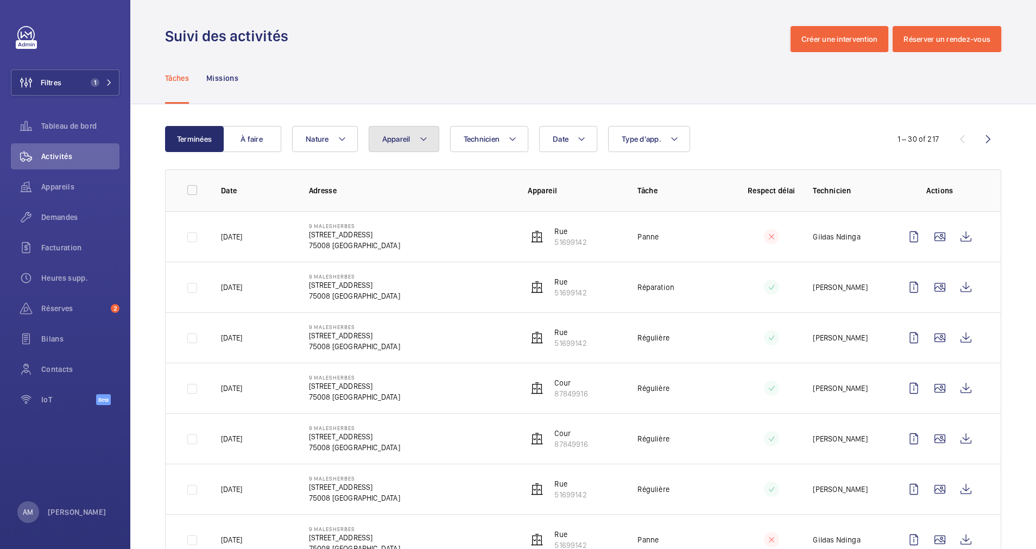
click at [427, 132] on button "Appareil" at bounding box center [404, 139] width 71 height 26
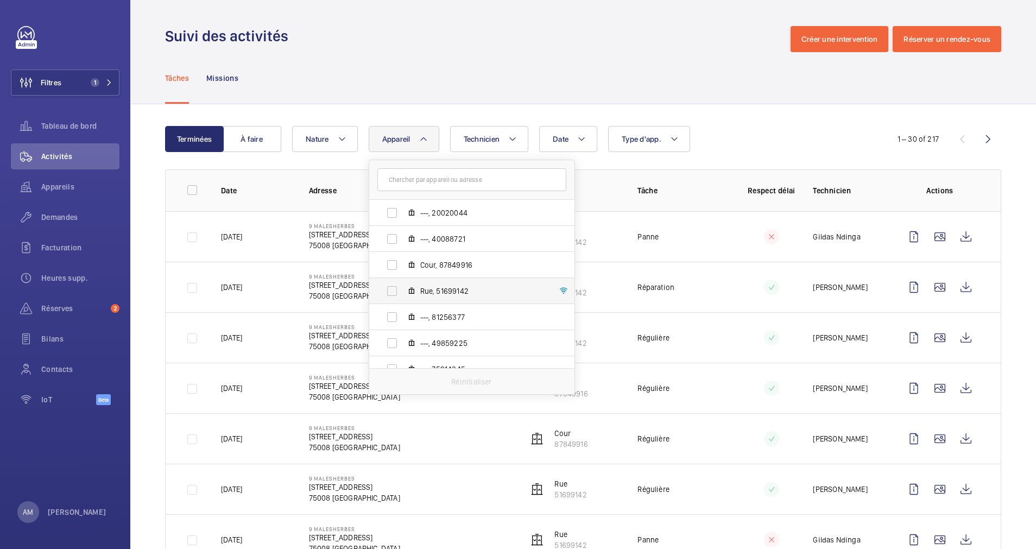
scroll to position [40, 0]
click at [689, 193] on p "Tâche" at bounding box center [684, 190] width 92 height 11
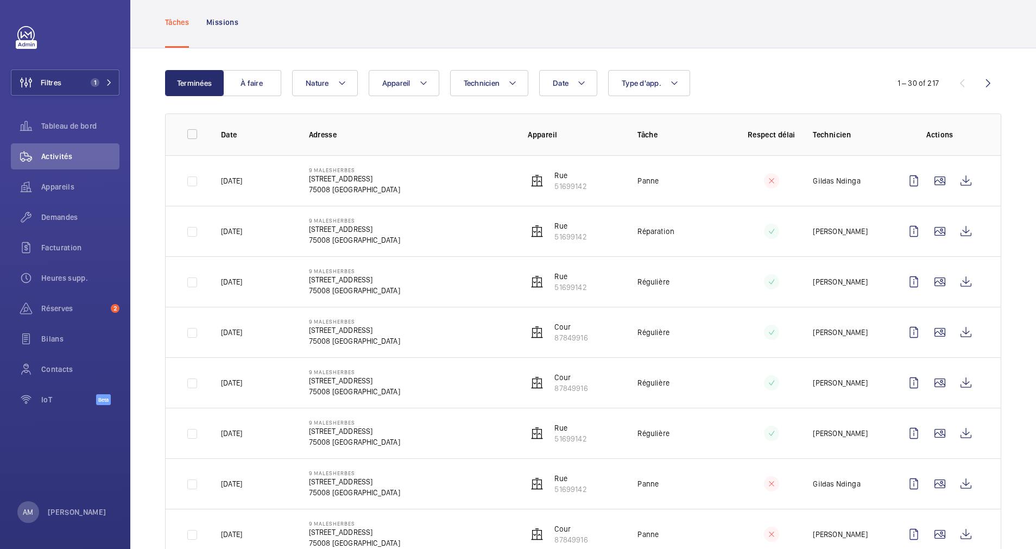
scroll to position [81, 0]
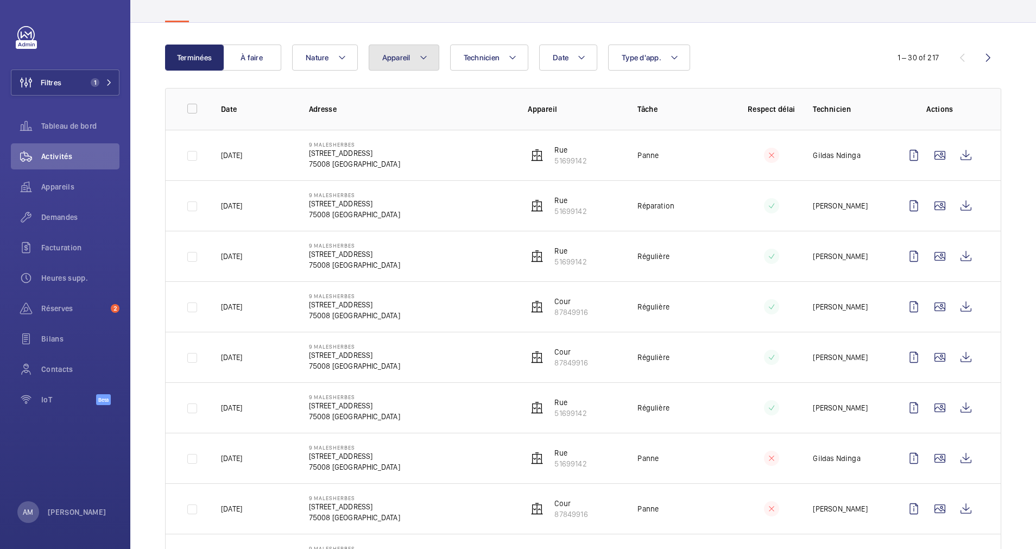
click at [426, 54] on mat-icon at bounding box center [423, 57] width 9 height 13
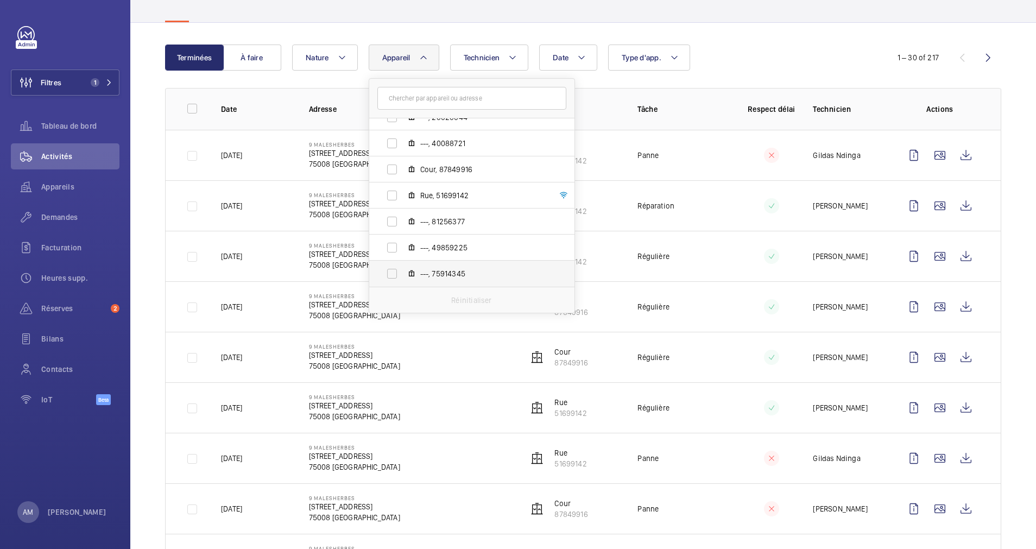
scroll to position [0, 0]
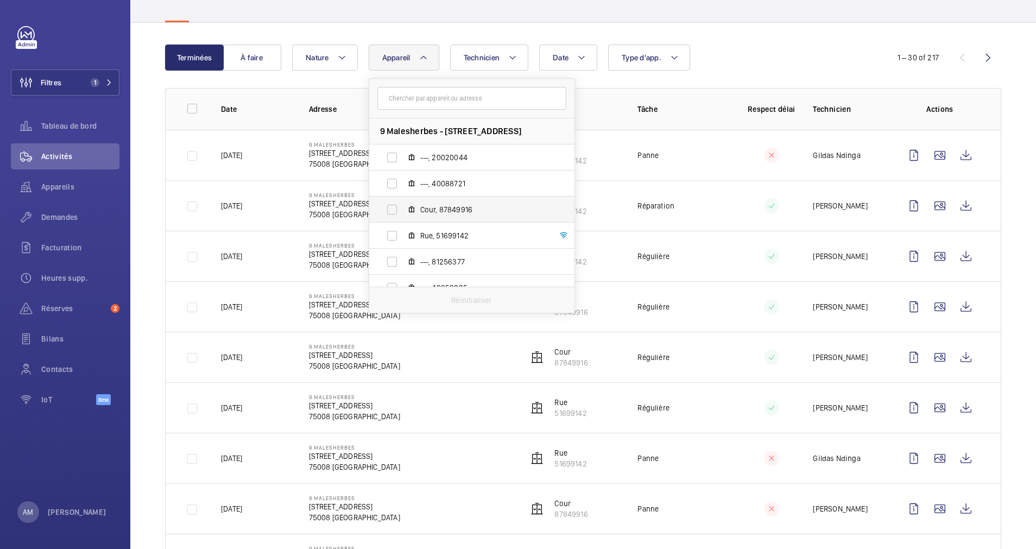
click at [480, 204] on label "Cour, 87849916" at bounding box center [463, 210] width 188 height 26
click at [403, 204] on input "Cour, 87849916" at bounding box center [392, 210] width 22 height 22
checkbox input "true"
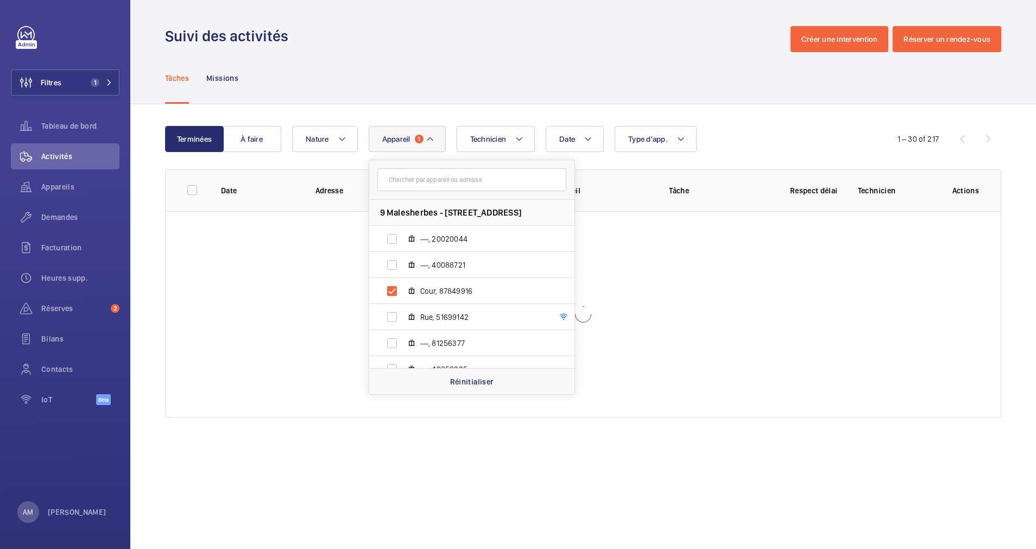
click at [600, 102] on div "Tâches Missions" at bounding box center [583, 78] width 836 height 52
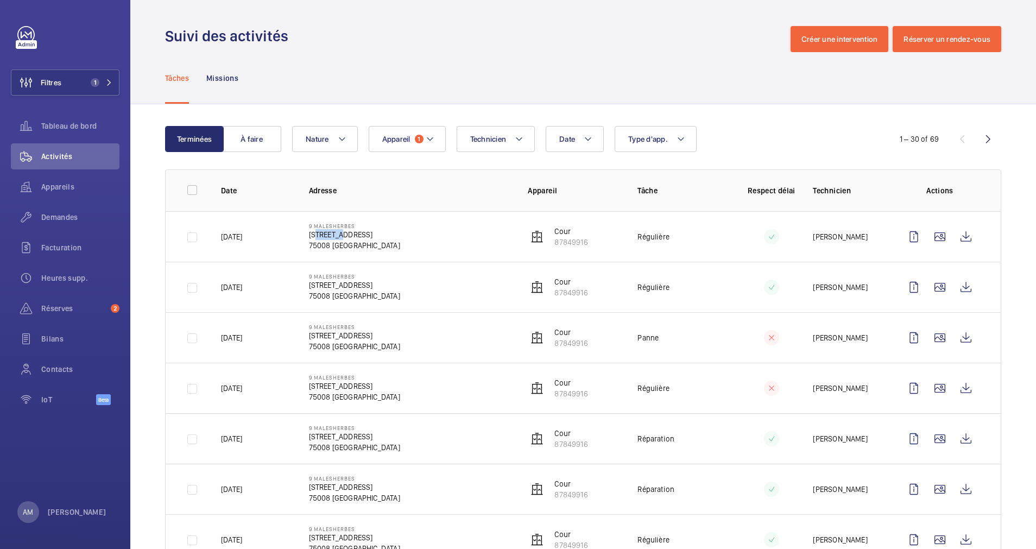
drag, startPoint x: 310, startPoint y: 235, endPoint x: 334, endPoint y: 235, distance: 24.4
click at [334, 235] on p "[STREET_ADDRESS]" at bounding box center [354, 234] width 91 height 11
drag, startPoint x: 334, startPoint y: 235, endPoint x: 295, endPoint y: 235, distance: 39.1
click at [293, 236] on td "[GEOGRAPHIC_DATA][STREET_ADDRESS]" at bounding box center [401, 236] width 219 height 51
drag, startPoint x: 322, startPoint y: 235, endPoint x: 392, endPoint y: 235, distance: 69.5
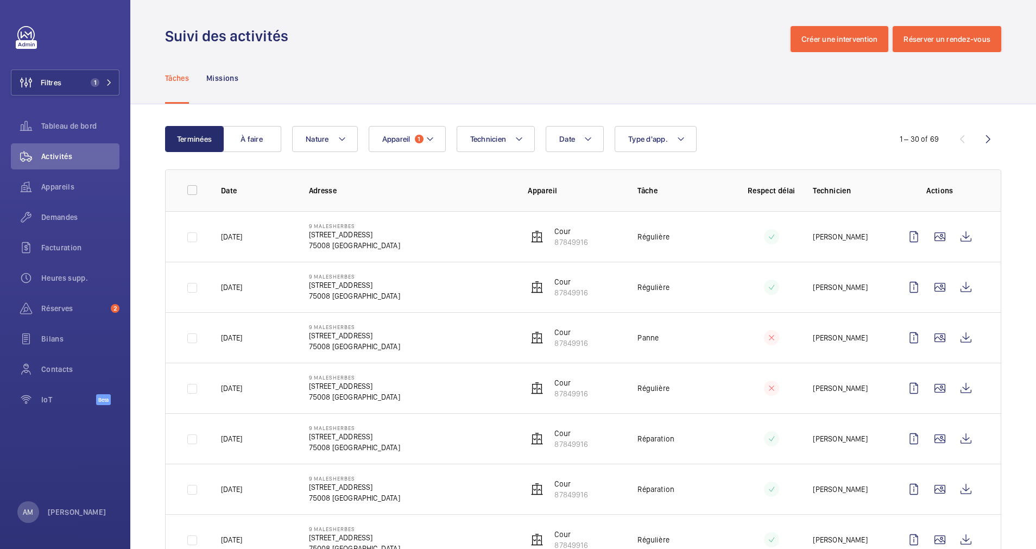
click at [392, 235] on td "[GEOGRAPHIC_DATA][STREET_ADDRESS]" at bounding box center [401, 236] width 219 height 51
drag, startPoint x: 392, startPoint y: 235, endPoint x: 383, endPoint y: 233, distance: 8.3
copy p "[STREET_ADDRESS]"
click at [66, 213] on span "Demandes" at bounding box center [80, 217] width 78 height 11
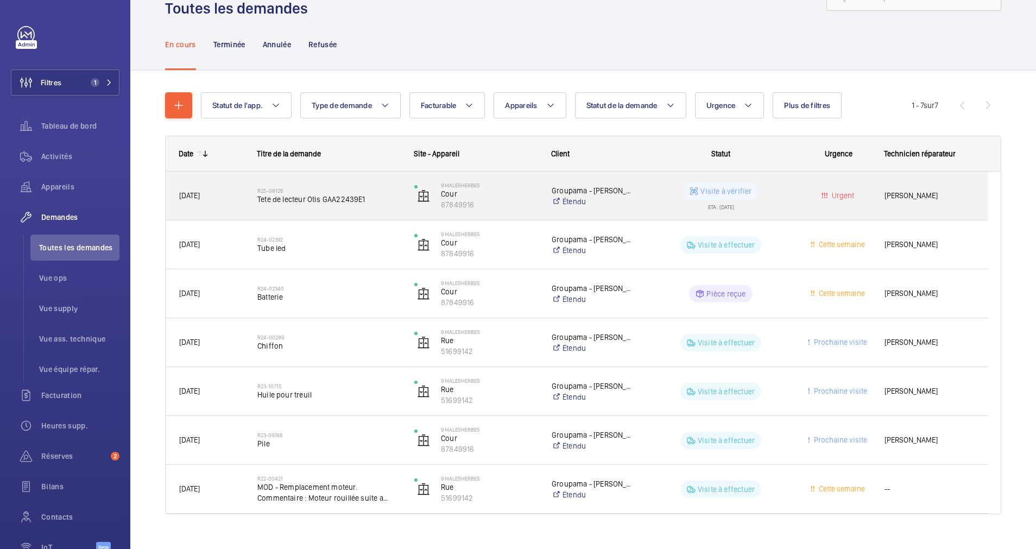
scroll to position [59, 0]
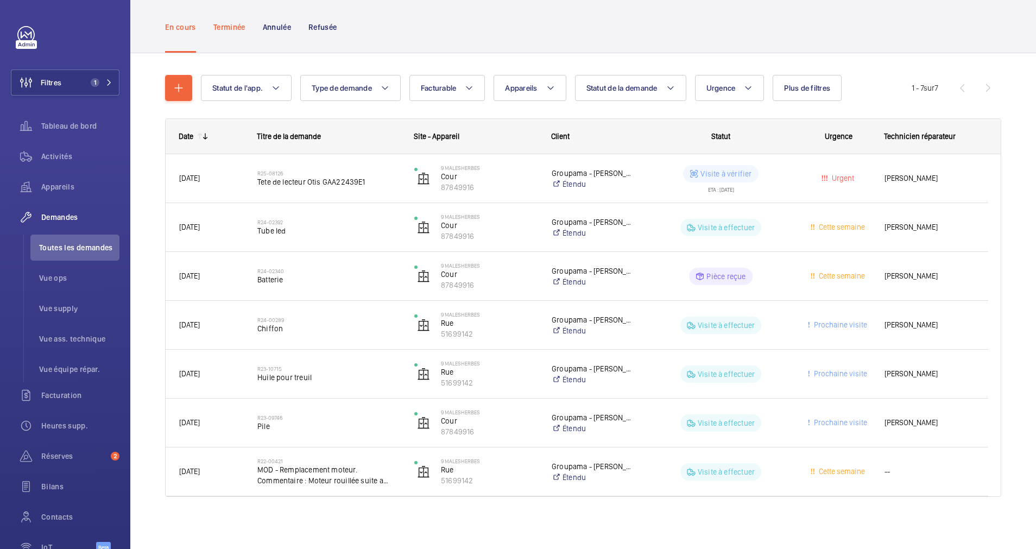
click at [226, 24] on p "Terminée" at bounding box center [229, 27] width 32 height 11
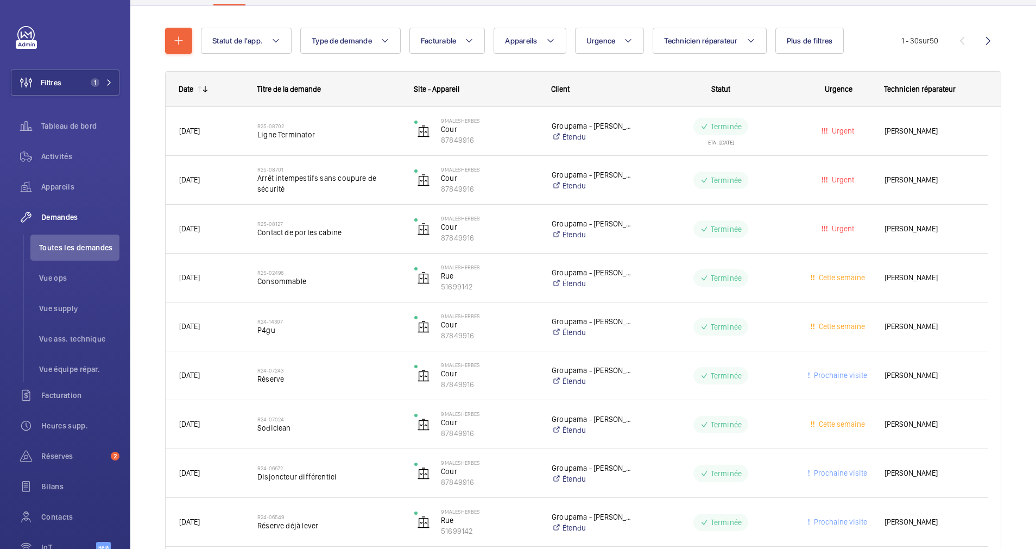
scroll to position [81, 0]
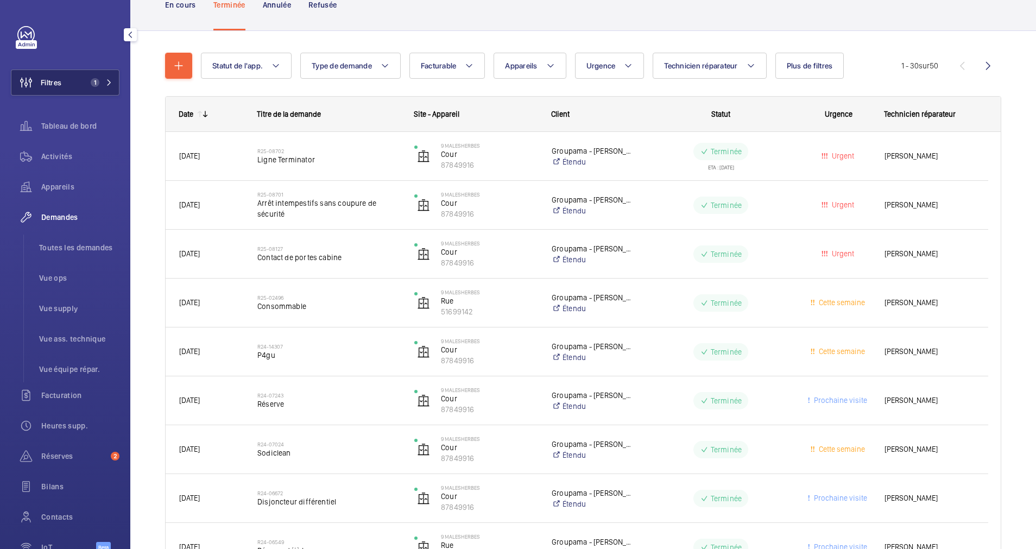
click at [87, 79] on span "1" at bounding box center [92, 82] width 13 height 9
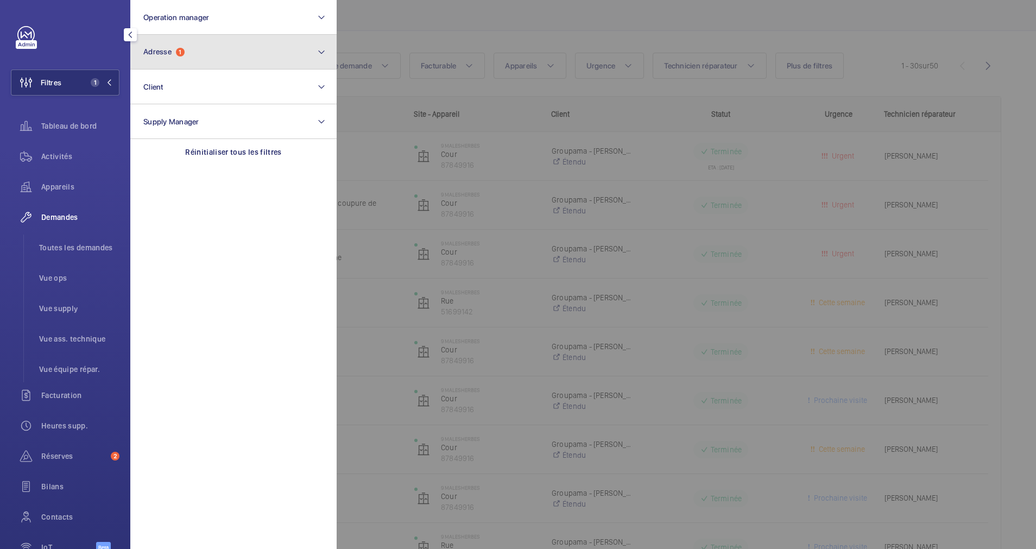
click at [209, 62] on button "Adresse 1" at bounding box center [233, 52] width 206 height 35
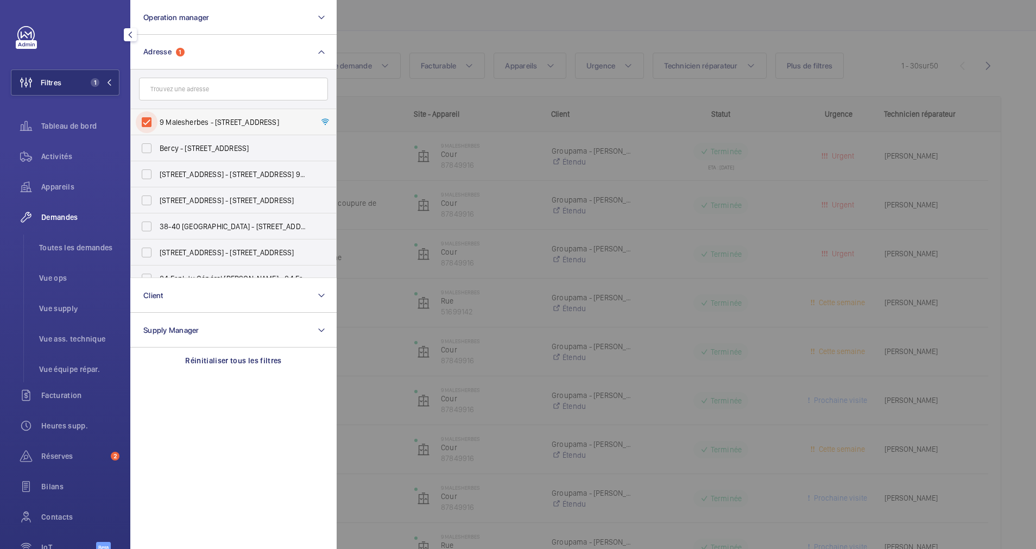
click at [154, 117] on input "9 Malesherbes - [STREET_ADDRESS]" at bounding box center [147, 122] width 22 height 22
checkbox input "false"
click at [187, 93] on input "text" at bounding box center [233, 89] width 189 height 23
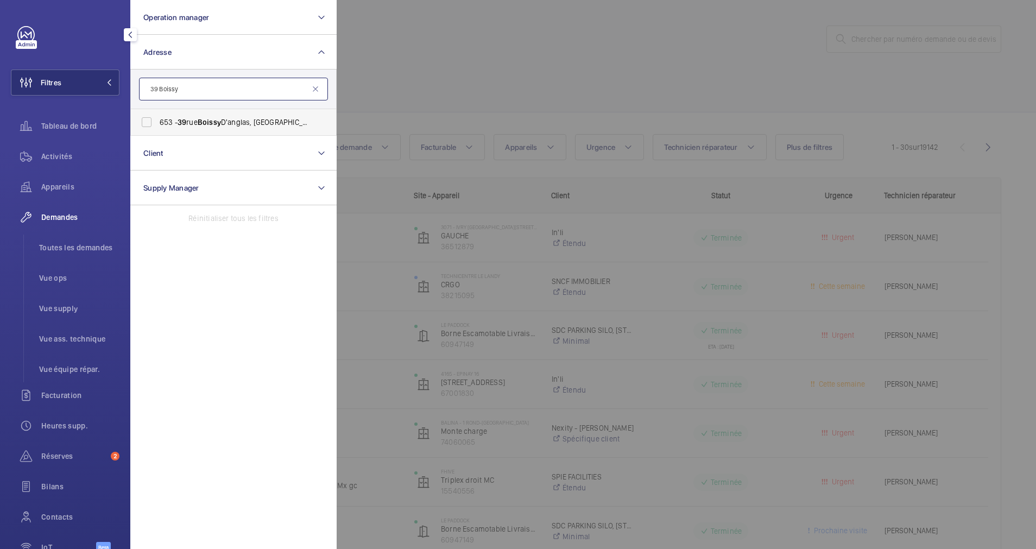
type input "39 Boissy"
click at [179, 110] on label "[STREET_ADDRESS]" at bounding box center [225, 122] width 189 height 26
click at [158, 111] on input "[STREET_ADDRESS]" at bounding box center [147, 122] width 22 height 22
checkbox input "true"
click at [490, 115] on div at bounding box center [855, 274] width 1036 height 549
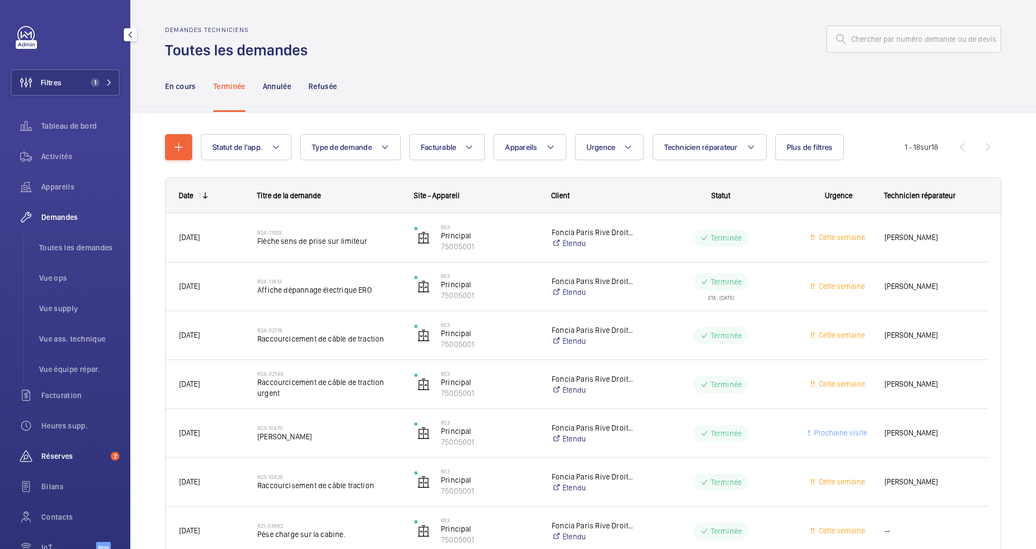
click at [59, 456] on span "Réserves" at bounding box center [73, 456] width 65 height 11
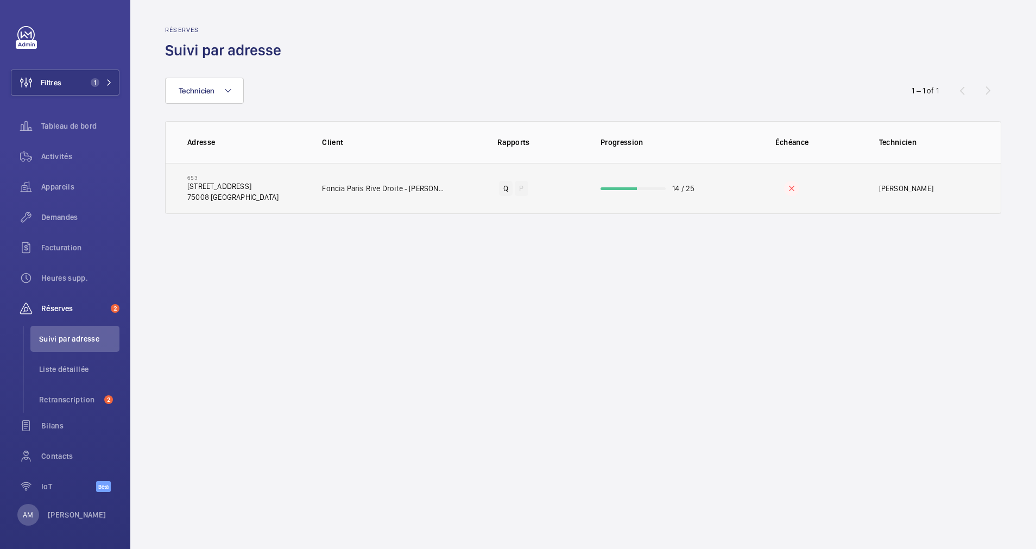
click at [660, 188] on wm-front-progress-bar at bounding box center [633, 188] width 65 height 3
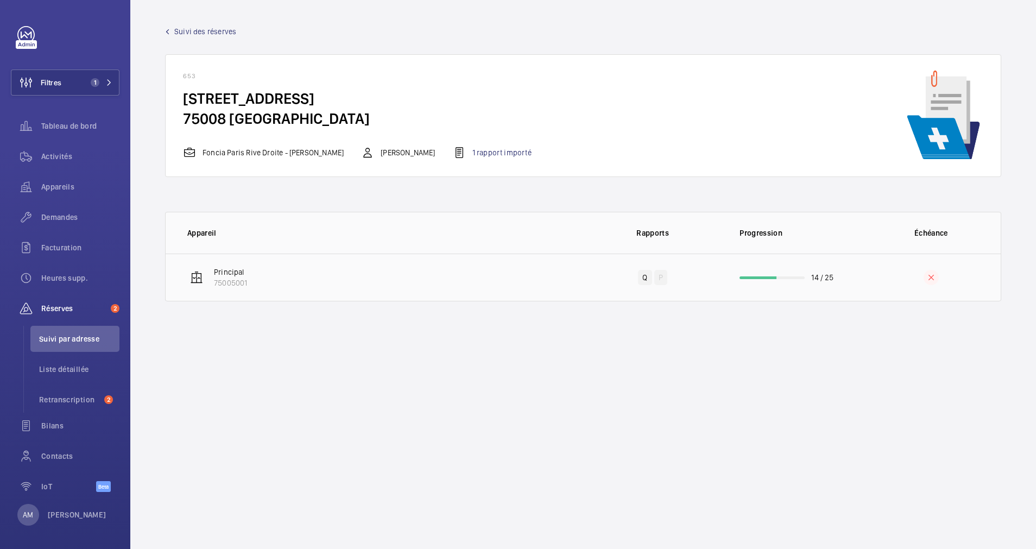
click at [777, 280] on td "14 / 25" at bounding box center [791, 278] width 139 height 48
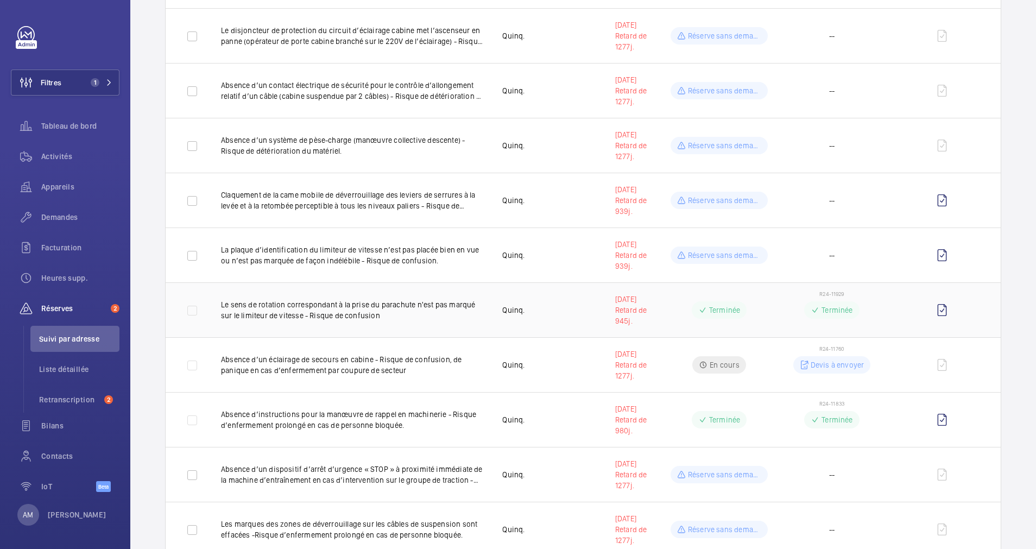
scroll to position [1022, 0]
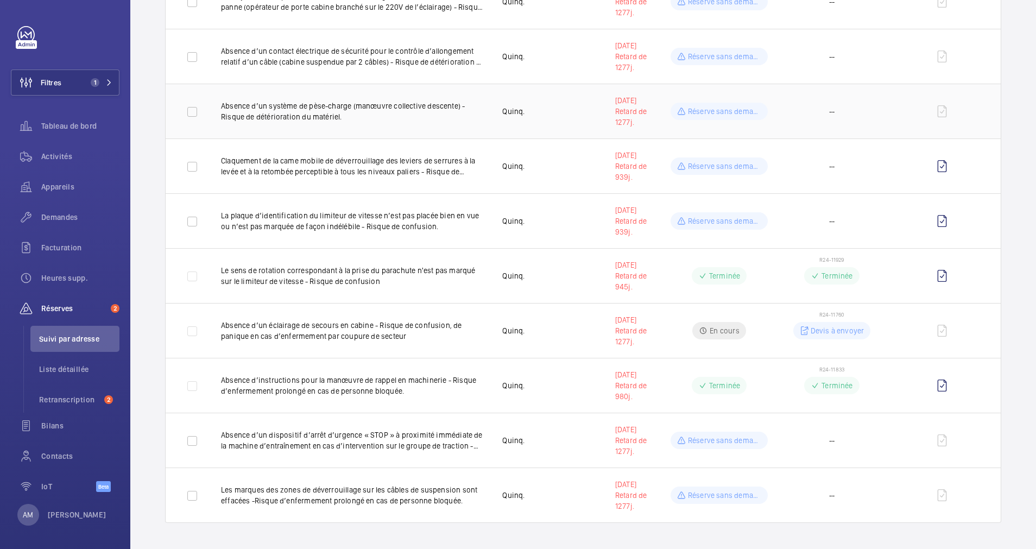
click at [335, 119] on p "Absence d’un système de pèse-charge (manœuvre collective descente) - Risque de …" at bounding box center [353, 111] width 264 height 22
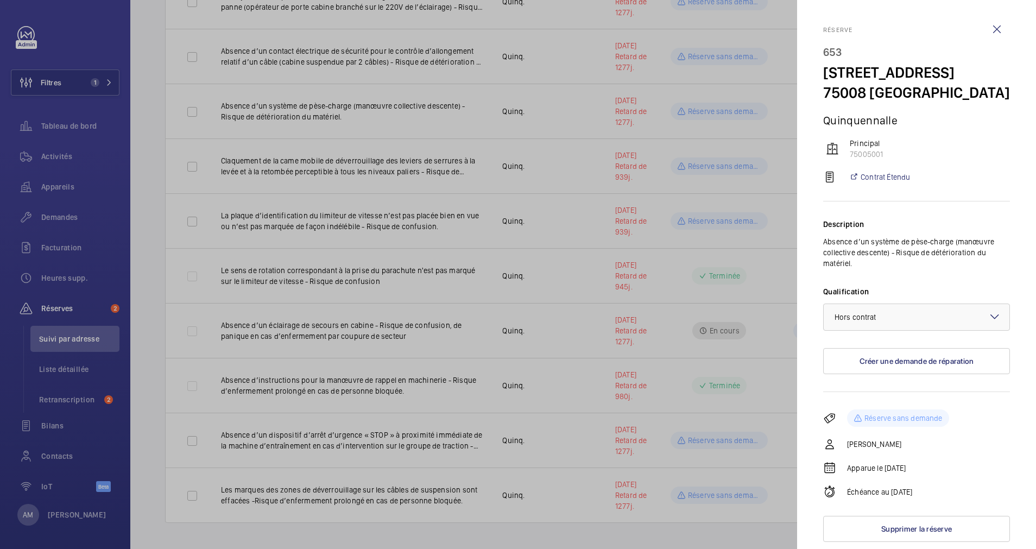
scroll to position [13, 0]
click at [942, 325] on div at bounding box center [917, 317] width 186 height 26
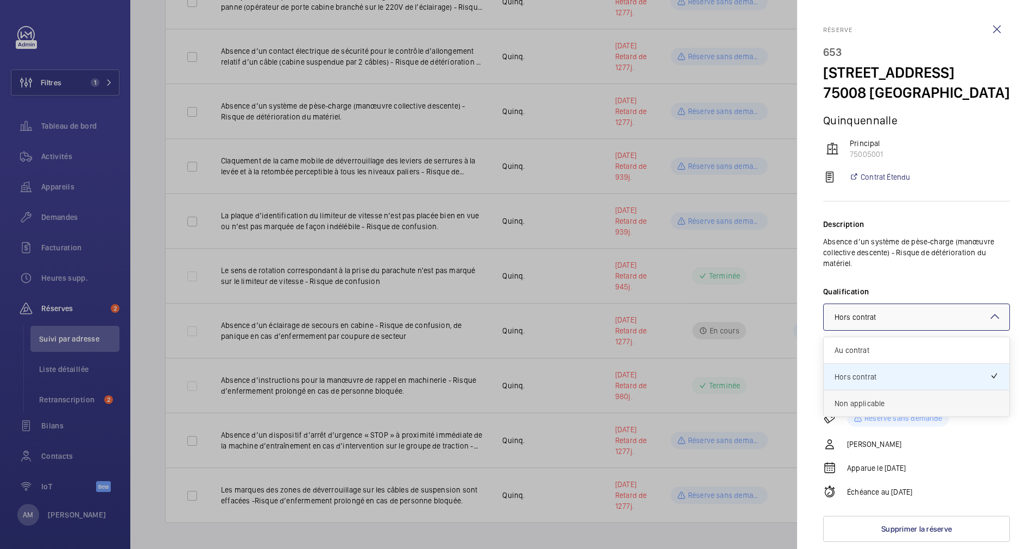
click at [891, 409] on span "Non applicable" at bounding box center [917, 403] width 164 height 11
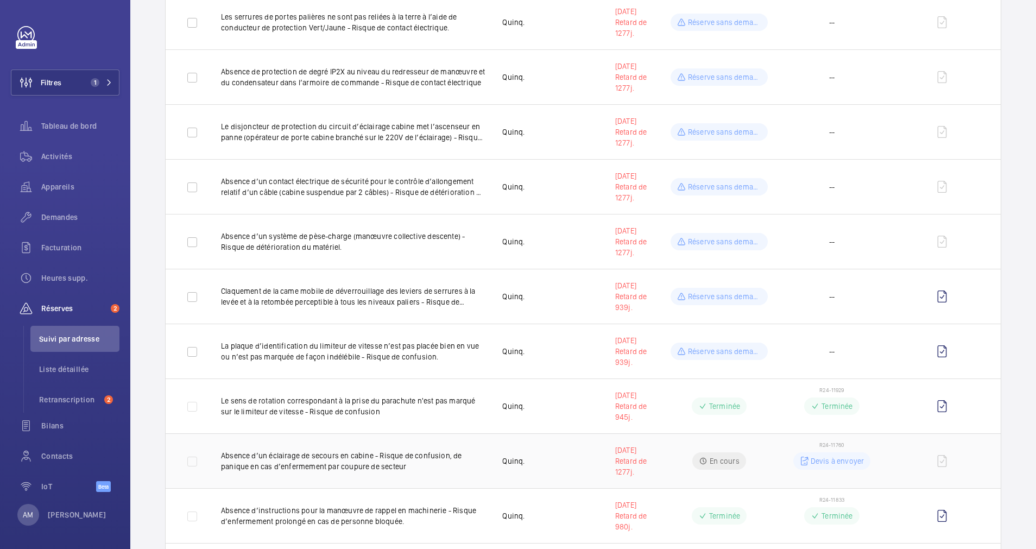
scroll to position [859, 0]
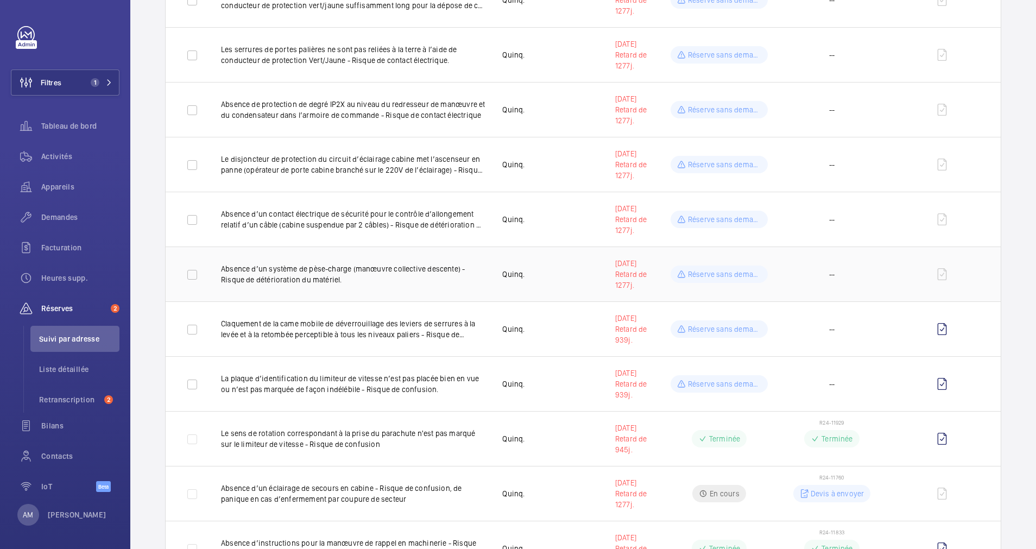
click at [362, 275] on p "Absence d’un système de pèse-charge (manœuvre collective descente) - Risque de …" at bounding box center [353, 274] width 264 height 22
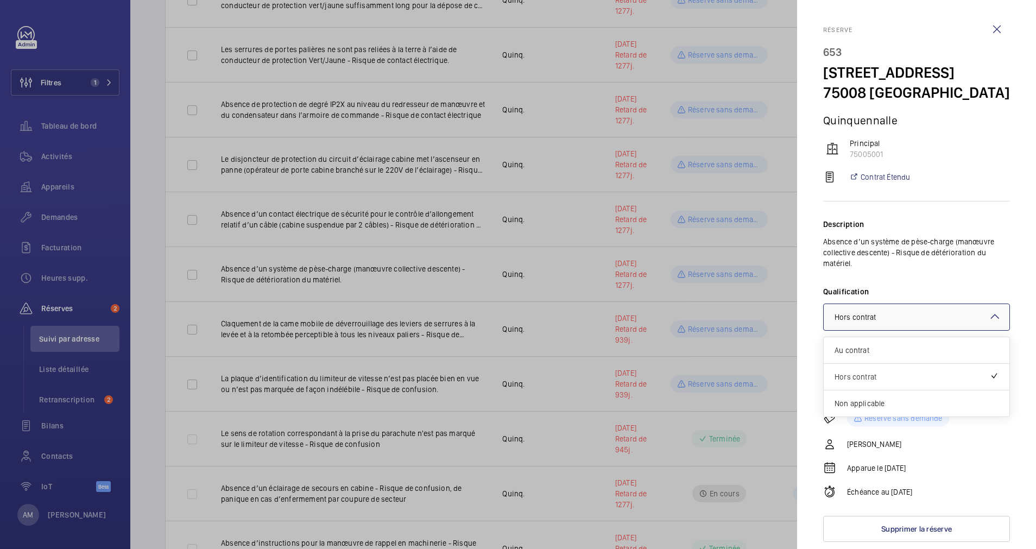
click at [952, 330] on div at bounding box center [917, 317] width 186 height 26
click at [888, 409] on span "Non applicable" at bounding box center [917, 403] width 164 height 11
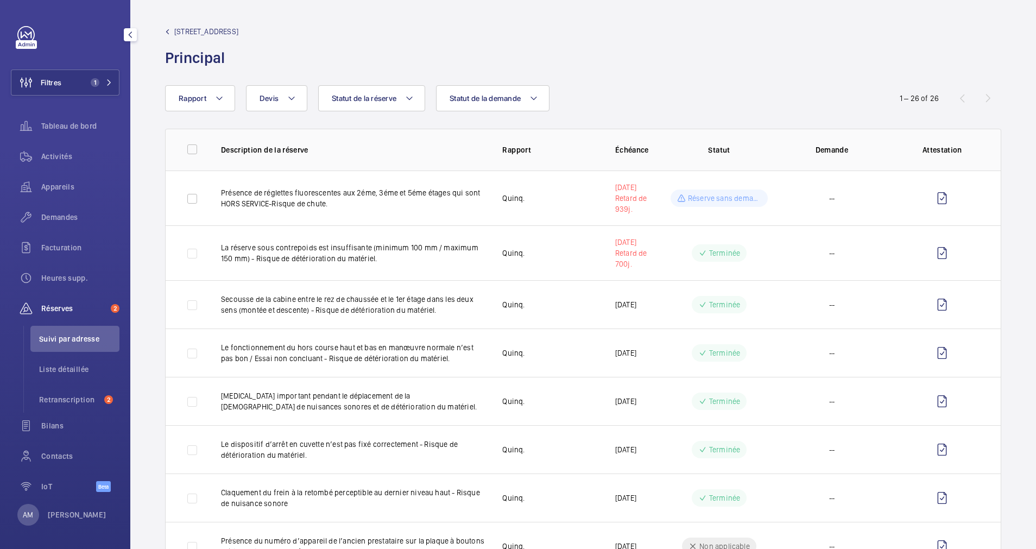
click at [202, 26] on span "[STREET_ADDRESS]" at bounding box center [206, 31] width 64 height 11
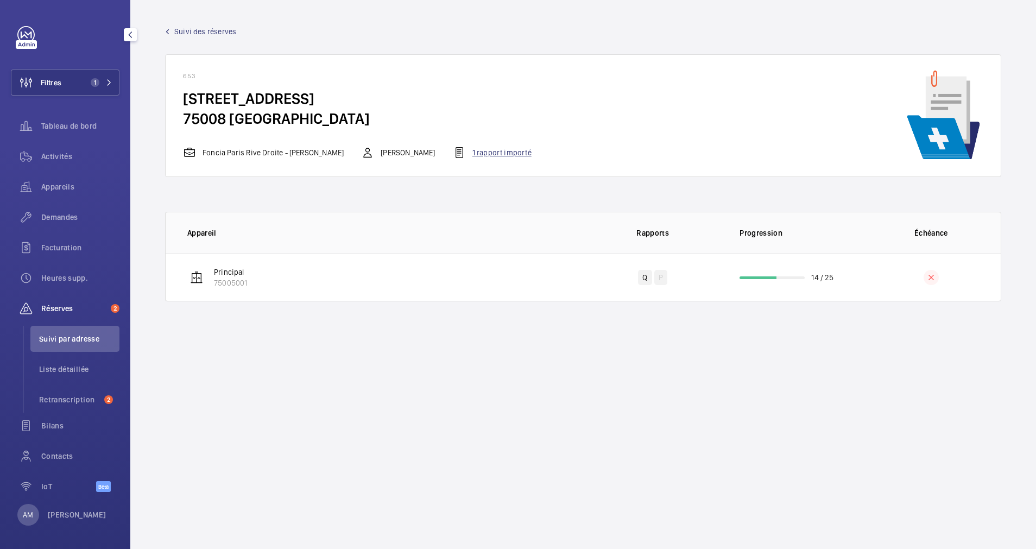
click at [483, 148] on div "1 rapport importé" at bounding box center [492, 152] width 79 height 13
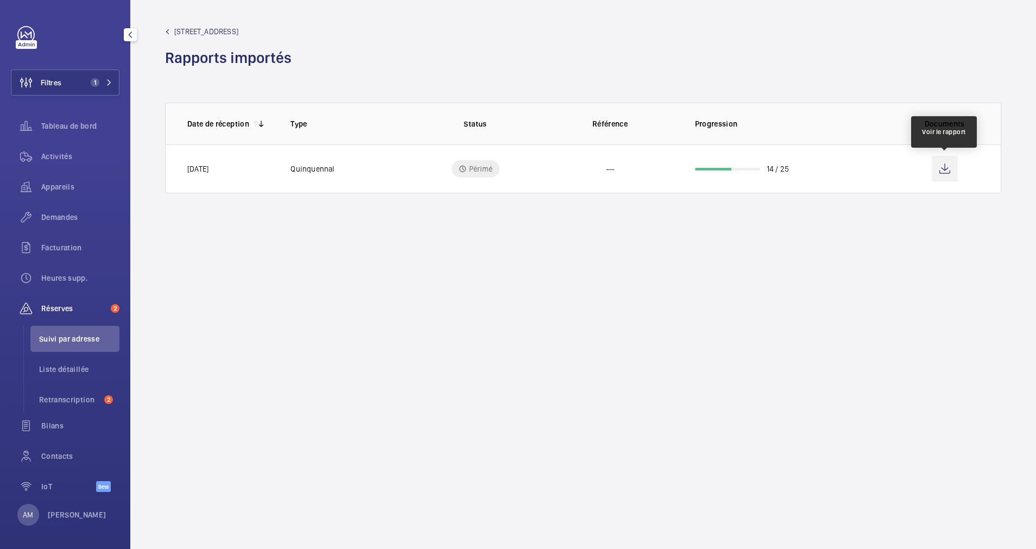
click at [953, 165] on wm-front-icon-button at bounding box center [945, 169] width 26 height 26
click at [68, 217] on span "Demandes" at bounding box center [80, 217] width 78 height 11
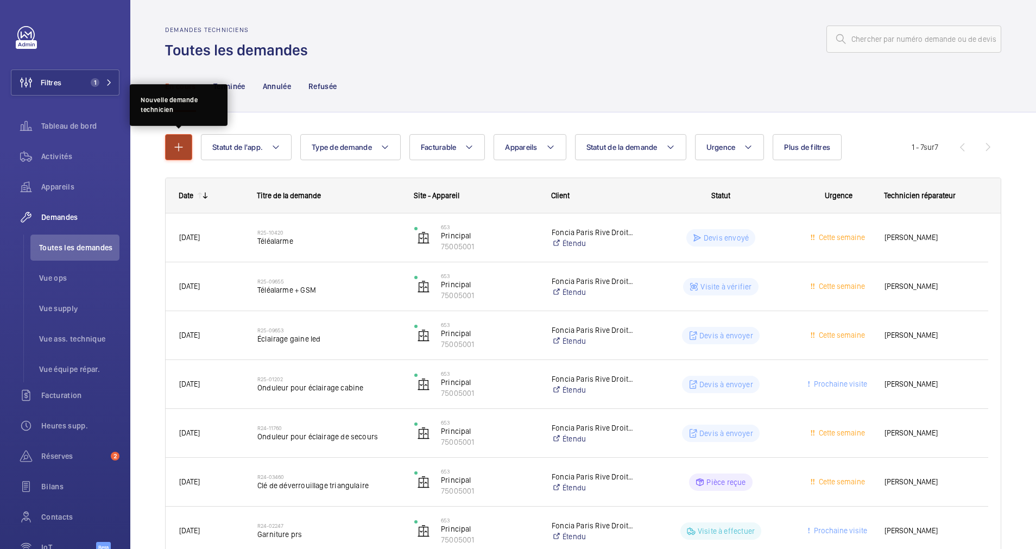
click at [175, 145] on mat-icon "button" at bounding box center [178, 147] width 13 height 13
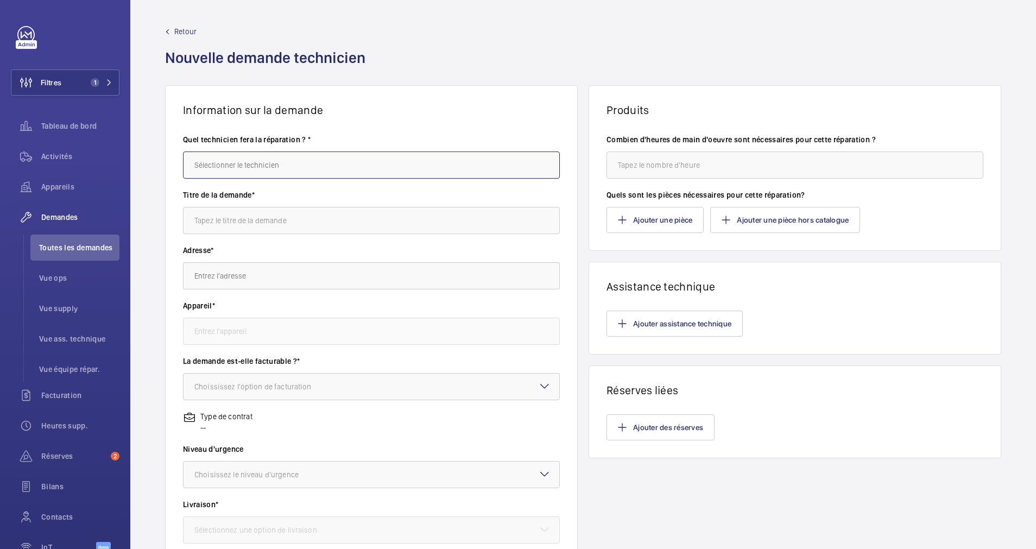
click at [280, 160] on input "text" at bounding box center [371, 165] width 377 height 27
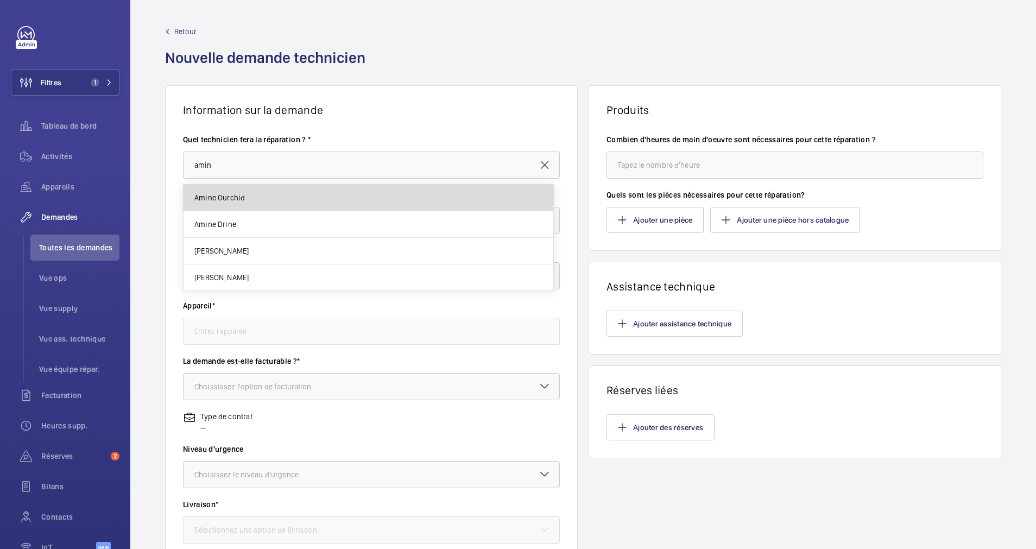
click at [361, 199] on mat-option "Amine Ourchid" at bounding box center [369, 198] width 370 height 27
type input "Amine Ourchid"
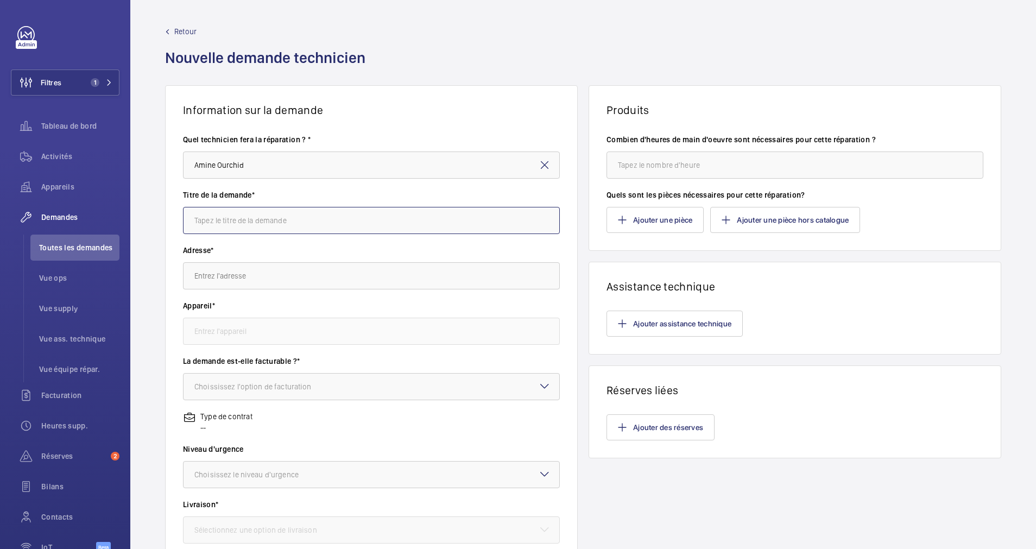
click at [324, 229] on input "text" at bounding box center [371, 220] width 377 height 27
type input "Réserves"
click at [362, 271] on input "text" at bounding box center [371, 275] width 377 height 27
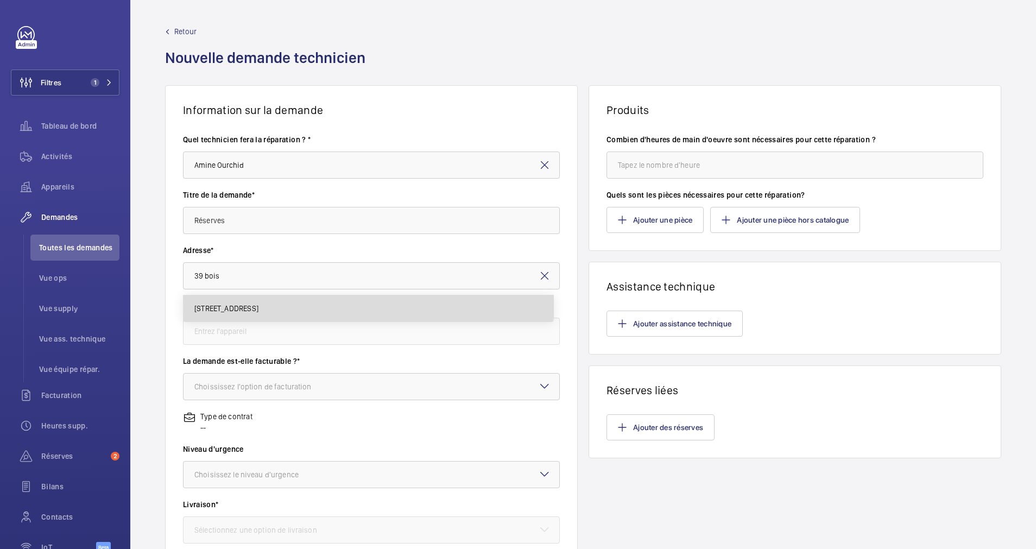
click at [345, 303] on mat-option "[STREET_ADDRESS]" at bounding box center [369, 308] width 370 height 26
type input "[STREET_ADDRESS]"
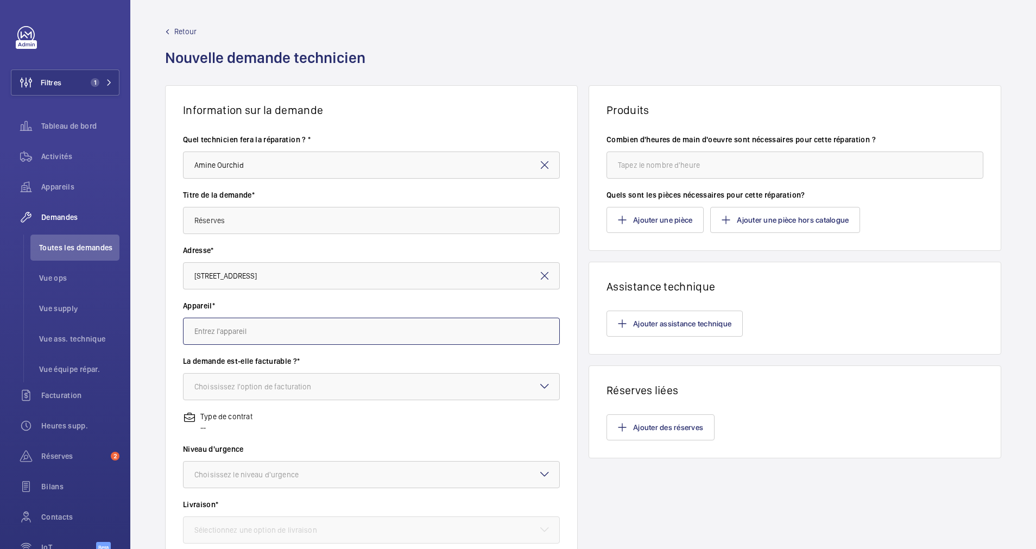
click at [322, 332] on input "text" at bounding box center [371, 331] width 377 height 27
click at [287, 362] on mat-option "75005001 - Principal" at bounding box center [369, 364] width 370 height 26
type input "75005001 - Principal"
click at [279, 383] on div "Choississez l'option de facturation" at bounding box center [266, 386] width 144 height 11
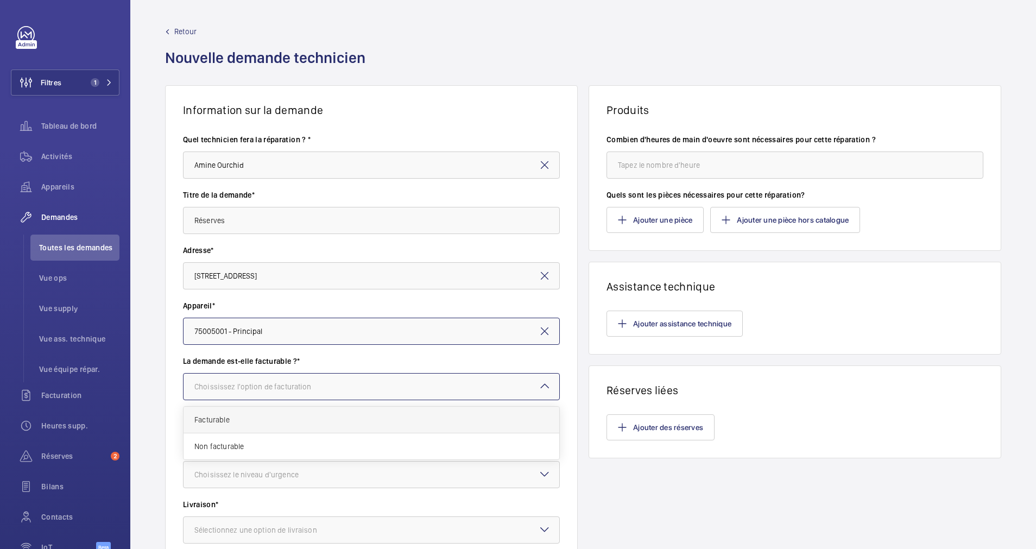
click at [260, 411] on div "Facturable" at bounding box center [372, 420] width 376 height 27
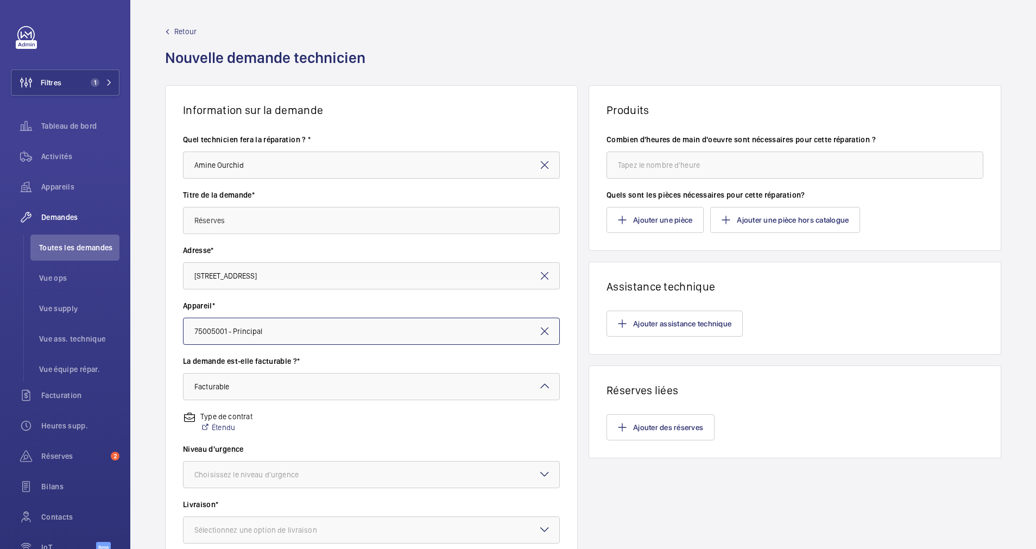
scroll to position [81, 0]
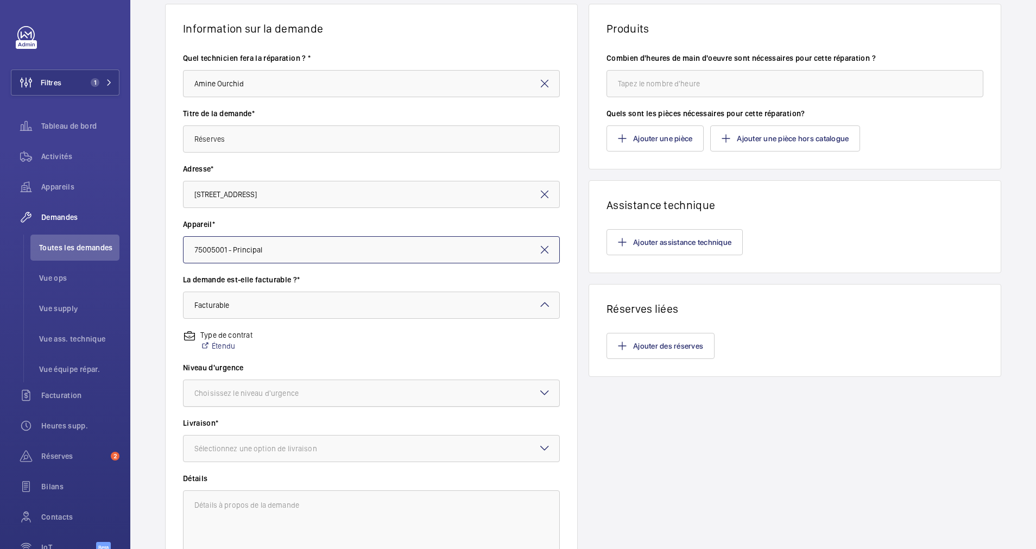
click at [326, 397] on div at bounding box center [372, 393] width 376 height 26
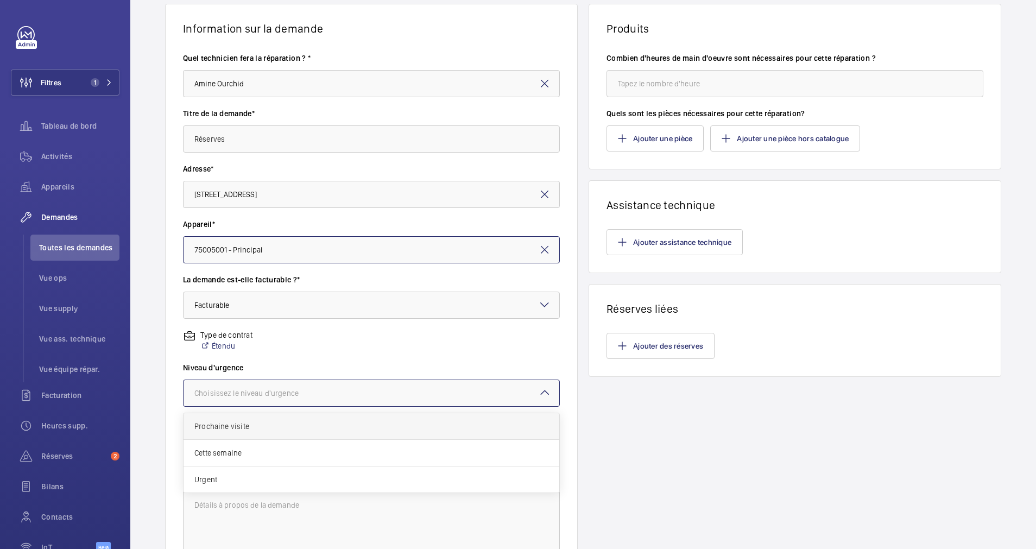
click at [280, 423] on span "Prochaine visite" at bounding box center [371, 426] width 354 height 11
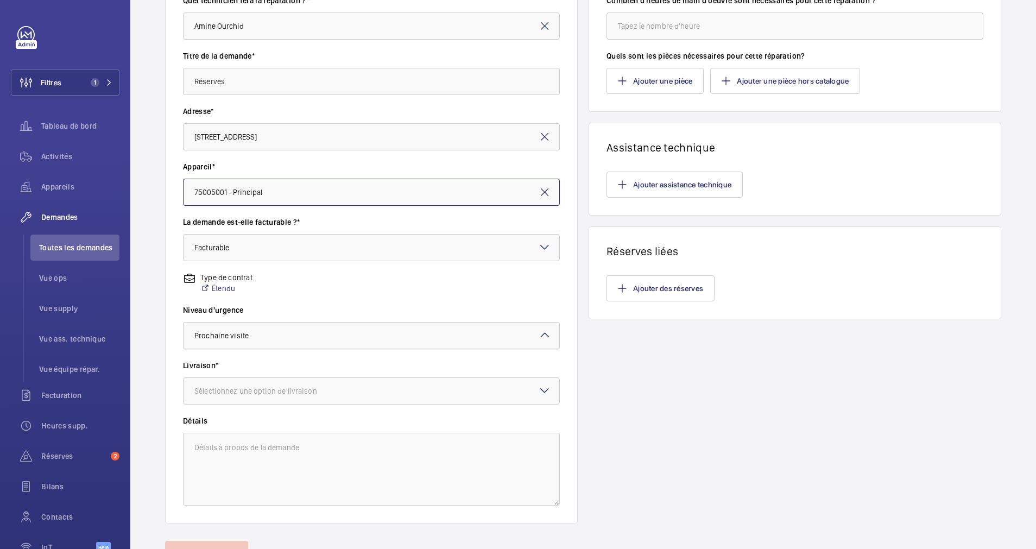
scroll to position [192, 0]
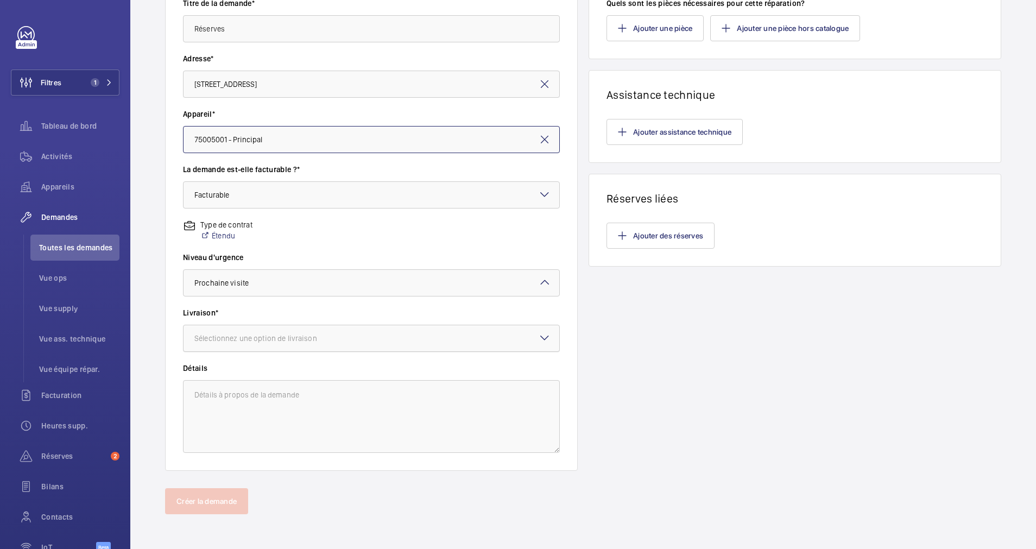
click at [404, 337] on div at bounding box center [372, 338] width 376 height 26
click at [305, 425] on span "WM Entrepôt (Stains)" at bounding box center [371, 424] width 354 height 11
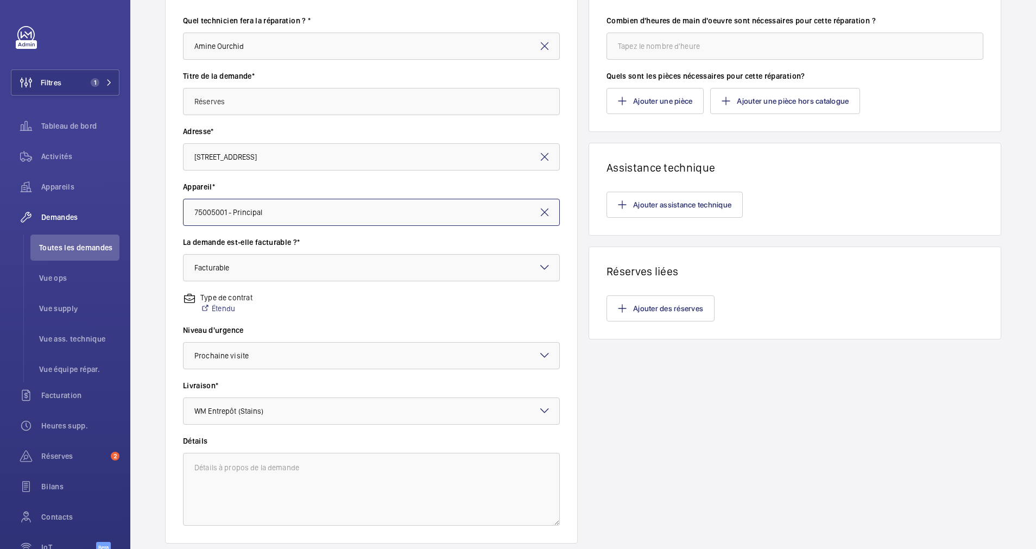
scroll to position [29, 0]
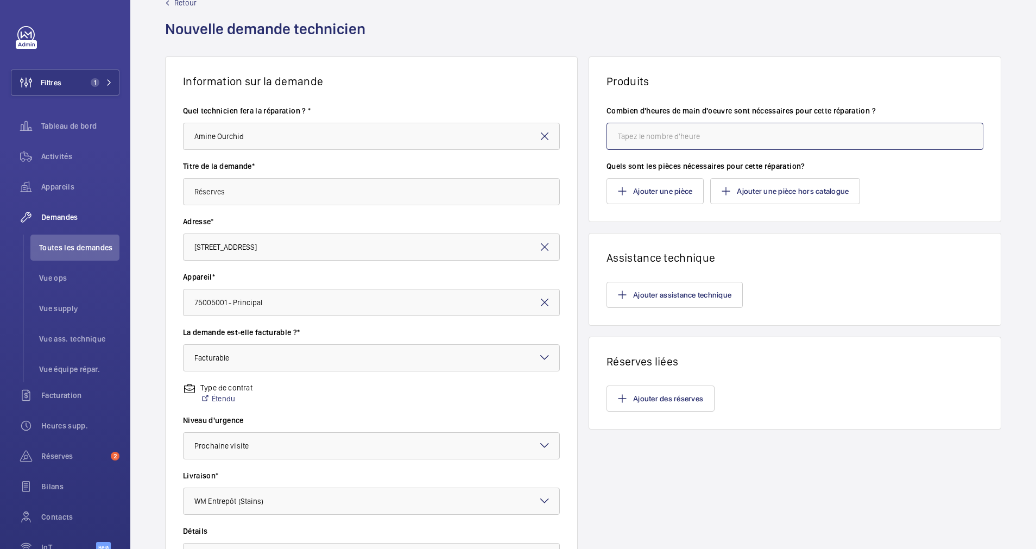
click at [701, 140] on input "number" at bounding box center [795, 136] width 377 height 27
type input "16"
click at [671, 188] on button "Ajouter une pièce" at bounding box center [655, 191] width 97 height 26
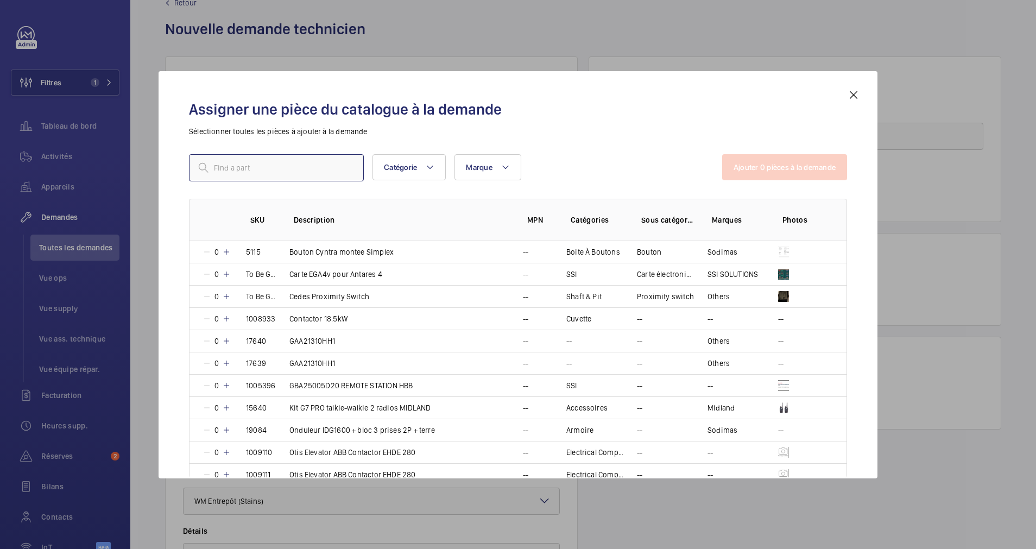
click at [274, 176] on input "text" at bounding box center [276, 167] width 175 height 27
click at [307, 173] on input "consignation" at bounding box center [276, 167] width 175 height 27
type input "consignation"
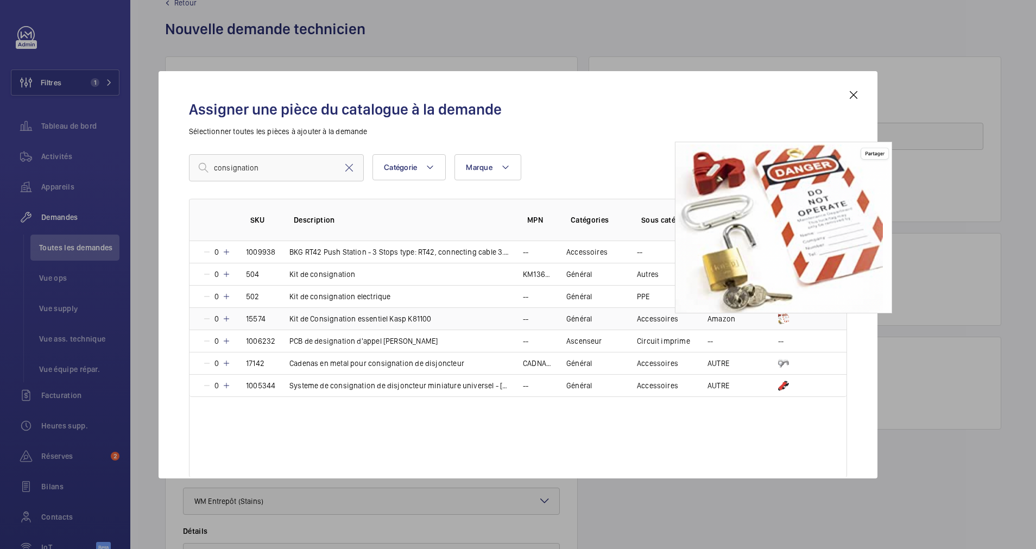
click at [780, 316] on img at bounding box center [783, 318] width 11 height 11
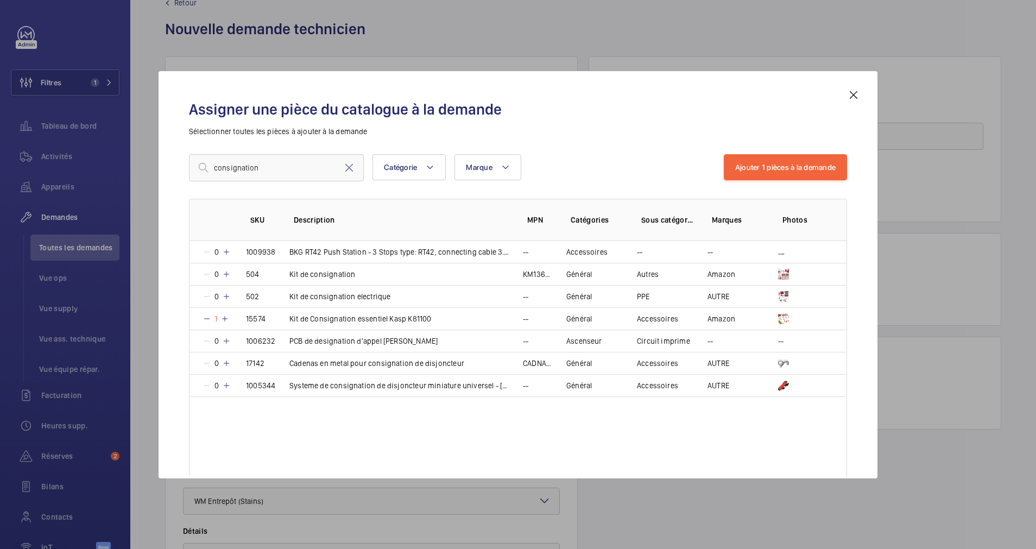
click at [685, 147] on div "Assigner une pièce du catalogue à la demande Sélectionner toutes les pièces à a…" at bounding box center [518, 284] width 684 height 390
click at [805, 170] on button "Ajouter 1 pièces à la demande" at bounding box center [785, 167] width 123 height 26
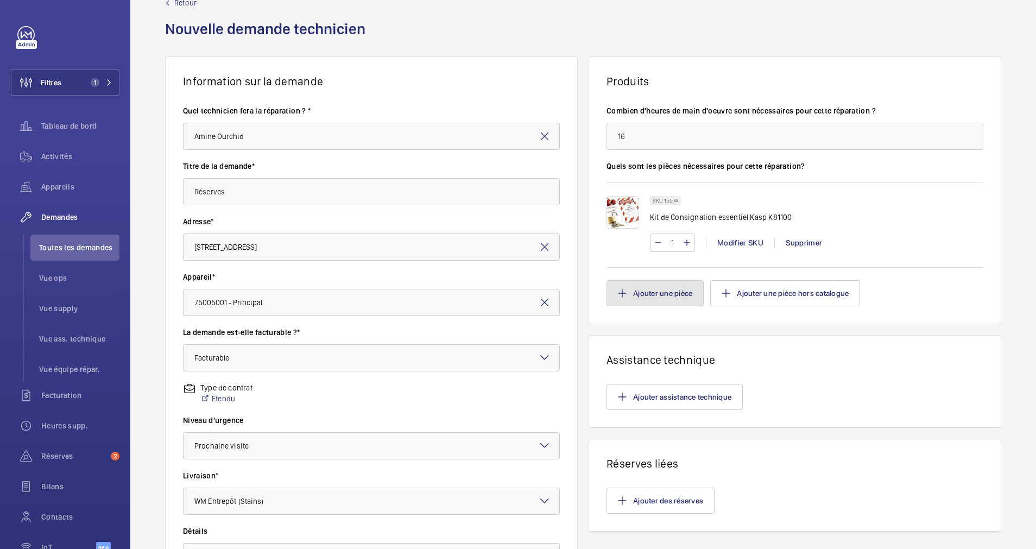
click at [676, 288] on button "Ajouter une pièce" at bounding box center [655, 293] width 97 height 26
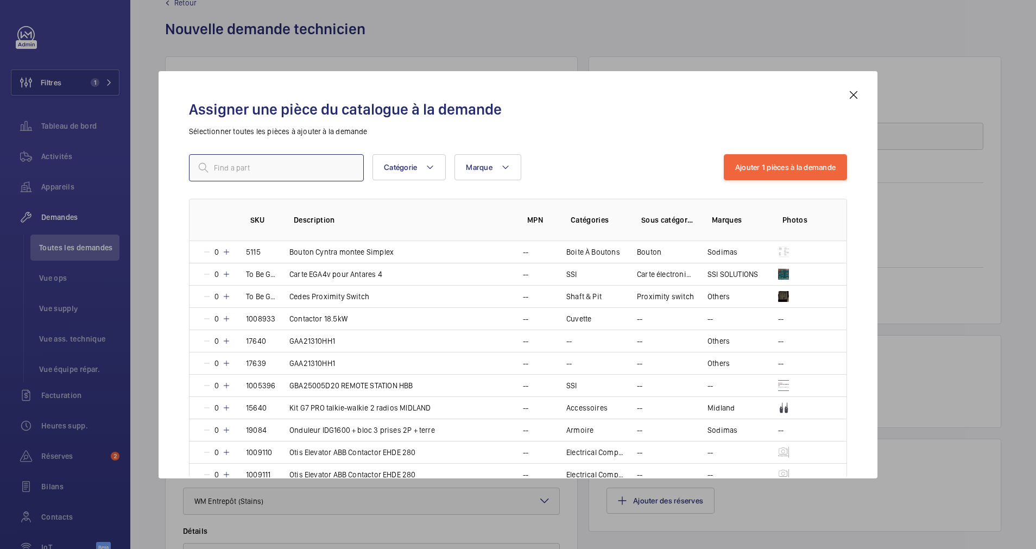
click at [321, 172] on input "text" at bounding box center [276, 167] width 175 height 27
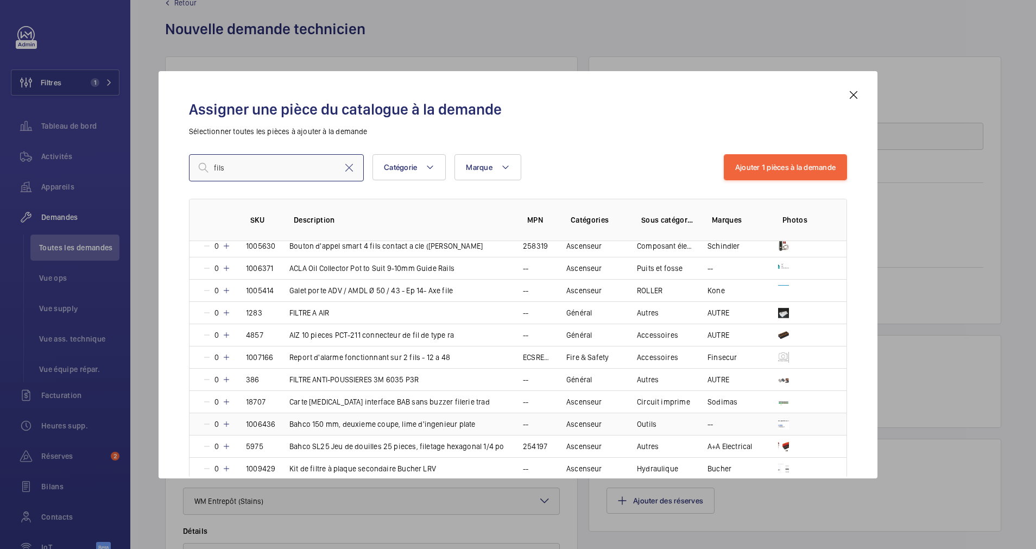
scroll to position [163, 0]
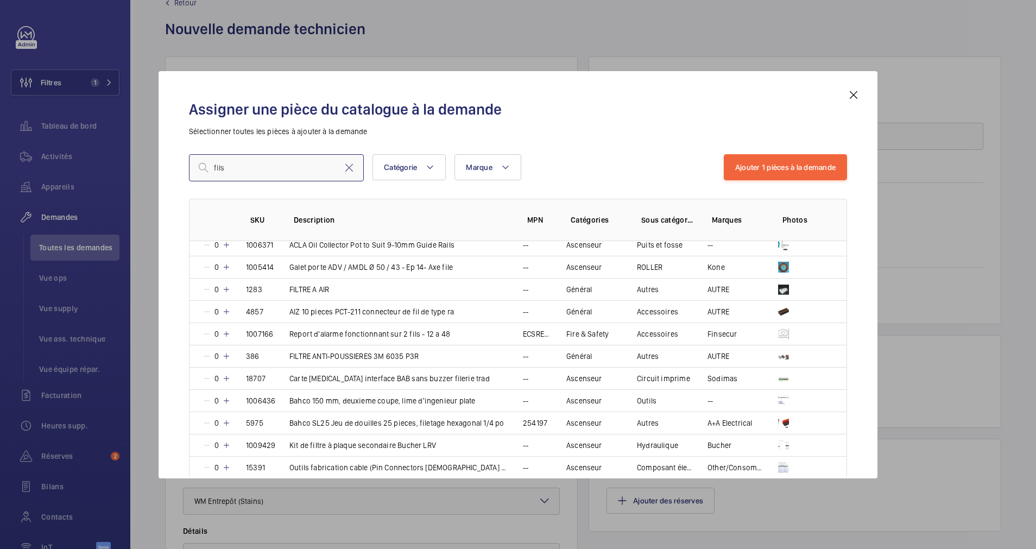
drag, startPoint x: 323, startPoint y: 166, endPoint x: 207, endPoint y: 160, distance: 115.3
click at [207, 160] on input "fils" at bounding box center [276, 167] width 175 height 27
type input "fils"
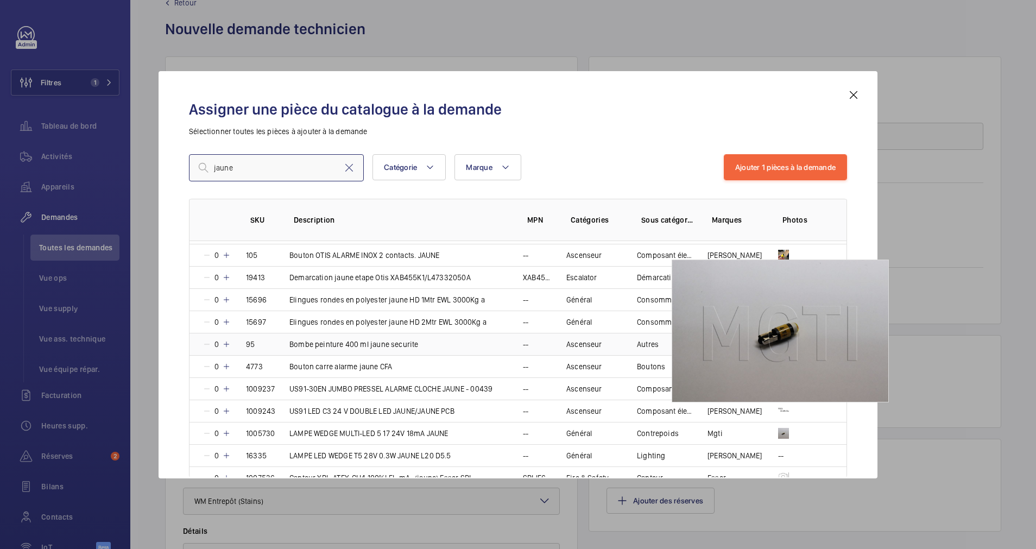
scroll to position [735, 0]
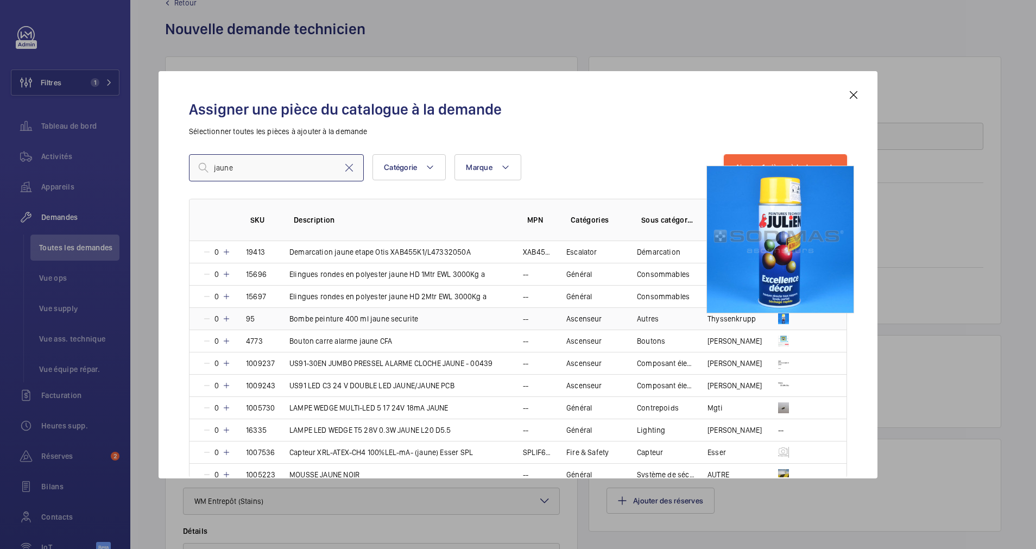
type input "jaune"
click at [781, 317] on img at bounding box center [783, 318] width 11 height 11
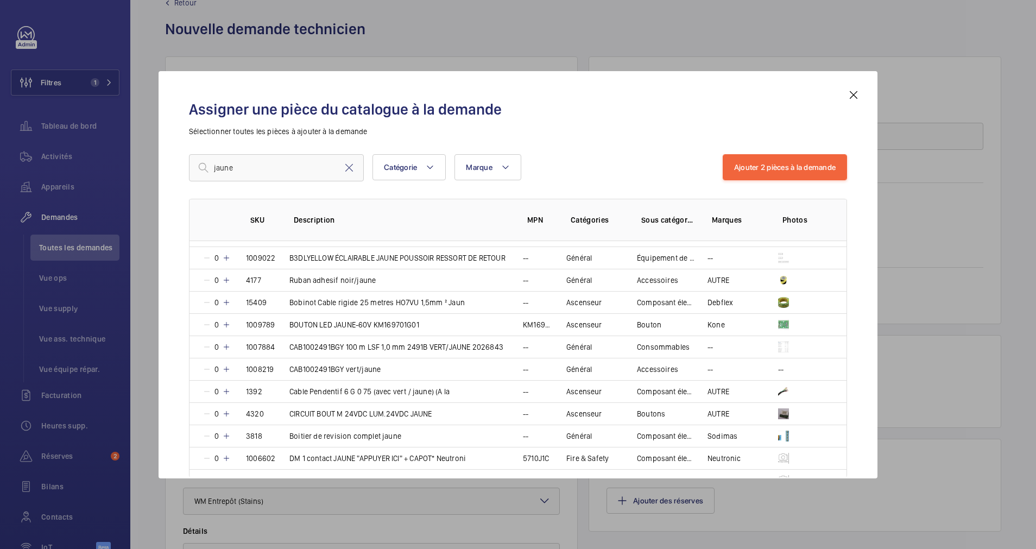
scroll to position [2, 0]
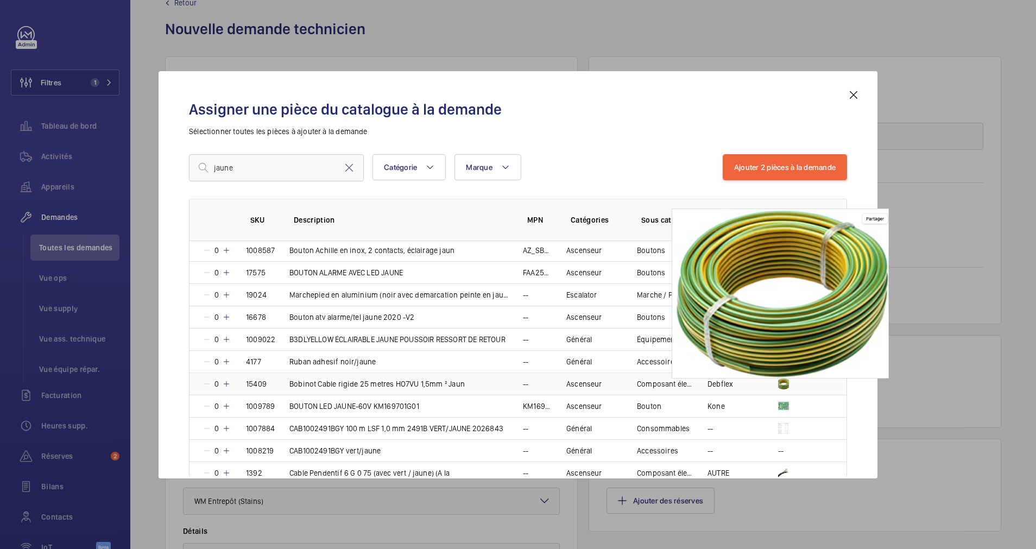
click at [781, 384] on img at bounding box center [783, 384] width 11 height 11
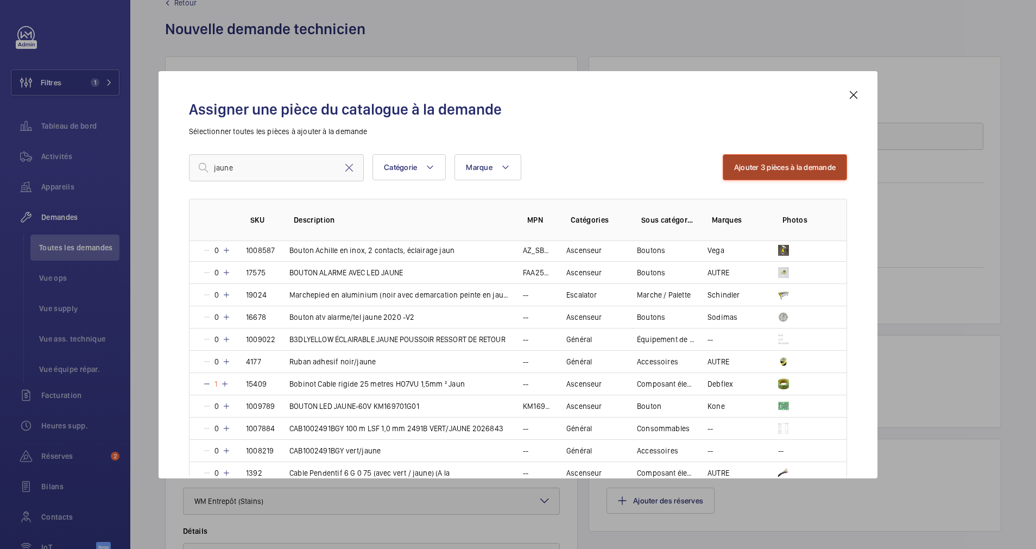
click at [769, 163] on button "Ajouter 3 pièces à la demande" at bounding box center [785, 167] width 124 height 26
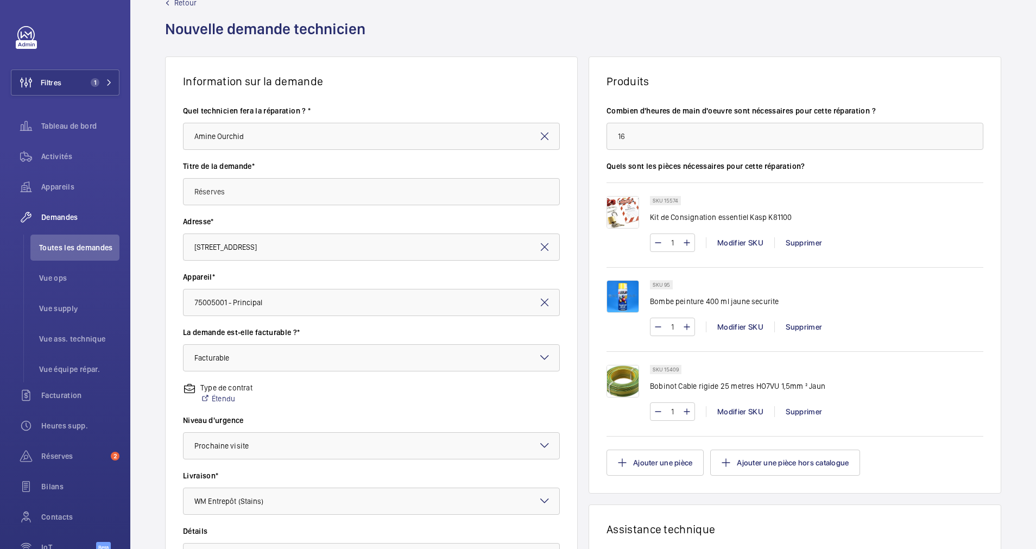
scroll to position [192, 0]
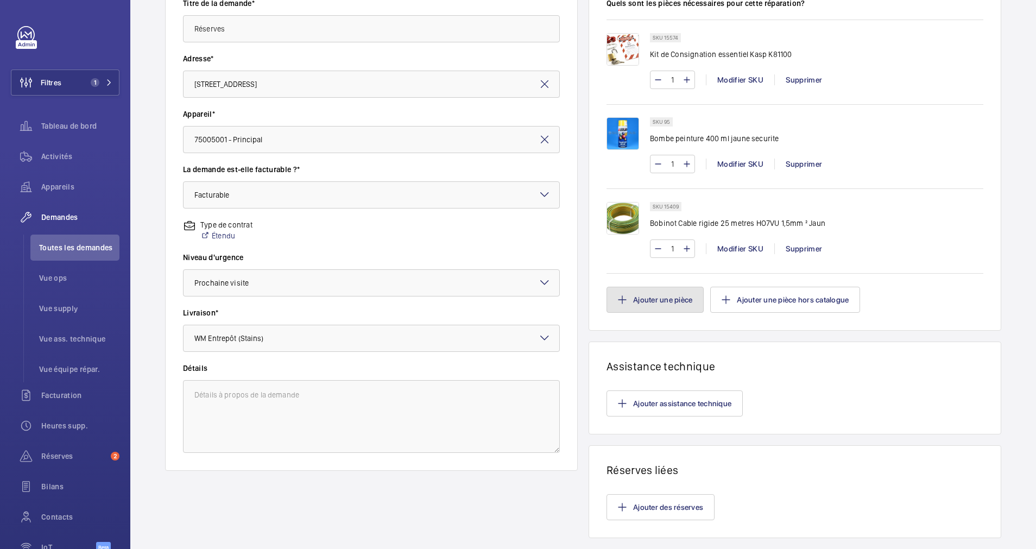
click at [666, 299] on button "Ajouter une pièce" at bounding box center [655, 300] width 97 height 26
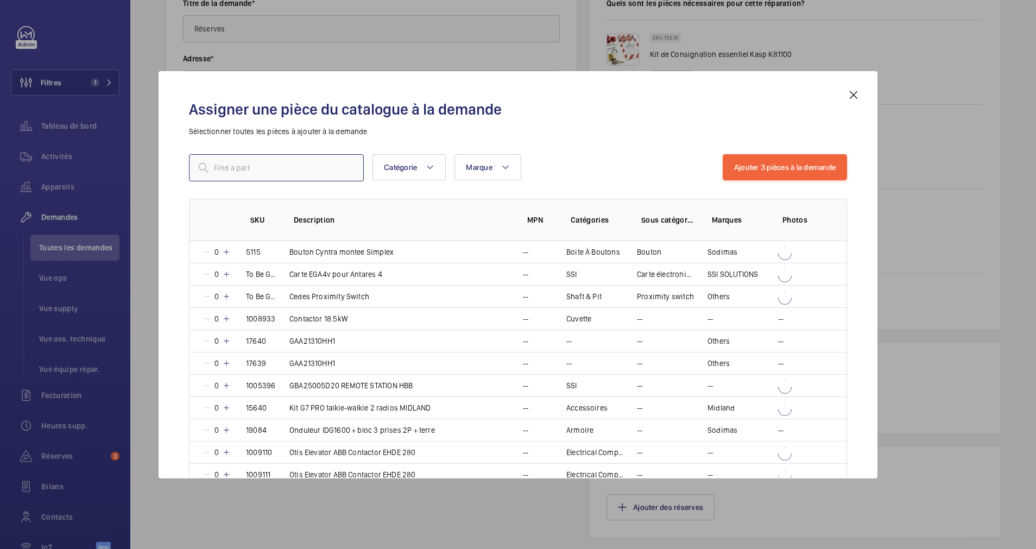
click at [330, 171] on input "text" at bounding box center [276, 167] width 175 height 27
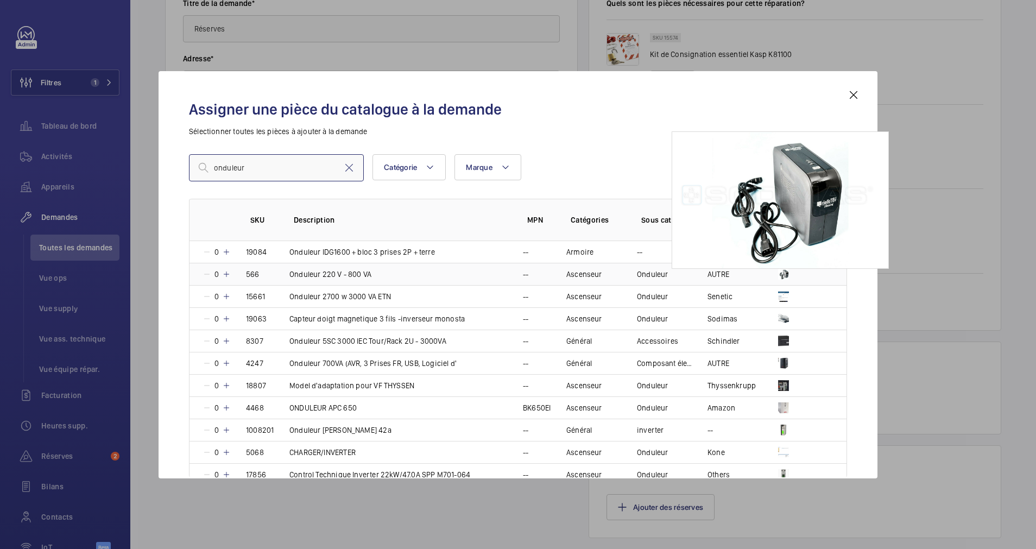
type input "onduleur"
click at [782, 270] on img at bounding box center [783, 274] width 11 height 11
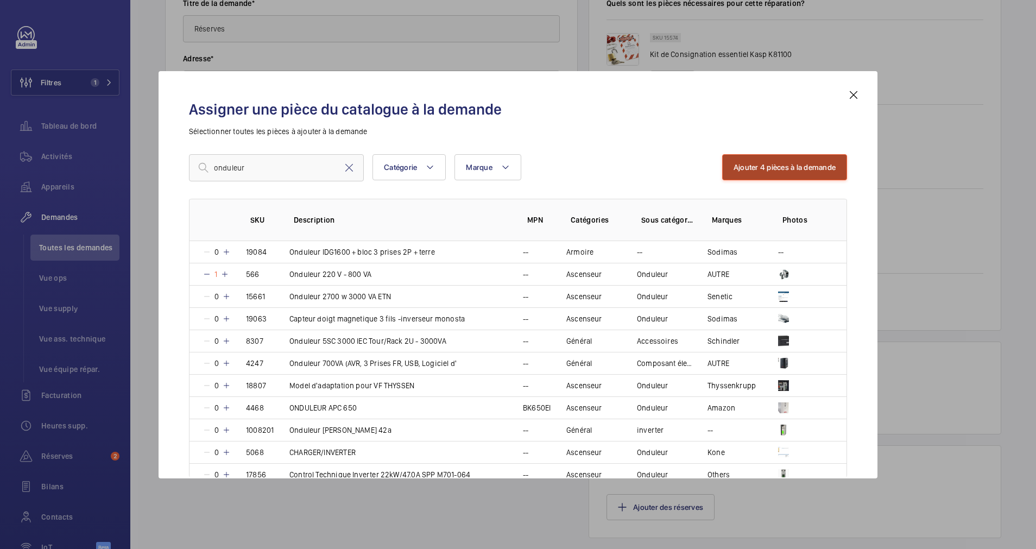
click at [776, 161] on button "Ajouter 4 pièces à la demande" at bounding box center [784, 167] width 125 height 26
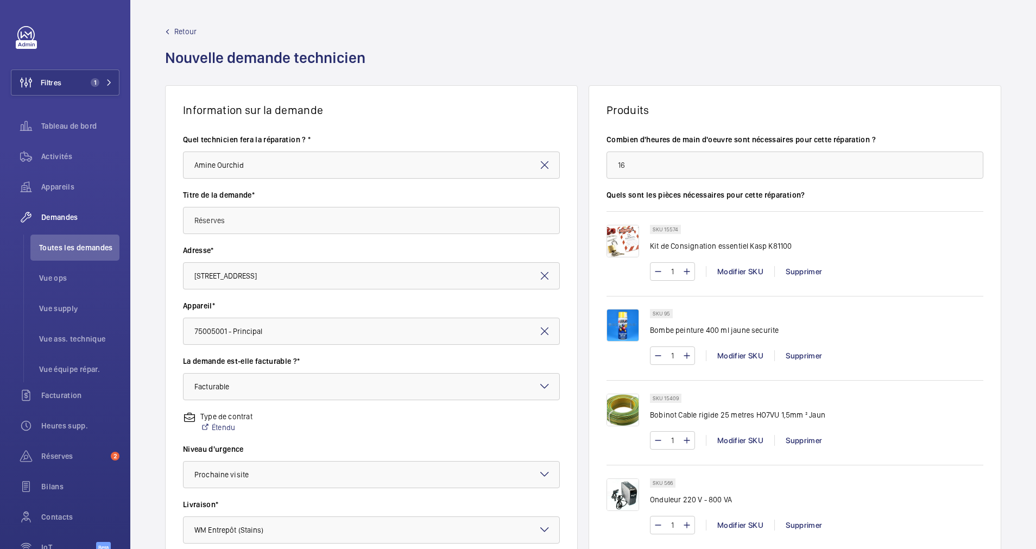
scroll to position [343, 0]
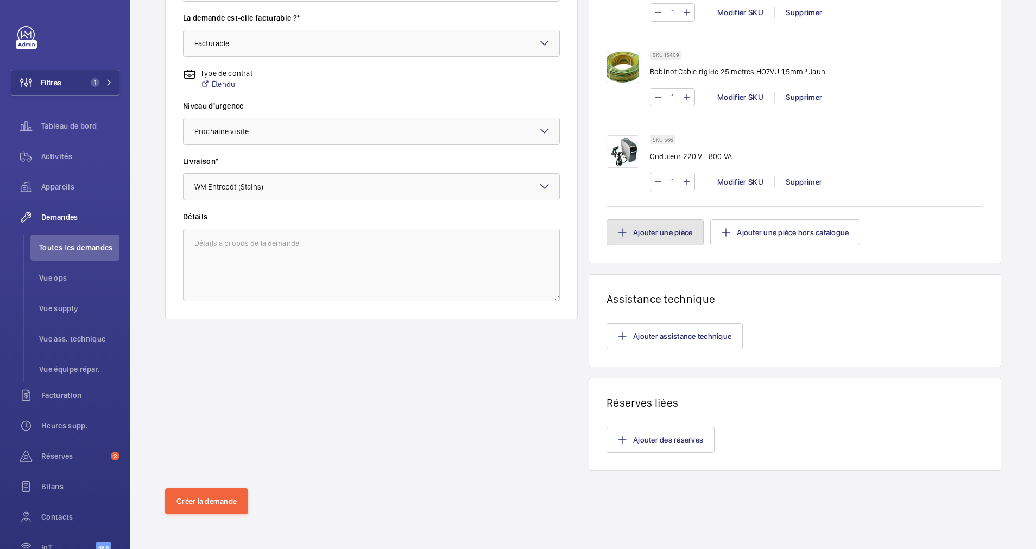
click at [659, 236] on button "Ajouter une pièce" at bounding box center [655, 232] width 97 height 26
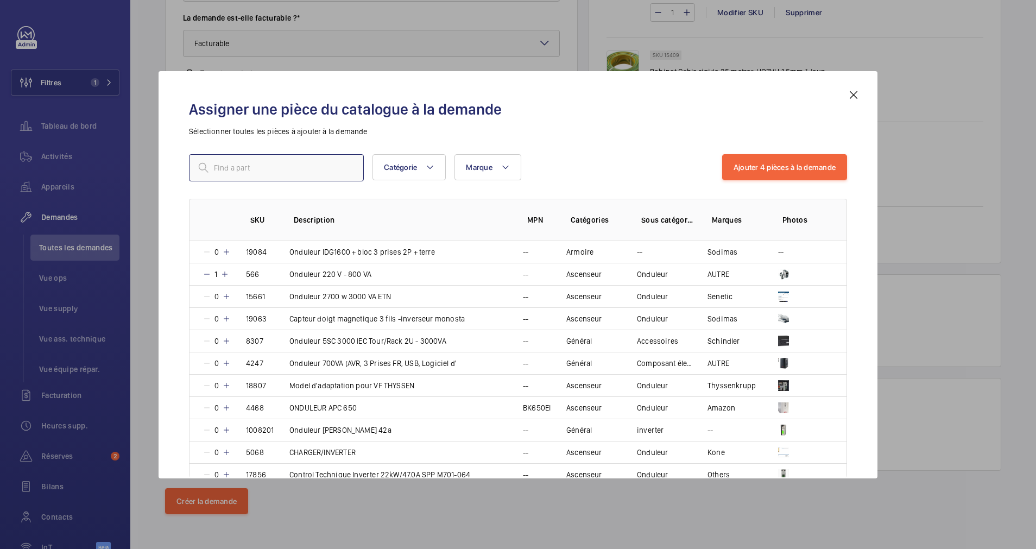
click at [261, 165] on input "text" at bounding box center [276, 167] width 175 height 27
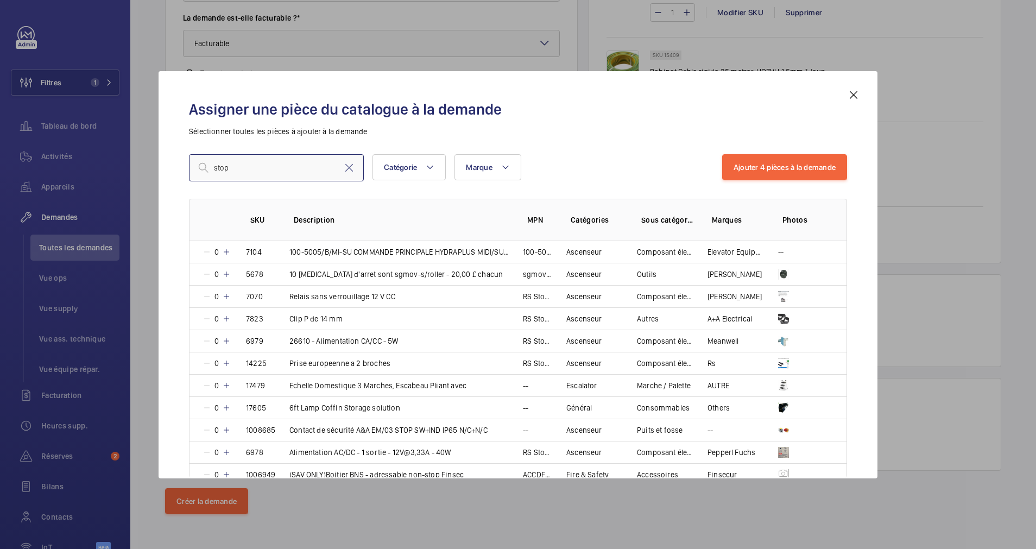
click at [303, 178] on input "stop" at bounding box center [276, 167] width 175 height 27
click at [298, 175] on input "stop" at bounding box center [276, 167] width 175 height 27
type input "stop"
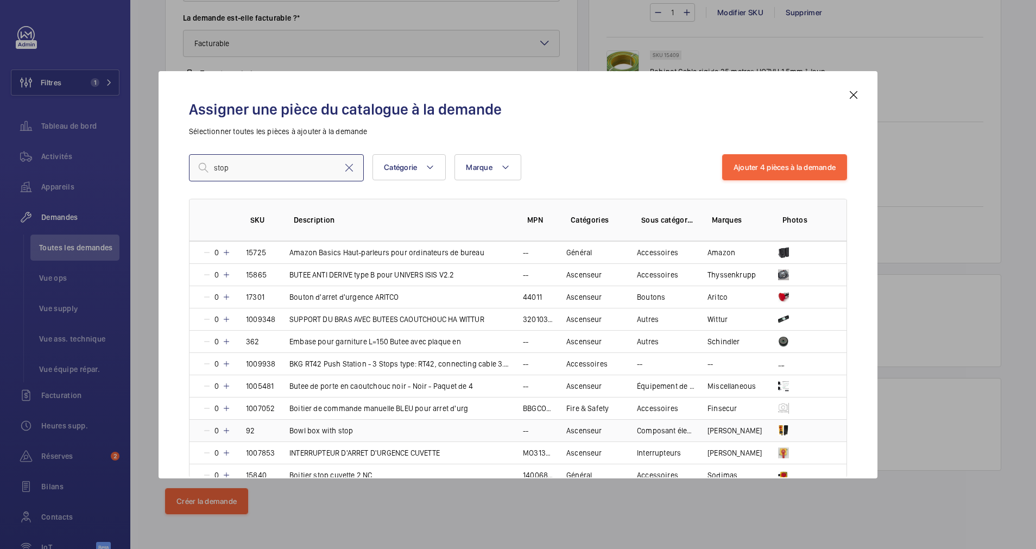
scroll to position [326, 0]
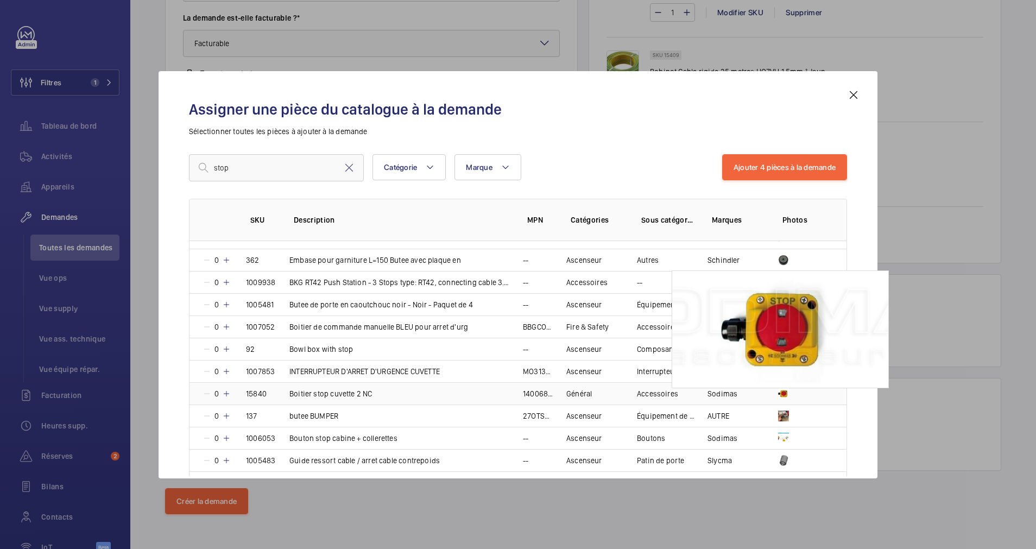
click at [779, 391] on img at bounding box center [783, 393] width 11 height 11
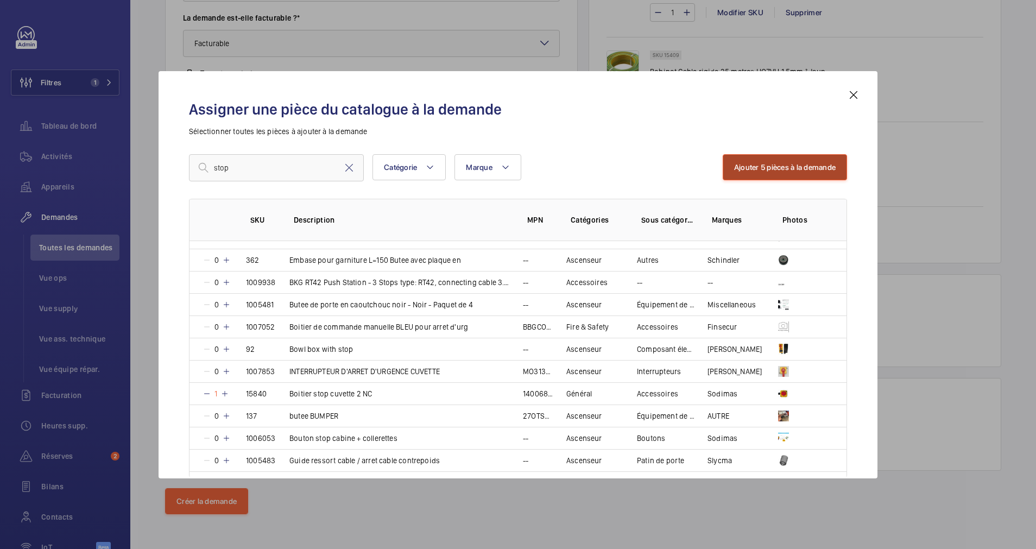
click at [788, 168] on button "Ajouter 5 pièces à la demande" at bounding box center [785, 167] width 124 height 26
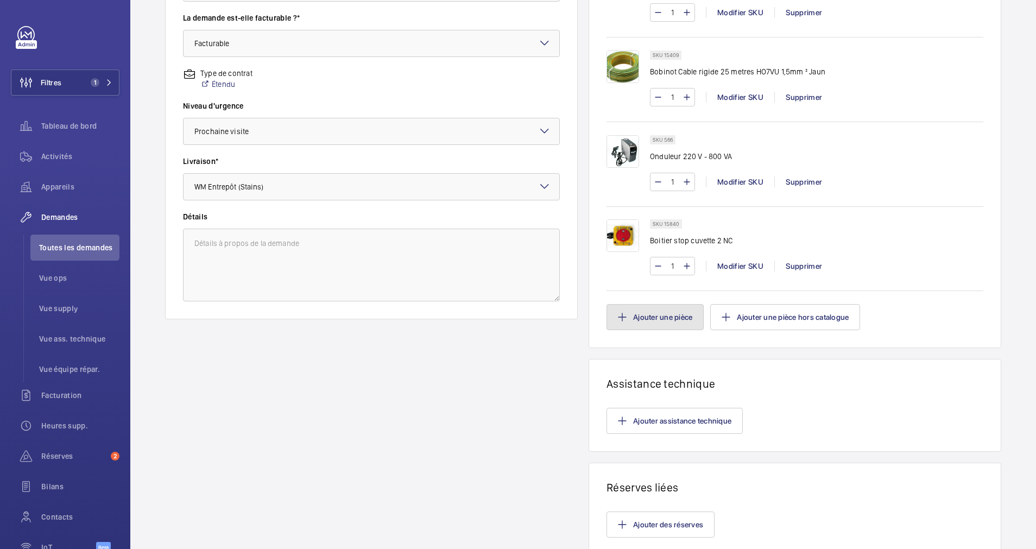
click at [678, 318] on button "Ajouter une pièce" at bounding box center [655, 317] width 97 height 26
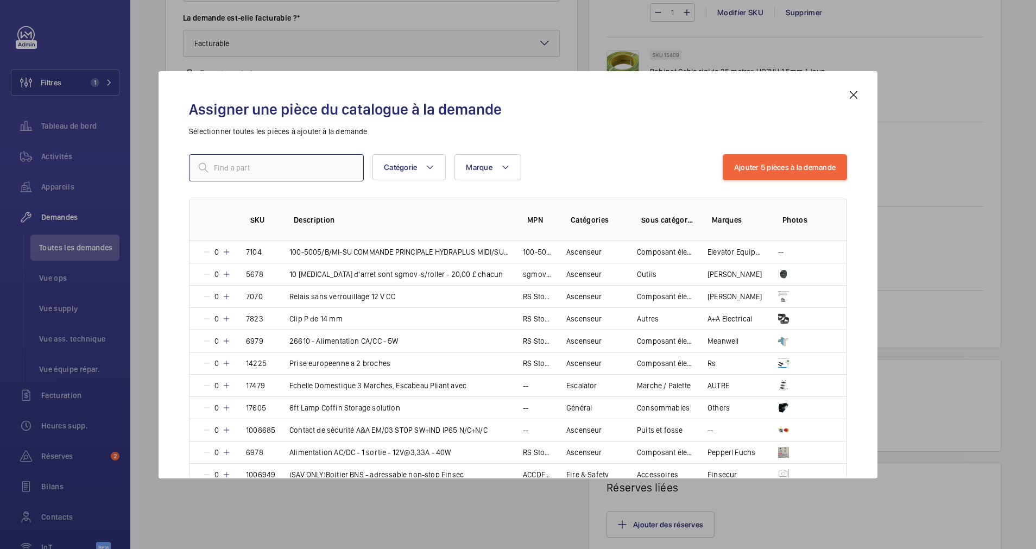
click at [315, 163] on input "text" at bounding box center [276, 167] width 175 height 27
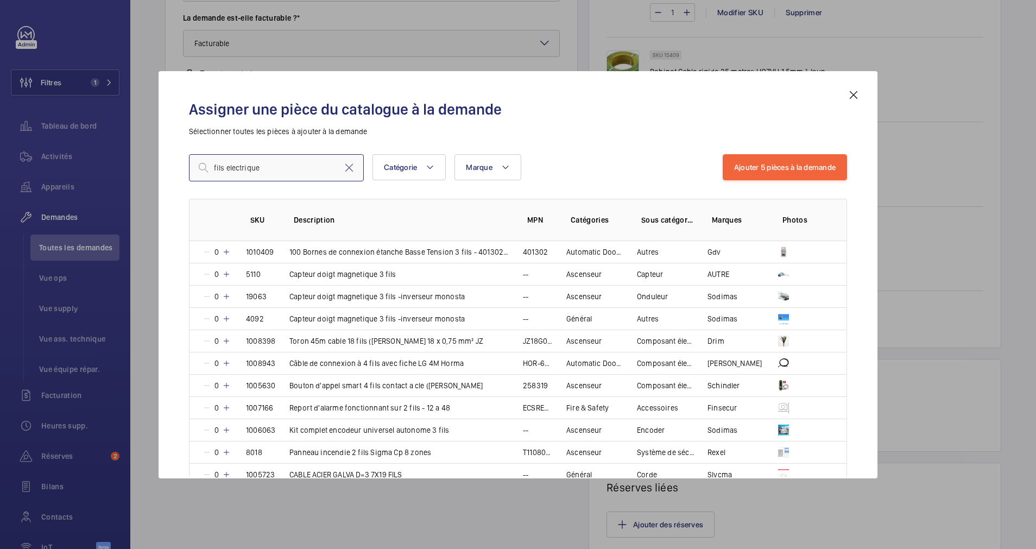
type input "fils electrique"
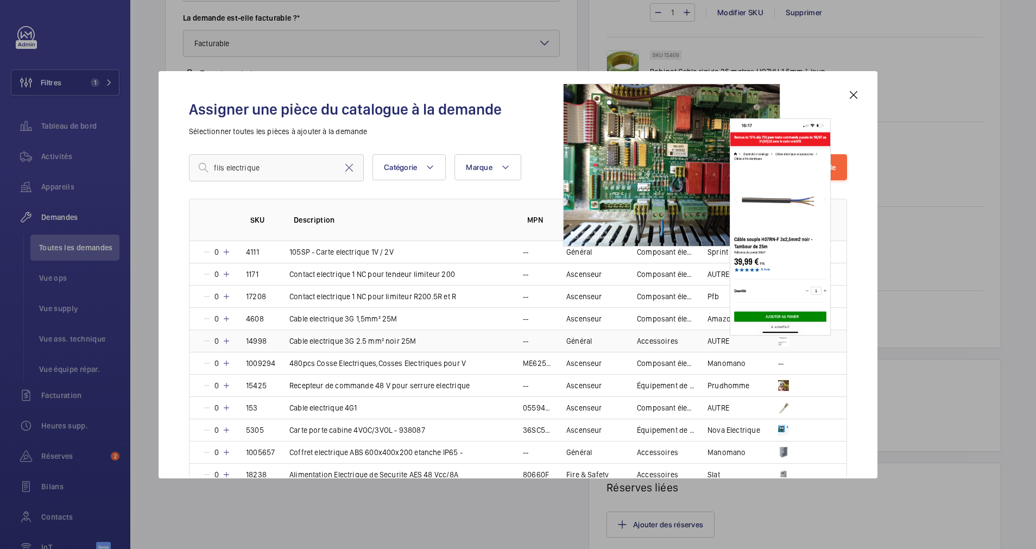
click at [781, 336] on img at bounding box center [783, 341] width 11 height 11
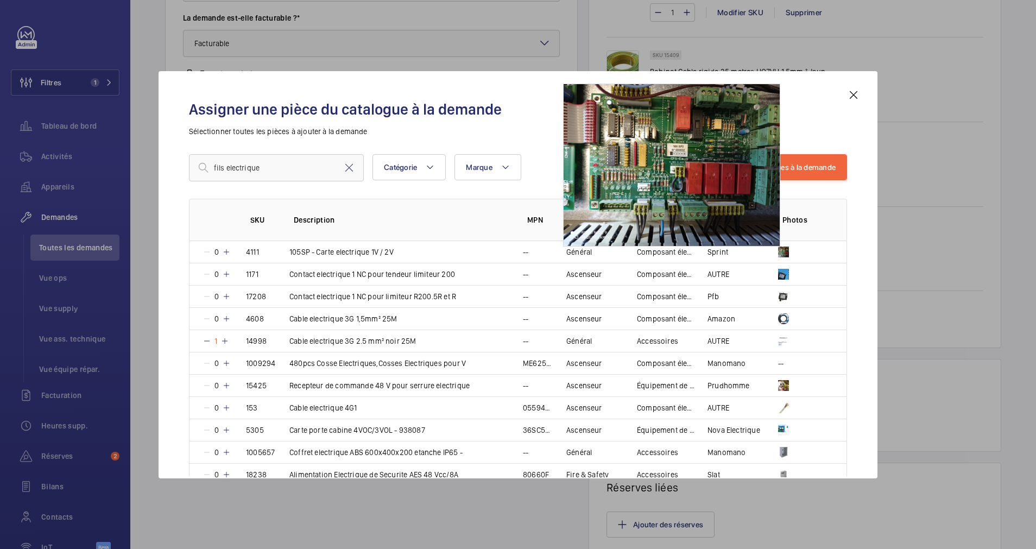
click at [807, 117] on h2 "Assigner une pièce du catalogue à la demande" at bounding box center [518, 109] width 658 height 20
click at [808, 167] on button "Ajouter 6 pièces à la demande" at bounding box center [784, 167] width 125 height 26
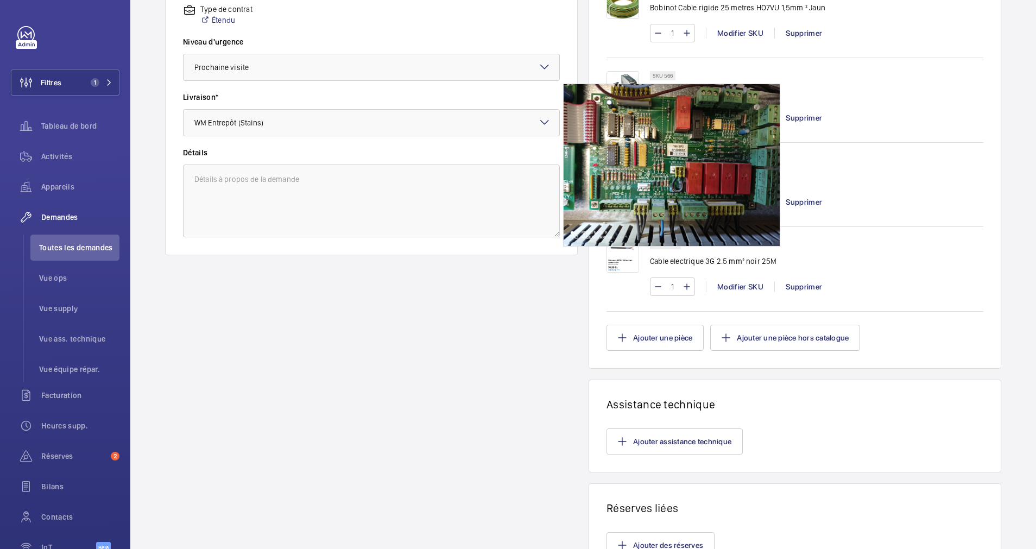
scroll to position [513, 0]
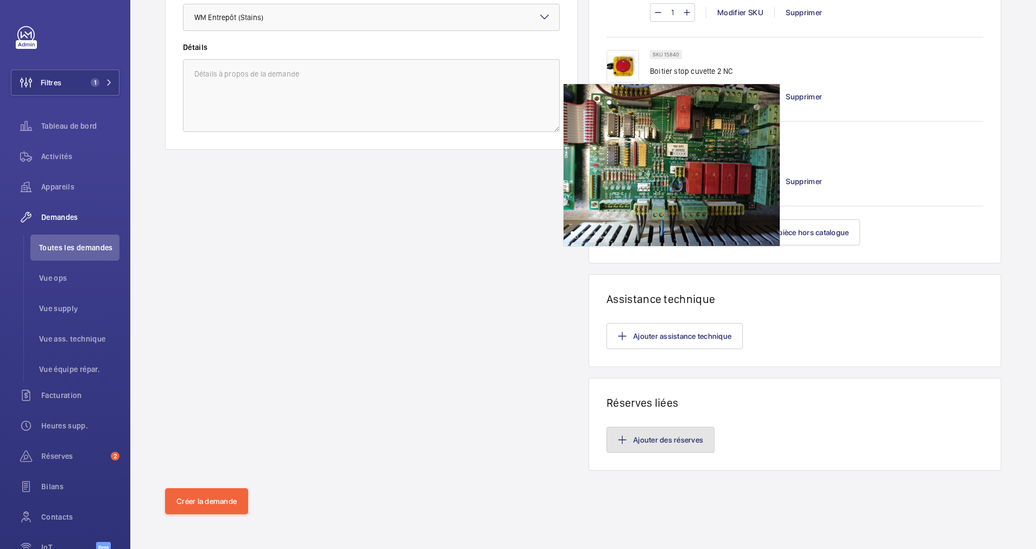
click at [650, 438] on button "Ajouter des réserves" at bounding box center [661, 440] width 108 height 26
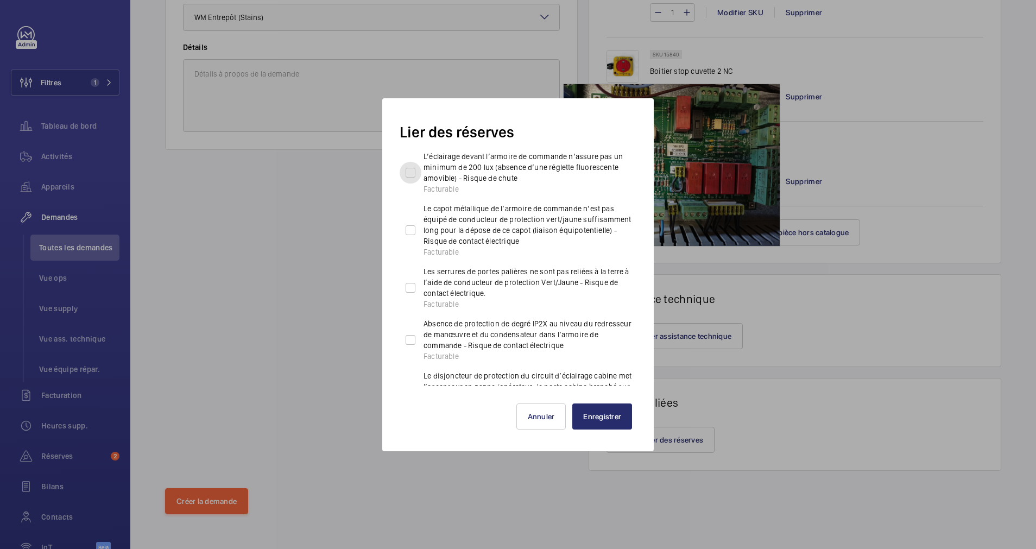
click at [414, 170] on input "L’éclairage devant l’armoire de commande n’assure pas un minimum de 200 lux (ab…" at bounding box center [411, 173] width 22 height 22
checkbox input "true"
click at [412, 225] on input "Le capot métallique de l’armoire de commande n’est pas équipé de conducteur de …" at bounding box center [411, 230] width 22 height 22
checkbox input "true"
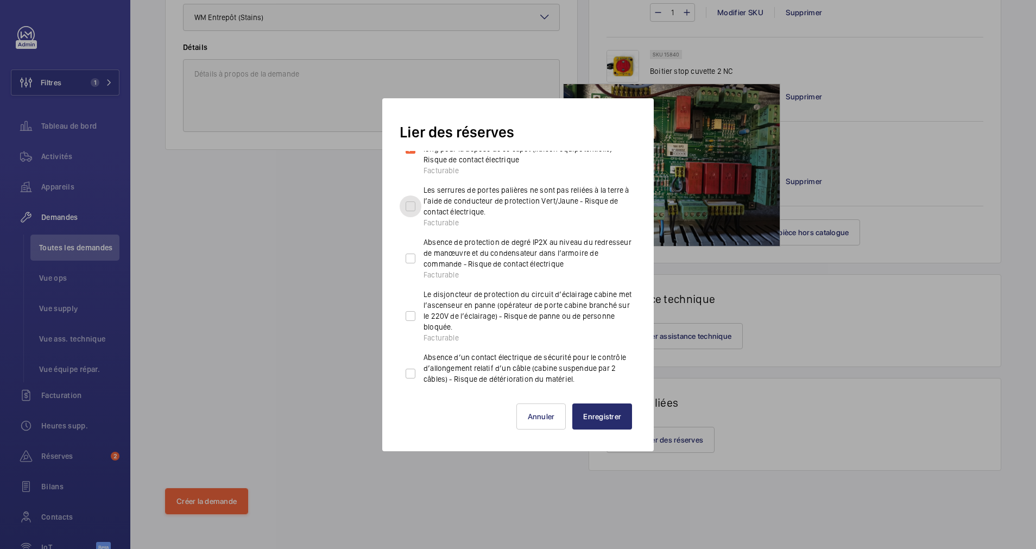
click at [414, 205] on input "Les serrures de portes palières ne sont pas reliées à la terre à l’aide de cond…" at bounding box center [411, 207] width 22 height 22
checkbox input "true"
click at [412, 254] on input "Absence de protection de degré IP2X au niveau du redresseur de manœuvre et du c…" at bounding box center [411, 259] width 22 height 22
checkbox input "true"
click at [408, 320] on input "Le disjoncteur de protection du circuit d’éclairage cabine met l’ascenseur en p…" at bounding box center [411, 316] width 22 height 22
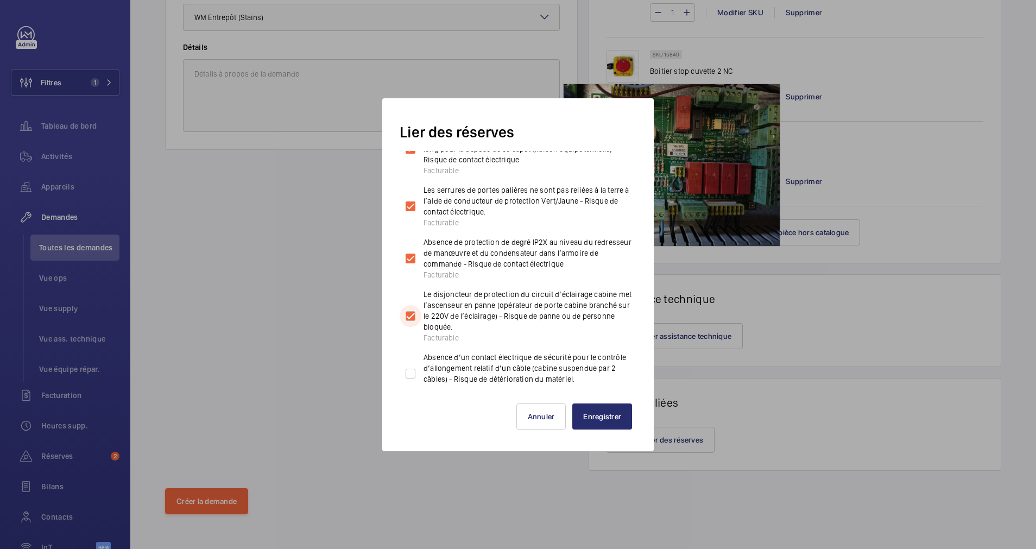
checkbox input "true"
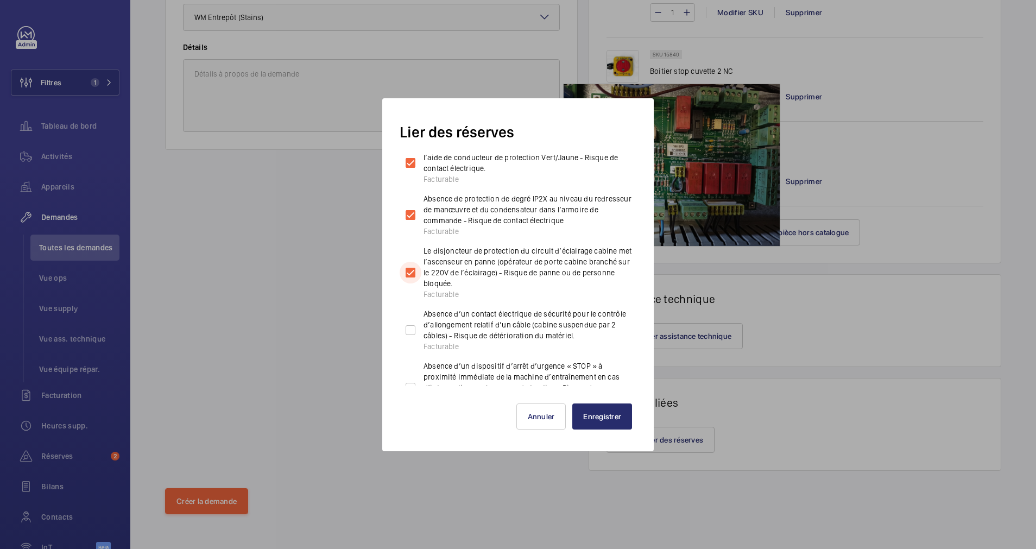
scroll to position [206, 0]
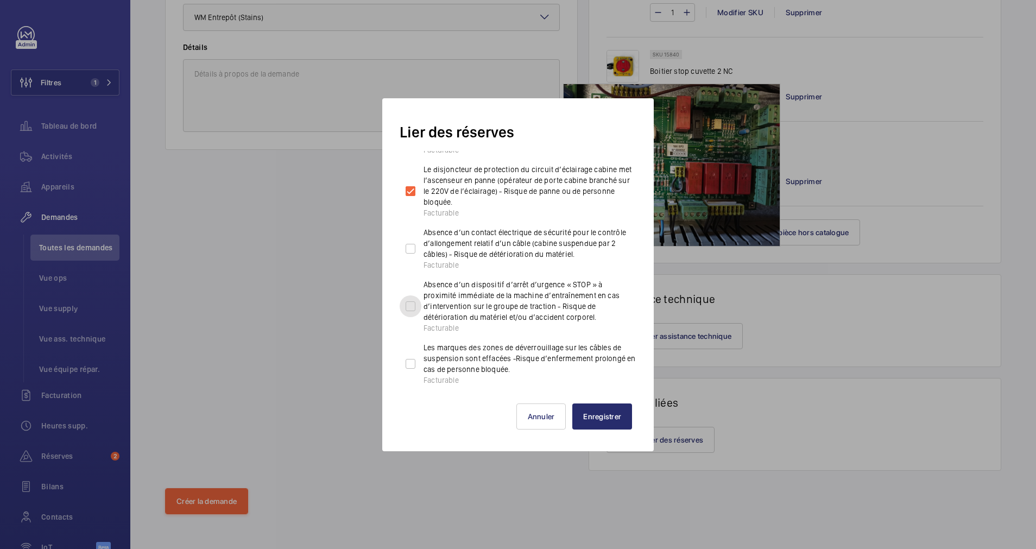
click at [411, 302] on input "Absence d’un dispositif d’arrêt d’urgence « STOP » à proximité immédiate de la …" at bounding box center [411, 306] width 22 height 22
checkbox input "true"
click at [416, 363] on input "Les marques des zones de déverrouillage sur les câbles de suspension sont effac…" at bounding box center [411, 364] width 22 height 22
checkbox input "true"
click at [593, 421] on button "Enregistrer" at bounding box center [602, 417] width 60 height 26
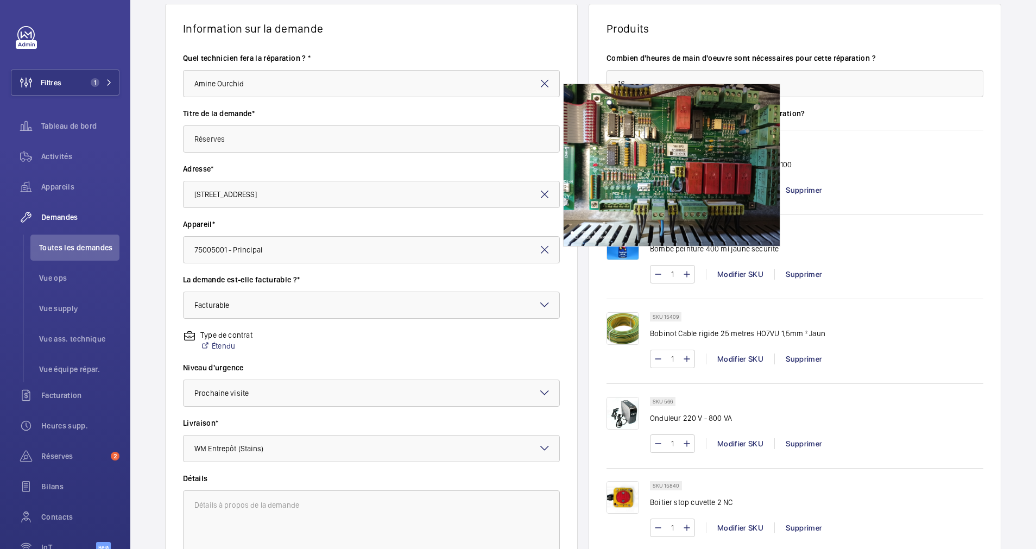
scroll to position [163, 0]
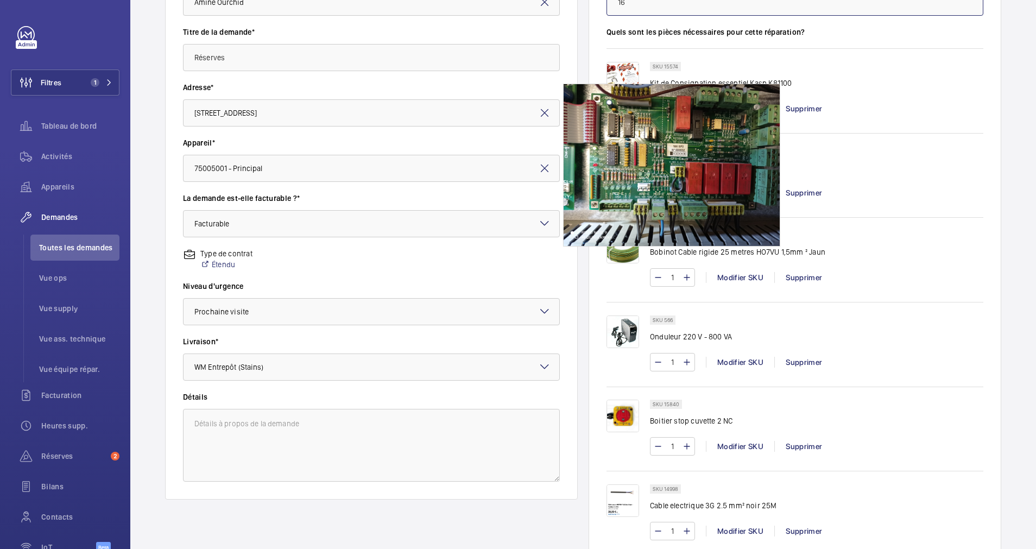
click at [638, 8] on input "16" at bounding box center [795, 2] width 377 height 27
click at [646, 8] on input "10" at bounding box center [795, 2] width 377 height 27
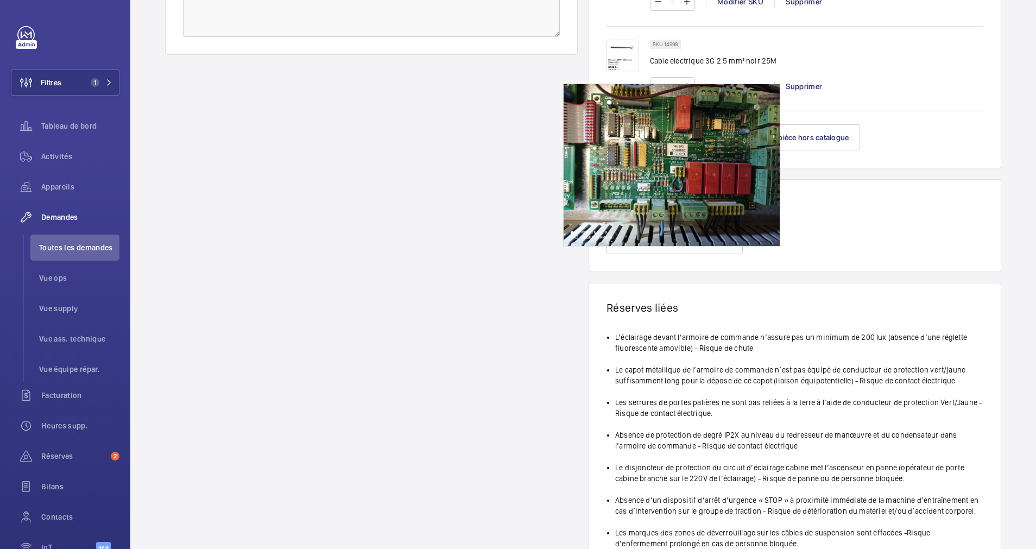
scroll to position [731, 0]
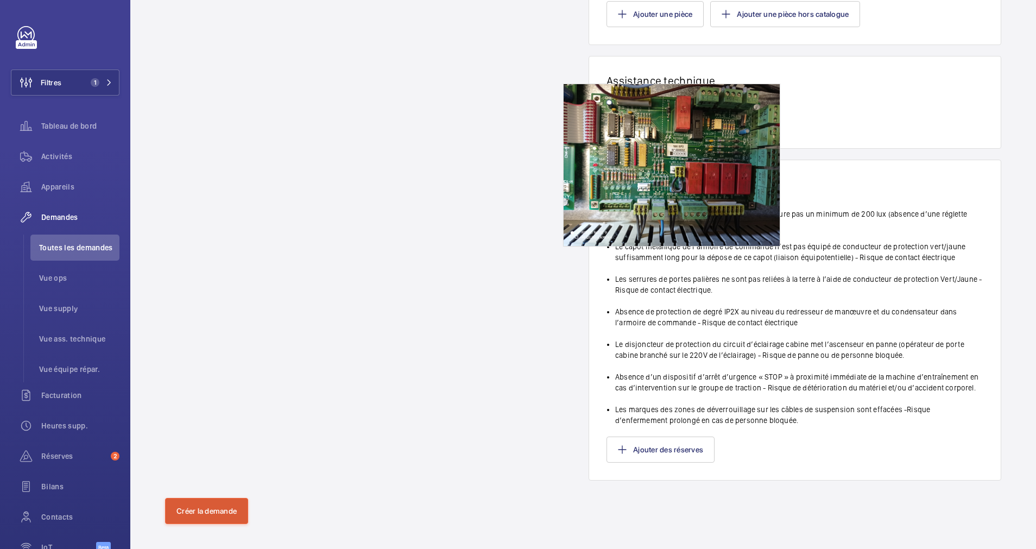
type input "12"
click at [215, 504] on button "Créer la demande" at bounding box center [206, 511] width 83 height 26
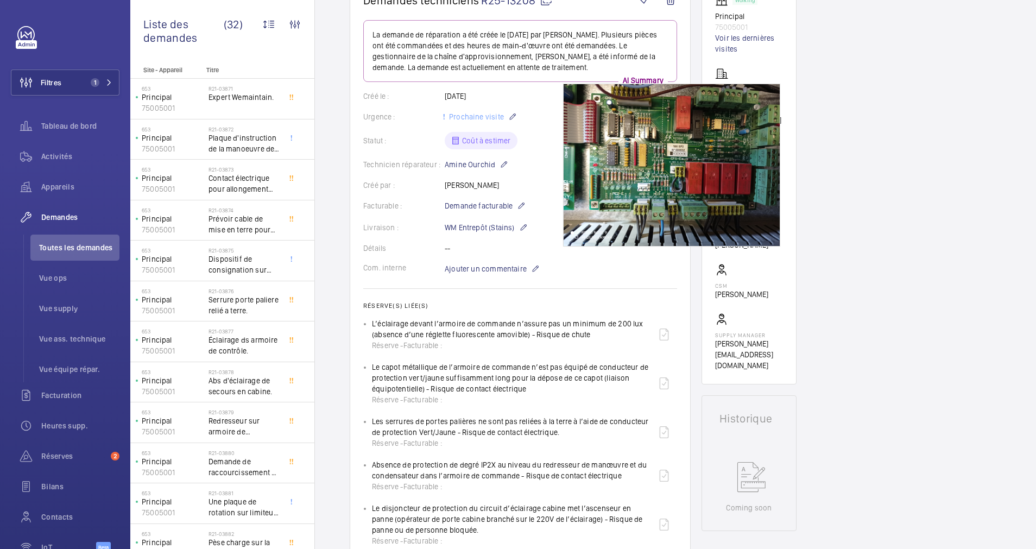
scroll to position [42, 0]
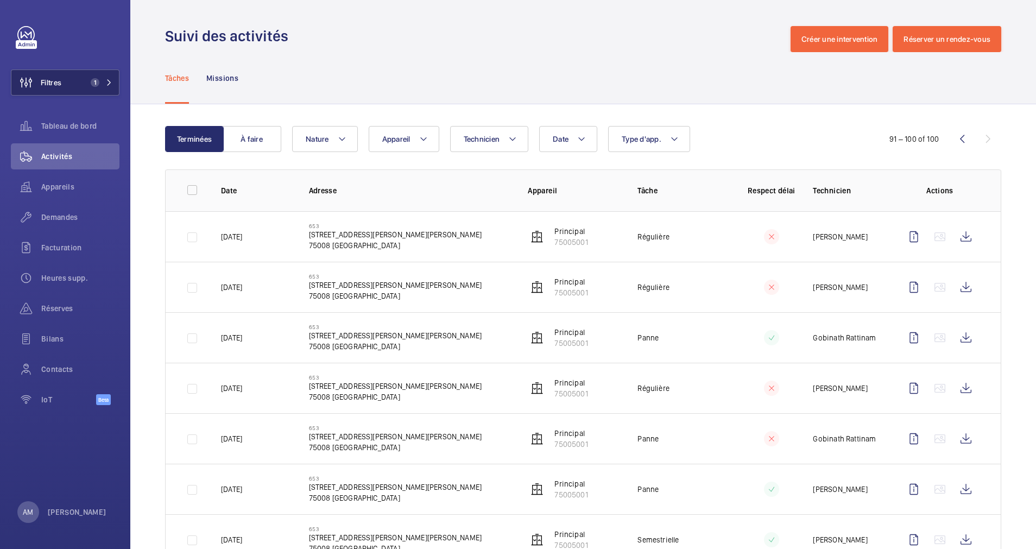
scroll to position [194, 0]
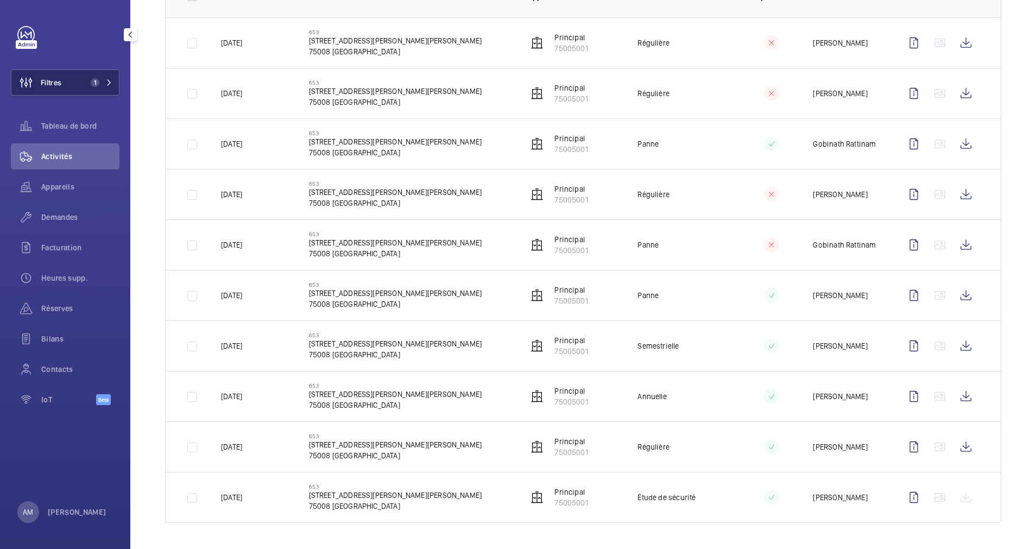
click at [99, 81] on span "1" at bounding box center [95, 82] width 9 height 9
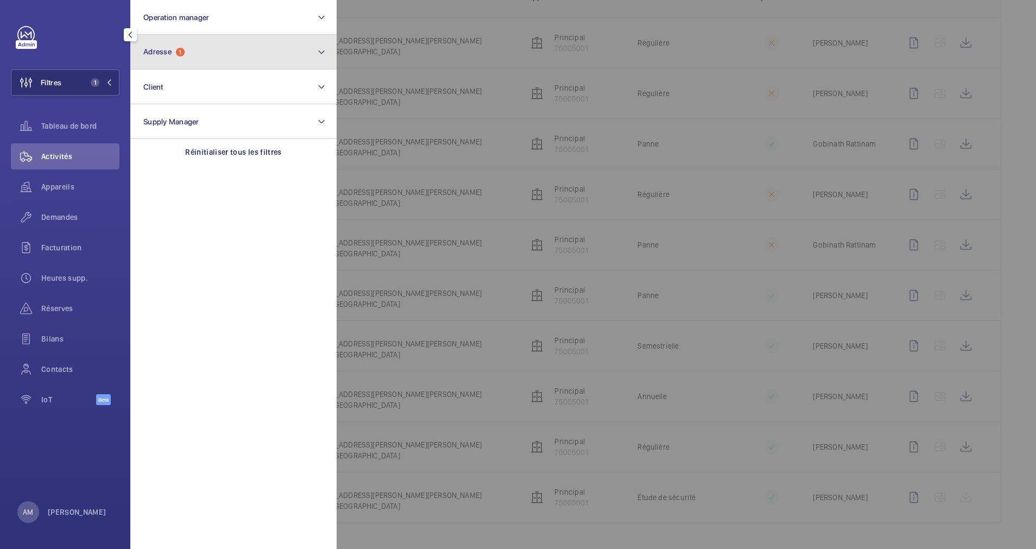
click at [210, 62] on button "Adresse 1" at bounding box center [233, 52] width 206 height 35
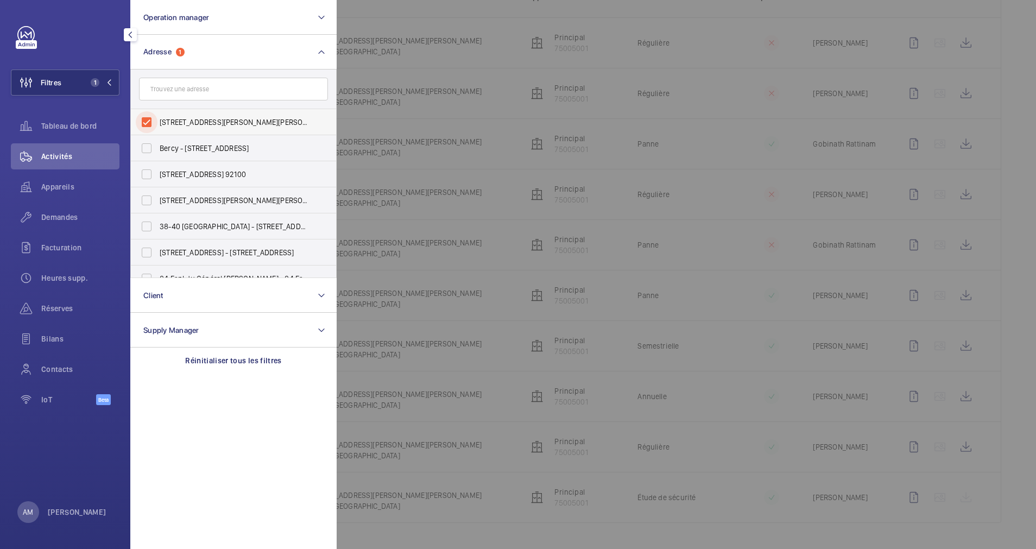
click at [148, 116] on input "[STREET_ADDRESS][PERSON_NAME][PERSON_NAME]" at bounding box center [147, 122] width 22 height 22
checkbox input "false"
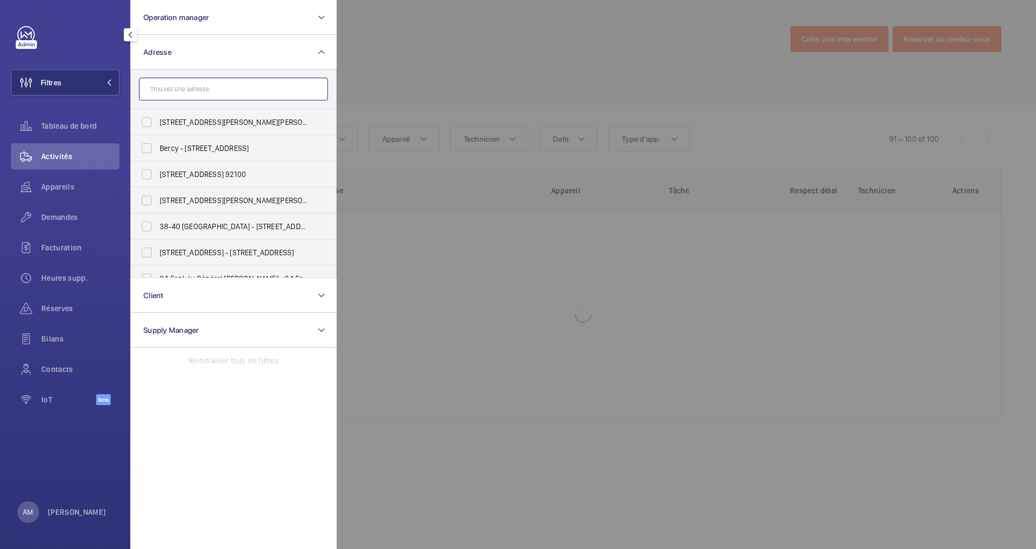
click at [180, 91] on input "text" at bounding box center [233, 89] width 189 height 23
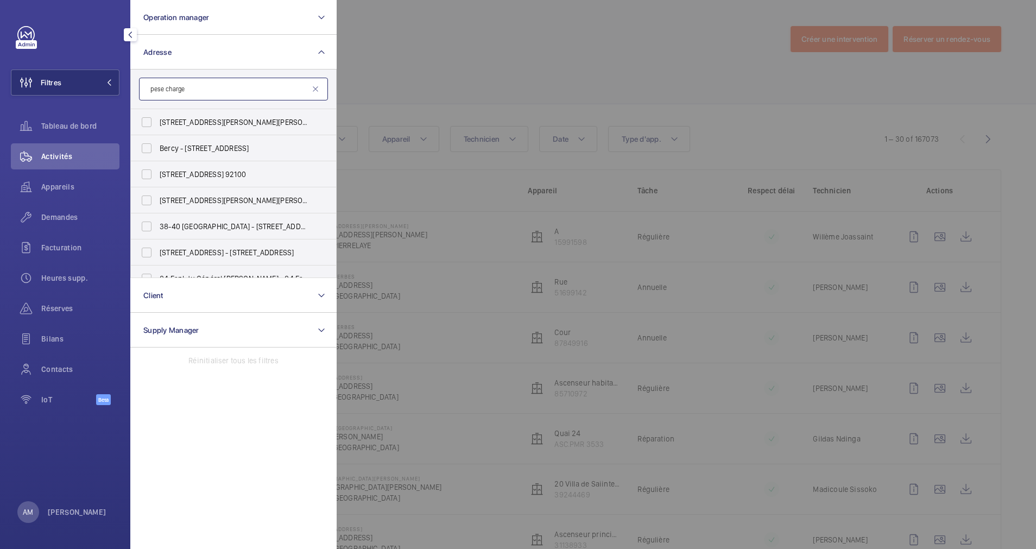
type input "pese charge"
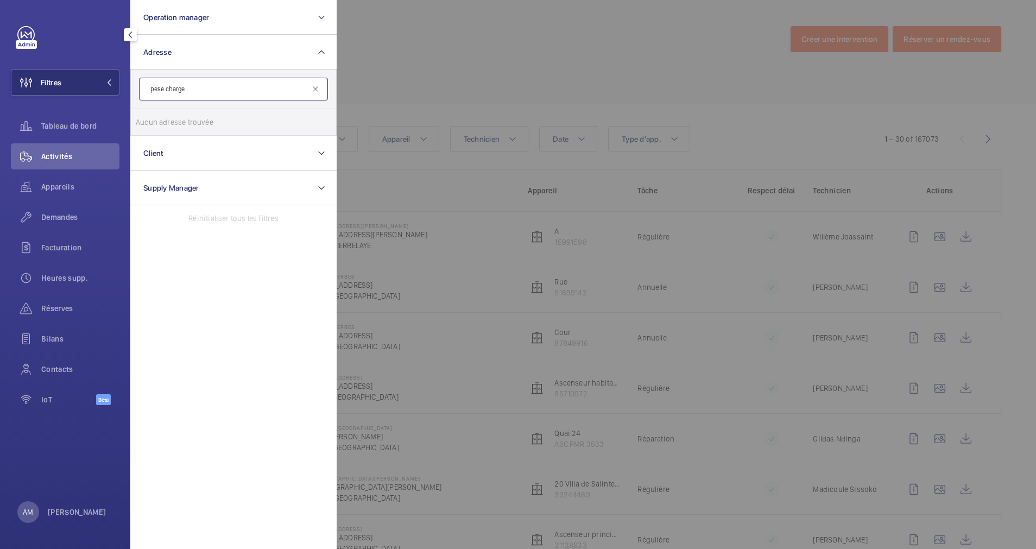
drag, startPoint x: 207, startPoint y: 86, endPoint x: 151, endPoint y: 91, distance: 56.2
click at [151, 91] on input "pese charge" at bounding box center [233, 89] width 189 height 23
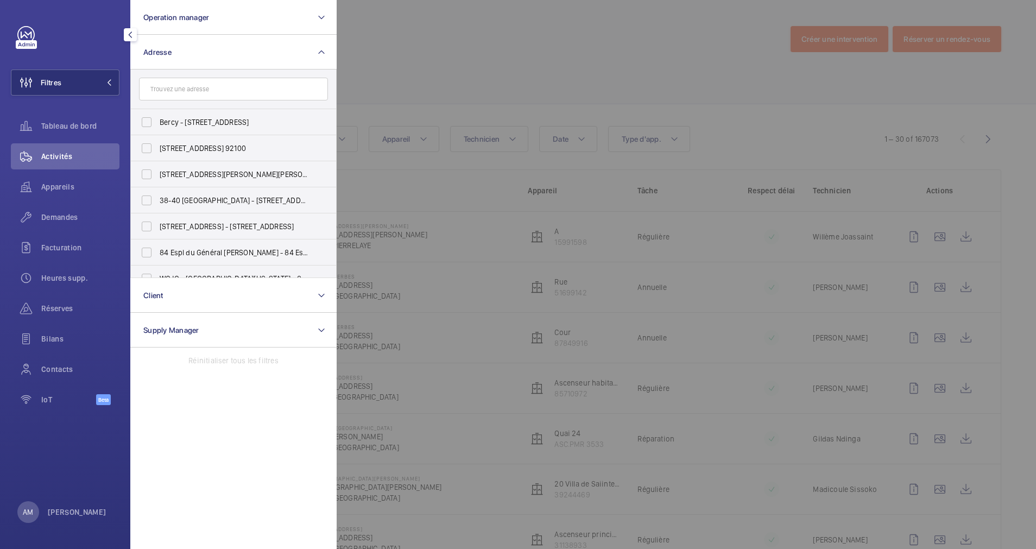
click at [388, 42] on div at bounding box center [855, 274] width 1036 height 549
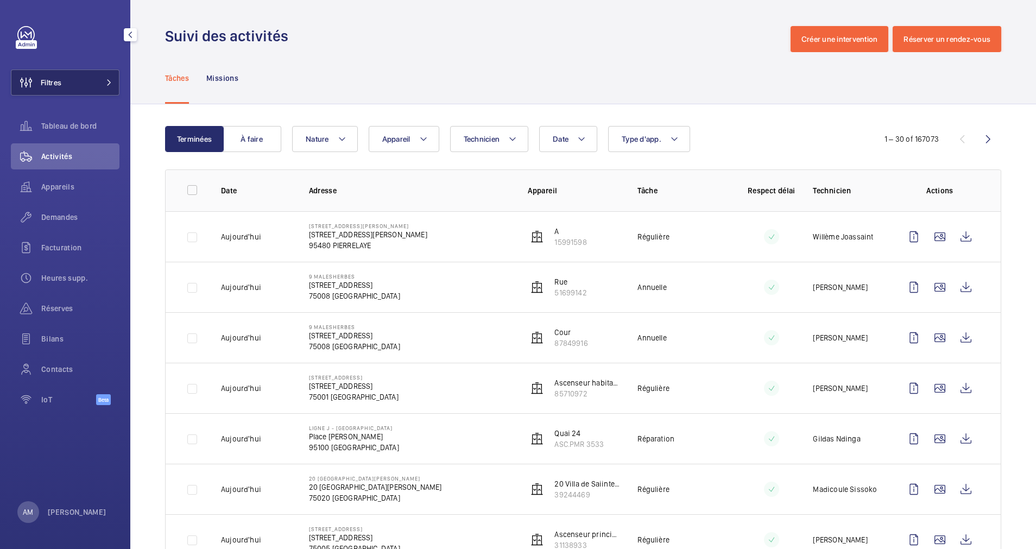
drag, startPoint x: 78, startPoint y: 81, endPoint x: 102, endPoint y: 72, distance: 26.1
click at [80, 81] on button "Filtres" at bounding box center [65, 83] width 109 height 26
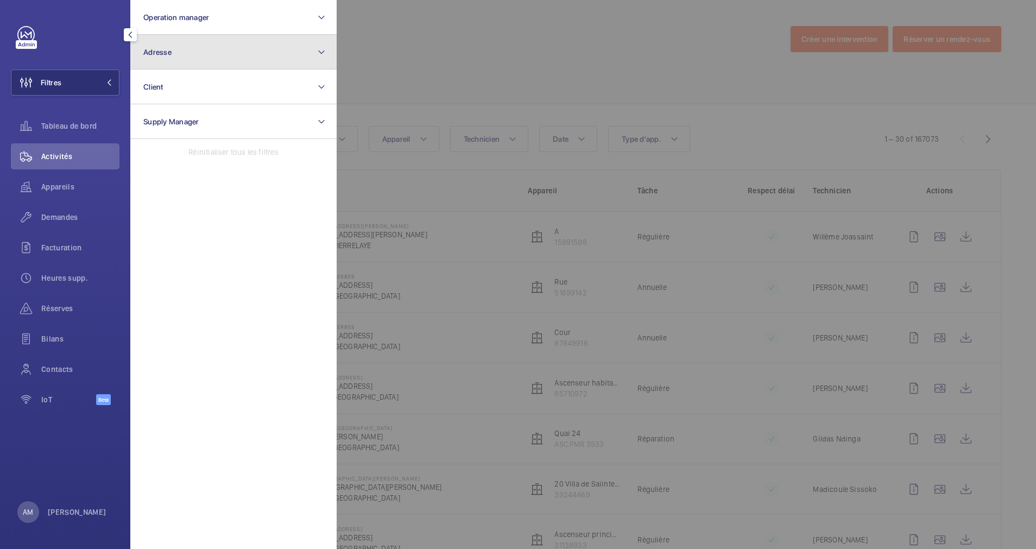
click at [234, 46] on button "Adresse" at bounding box center [233, 52] width 206 height 35
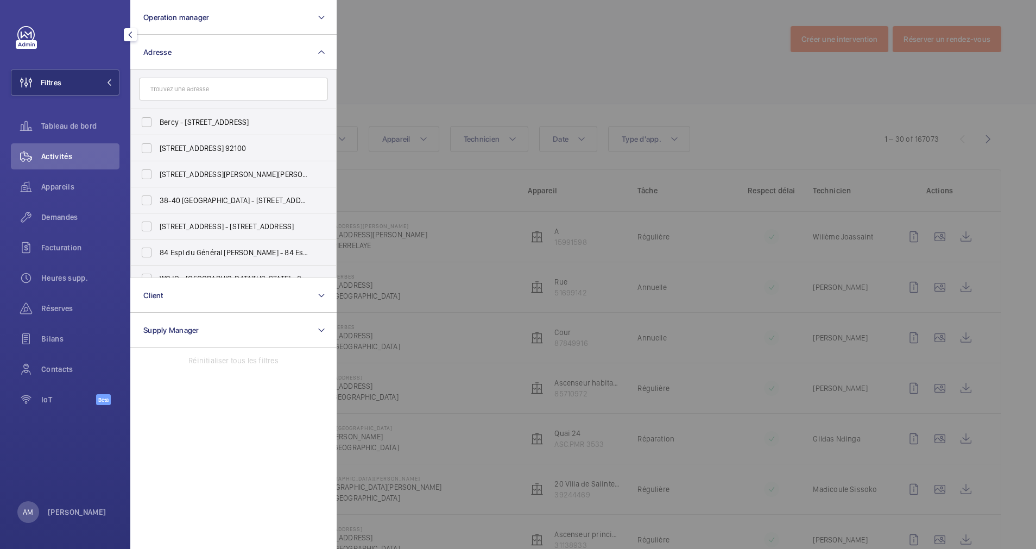
click at [223, 92] on input "text" at bounding box center [233, 89] width 189 height 23
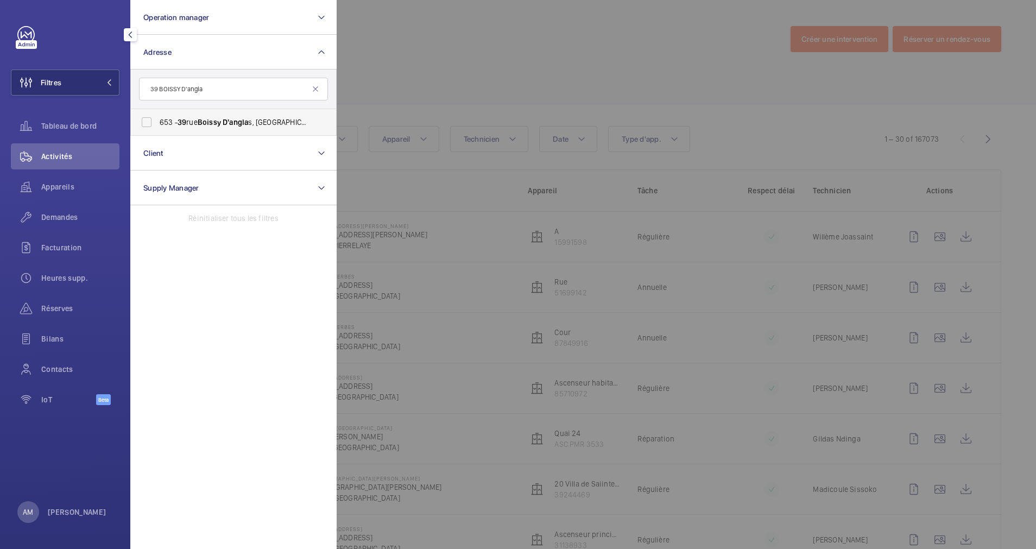
type input "39 BOISSY D'angla"
click at [190, 115] on label "653 - 39 rue Boissy D'angla s, 75008 PARIS, PARIS 75008" at bounding box center [225, 122] width 189 height 26
click at [158, 115] on input "653 - 39 rue Boissy D'angla s, 75008 PARIS, PARIS 75008" at bounding box center [147, 122] width 22 height 22
checkbox input "true"
click at [51, 306] on span "Réserves" at bounding box center [80, 308] width 78 height 11
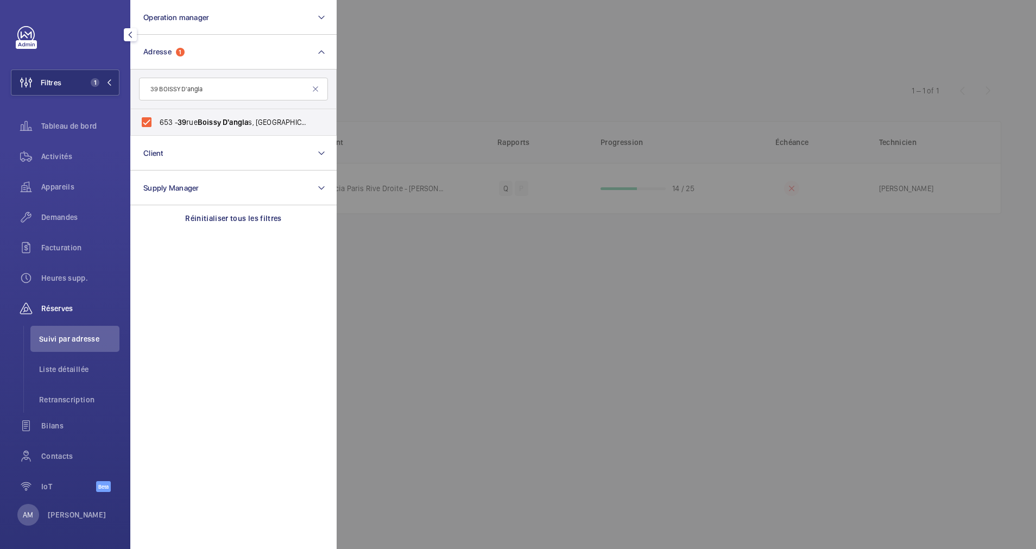
click at [534, 83] on div at bounding box center [855, 274] width 1036 height 549
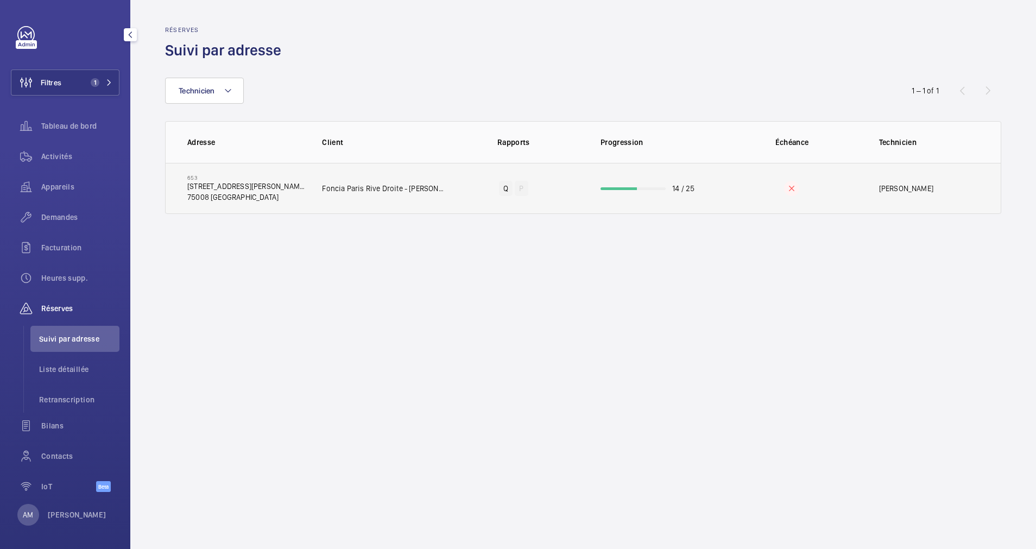
click at [655, 187] on wm-front-progress-bar at bounding box center [633, 188] width 65 height 3
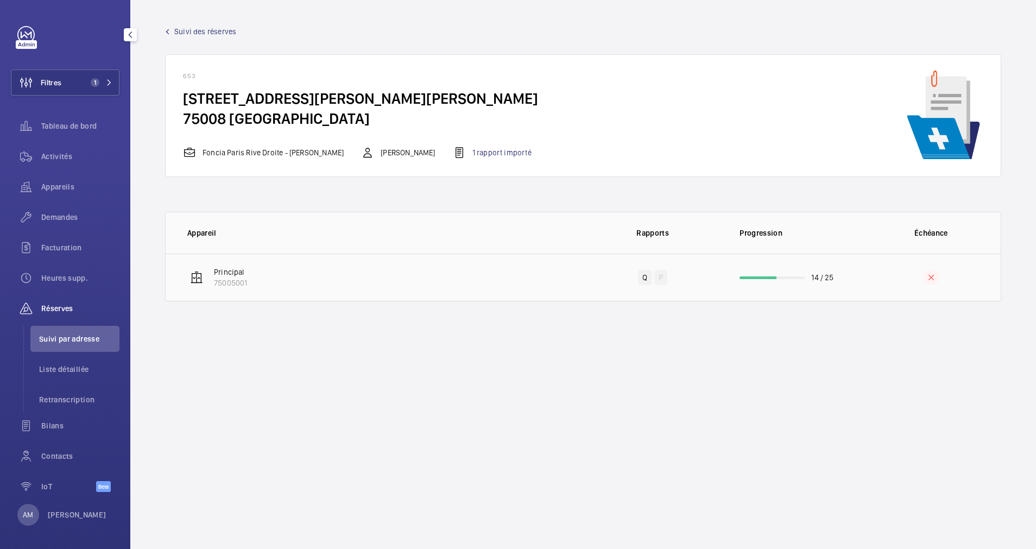
click at [789, 281] on td "14 / 25" at bounding box center [791, 278] width 139 height 48
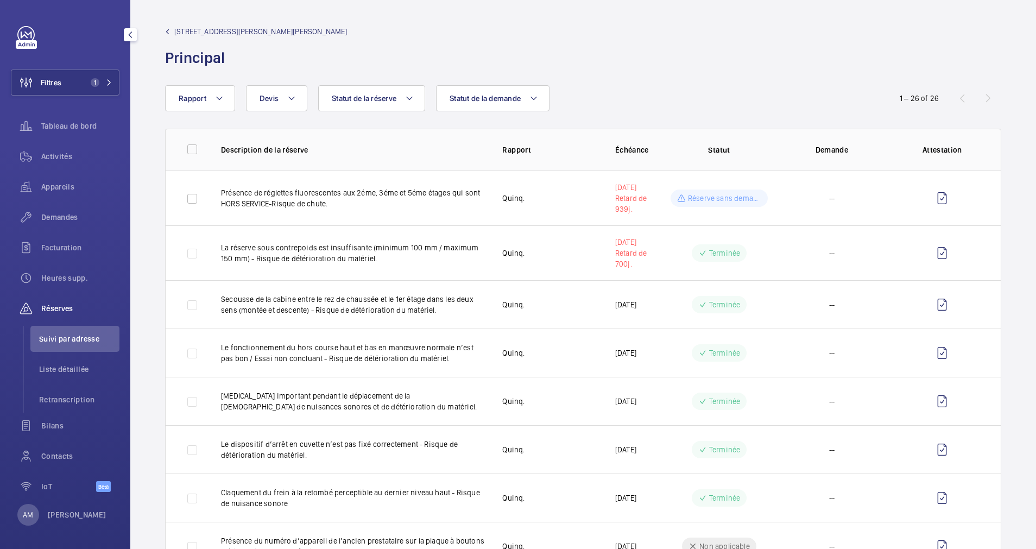
click at [191, 26] on span "[STREET_ADDRESS]" at bounding box center [260, 31] width 173 height 11
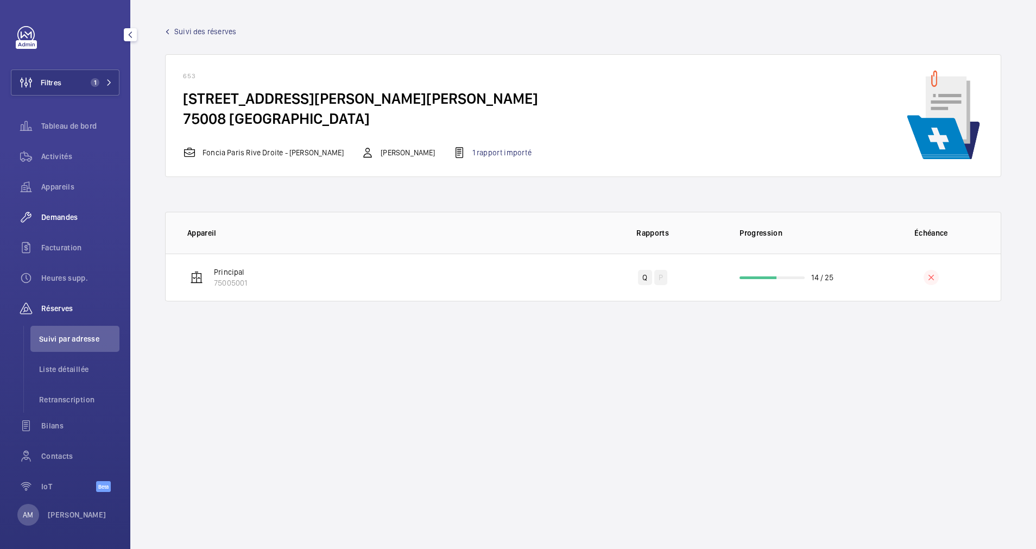
click at [67, 209] on div "Demandes" at bounding box center [65, 217] width 109 height 26
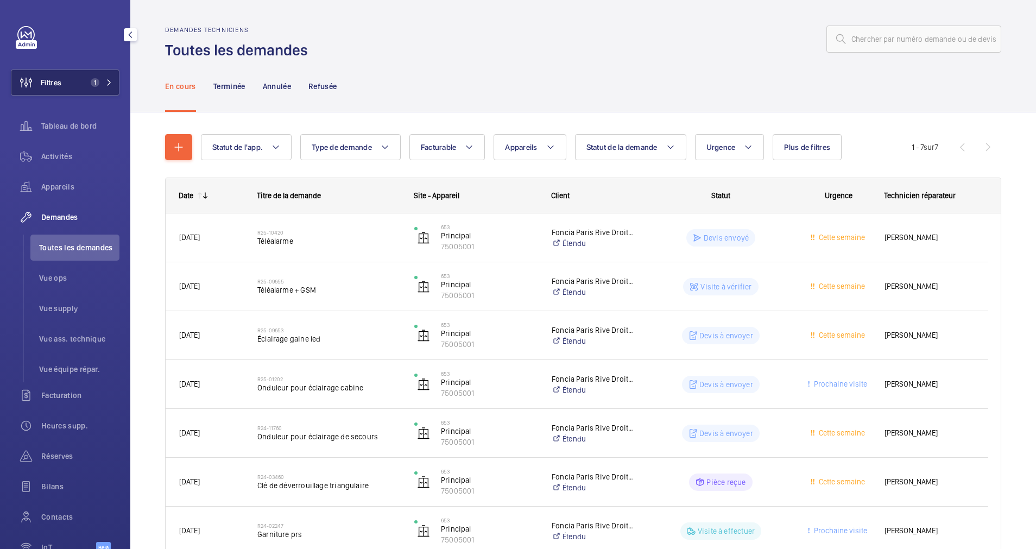
drag, startPoint x: 66, startPoint y: 86, endPoint x: 96, endPoint y: 77, distance: 31.1
click at [67, 85] on button "Filtres 1" at bounding box center [65, 83] width 109 height 26
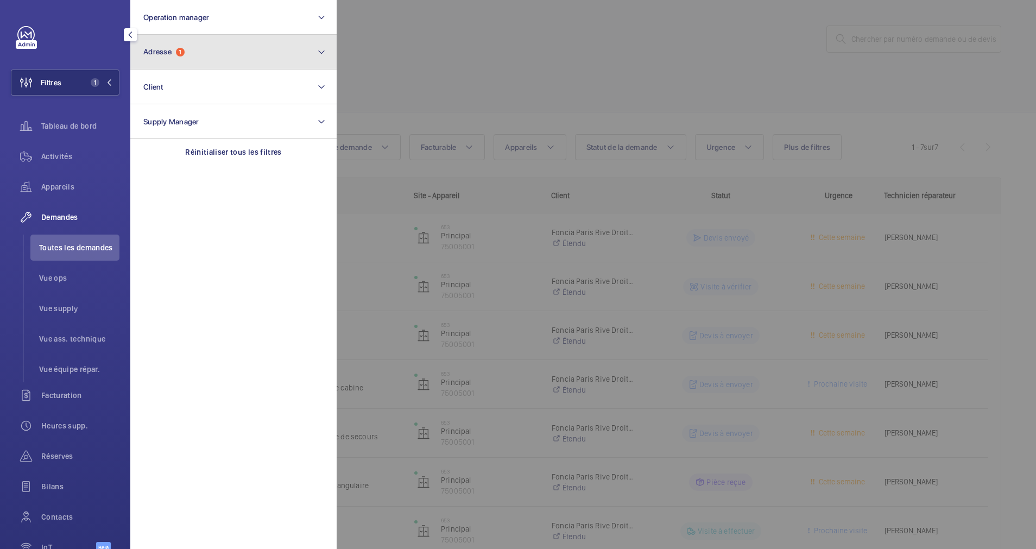
click at [304, 53] on button "Adresse 1" at bounding box center [233, 52] width 206 height 35
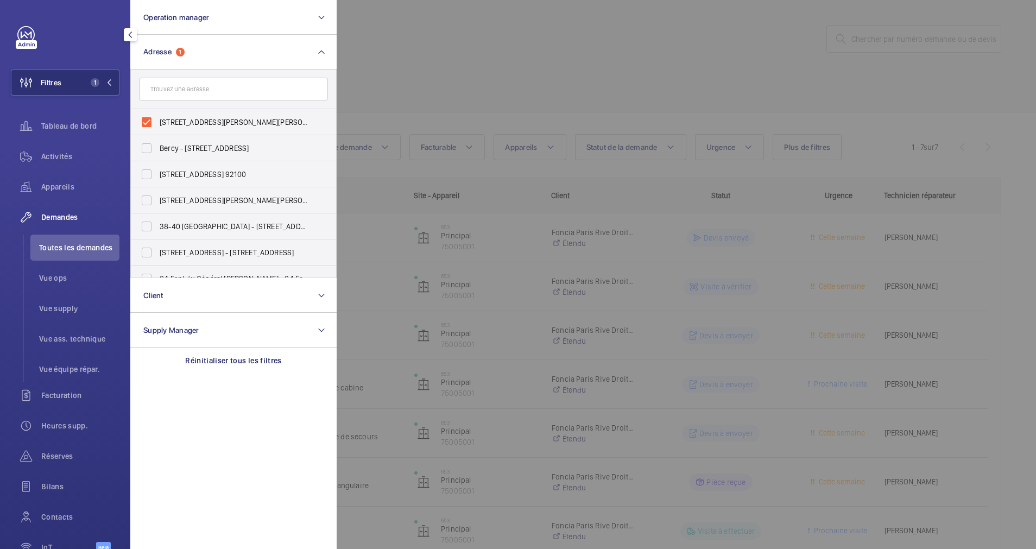
click at [590, 68] on div at bounding box center [855, 274] width 1036 height 549
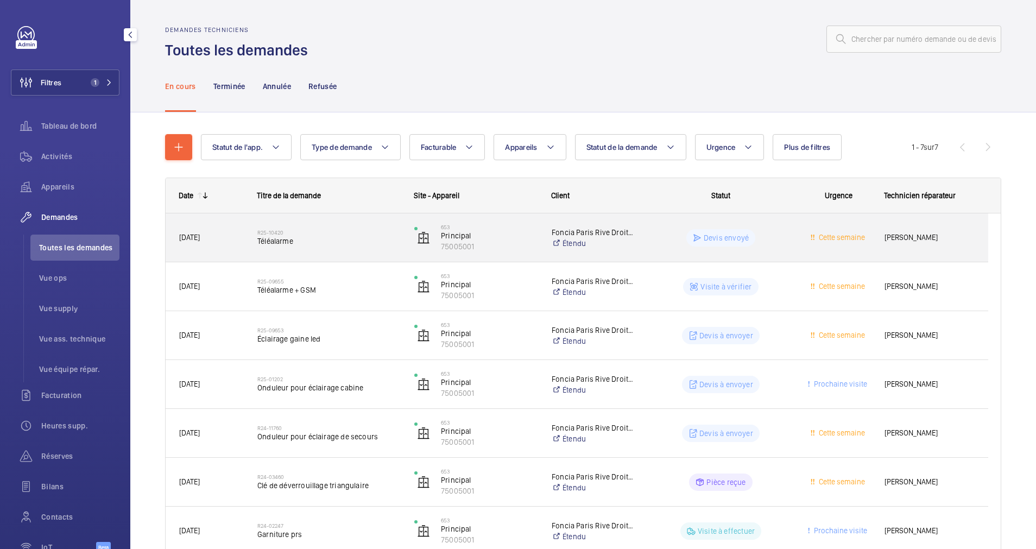
click at [354, 236] on span "Téléalarme" at bounding box center [328, 241] width 143 height 11
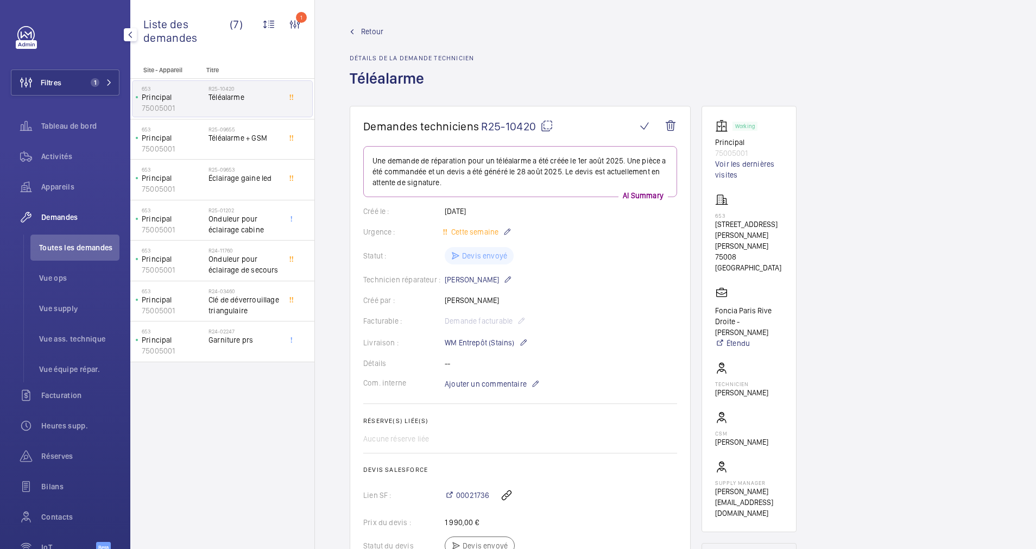
click at [370, 33] on span "Retour" at bounding box center [372, 31] width 22 height 11
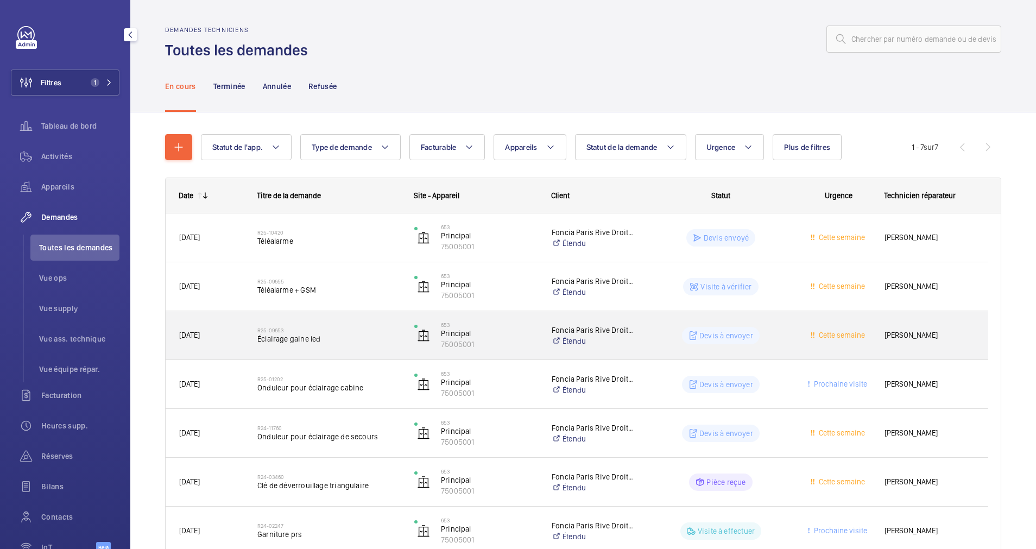
scroll to position [59, 0]
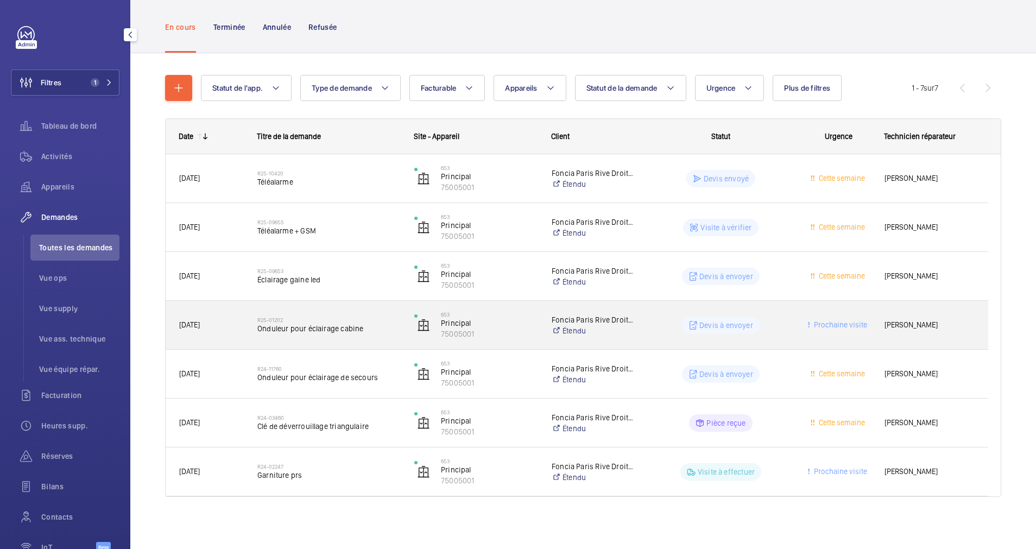
click at [367, 327] on span "Onduleur pour éclairage cabine" at bounding box center [328, 328] width 143 height 11
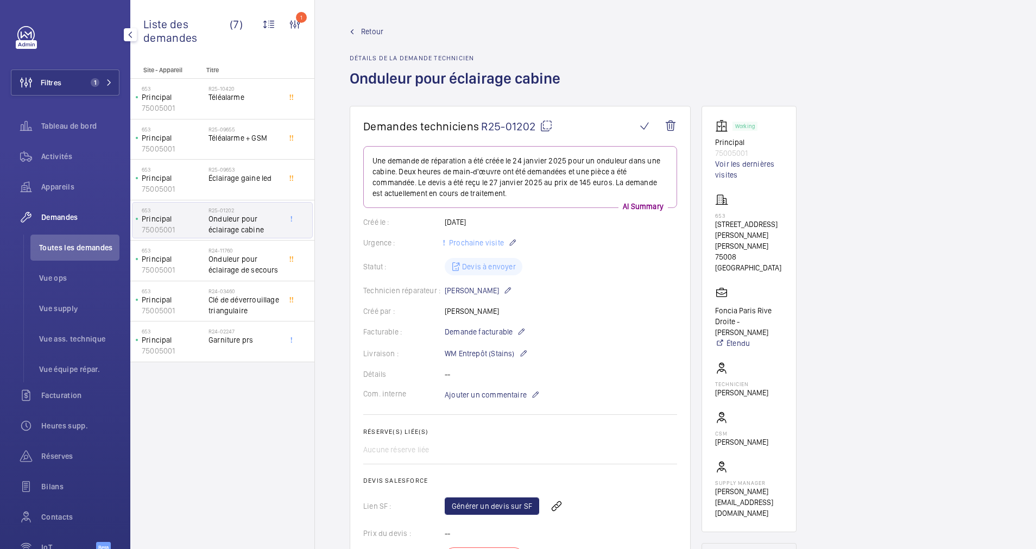
click at [358, 32] on link "Retour" at bounding box center [458, 31] width 217 height 11
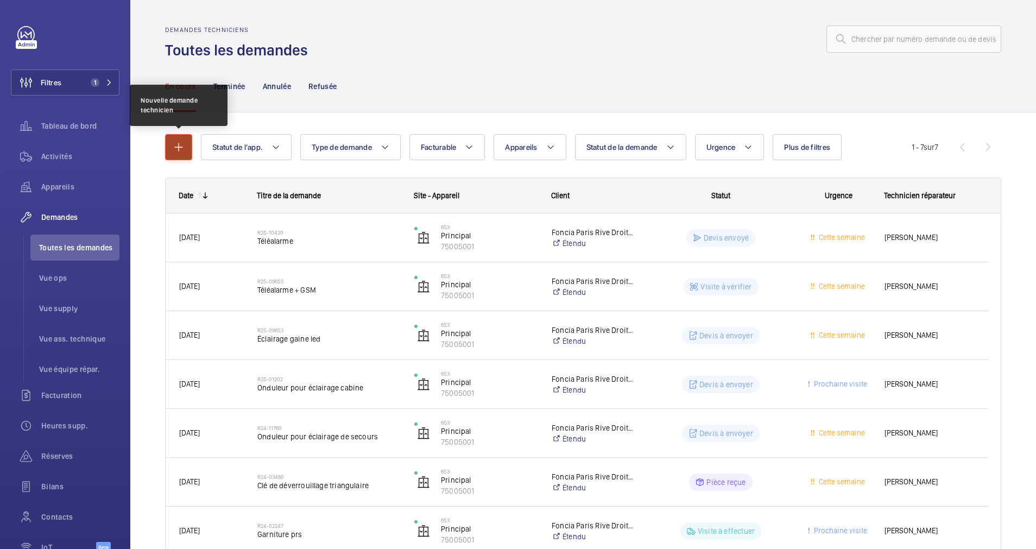
click at [179, 156] on button "button" at bounding box center [178, 147] width 27 height 26
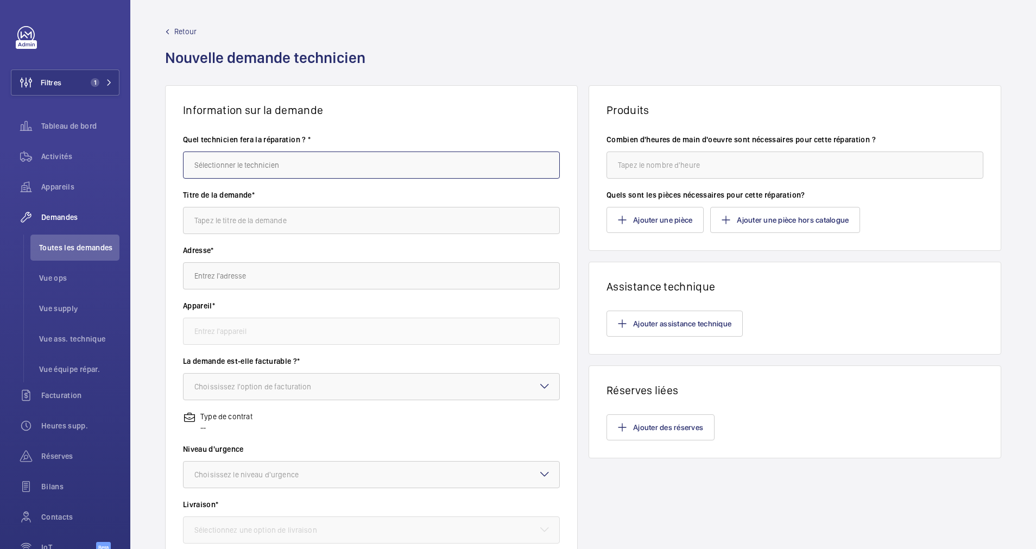
click at [334, 171] on input "text" at bounding box center [371, 165] width 377 height 27
click at [260, 196] on mat-option "Amine Ourchid" at bounding box center [369, 198] width 370 height 27
type input "Amine Ourchid"
click at [243, 228] on input "text" at bounding box center [371, 220] width 377 height 27
type input "Réserves"
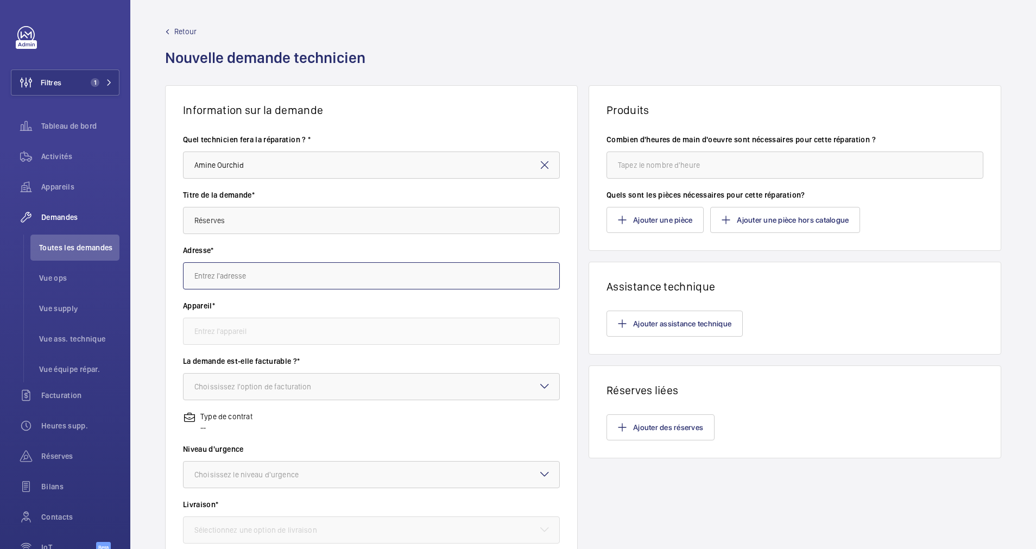
click at [252, 284] on input "text" at bounding box center [371, 275] width 377 height 27
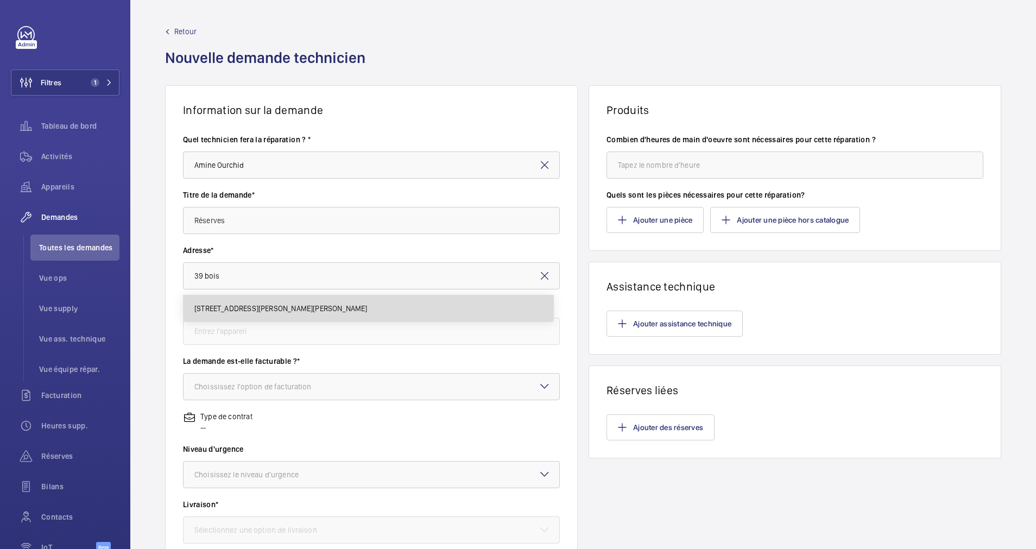
click at [278, 302] on mat-option "653 39 rue Boissy D'anglas, 75008 PARIS, 75008 PARIS" at bounding box center [369, 308] width 370 height 26
type input "653 39 rue Boissy D'anglas, 75008 PARIS, 75008 PARIS"
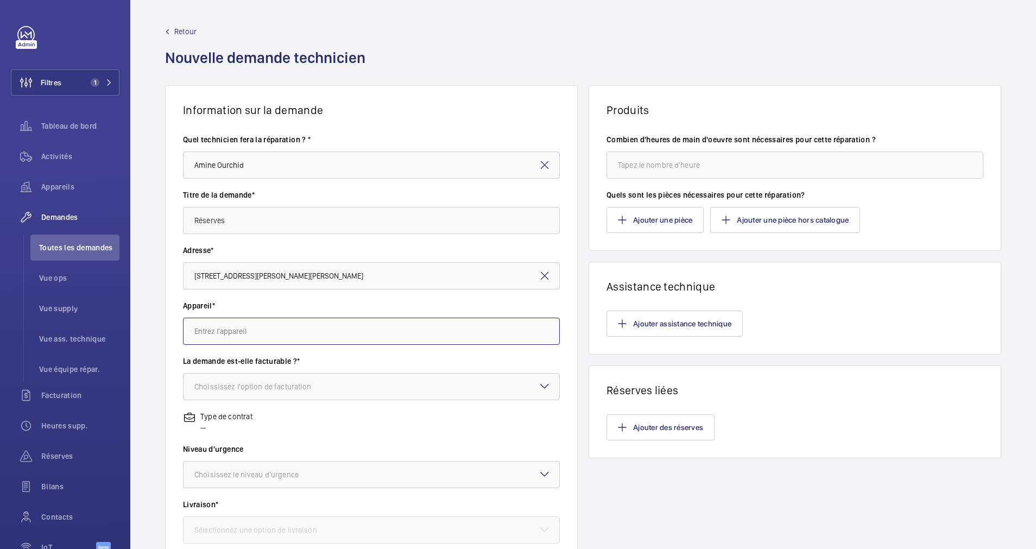
click at [287, 326] on input "text" at bounding box center [371, 331] width 377 height 27
click at [282, 357] on mat-option "75005001 - Principal" at bounding box center [369, 364] width 370 height 26
type input "75005001 - Principal"
click at [282, 385] on div "Choississez l'option de facturation" at bounding box center [266, 386] width 144 height 11
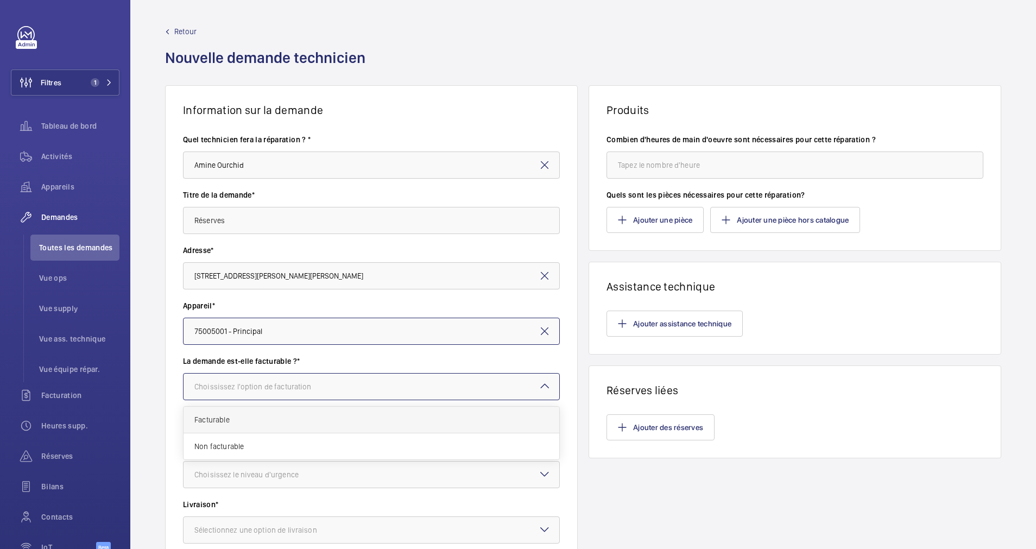
click at [281, 410] on div "Facturable" at bounding box center [372, 420] width 376 height 27
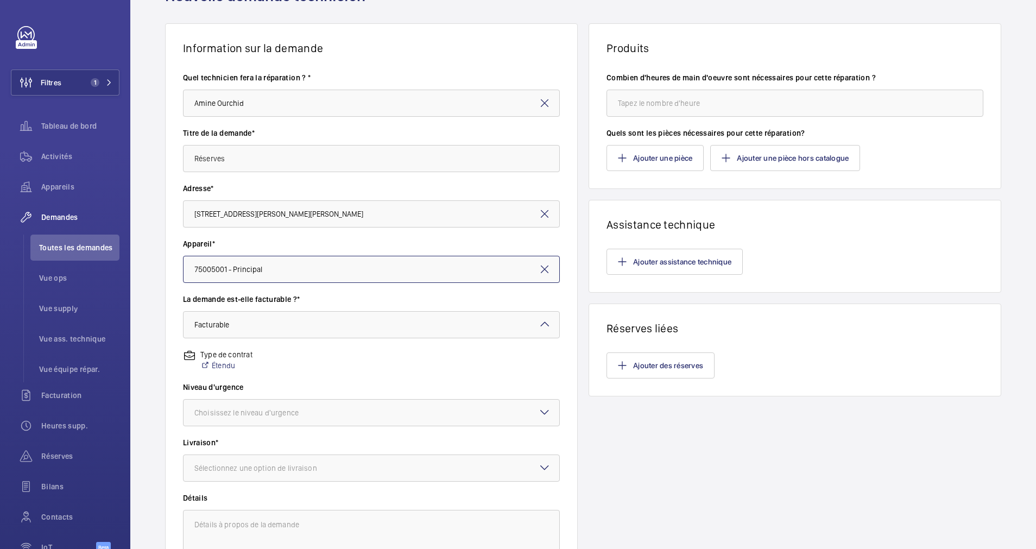
scroll to position [163, 0]
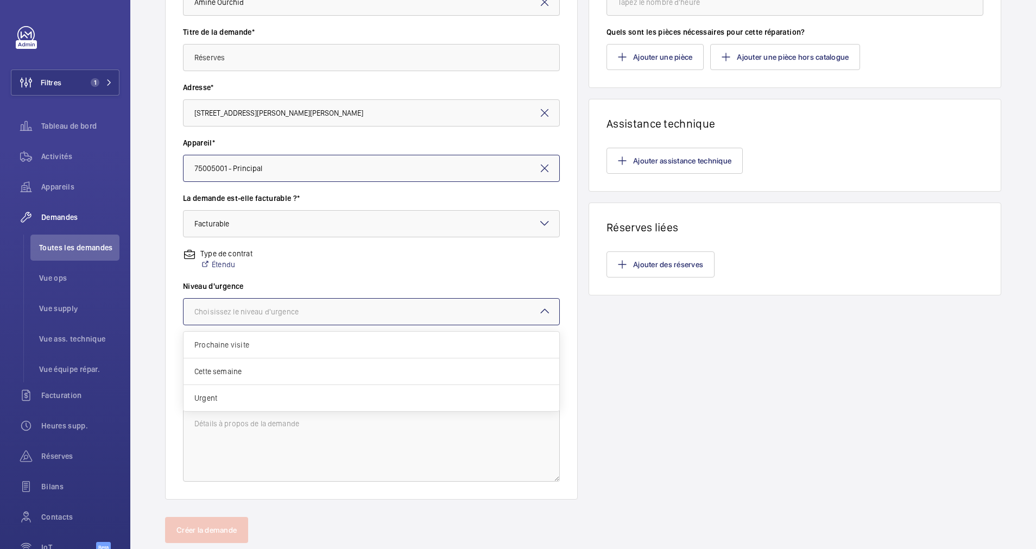
click at [367, 302] on div at bounding box center [372, 312] width 376 height 26
click at [272, 343] on span "Prochaine visite" at bounding box center [371, 344] width 354 height 11
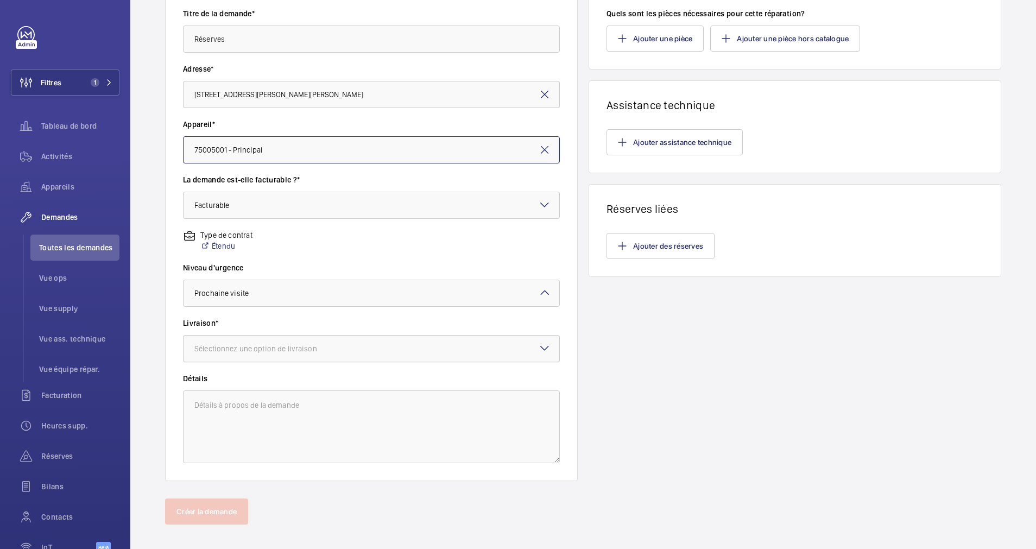
scroll to position [192, 0]
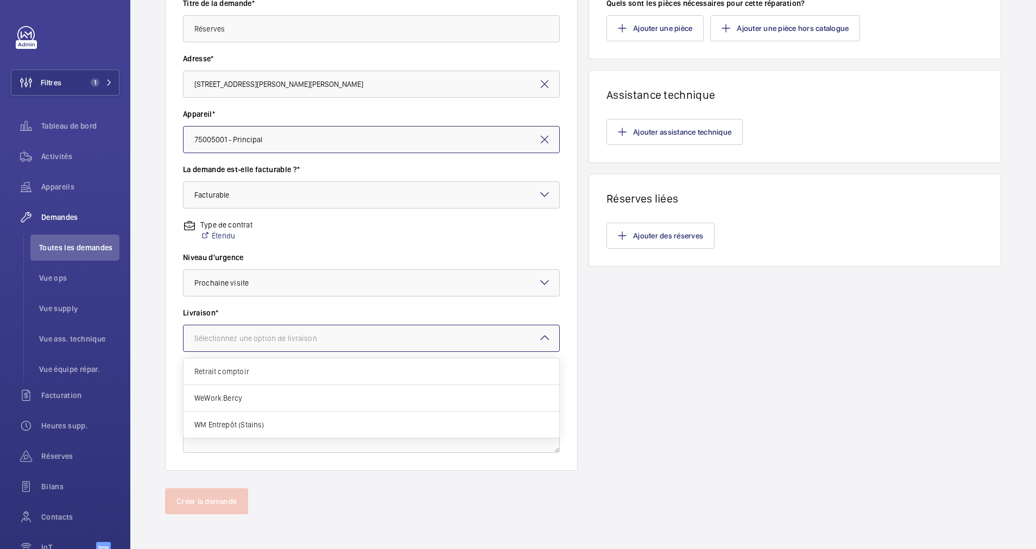
click at [373, 333] on div at bounding box center [372, 338] width 376 height 26
click at [301, 417] on div "WM Entrepôt (Stains)" at bounding box center [372, 425] width 376 height 26
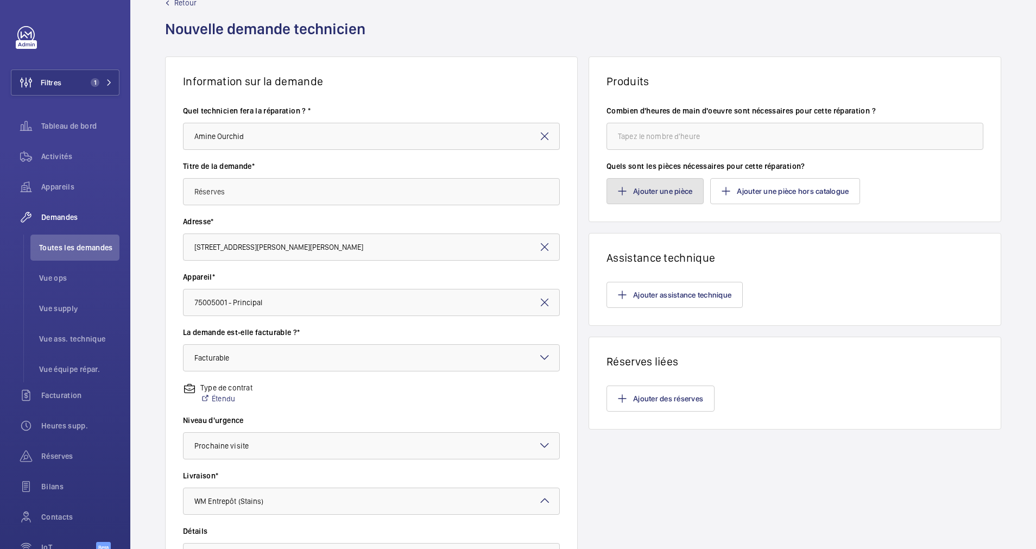
click at [656, 187] on button "Ajouter une pièce" at bounding box center [655, 191] width 97 height 26
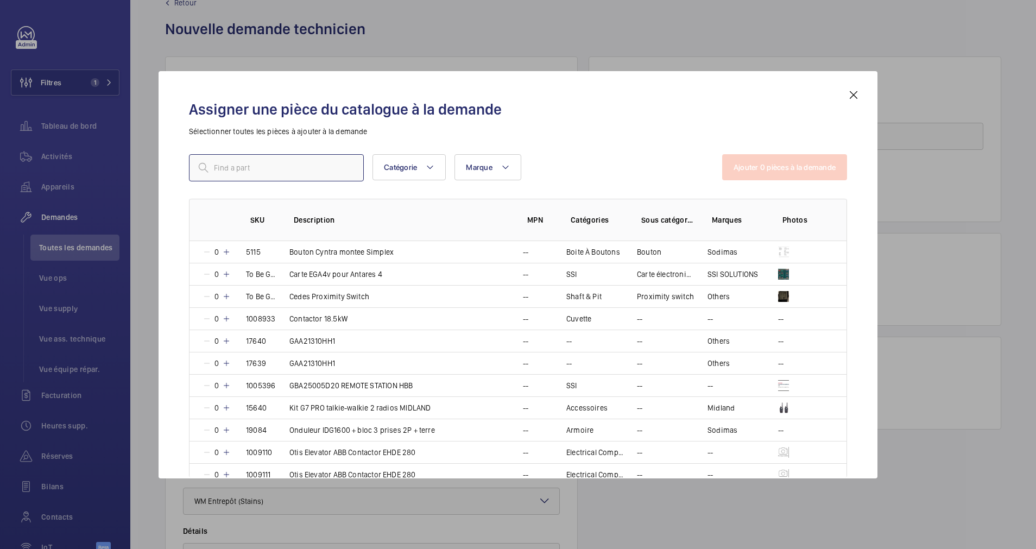
click at [299, 162] on input "text" at bounding box center [276, 167] width 175 height 27
type input "kit"
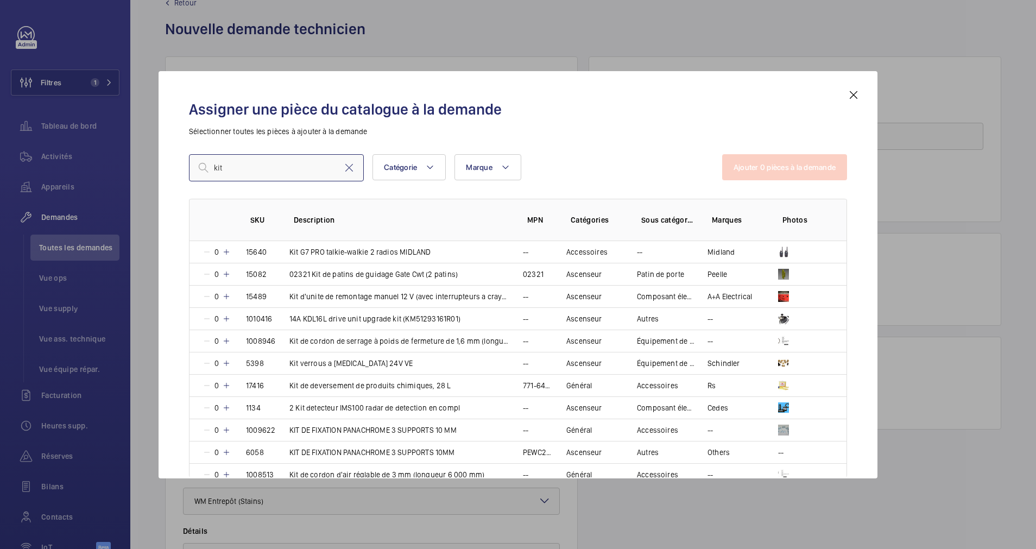
drag, startPoint x: 229, startPoint y: 167, endPoint x: 187, endPoint y: 167, distance: 41.8
click at [187, 167] on div "Assigner une pièce du catalogue à la demande Sélectionner toutes les pièces à a…" at bounding box center [518, 284] width 684 height 390
type input "consignation"
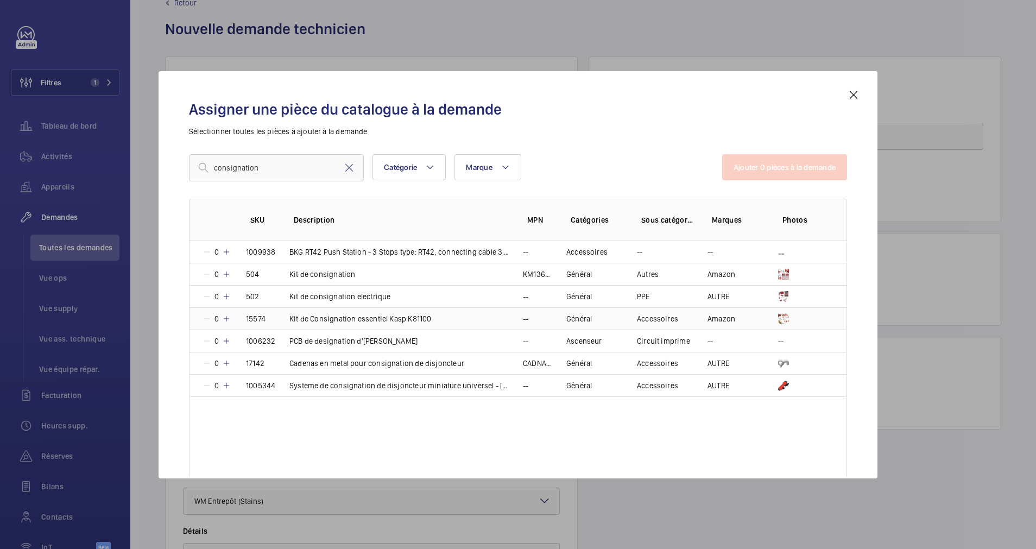
click at [226, 318] on mat-icon at bounding box center [226, 318] width 9 height 9
click at [803, 171] on button "Ajouter 1 pièces à la demande" at bounding box center [785, 167] width 123 height 26
click at [675, 128] on input "number" at bounding box center [795, 136] width 377 height 27
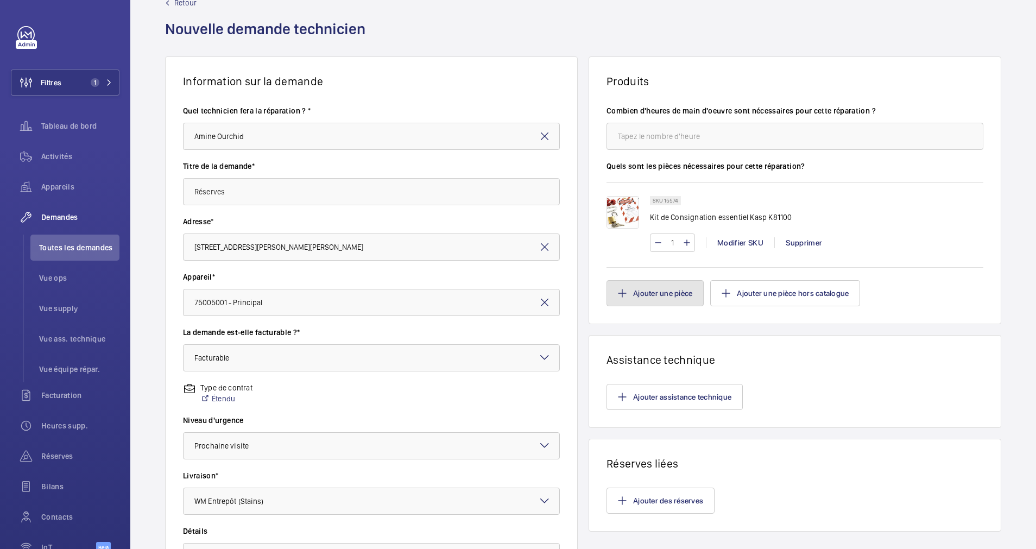
click at [660, 290] on button "Ajouter une pièce" at bounding box center [655, 293] width 97 height 26
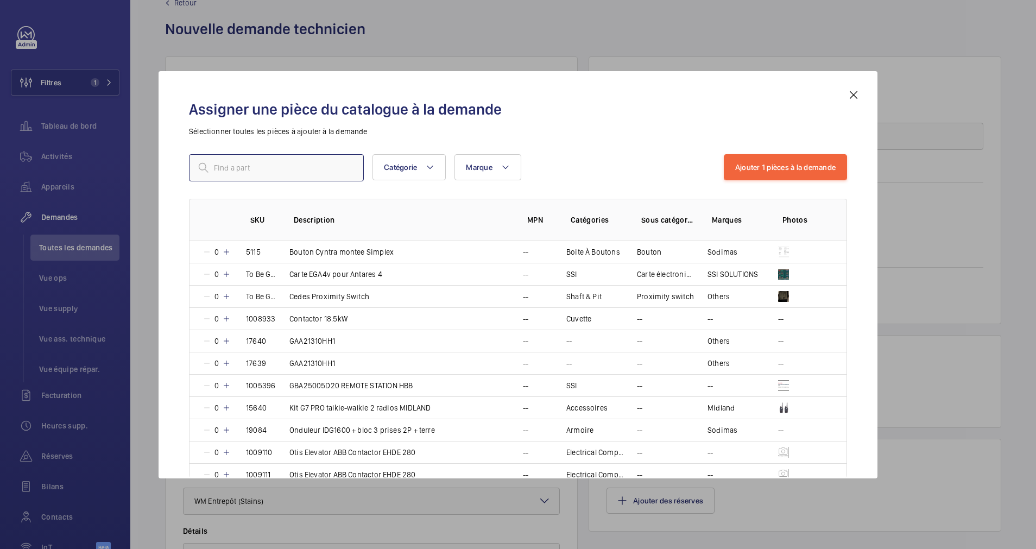
click at [269, 161] on input "text" at bounding box center [276, 167] width 175 height 27
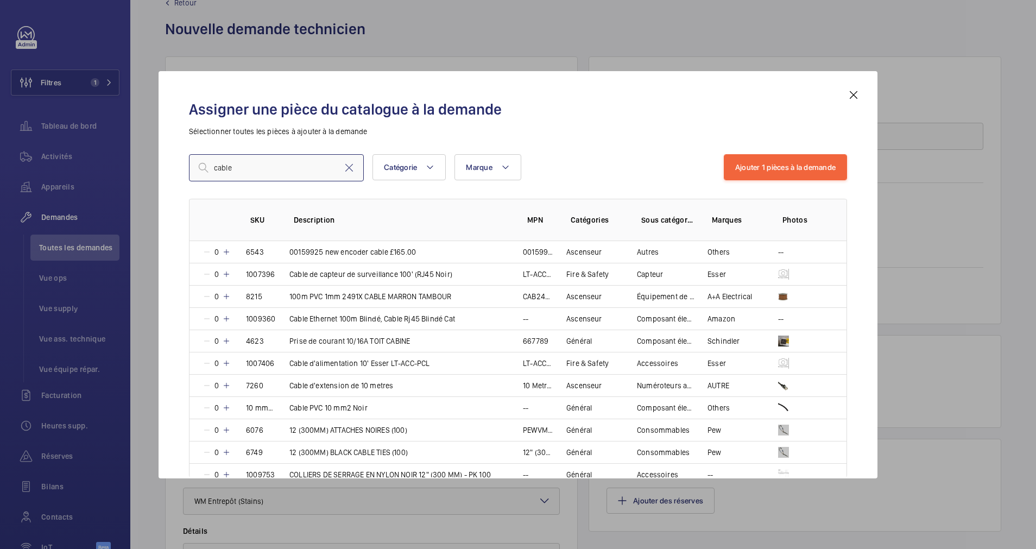
type input "cable"
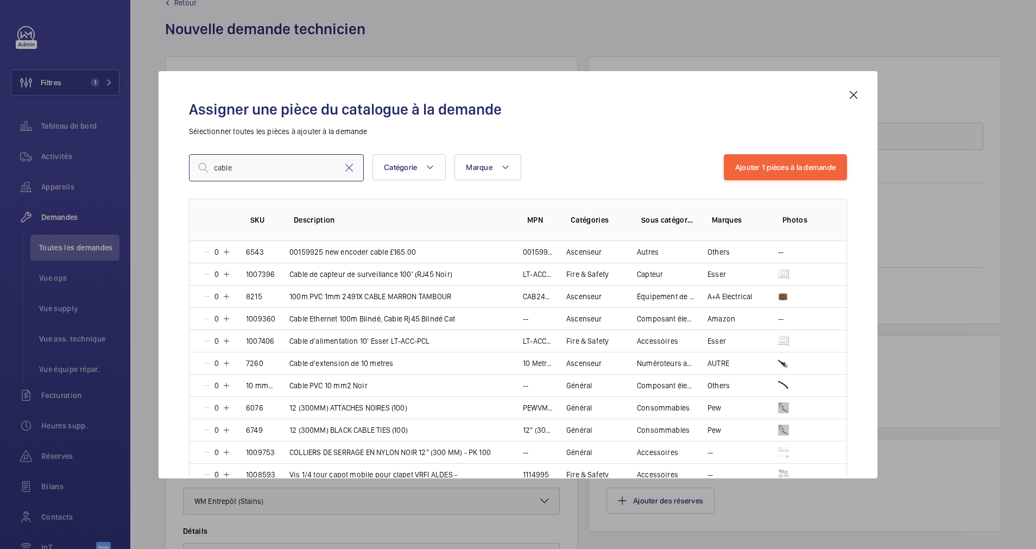
click at [237, 169] on input "cable" at bounding box center [276, 167] width 175 height 27
drag, startPoint x: 240, startPoint y: 169, endPoint x: 203, endPoint y: 154, distance: 39.4
click at [203, 167] on div "cable" at bounding box center [276, 167] width 175 height 27
type input "fils"
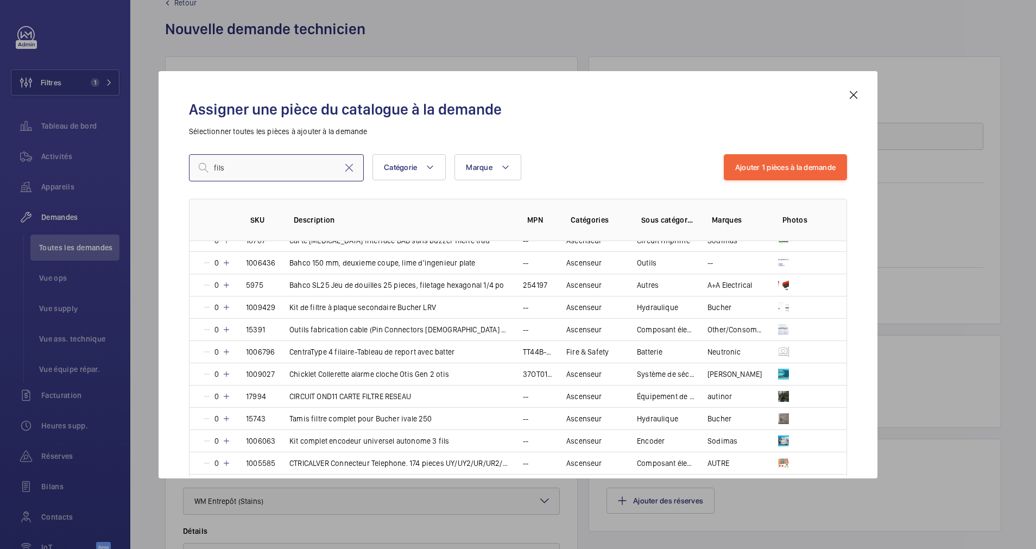
scroll to position [326, 0]
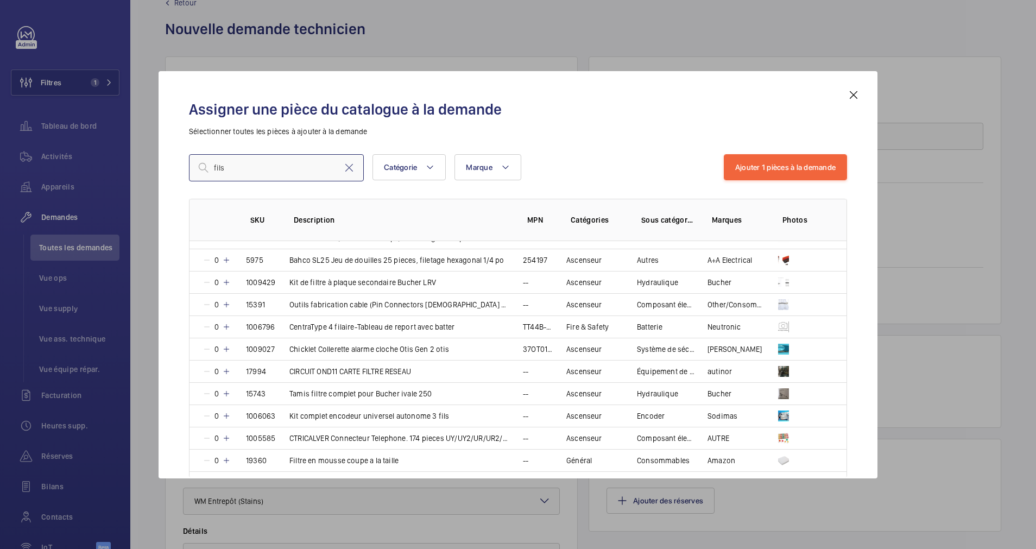
drag, startPoint x: 255, startPoint y: 172, endPoint x: 210, endPoint y: 169, distance: 45.2
click at [210, 169] on input "fils" at bounding box center [276, 167] width 175 height 27
type input "jaune"
click at [253, 174] on input "jaune" at bounding box center [276, 167] width 175 height 27
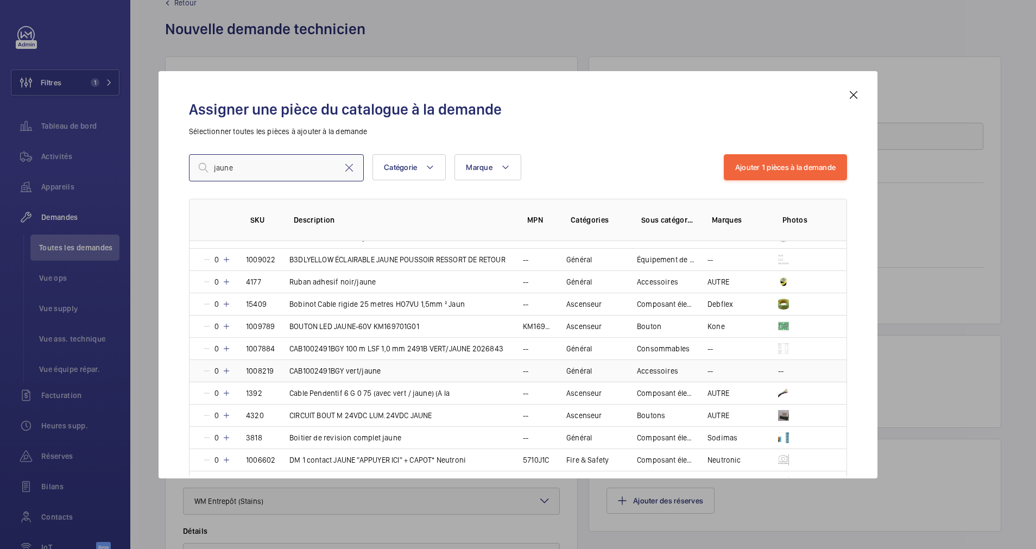
scroll to position [0, 0]
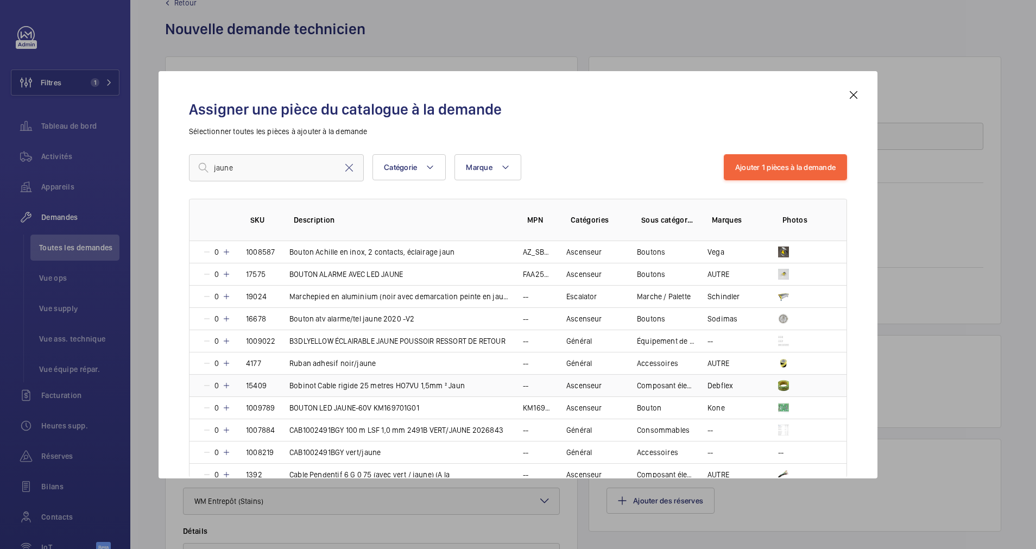
click at [224, 381] on mat-icon at bounding box center [226, 385] width 9 height 9
click at [775, 166] on button "Ajouter 2 pièces à la demande" at bounding box center [785, 167] width 124 height 26
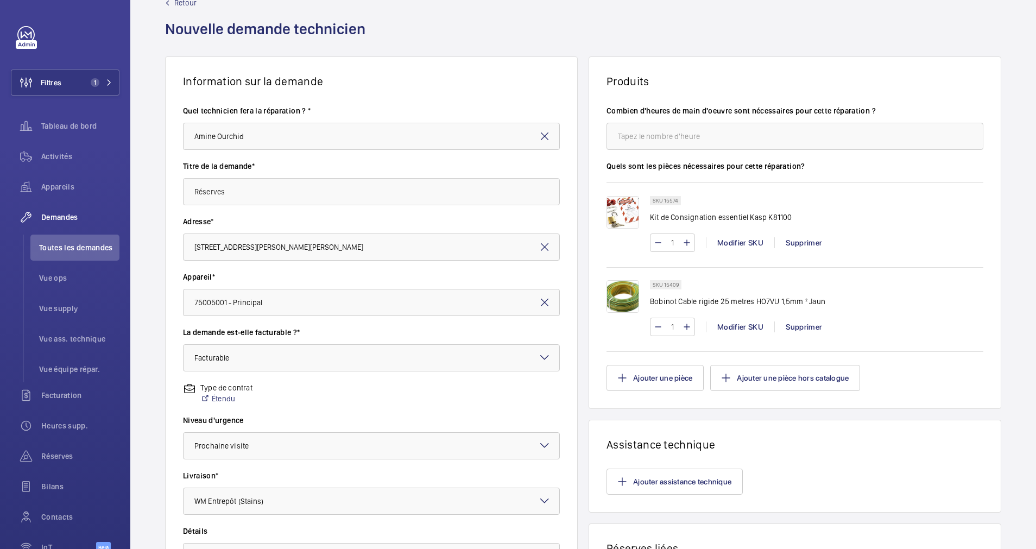
scroll to position [110, 0]
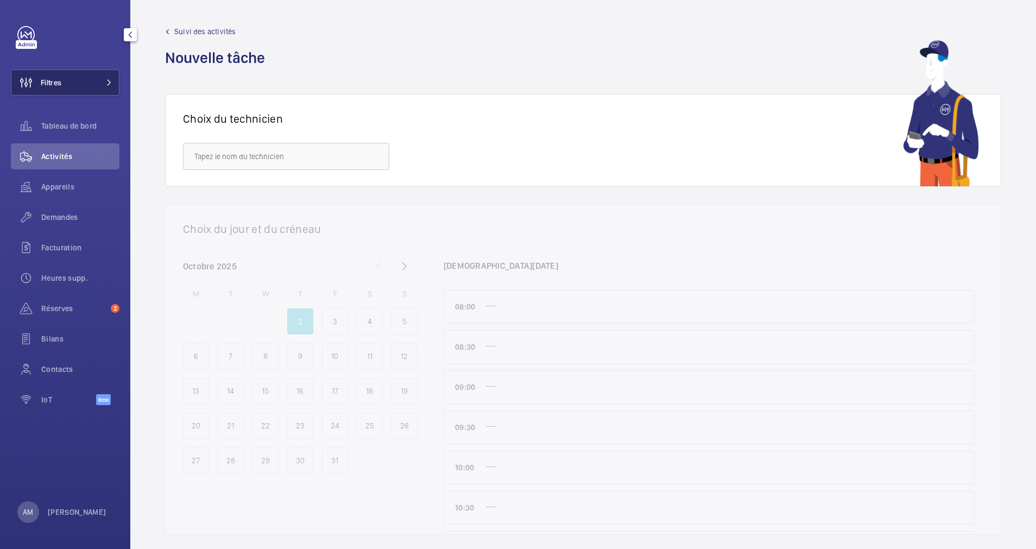
drag, startPoint x: 85, startPoint y: 86, endPoint x: 115, endPoint y: 76, distance: 31.6
click at [88, 84] on button "Filtres" at bounding box center [65, 83] width 109 height 26
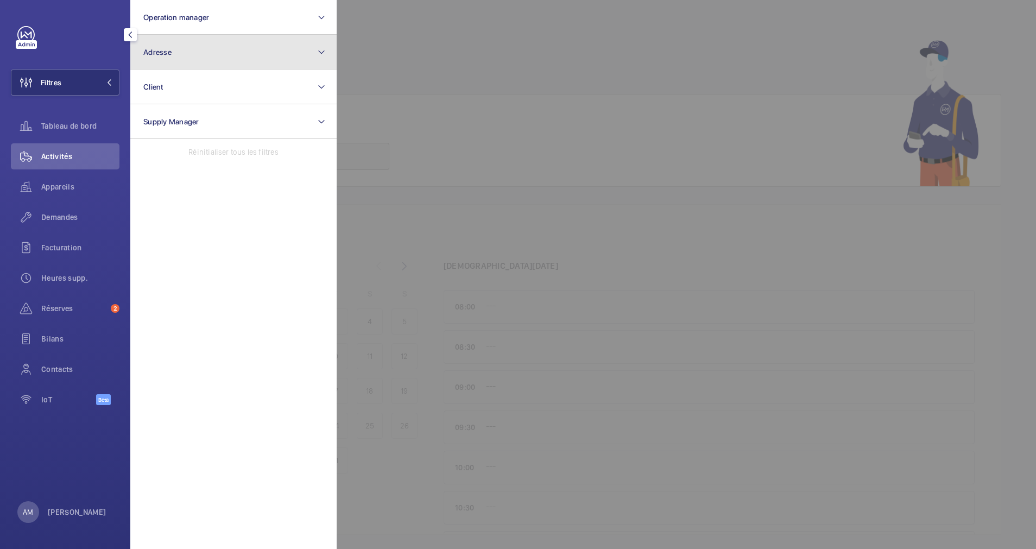
click at [215, 49] on button "Adresse" at bounding box center [233, 52] width 206 height 35
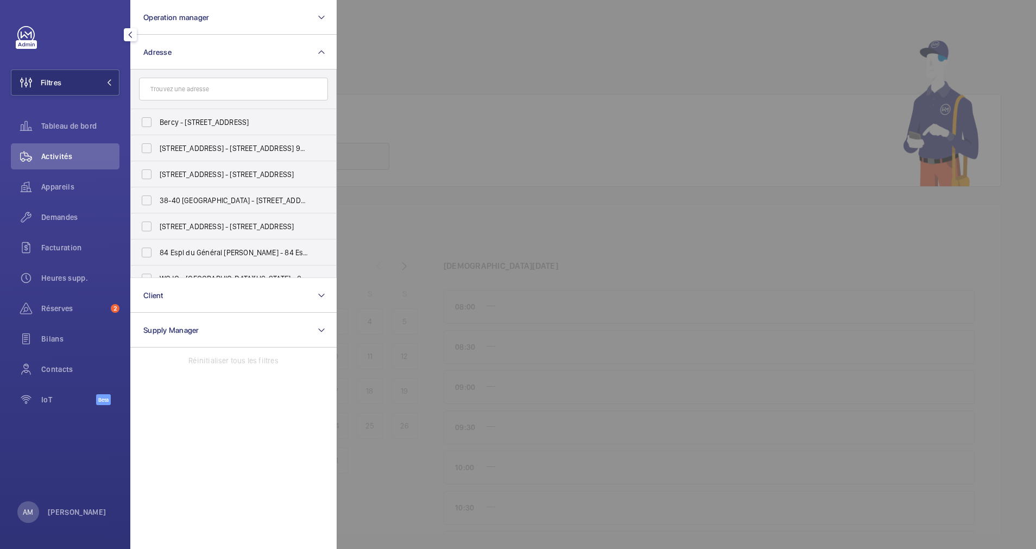
click at [200, 87] on input "text" at bounding box center [233, 89] width 189 height 23
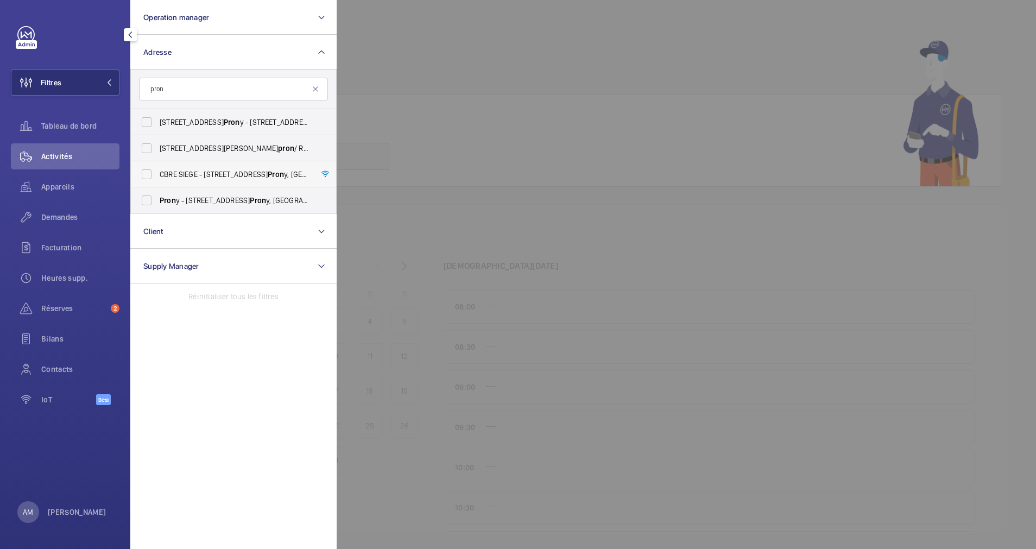
type input "pron"
click at [162, 177] on span "CBRE SIEGE - [STREET_ADDRESS]" at bounding box center [234, 174] width 149 height 11
click at [158, 177] on input "CBRE SIEGE - [STREET_ADDRESS]" at bounding box center [147, 174] width 22 height 22
checkbox input "true"
click at [55, 185] on span "Appareils" at bounding box center [80, 186] width 78 height 11
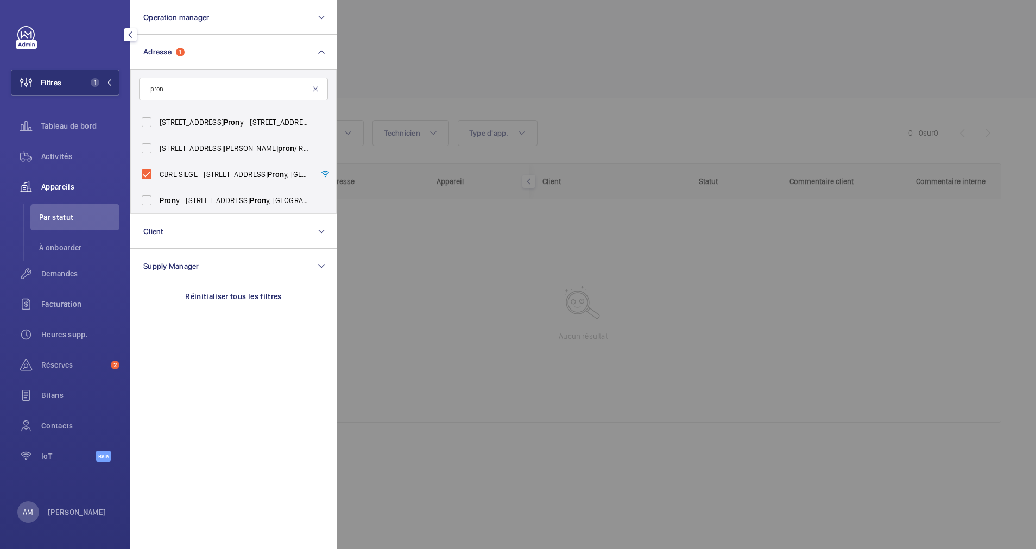
click at [478, 41] on div at bounding box center [855, 274] width 1036 height 549
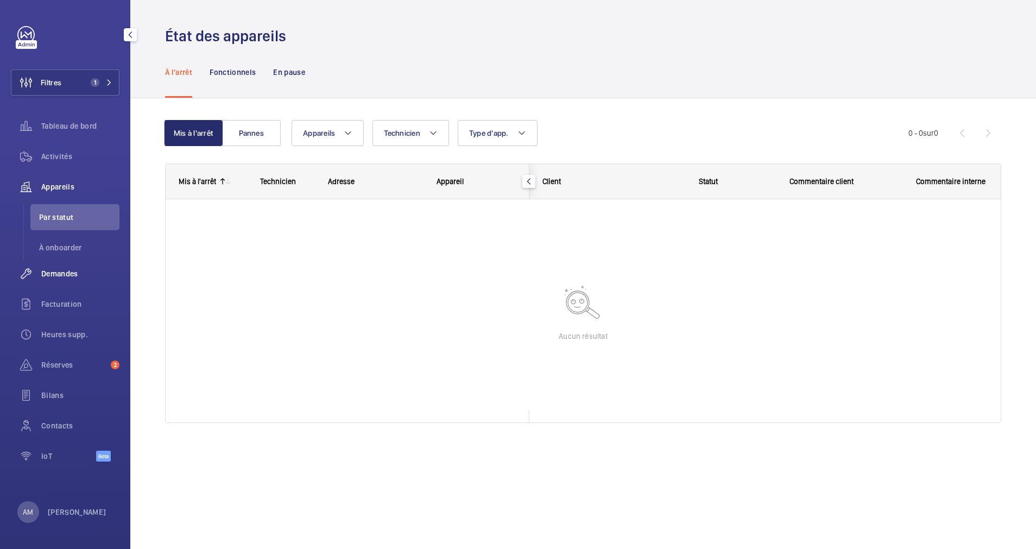
click at [60, 277] on span "Demandes" at bounding box center [80, 273] width 78 height 11
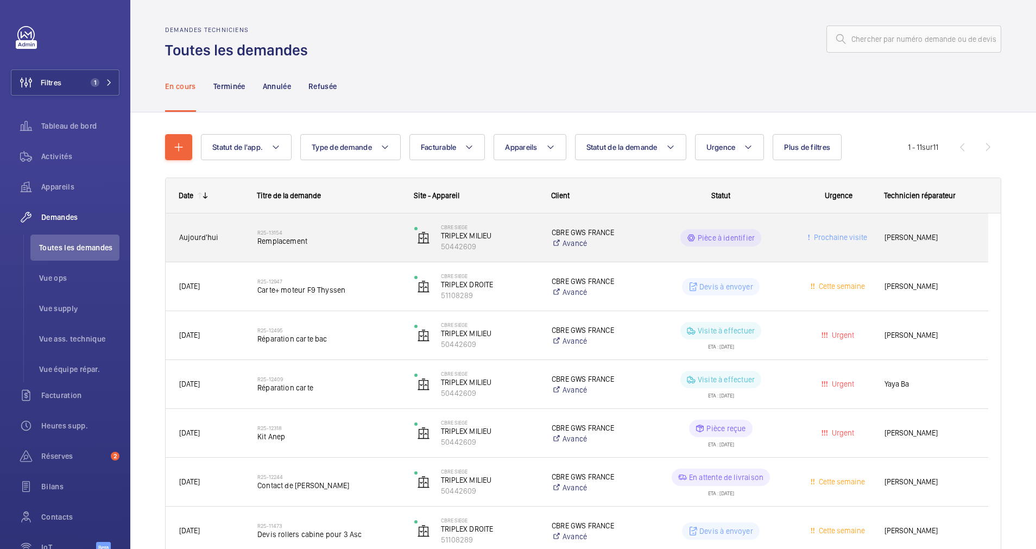
click at [361, 240] on span "Remplacement" at bounding box center [328, 241] width 143 height 11
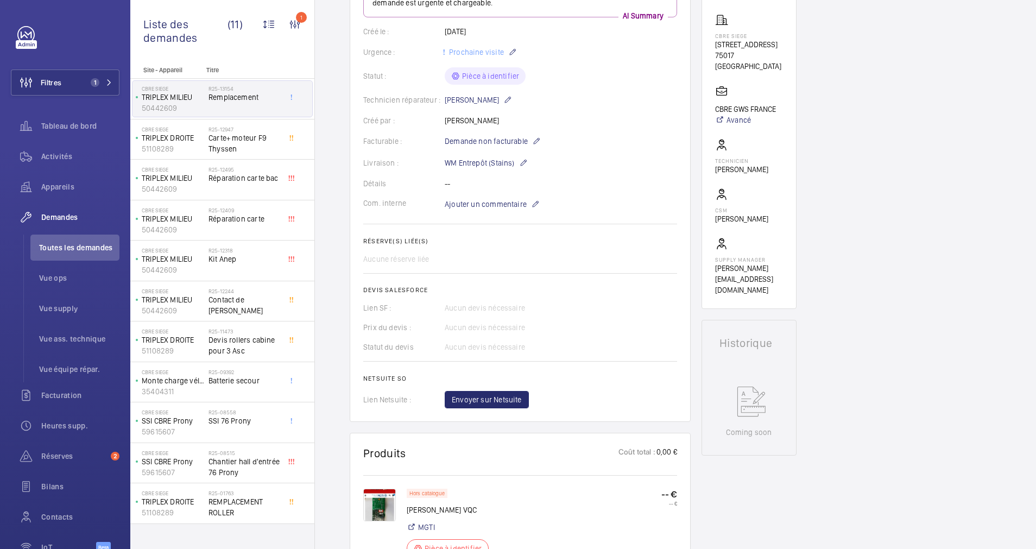
scroll to position [81, 0]
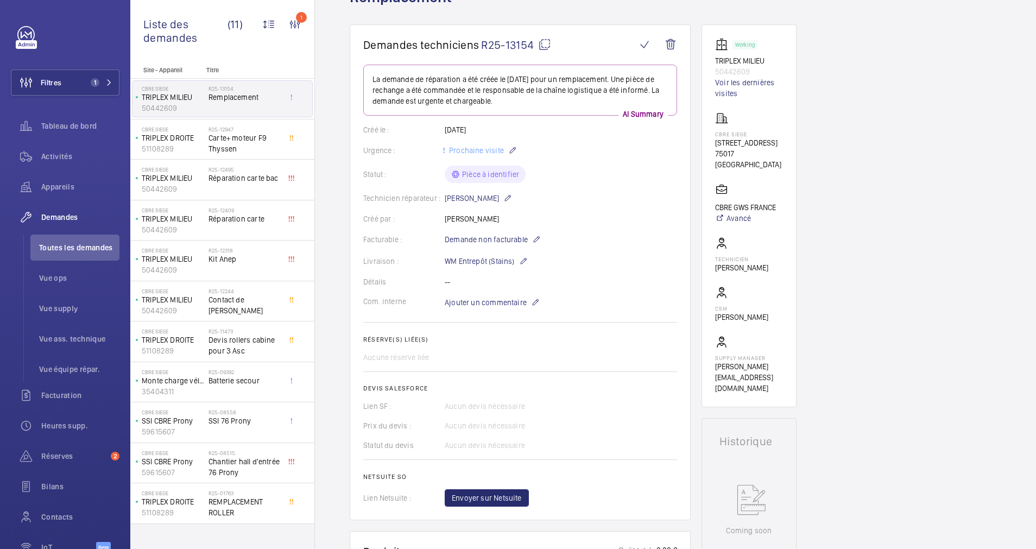
click at [546, 45] on mat-icon at bounding box center [544, 44] width 13 height 13
drag, startPoint x: 112, startPoint y: 80, endPoint x: 122, endPoint y: 80, distance: 9.8
click at [112, 80] on button "Filtres 1" at bounding box center [65, 83] width 109 height 26
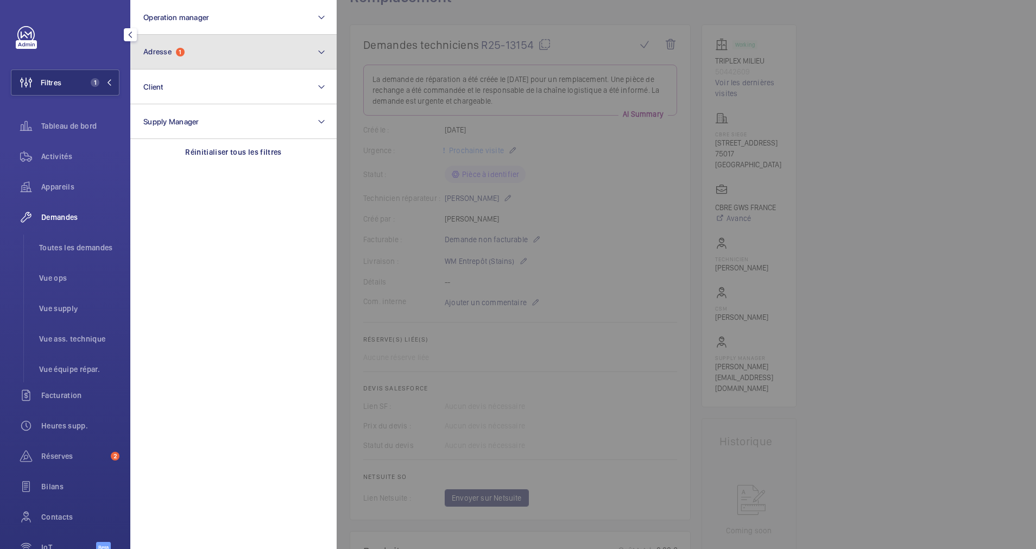
click at [221, 63] on button "Adresse 1" at bounding box center [233, 52] width 206 height 35
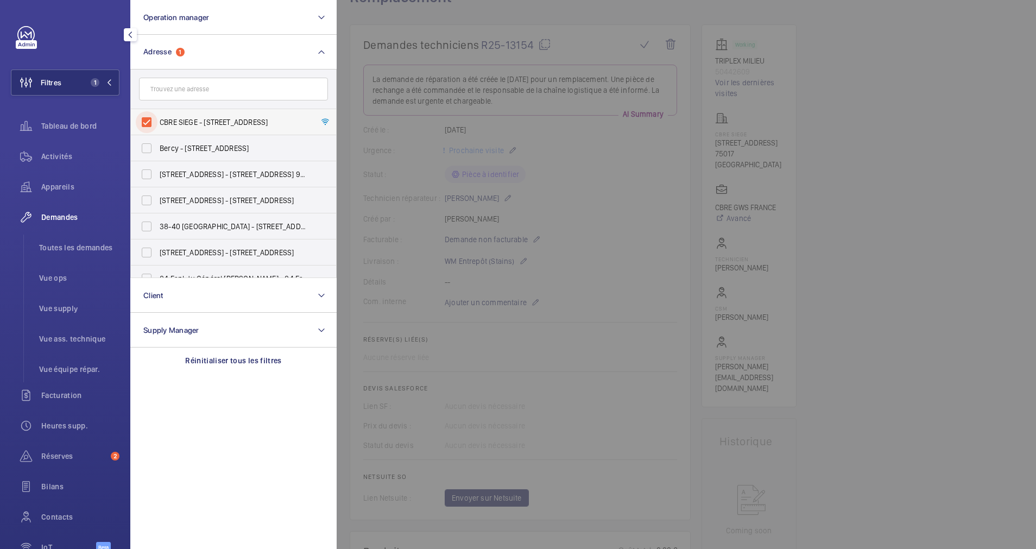
drag, startPoint x: 147, startPoint y: 121, endPoint x: 151, endPoint y: 116, distance: 5.8
click at [147, 121] on input "CBRE SIEGE - [STREET_ADDRESS]" at bounding box center [147, 122] width 22 height 22
checkbox input "false"
click at [185, 86] on input "text" at bounding box center [233, 89] width 189 height 23
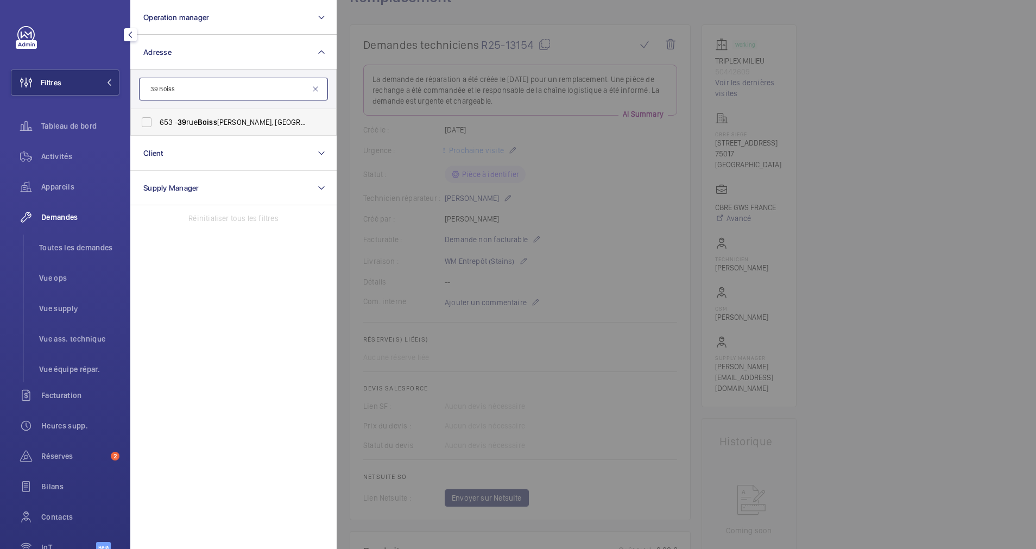
type input "39 Boiss"
click at [215, 120] on span "Boiss" at bounding box center [208, 122] width 20 height 9
click at [158, 120] on input "[STREET_ADDRESS][PERSON_NAME]" at bounding box center [147, 122] width 22 height 22
checkbox input "true"
click at [70, 150] on div "Activités" at bounding box center [65, 156] width 109 height 26
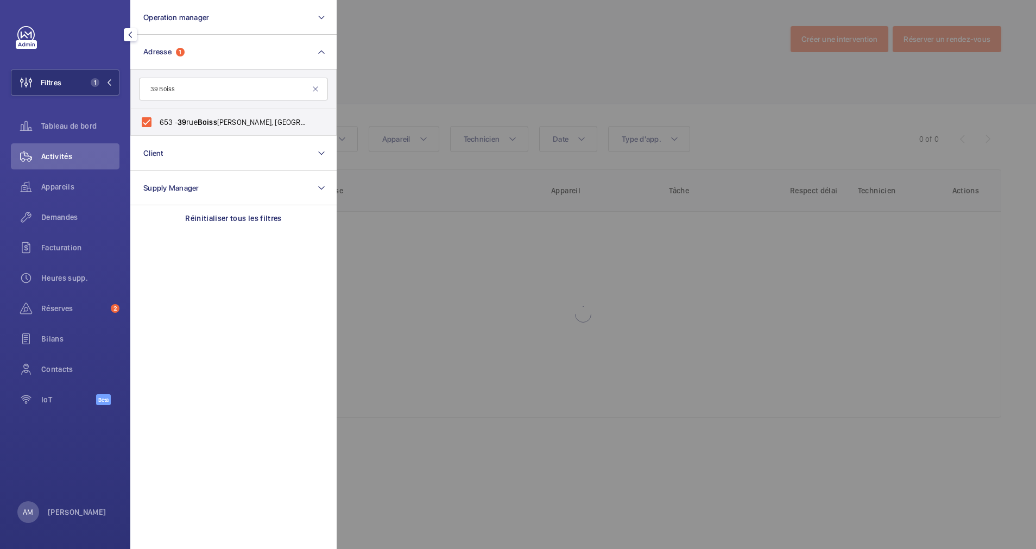
click at [512, 99] on div at bounding box center [855, 274] width 1036 height 549
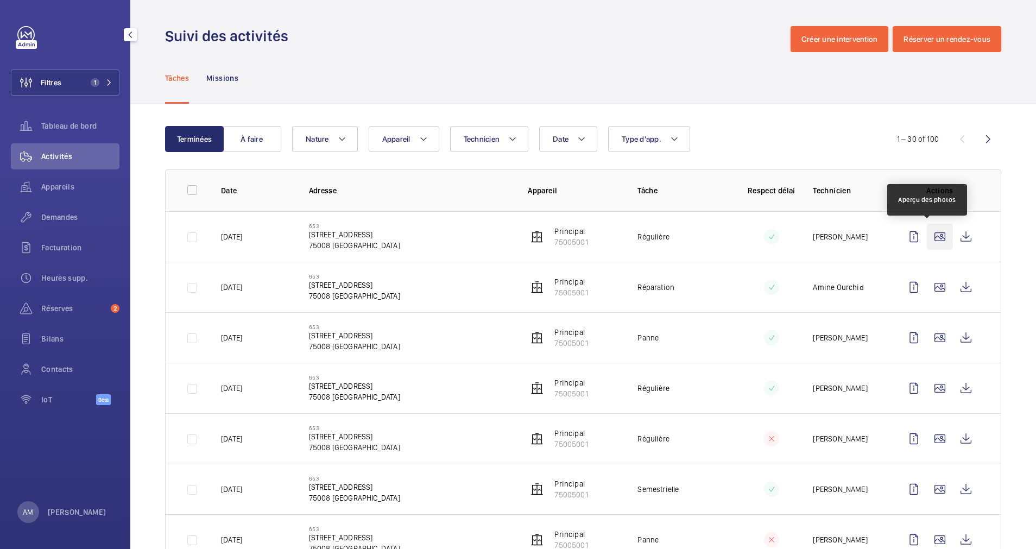
click at [927, 232] on wm-front-icon-button at bounding box center [940, 237] width 26 height 26
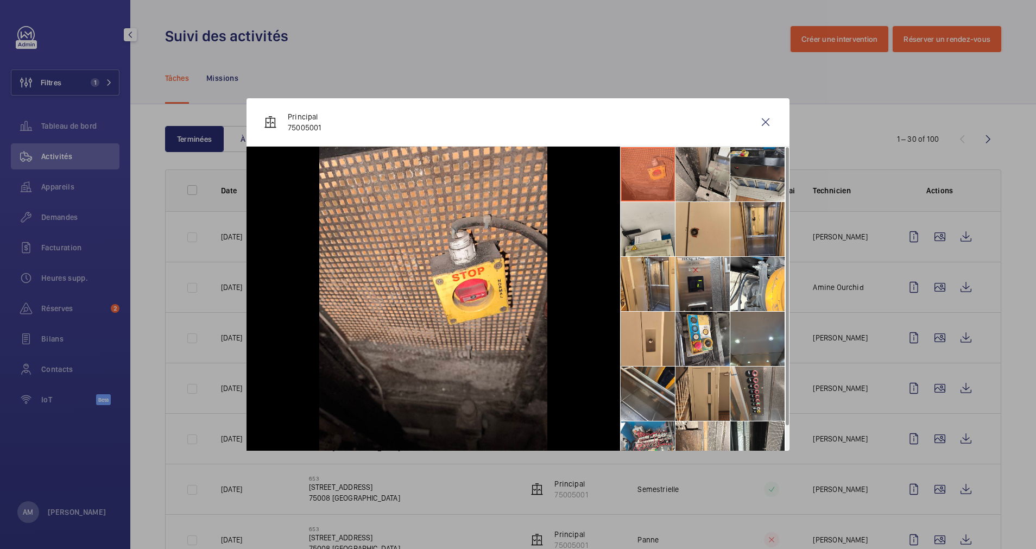
click at [709, 170] on li at bounding box center [703, 174] width 54 height 54
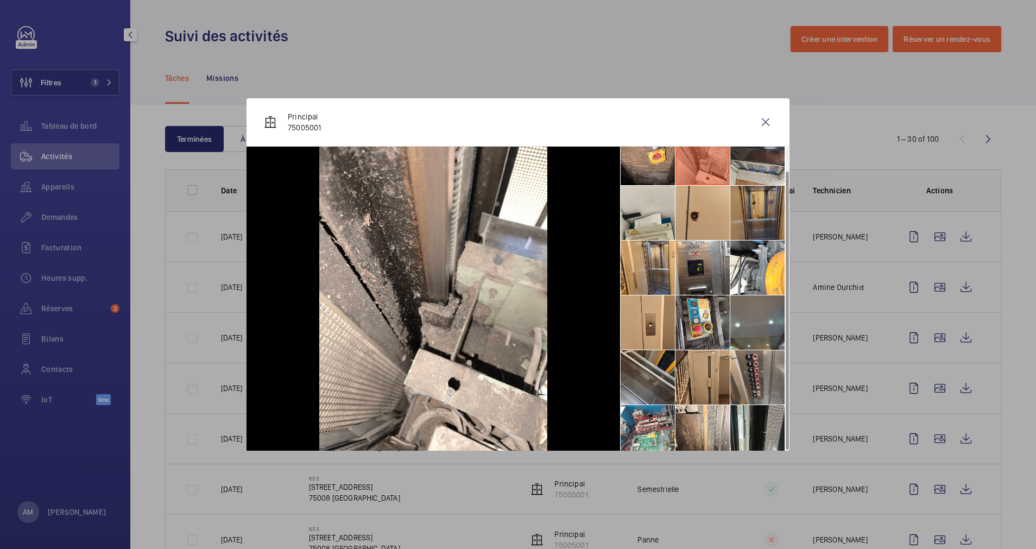
scroll to position [26, 0]
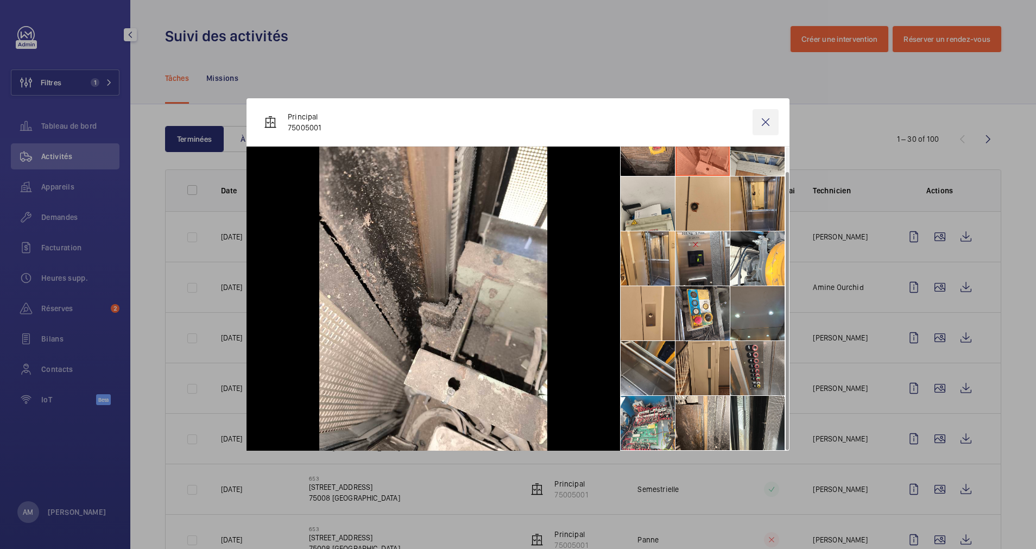
click at [769, 121] on wm-front-icon-button at bounding box center [766, 122] width 26 height 26
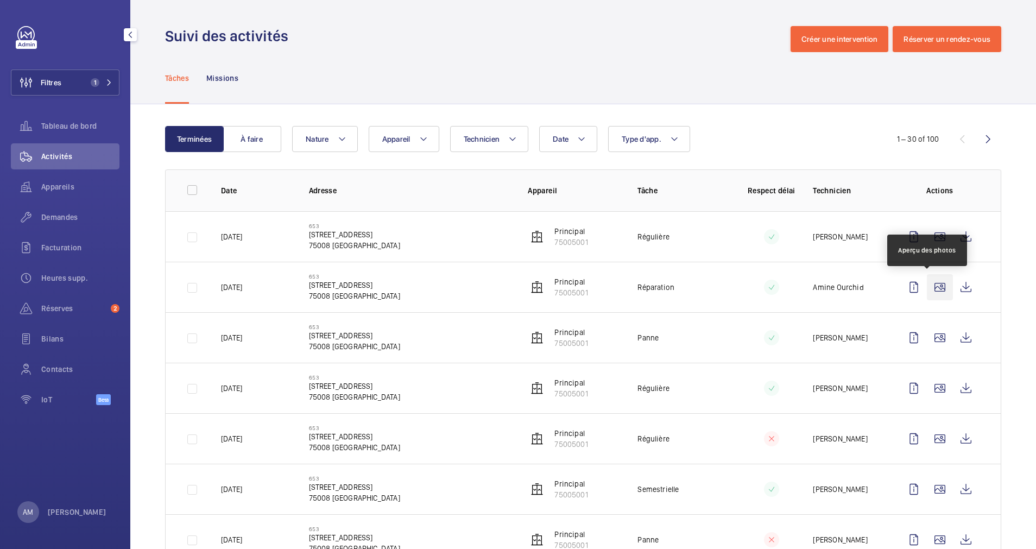
click at [929, 287] on wm-front-icon-button at bounding box center [940, 287] width 26 height 26
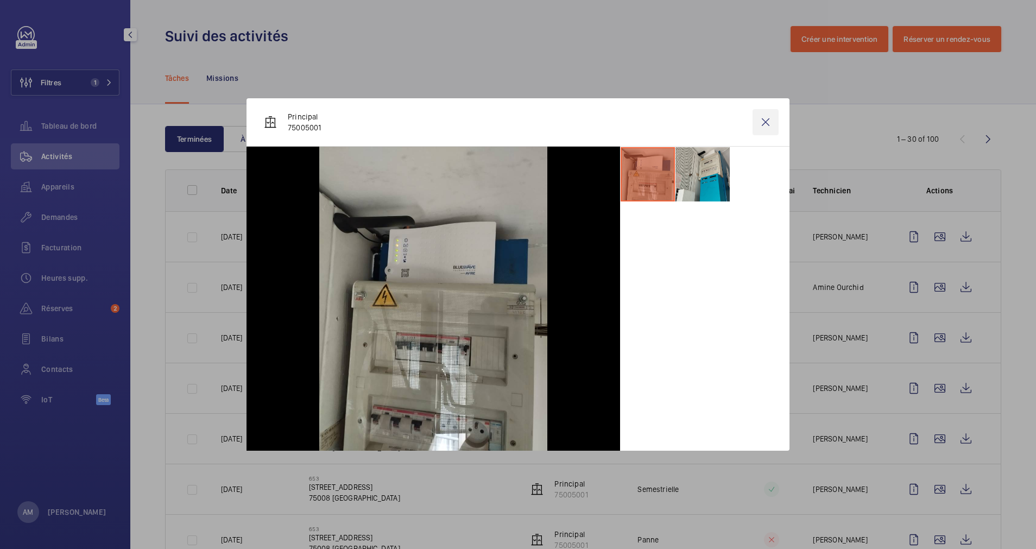
click at [767, 120] on wm-front-icon-button at bounding box center [766, 122] width 26 height 26
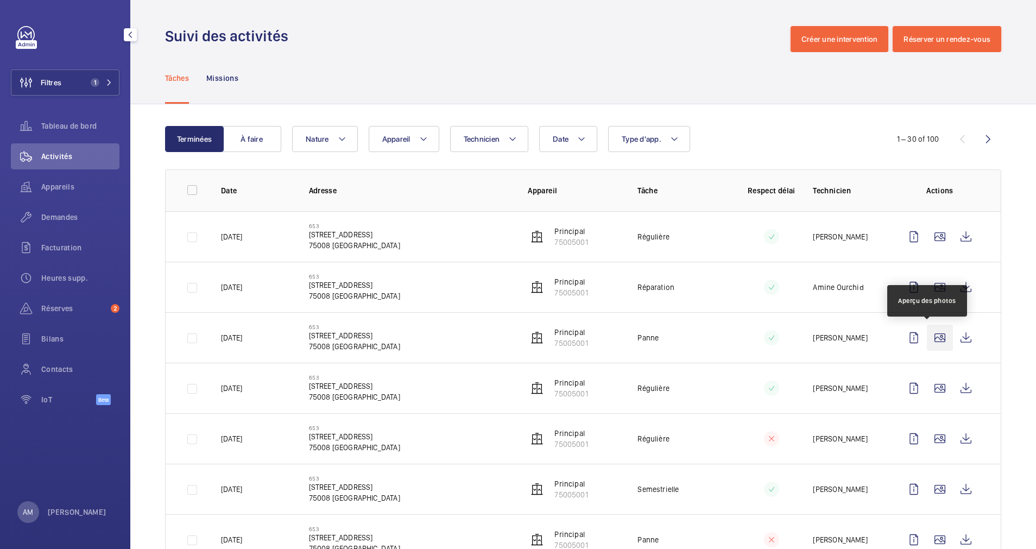
click at [927, 332] on wm-front-icon-button at bounding box center [940, 338] width 26 height 26
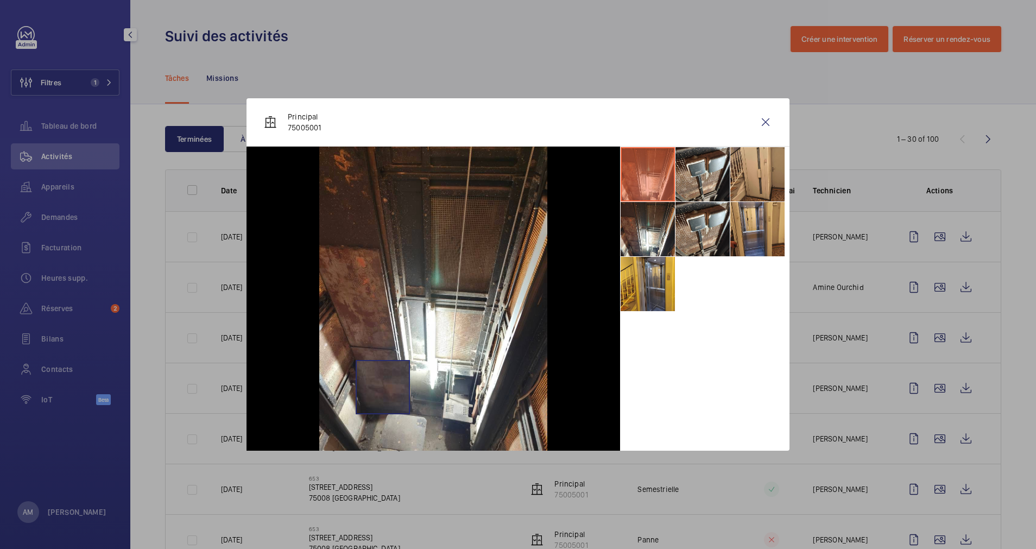
click at [383, 387] on img at bounding box center [433, 299] width 228 height 304
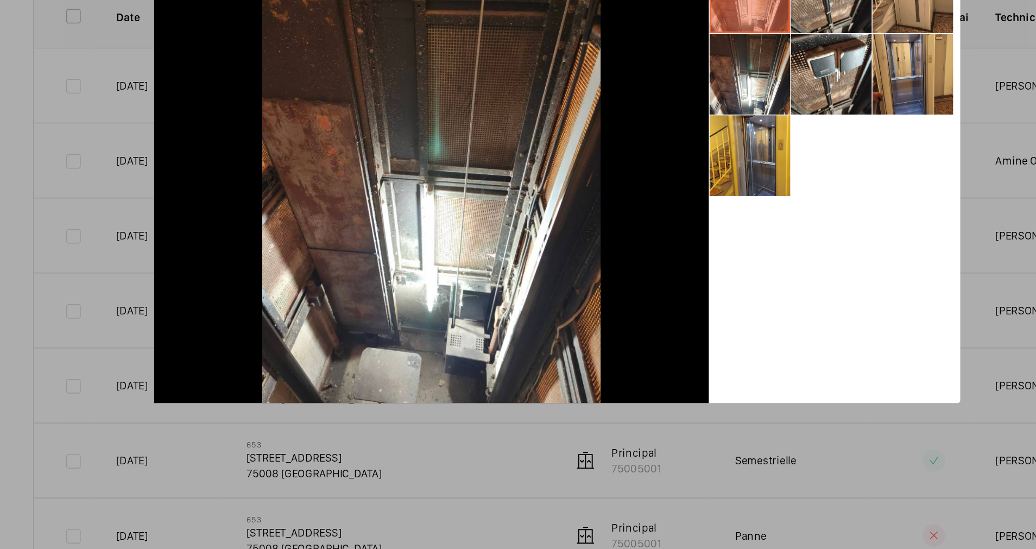
scroll to position [0, 0]
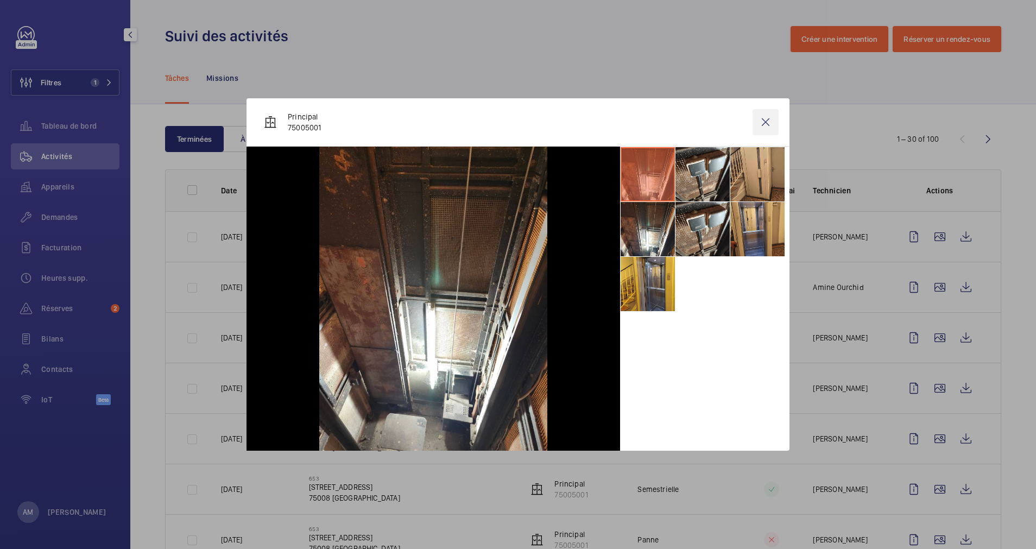
click at [767, 121] on wm-front-icon-button at bounding box center [766, 122] width 26 height 26
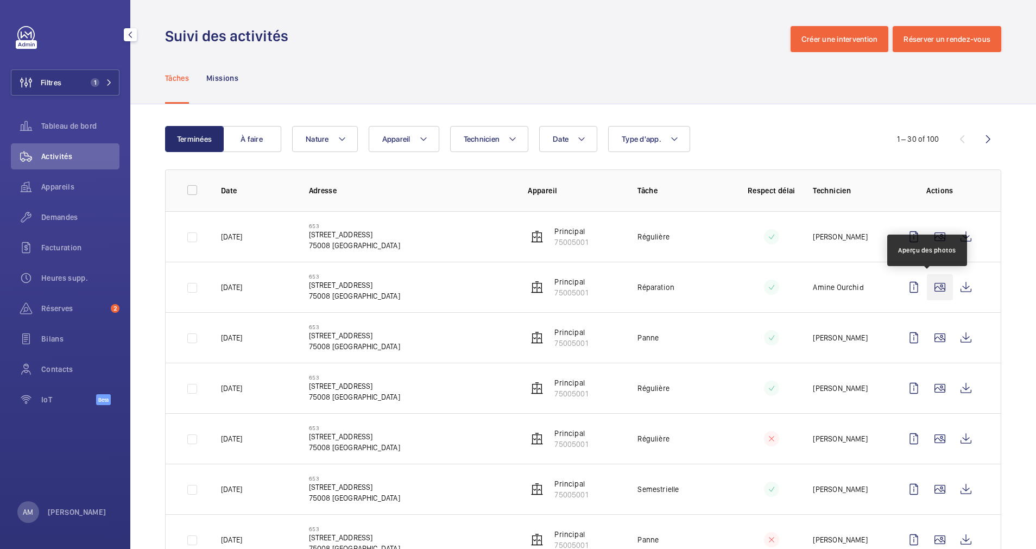
click at [930, 283] on wm-front-icon-button at bounding box center [940, 287] width 26 height 26
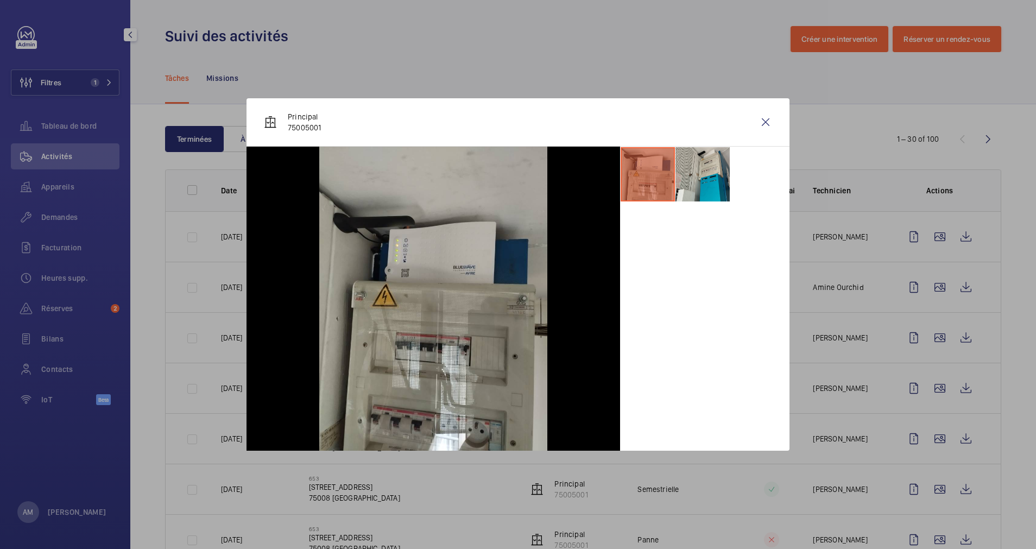
click at [927, 336] on div at bounding box center [518, 274] width 1036 height 549
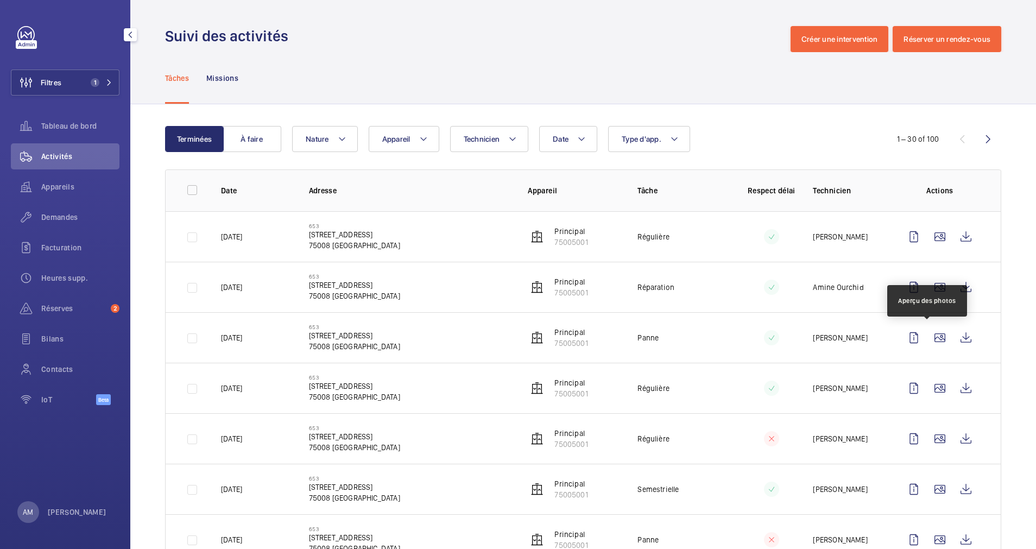
click at [927, 336] on wm-front-icon-button at bounding box center [940, 338] width 26 height 26
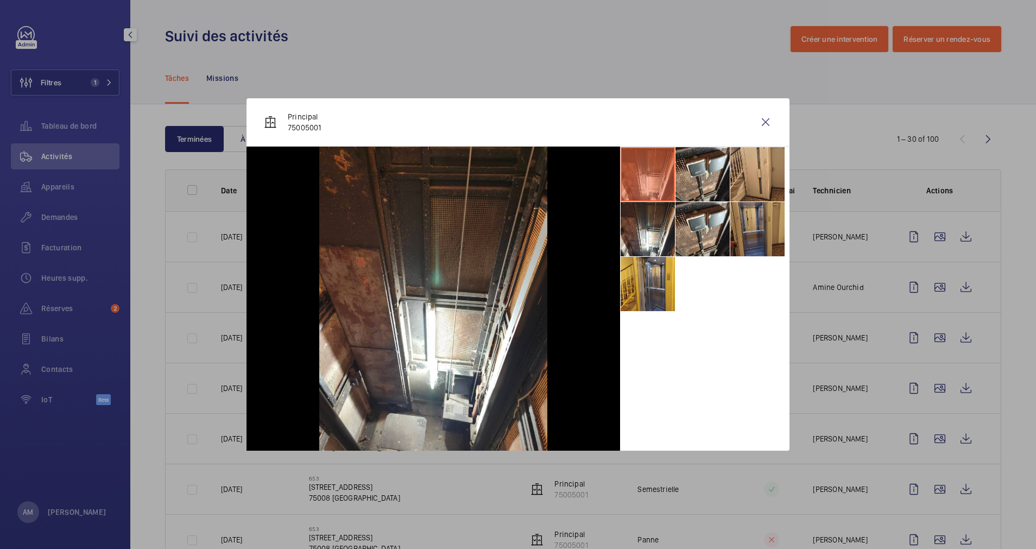
click at [748, 229] on li at bounding box center [758, 229] width 54 height 54
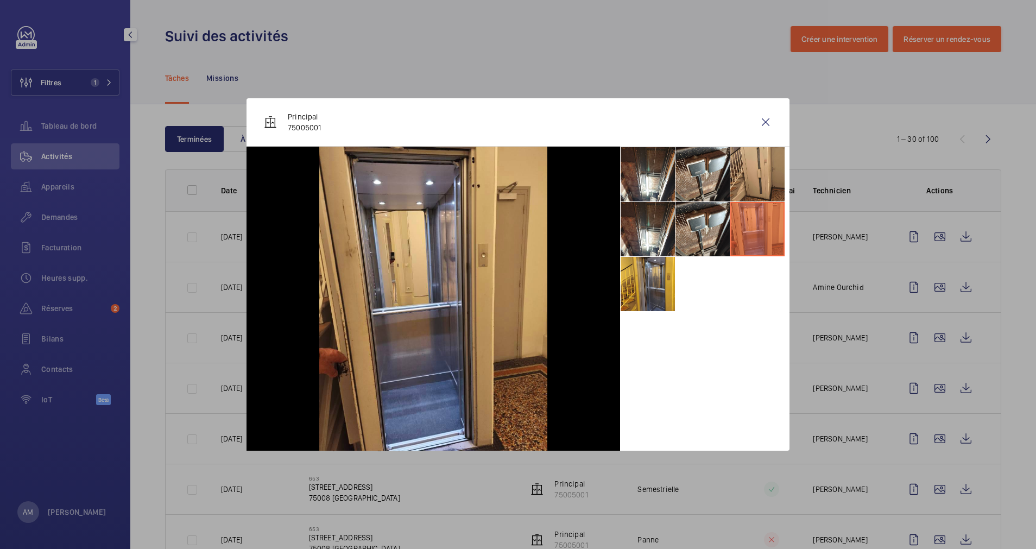
click at [931, 334] on div at bounding box center [518, 274] width 1036 height 549
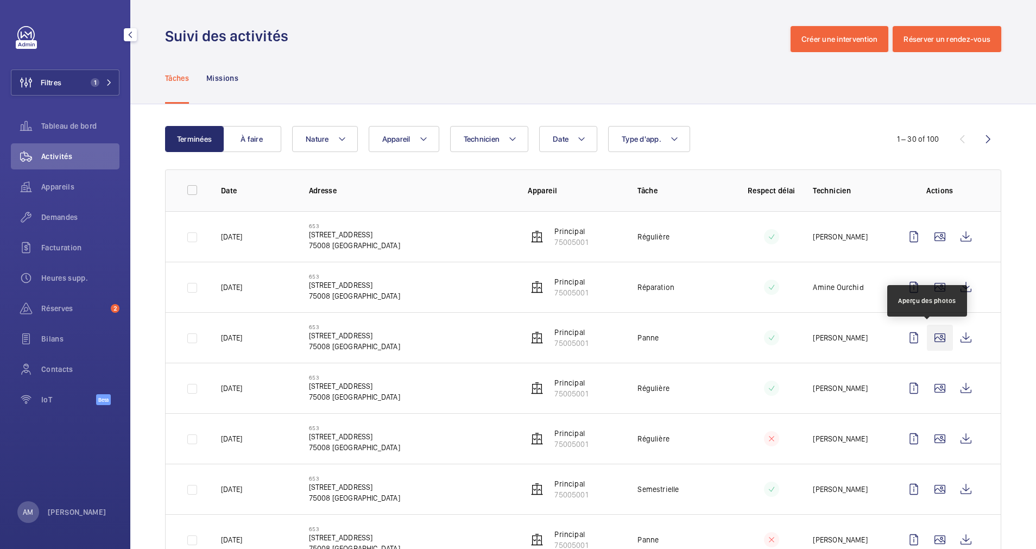
click at [930, 335] on wm-front-icon-button at bounding box center [940, 338] width 26 height 26
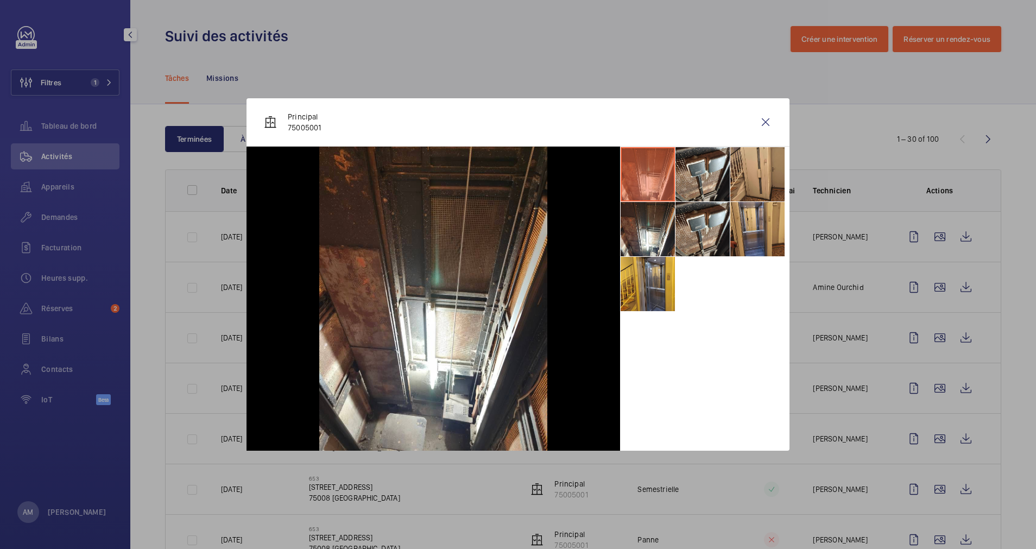
click at [926, 368] on div at bounding box center [518, 274] width 1036 height 549
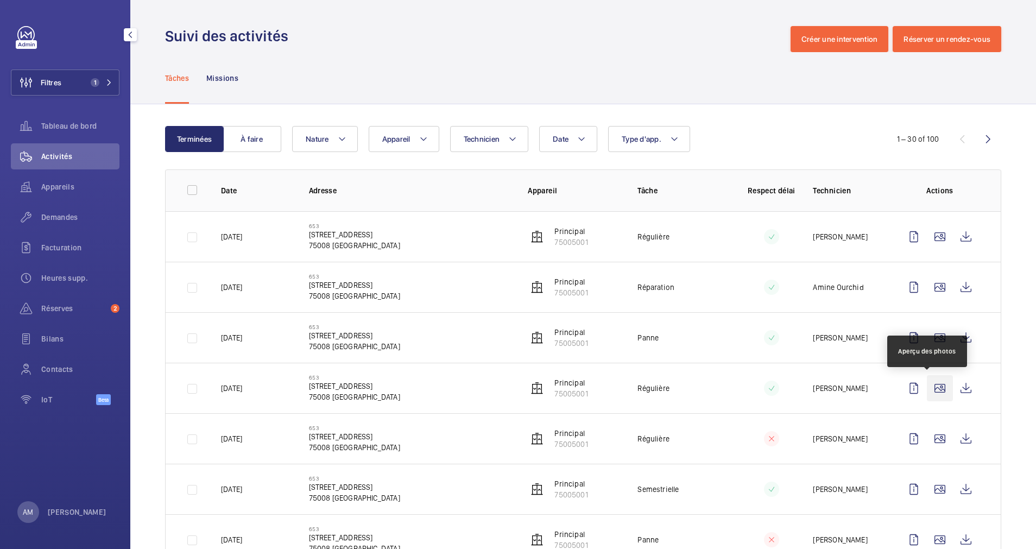
scroll to position [81, 0]
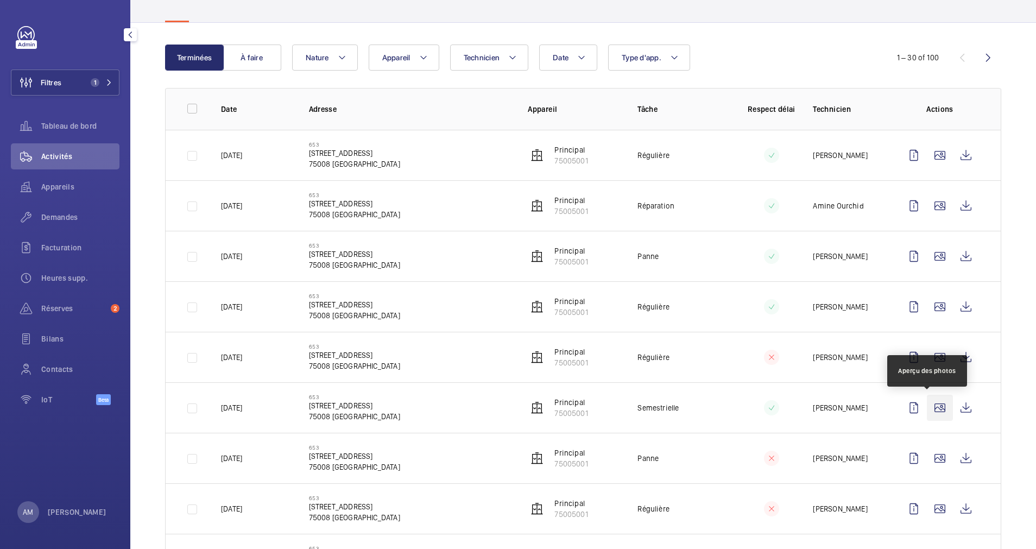
click at [927, 406] on wm-front-icon-button at bounding box center [940, 408] width 26 height 26
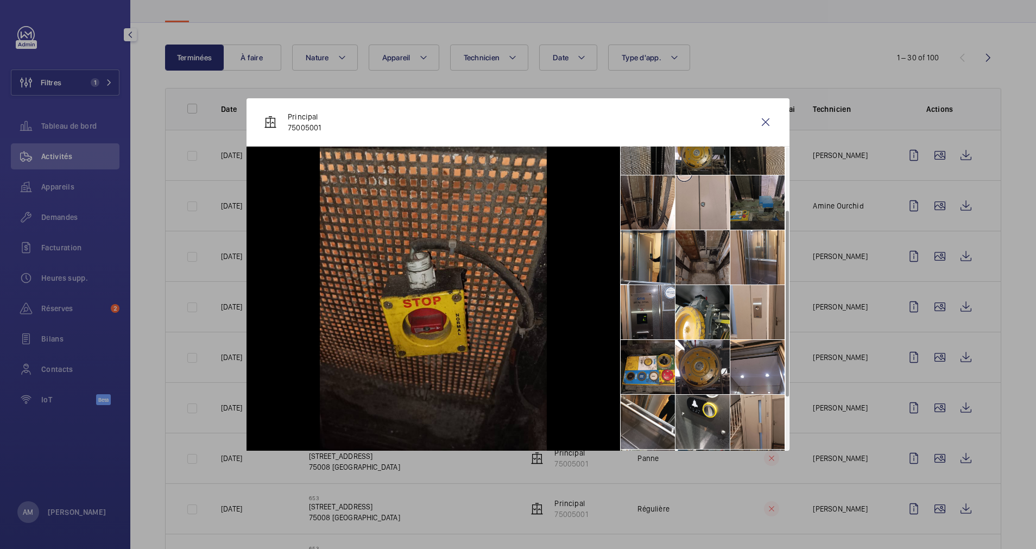
scroll to position [163, 0]
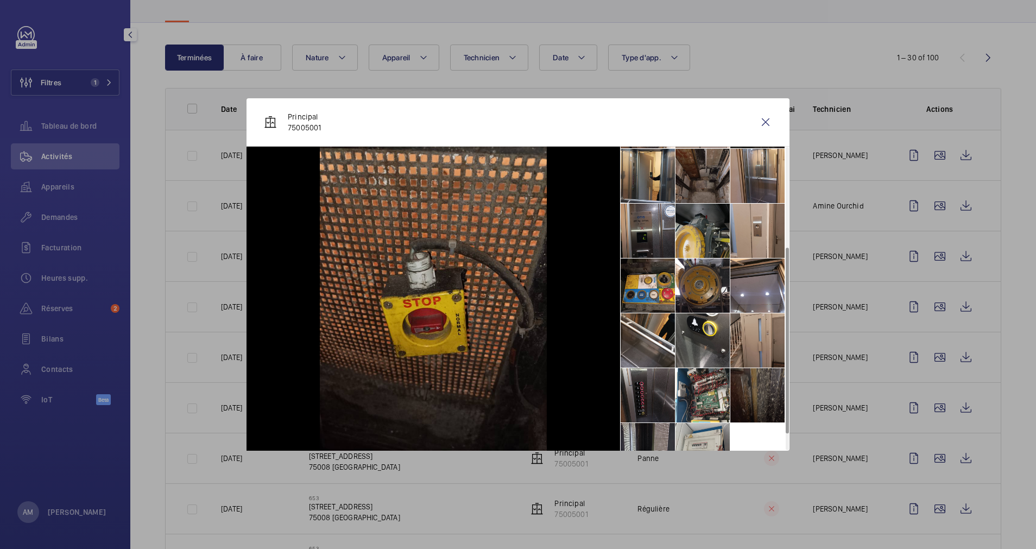
click at [690, 242] on li at bounding box center [703, 231] width 54 height 54
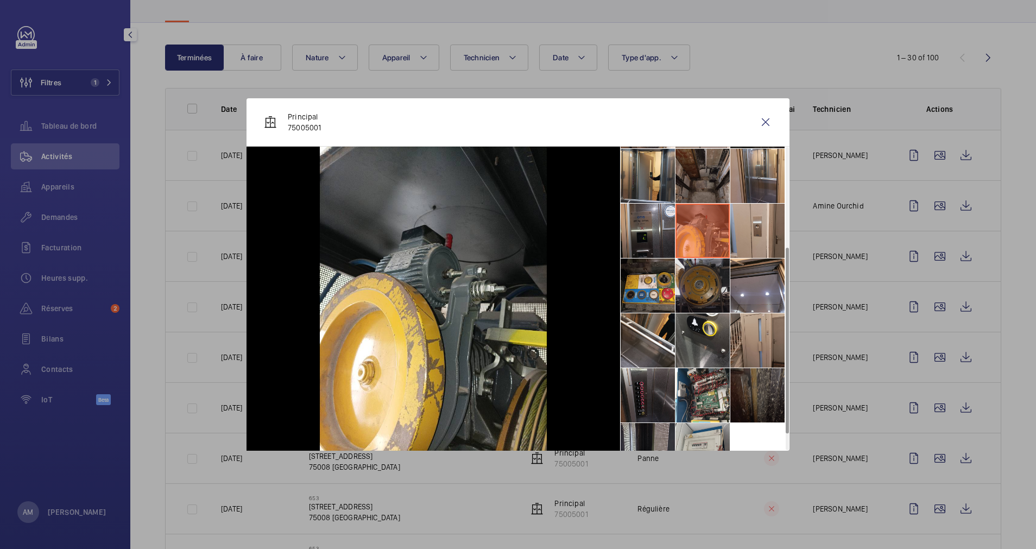
click at [701, 304] on li at bounding box center [703, 286] width 54 height 54
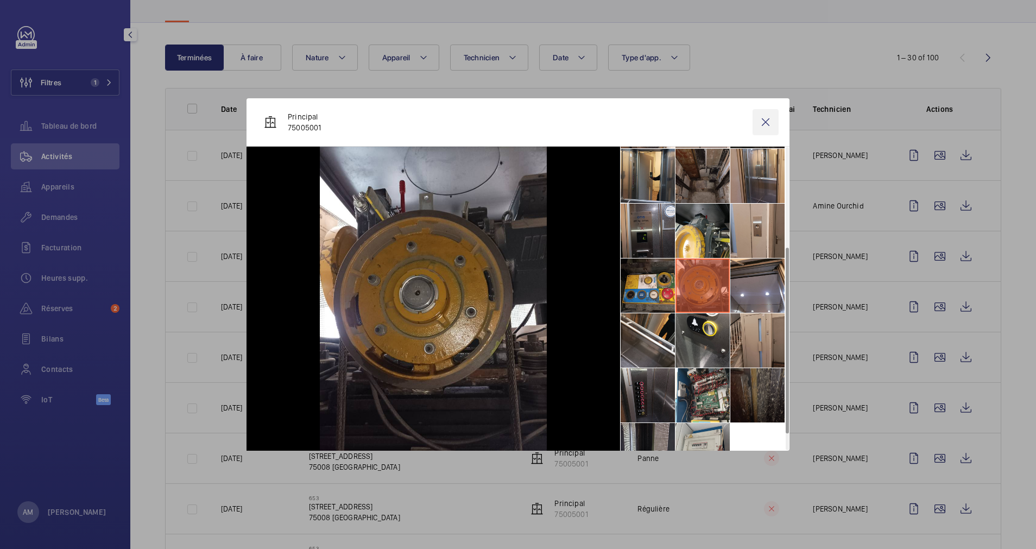
click at [766, 121] on wm-front-icon-button at bounding box center [766, 122] width 26 height 26
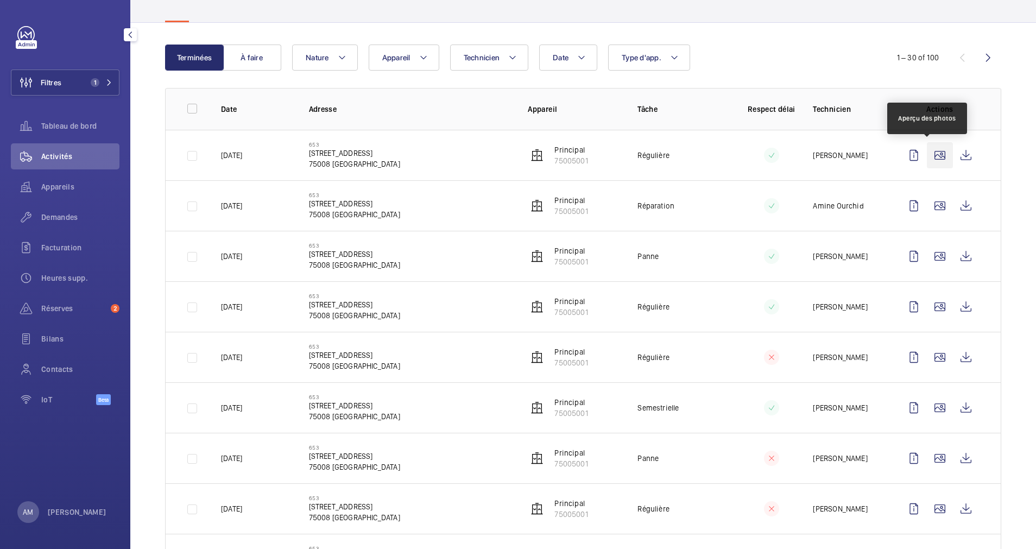
click at [929, 153] on wm-front-icon-button at bounding box center [940, 155] width 26 height 26
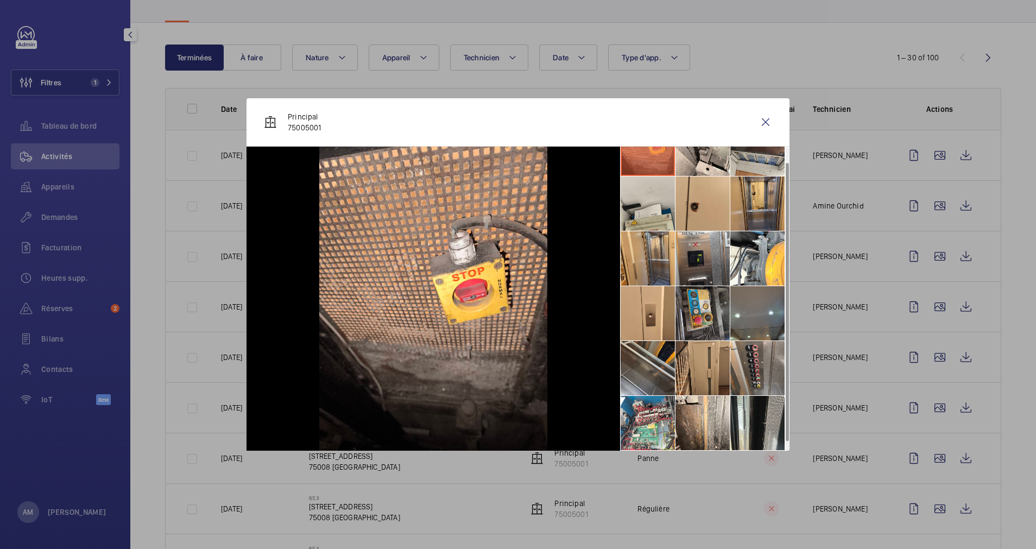
scroll to position [0, 0]
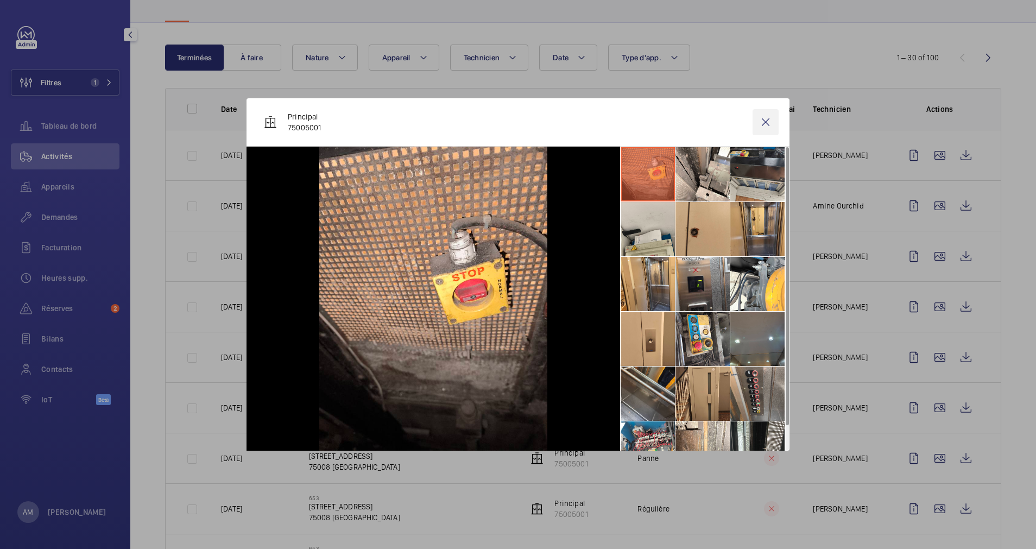
click at [765, 122] on wm-front-icon-button at bounding box center [766, 122] width 26 height 26
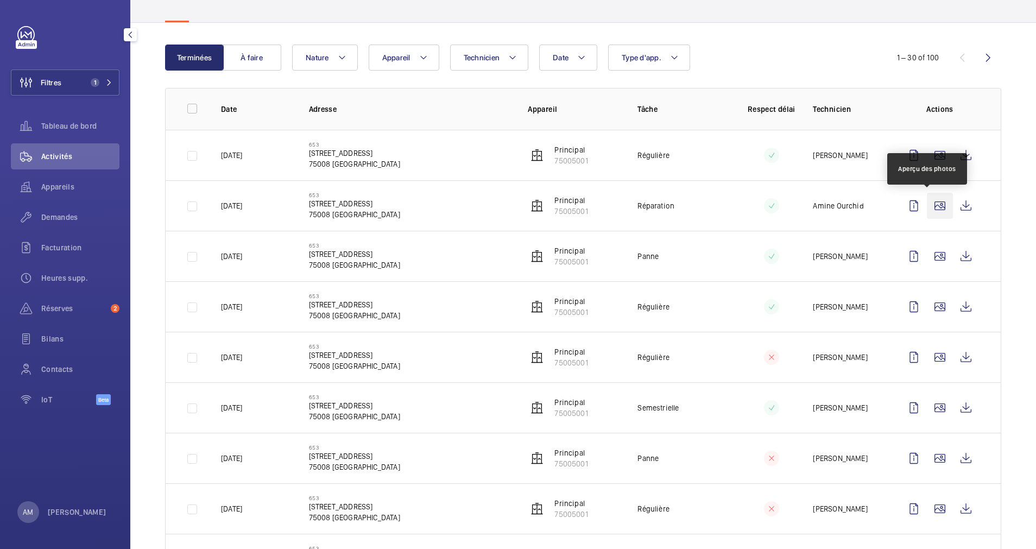
click at [928, 203] on wm-front-icon-button at bounding box center [940, 206] width 26 height 26
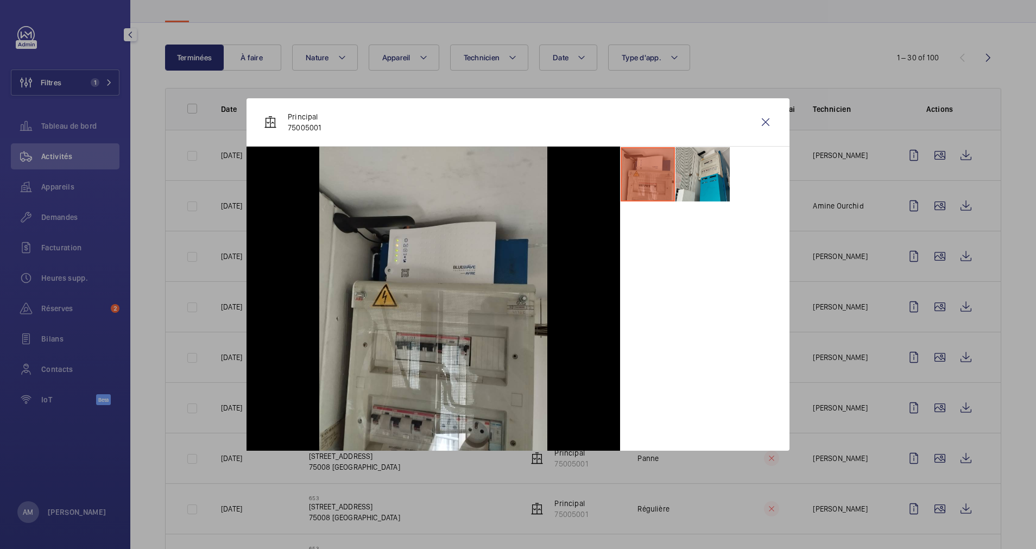
click at [924, 250] on div at bounding box center [518, 274] width 1036 height 549
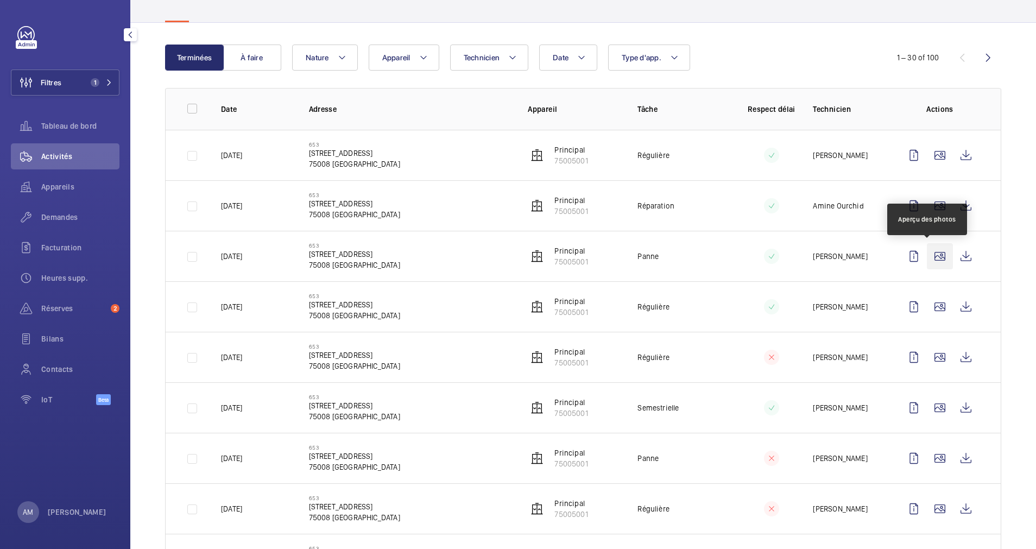
click at [927, 253] on wm-front-icon-button at bounding box center [940, 256] width 26 height 26
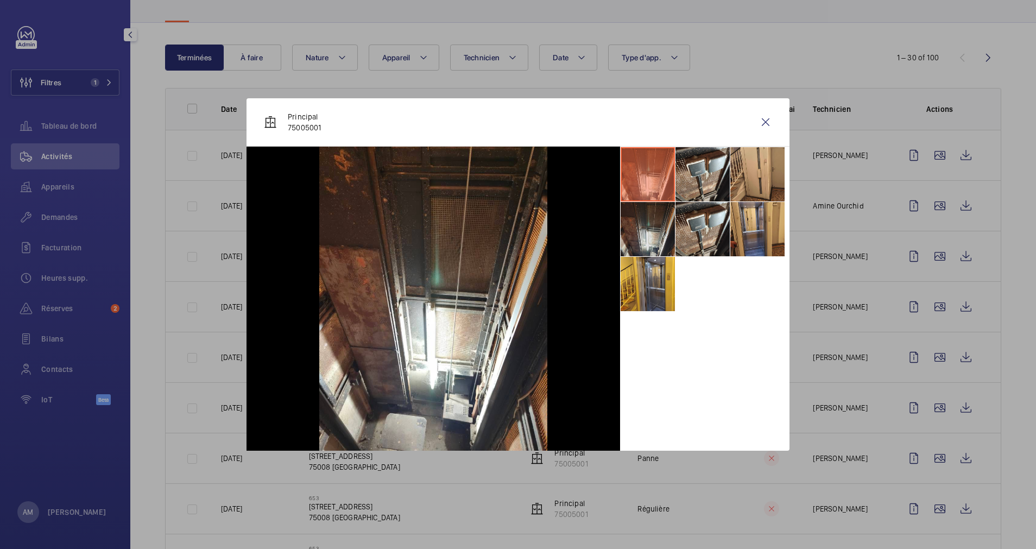
click at [650, 232] on li at bounding box center [648, 229] width 54 height 54
click at [764, 127] on wm-front-icon-button at bounding box center [766, 122] width 26 height 26
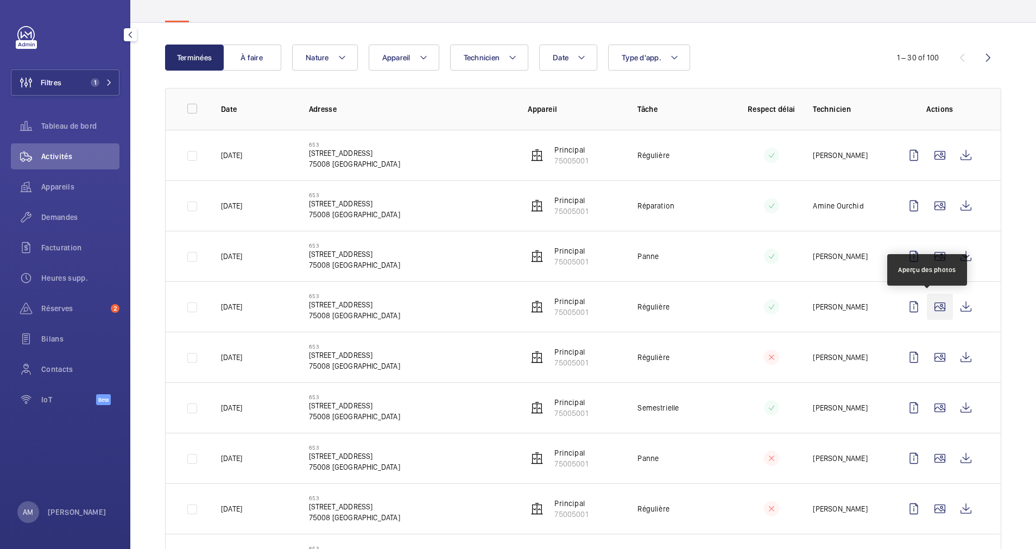
click at [927, 301] on wm-front-icon-button at bounding box center [940, 307] width 26 height 26
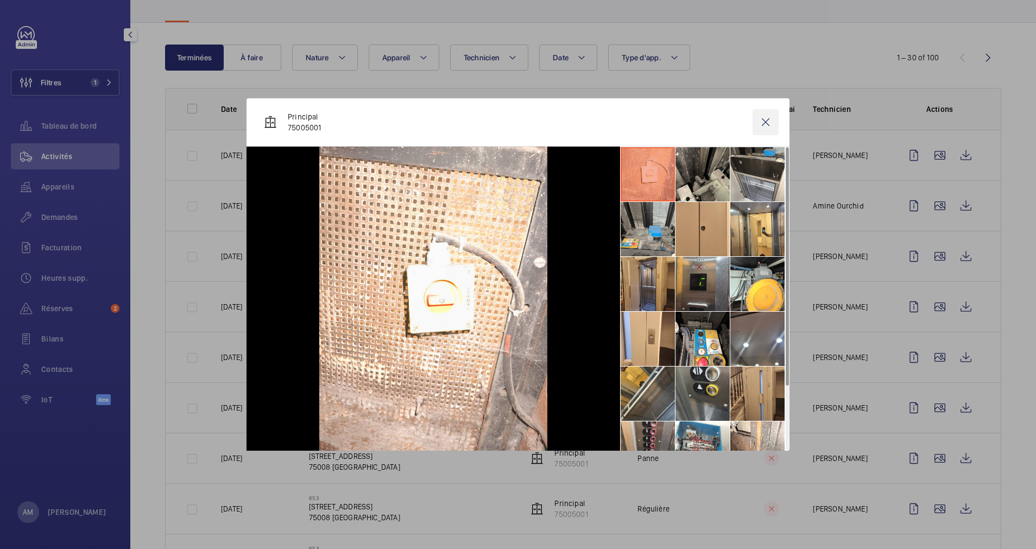
click at [763, 125] on wm-front-icon-button at bounding box center [766, 122] width 26 height 26
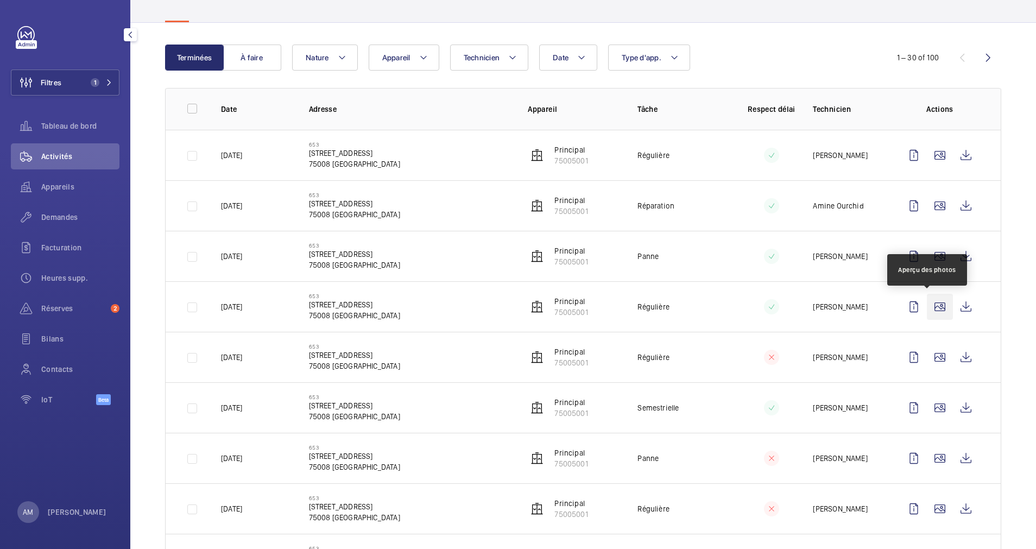
click at [935, 312] on wm-front-icon-button at bounding box center [940, 307] width 26 height 26
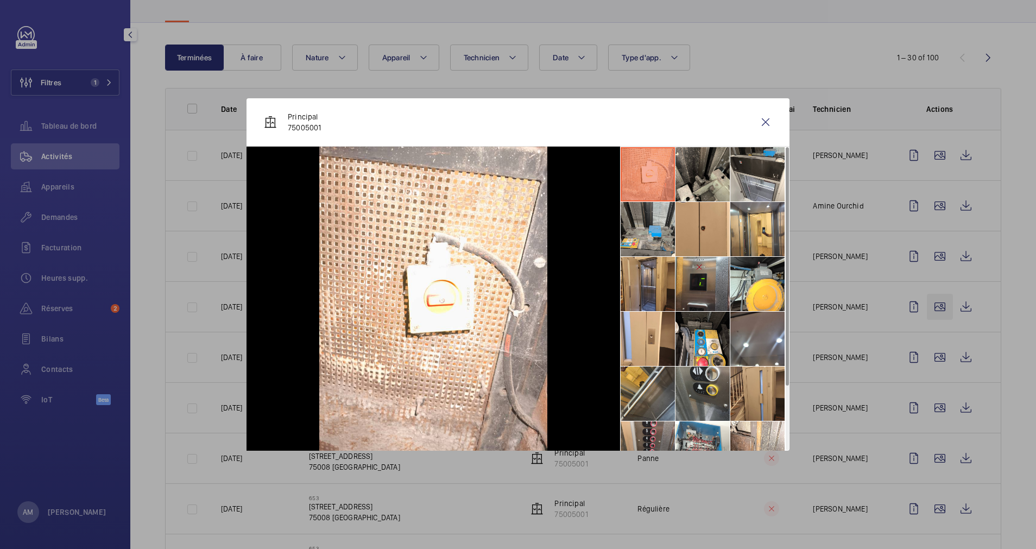
click at [935, 312] on div at bounding box center [518, 274] width 1036 height 549
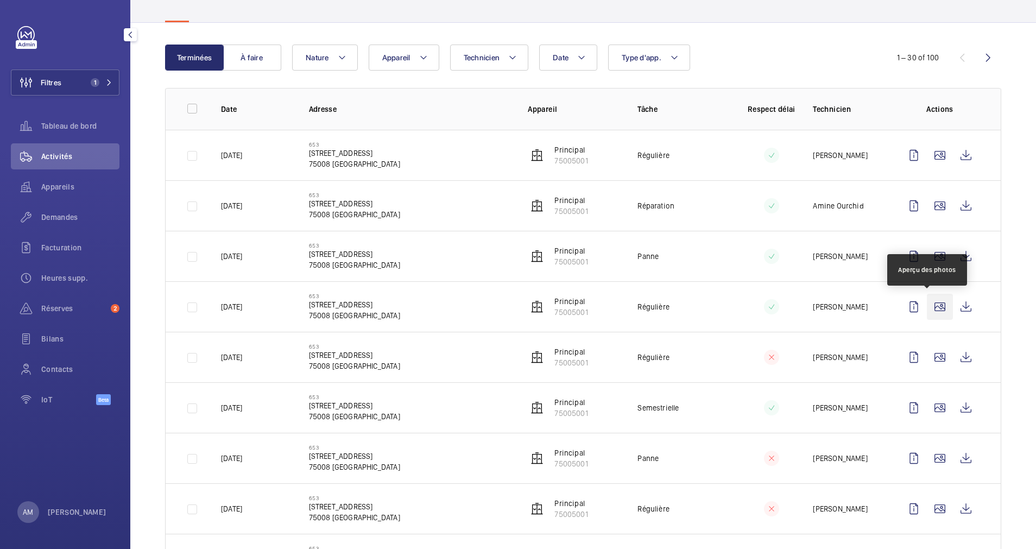
click at [932, 309] on wm-front-icon-button at bounding box center [940, 307] width 26 height 26
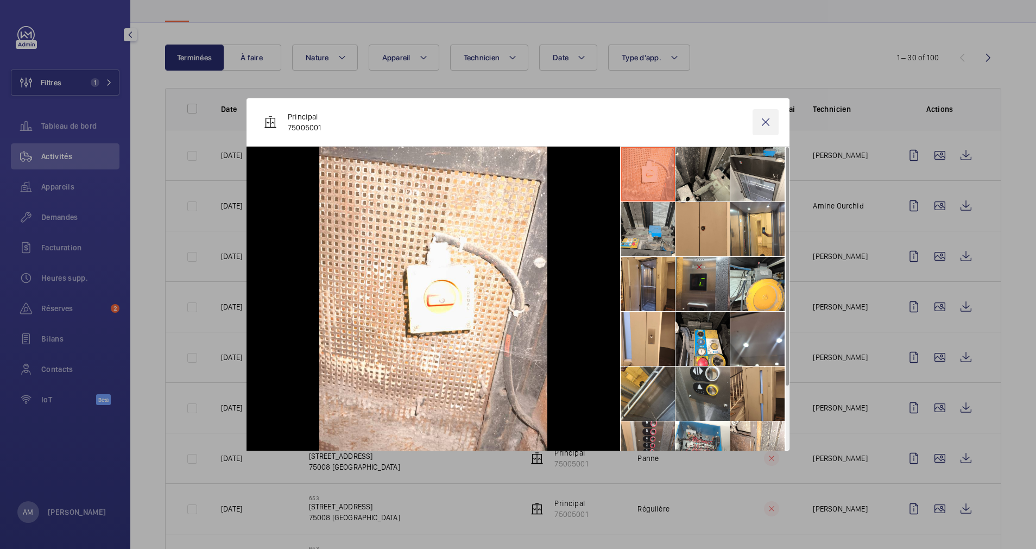
click at [763, 118] on wm-front-icon-button at bounding box center [766, 122] width 26 height 26
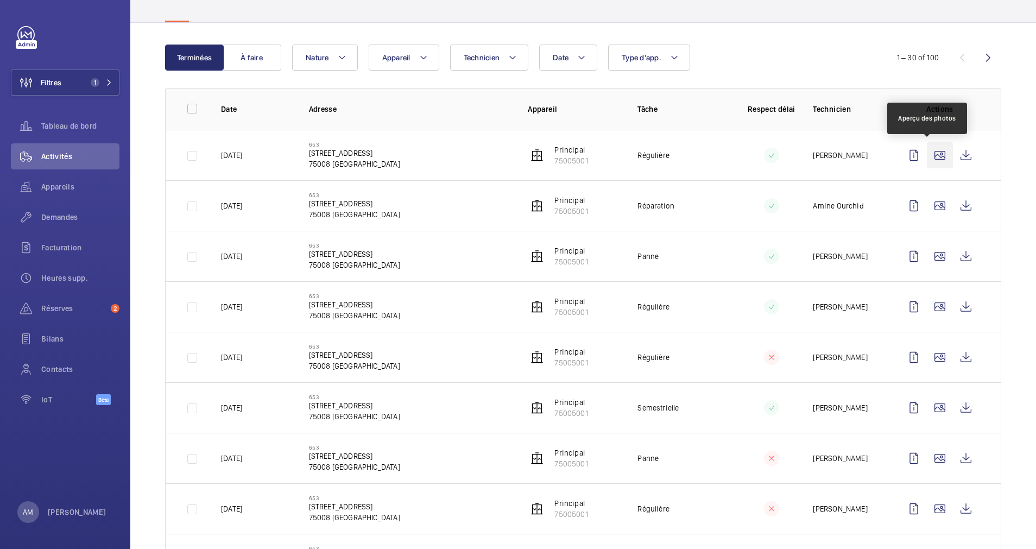
click at [932, 154] on wm-front-icon-button at bounding box center [940, 155] width 26 height 26
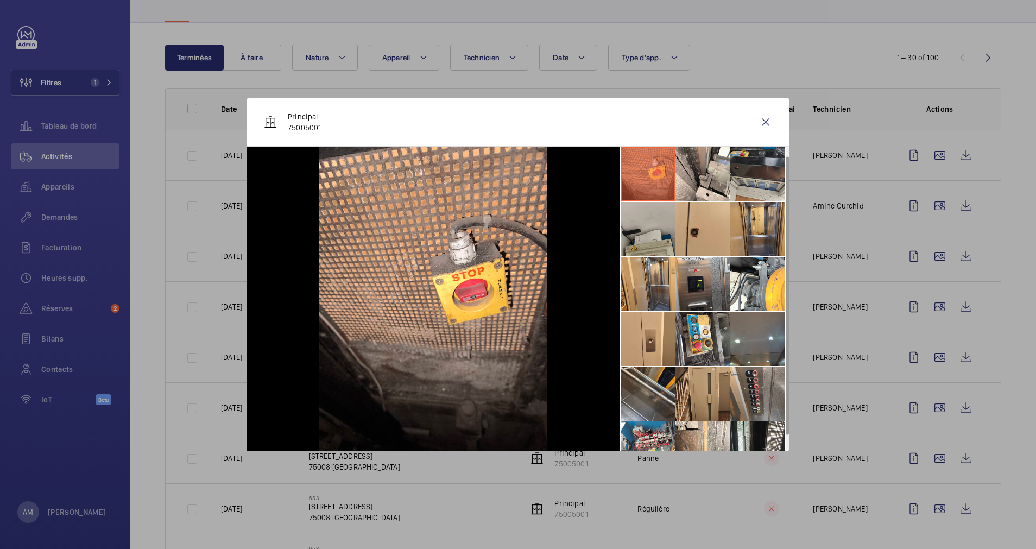
scroll to position [26, 0]
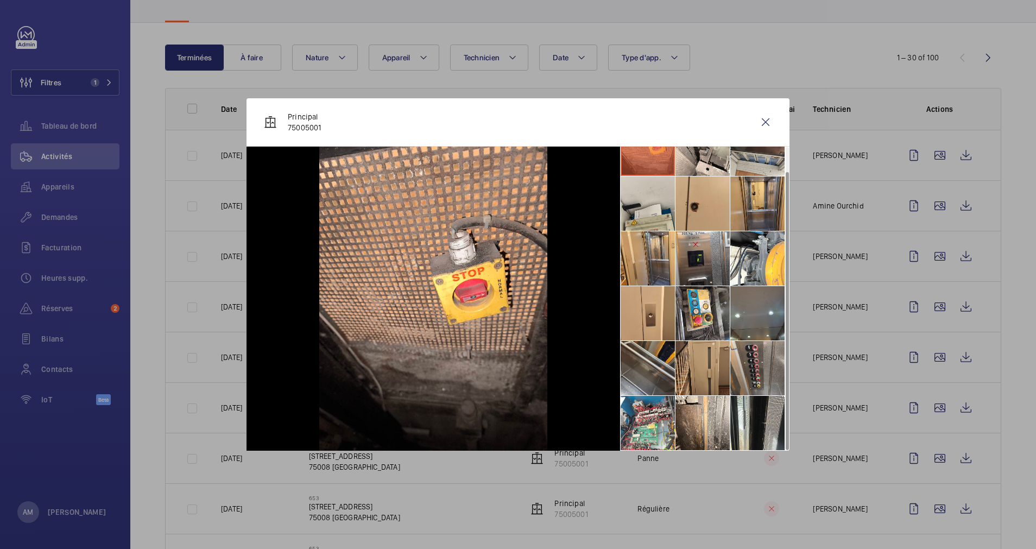
click at [933, 216] on div at bounding box center [518, 274] width 1036 height 549
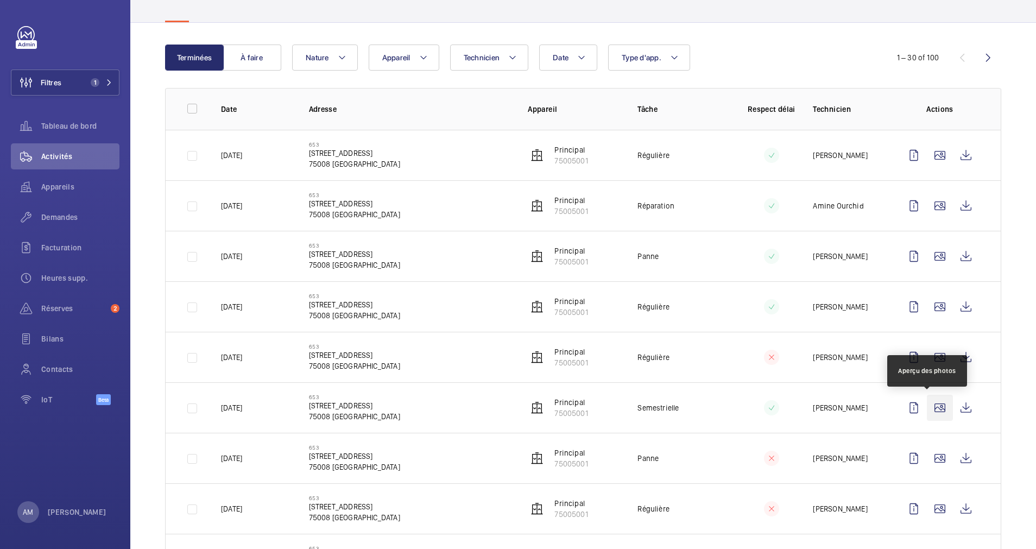
click at [927, 410] on wm-front-icon-button at bounding box center [940, 408] width 26 height 26
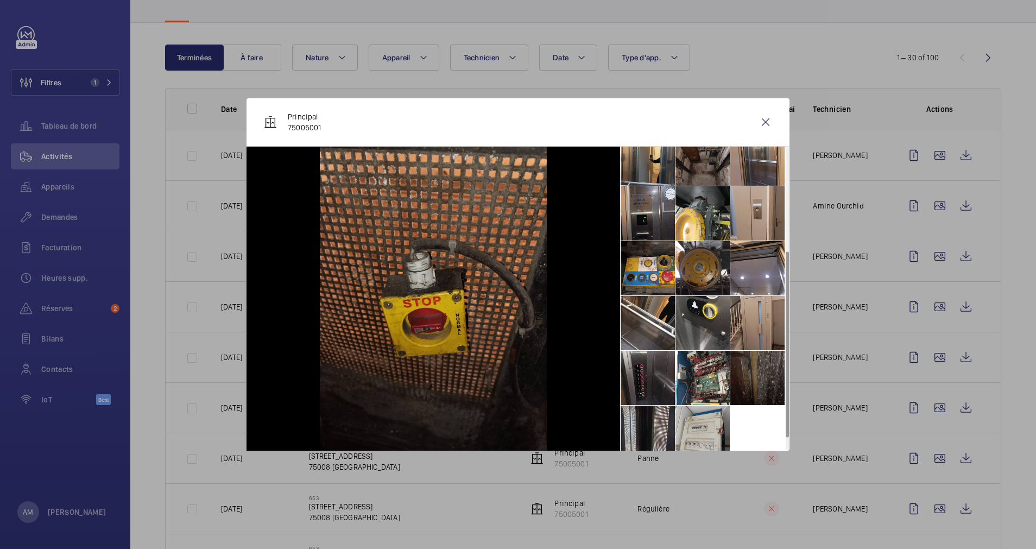
scroll to position [190, 0]
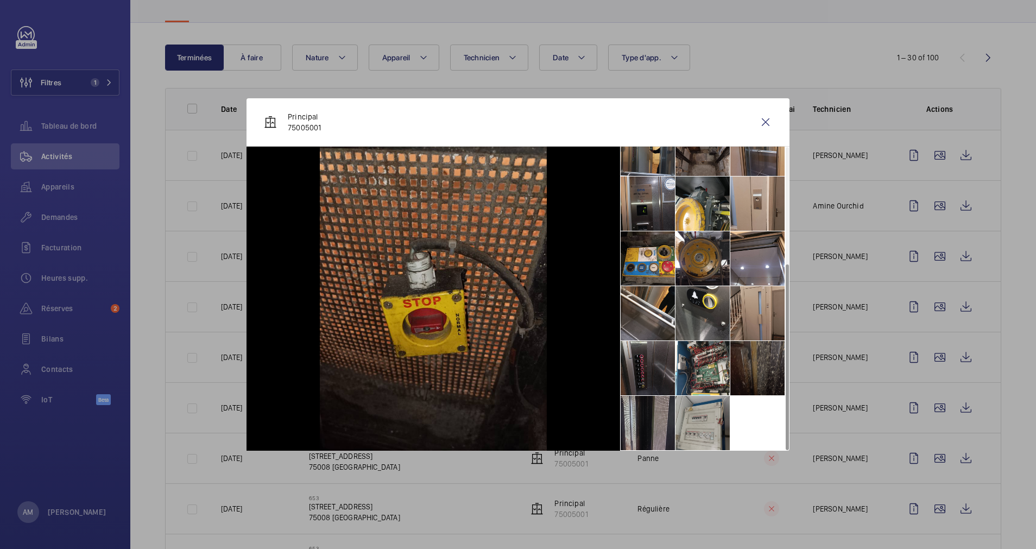
click at [690, 425] on li at bounding box center [703, 423] width 54 height 54
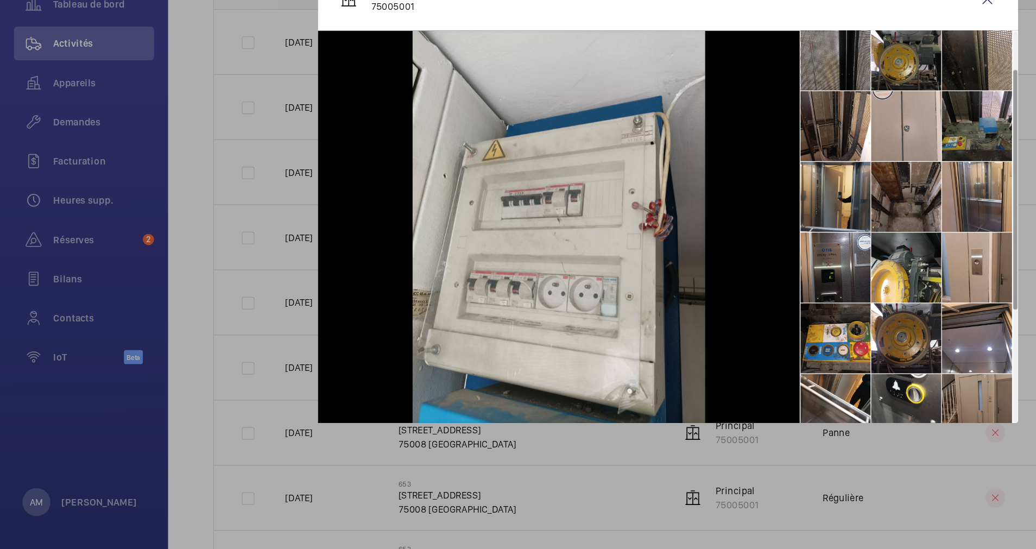
scroll to position [1, 0]
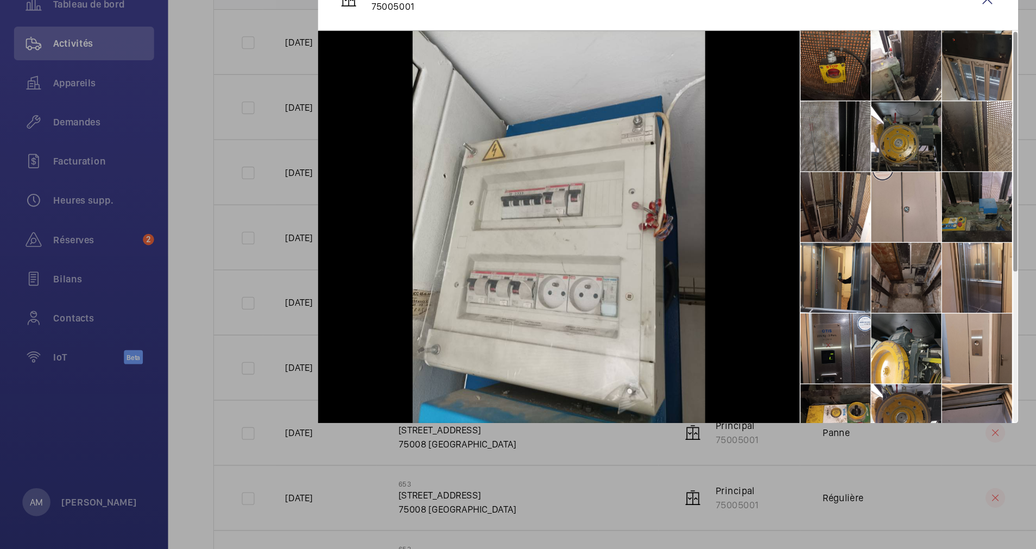
click at [756, 293] on li at bounding box center [758, 283] width 54 height 54
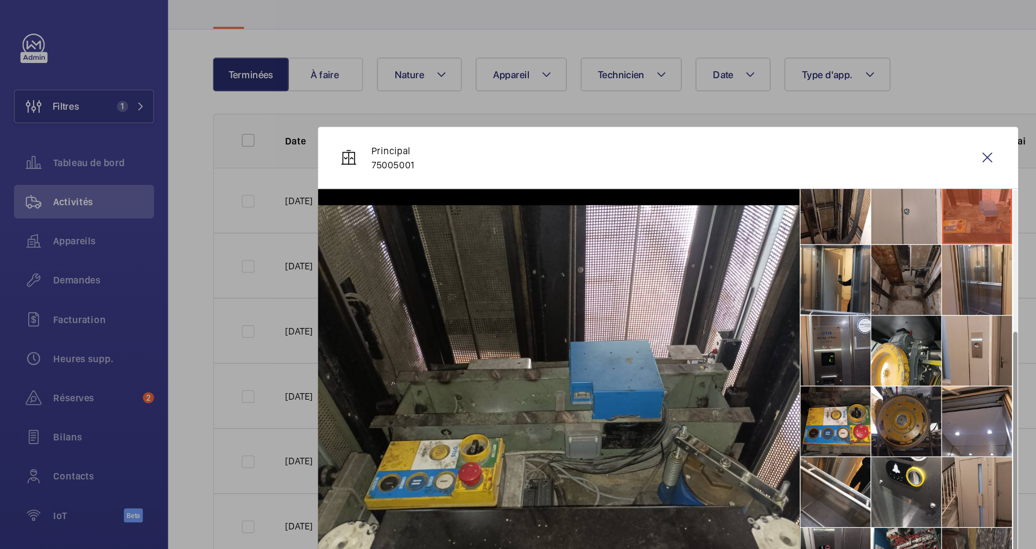
scroll to position [190, 0]
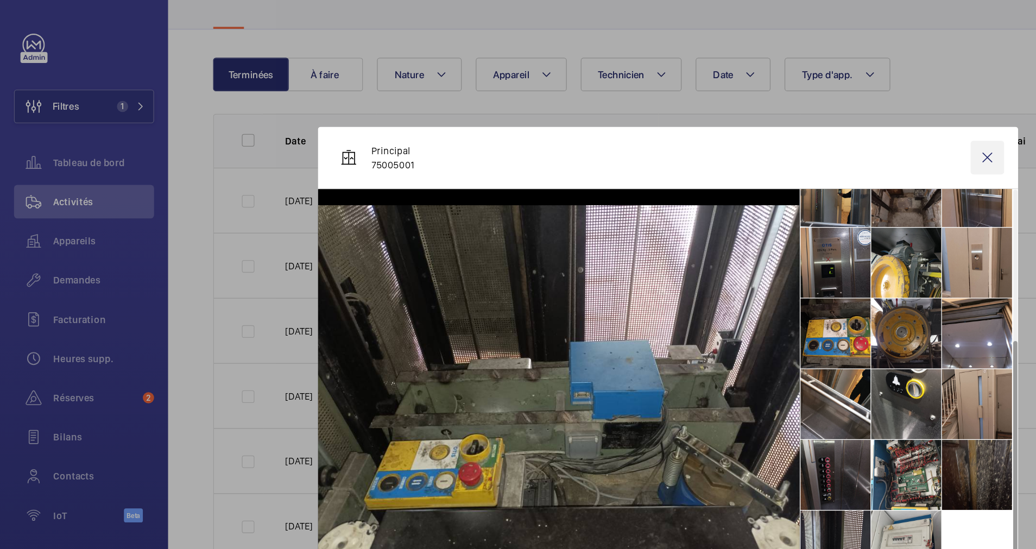
click at [764, 116] on wm-front-icon-button at bounding box center [766, 122] width 26 height 26
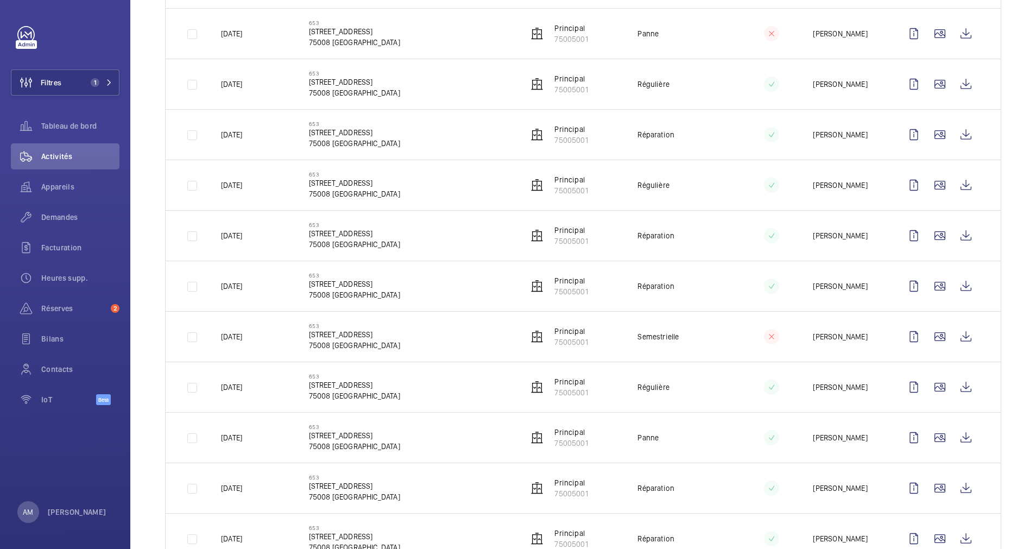
scroll to position [941, 0]
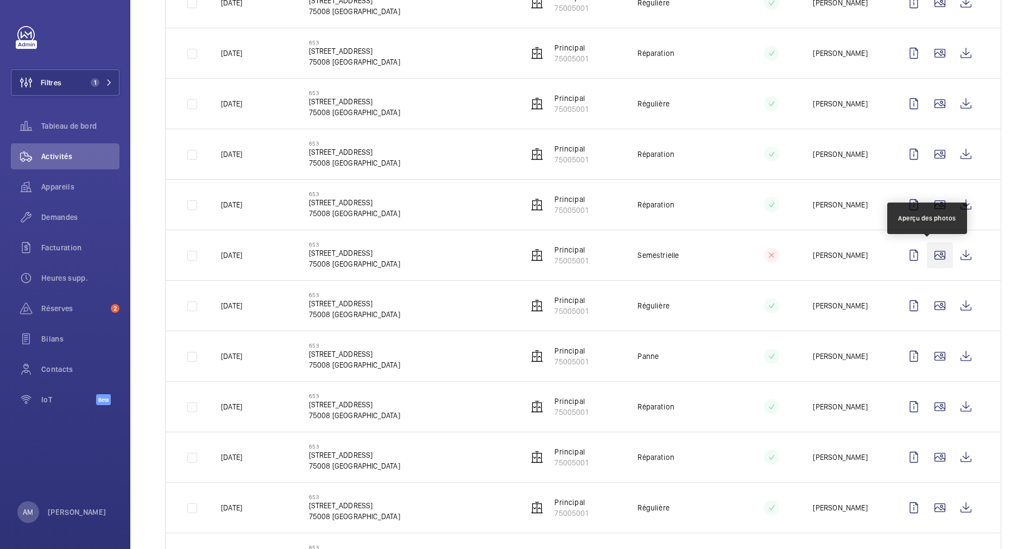
click at [933, 255] on wm-front-icon-button at bounding box center [940, 255] width 26 height 26
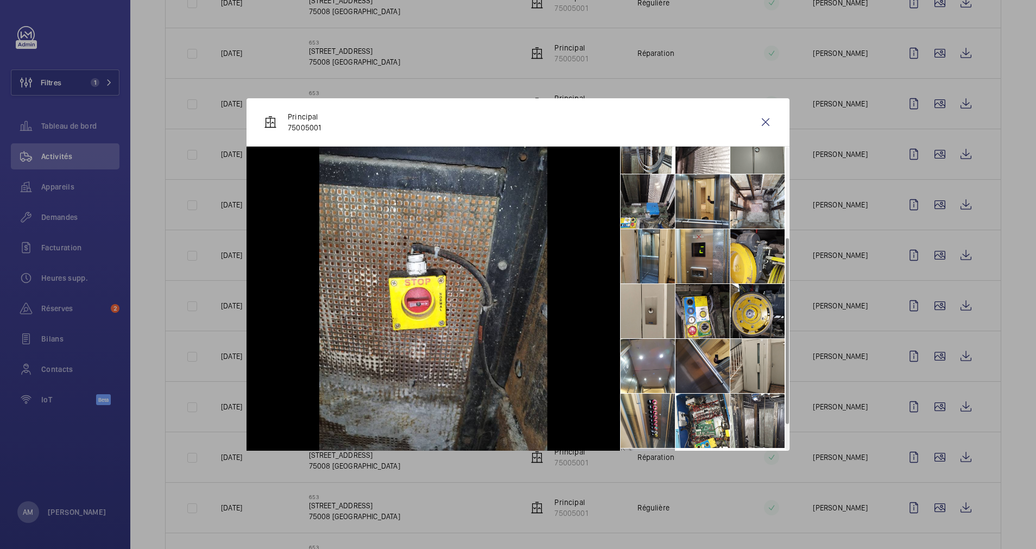
scroll to position [190, 0]
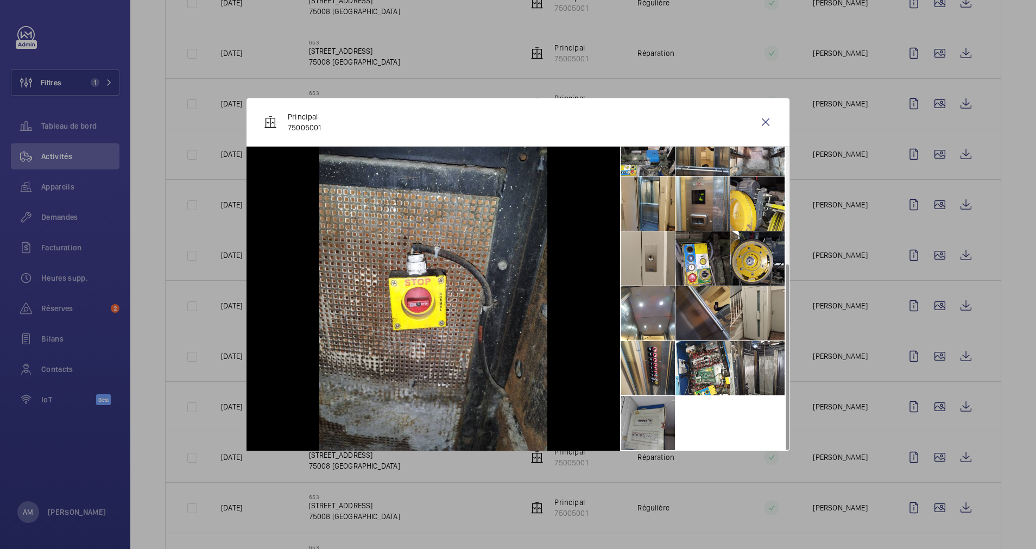
click at [652, 410] on li at bounding box center [648, 423] width 54 height 54
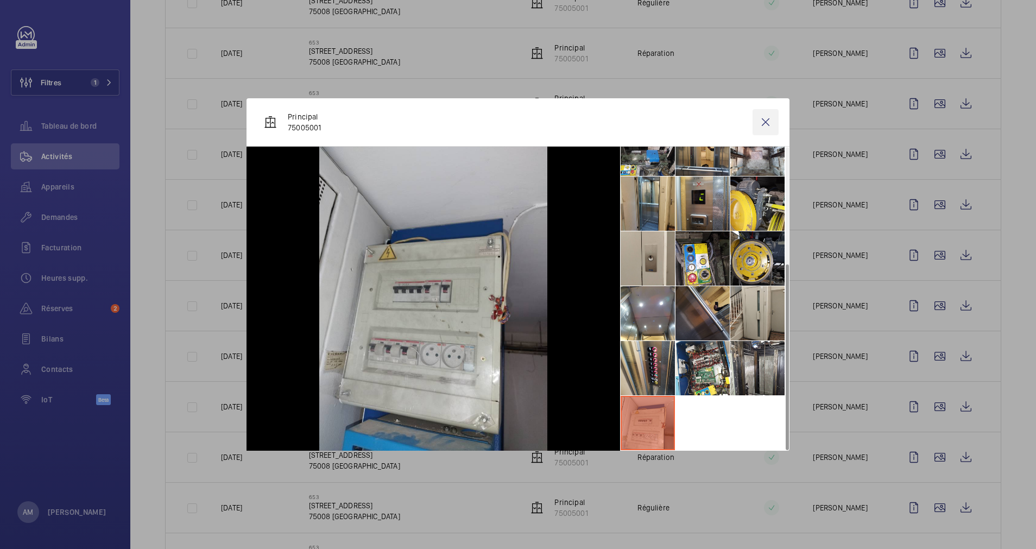
click at [765, 123] on wm-front-icon-button at bounding box center [766, 122] width 26 height 26
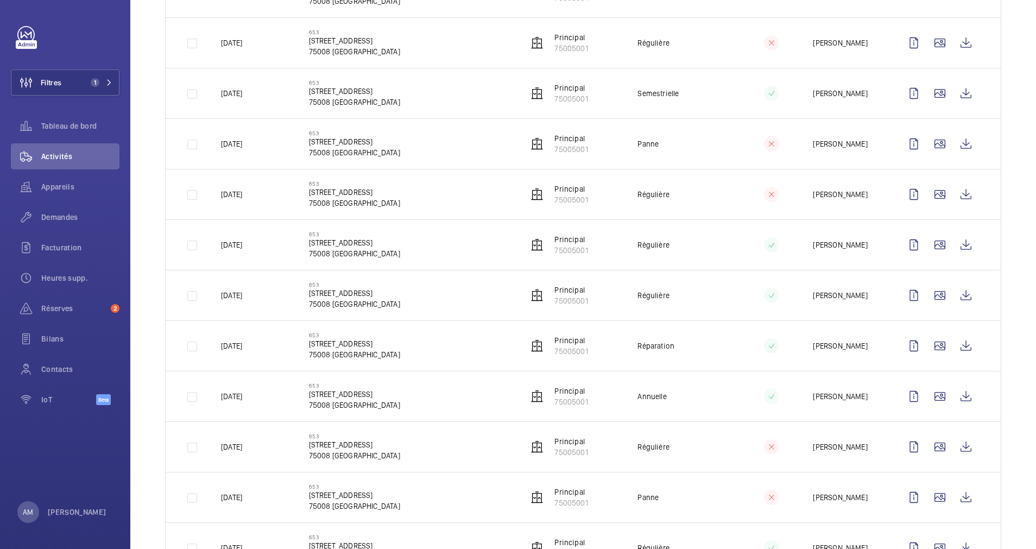
scroll to position [371, 0]
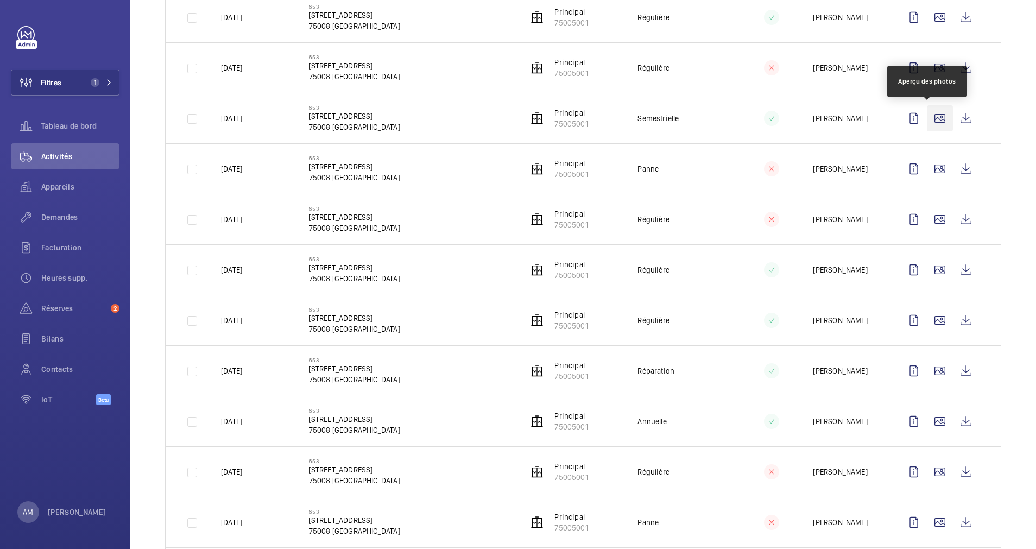
click at [931, 117] on wm-front-icon-button at bounding box center [940, 118] width 26 height 26
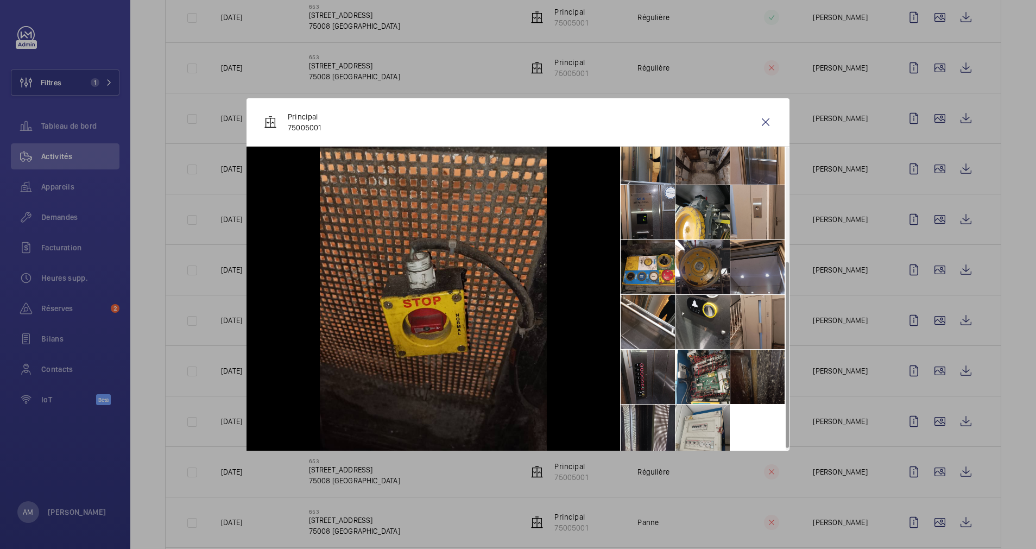
scroll to position [190, 0]
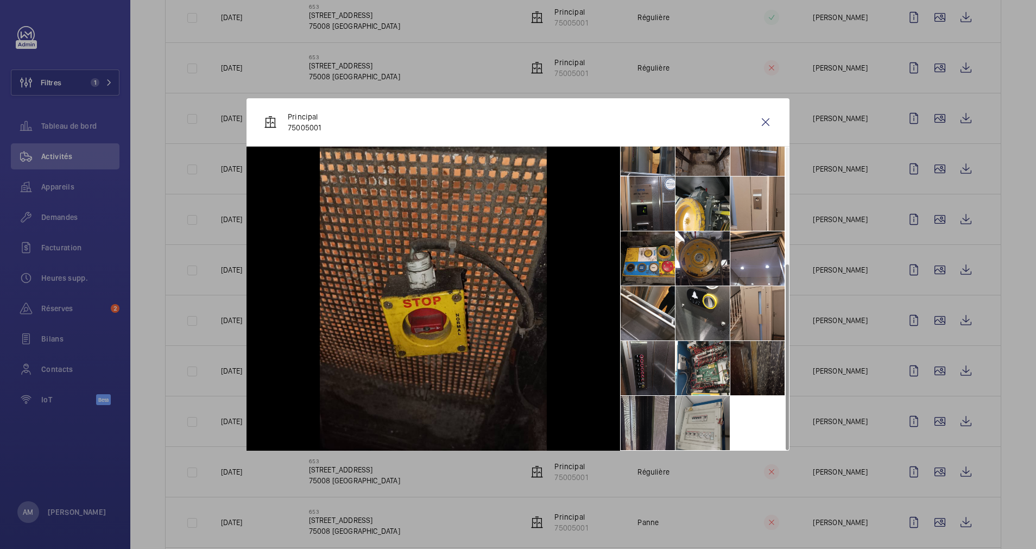
click at [712, 418] on li at bounding box center [703, 423] width 54 height 54
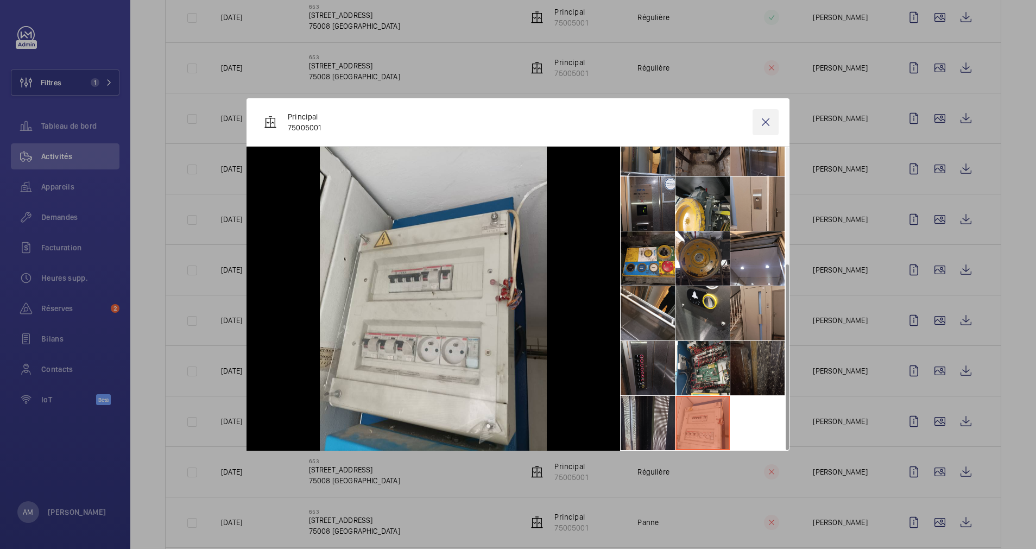
click at [770, 116] on wm-front-icon-button at bounding box center [766, 122] width 26 height 26
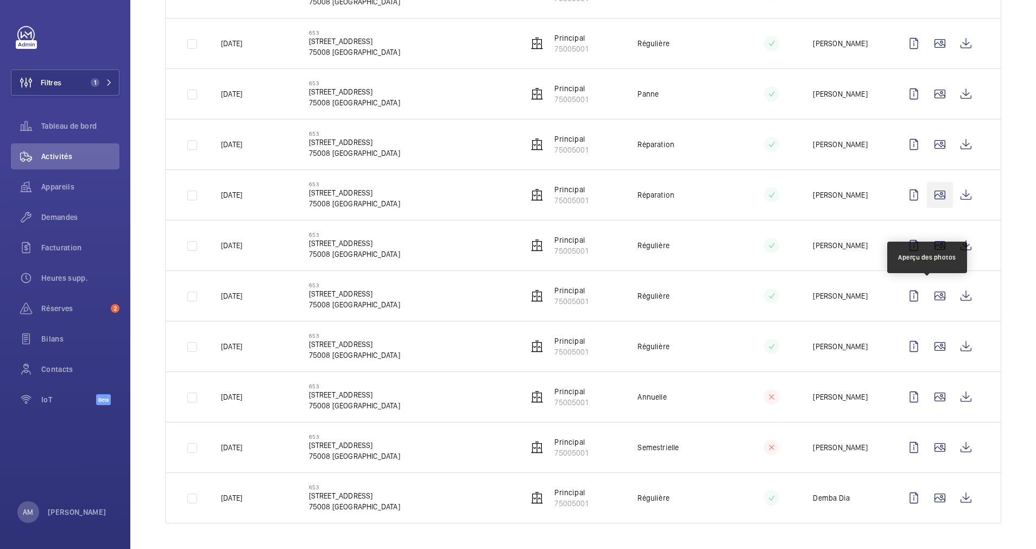
scroll to position [1204, 0]
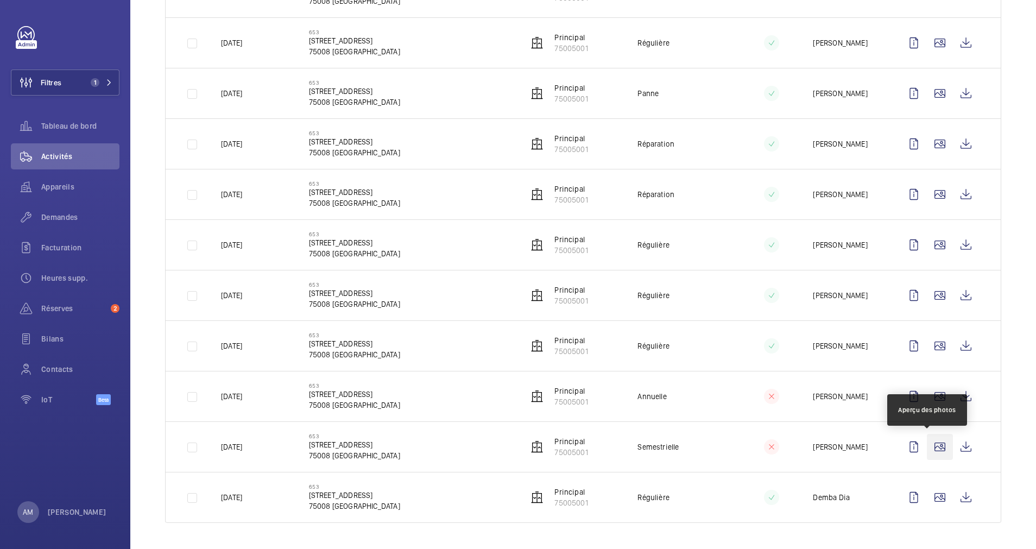
click at [932, 451] on wm-front-icon-button at bounding box center [940, 447] width 26 height 26
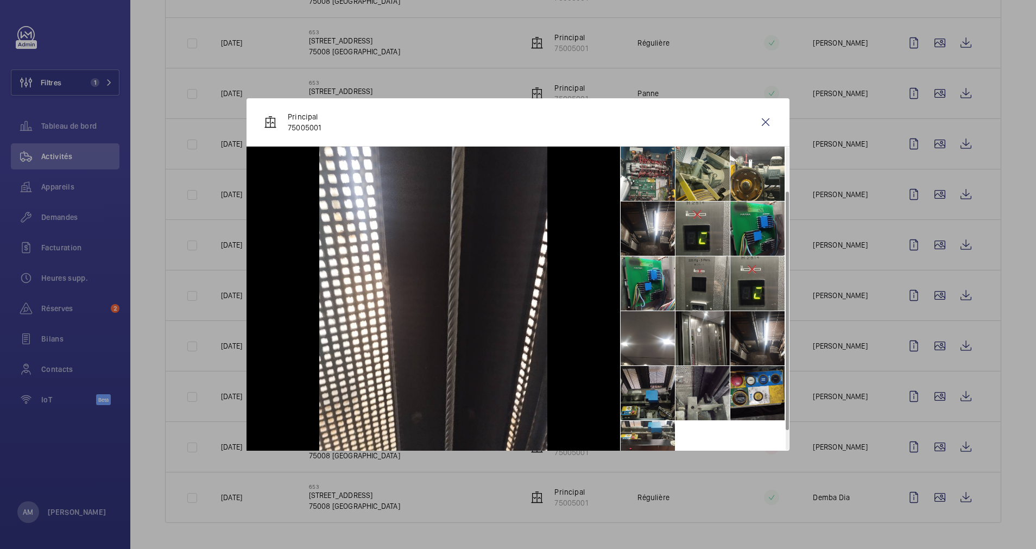
scroll to position [80, 0]
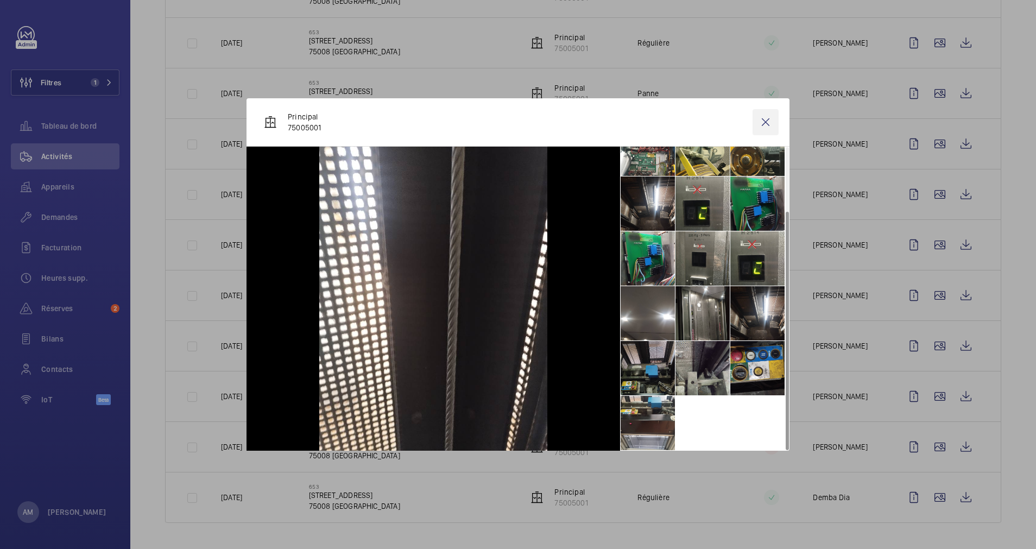
click at [762, 119] on wm-front-icon-button at bounding box center [766, 122] width 26 height 26
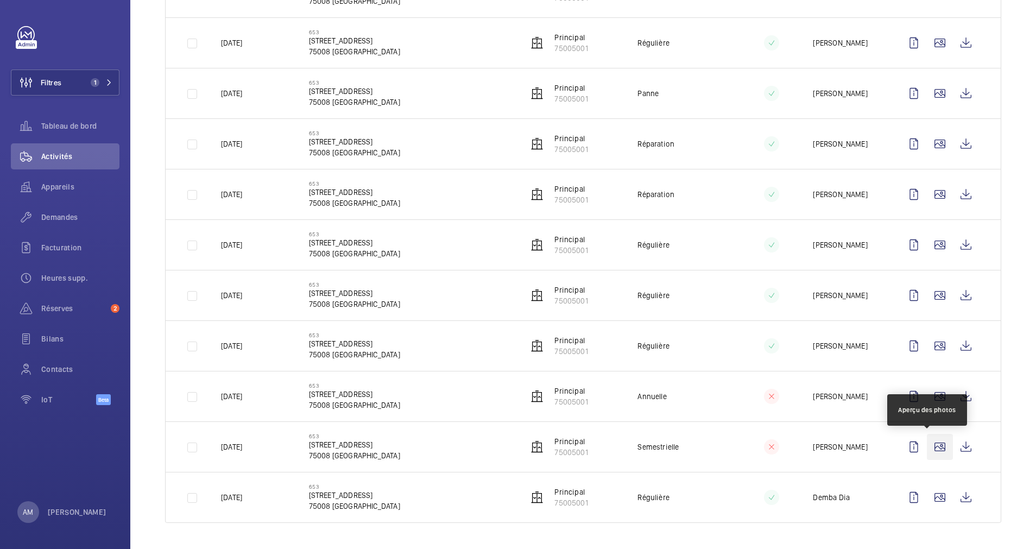
click at [930, 443] on wm-front-icon-button at bounding box center [940, 447] width 26 height 26
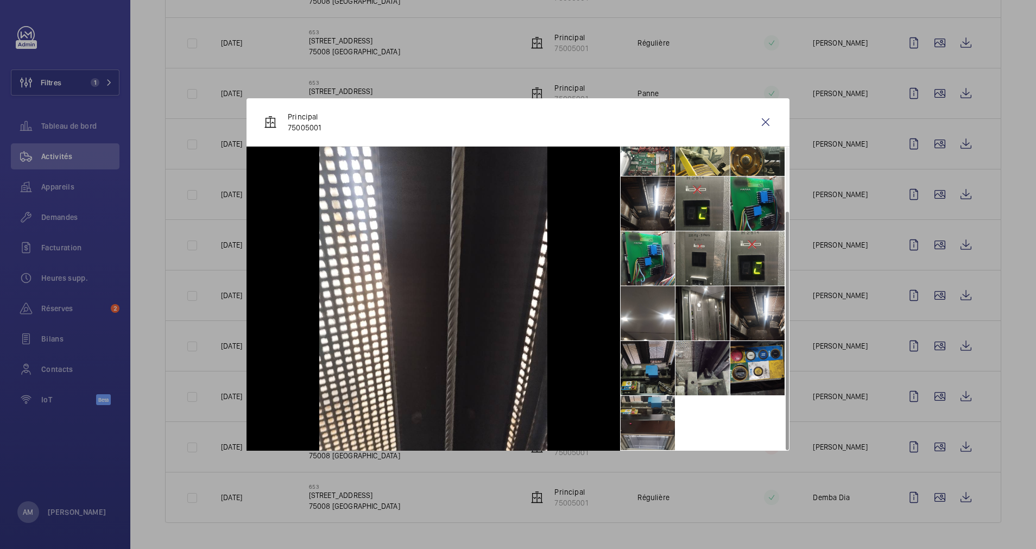
click at [660, 421] on li at bounding box center [648, 423] width 54 height 54
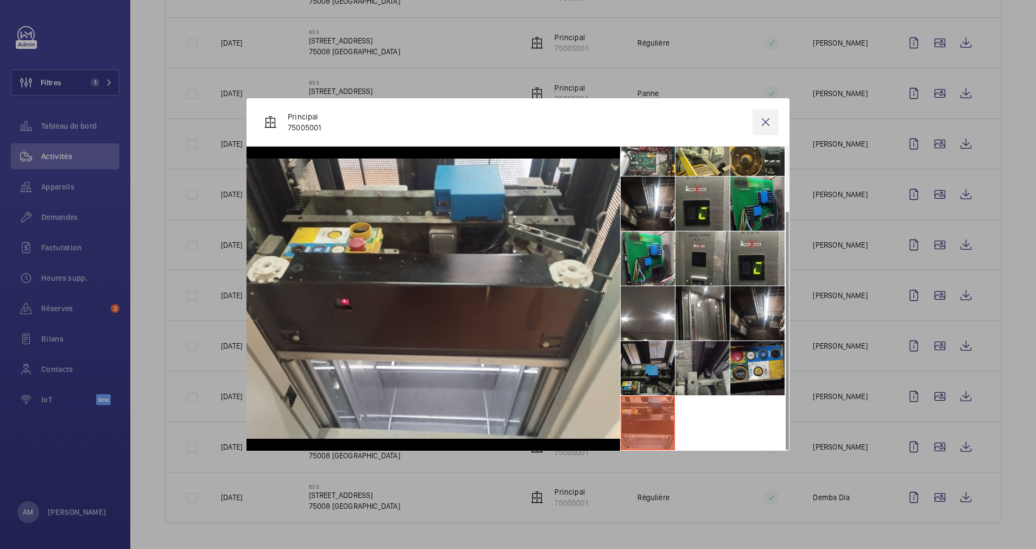
click at [767, 116] on wm-front-icon-button at bounding box center [766, 122] width 26 height 26
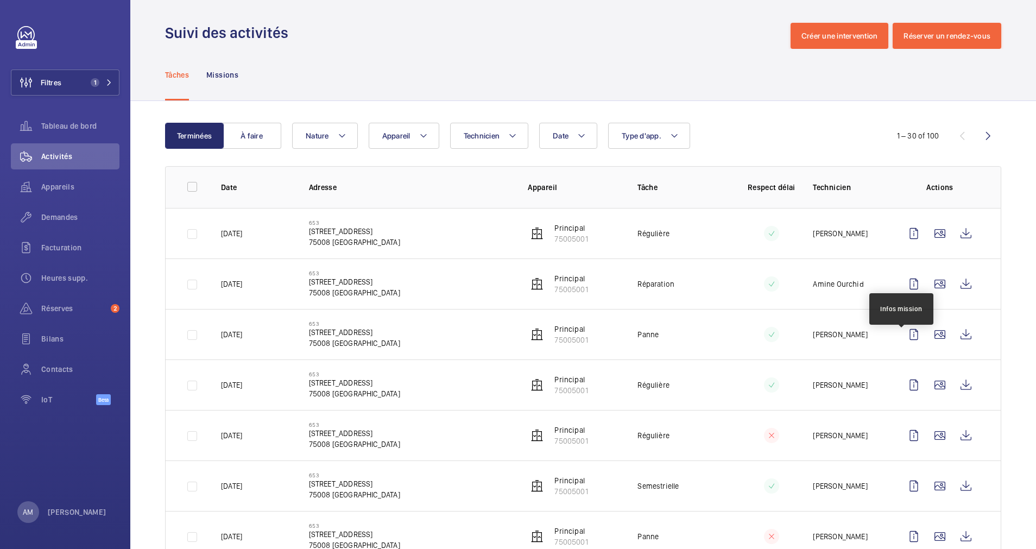
scroll to position [0, 0]
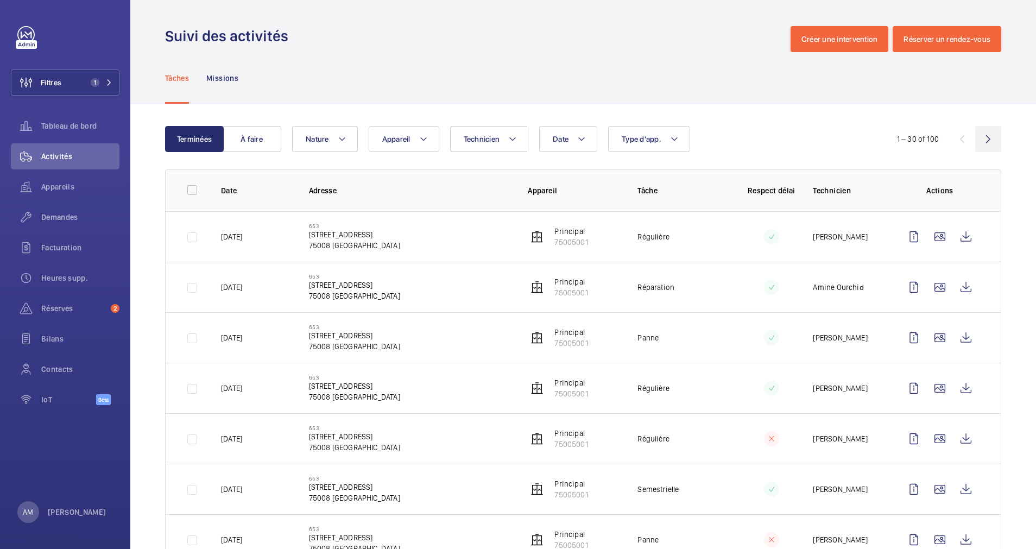
click at [980, 130] on wm-front-icon-button at bounding box center [989, 139] width 26 height 26
click at [932, 288] on wm-front-icon-button at bounding box center [940, 287] width 26 height 26
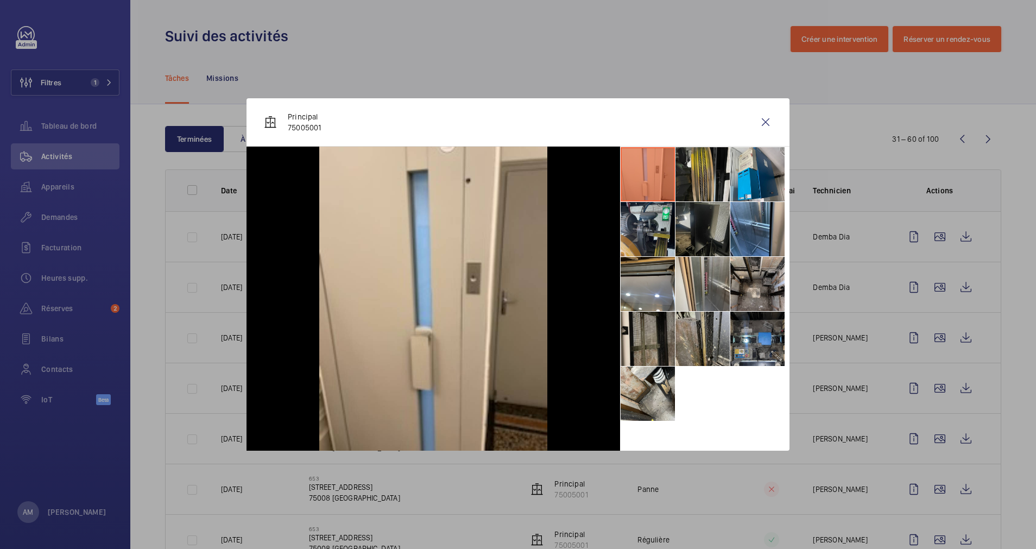
click at [866, 287] on div at bounding box center [518, 274] width 1036 height 549
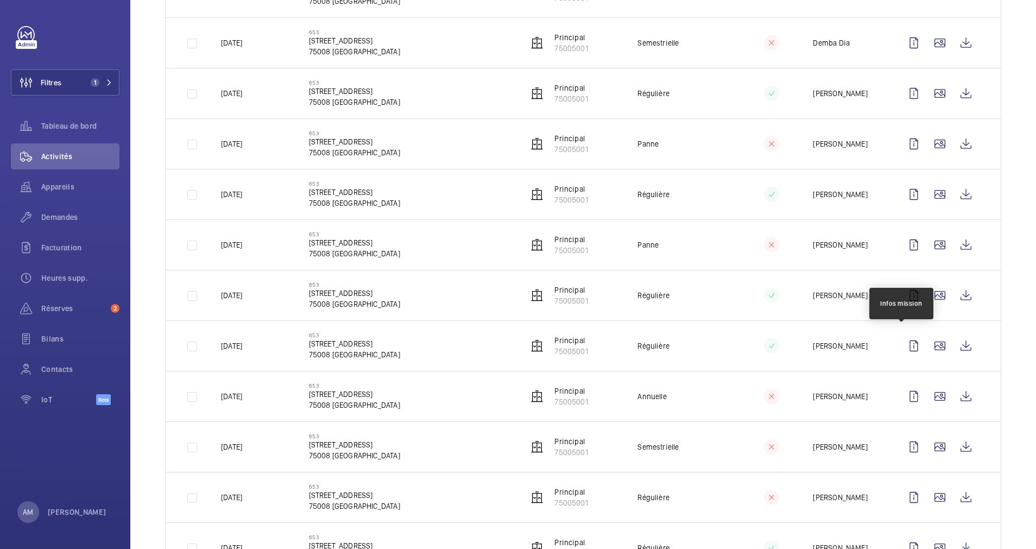
scroll to position [326, 0]
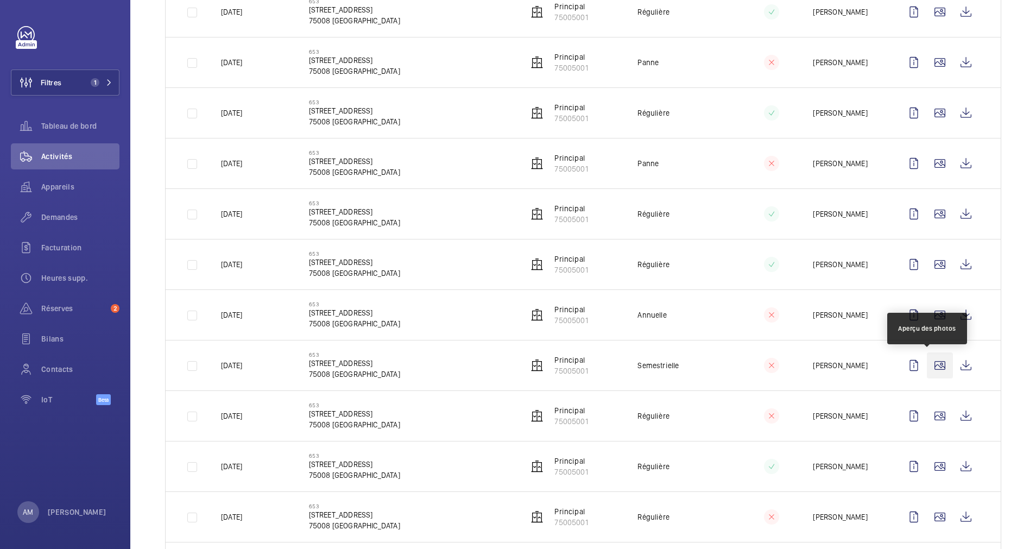
click at [928, 359] on wm-front-icon-button at bounding box center [940, 366] width 26 height 26
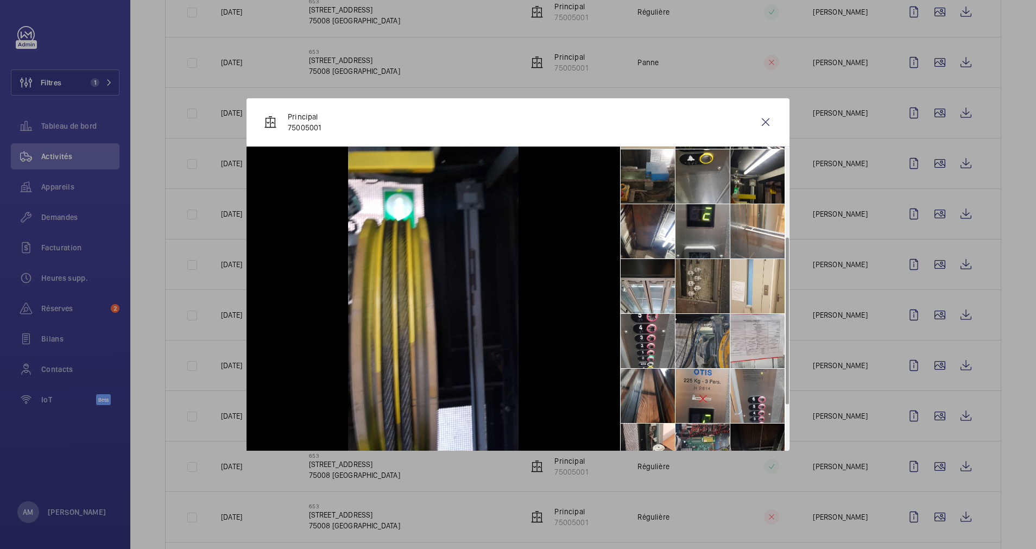
scroll to position [245, 0]
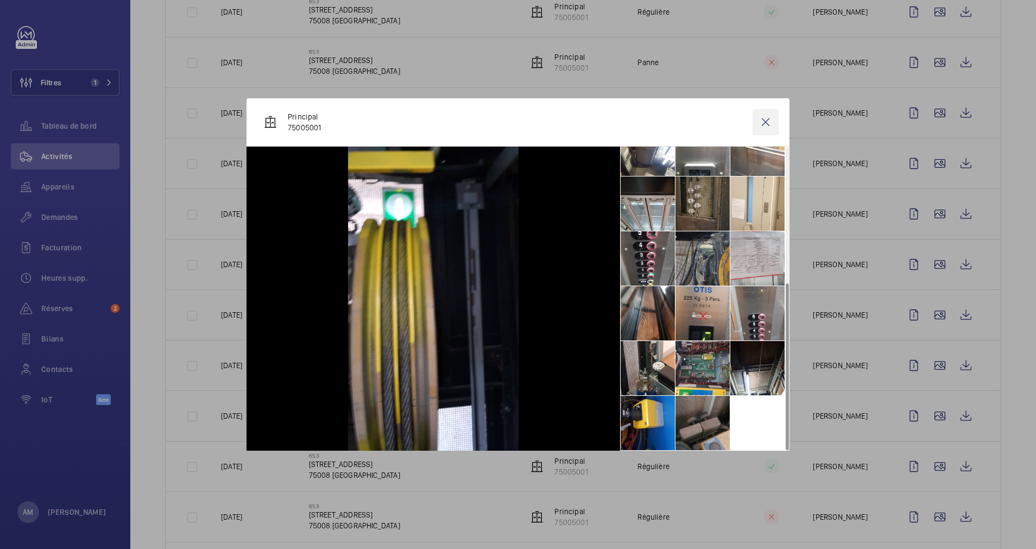
click at [767, 122] on wm-front-icon-button at bounding box center [766, 122] width 26 height 26
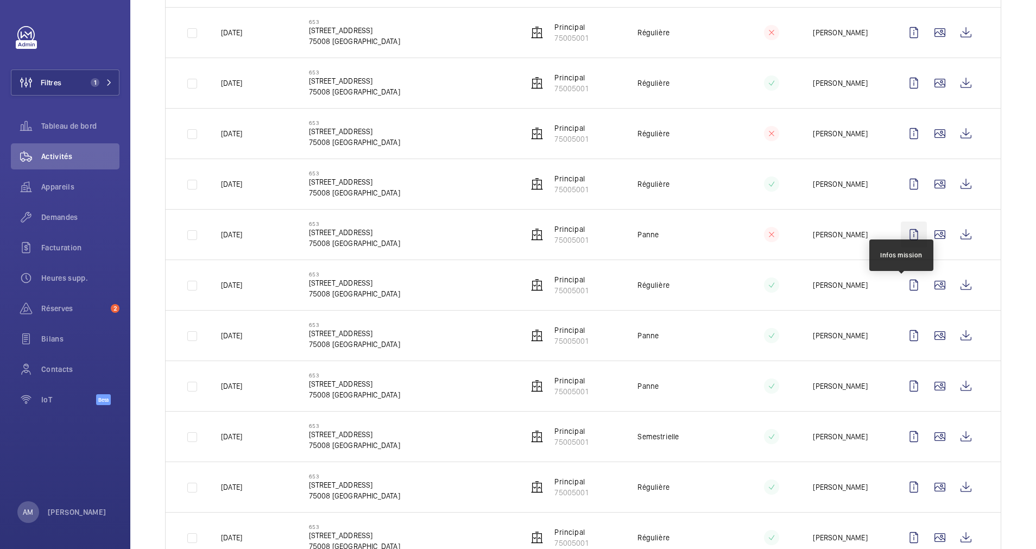
scroll to position [733, 0]
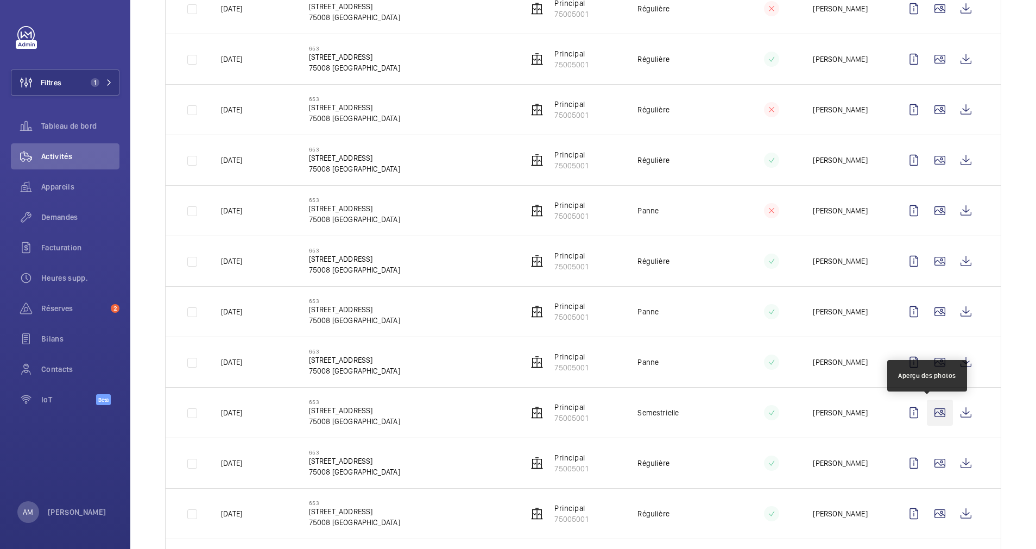
click at [927, 409] on wm-front-icon-button at bounding box center [940, 413] width 26 height 26
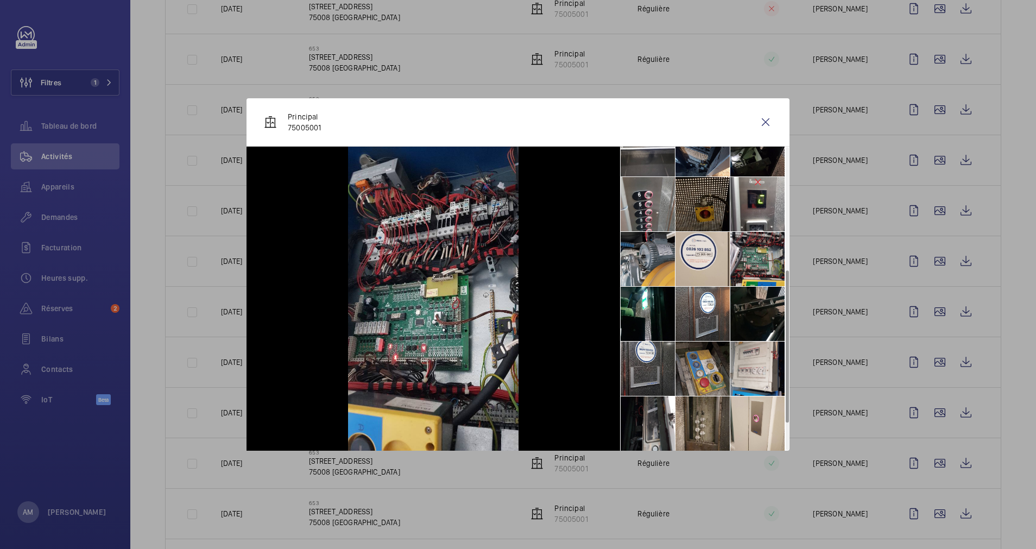
scroll to position [300, 0]
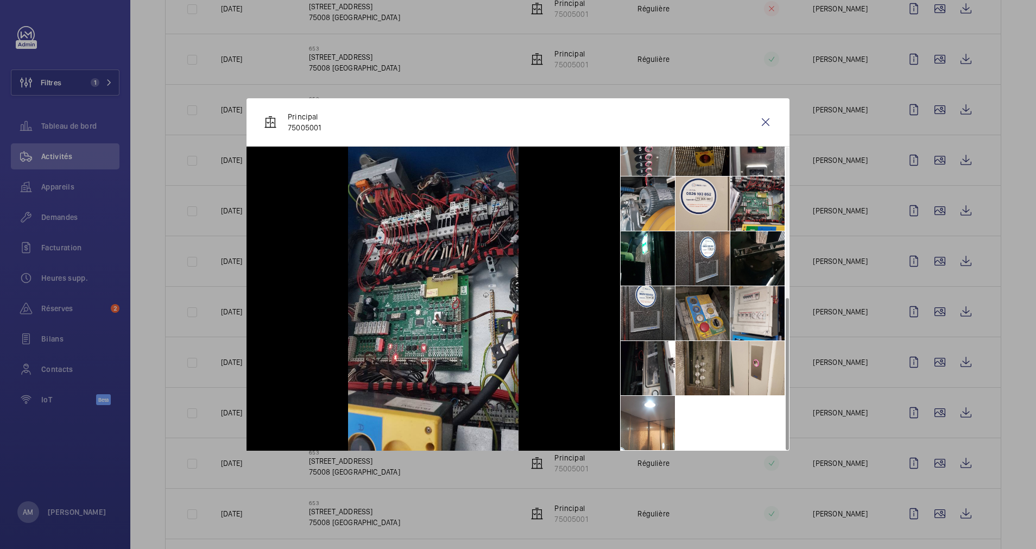
click at [696, 163] on li at bounding box center [703, 149] width 54 height 54
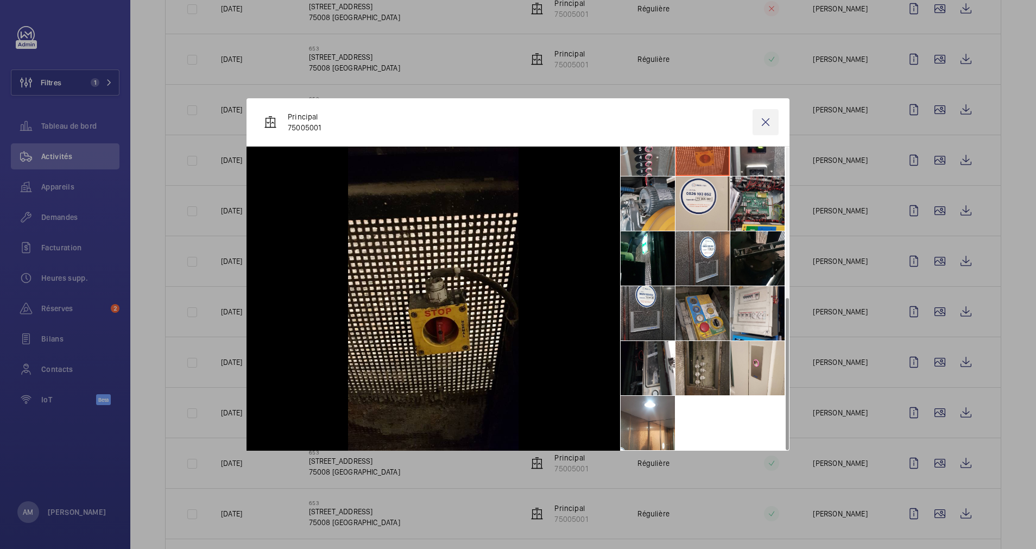
click at [766, 122] on wm-front-icon-button at bounding box center [766, 122] width 26 height 26
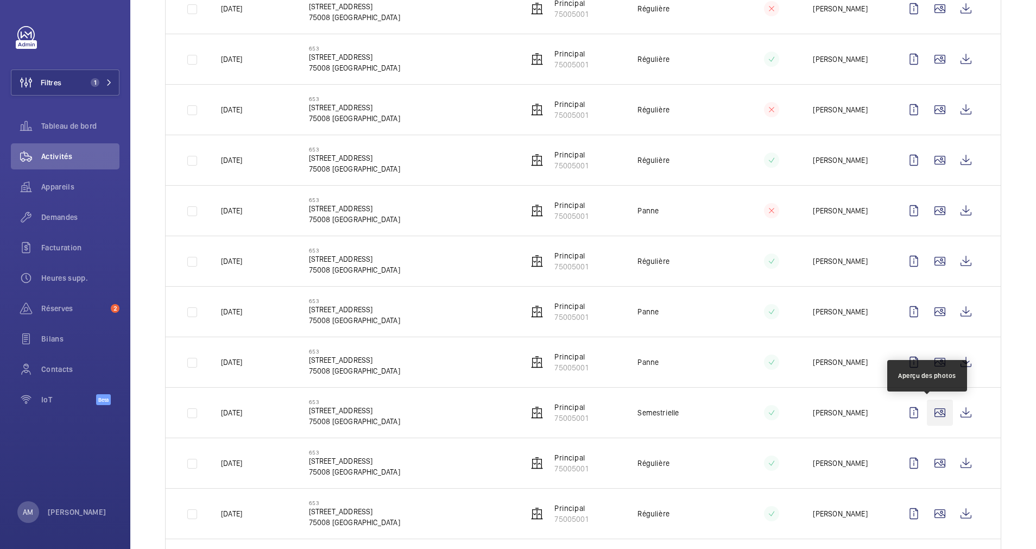
click at [927, 409] on wm-front-icon-button at bounding box center [940, 413] width 26 height 26
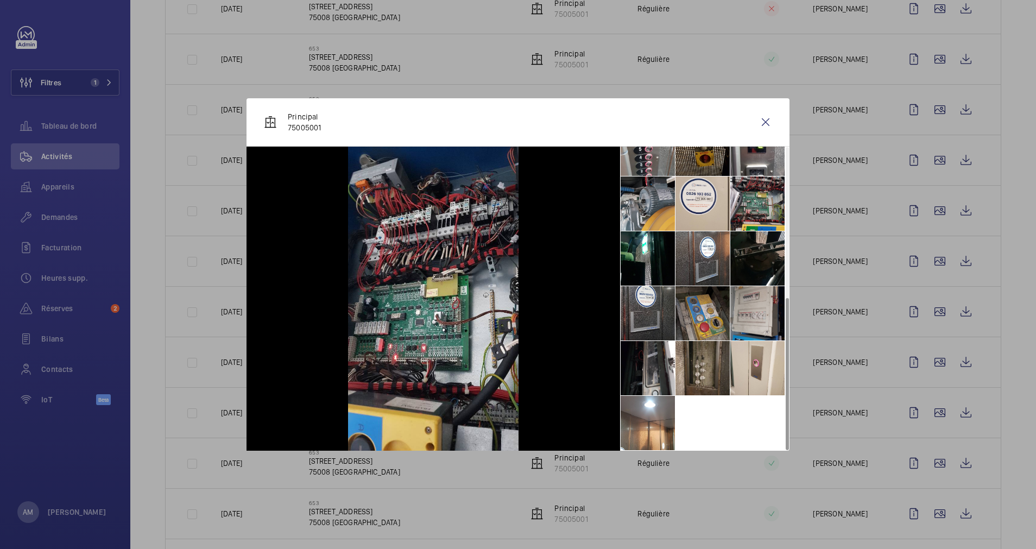
click at [738, 311] on li at bounding box center [758, 313] width 54 height 54
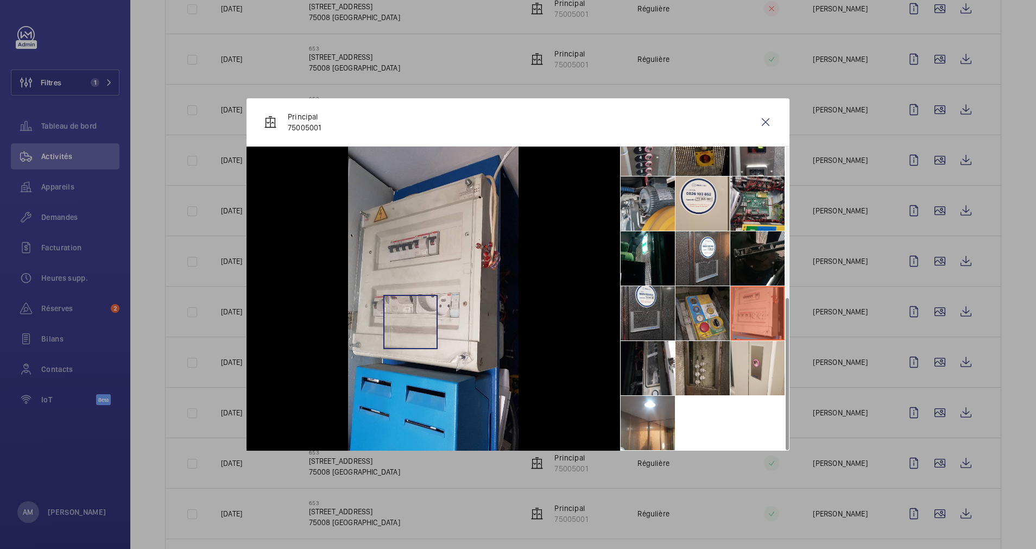
click at [410, 322] on img at bounding box center [433, 299] width 171 height 304
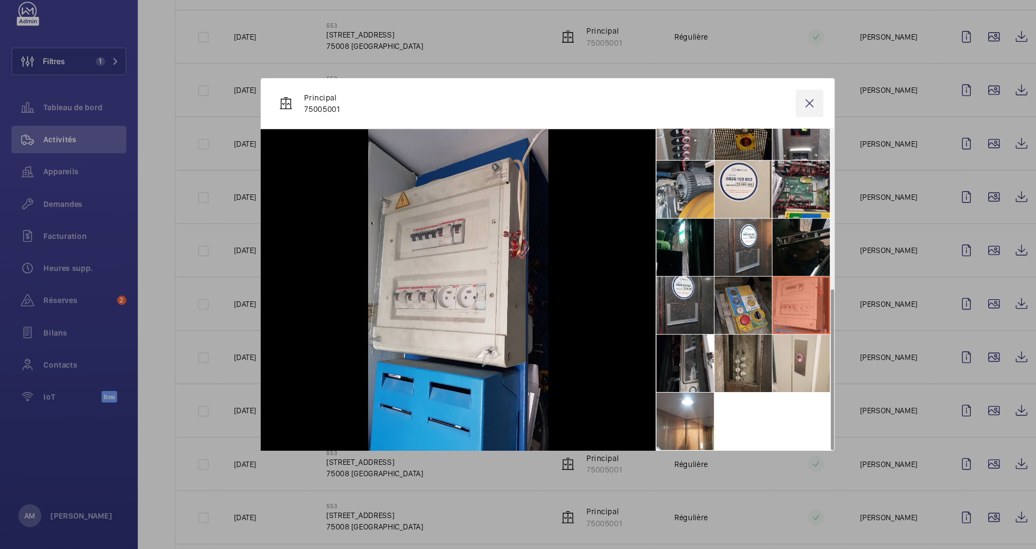
click at [766, 116] on wm-front-icon-button at bounding box center [766, 122] width 26 height 26
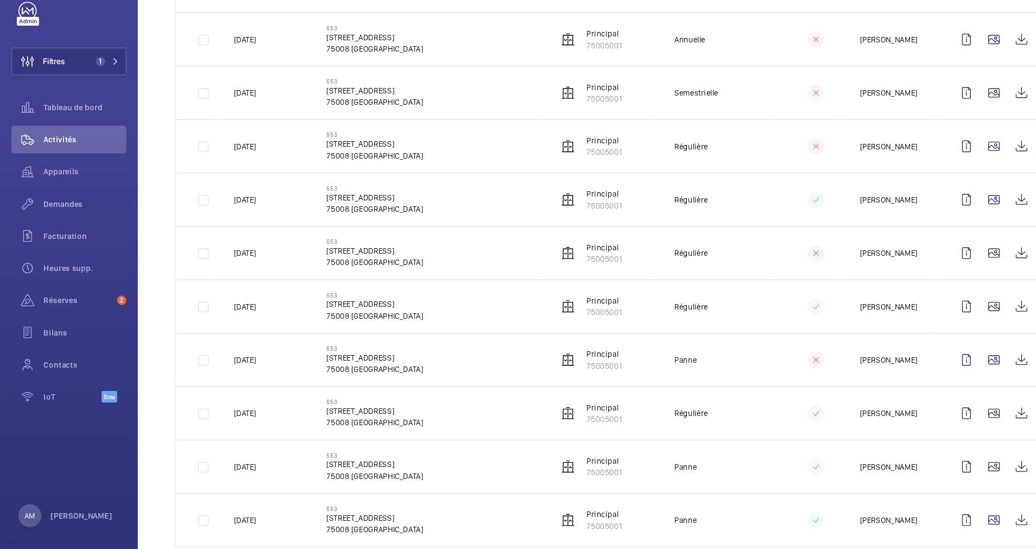
scroll to position [425, 0]
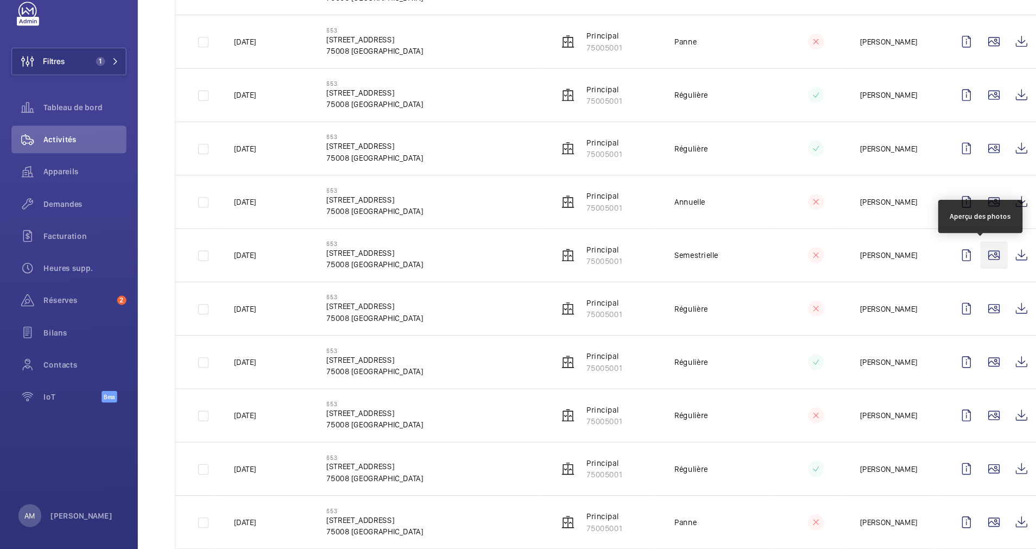
click at [934, 263] on wm-front-icon-button at bounding box center [940, 266] width 26 height 26
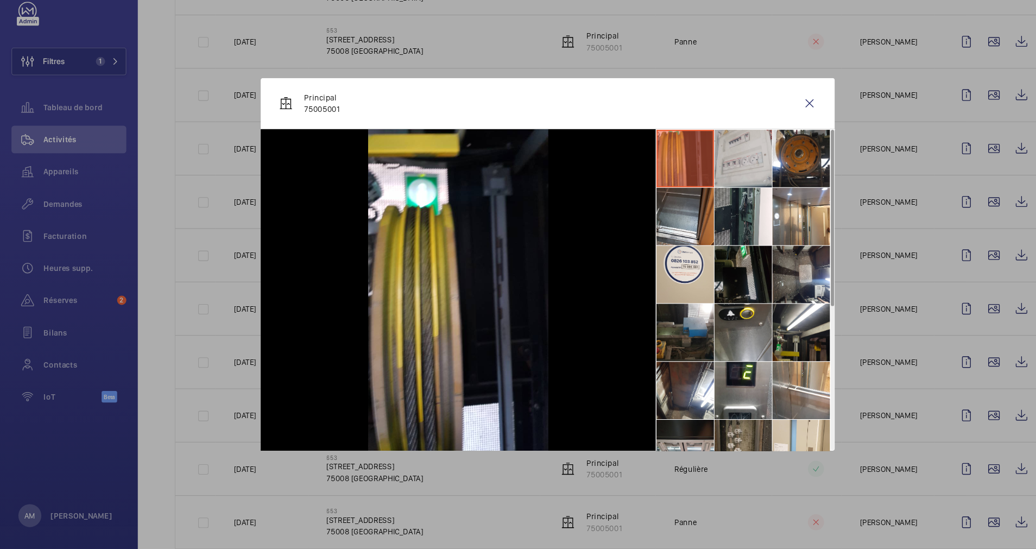
click at [694, 162] on li at bounding box center [703, 174] width 54 height 54
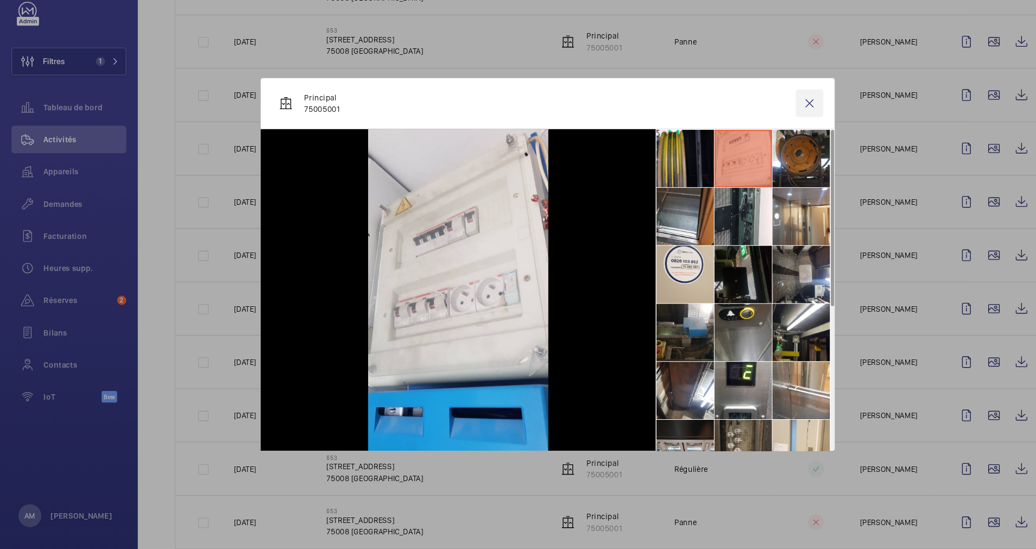
click at [766, 118] on wm-front-icon-button at bounding box center [766, 122] width 26 height 26
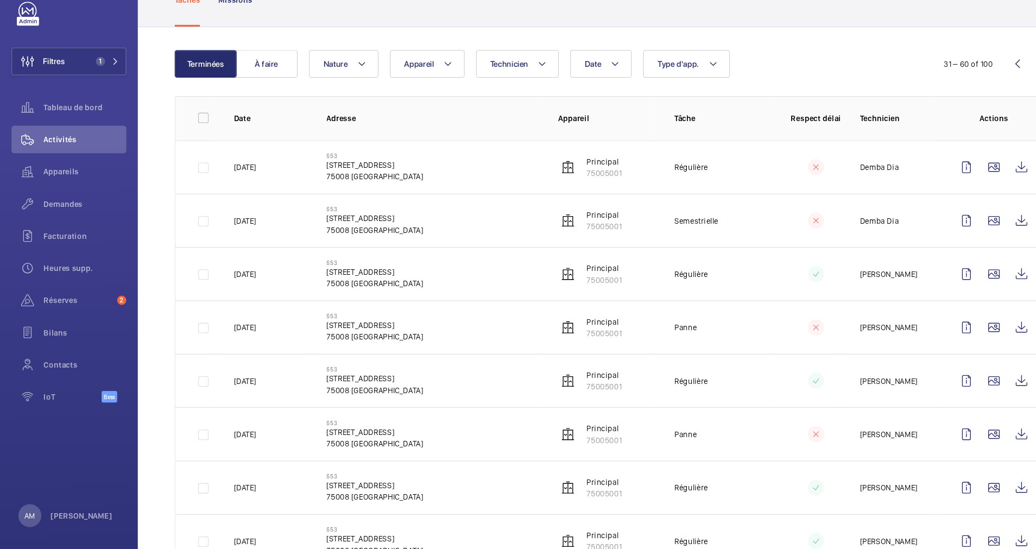
scroll to position [40, 0]
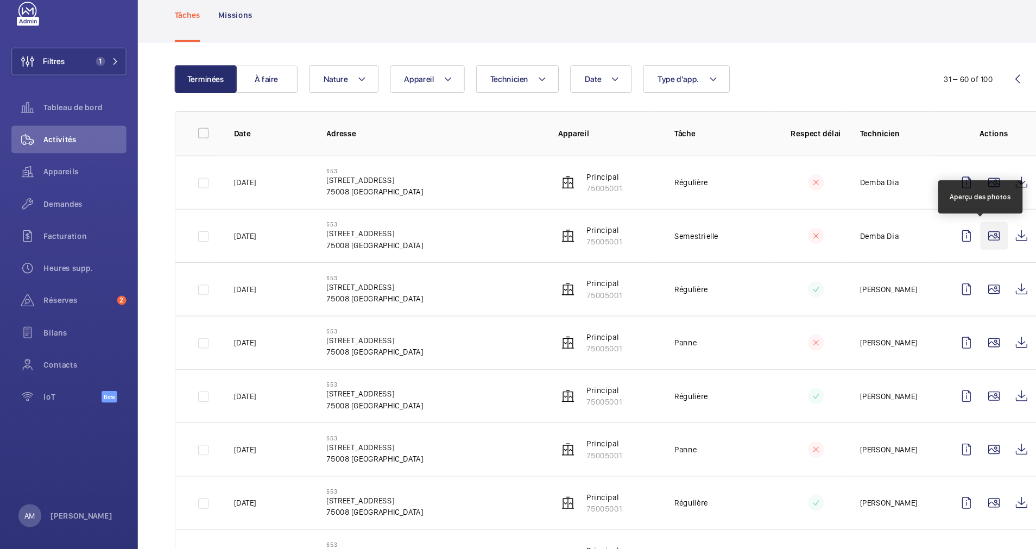
click at [934, 243] on wm-front-icon-button at bounding box center [940, 248] width 26 height 26
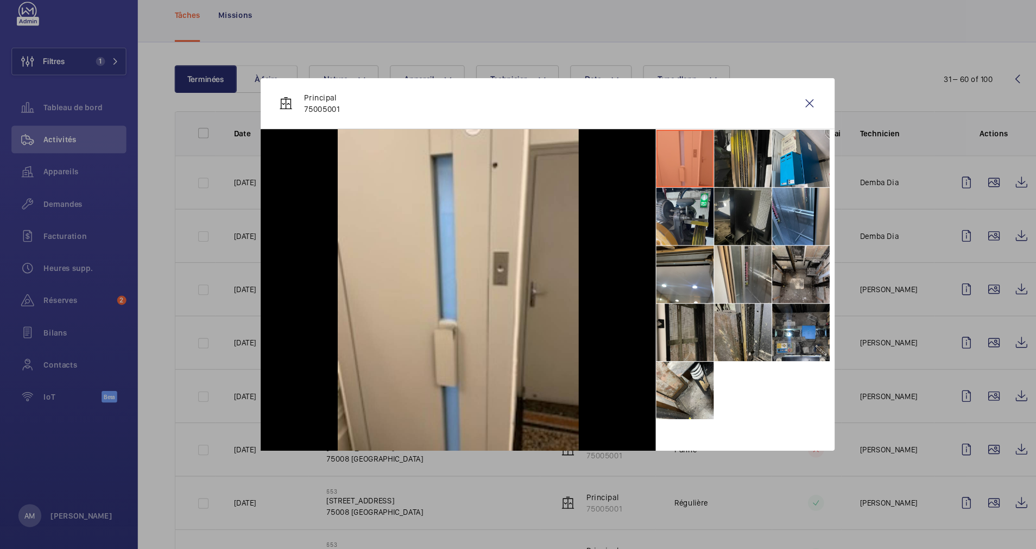
click at [747, 116] on div "Principal 75005001" at bounding box center [518, 122] width 543 height 48
click at [753, 118] on wm-front-icon-button at bounding box center [766, 122] width 26 height 26
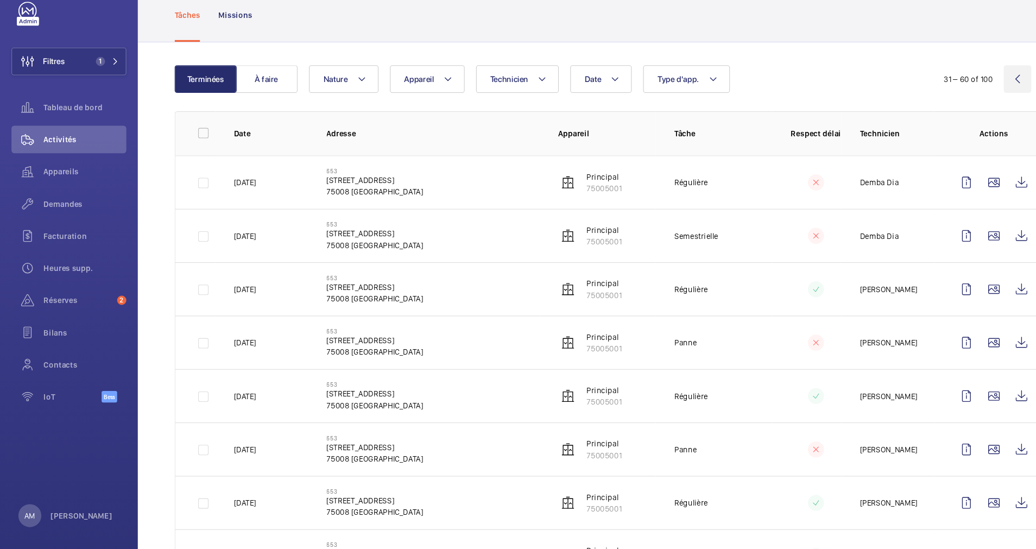
click at [949, 102] on wm-front-icon-button at bounding box center [962, 99] width 26 height 26
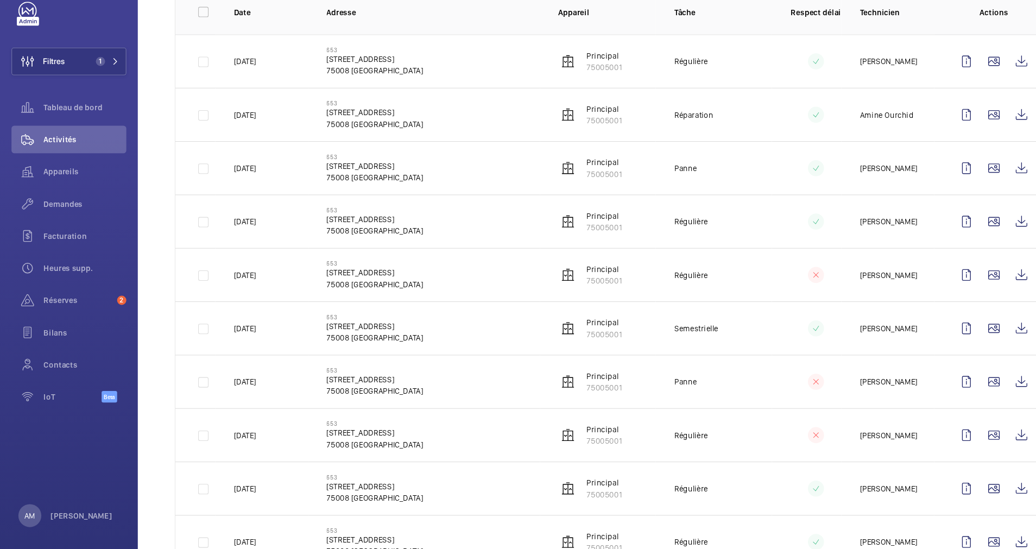
scroll to position [231, 0]
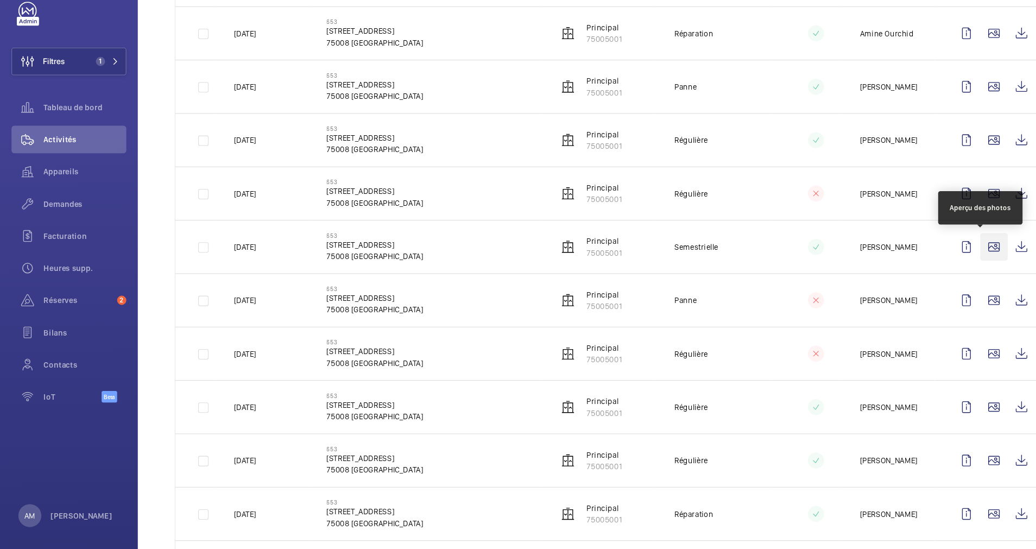
click at [927, 258] on wm-front-icon-button at bounding box center [940, 258] width 26 height 26
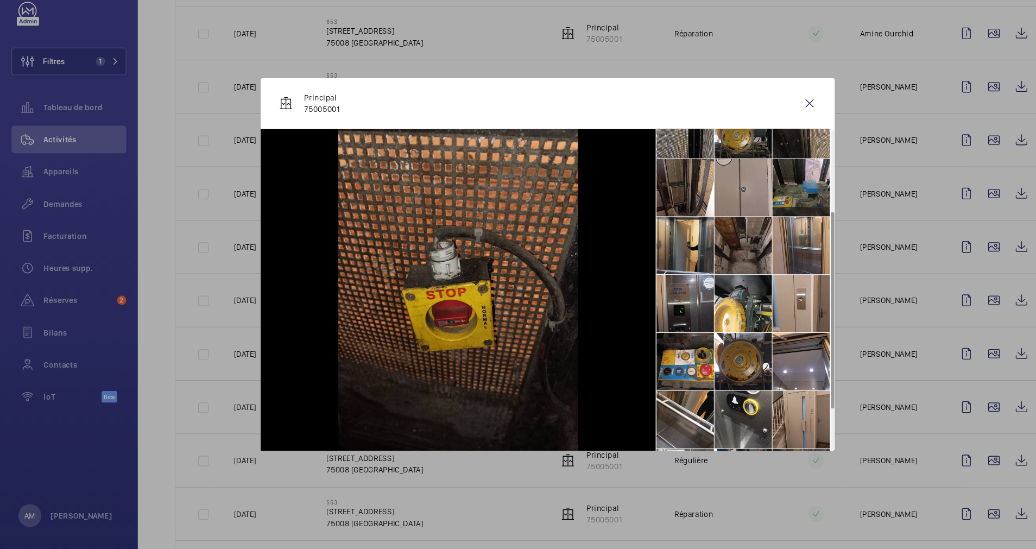
scroll to position [190, 0]
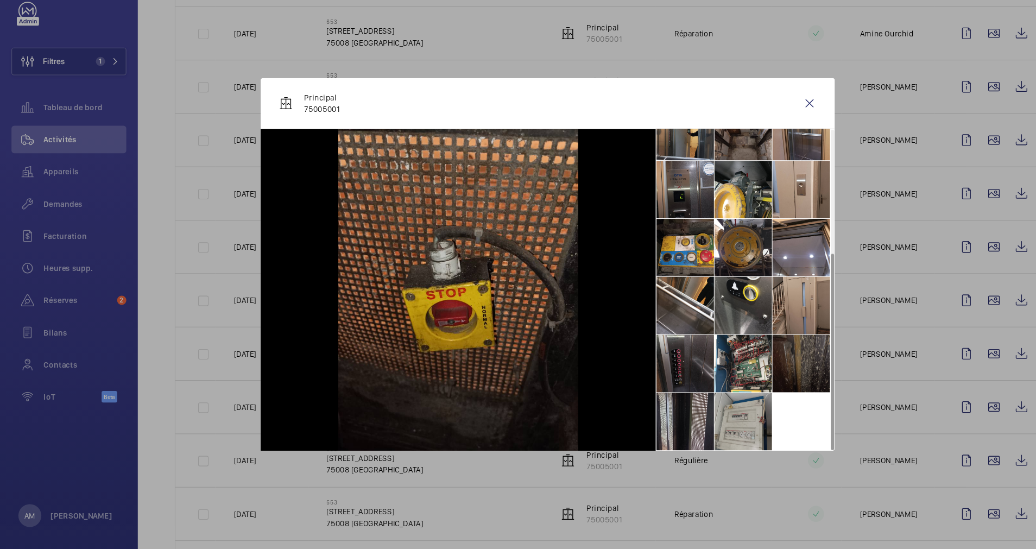
click at [692, 408] on li at bounding box center [703, 423] width 54 height 54
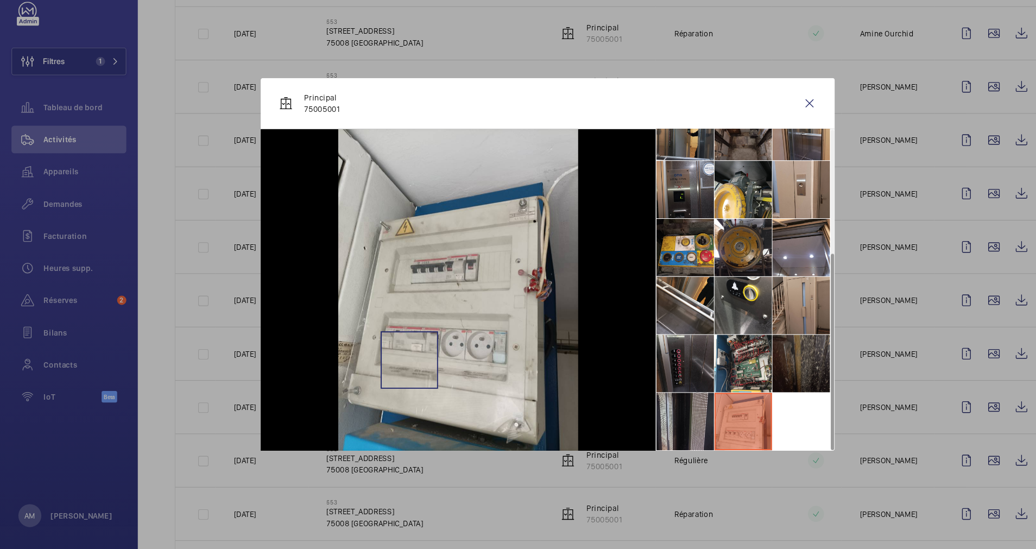
click at [387, 369] on img at bounding box center [434, 299] width 228 height 304
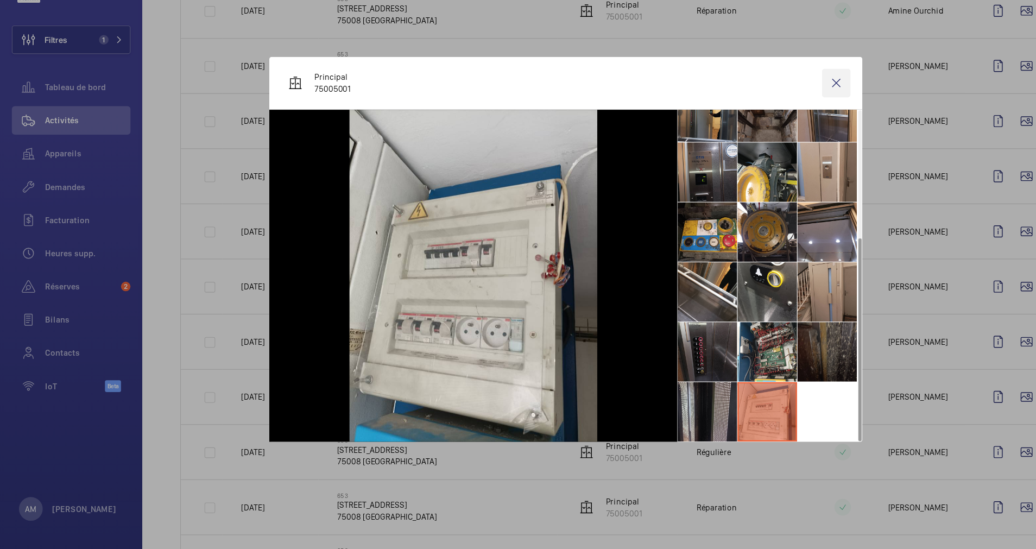
click at [767, 123] on wm-front-icon-button at bounding box center [766, 122] width 26 height 26
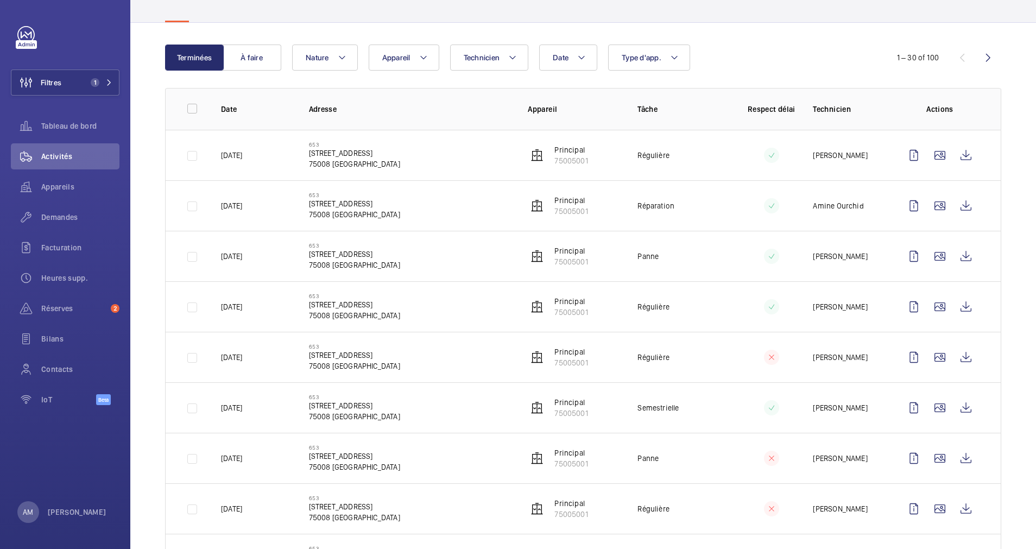
scroll to position [0, 0]
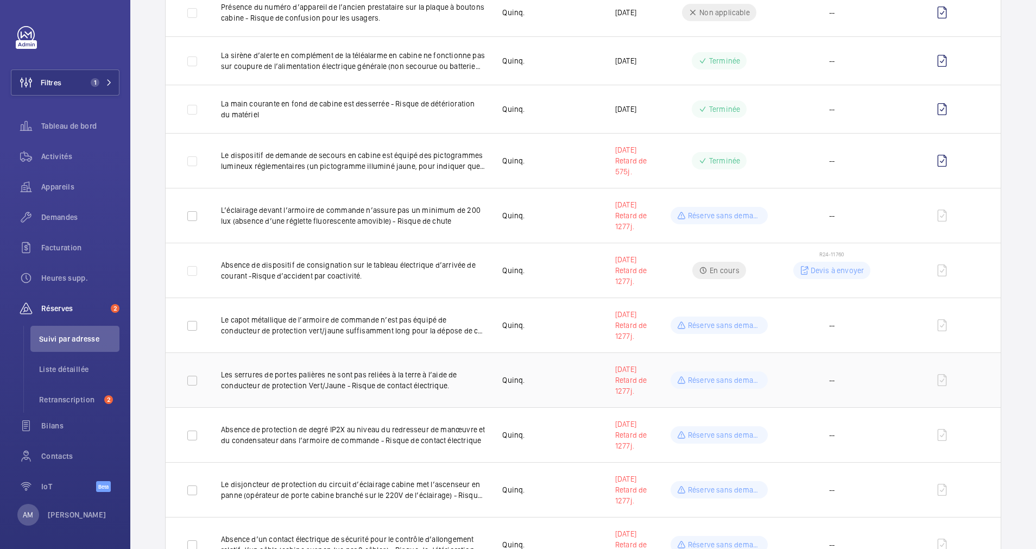
scroll to position [570, 0]
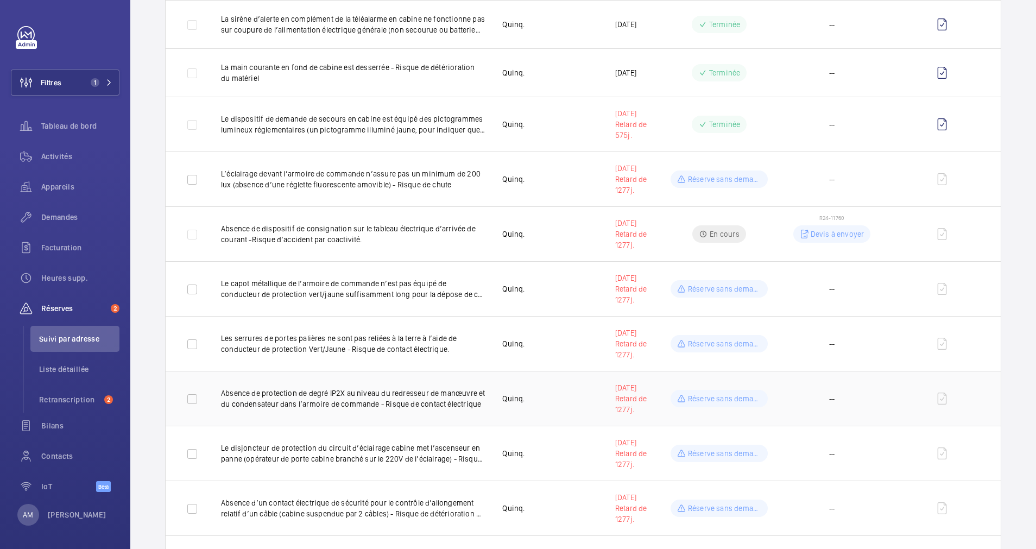
click at [459, 378] on td "Absence de protection de degré IP2X au niveau du redresseur de manœuvre et du c…" at bounding box center [344, 398] width 281 height 55
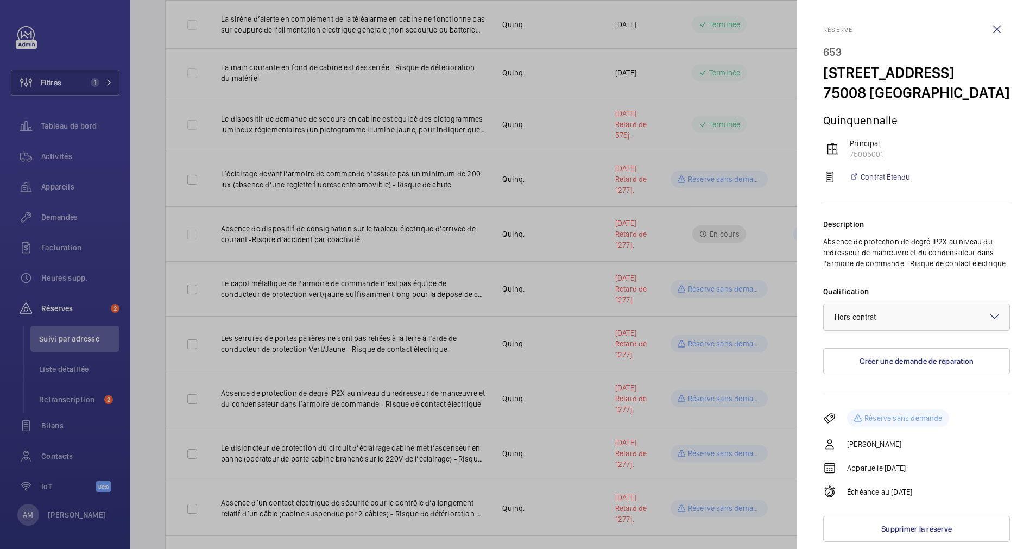
click at [618, 331] on div at bounding box center [518, 274] width 1036 height 549
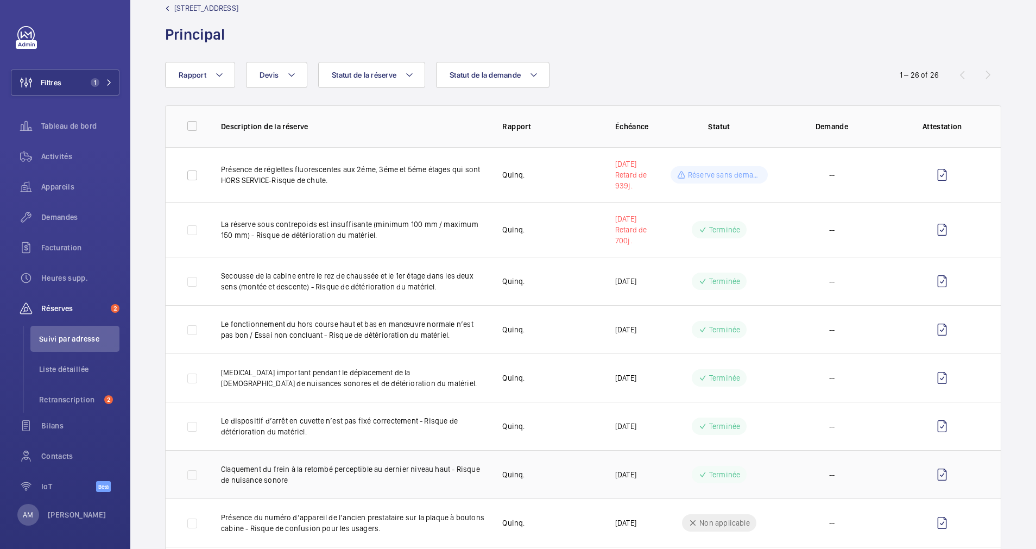
scroll to position [0, 0]
